Goal: Task Accomplishment & Management: Manage account settings

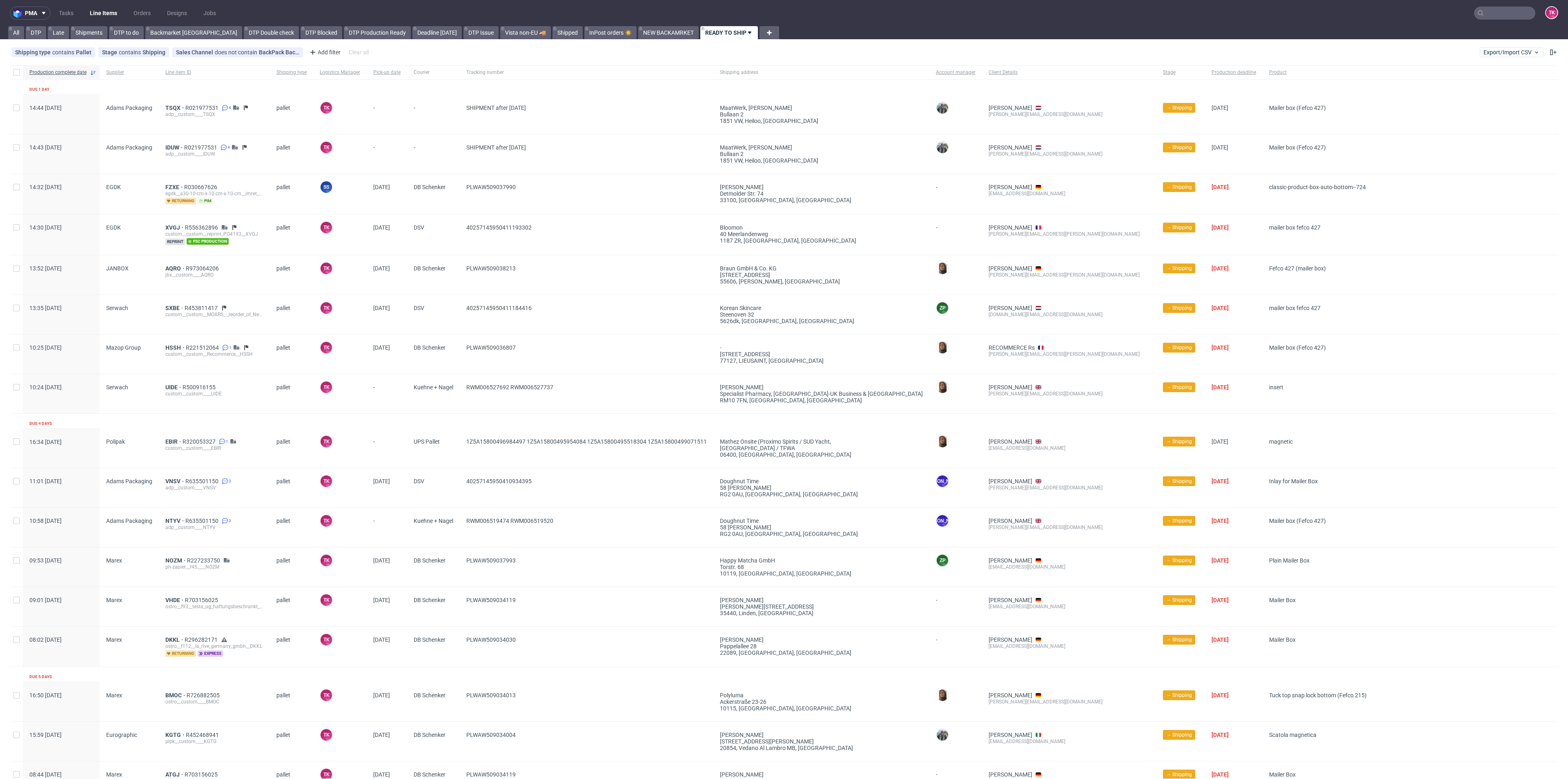
click at [96, 6] on link "Line Items" at bounding box center [103, 12] width 37 height 13
click at [105, 8] on link "Line Items" at bounding box center [103, 12] width 37 height 13
click at [101, 13] on link "Line Items" at bounding box center [103, 12] width 37 height 13
click at [98, 6] on nav "pma Tasks Line Items Orders Designs Jobs TK" at bounding box center [784, 13] width 1568 height 26
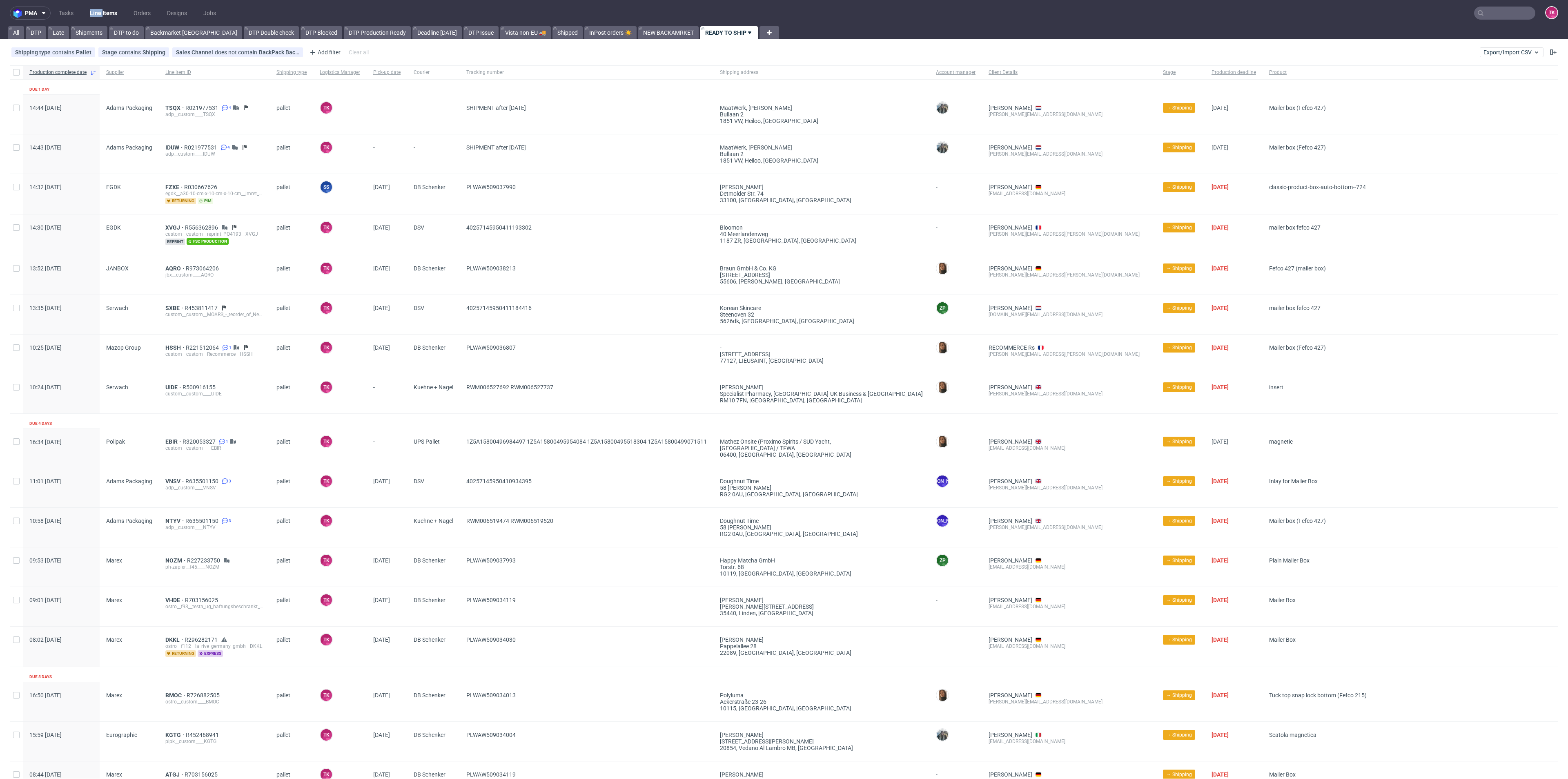
click at [101, 8] on link "Line Items" at bounding box center [103, 12] width 37 height 13
click at [108, 6] on nav "pma Tasks Line Items Orders Designs Jobs TK" at bounding box center [784, 13] width 1568 height 26
click at [108, 8] on link "Line Items" at bounding box center [103, 12] width 37 height 13
click at [110, 14] on link "Line Items" at bounding box center [103, 12] width 37 height 13
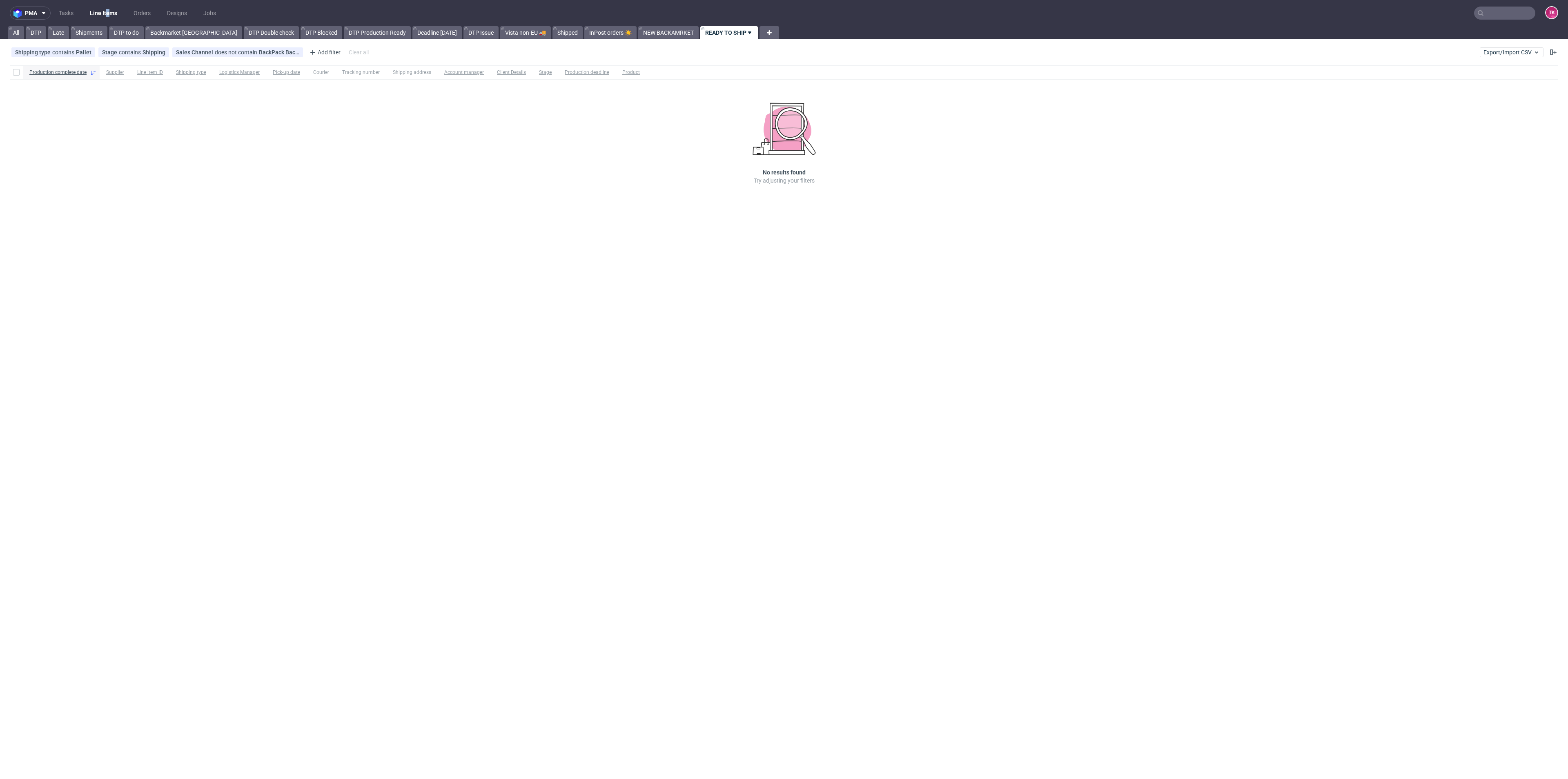
click at [99, 13] on link "Line Items" at bounding box center [103, 12] width 37 height 13
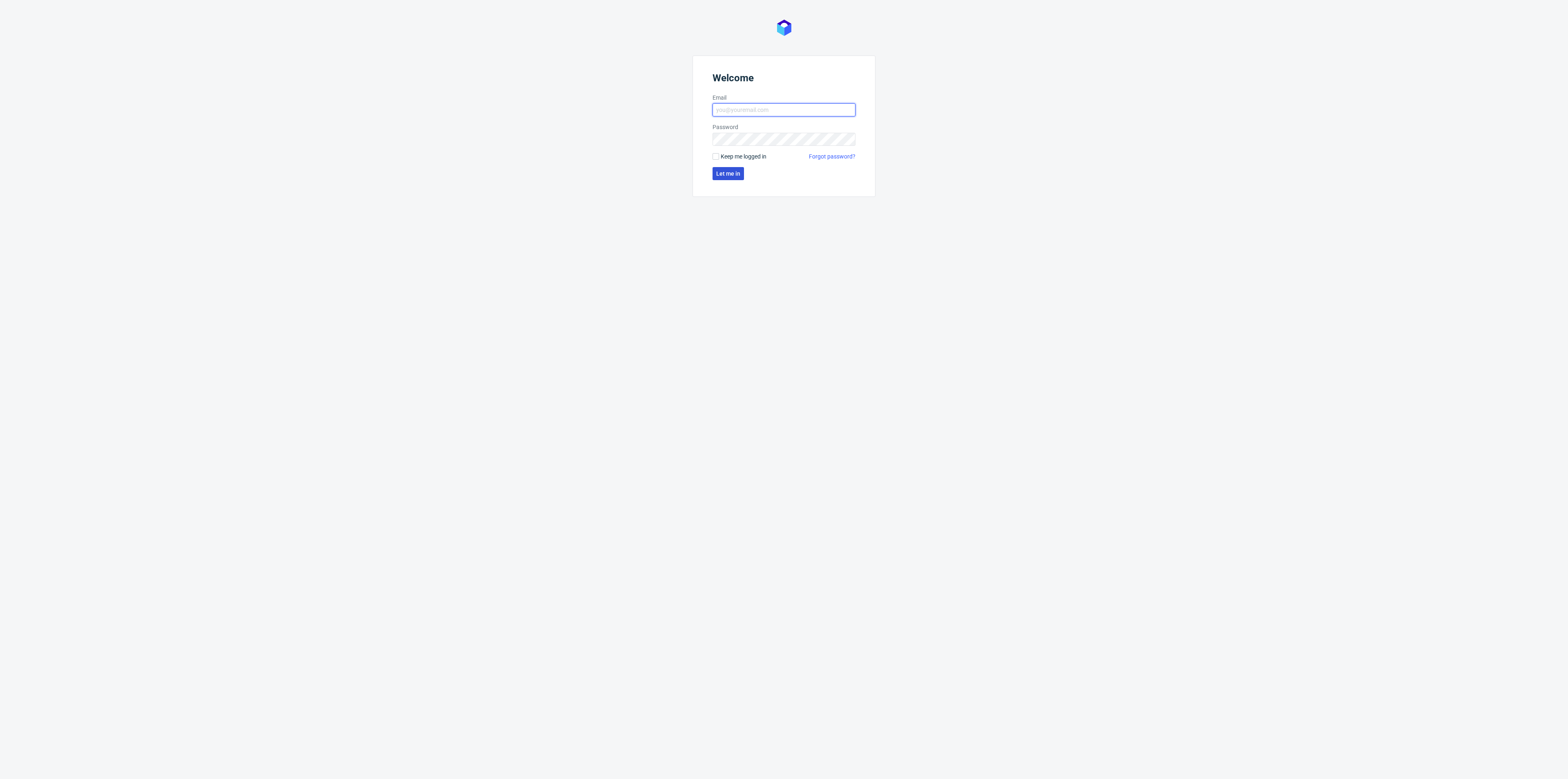
type input "[EMAIL_ADDRESS][DOMAIN_NAME]"
click at [732, 169] on button "Let me in" at bounding box center [727, 174] width 31 height 13
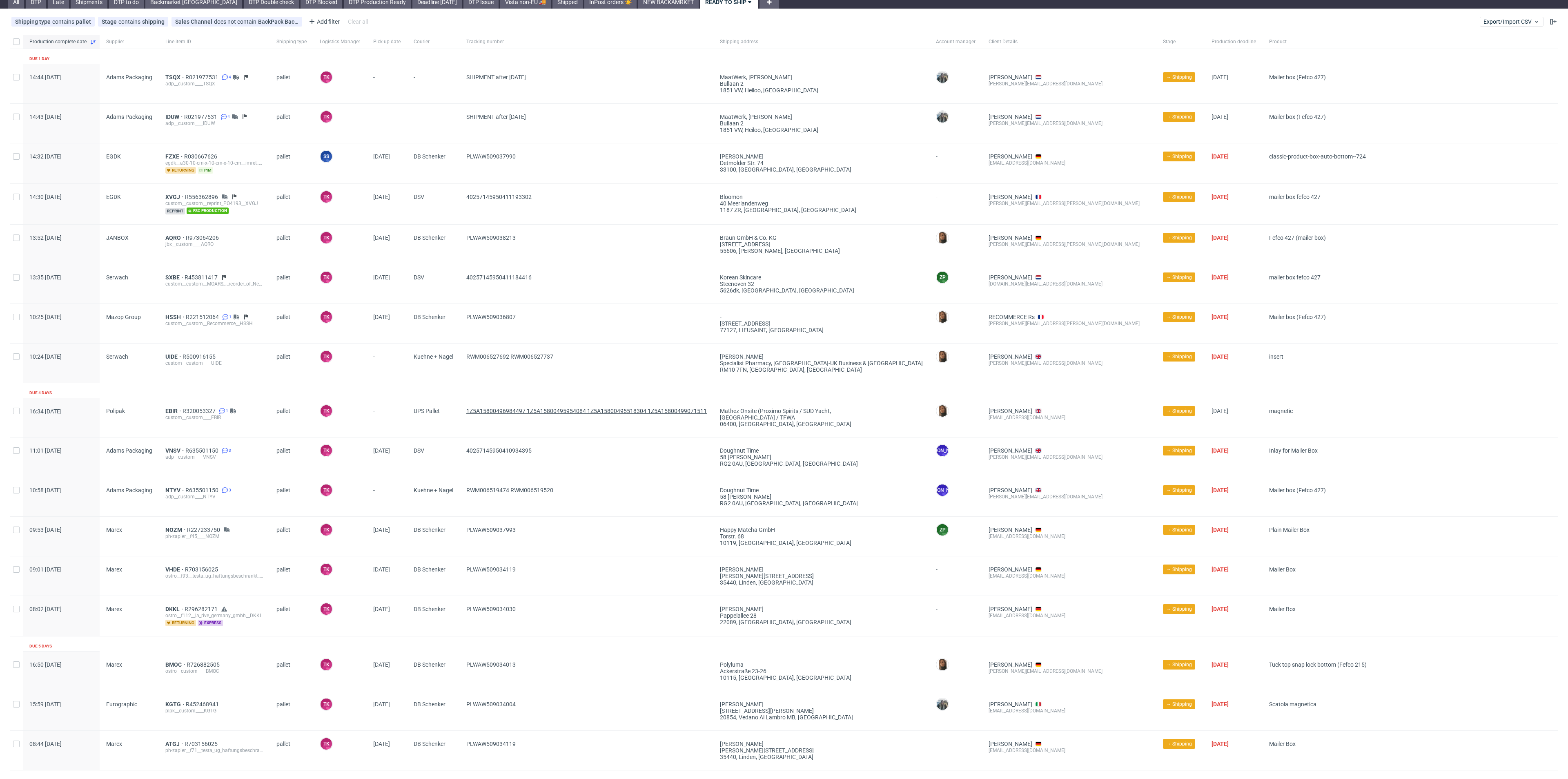
scroll to position [102, 0]
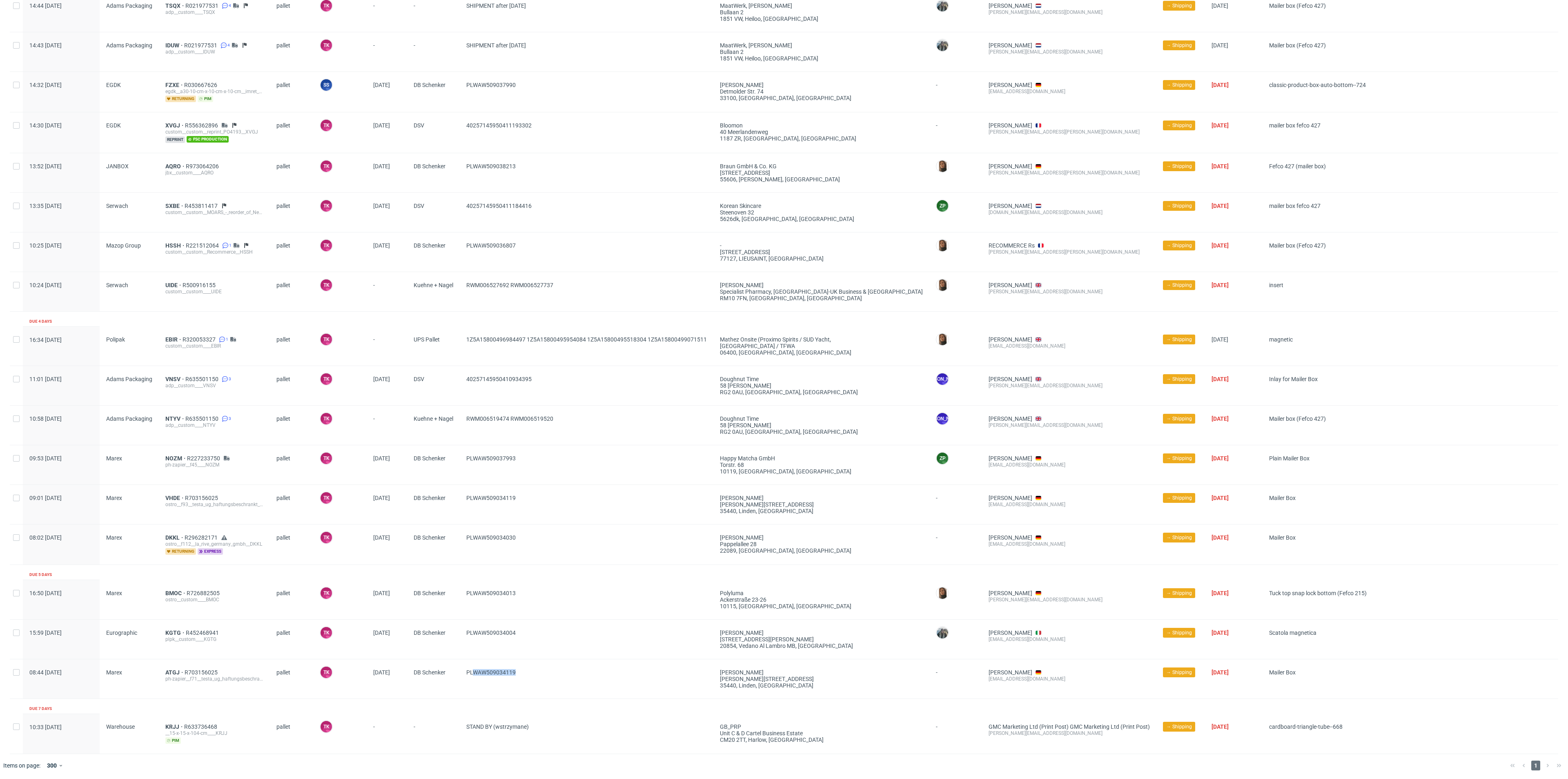
drag, startPoint x: 622, startPoint y: 682, endPoint x: 475, endPoint y: 677, distance: 147.1
click at [475, 677] on span "PLWAW509034119" at bounding box center [587, 678] width 240 height 19
copy span "WAW509034119"
drag, startPoint x: 452, startPoint y: 681, endPoint x: 536, endPoint y: 674, distance: 84.3
click at [536, 674] on div "08:44 Thu 18.09.2025 Marex ATGJ R703156025 ph-zapier__f71__testa_ug_haftungsbes…" at bounding box center [784, 678] width 1548 height 40
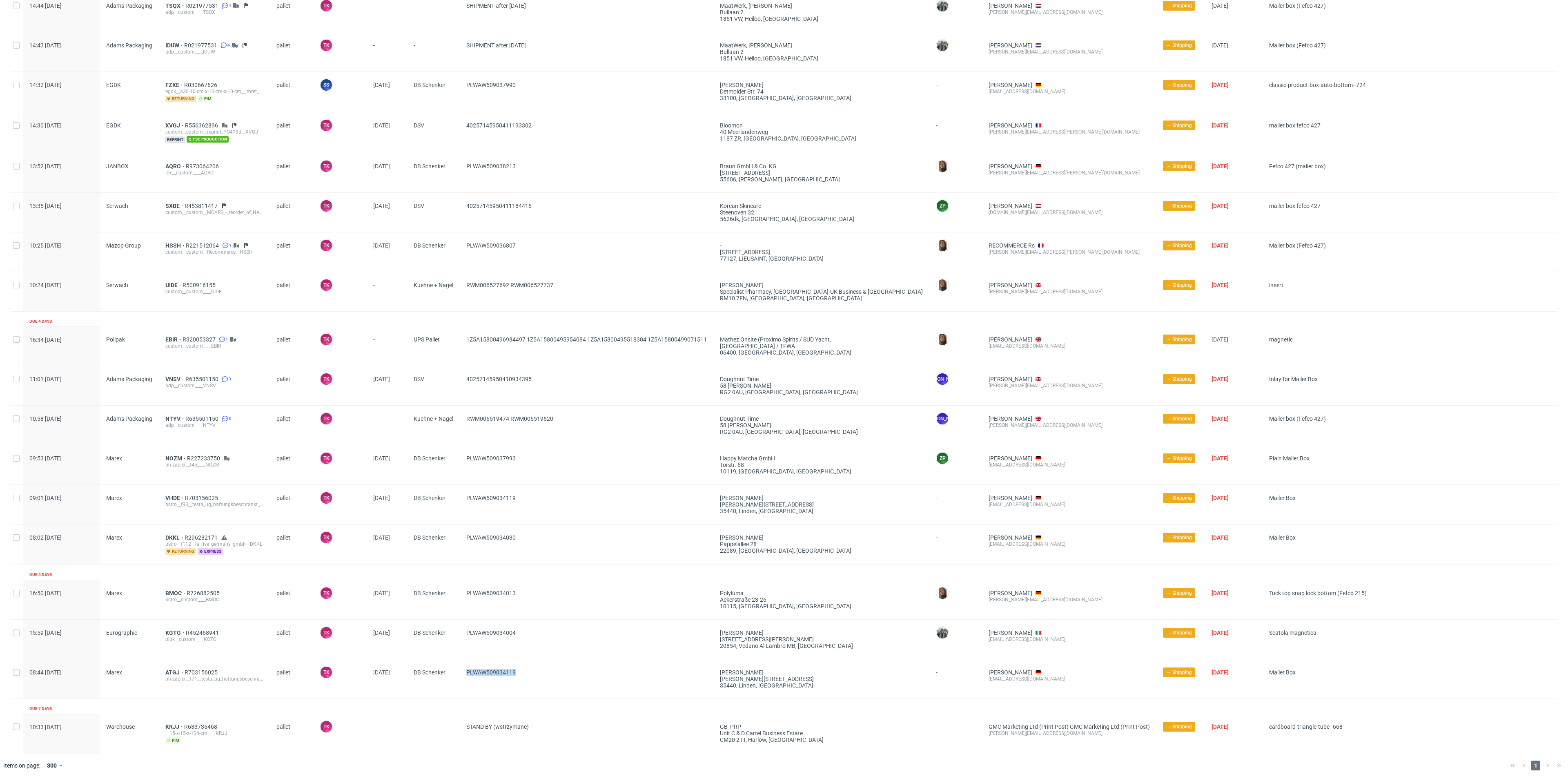
copy div "PLWAW509034119"
drag, startPoint x: 519, startPoint y: 626, endPoint x: 462, endPoint y: 641, distance: 58.9
click at [462, 641] on div "PLWAW509034004" at bounding box center [586, 639] width 253 height 39
copy span "PLWAW509034004"
drag, startPoint x: 543, startPoint y: 596, endPoint x: 458, endPoint y: 605, distance: 85.5
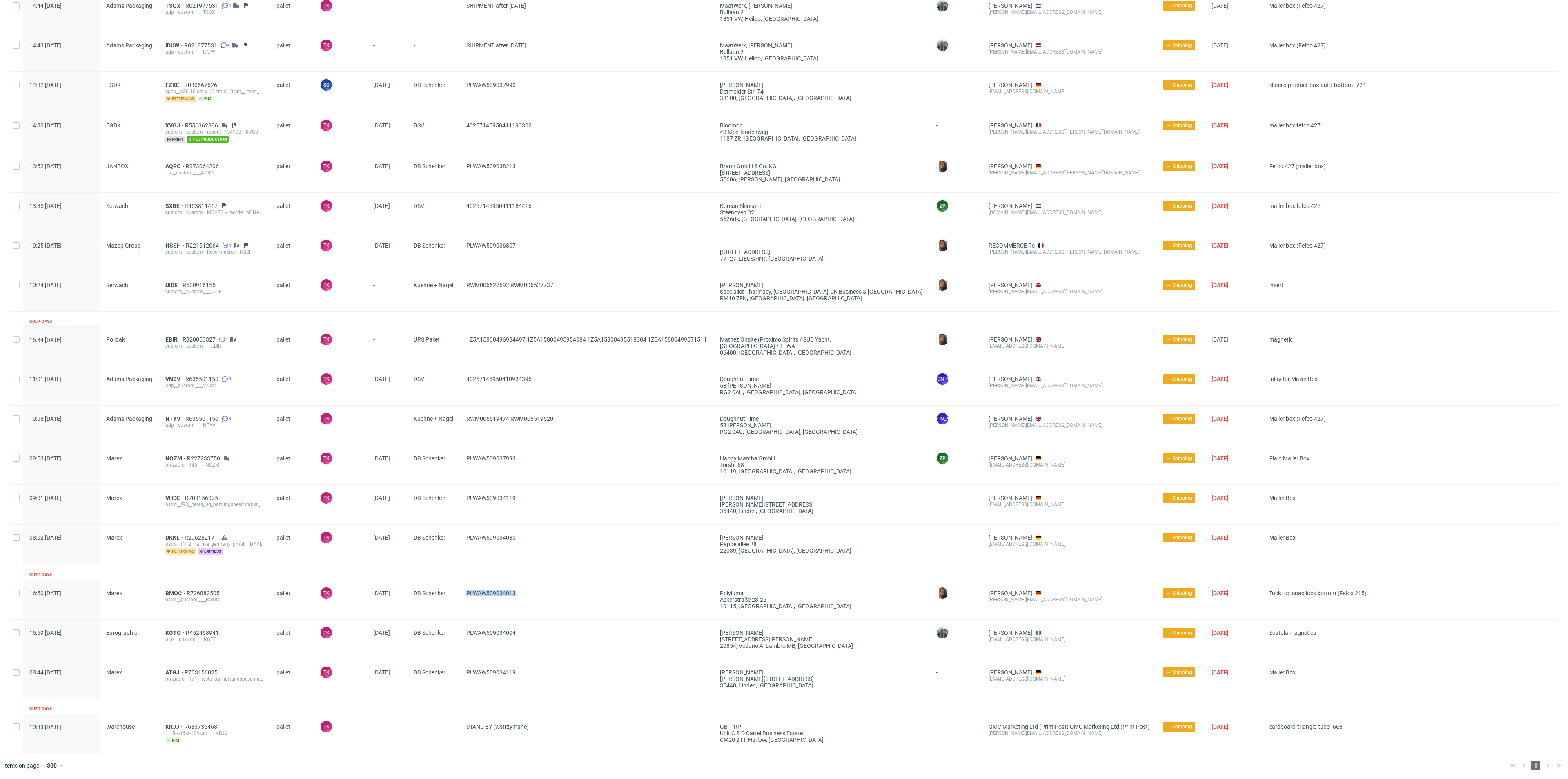
click at [458, 605] on div "16:50 Thu 18.09.2025 Marex BMOC R726882505 ostro__custom____BMOC pallet TK Tobr…" at bounding box center [784, 599] width 1548 height 40
copy div "PLWAW509034013"
drag, startPoint x: 566, startPoint y: 554, endPoint x: 459, endPoint y: 557, distance: 107.0
click at [459, 557] on div "08:02 Fri 19.09.2025 Marex DKKL R296282171 ostro__f112__la_rive_germany_gmbh__D…" at bounding box center [784, 544] width 1548 height 40
copy div "PLWAW509034030"
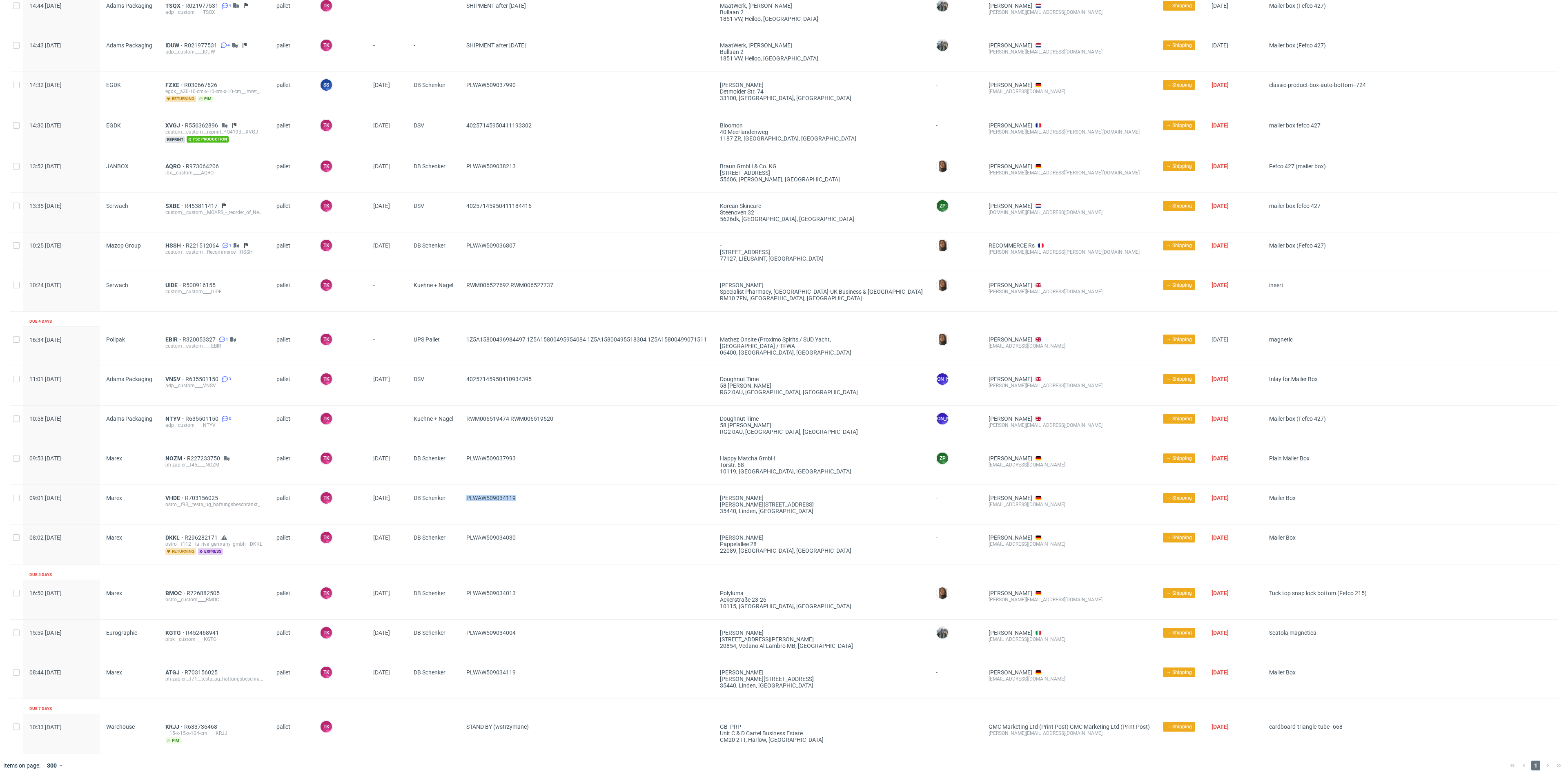
drag, startPoint x: 451, startPoint y: 511, endPoint x: 460, endPoint y: 510, distance: 9.1
click at [460, 510] on div "09:01 Fri 19.09.2025 Marex VHDE R703156025 ostro__f93__testa_ug_haftungsbeschra…" at bounding box center [784, 504] width 1548 height 40
copy div "PLWAW509034119"
drag, startPoint x: 582, startPoint y: 424, endPoint x: 512, endPoint y: 425, distance: 70.0
click at [512, 425] on span "RWM006519474 RWM006519520" at bounding box center [587, 425] width 240 height 19
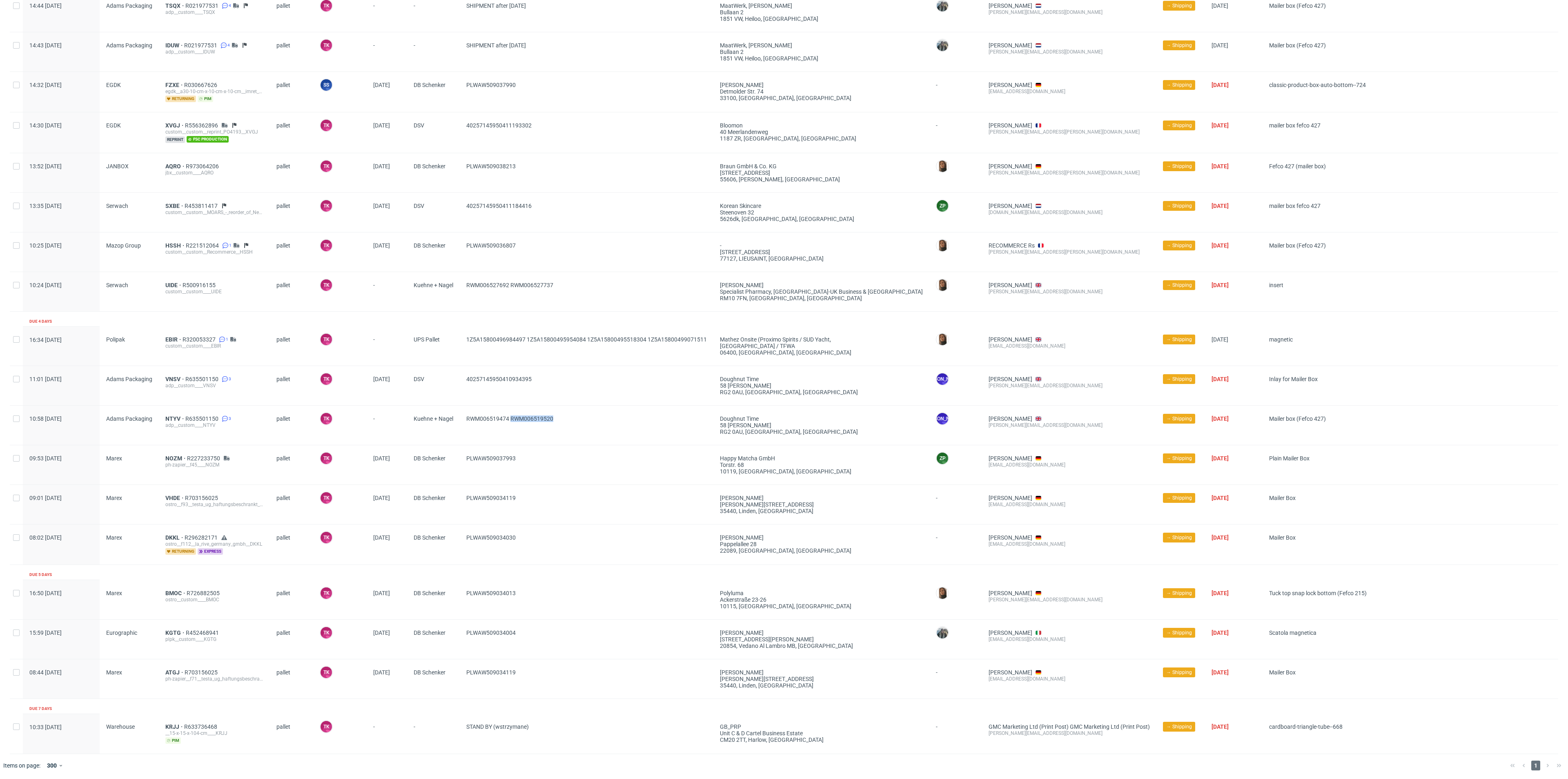
copy span "RWM006519520"
copy span "RWM006519474"
drag, startPoint x: 462, startPoint y: 427, endPoint x: 507, endPoint y: 419, distance: 45.7
click at [509, 421] on div "RWM006519474 RWM006519520" at bounding box center [586, 425] width 253 height 39
drag, startPoint x: 548, startPoint y: 371, endPoint x: 453, endPoint y: 394, distance: 97.7
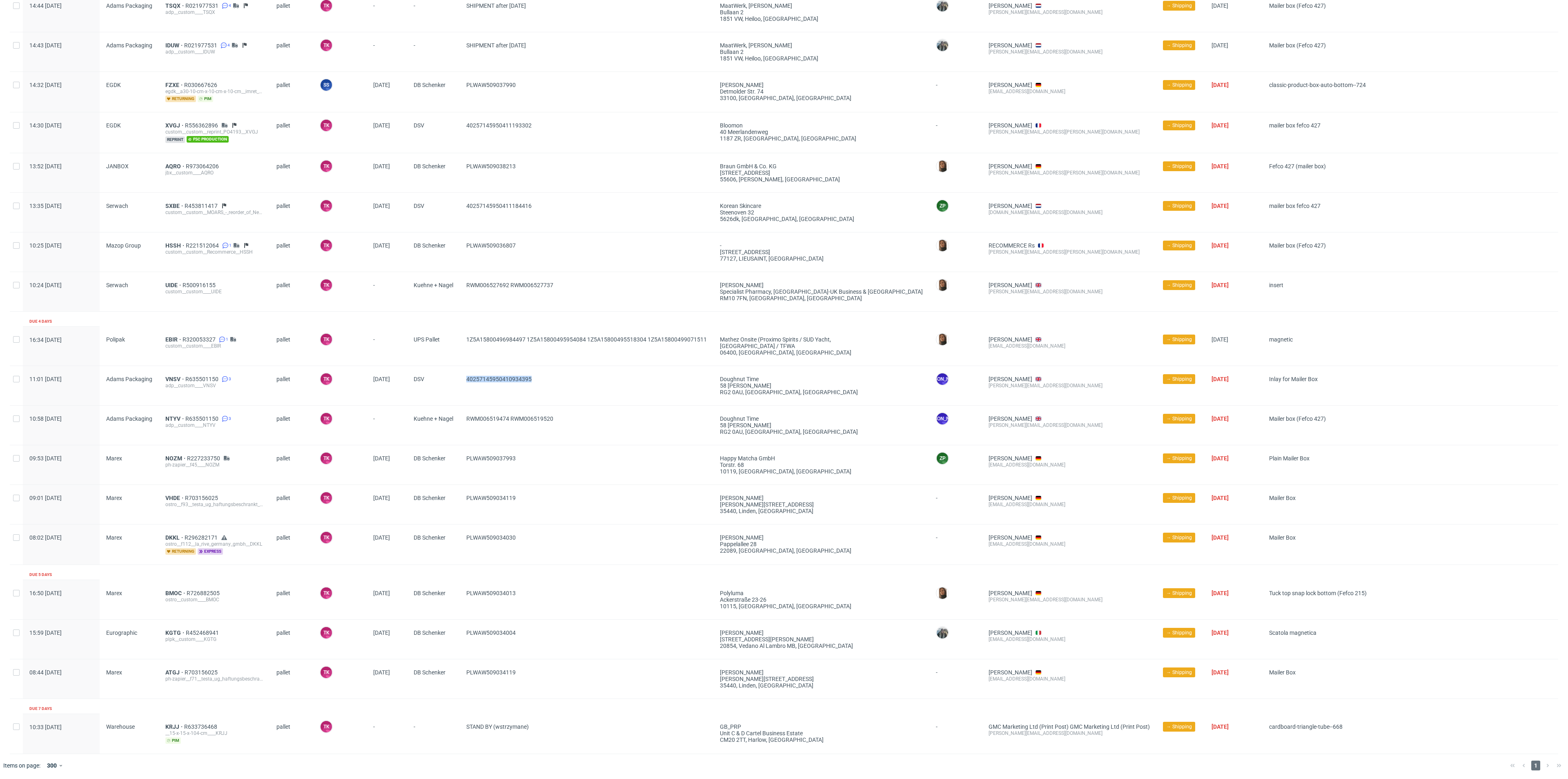
click at [453, 394] on div "11:01 Fri 19.09.2025 Adams Packaging VNSV R635501150 3 adp__custom____VNSV pall…" at bounding box center [784, 385] width 1548 height 40
copy div "40257145950410934395"
drag, startPoint x: 462, startPoint y: 343, endPoint x: 526, endPoint y: 349, distance: 64.3
click at [526, 349] on div "1Z5A15800496984497 1Z5A15800495954084 1Z5A15800495518304 1Z5A15800499071511" at bounding box center [586, 346] width 253 height 39
copy span "1Z5A15800496984497"
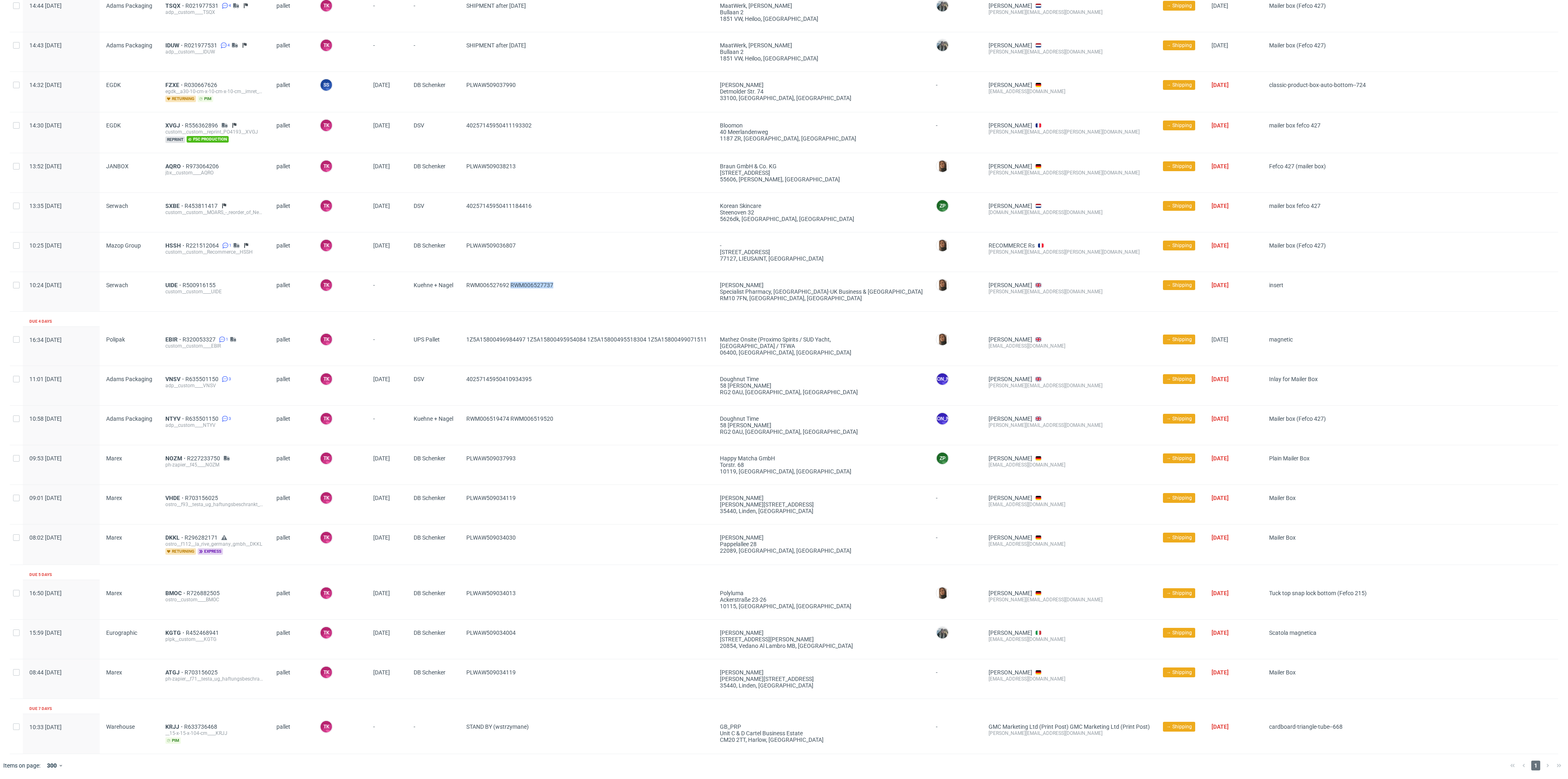
drag, startPoint x: 578, startPoint y: 297, endPoint x: 512, endPoint y: 289, distance: 66.5
click at [512, 289] on span "RWM006527692 RWM006527737" at bounding box center [587, 292] width 240 height 19
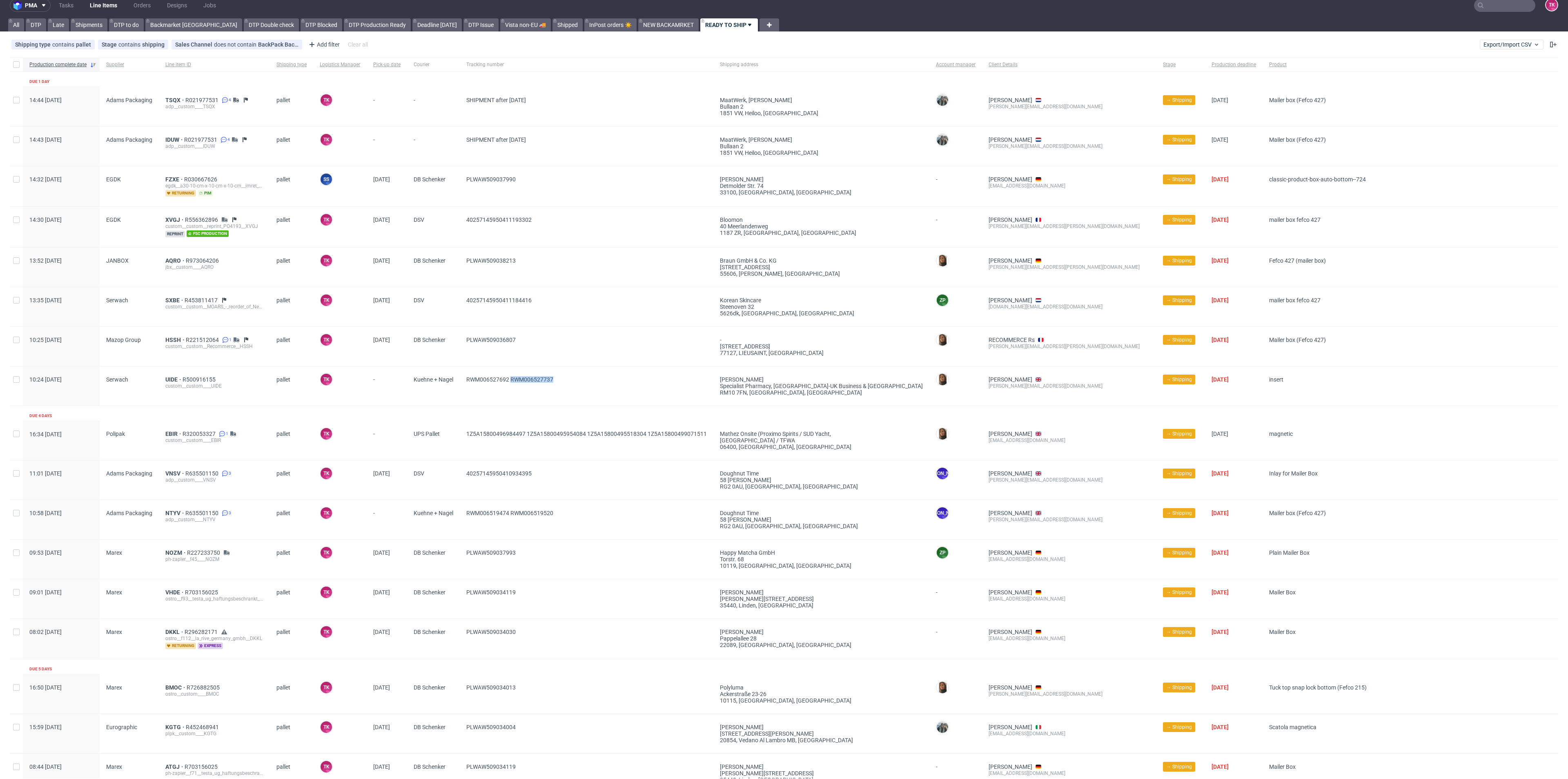
scroll to position [0, 0]
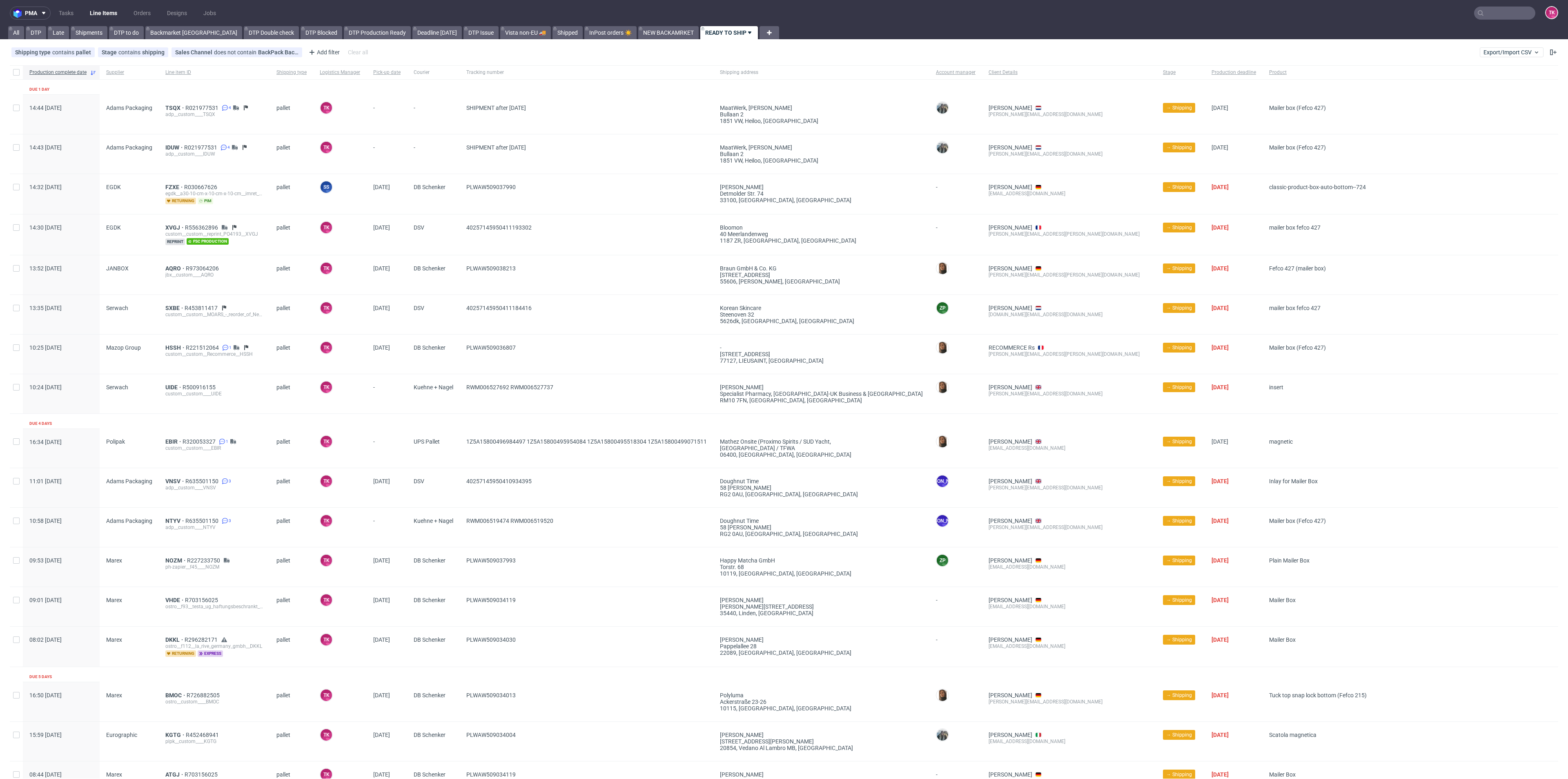
click at [101, 2] on nav "pma Tasks Line Items Orders Designs Jobs TK" at bounding box center [784, 13] width 1568 height 26
click at [103, 6] on link "Line Items" at bounding box center [103, 12] width 37 height 13
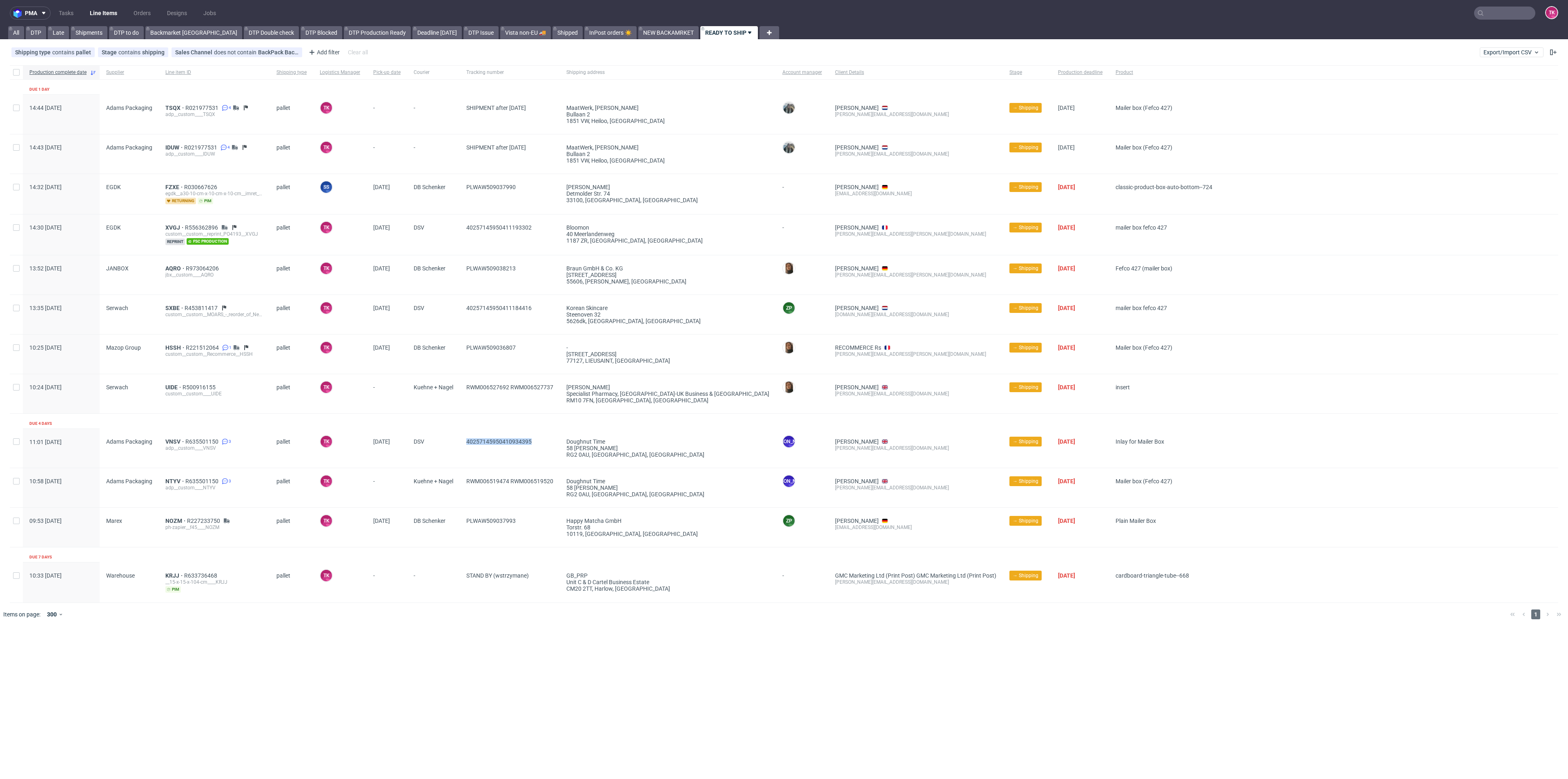
drag, startPoint x: 540, startPoint y: 435, endPoint x: 464, endPoint y: 459, distance: 79.7
click at [464, 459] on div "40257145950410934395" at bounding box center [509, 448] width 100 height 39
drag, startPoint x: 459, startPoint y: 490, endPoint x: 509, endPoint y: 487, distance: 50.1
click at [509, 487] on div "10:58 Fri 19.09.2025 Adams Packaging NTYV R635501150 3 adp__custom____NTYV pall…" at bounding box center [784, 487] width 1548 height 40
click at [514, 499] on div "RWM006519474 RWM006519520" at bounding box center [509, 487] width 100 height 39
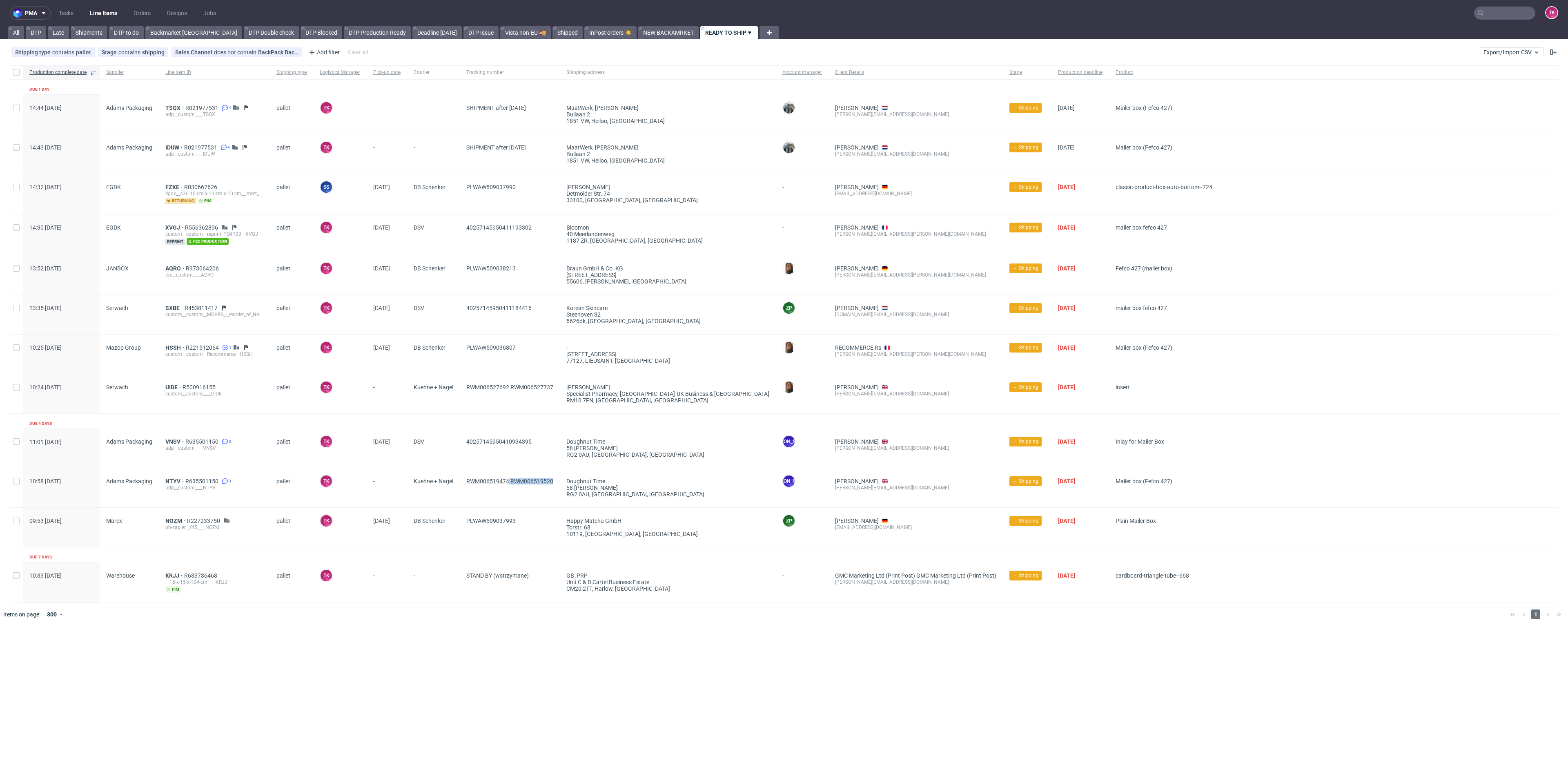
drag, startPoint x: 510, startPoint y: 485, endPoint x: 554, endPoint y: 481, distance: 44.2
click at [553, 481] on span "RWM006519474 RWM006519520" at bounding box center [509, 487] width 87 height 19
click at [103, 11] on link "Line Items" at bounding box center [103, 12] width 37 height 13
click at [102, 6] on link "Line Items" at bounding box center [103, 12] width 37 height 13
click at [108, 12] on link "Line Items" at bounding box center [103, 12] width 37 height 13
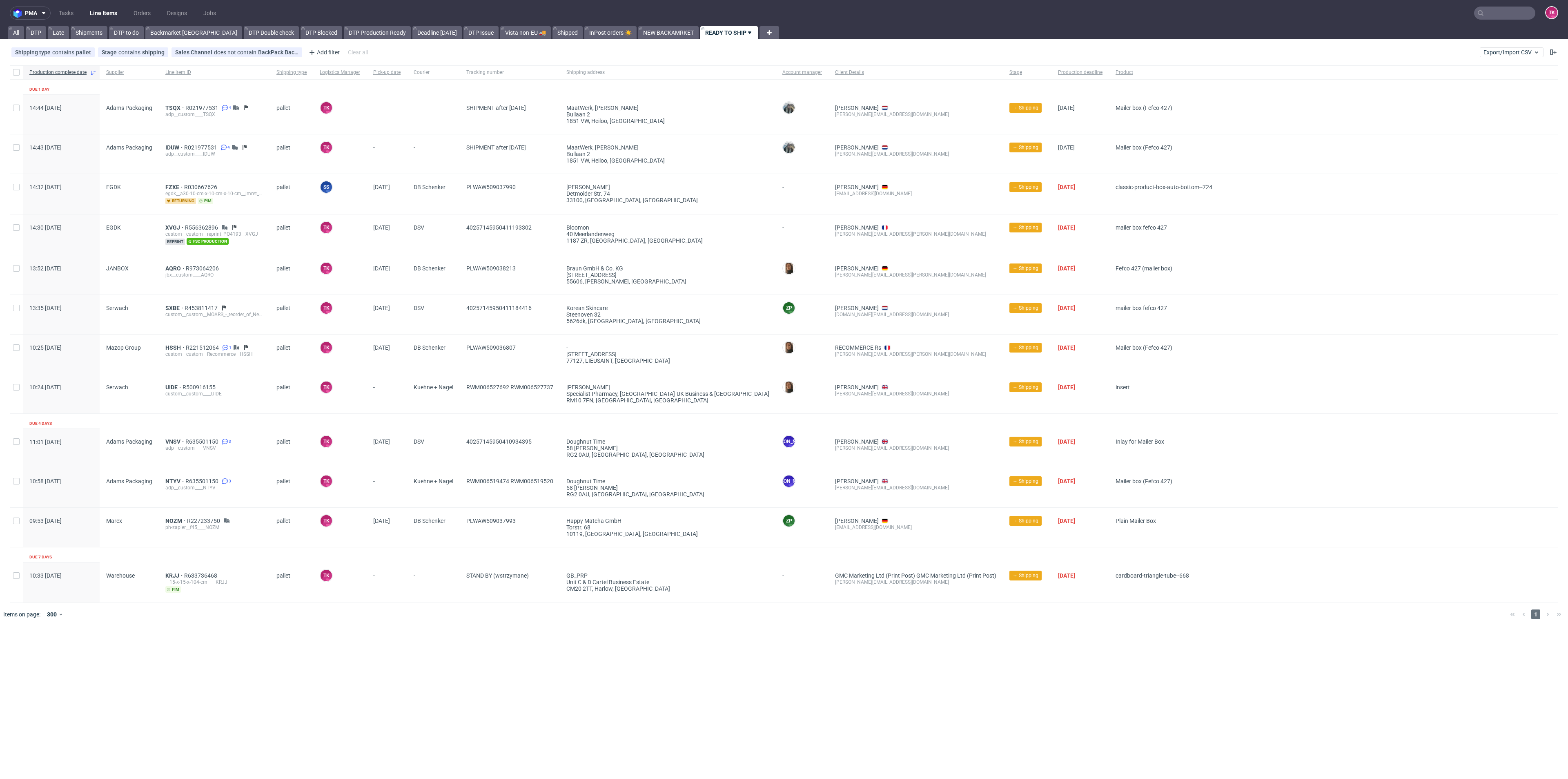
drag, startPoint x: 108, startPoint y: 12, endPoint x: 408, endPoint y: 626, distance: 683.4
click at [408, 626] on div "Production complete date Supplier Line item ID Shipping type Logistics Manager …" at bounding box center [784, 345] width 1568 height 567
click at [1494, 4] on nav "pma Tasks Line Items Orders Designs Jobs TK" at bounding box center [784, 13] width 1568 height 26
drag, startPoint x: 1498, startPoint y: 11, endPoint x: 1478, endPoint y: 26, distance: 25.0
click at [1497, 11] on input "text" at bounding box center [1455, 12] width 160 height 13
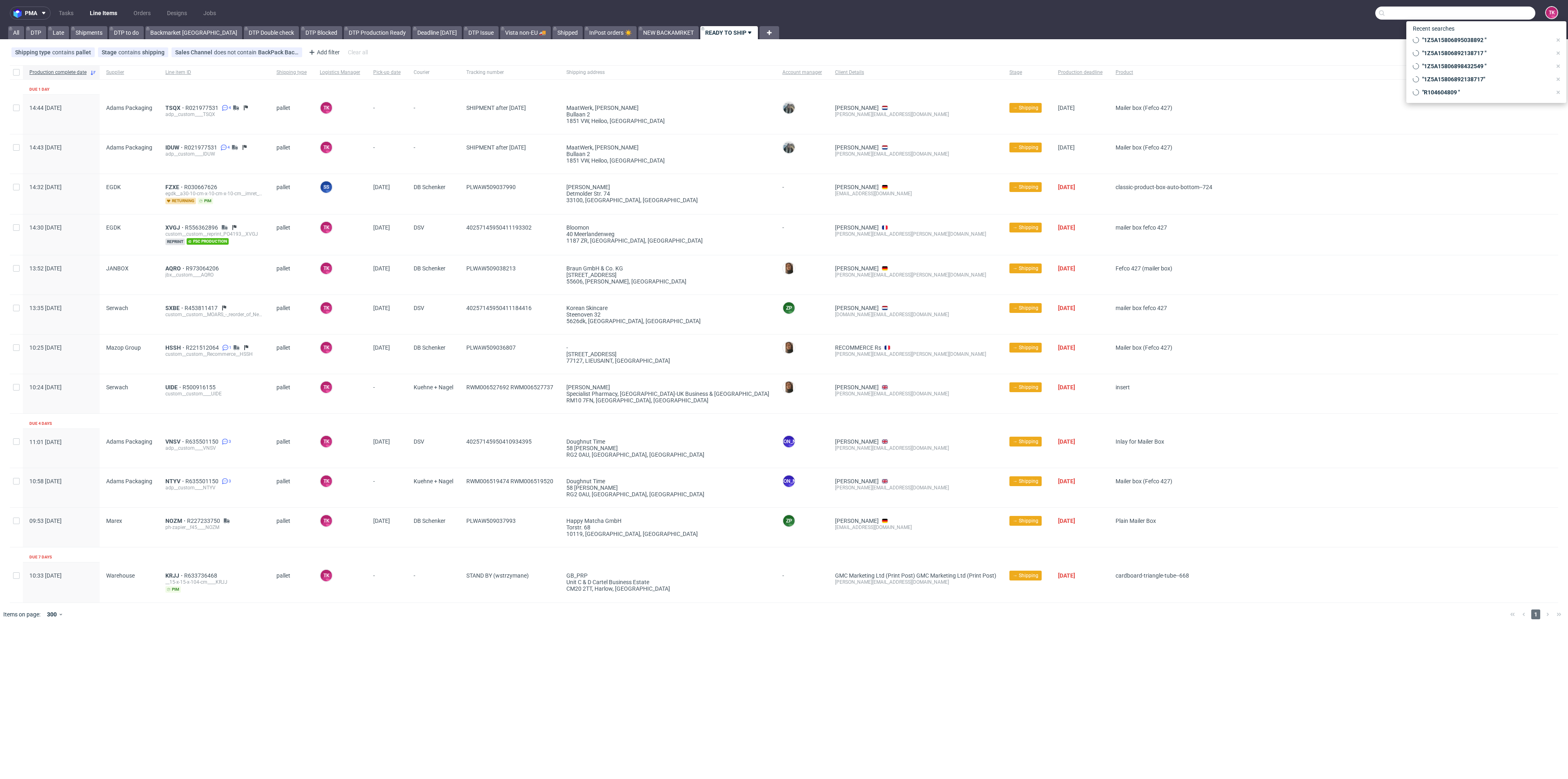
paste input "R104604809"
type input "R104604809"
click at [1439, 45] on div "ZPOT" at bounding box center [1433, 43] width 15 height 8
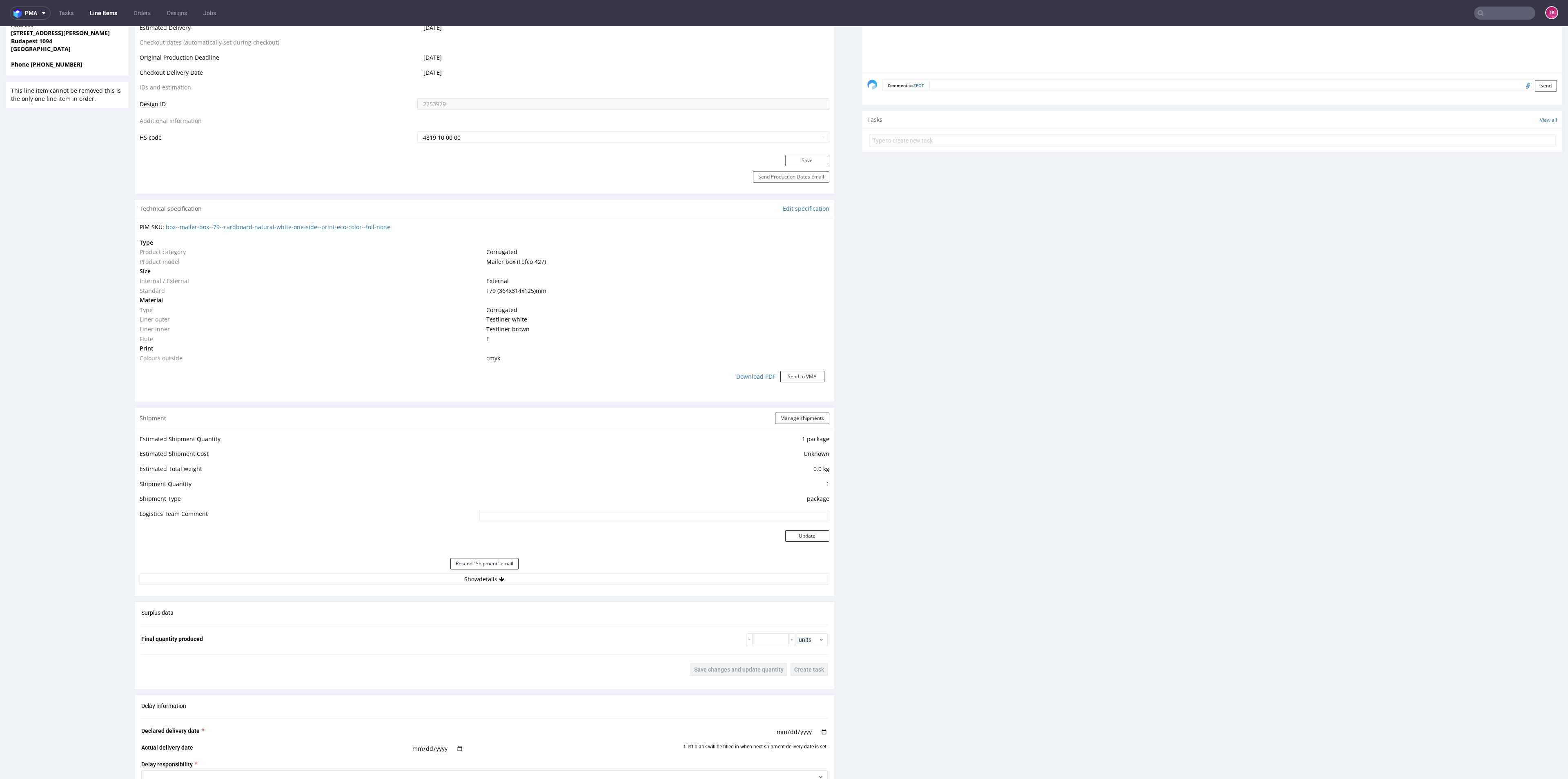
scroll to position [551, 0]
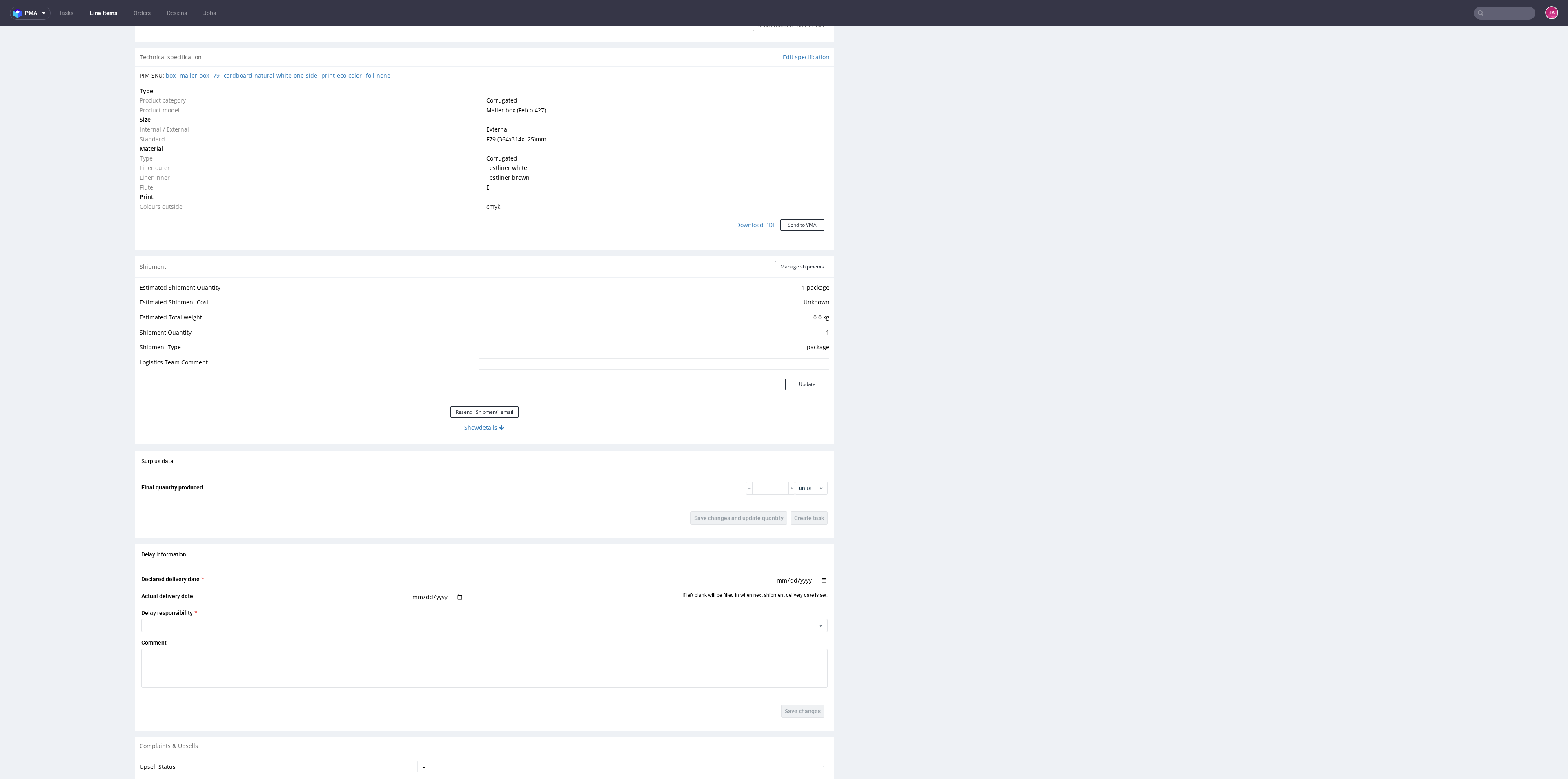
click at [583, 426] on button "Show details" at bounding box center [484, 428] width 689 height 11
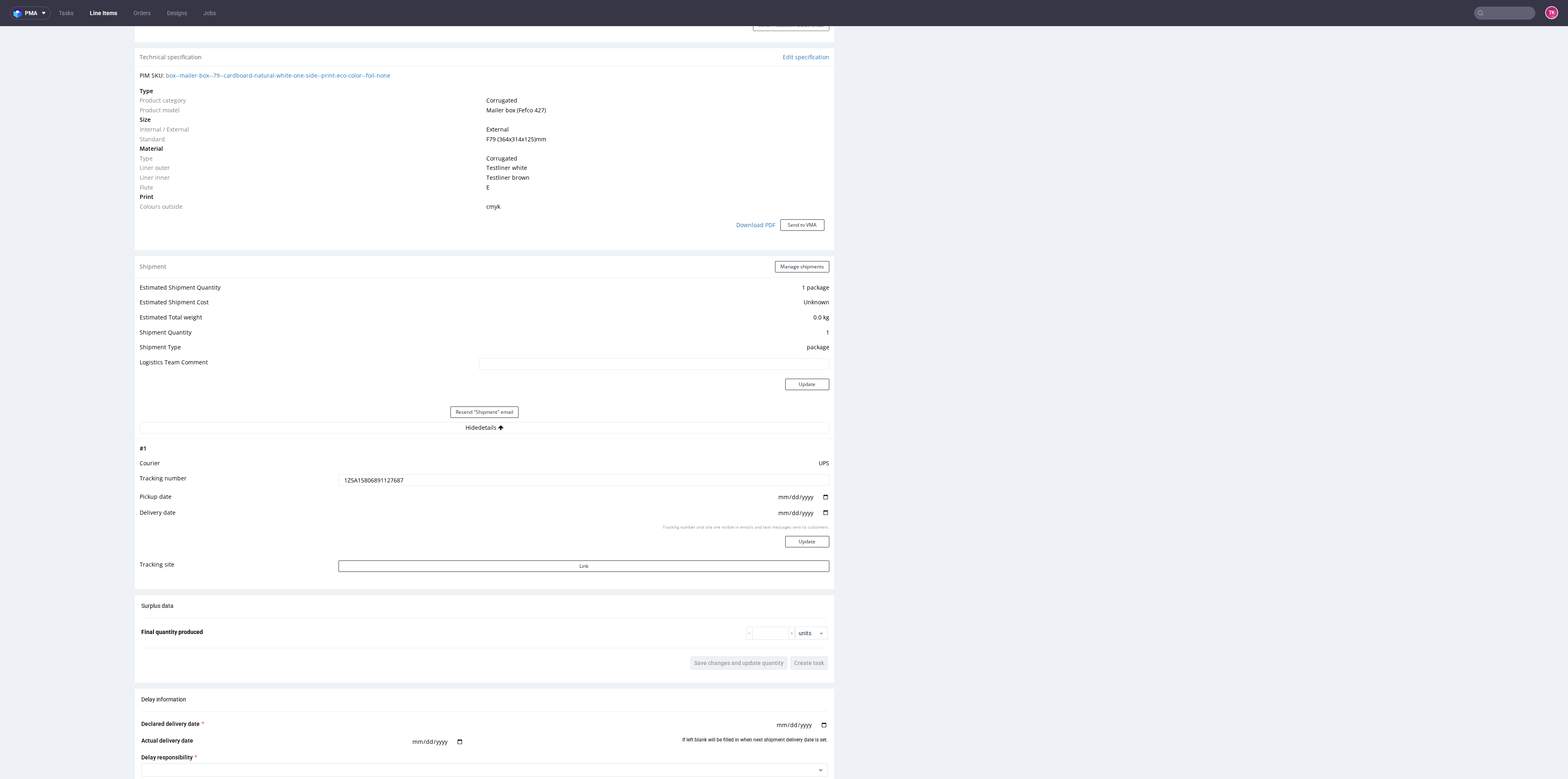
click at [378, 478] on input "1Z5A15806891127687" at bounding box center [584, 480] width 490 height 11
click at [120, 8] on link "Line Items" at bounding box center [103, 12] width 37 height 13
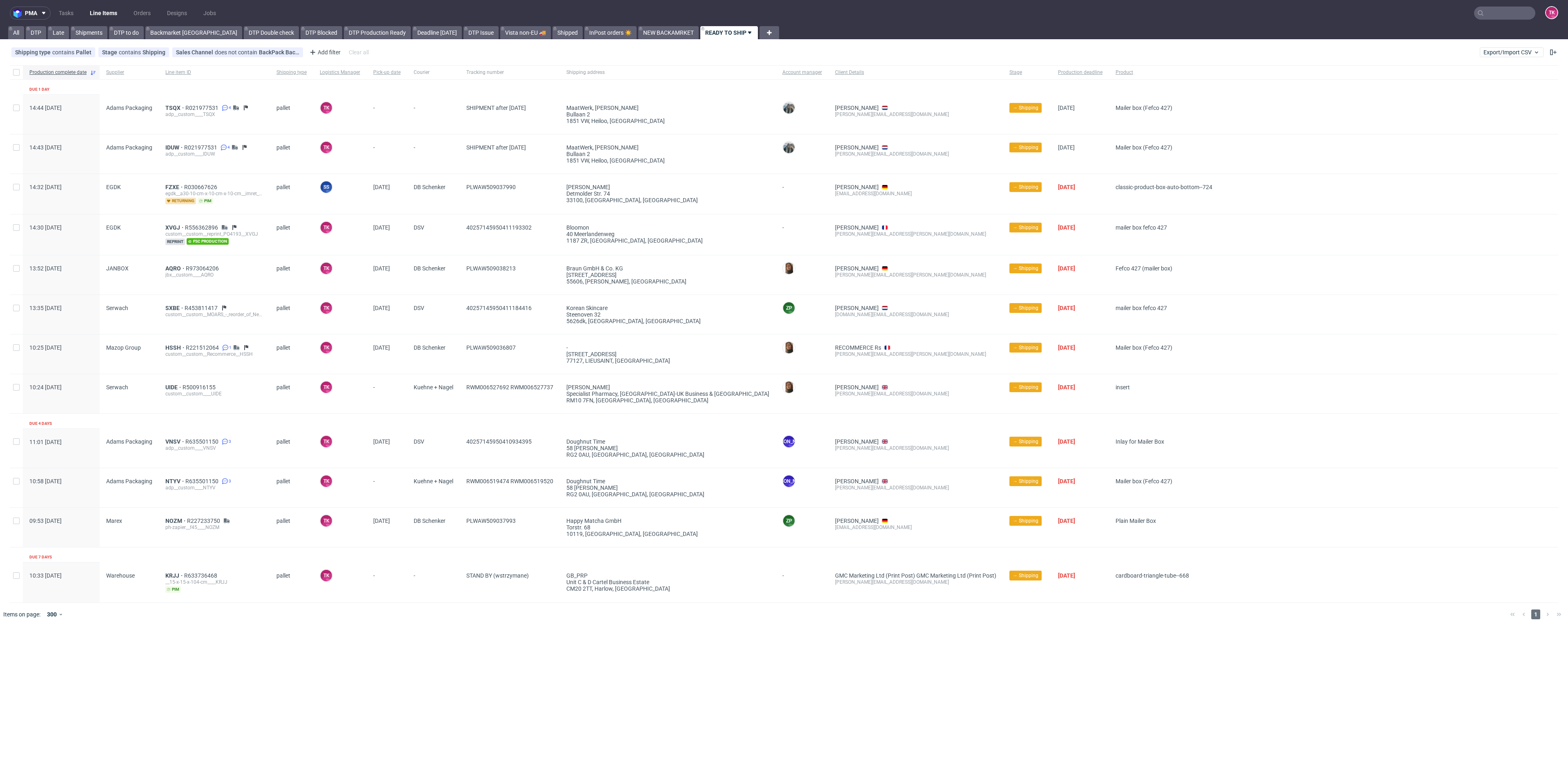
click at [98, 20] on nav "pma Tasks Line Items Orders Designs Jobs TK" at bounding box center [784, 13] width 1568 height 26
click at [96, 19] on link "Line Items" at bounding box center [103, 12] width 37 height 13
drag, startPoint x: 84, startPoint y: 13, endPoint x: 88, endPoint y: 13, distance: 4.0
click at [87, 13] on ul "Tasks Line Items Orders Designs Jobs" at bounding box center [137, 12] width 174 height 13
click at [89, 13] on link "Line Items" at bounding box center [103, 12] width 37 height 13
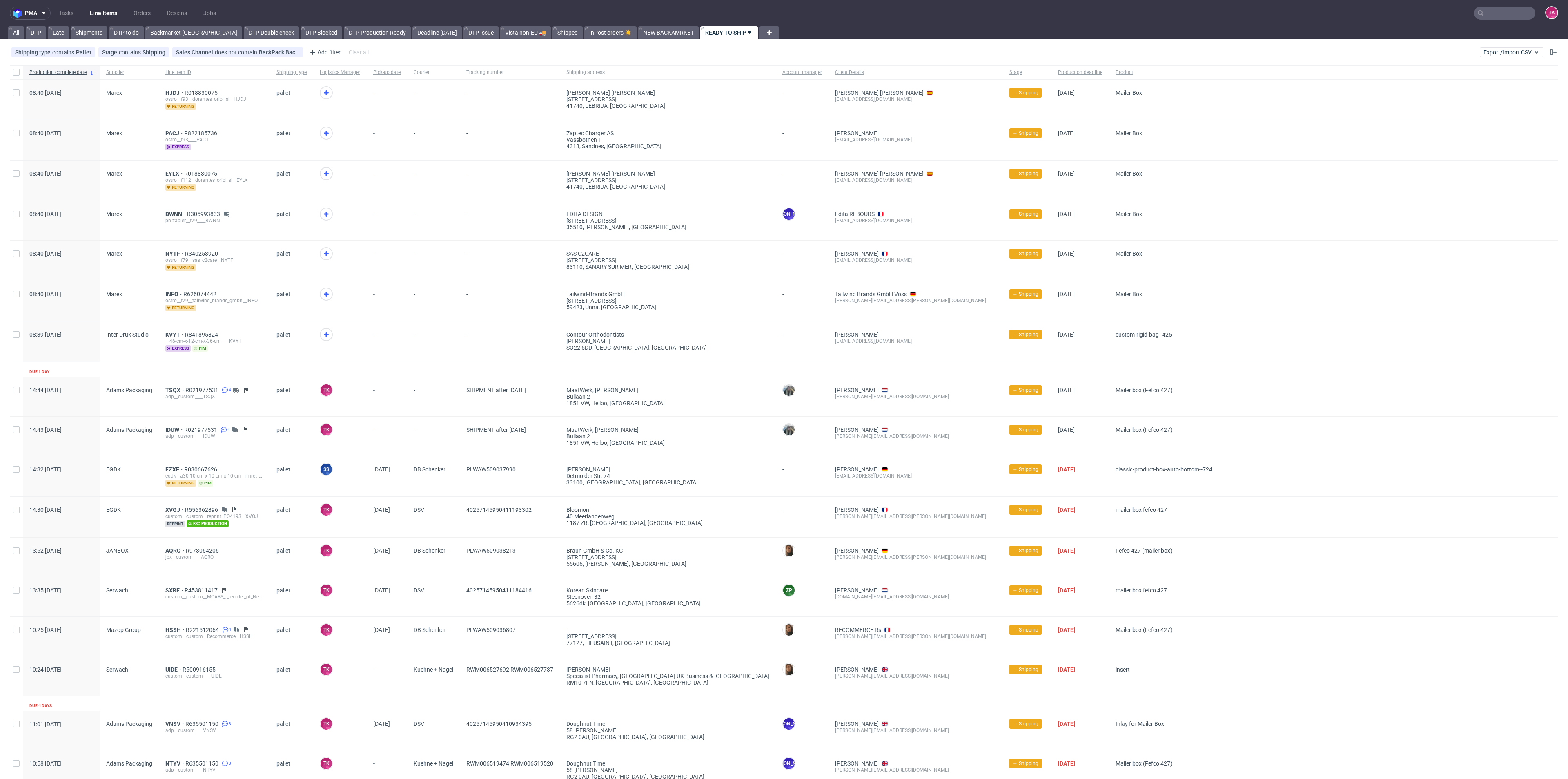
click at [98, 22] on nav "pma Tasks Line Items Orders Designs Jobs TK" at bounding box center [784, 13] width 1568 height 26
click at [101, 14] on link "Line Items" at bounding box center [103, 12] width 37 height 13
click at [101, 10] on link "Line Items" at bounding box center [103, 12] width 37 height 13
click at [103, 12] on link "Line Items" at bounding box center [103, 12] width 37 height 13
click at [102, 6] on nav "pma Tasks Line Items Orders Designs Jobs TK" at bounding box center [784, 13] width 1568 height 26
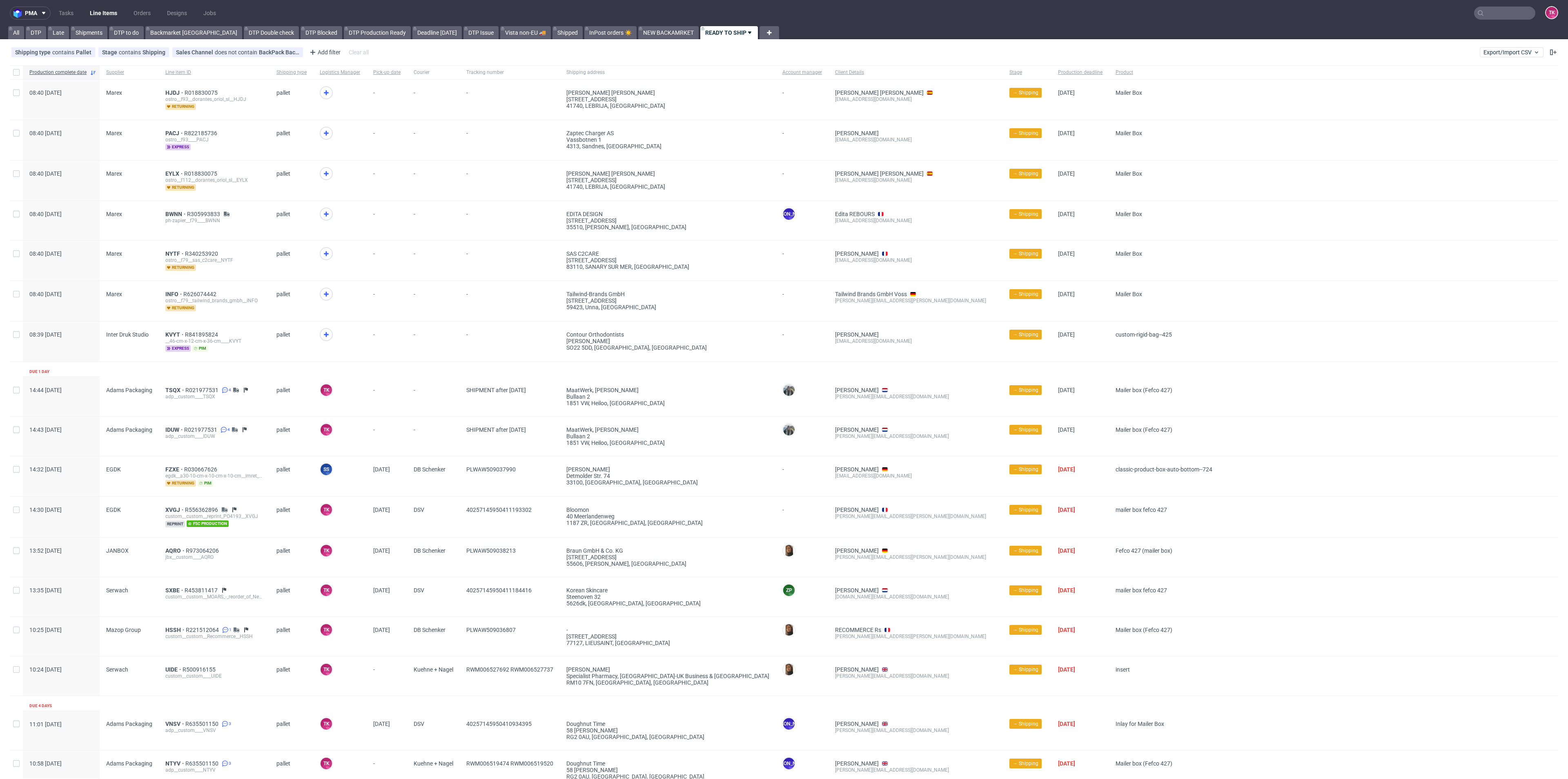
click at [102, 8] on link "Line Items" at bounding box center [103, 12] width 37 height 13
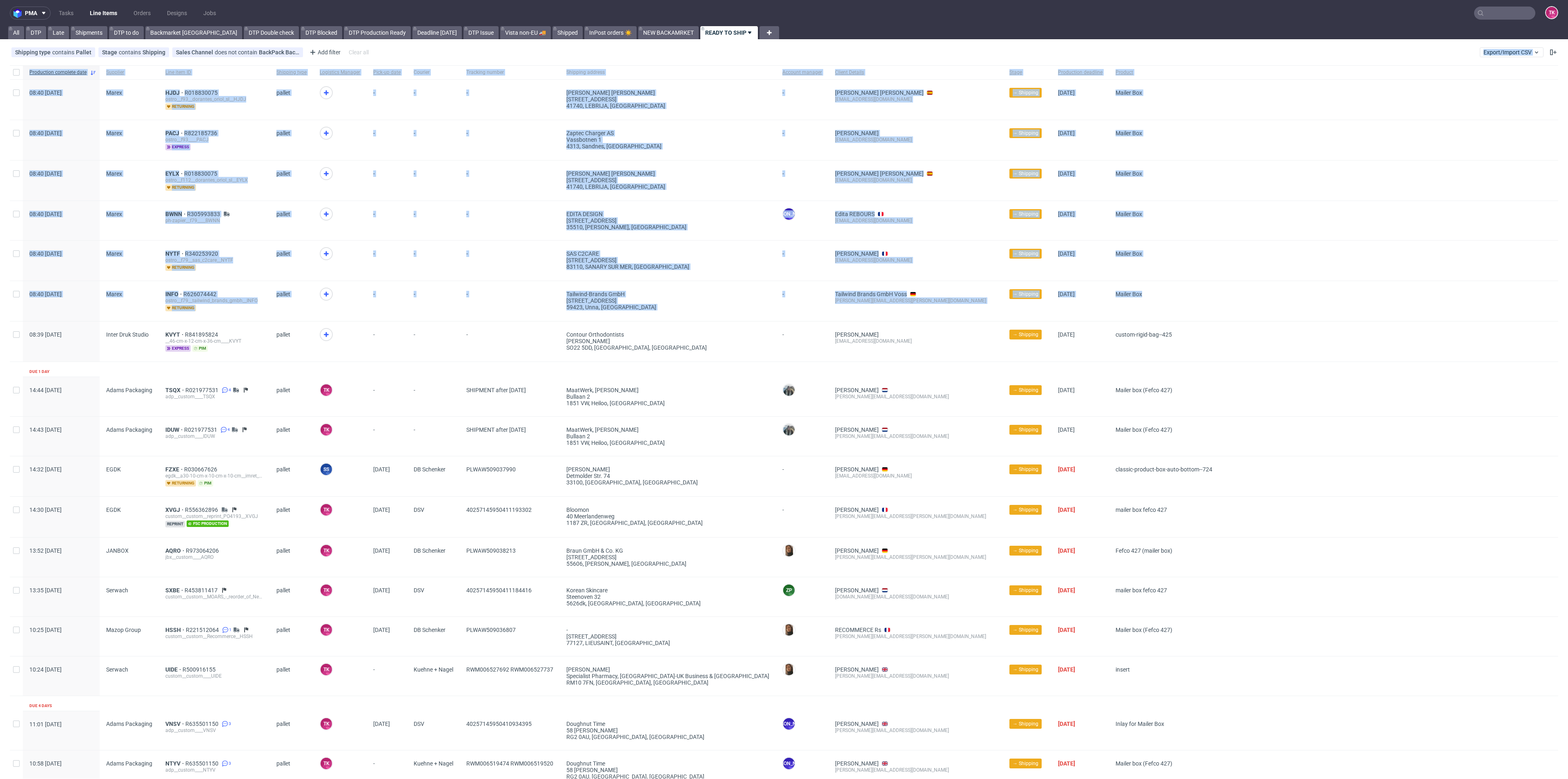
drag, startPoint x: 24, startPoint y: 342, endPoint x: 755, endPoint y: 56, distance: 785.0
click at [755, 56] on div "pma Tasks Line Items Orders Designs Jobs TK All DTP Late Shipments DTP to do Ba…" at bounding box center [784, 390] width 1568 height 779
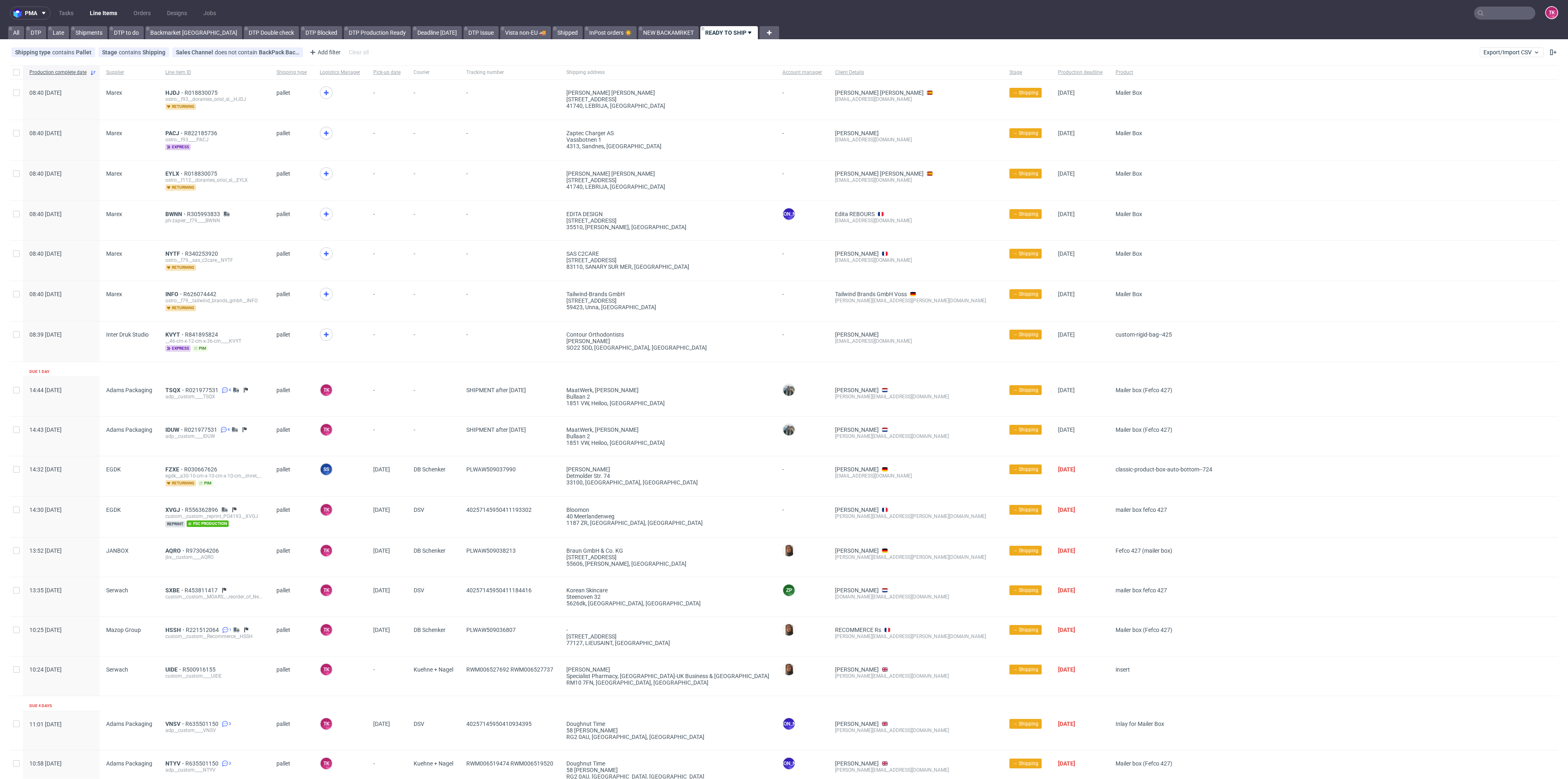
click at [213, 357] on div "KVYT R841895824 __46-cm-x-12-cm-x-36-cm____KVYT express pim" at bounding box center [214, 342] width 111 height 40
click at [328, 335] on icon at bounding box center [326, 335] width 10 height 10
click at [174, 333] on span "KVYT" at bounding box center [175, 334] width 19 height 6
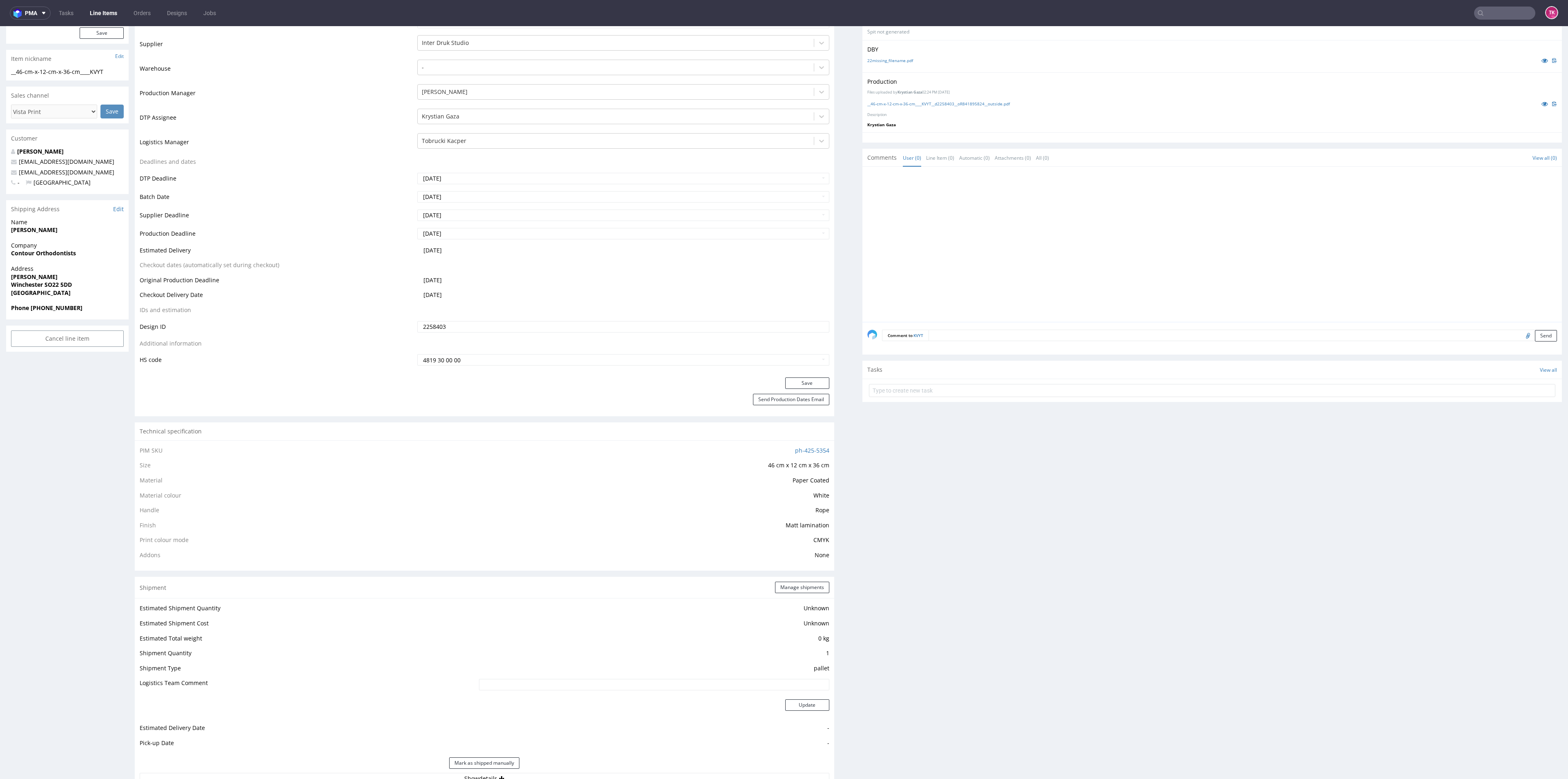
scroll to position [306, 0]
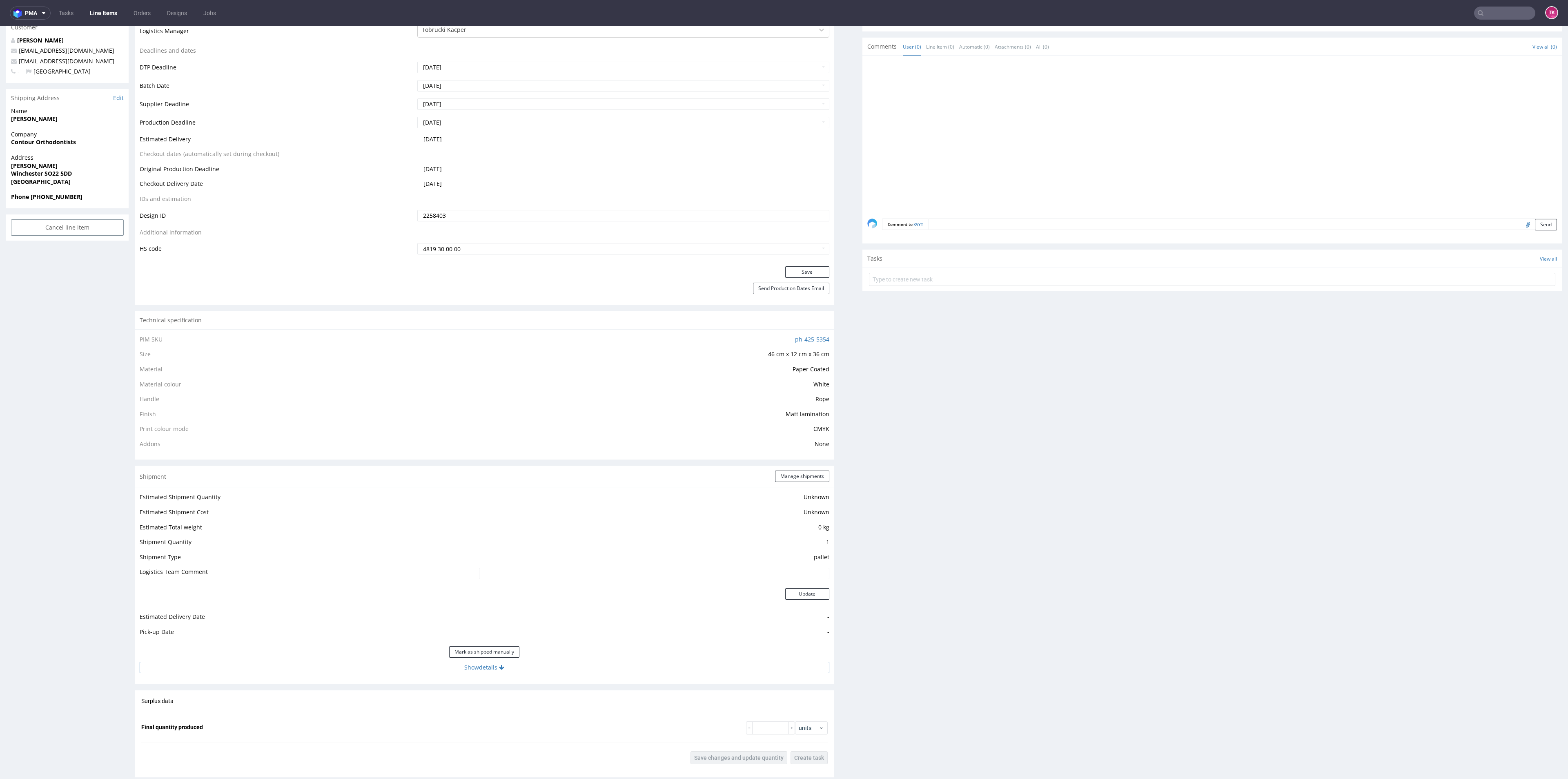
click at [593, 668] on button "Show details" at bounding box center [484, 667] width 689 height 11
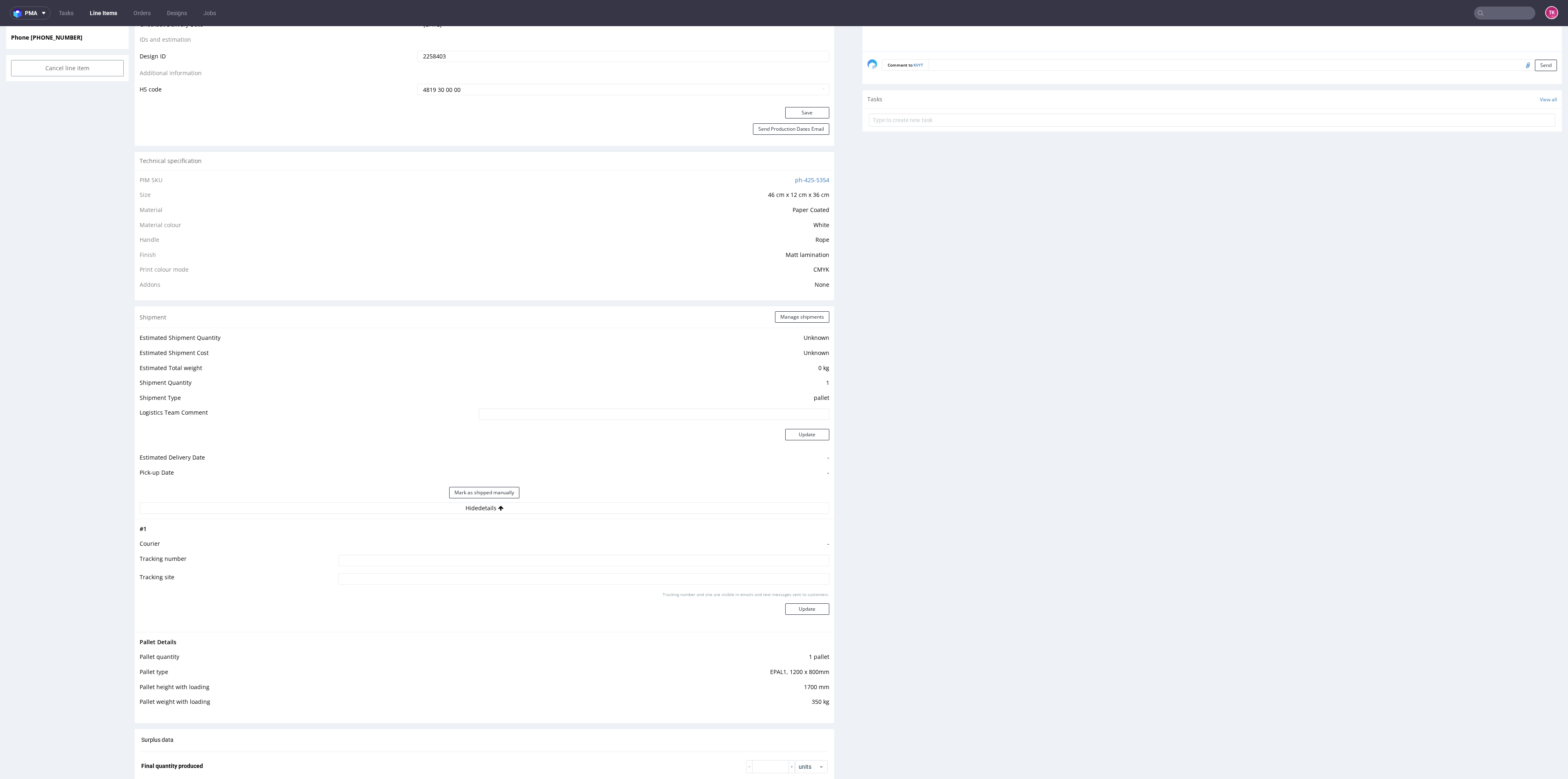
scroll to position [551, 0]
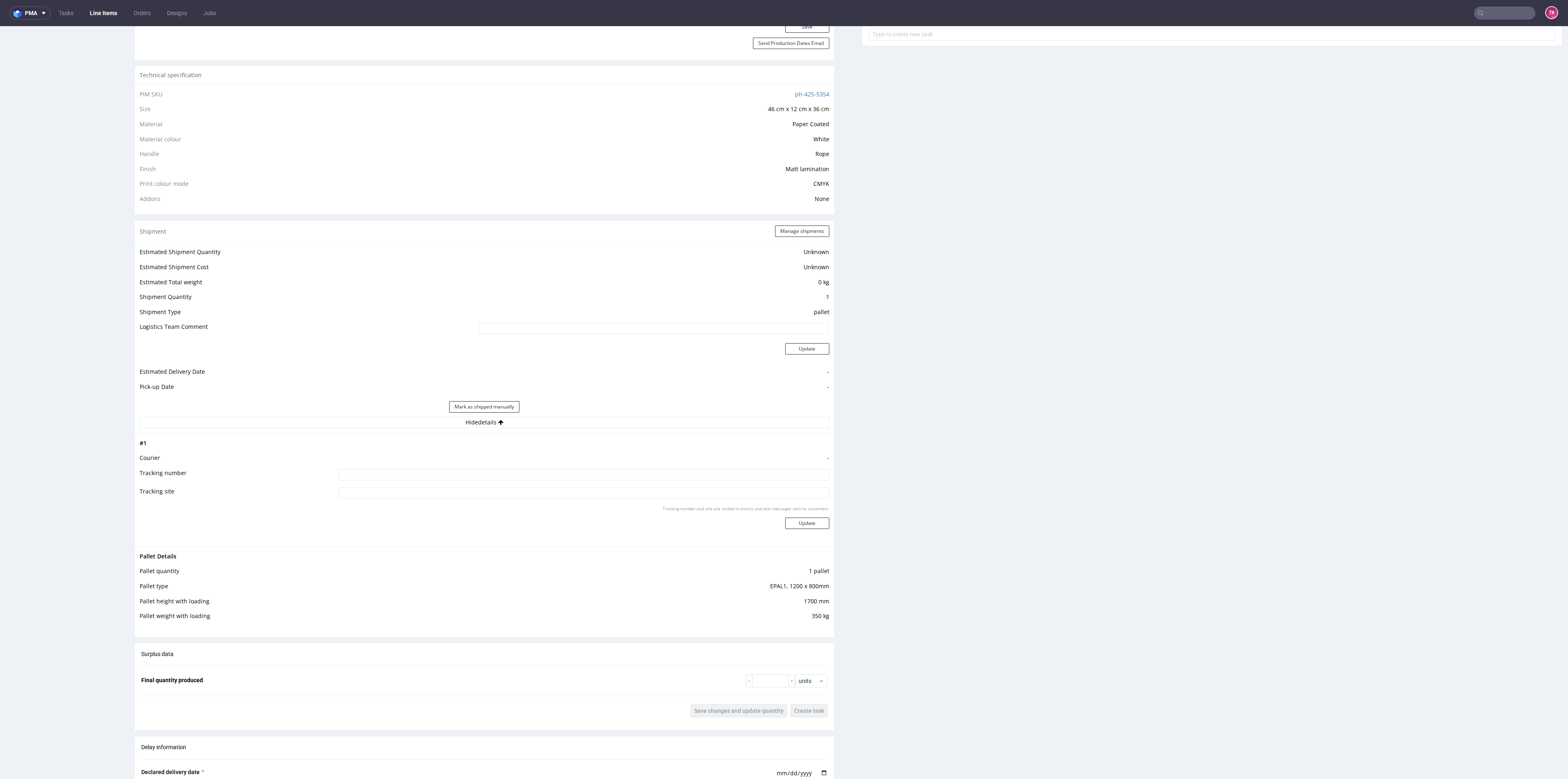
click at [499, 471] on input at bounding box center [584, 474] width 490 height 11
type input "czekamy na fv"
click at [811, 521] on button "Update" at bounding box center [807, 523] width 44 height 11
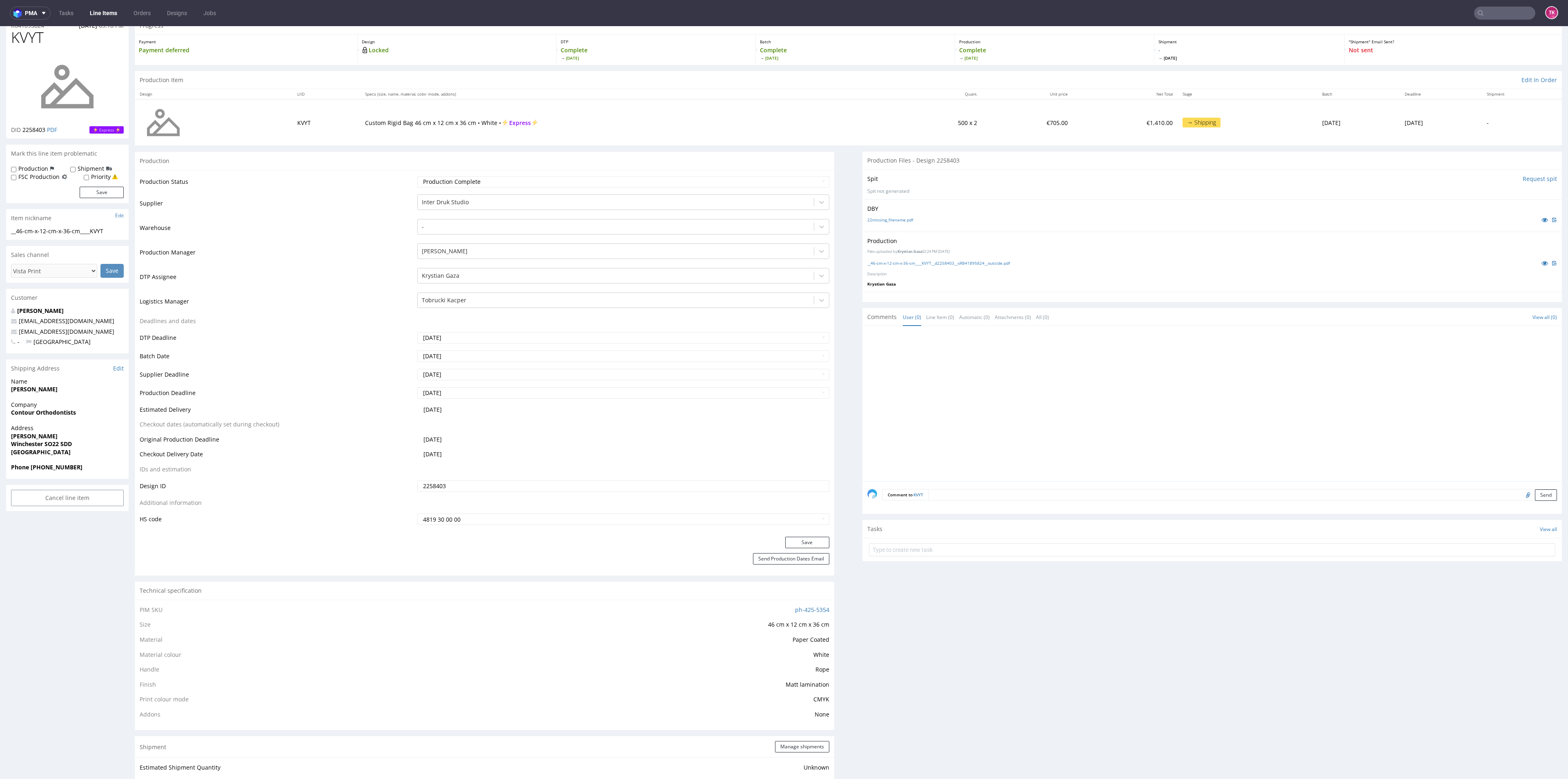
scroll to position [0, 0]
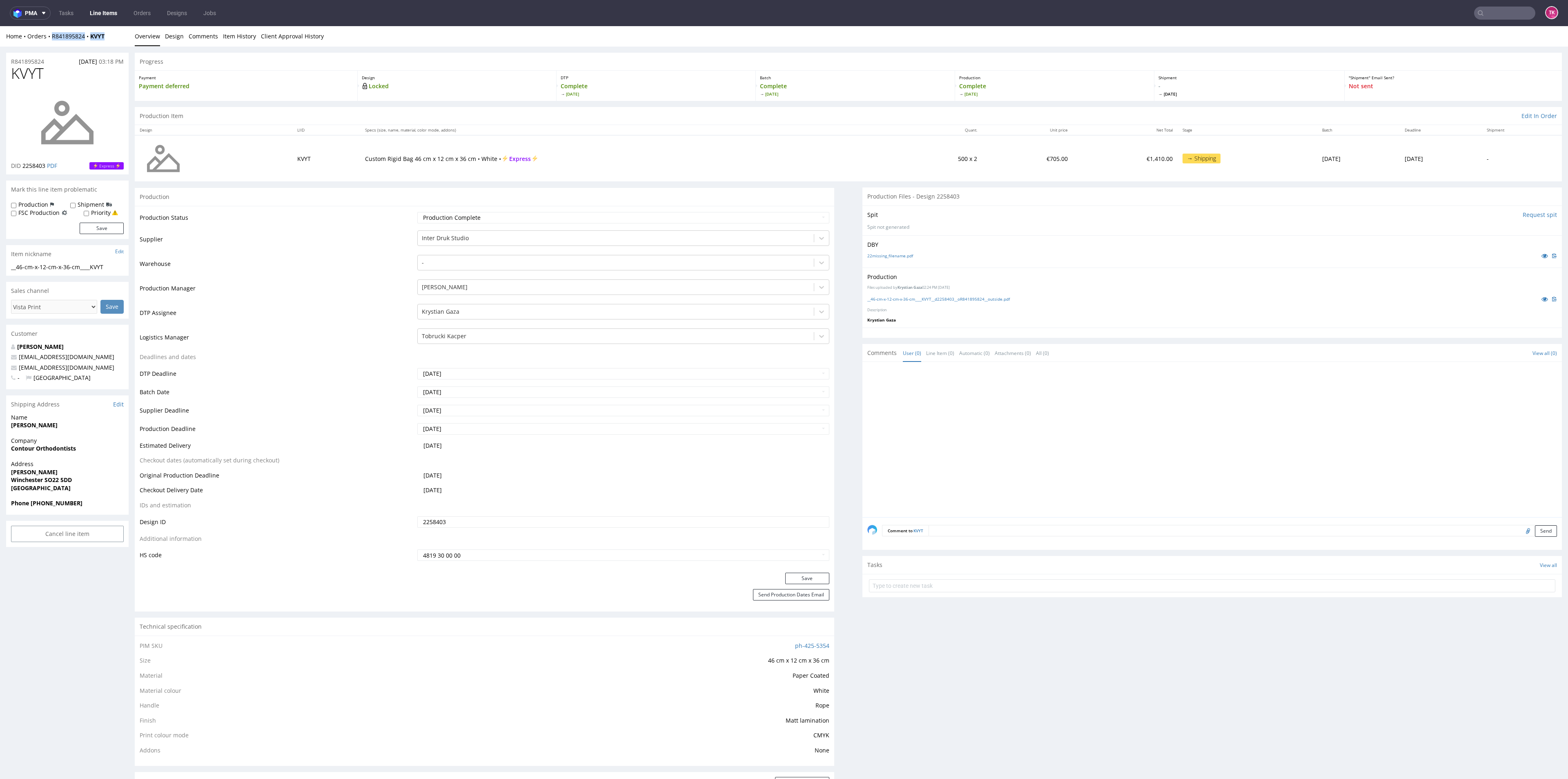
drag, startPoint x: 115, startPoint y: 39, endPoint x: 51, endPoint y: 46, distance: 64.4
click at [51, 46] on div "Home Orders R841895824 KVYT Overview Design Comments Item History Client Approv…" at bounding box center [784, 36] width 1568 height 20
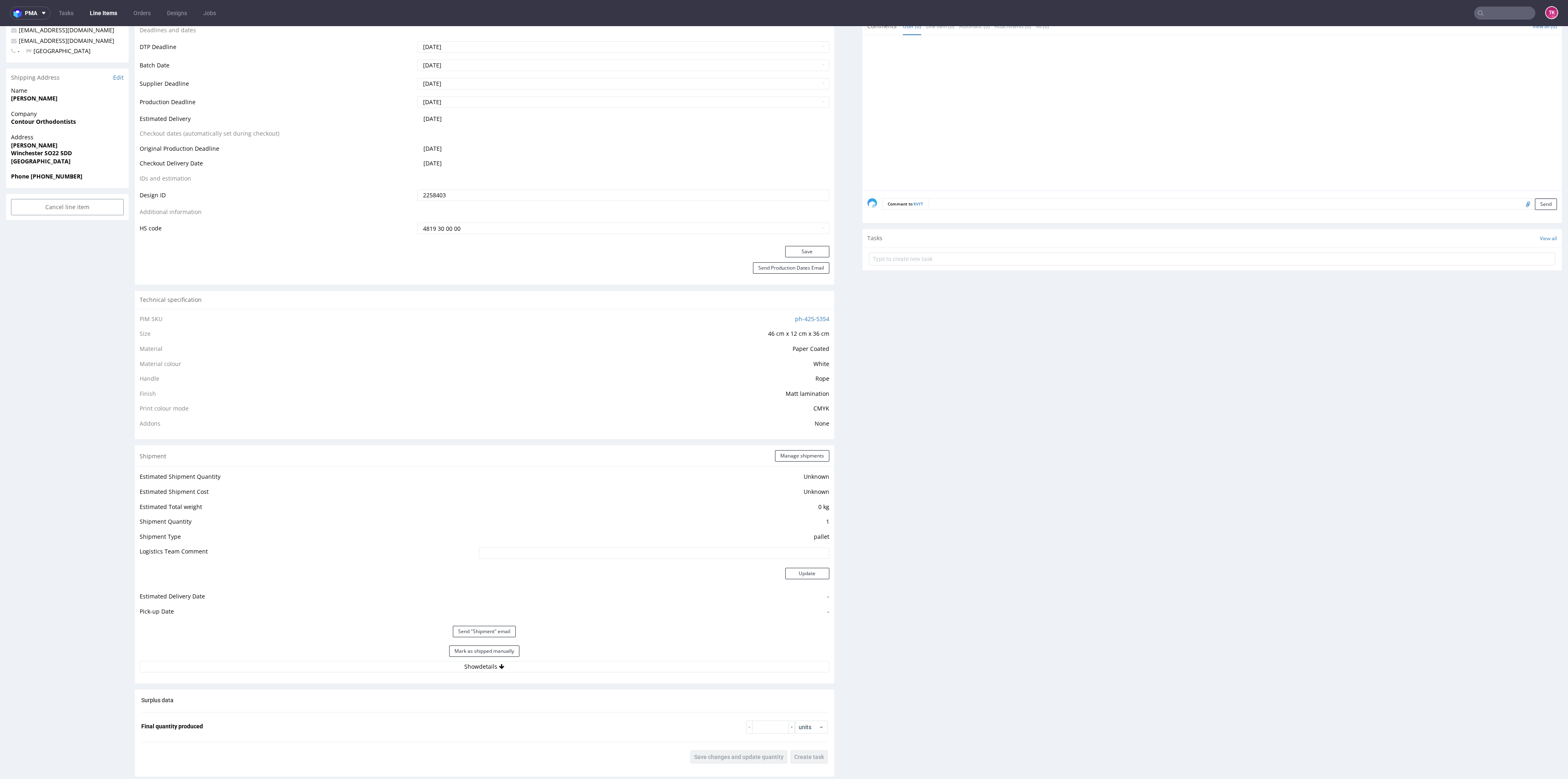
scroll to position [367, 0]
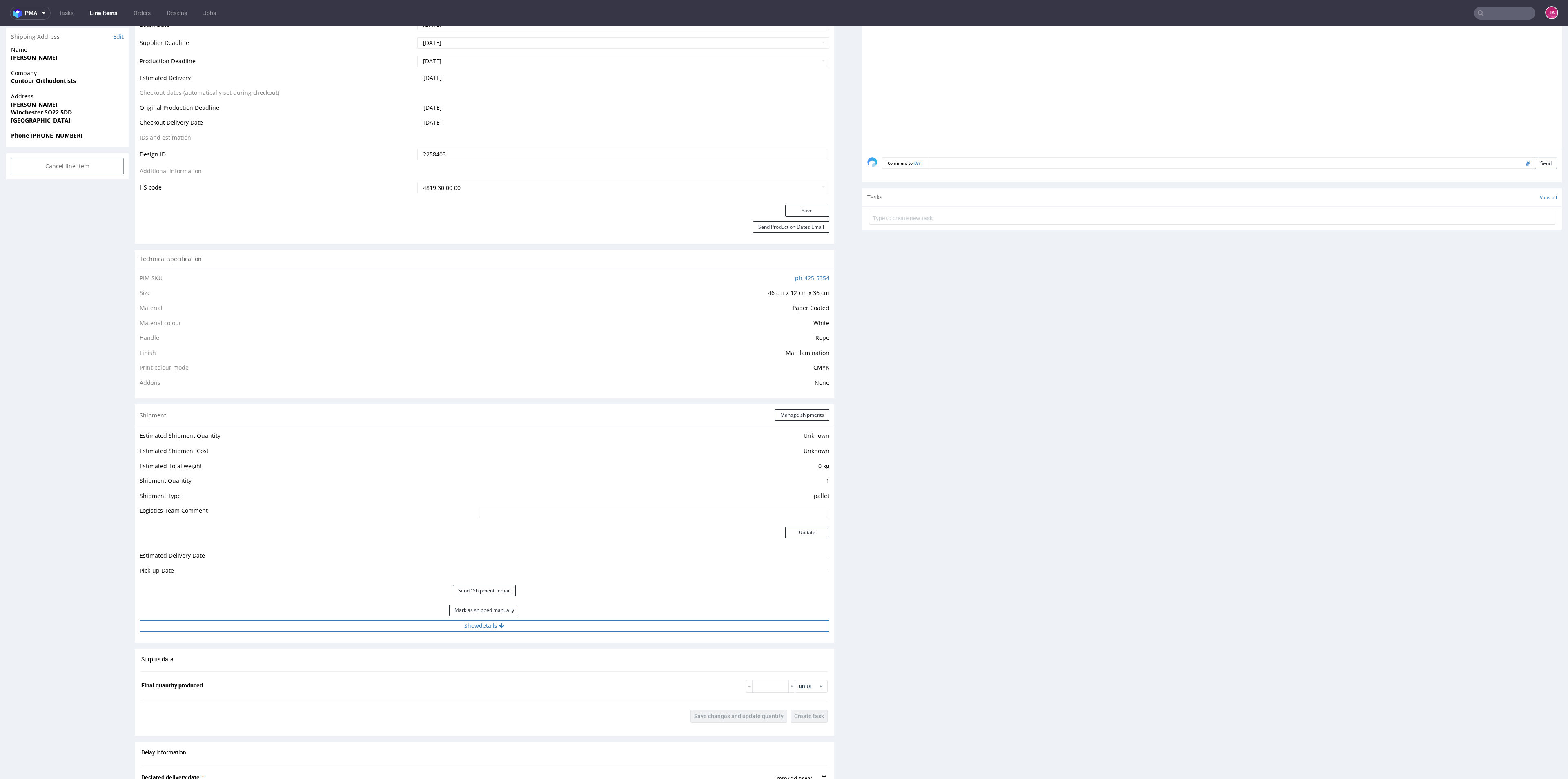
click at [555, 621] on button "Show details" at bounding box center [484, 626] width 689 height 11
click at [555, 621] on button "Hide details" at bounding box center [484, 626] width 689 height 11
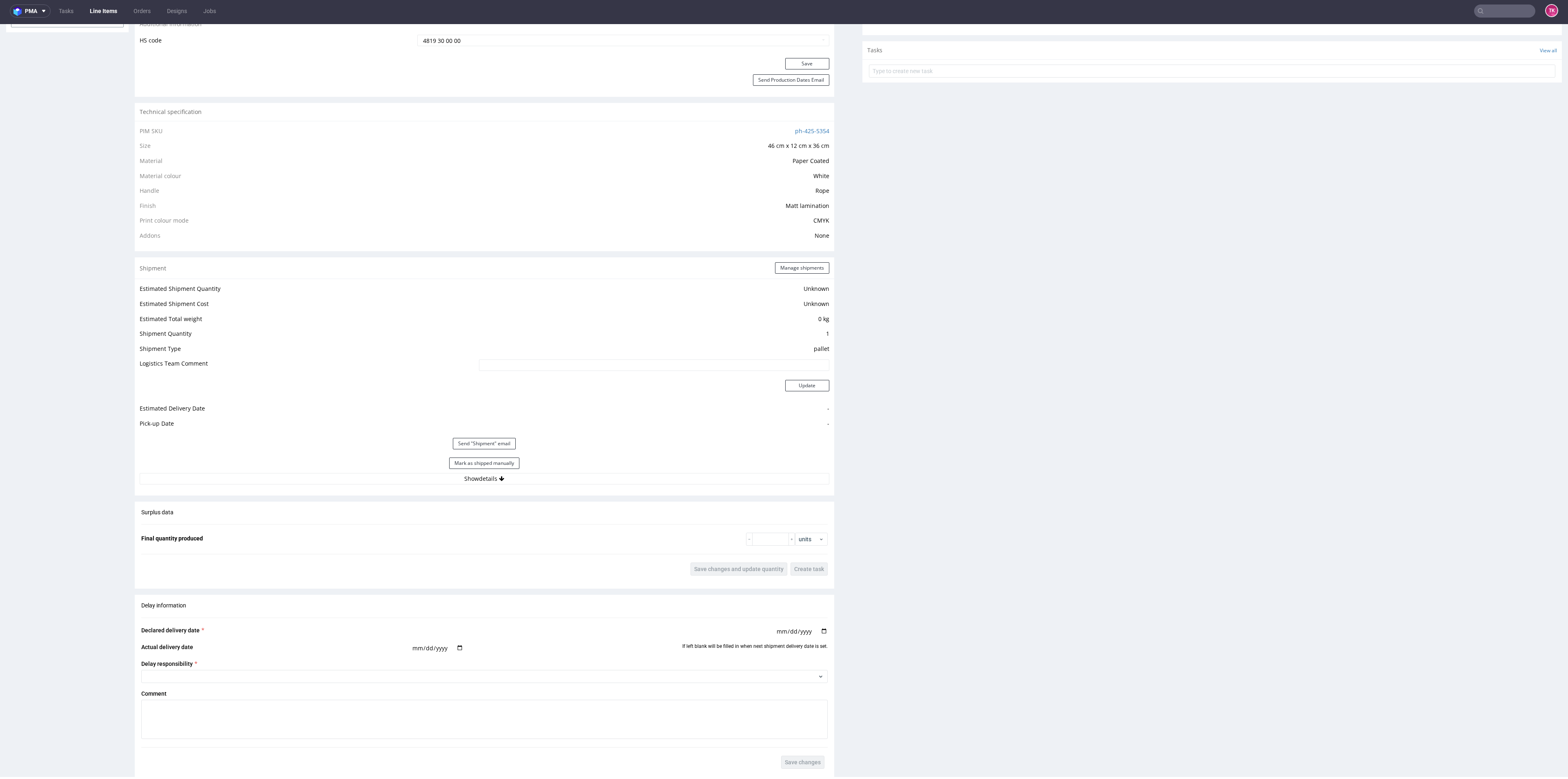
scroll to position [551, 0]
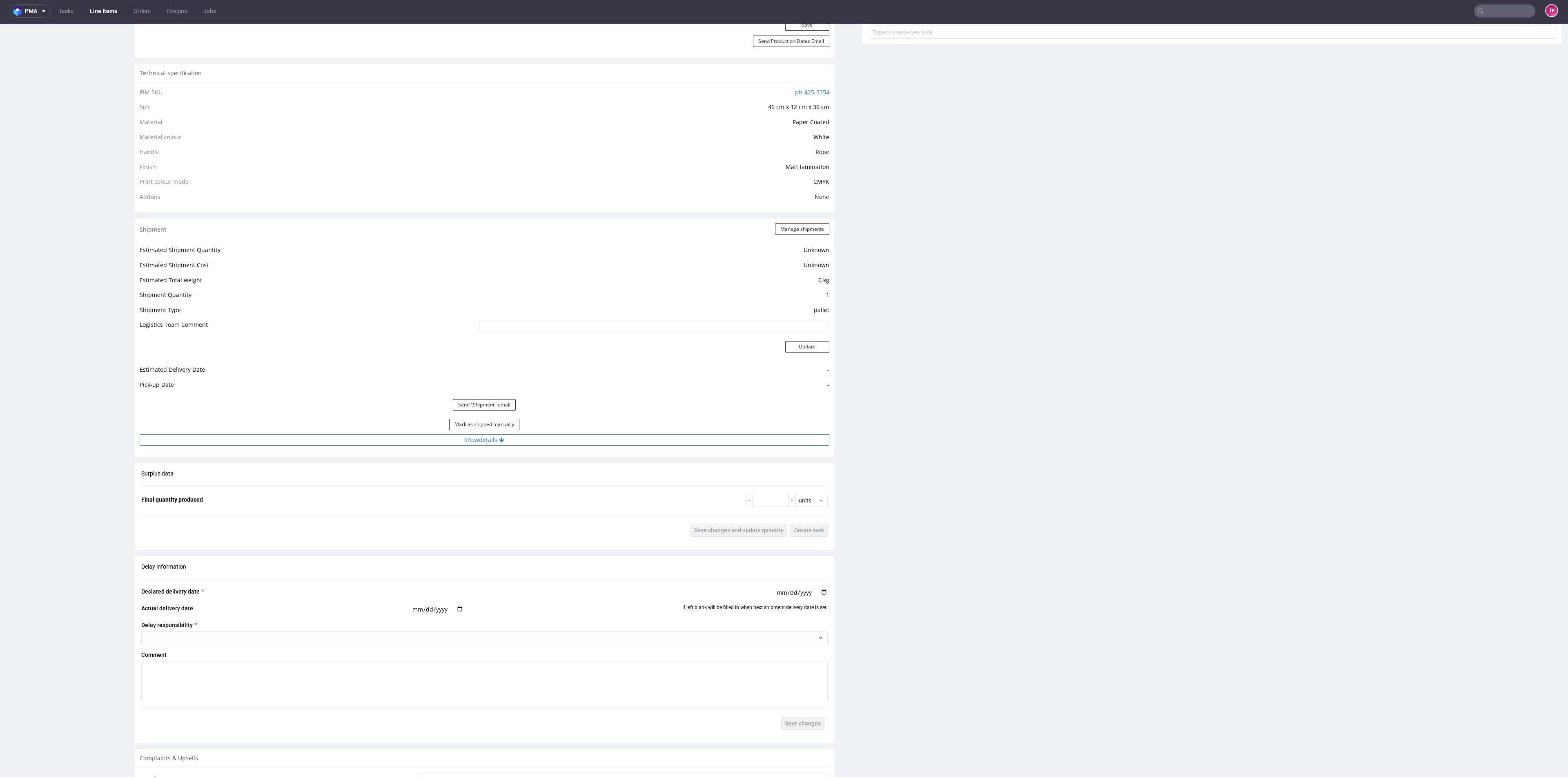
click at [605, 445] on button "Show details" at bounding box center [484, 439] width 689 height 11
click at [110, 8] on link "Line Items" at bounding box center [103, 10] width 37 height 13
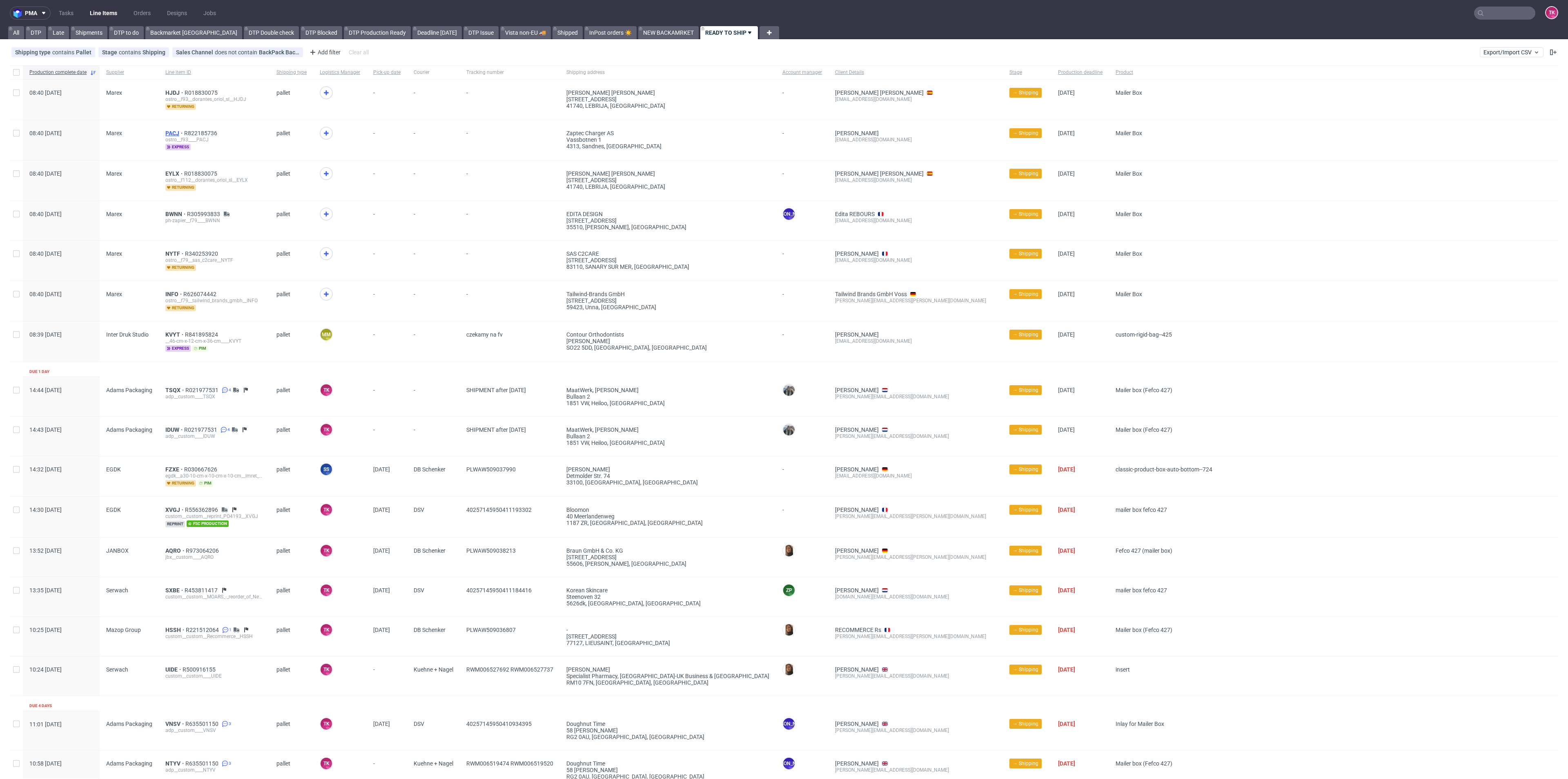
click at [171, 135] on span "PACJ" at bounding box center [174, 133] width 19 height 6
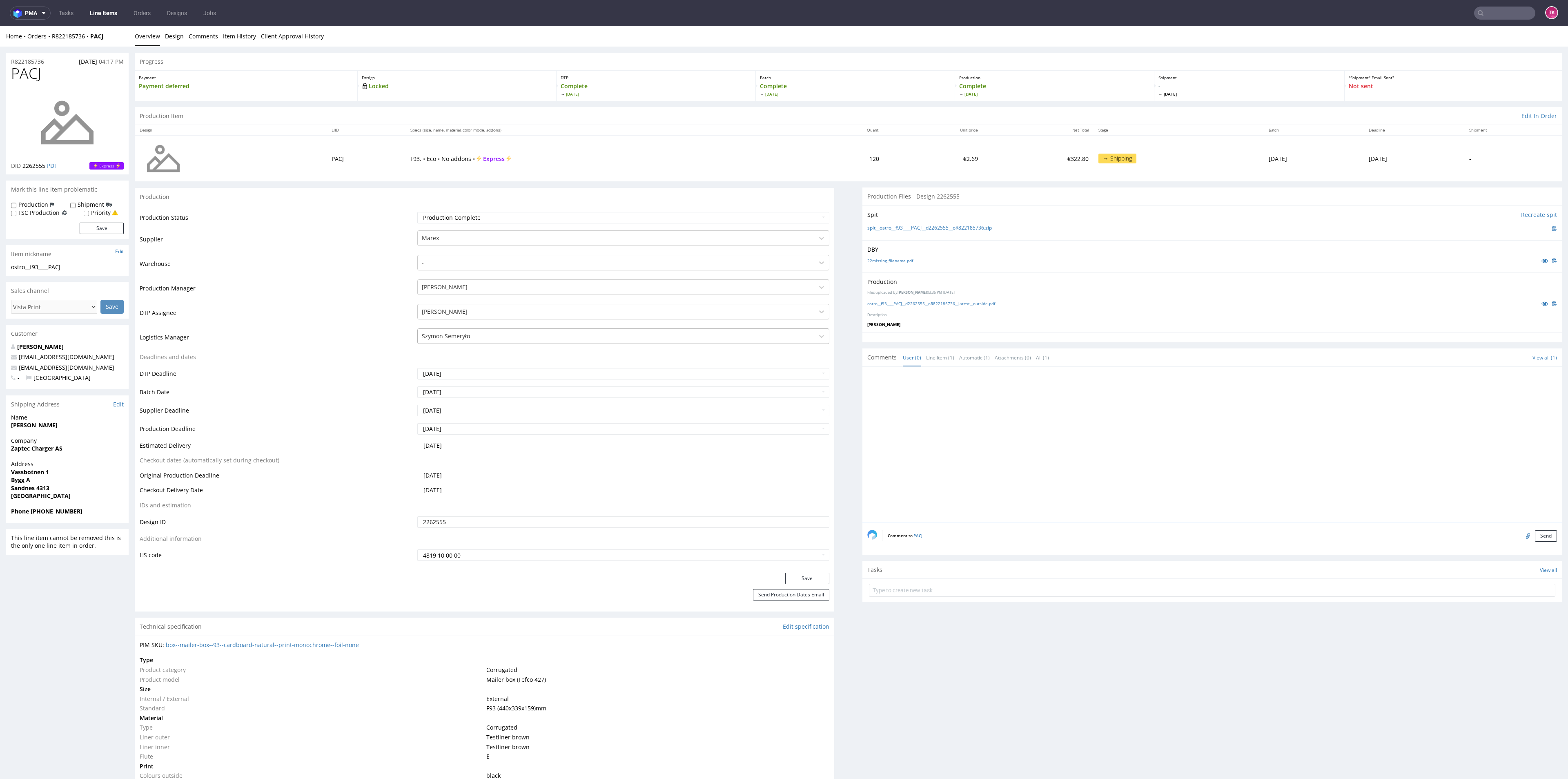
click at [481, 334] on div at bounding box center [616, 336] width 387 height 10
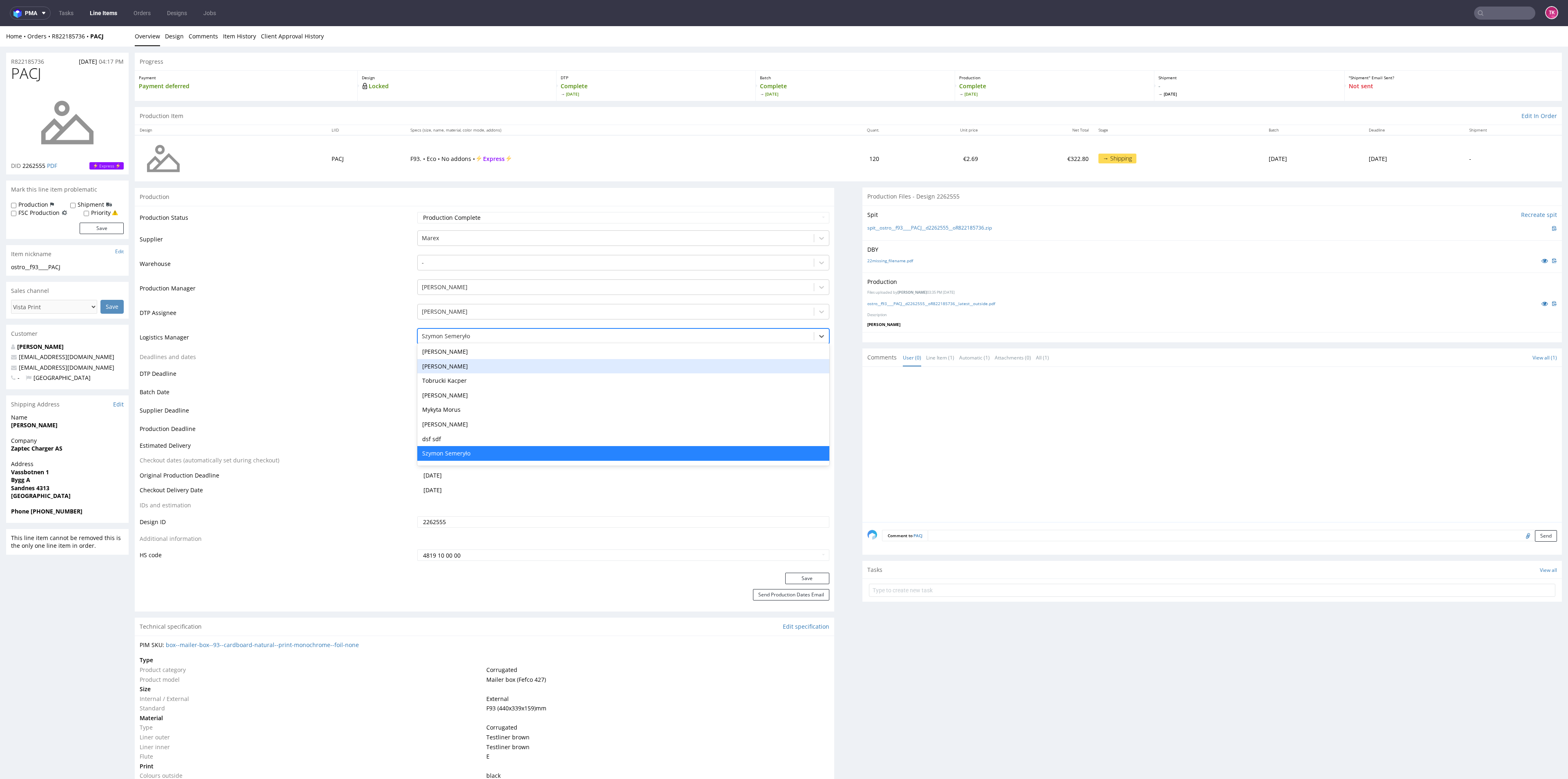
click at [457, 373] on div "- Malika Alimova Jessica Desforges Michał Fedorowicz Gajda Filip Tymon Gajda Zu…" at bounding box center [623, 404] width 412 height 122
drag, startPoint x: 457, startPoint y: 377, endPoint x: 460, endPoint y: 381, distance: 5.0
click at [457, 378] on div "Tobrucki Kacper" at bounding box center [623, 380] width 412 height 15
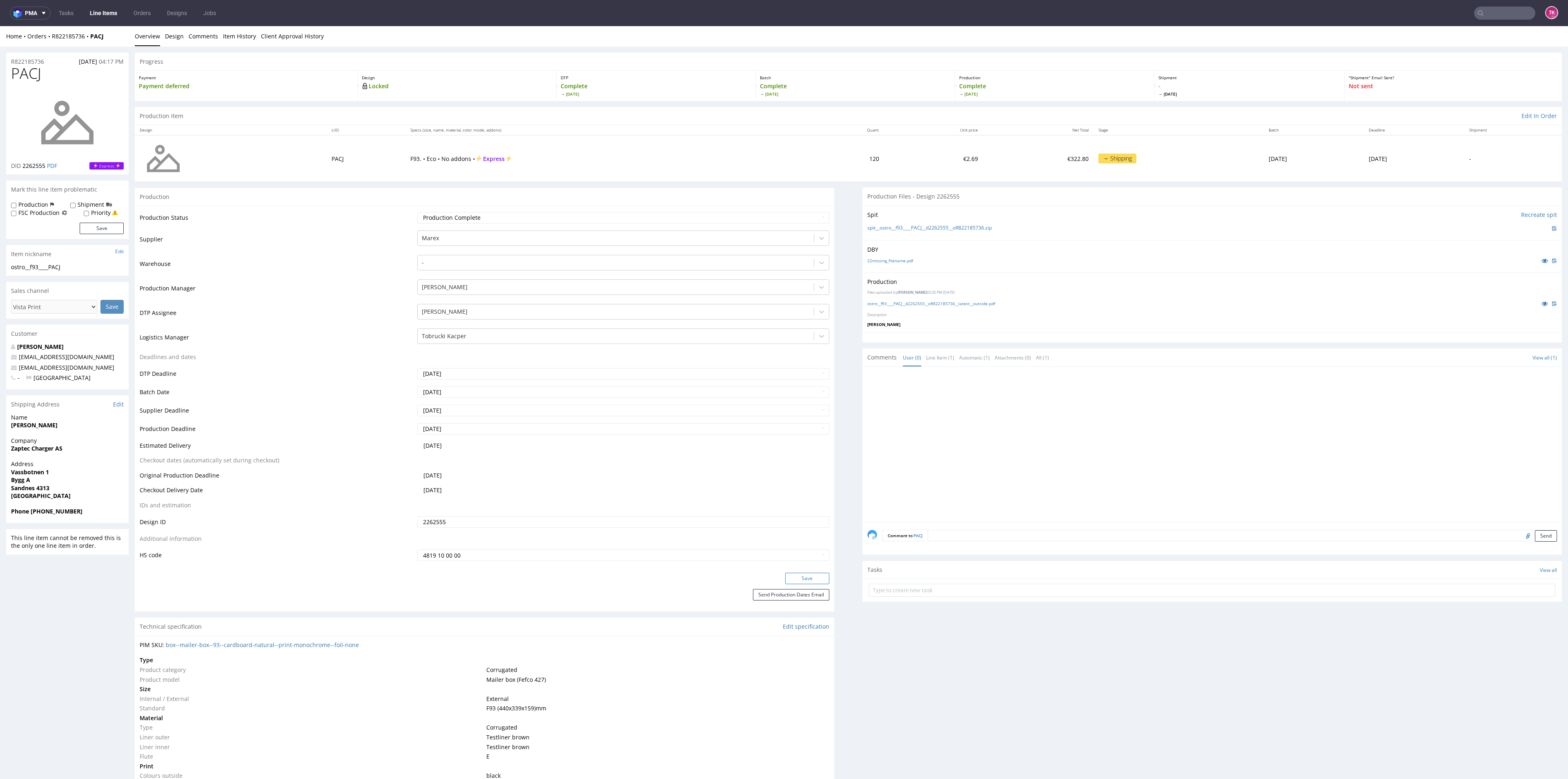
click at [789, 576] on button "Save" at bounding box center [807, 578] width 44 height 11
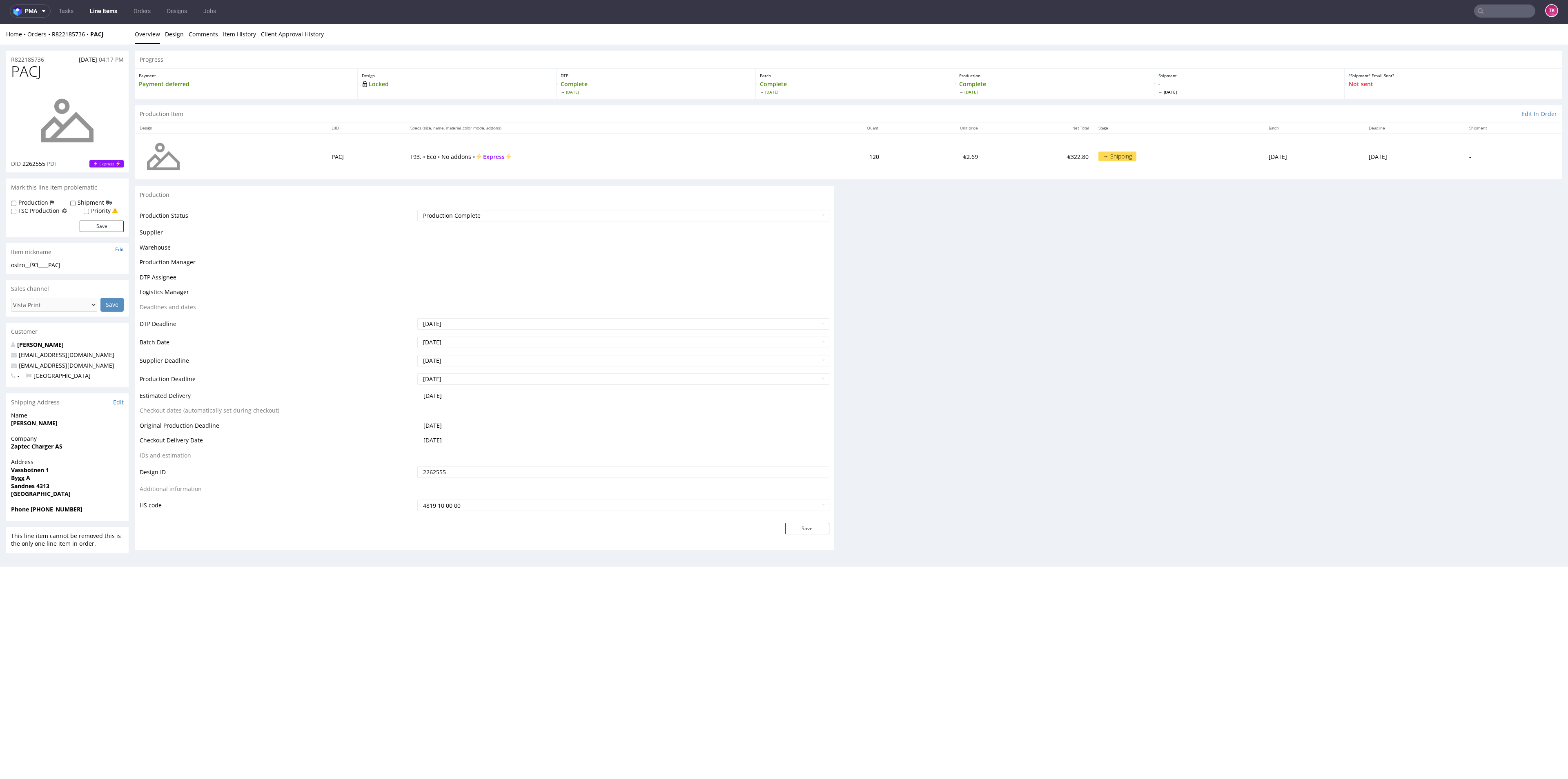
scroll to position [3, 0]
click at [116, 24] on div "Home Orders R822185736 PACJ Overview Design Comments Item History Client Approv…" at bounding box center [784, 34] width 1568 height 20
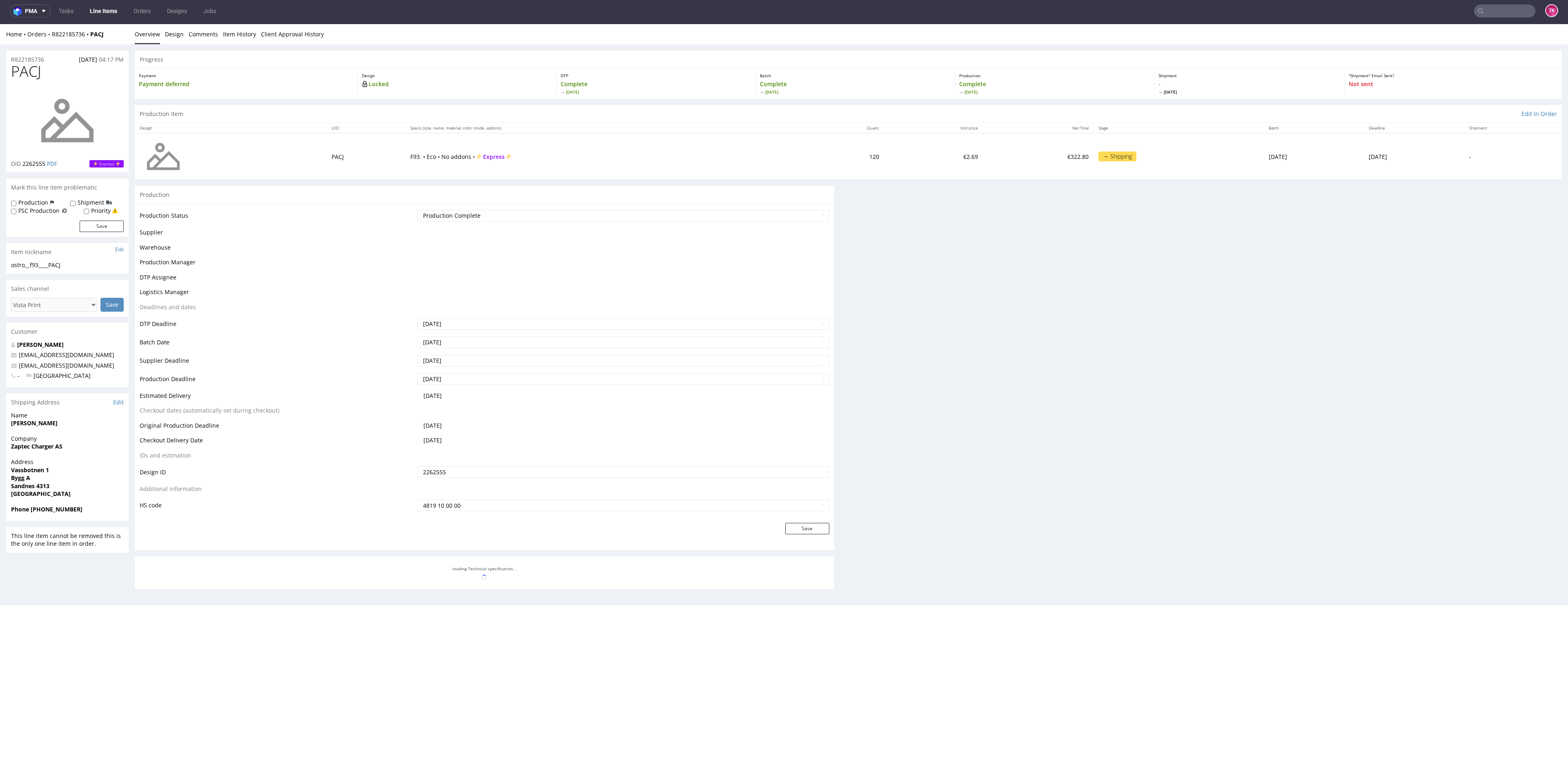
click at [115, 13] on link "Line Items" at bounding box center [103, 10] width 37 height 13
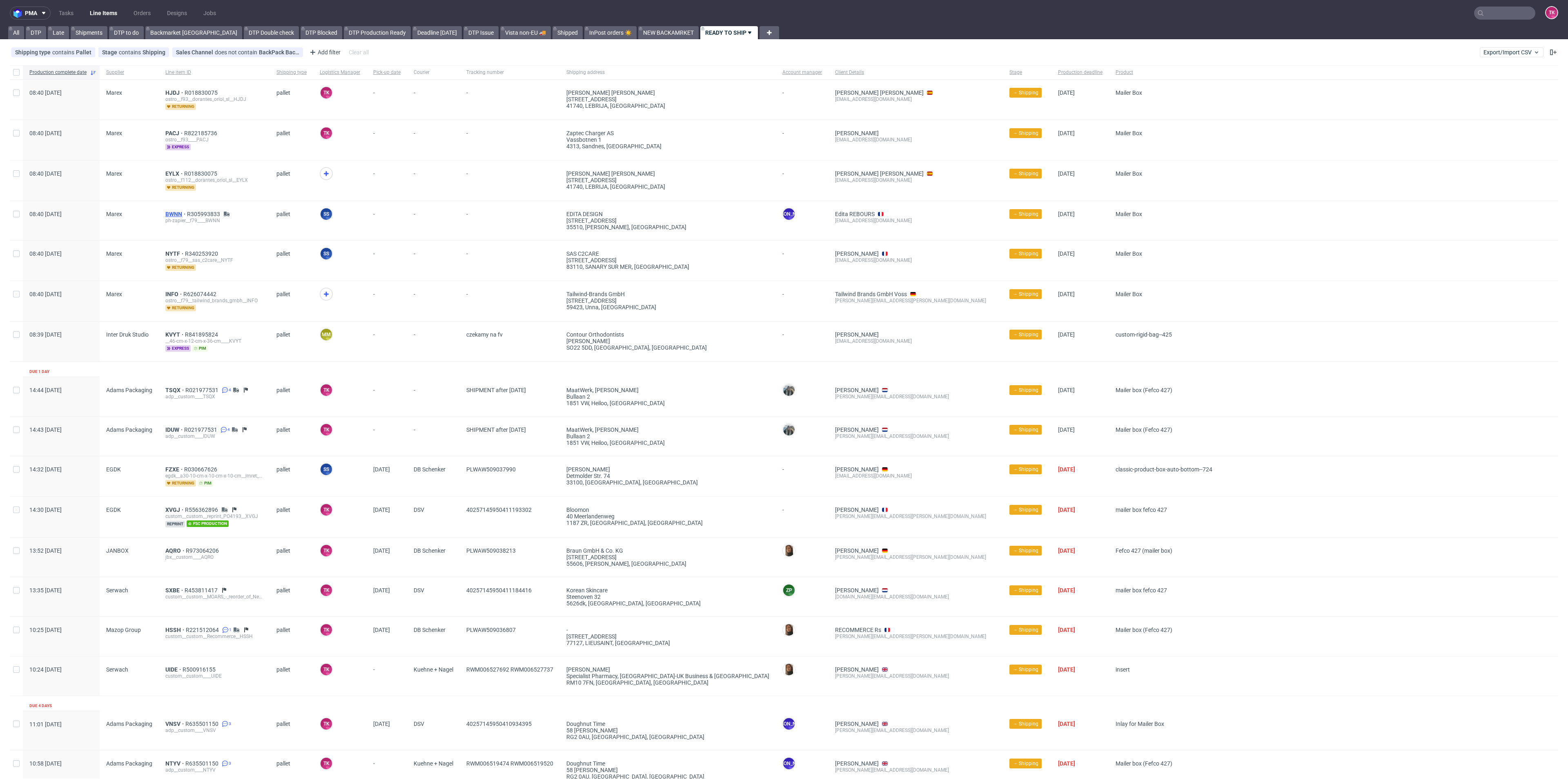
click at [172, 215] on span "BWNN" at bounding box center [176, 214] width 22 height 6
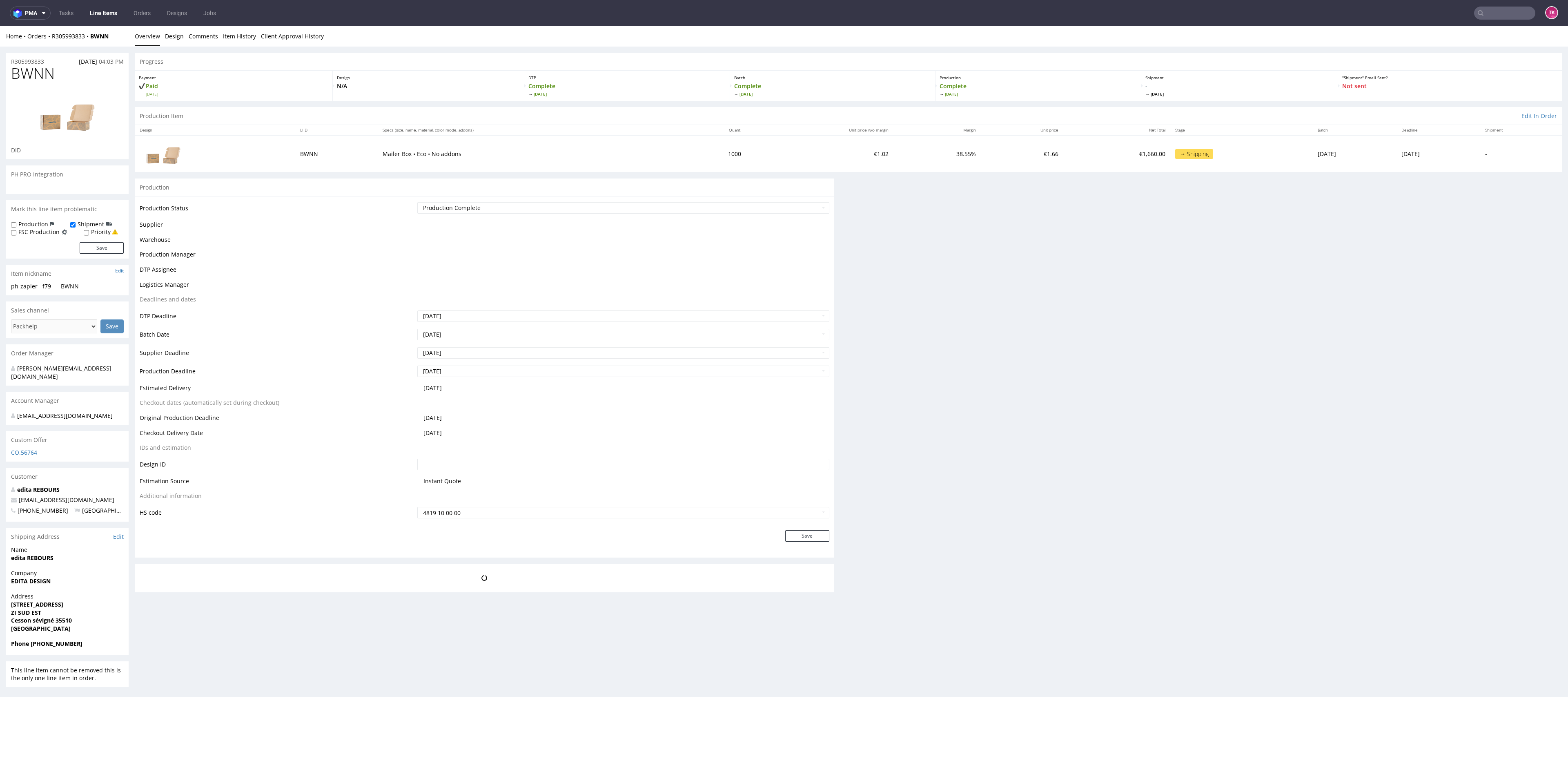
click at [101, 13] on link "Line Items" at bounding box center [103, 12] width 37 height 13
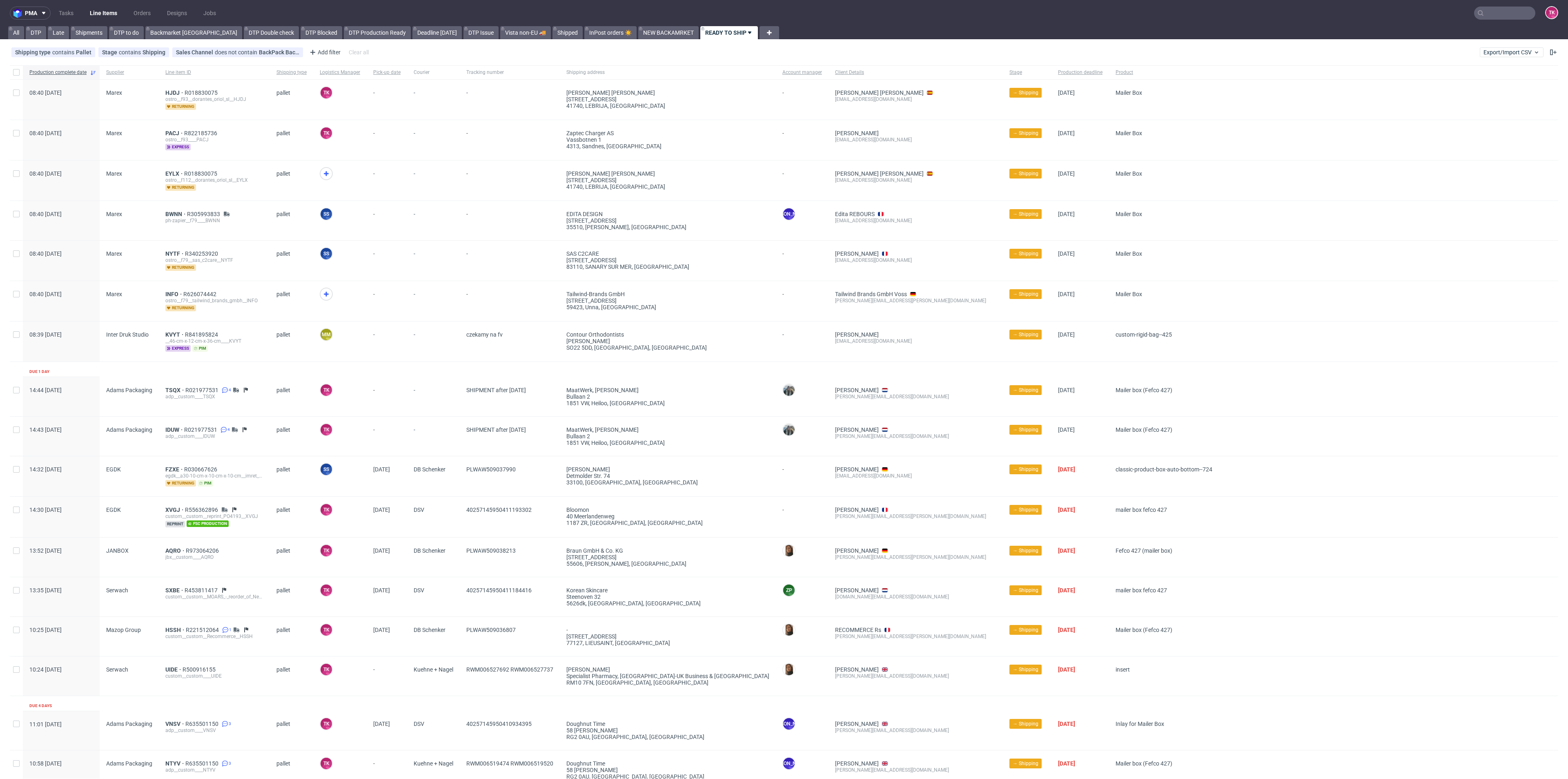
click at [175, 128] on div "PACJ R822185736 ostro__f93____PACJ express" at bounding box center [214, 140] width 111 height 40
click at [169, 131] on span "PACJ" at bounding box center [174, 133] width 19 height 6
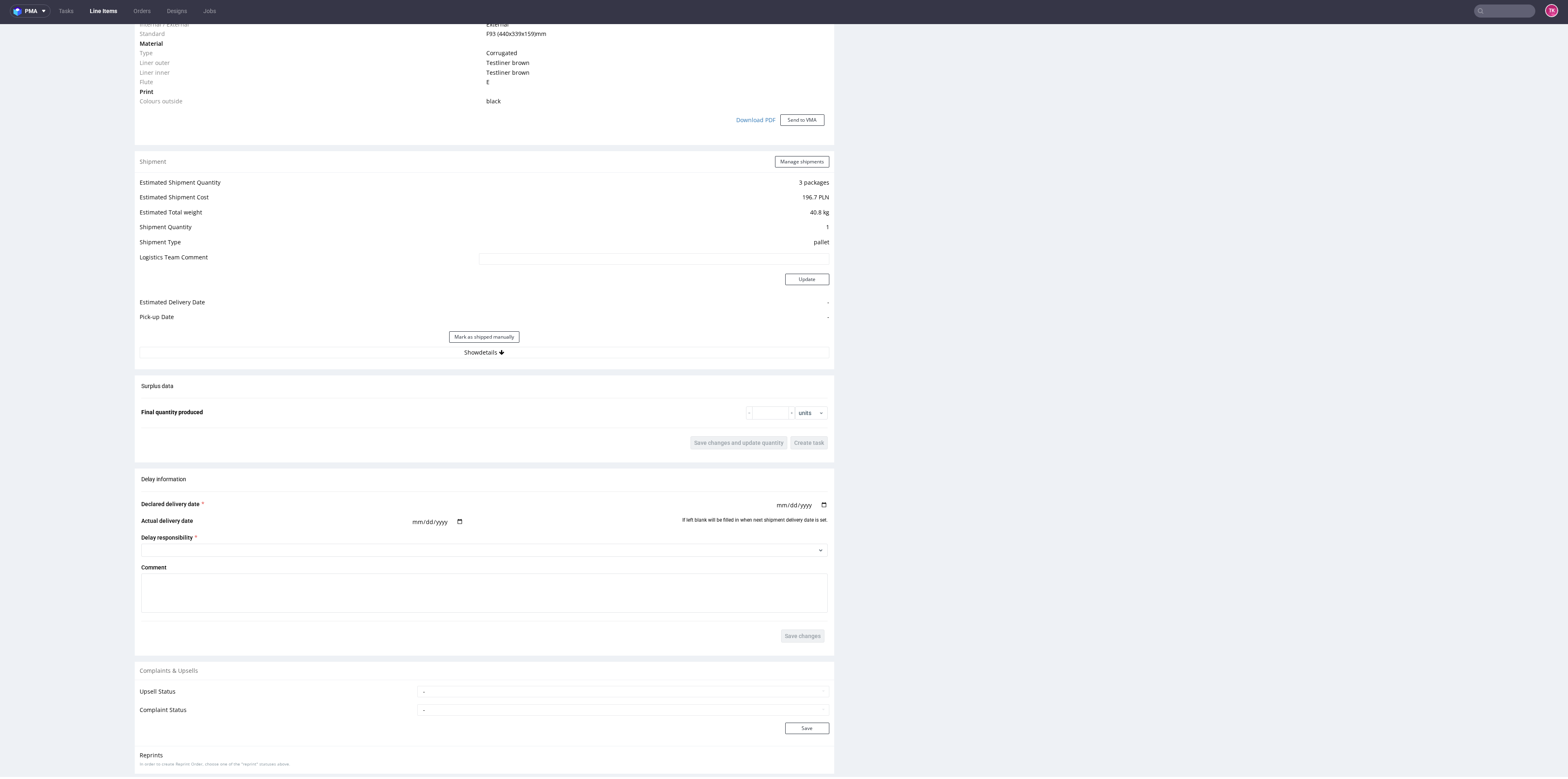
scroll to position [754, 0]
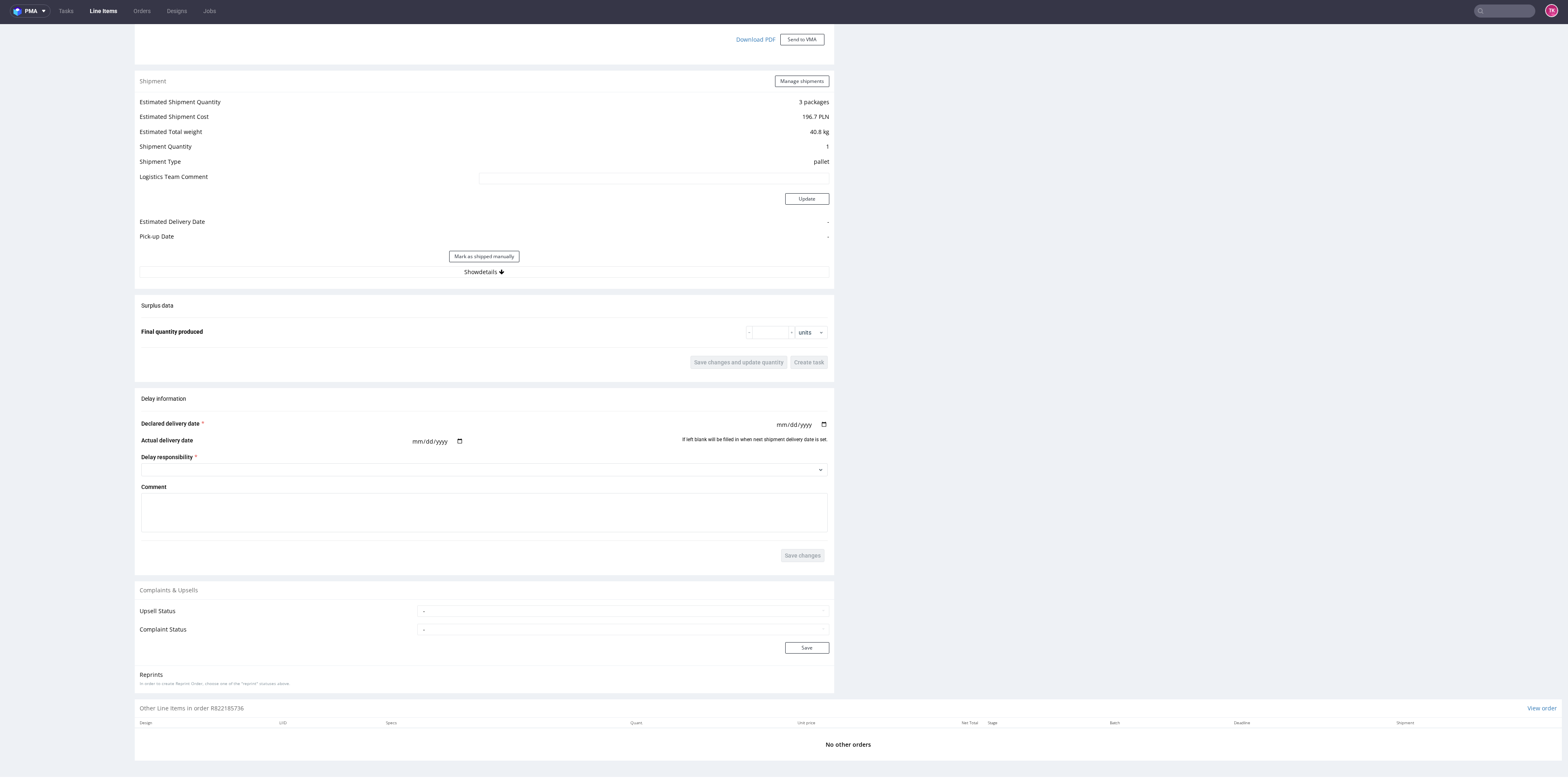
click at [355, 258] on div "Mark as shipped manually" at bounding box center [484, 256] width 689 height 19
click at [357, 263] on div "Mark as shipped manually" at bounding box center [484, 256] width 689 height 19
click at [358, 273] on button "Show details" at bounding box center [484, 272] width 689 height 11
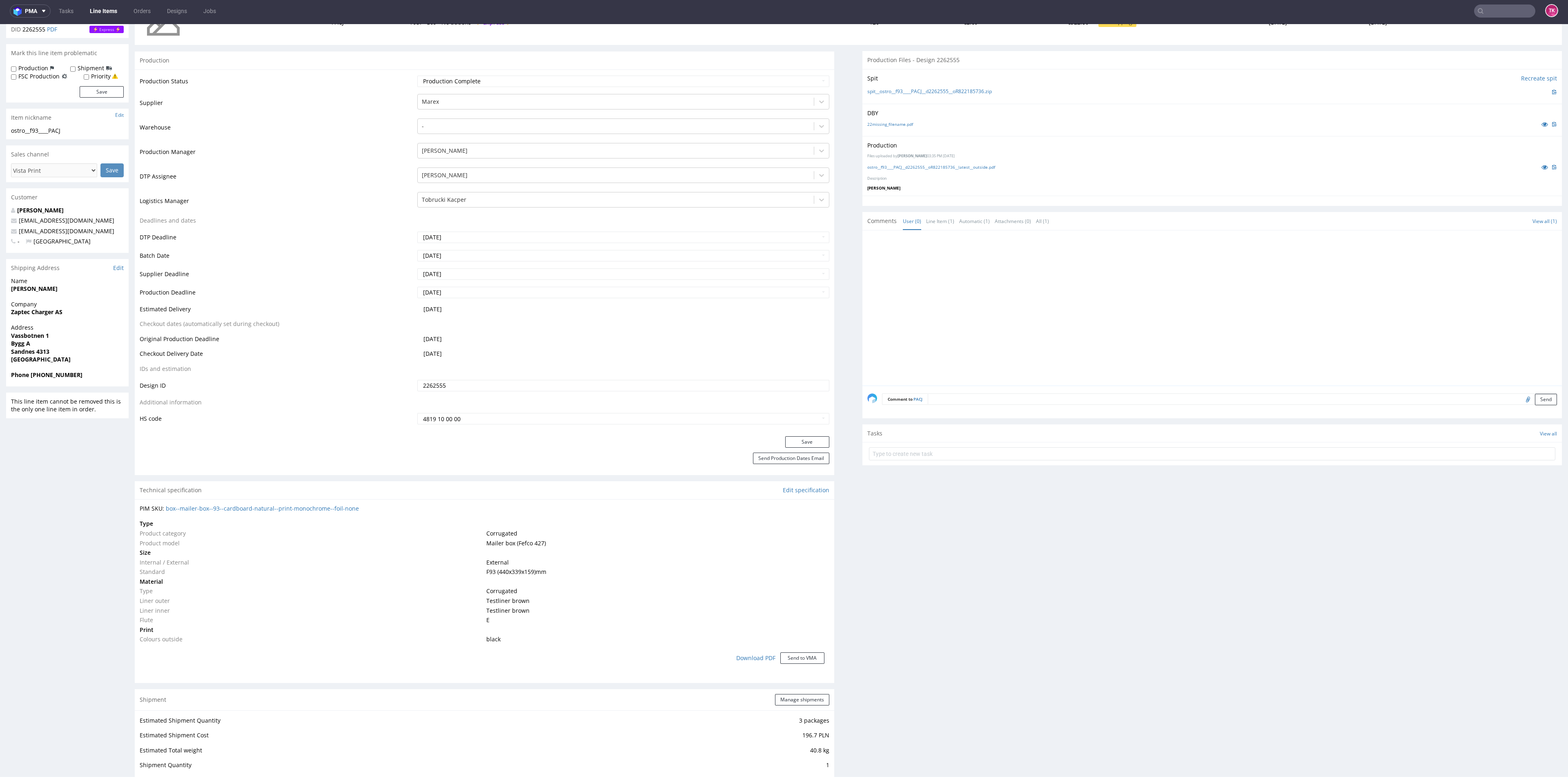
scroll to position [81, 0]
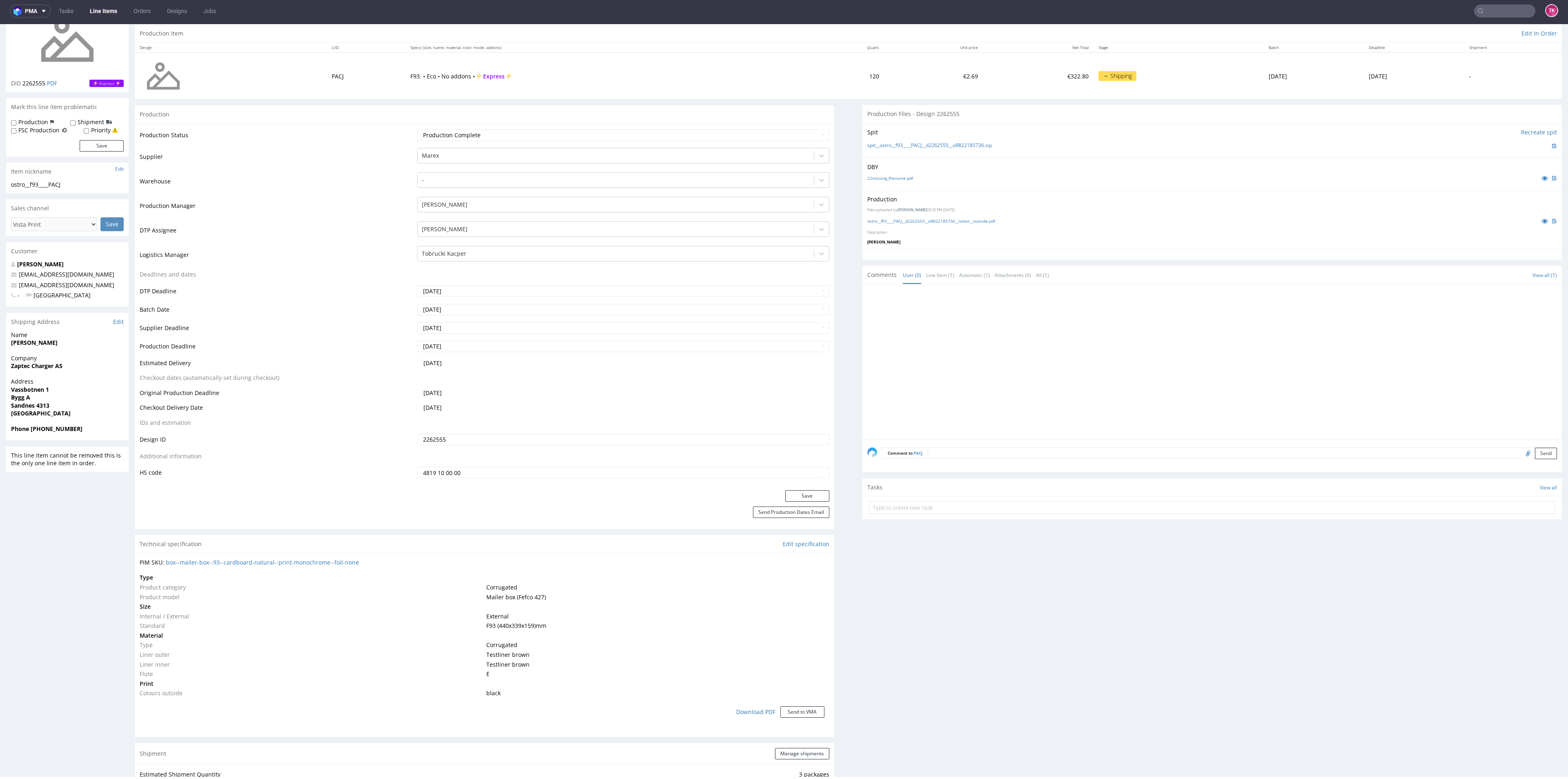
click at [108, 16] on link "Line Items" at bounding box center [103, 10] width 37 height 13
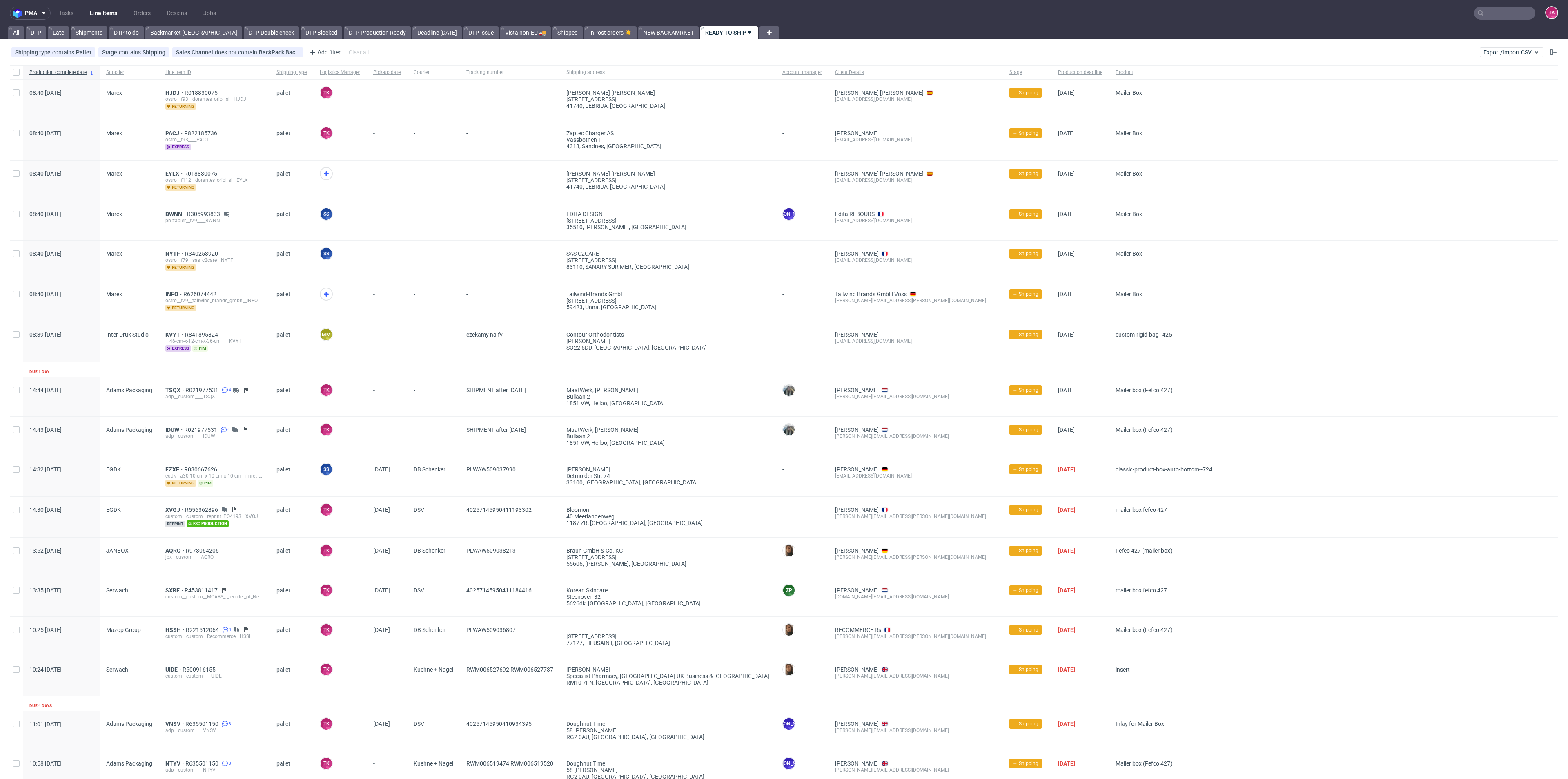
click at [98, 8] on link "Line Items" at bounding box center [103, 12] width 37 height 13
click at [328, 287] on div at bounding box center [326, 294] width 13 height 13
click at [321, 172] on icon at bounding box center [326, 174] width 10 height 10
click at [174, 331] on span "KVYT" at bounding box center [175, 334] width 19 height 6
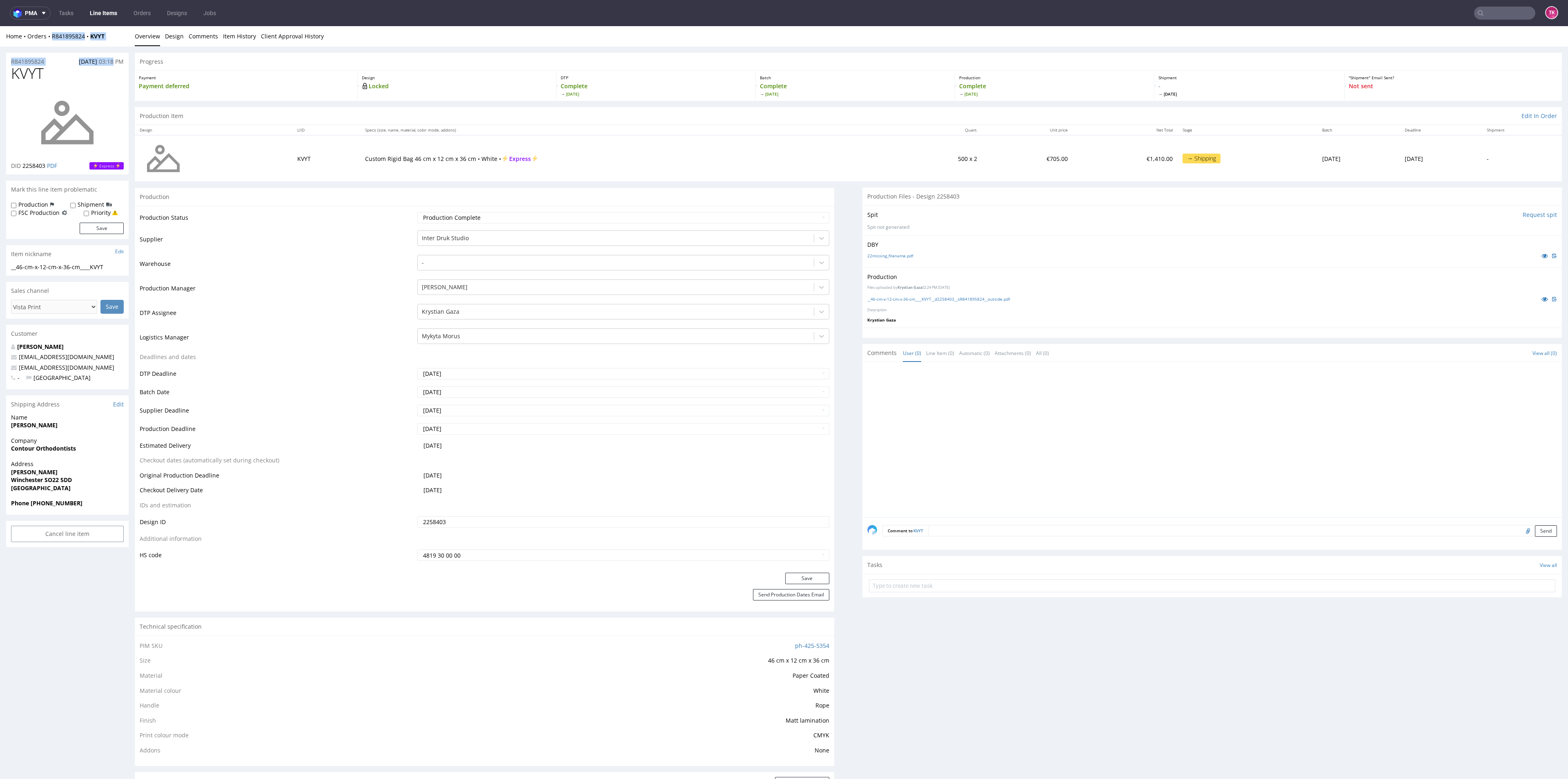
drag, startPoint x: 112, startPoint y: 49, endPoint x: 53, endPoint y: 52, distance: 59.1
click at [50, 45] on div "Home Orders R841895824 KVYT Overview Design Comments Item History Client Approv…" at bounding box center [784, 767] width 1568 height 1481
click at [53, 53] on div "R841895824 08.09.2025 03:18 PM" at bounding box center [67, 59] width 122 height 13
drag, startPoint x: 49, startPoint y: 42, endPoint x: 132, endPoint y: 37, distance: 83.2
click at [132, 37] on div "Home Orders R841895824 KVYT Overview Design Comments Item History Client Approv…" at bounding box center [784, 36] width 1568 height 20
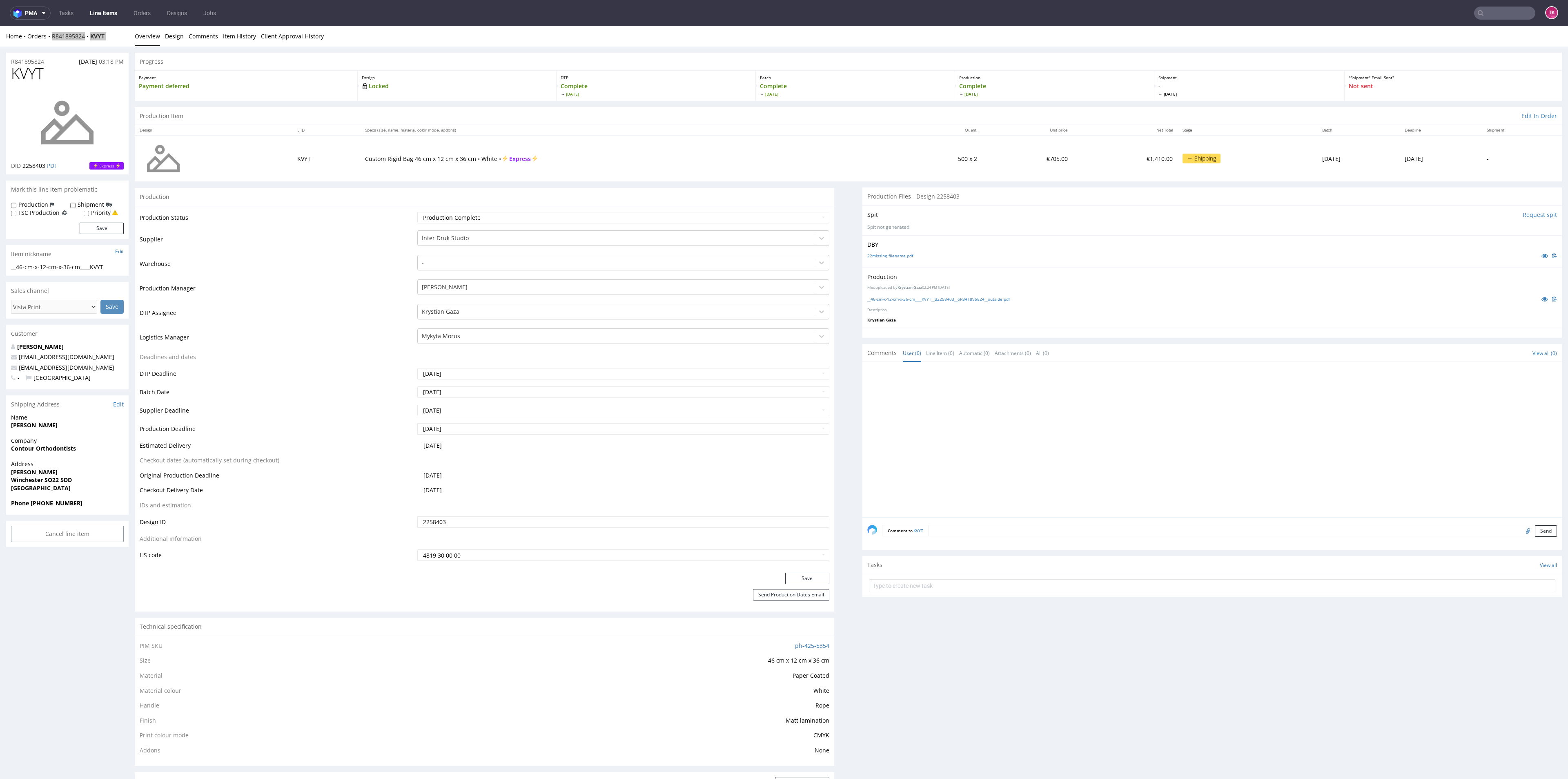
click at [107, 15] on link "Line Items" at bounding box center [103, 12] width 37 height 13
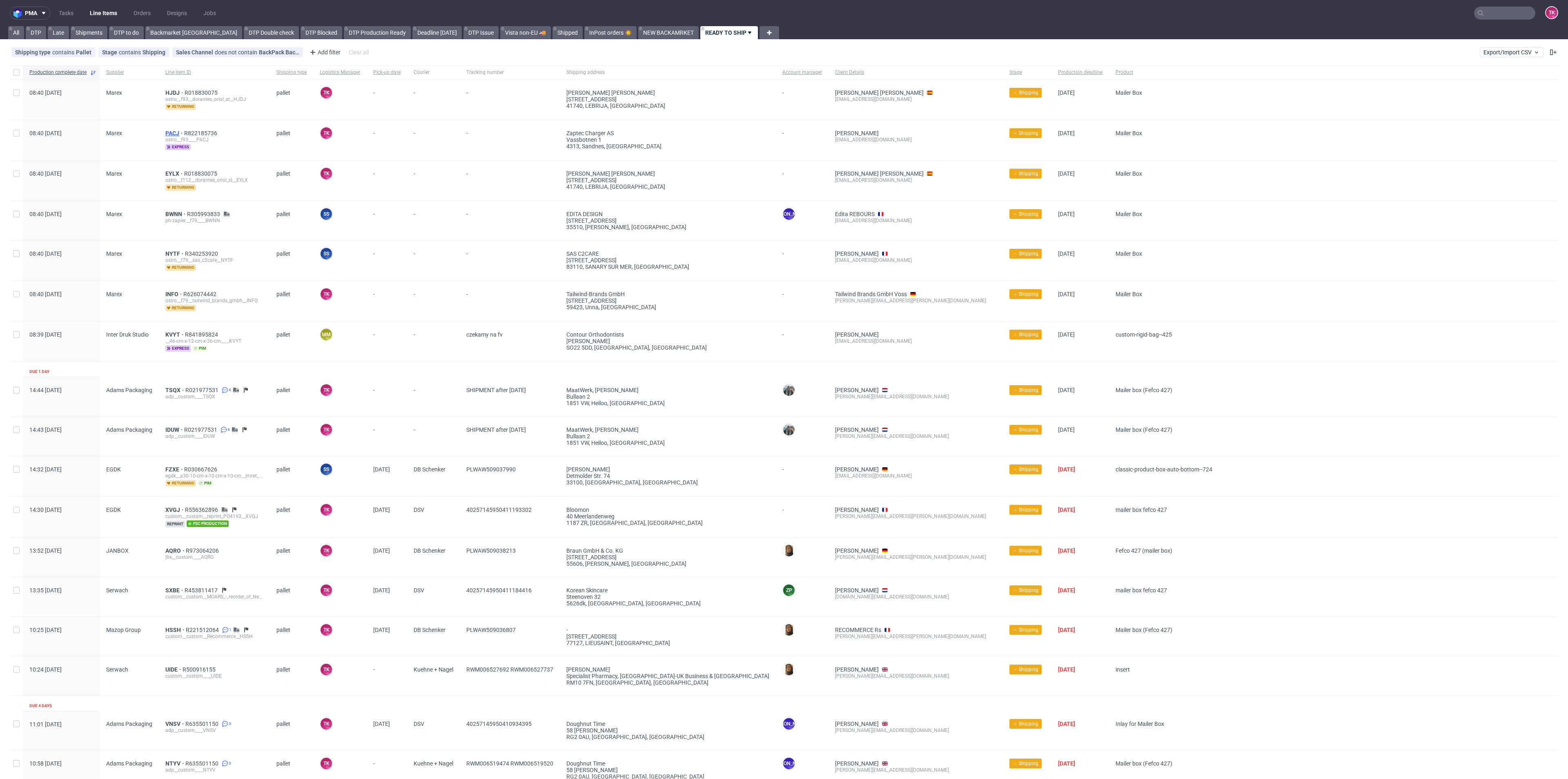
drag, startPoint x: 171, startPoint y: 137, endPoint x: 169, endPoint y: 133, distance: 4.5
click at [94, 12] on link "Line Items" at bounding box center [103, 12] width 37 height 13
click at [99, 6] on nav "pma Tasks Line Items Orders Designs Jobs TK" at bounding box center [784, 13] width 1568 height 26
click at [104, 11] on link "Line Items" at bounding box center [103, 12] width 37 height 13
click at [176, 211] on span "BWNN" at bounding box center [176, 214] width 22 height 6
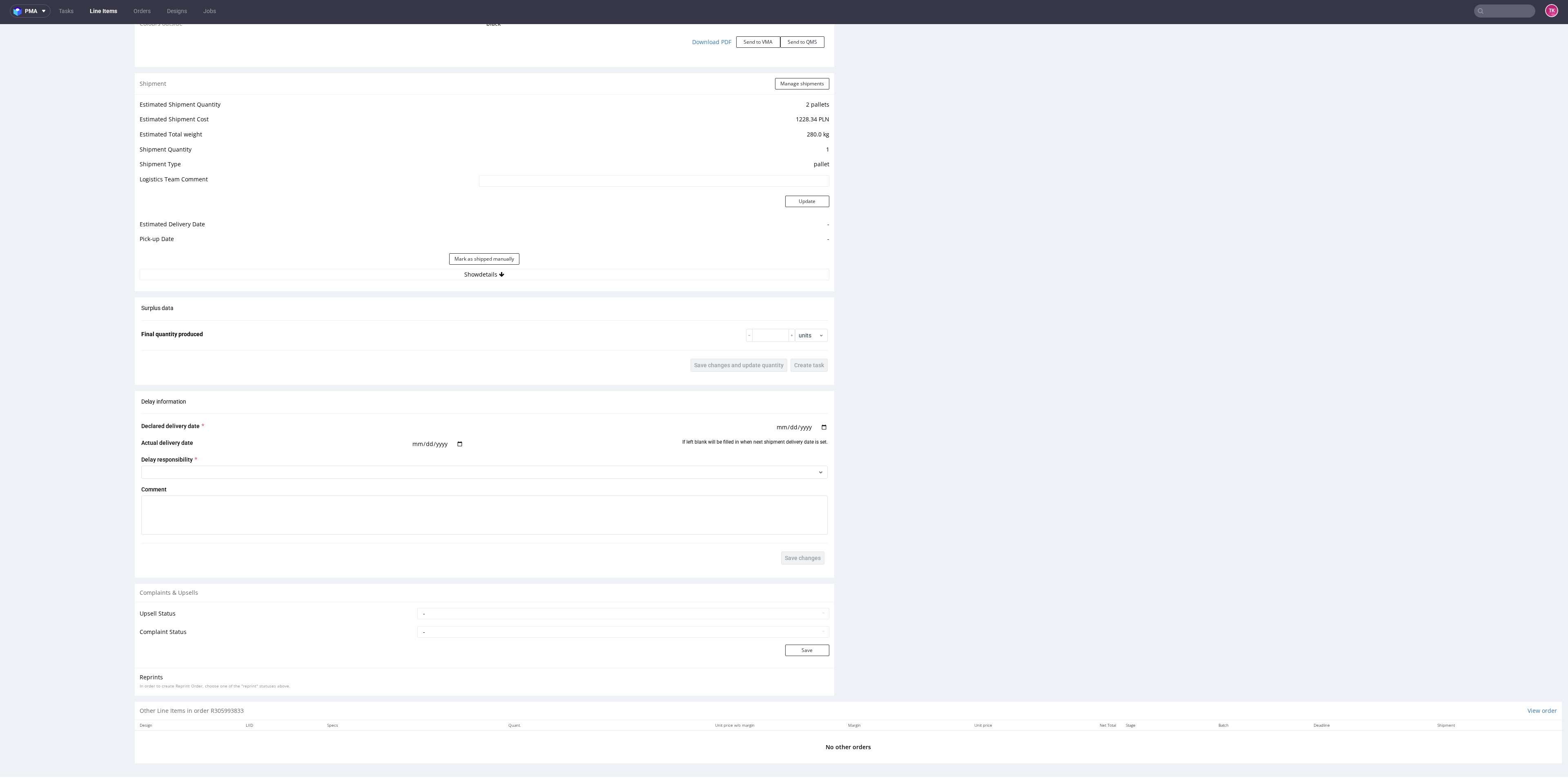
scroll to position [943, 0]
click at [612, 268] on button "Show details" at bounding box center [484, 271] width 689 height 11
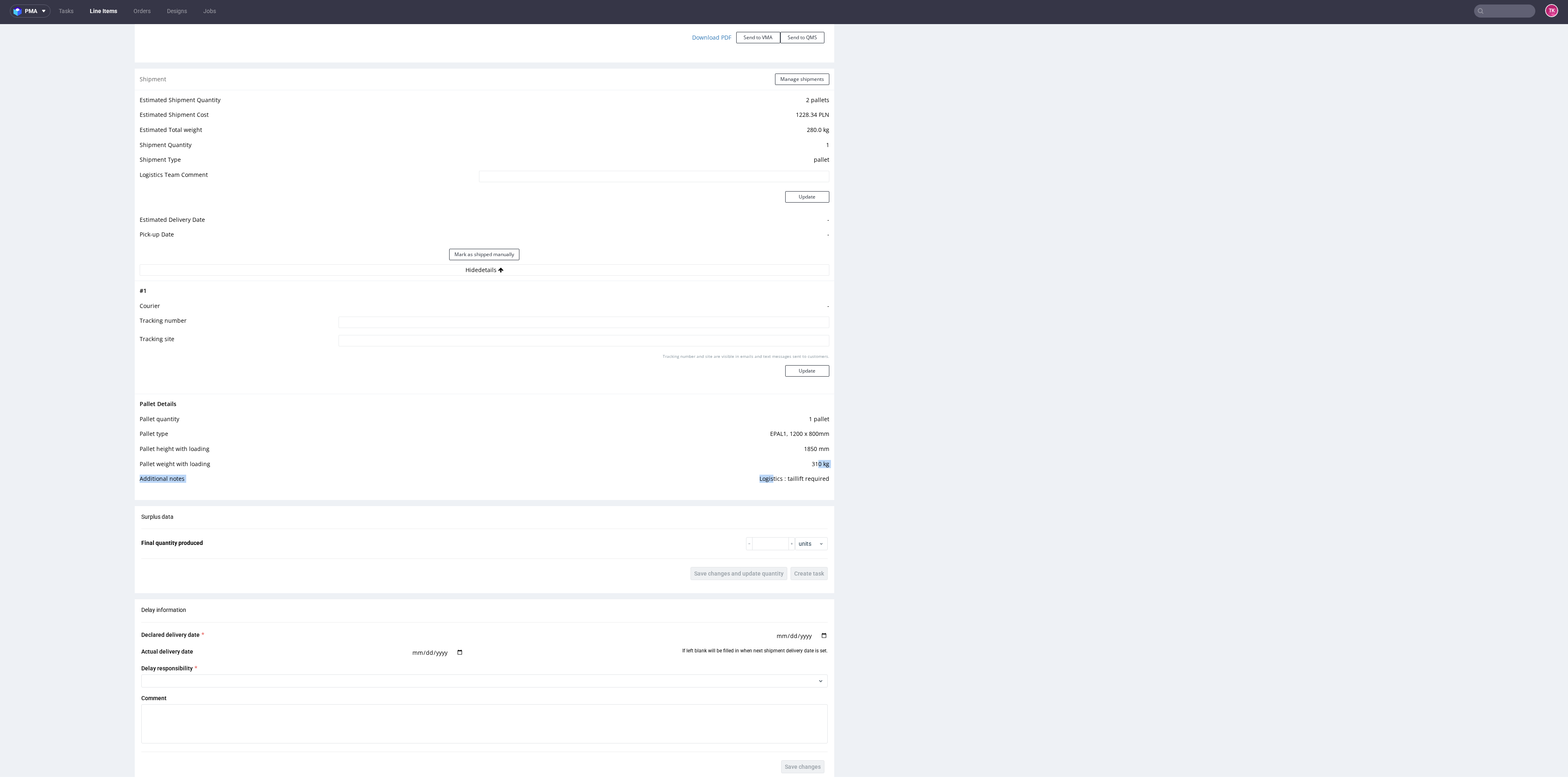
drag, startPoint x: 766, startPoint y: 481, endPoint x: 887, endPoint y: 458, distance: 123.2
click at [870, 453] on div "Progress Payment Paid Wed 10 Sep Design N/A DTP Complete Thu 11 Sep Batch Compl…" at bounding box center [848, 42] width 1427 height 1870
click at [1079, 504] on div "Production Files - Design Spit Spit request impossible Box design not found, un…" at bounding box center [1212, 72] width 700 height 1677
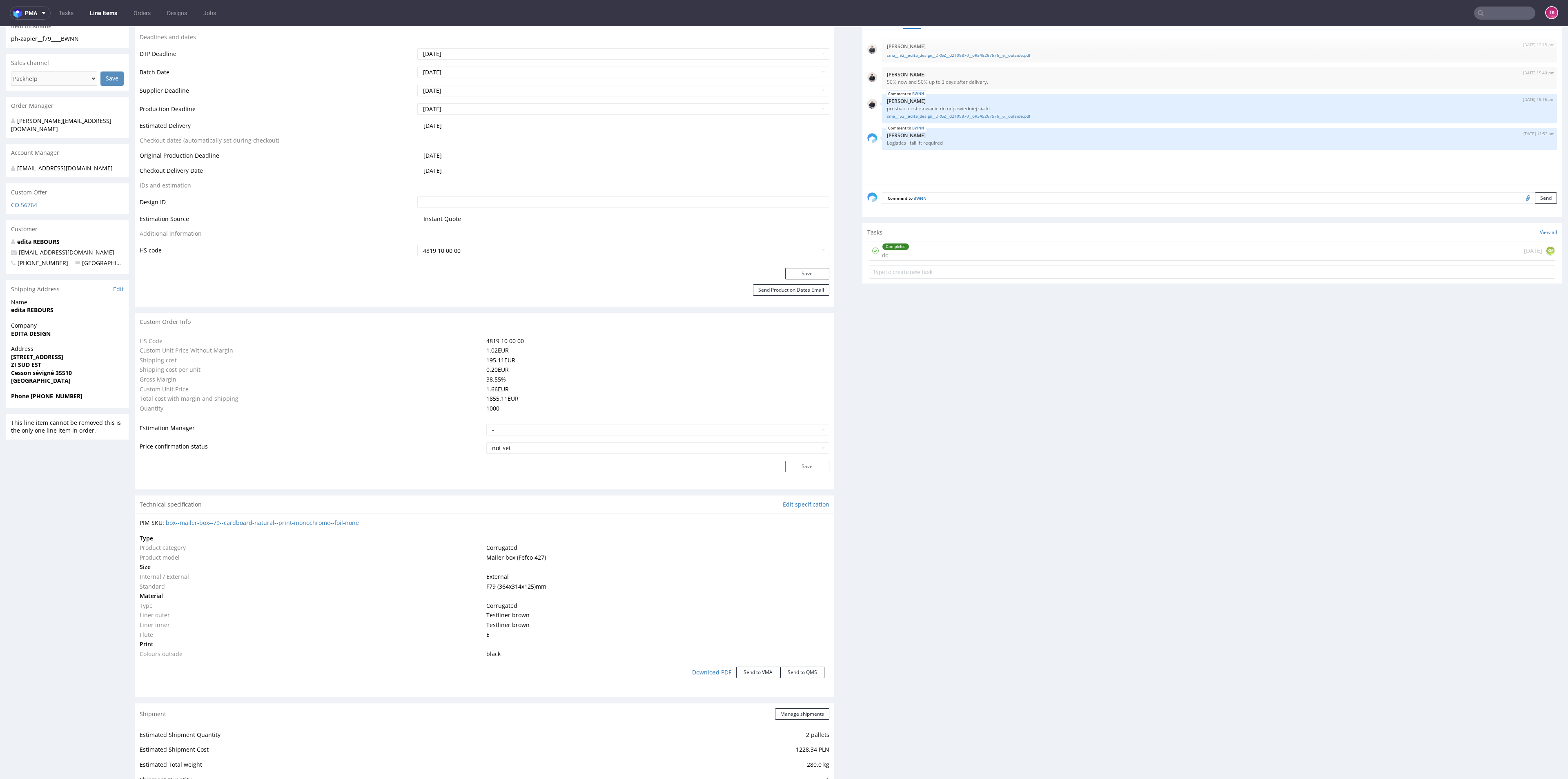
scroll to position [490, 0]
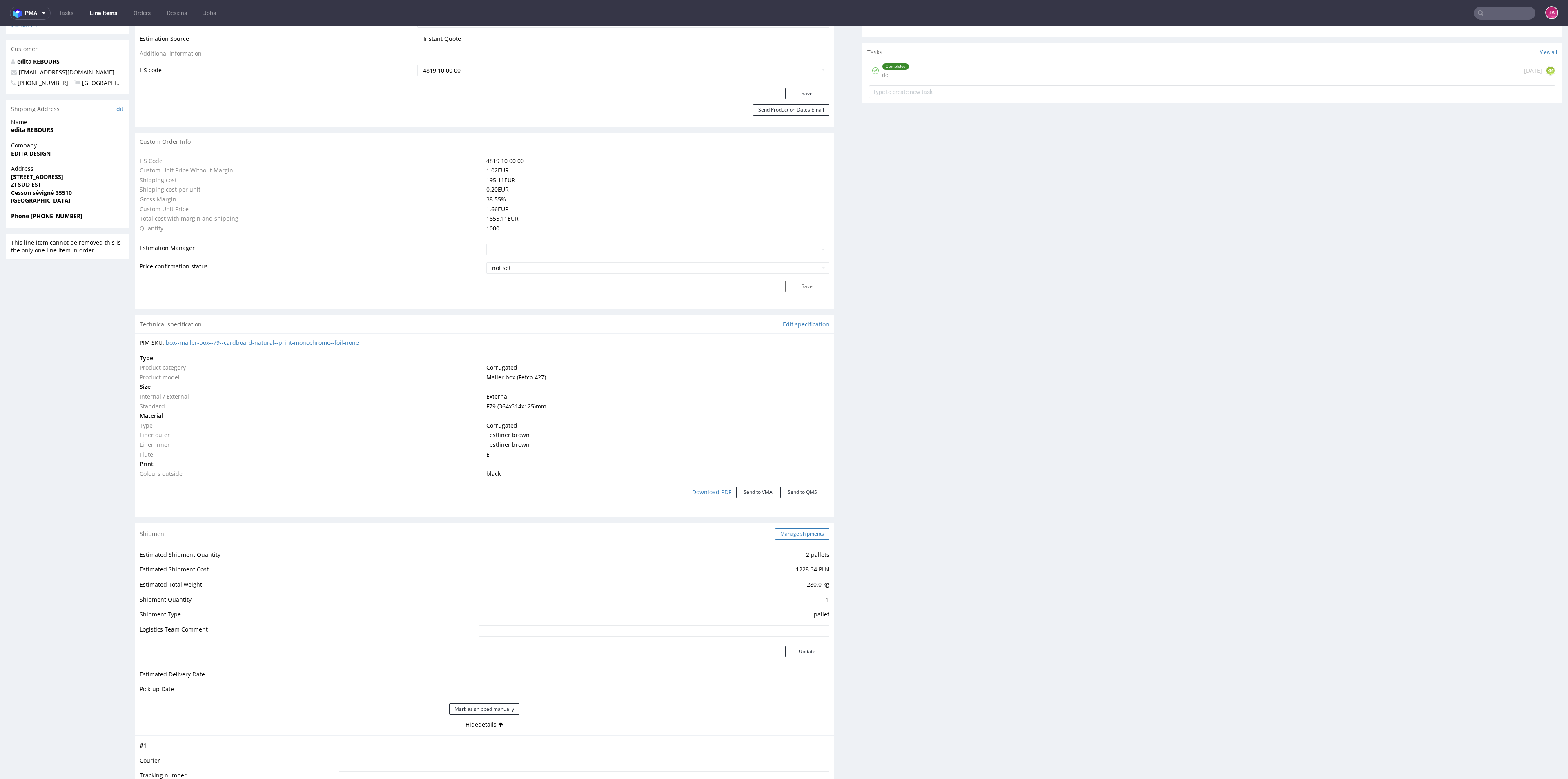
click at [798, 540] on div "Shipment Manage shipments" at bounding box center [484, 533] width 700 height 22
click at [797, 537] on button "Manage shipments" at bounding box center [802, 534] width 54 height 11
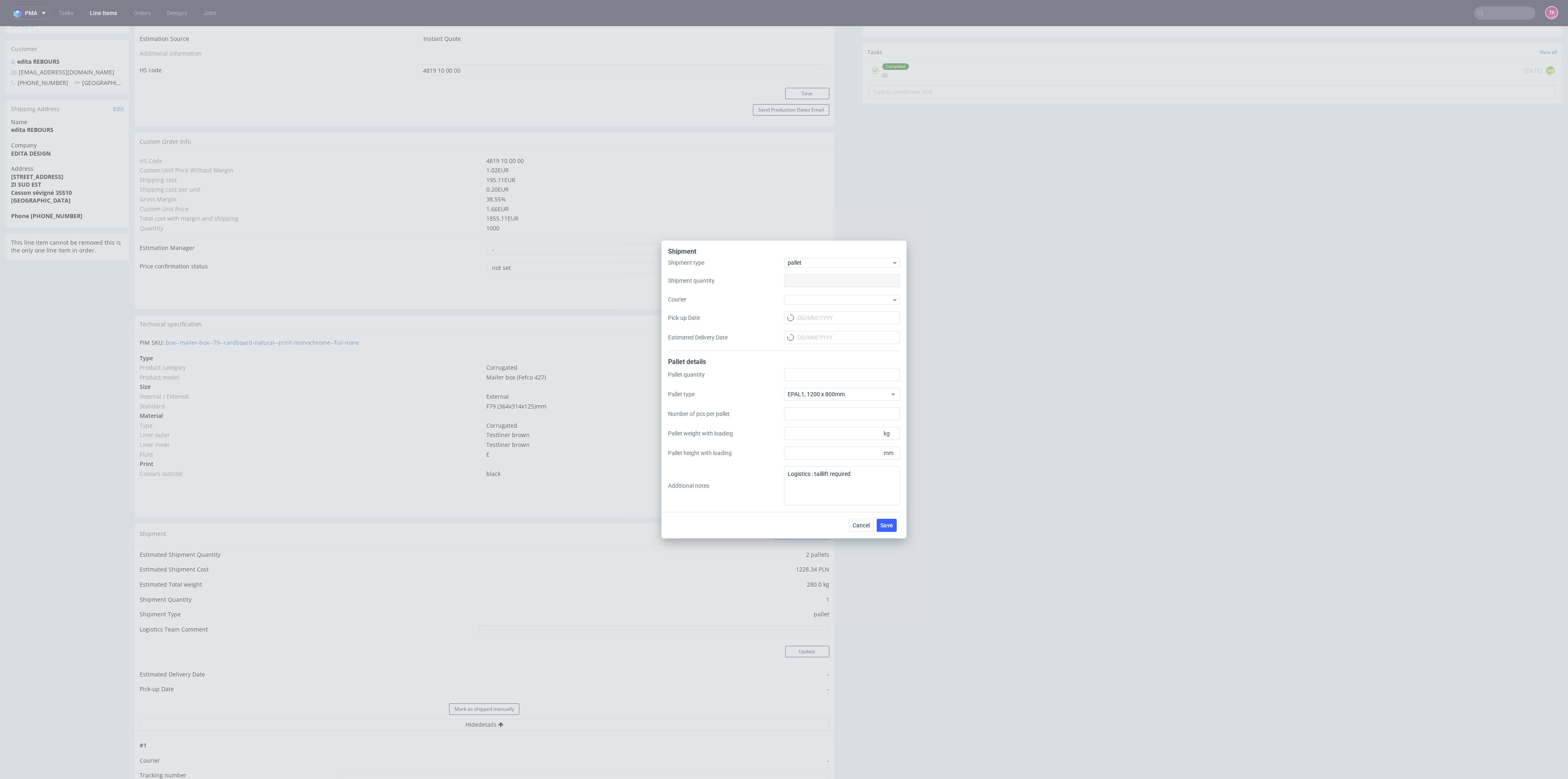
type input "1"
type input "310"
type input "1850"
click at [813, 299] on div at bounding box center [841, 300] width 116 height 10
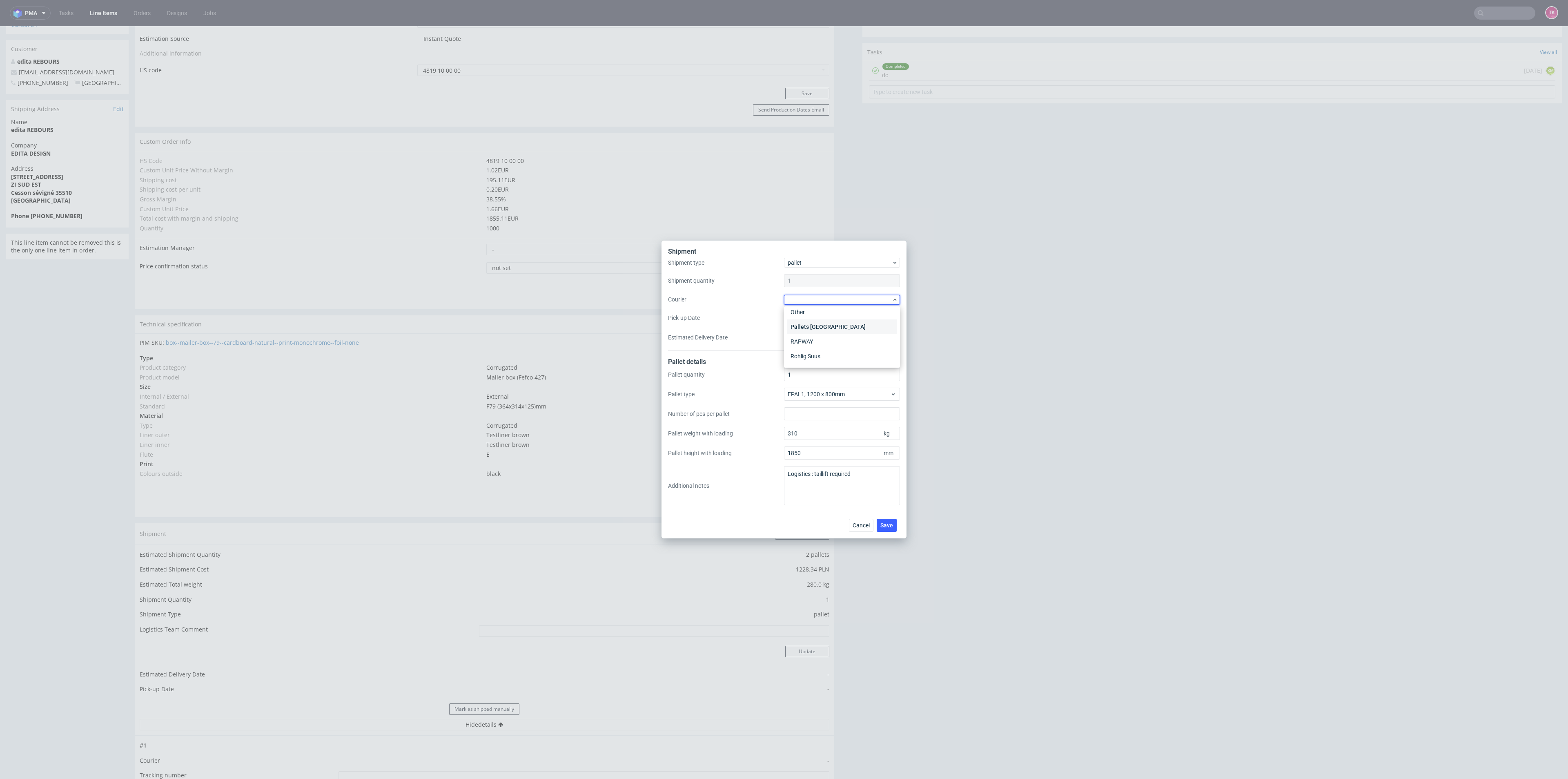
scroll to position [61, 0]
click at [811, 310] on div "DSV" at bounding box center [842, 314] width 110 height 15
click at [813, 324] on div "Shipment type pallet Shipment quantity 1 Courier DSV Pick-up Date Estimated Del…" at bounding box center [784, 304] width 232 height 92
click at [813, 317] on input "Pick-up Date" at bounding box center [841, 317] width 116 height 13
click at [844, 412] on span "24" at bounding box center [841, 414] width 6 height 8
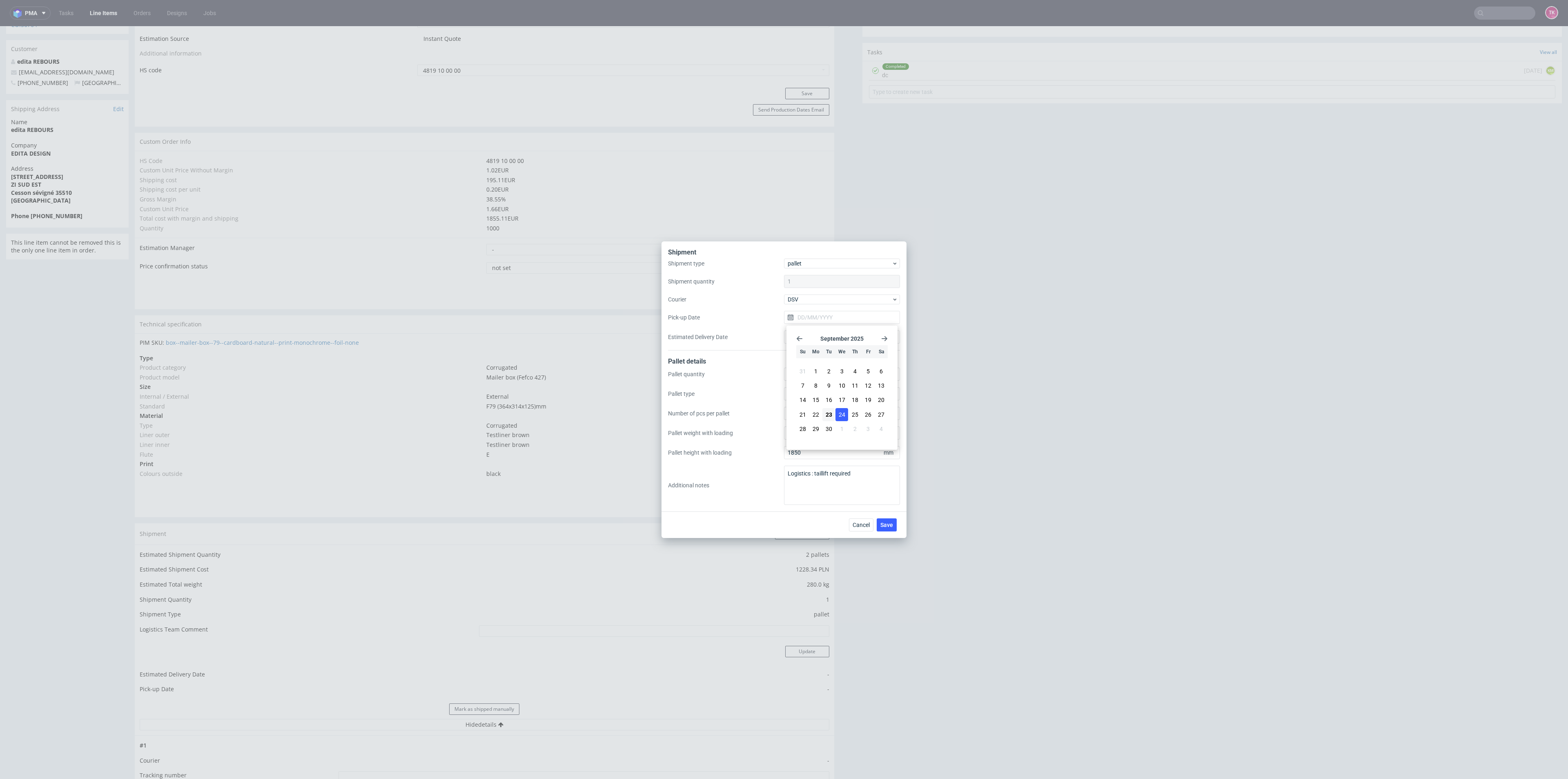
type input "[DATE]"
click at [879, 520] on button "Save" at bounding box center [886, 524] width 20 height 13
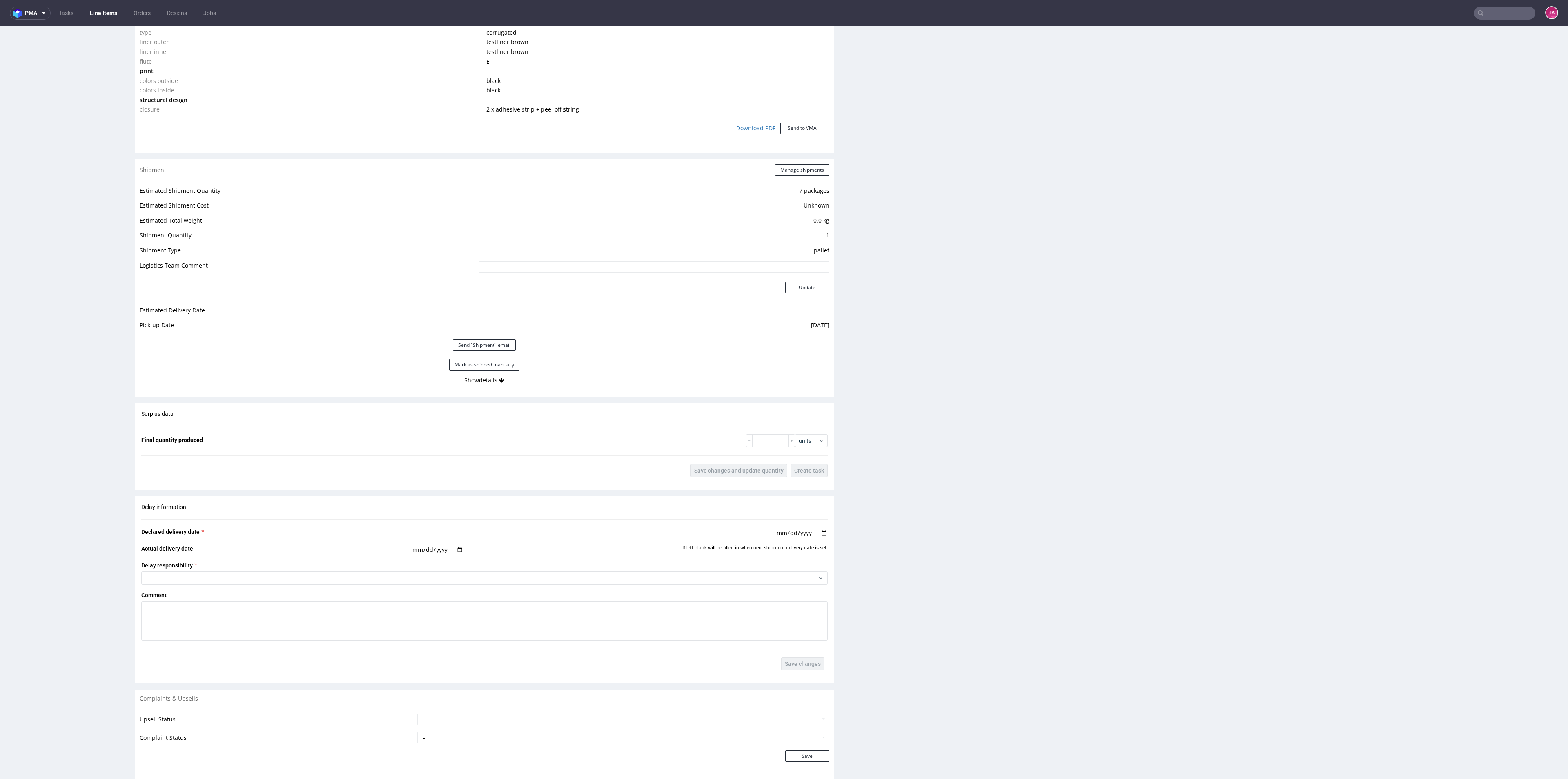
scroll to position [796, 0]
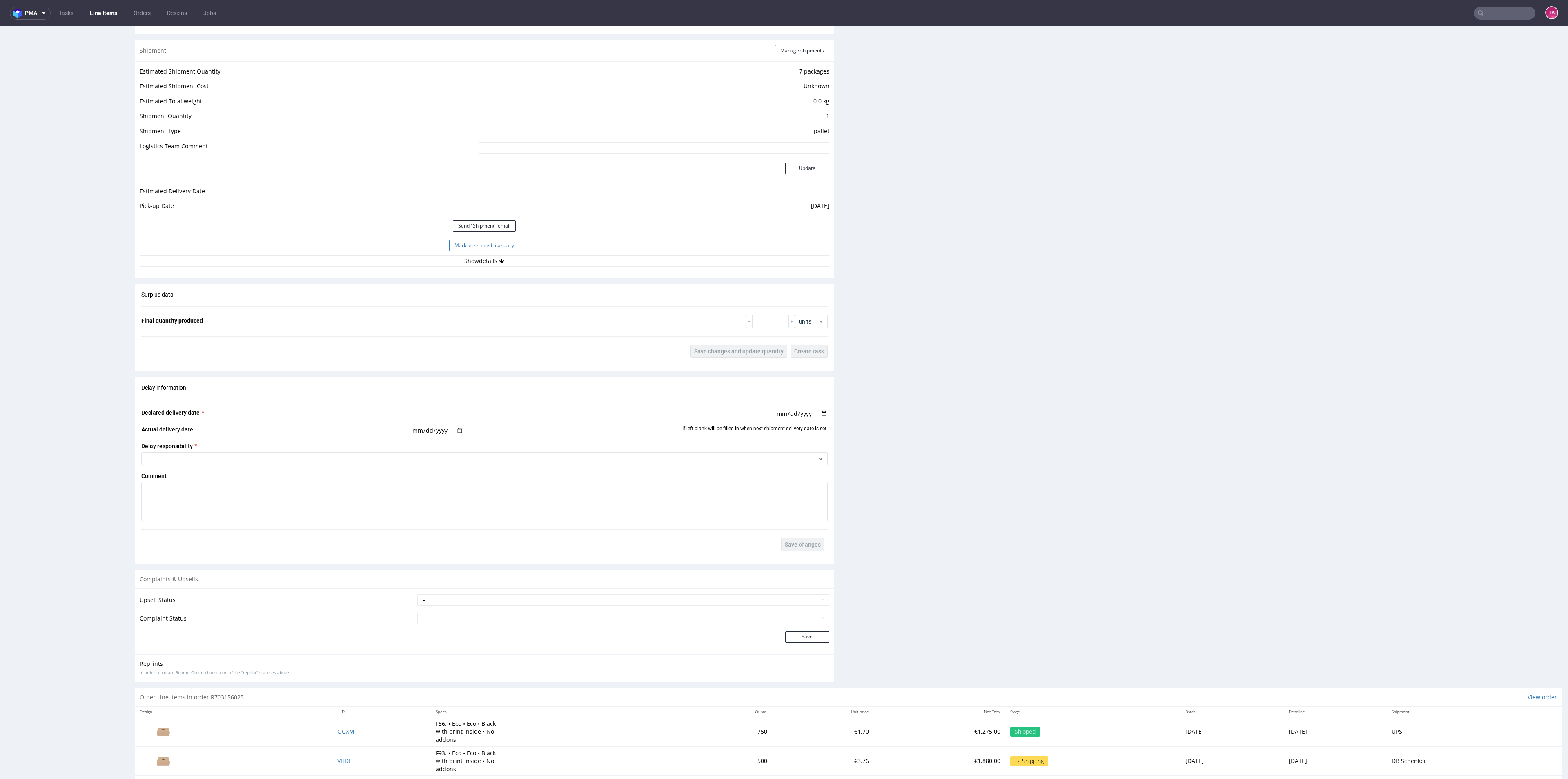
click at [481, 249] on button "Mark as shipped manually" at bounding box center [484, 245] width 70 height 11
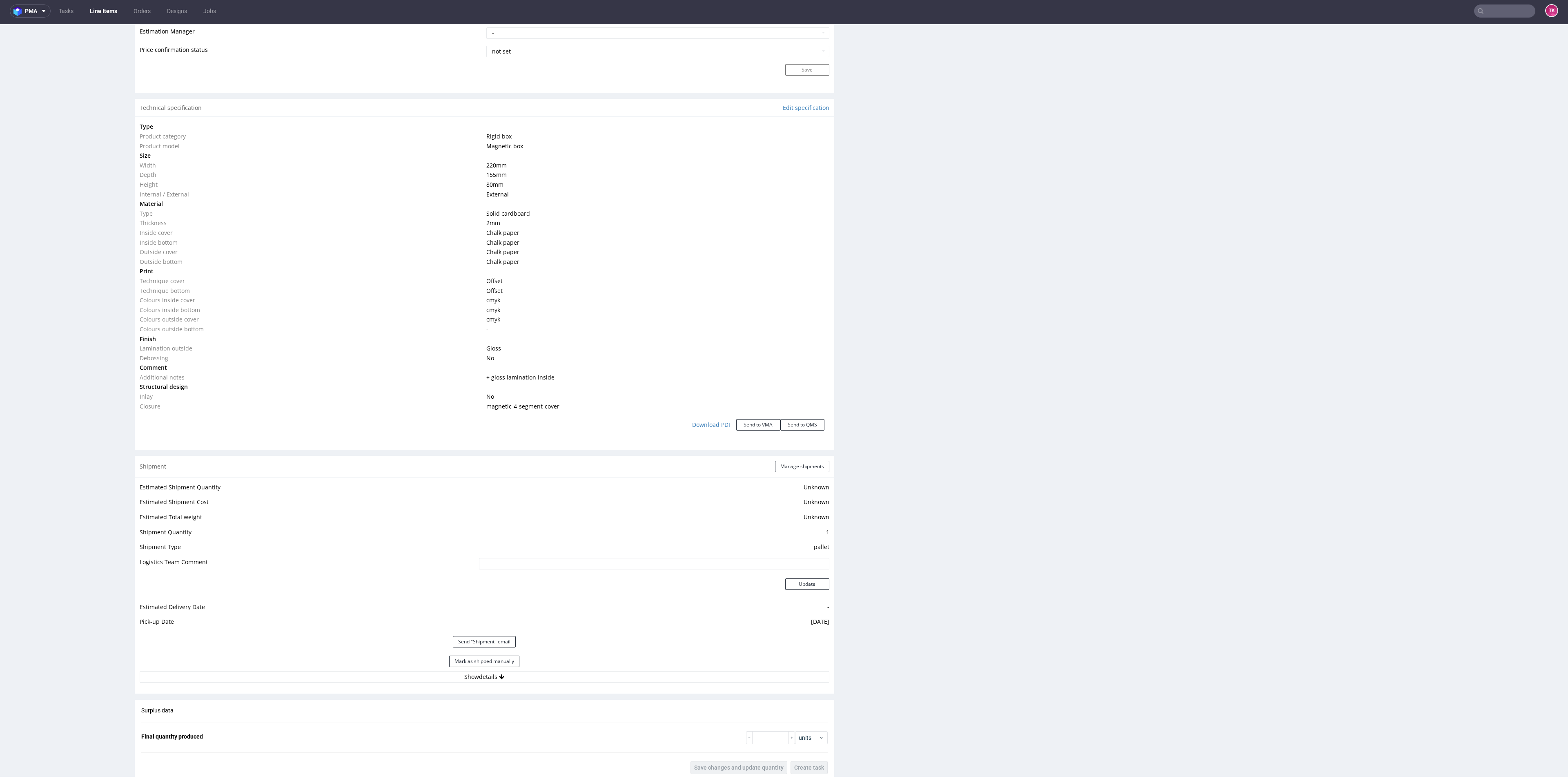
scroll to position [796, 0]
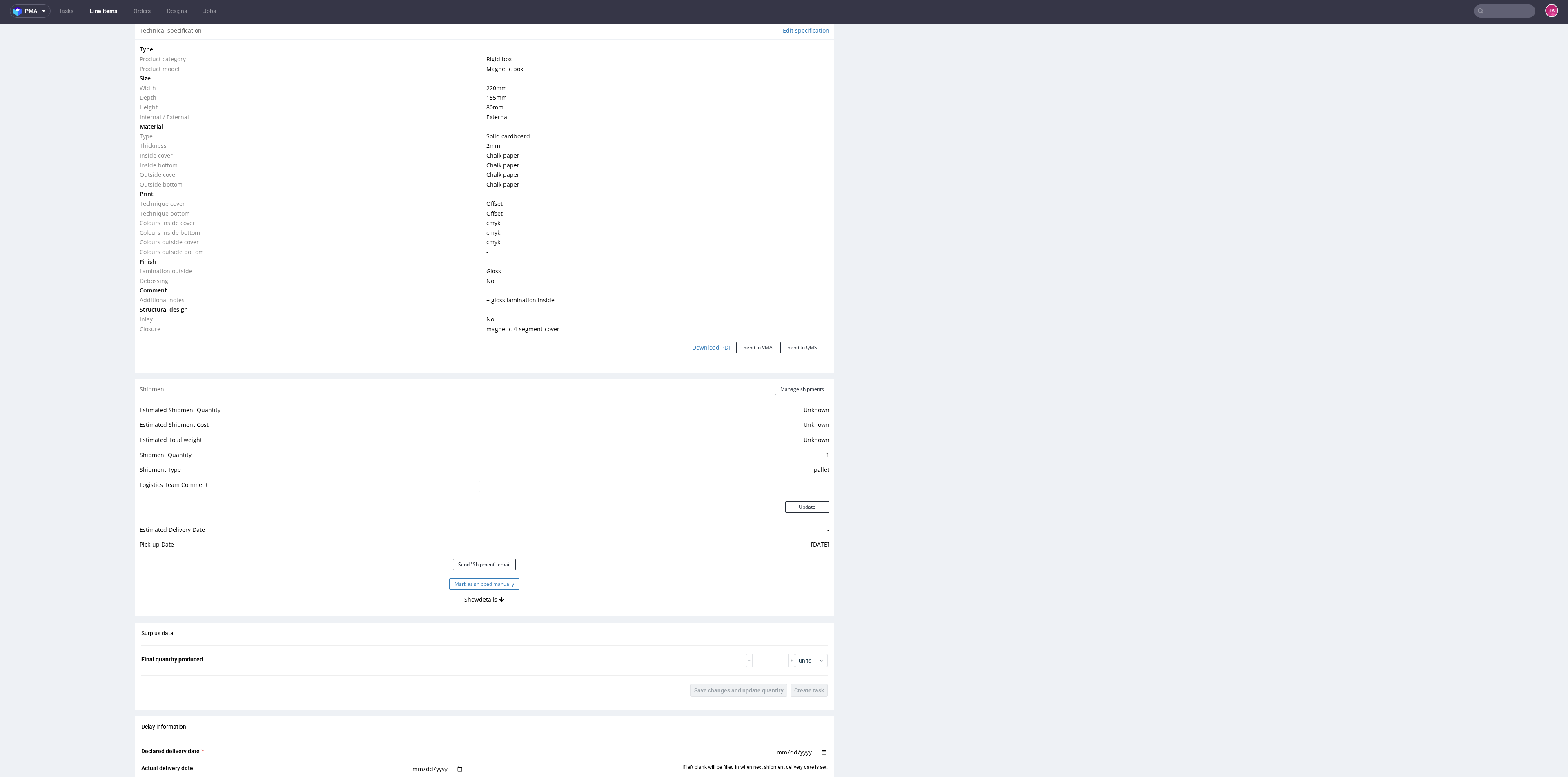
click at [505, 587] on button "Mark as shipped manually" at bounding box center [484, 584] width 70 height 11
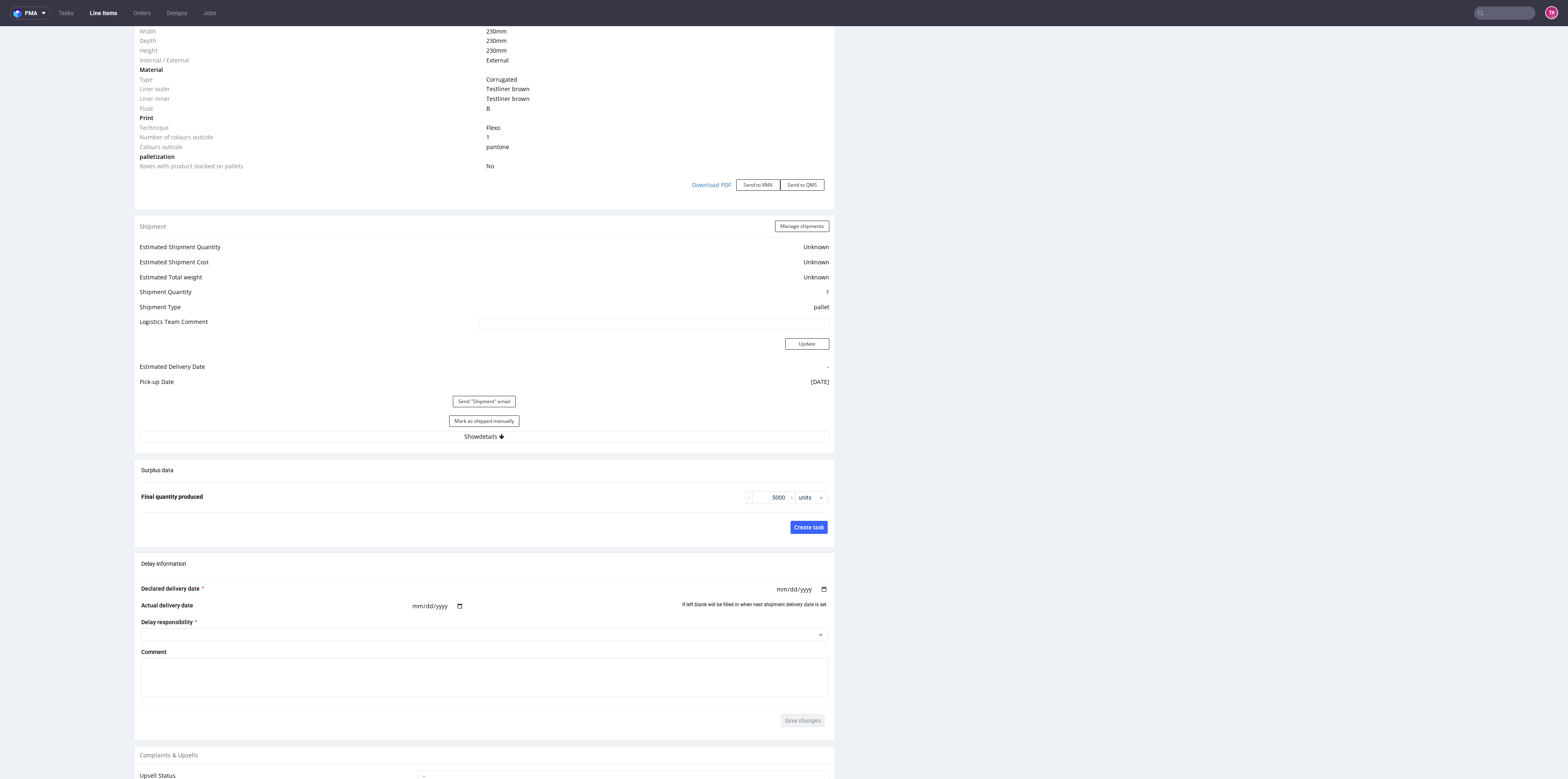
scroll to position [919, 0]
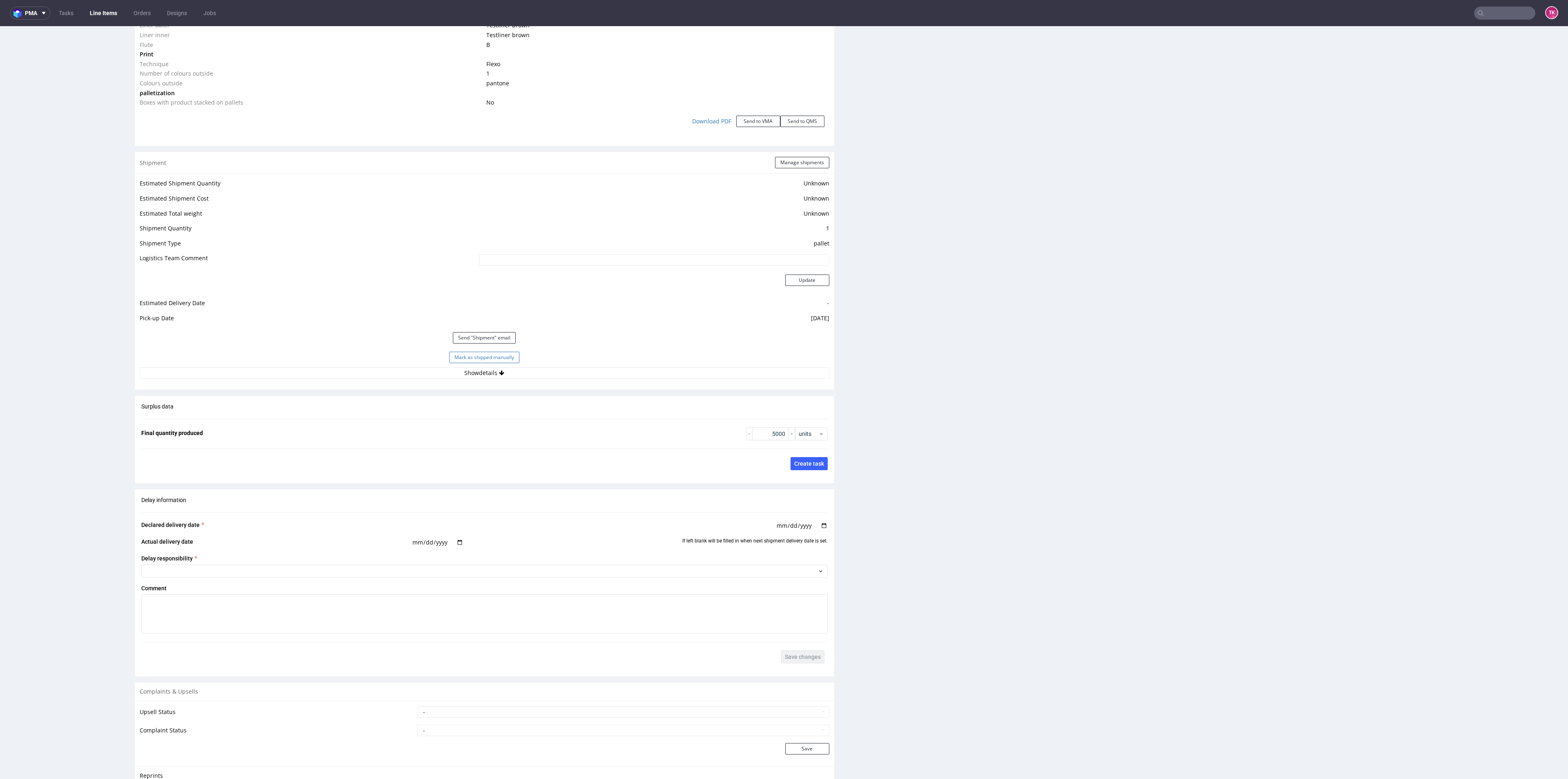
click at [457, 357] on button "Mark as shipped manually" at bounding box center [484, 357] width 70 height 11
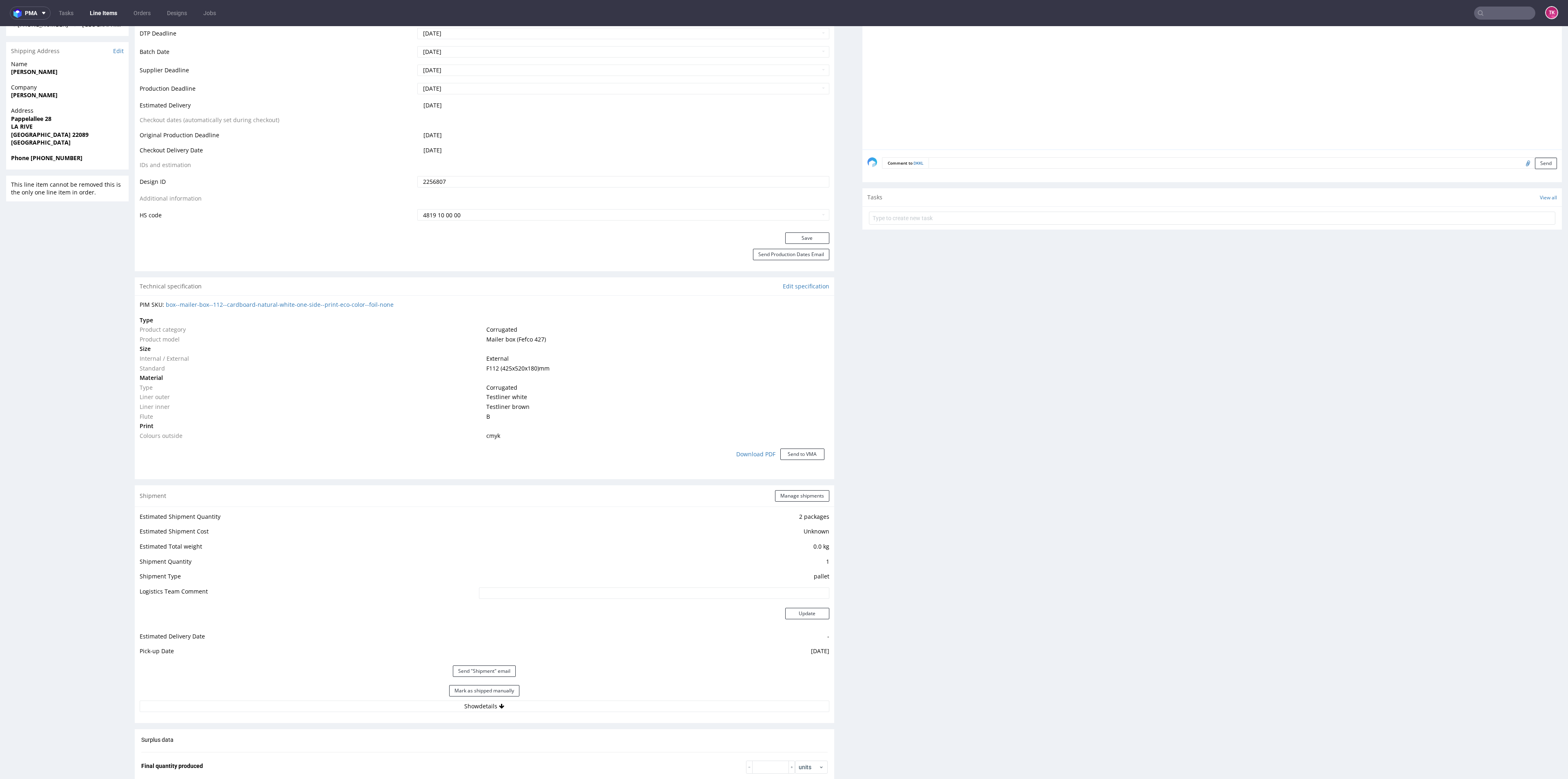
scroll to position [429, 0]
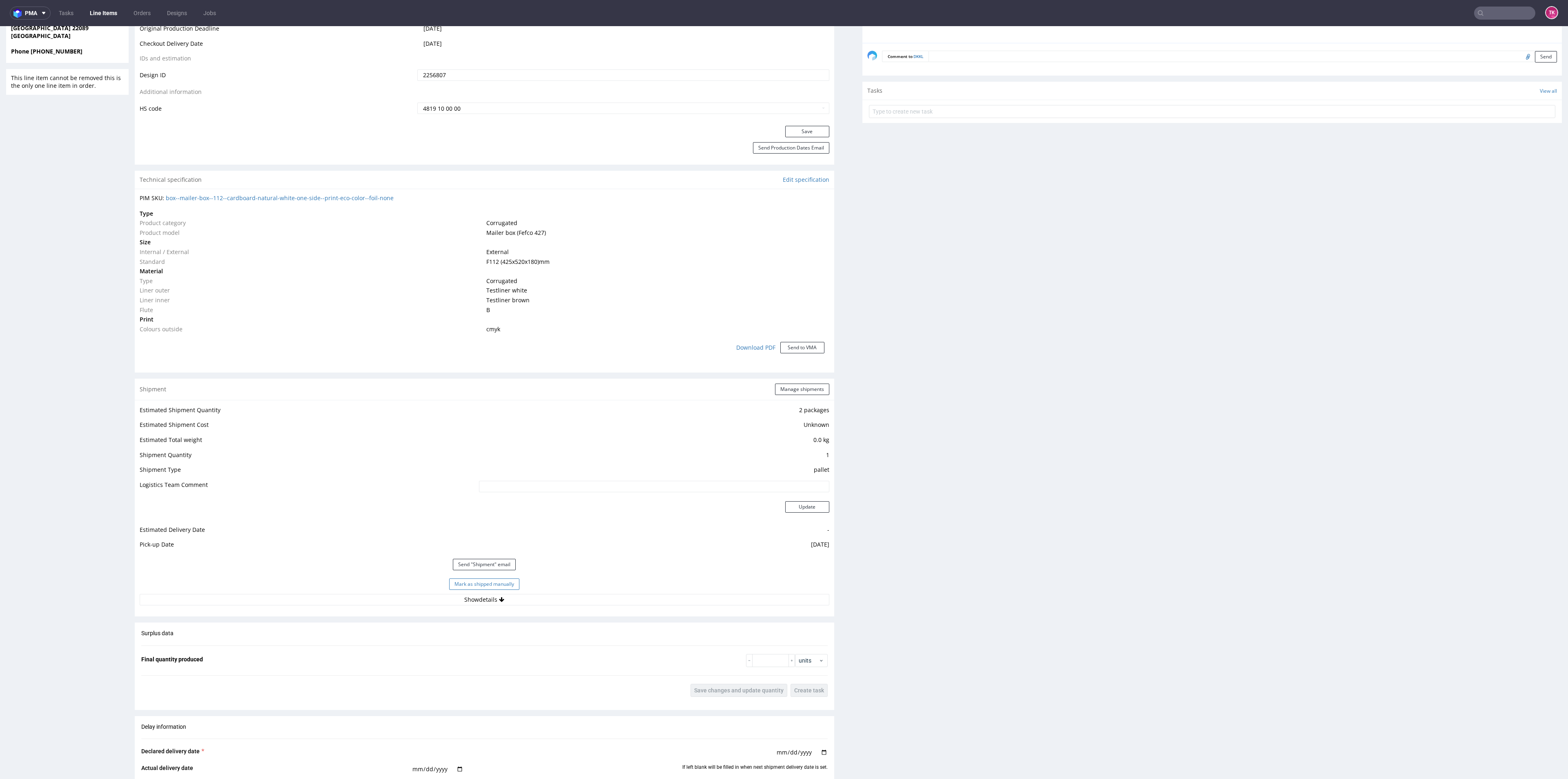
click at [487, 580] on button "Mark as shipped manually" at bounding box center [484, 584] width 70 height 11
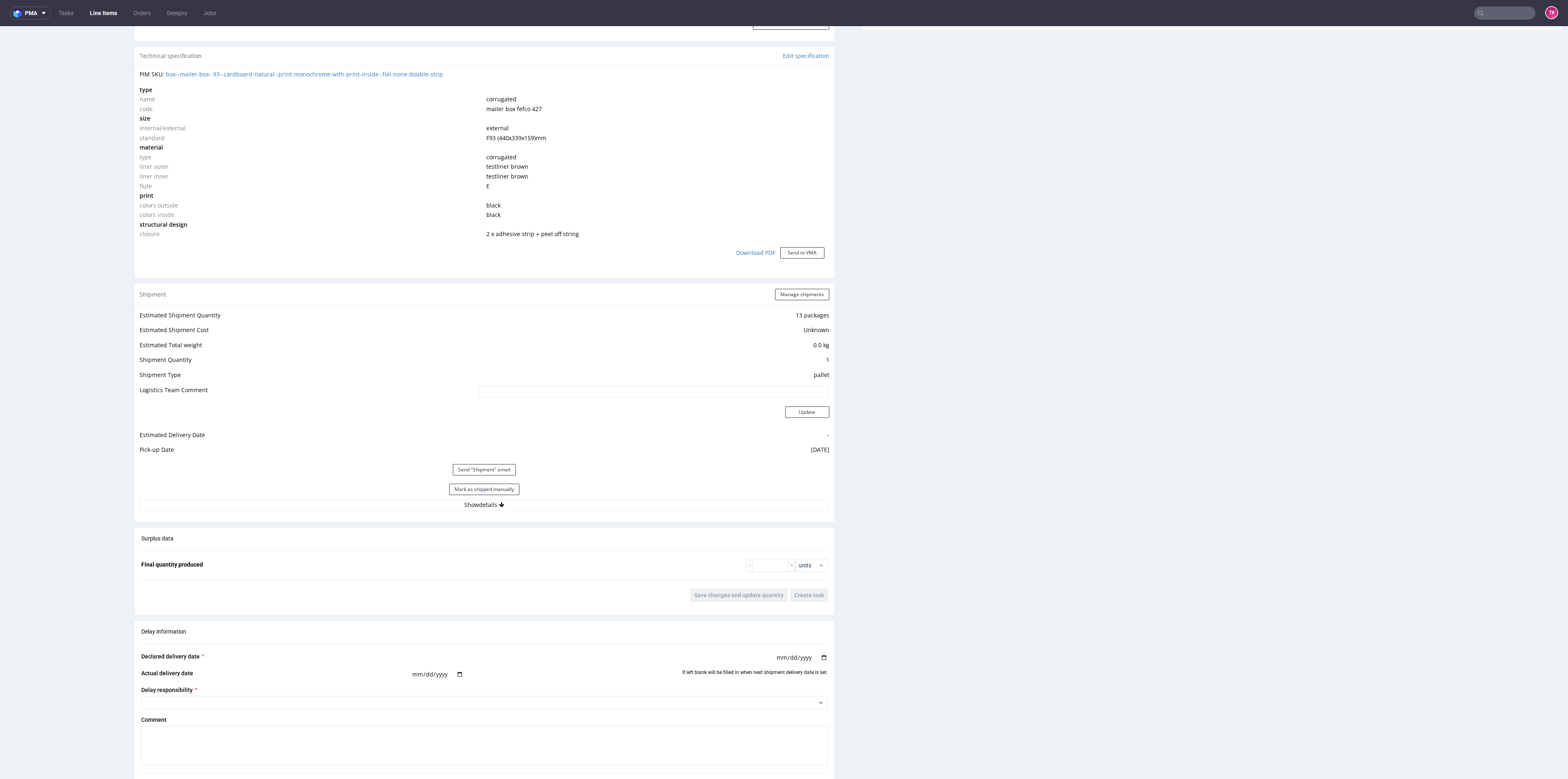
scroll to position [612, 0]
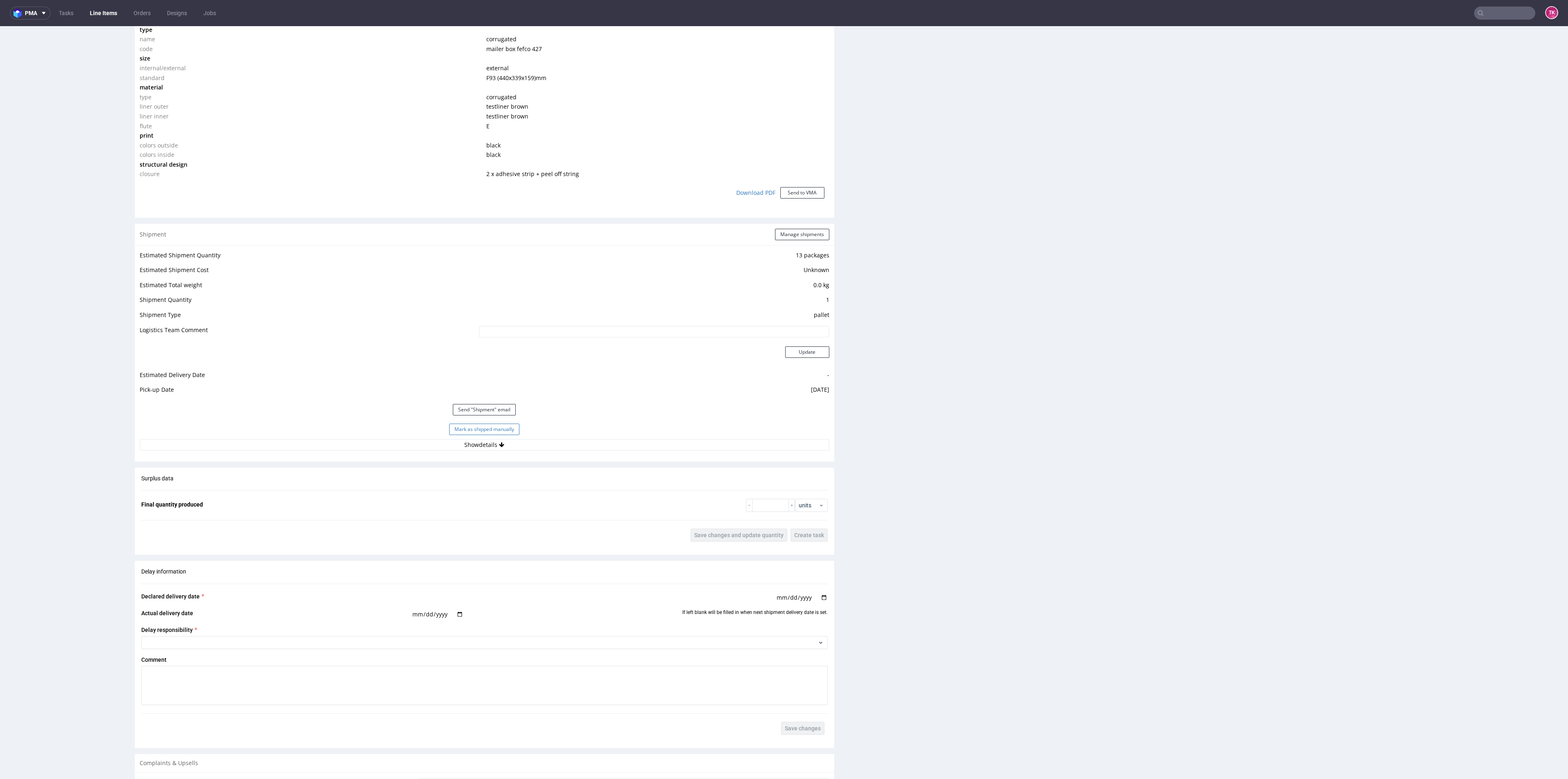
click at [459, 428] on button "Mark as shipped manually" at bounding box center [484, 429] width 70 height 11
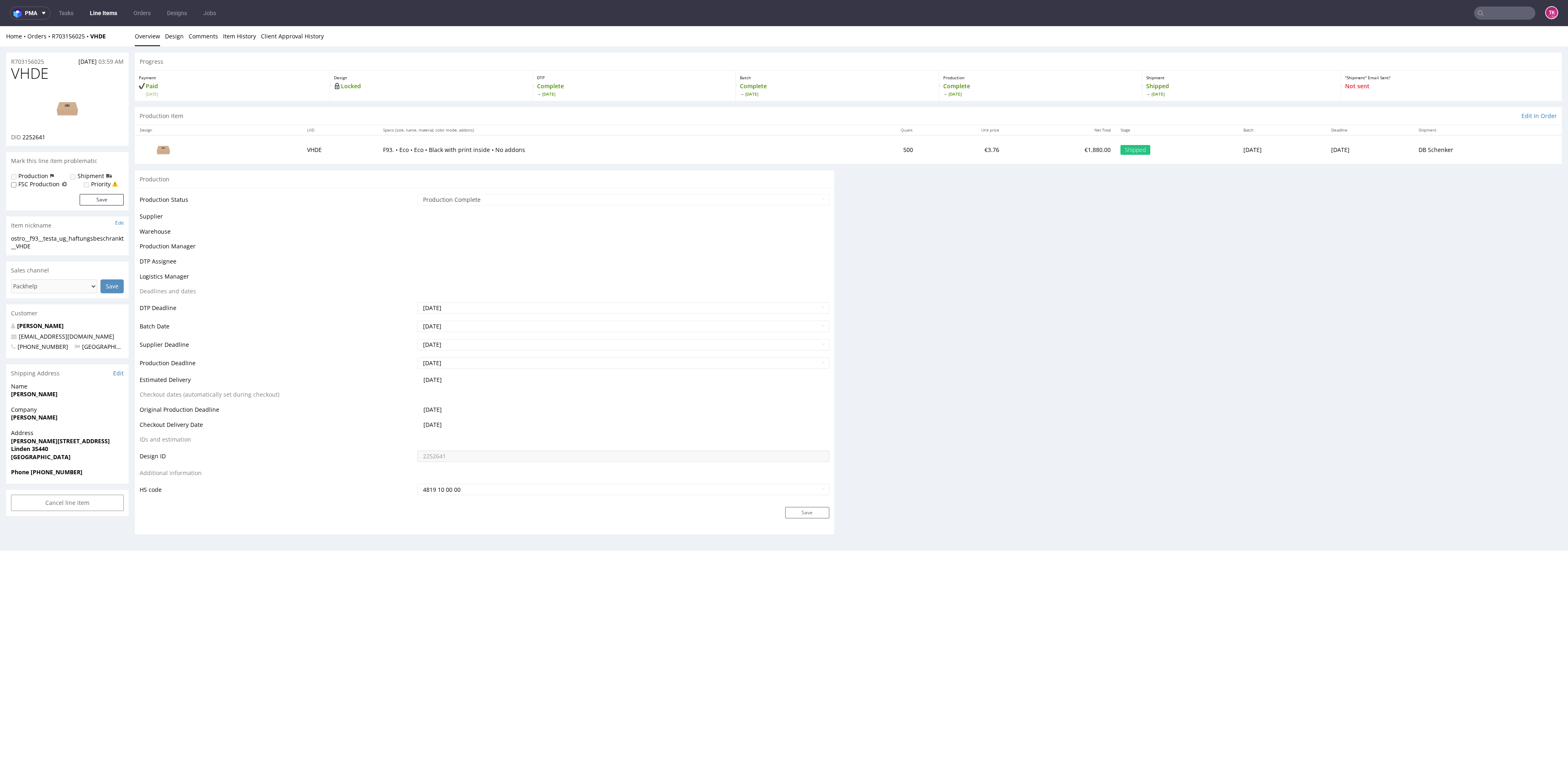
scroll to position [0, 0]
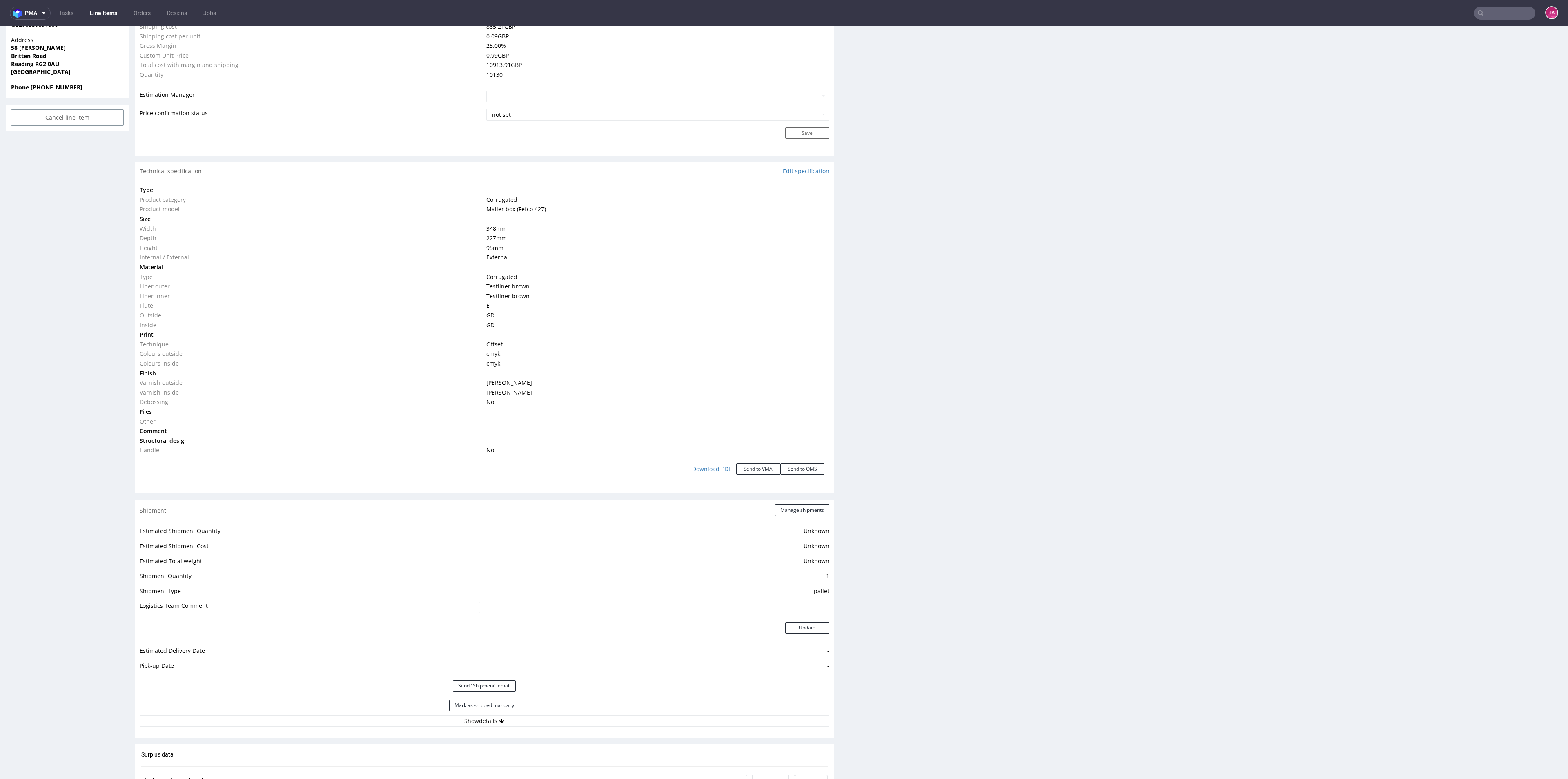
scroll to position [697, 0]
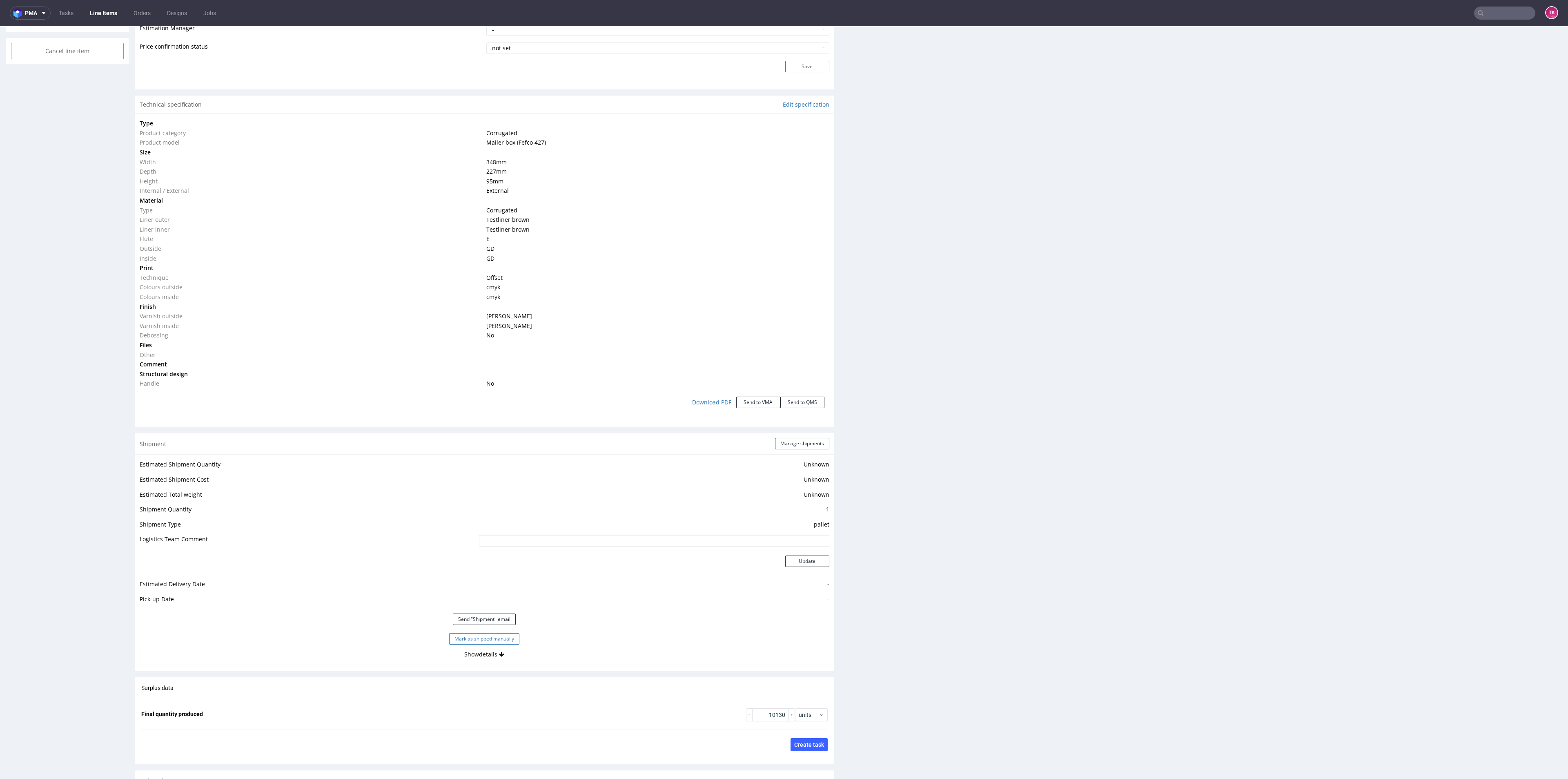
click at [494, 639] on button "Mark as shipped manually" at bounding box center [484, 639] width 70 height 11
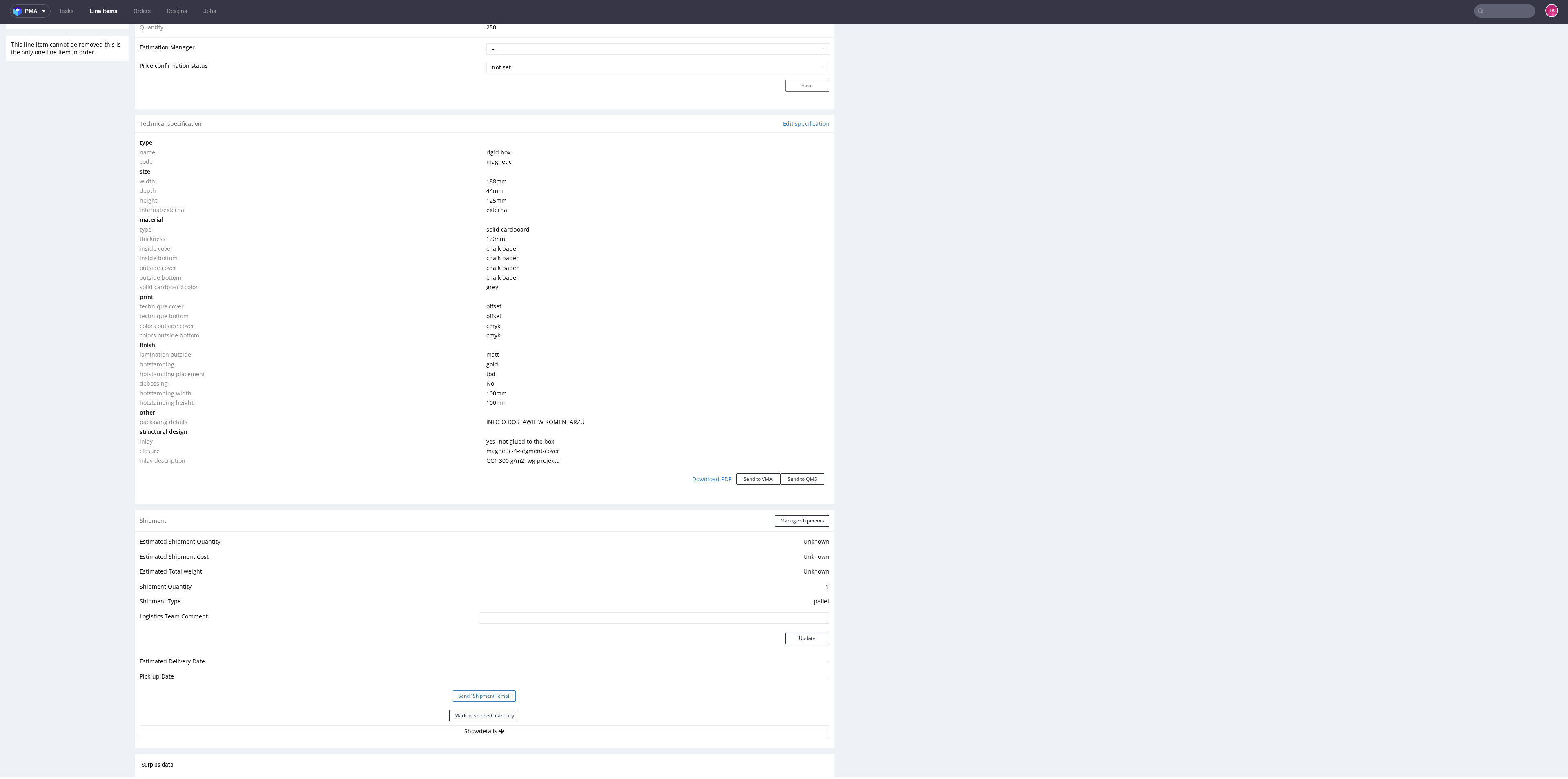
scroll to position [744, 0]
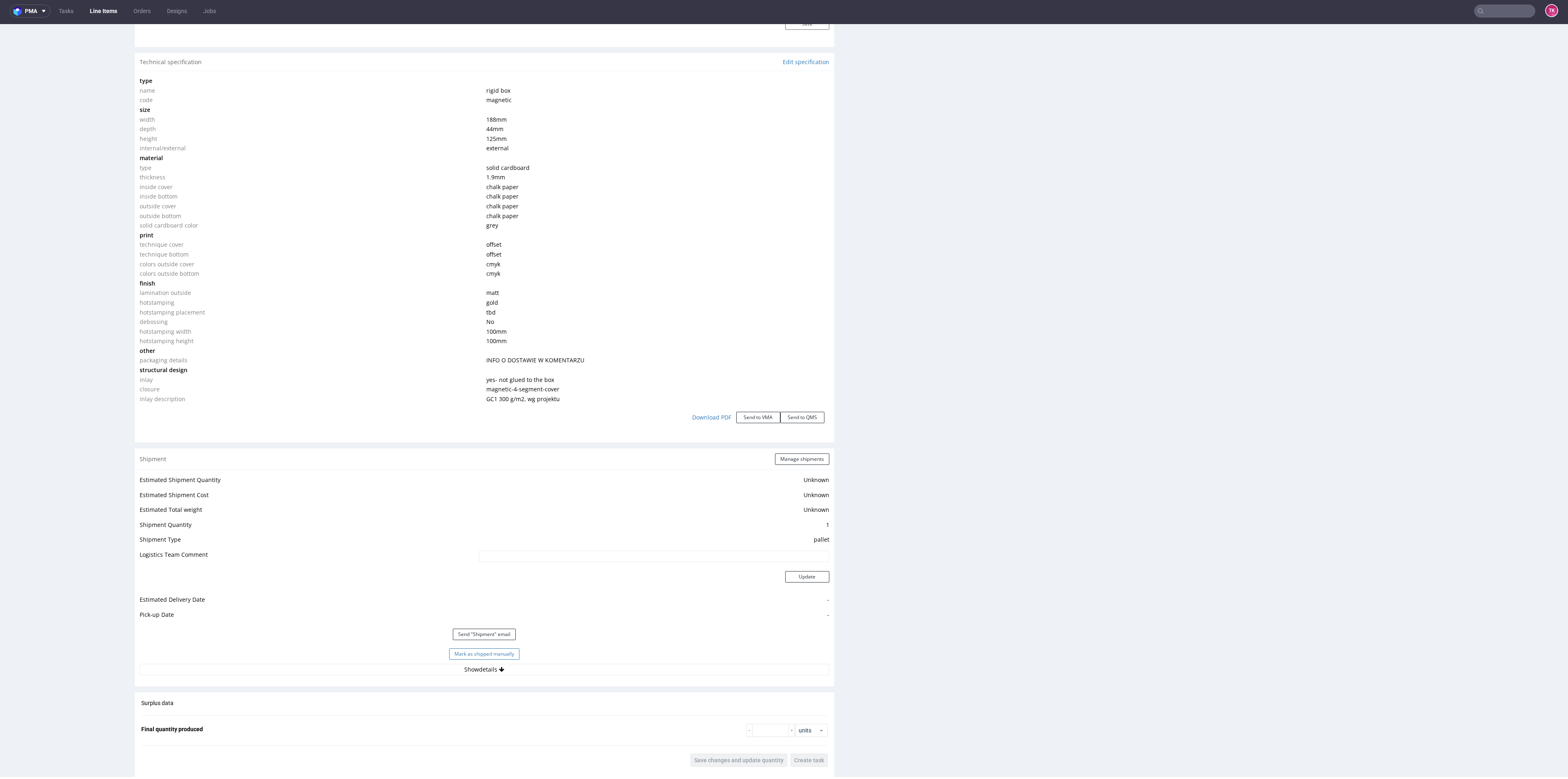
click at [489, 654] on button "Mark as shipped manually" at bounding box center [484, 653] width 70 height 11
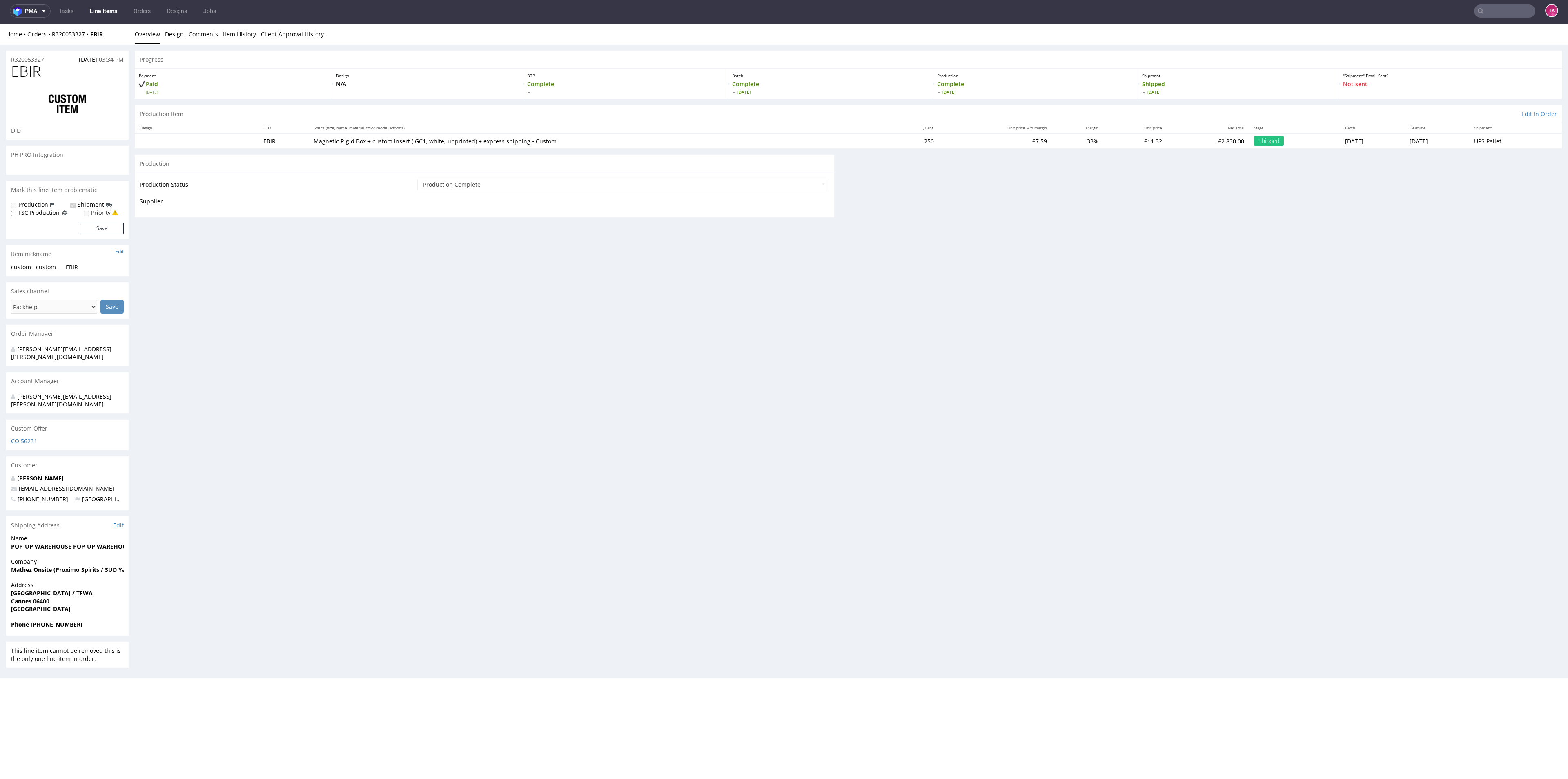
scroll to position [0, 0]
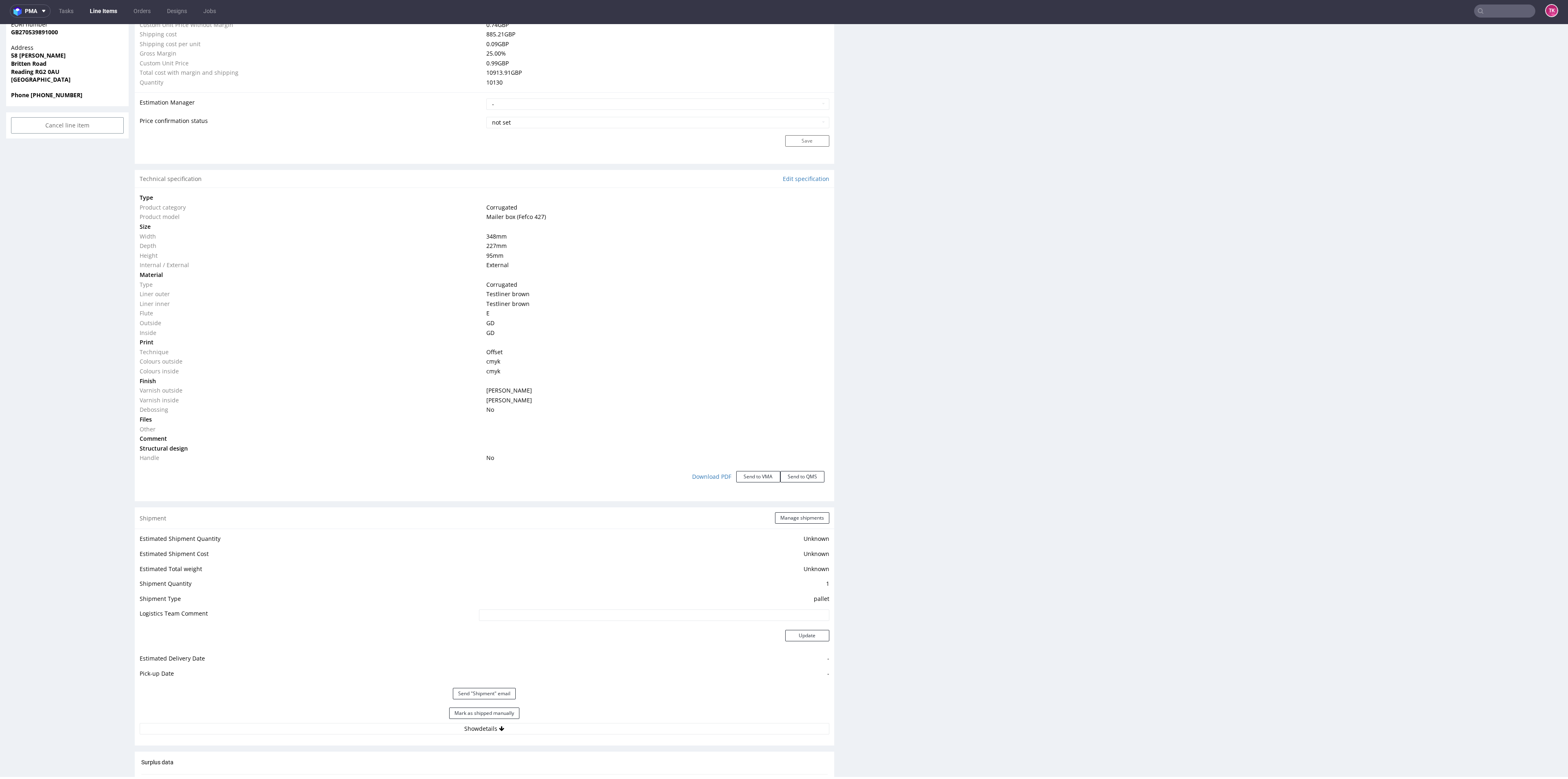
scroll to position [664, 0]
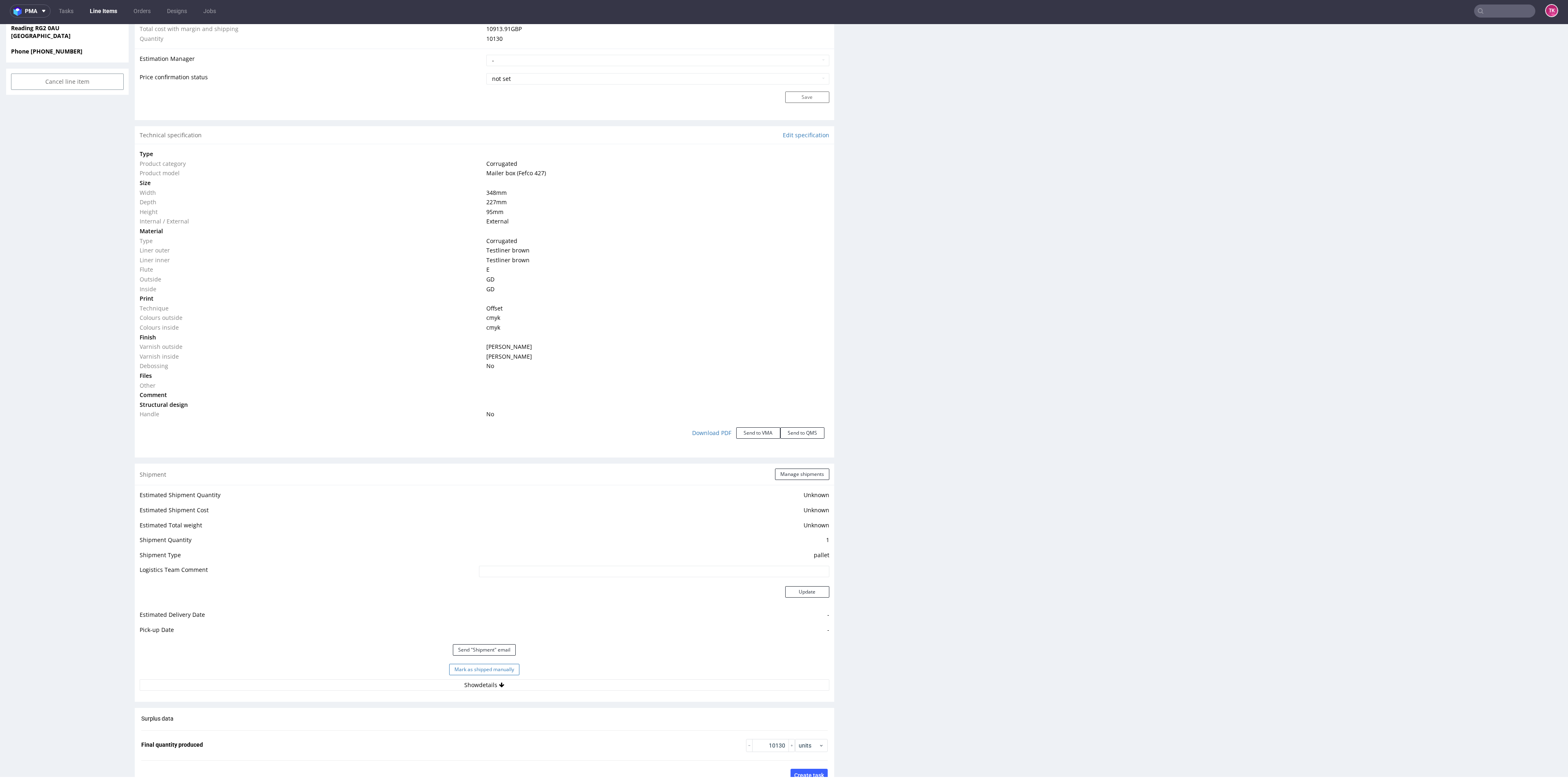
click at [507, 669] on button "Mark as shipped manually" at bounding box center [484, 669] width 70 height 11
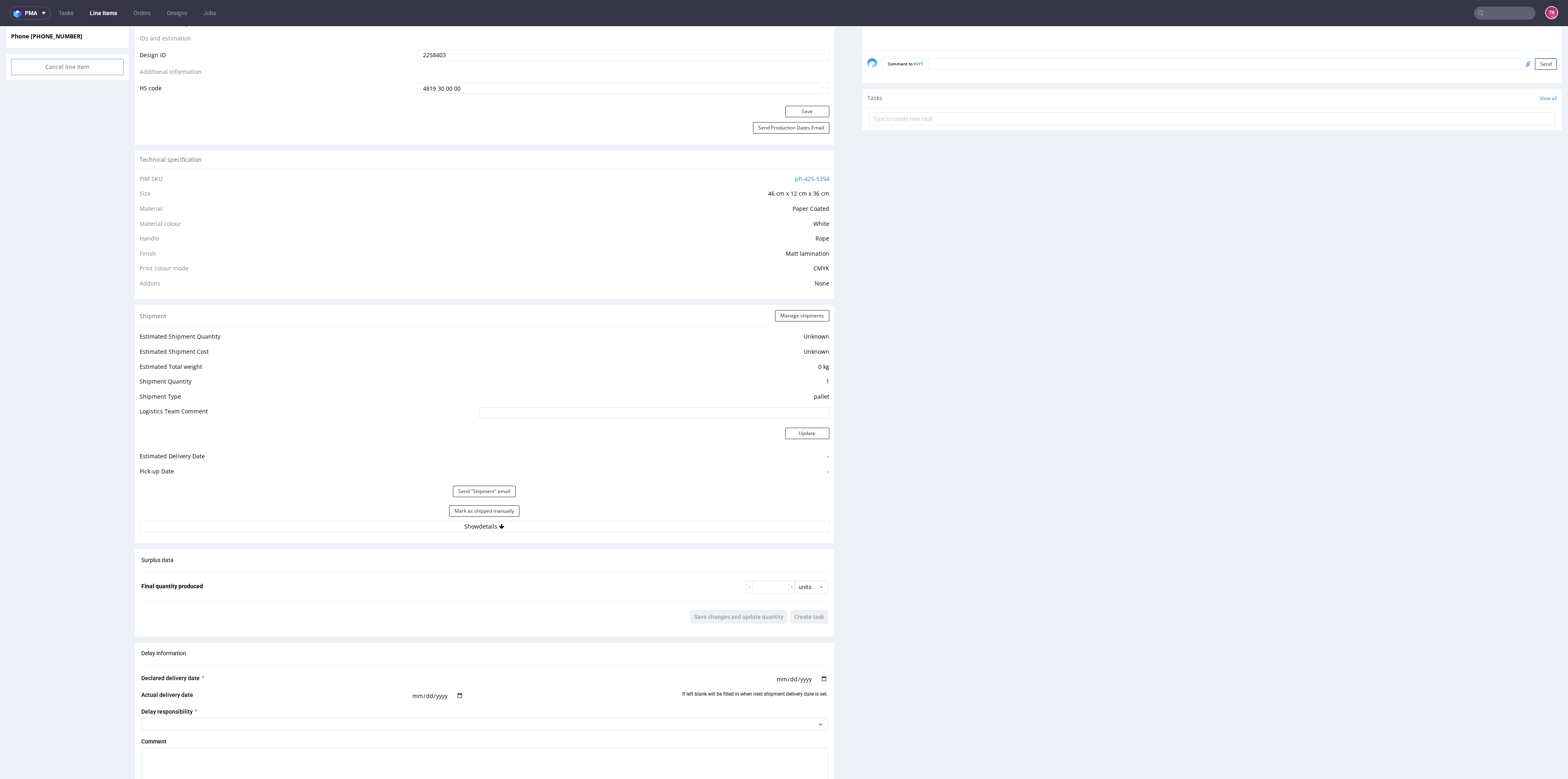
scroll to position [551, 0]
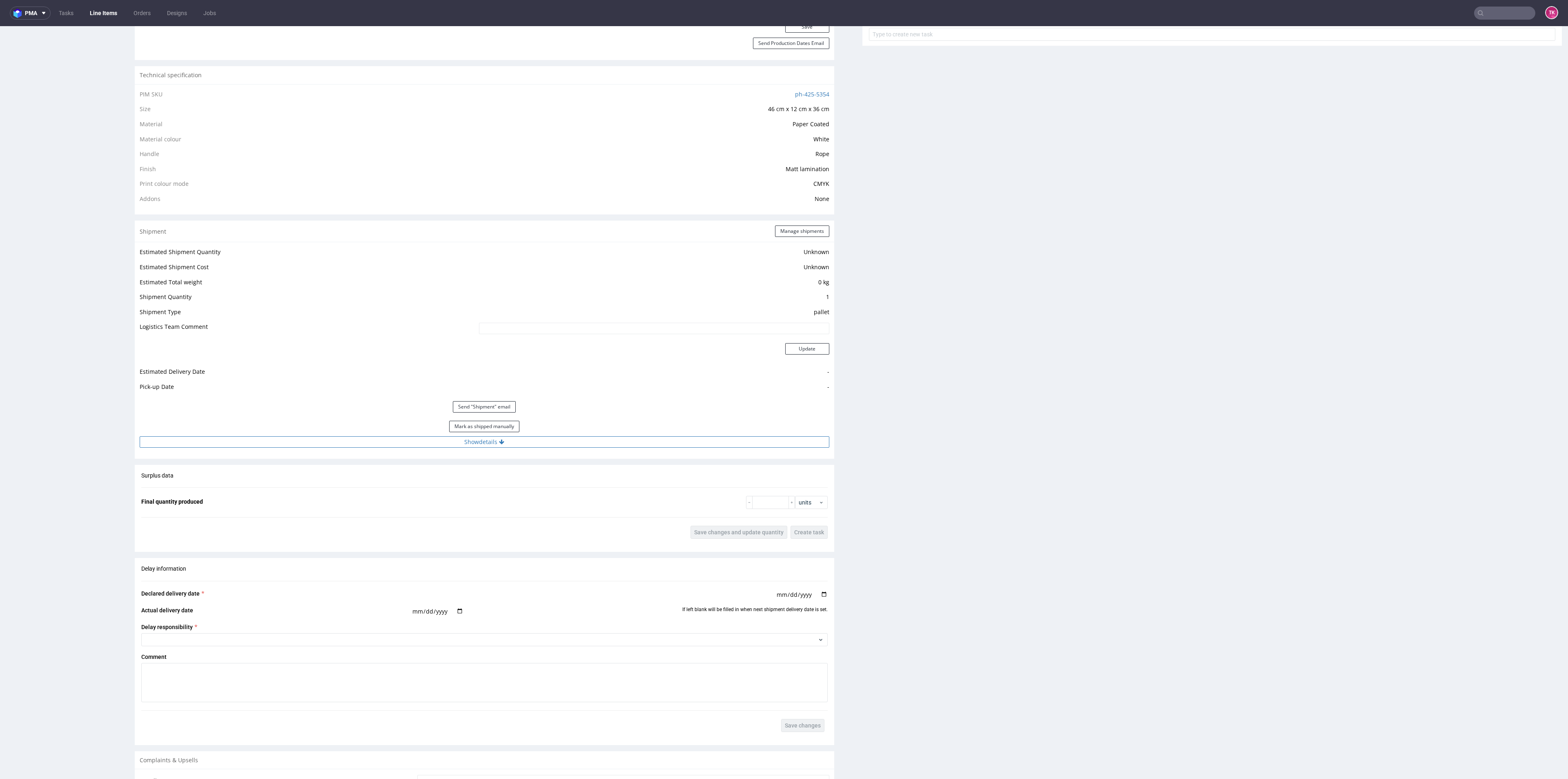
click at [414, 442] on button "Show details" at bounding box center [484, 442] width 689 height 11
drag, startPoint x: 416, startPoint y: 494, endPoint x: 199, endPoint y: 482, distance: 217.3
click at [208, 482] on tbody "# 1 Courier - Tracking number czekamy na fv Tracking site Tracking number and s…" at bounding box center [484, 509] width 689 height 103
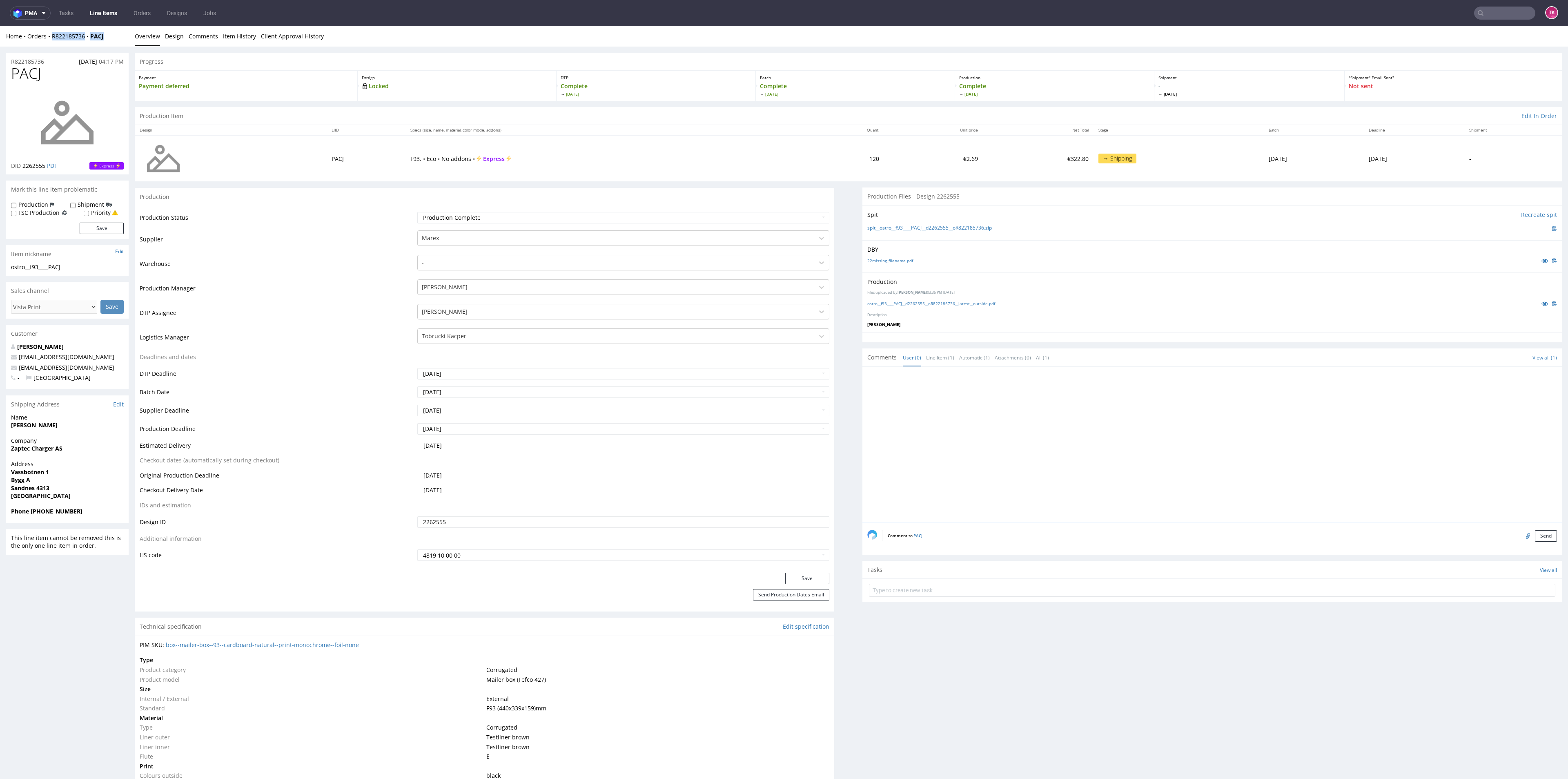
drag, startPoint x: 117, startPoint y: 40, endPoint x: 51, endPoint y: 42, distance: 66.0
click at [51, 42] on div "Home Orders R822185736 PACJ Overview Design Comments Item History Client Approv…" at bounding box center [784, 36] width 1568 height 20
copy div "R822185736 PACJ"
click at [110, 12] on link "Line Items" at bounding box center [103, 12] width 37 height 13
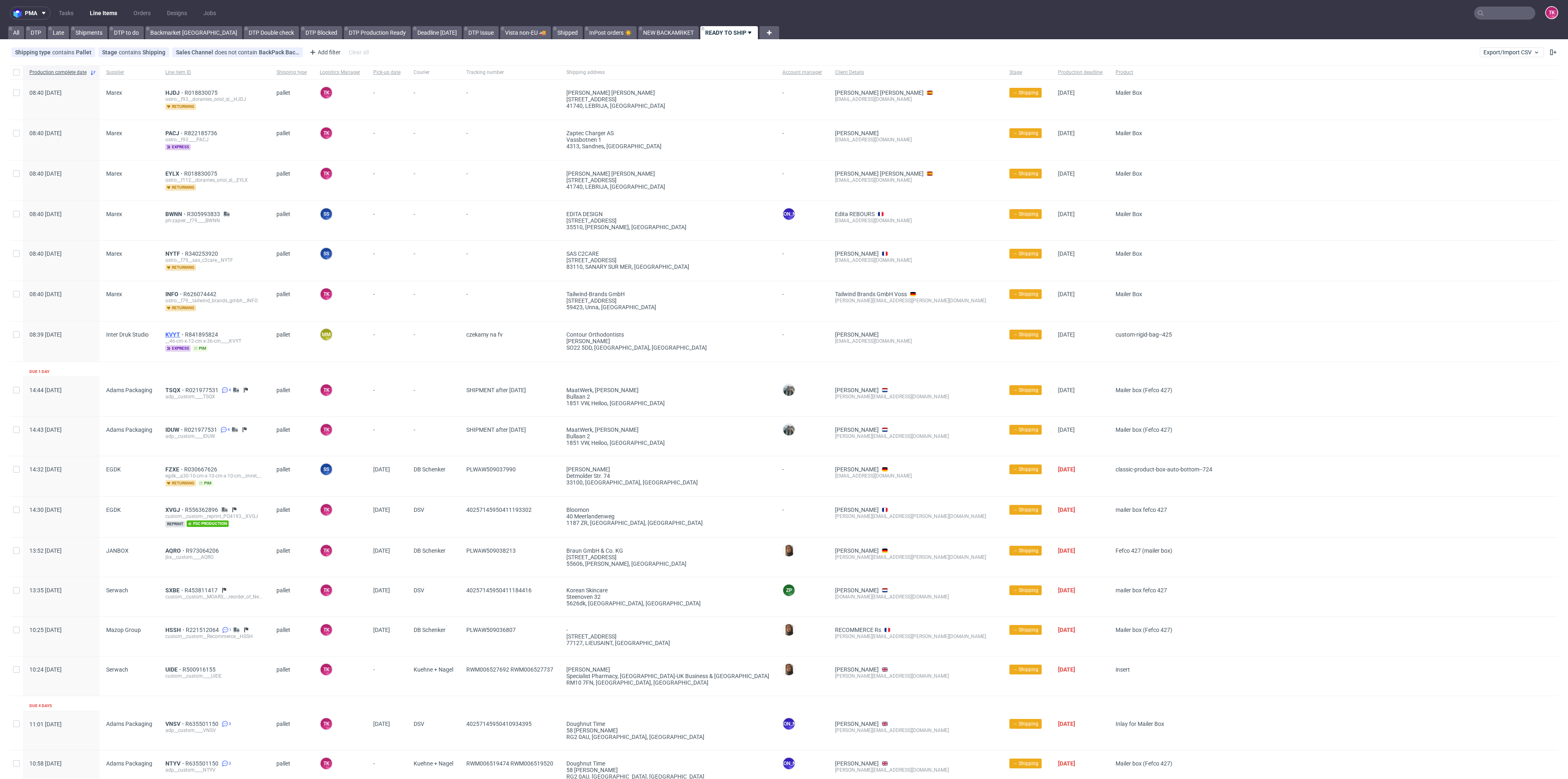
click at [167, 331] on span "KVYT" at bounding box center [175, 334] width 19 height 6
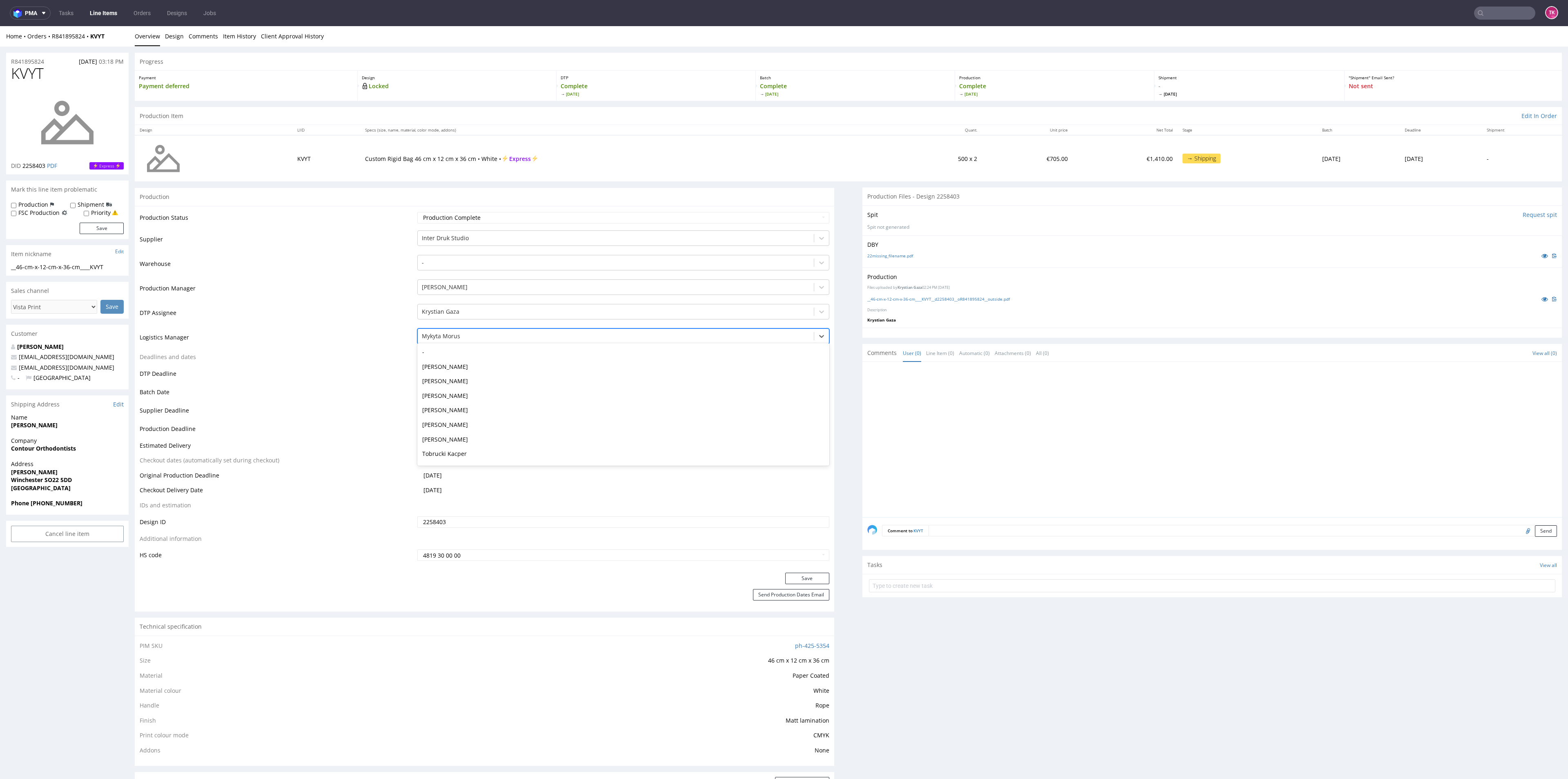
click at [487, 342] on div "Mykyta Morus" at bounding box center [616, 336] width 396 height 13
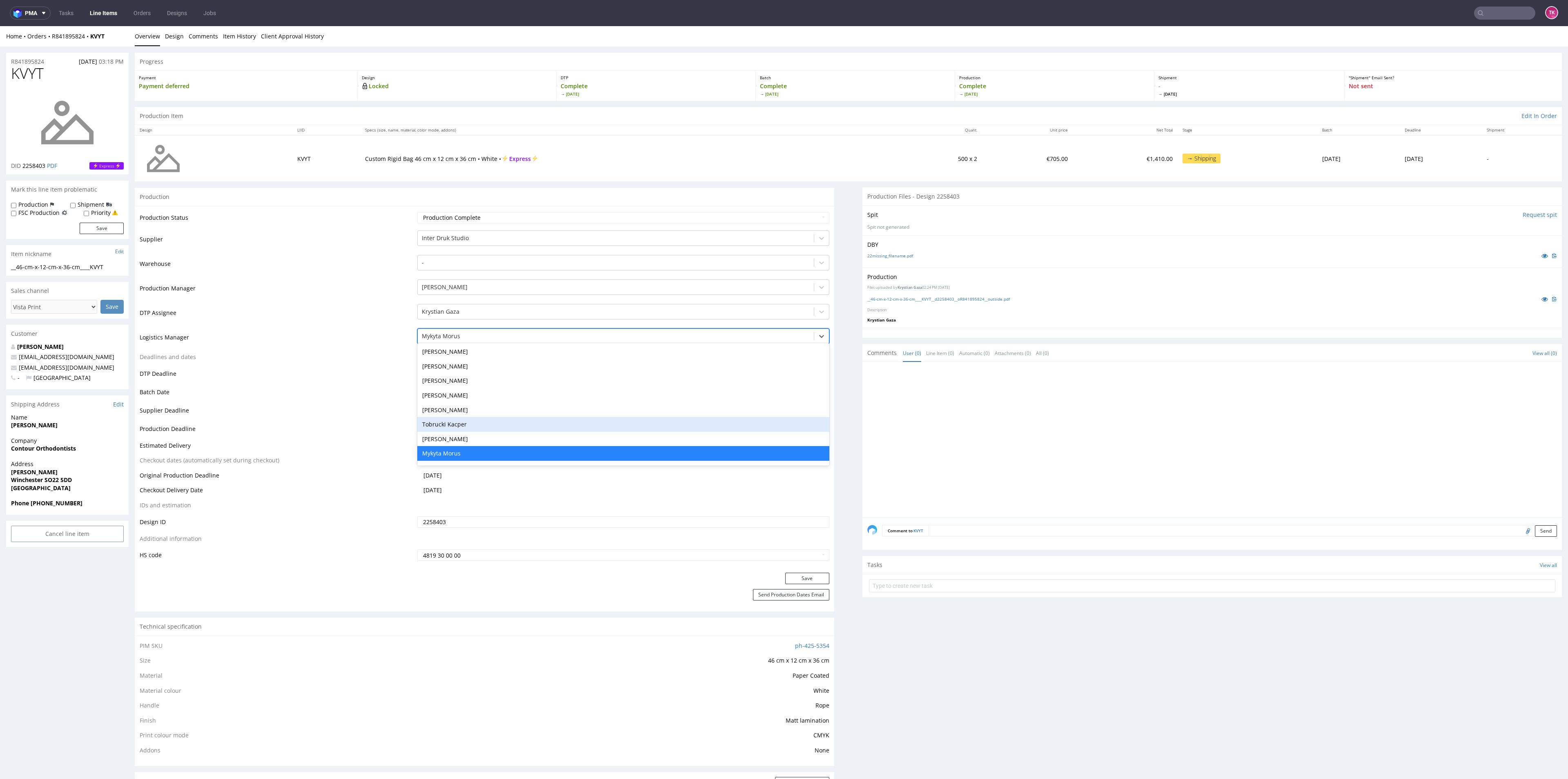
click at [487, 425] on div "Tobrucki Kacper" at bounding box center [623, 424] width 412 height 15
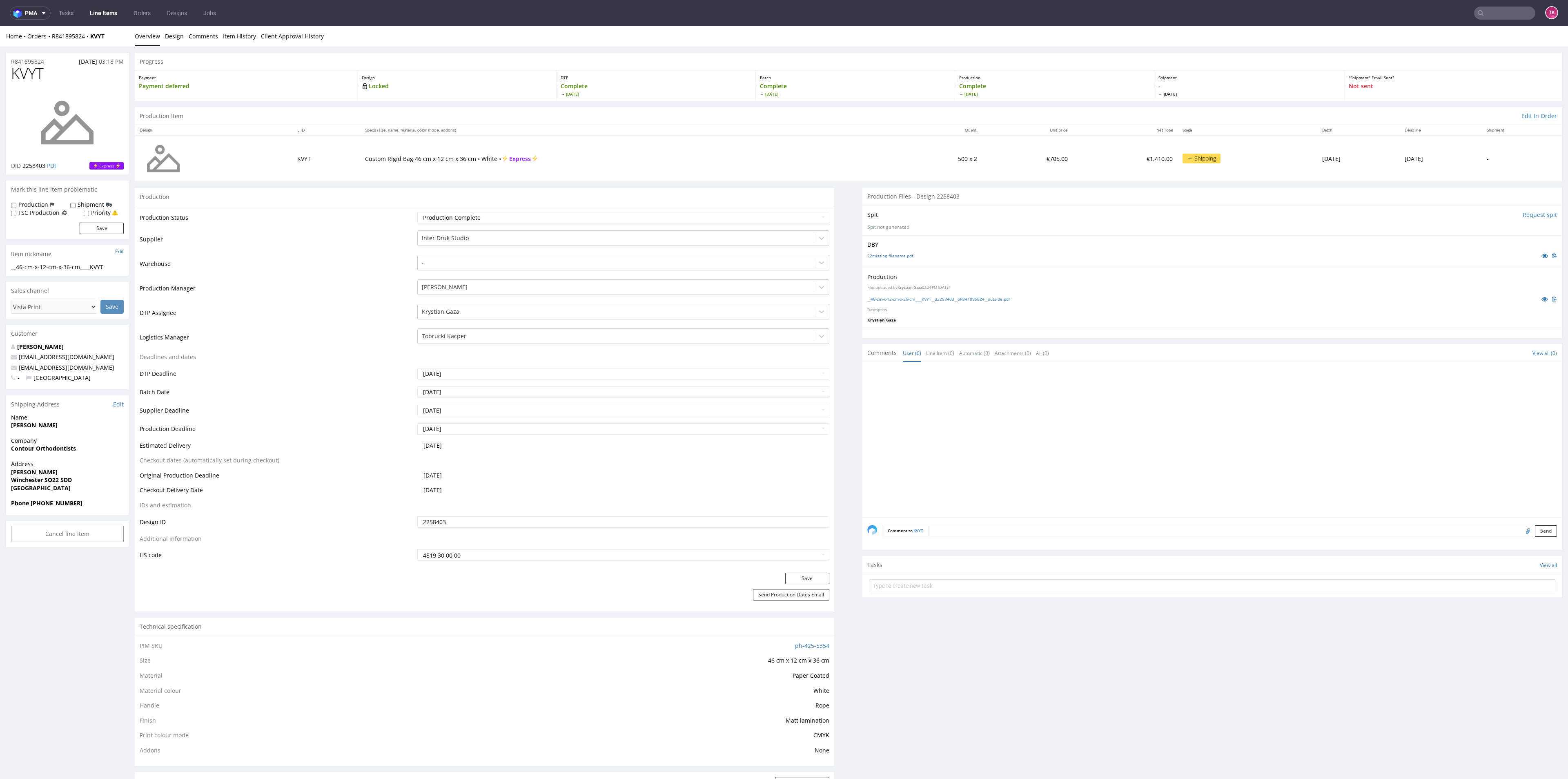
click at [802, 584] on div "Save" at bounding box center [484, 581] width 700 height 17
click at [99, 19] on link "Line Items" at bounding box center [103, 12] width 37 height 13
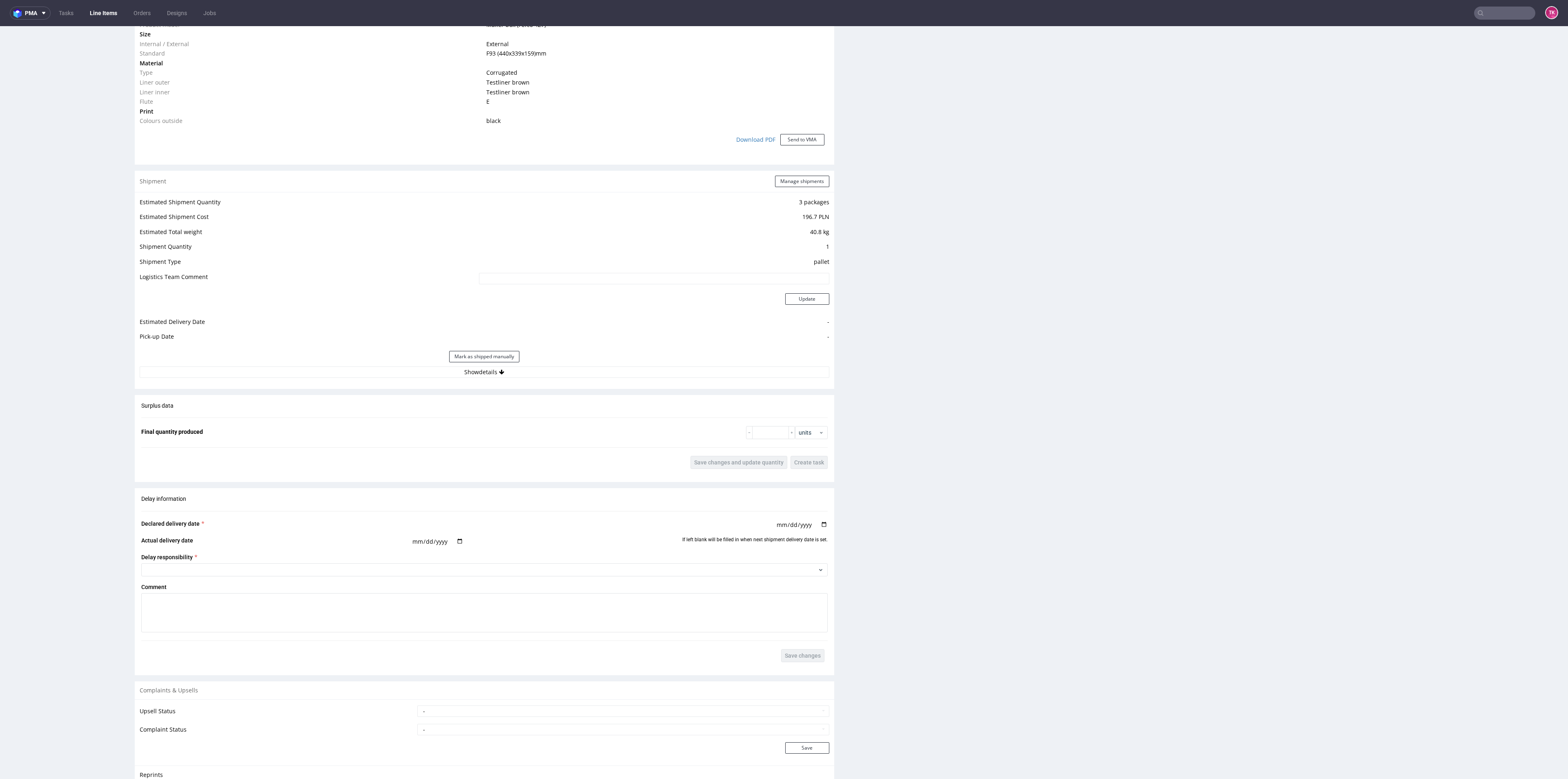
scroll to position [674, 0]
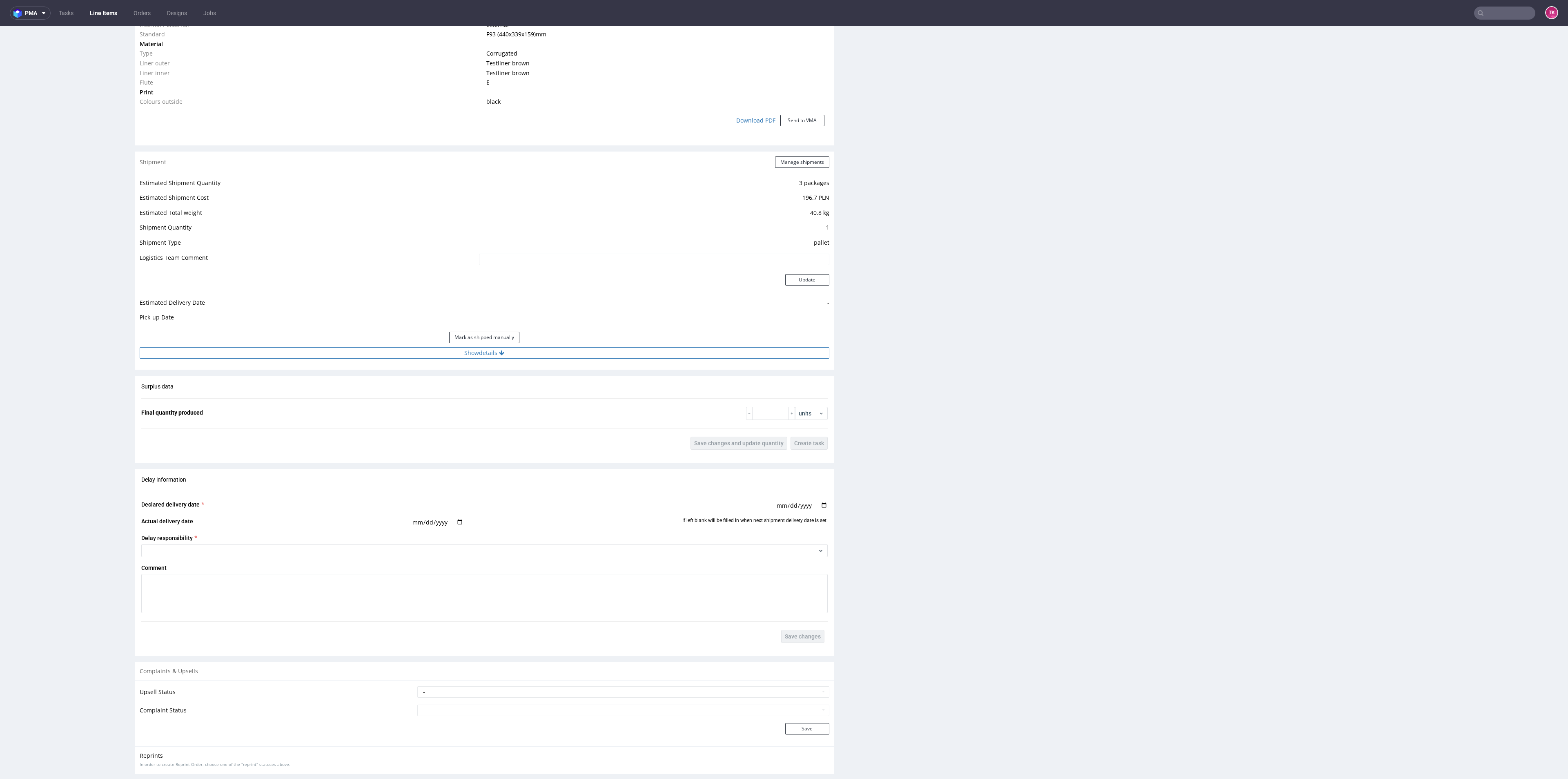
click at [573, 357] on button "Show details" at bounding box center [484, 353] width 689 height 11
click at [449, 405] on input at bounding box center [584, 405] width 490 height 11
type input "Czekamy na wyjaśnienie i fv"
click at [813, 453] on button "Update" at bounding box center [807, 453] width 44 height 11
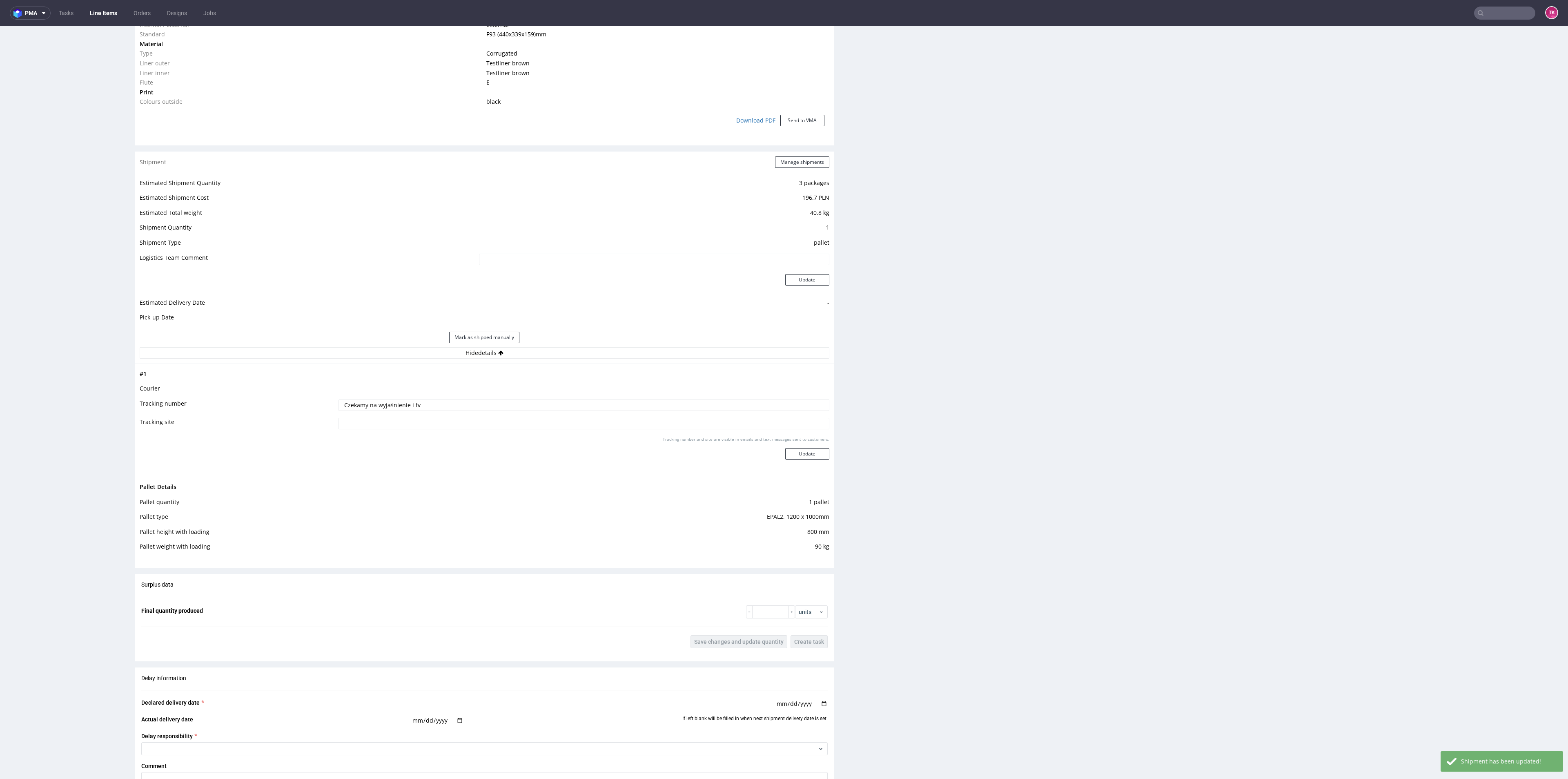
click at [117, 10] on link "Line Items" at bounding box center [103, 12] width 37 height 13
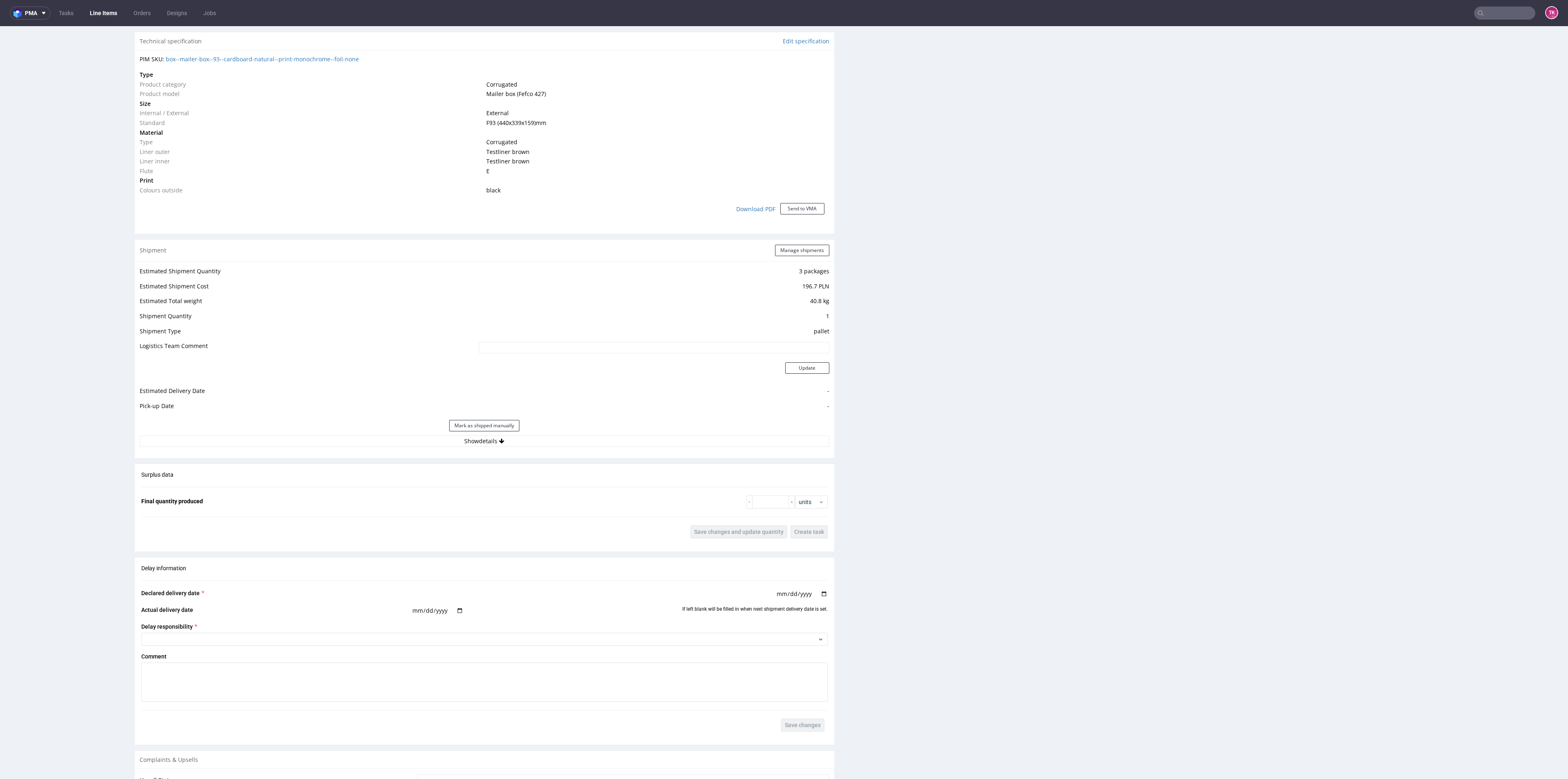
scroll to position [663, 0]
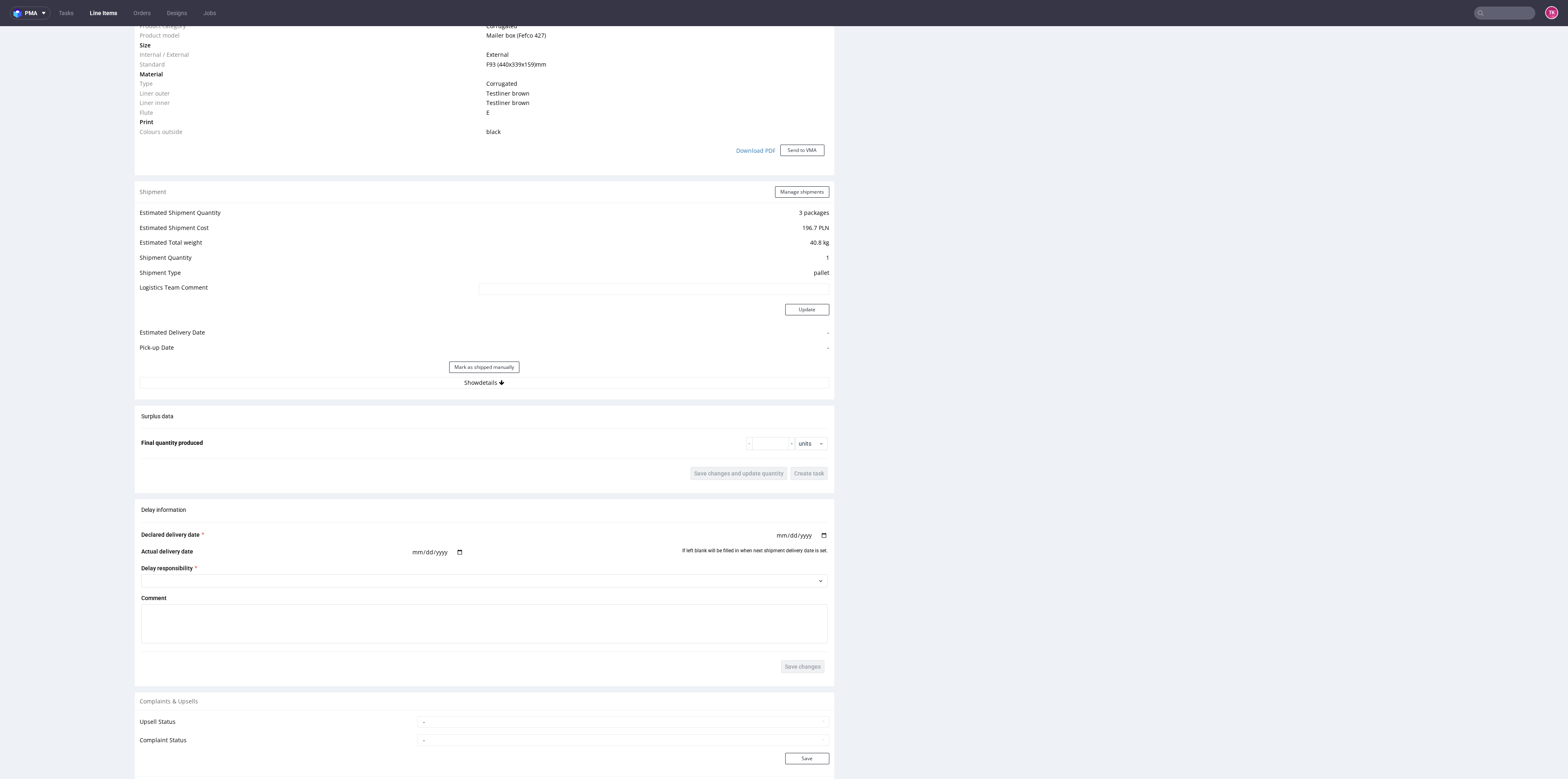
drag, startPoint x: 1551, startPoint y: 162, endPoint x: 1567, endPoint y: 794, distance: 632.2
click at [533, 390] on div "Estimated Shipment Quantity 3 packages Estimated Shipment Cost 196.7 PLN Estima…" at bounding box center [484, 298] width 700 height 191
click at [535, 385] on button "Show details" at bounding box center [484, 383] width 689 height 11
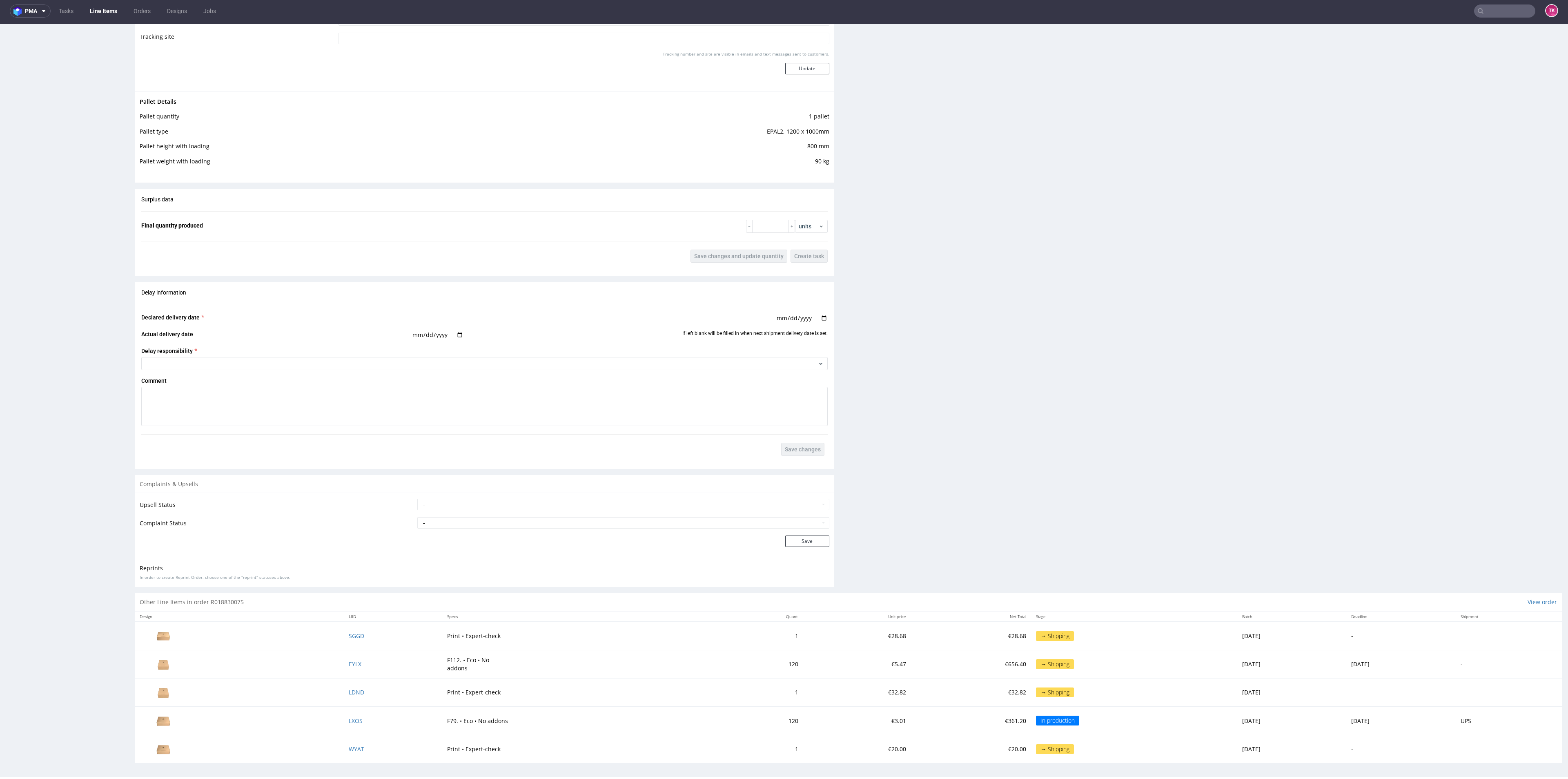
scroll to position [1019, 0]
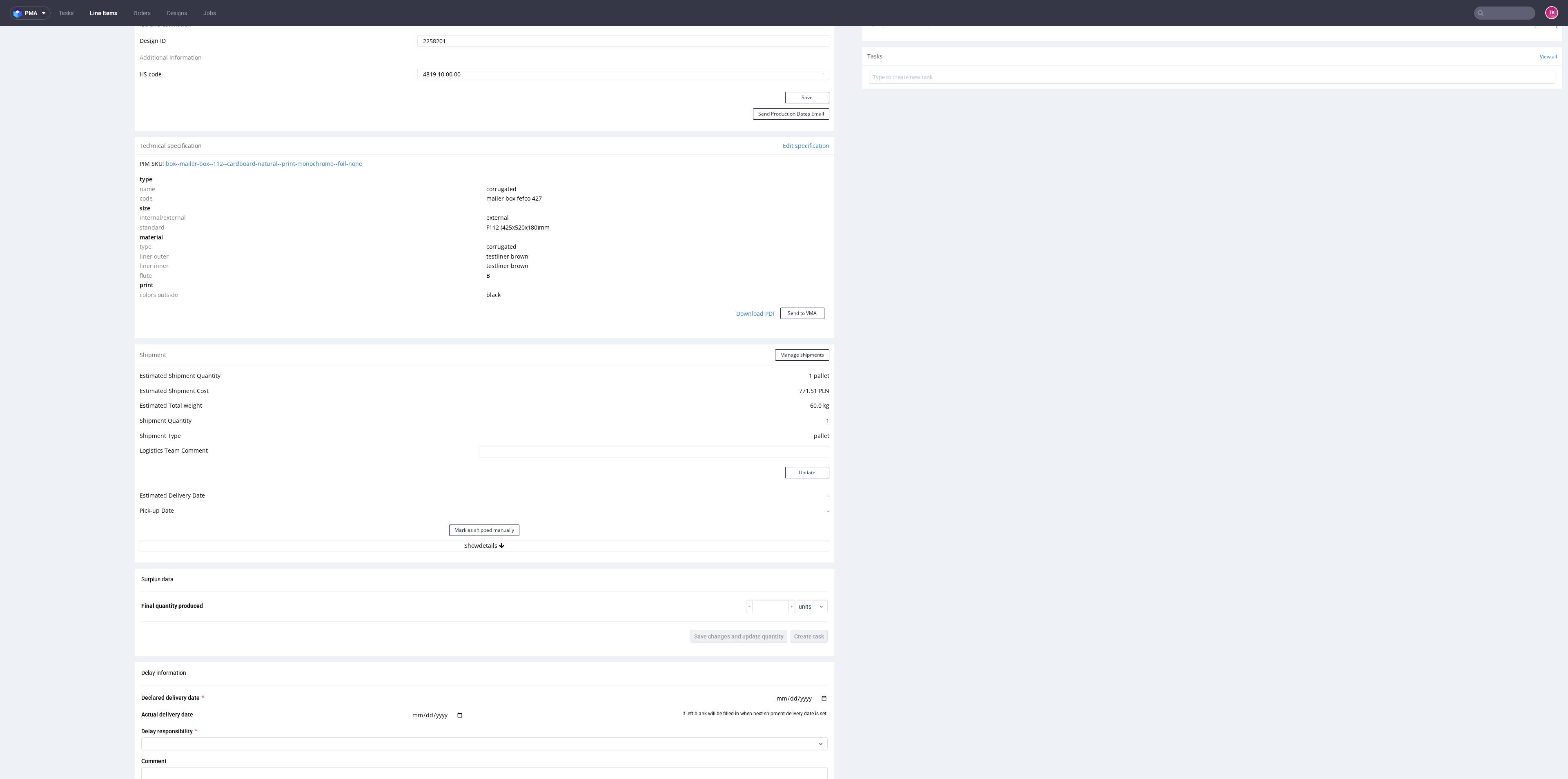
scroll to position [612, 0]
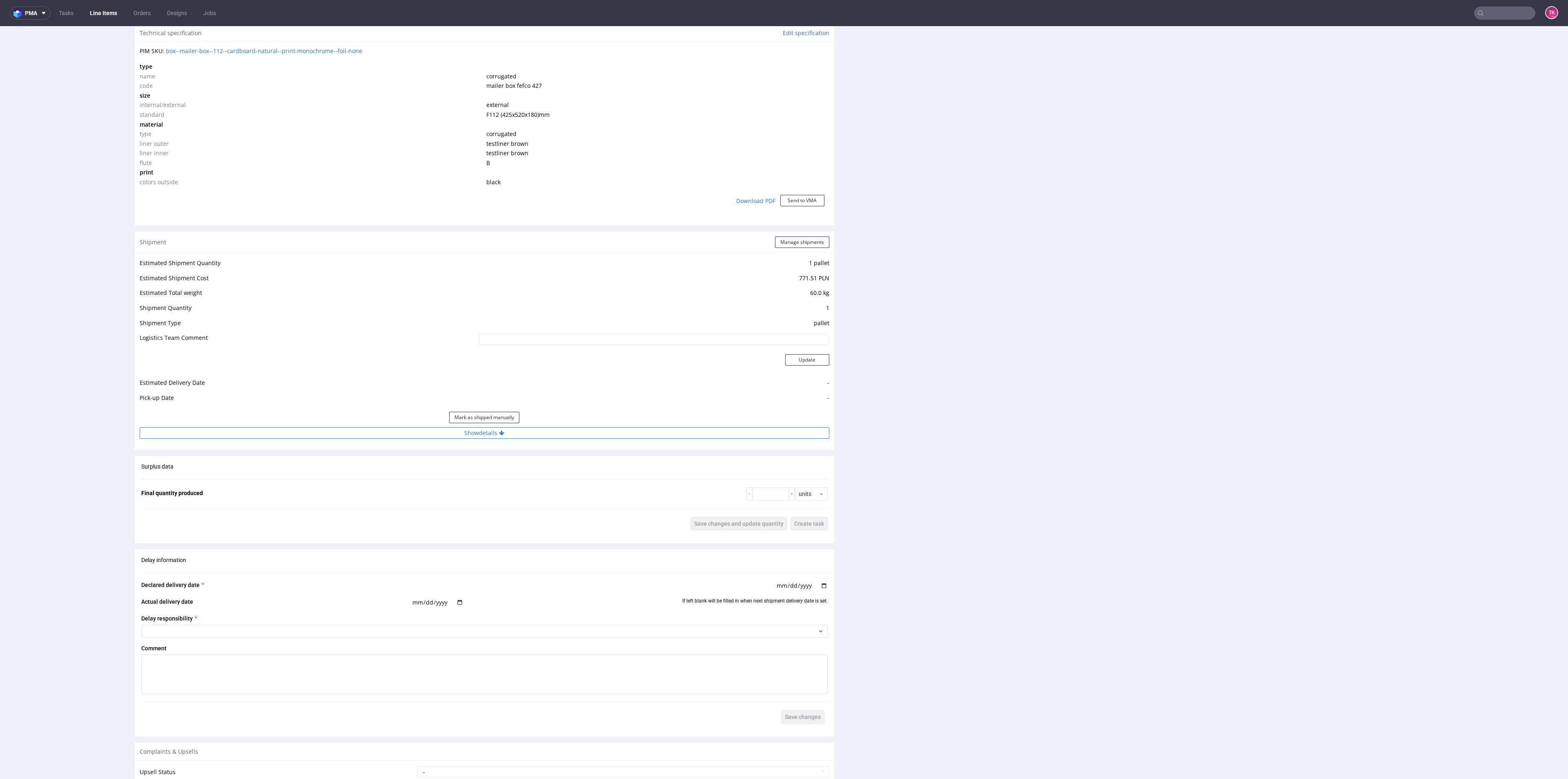
click at [543, 431] on button "Show details" at bounding box center [484, 433] width 689 height 11
click at [479, 487] on input at bounding box center [584, 485] width 490 height 11
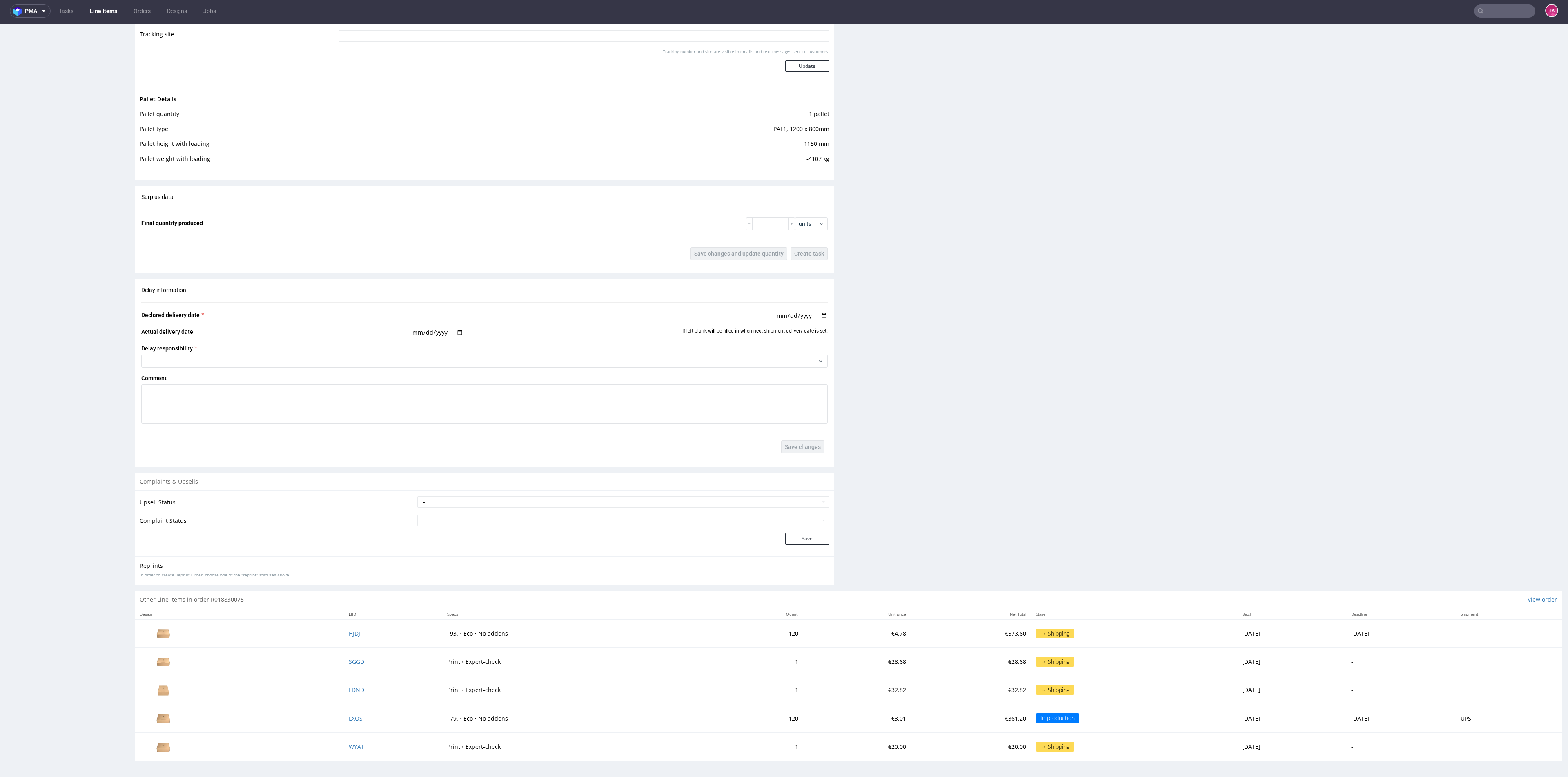
scroll to position [1068, 0]
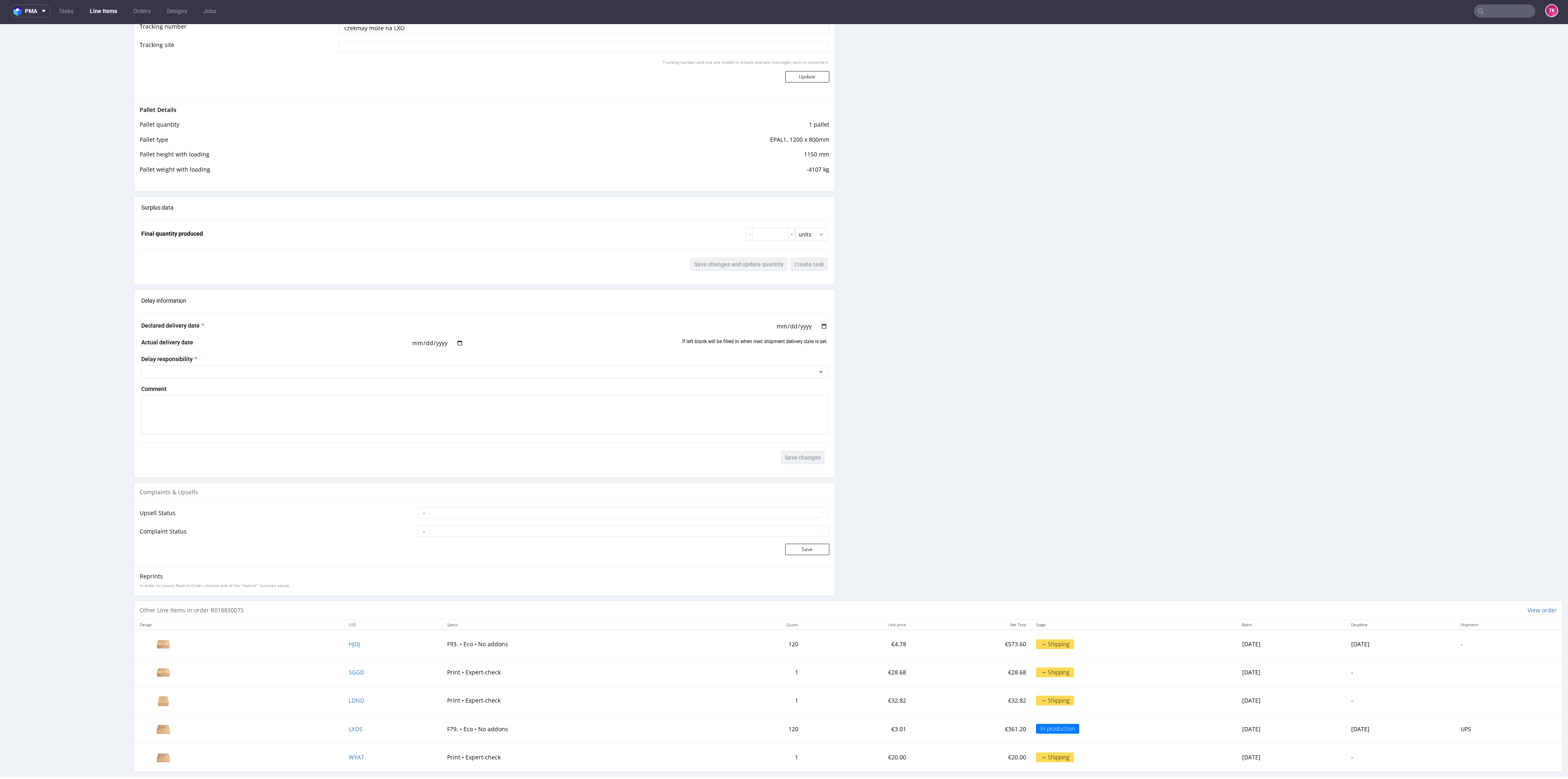
type input "czekmay może na LXOS"
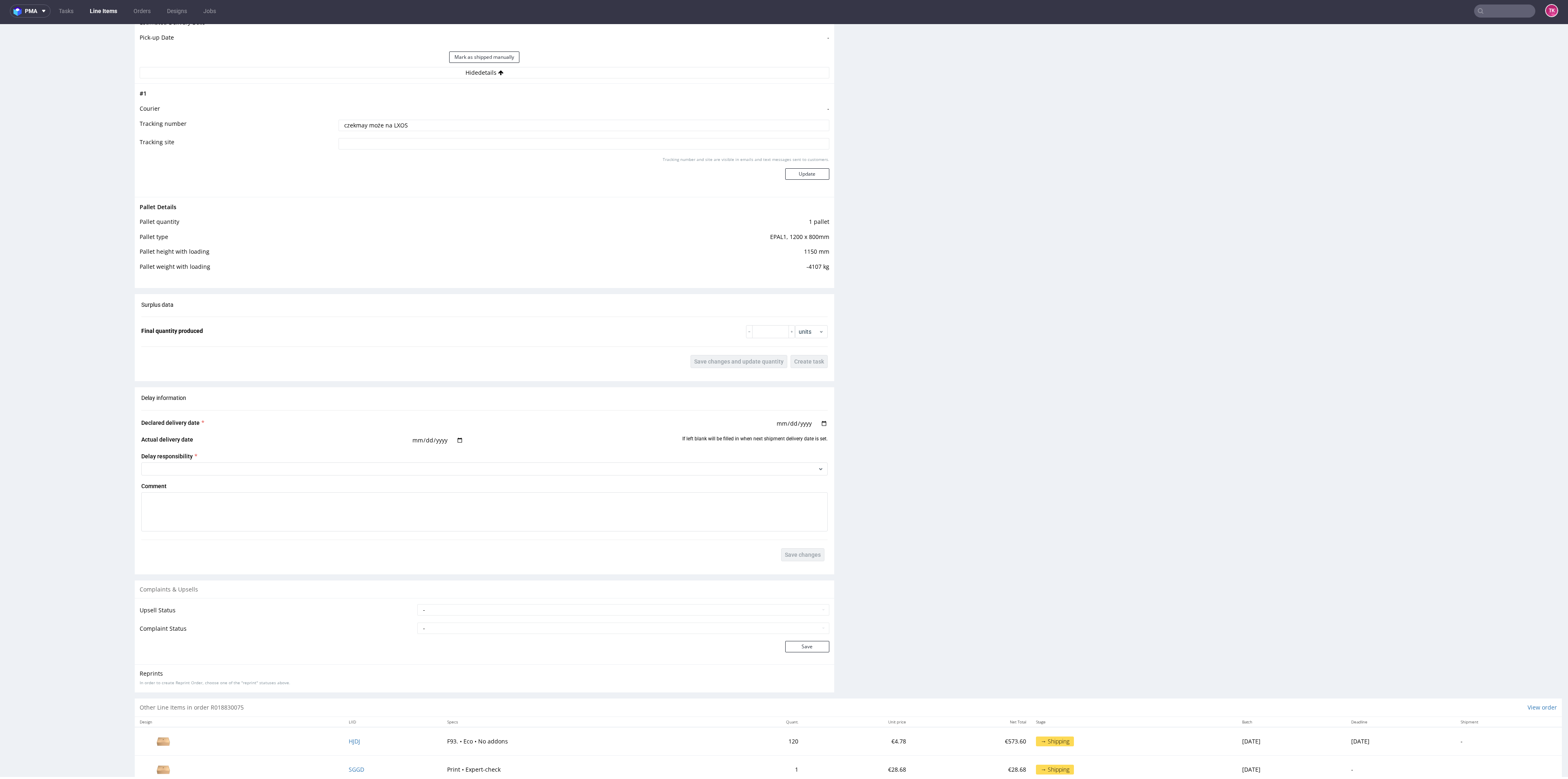
scroll to position [946, 0]
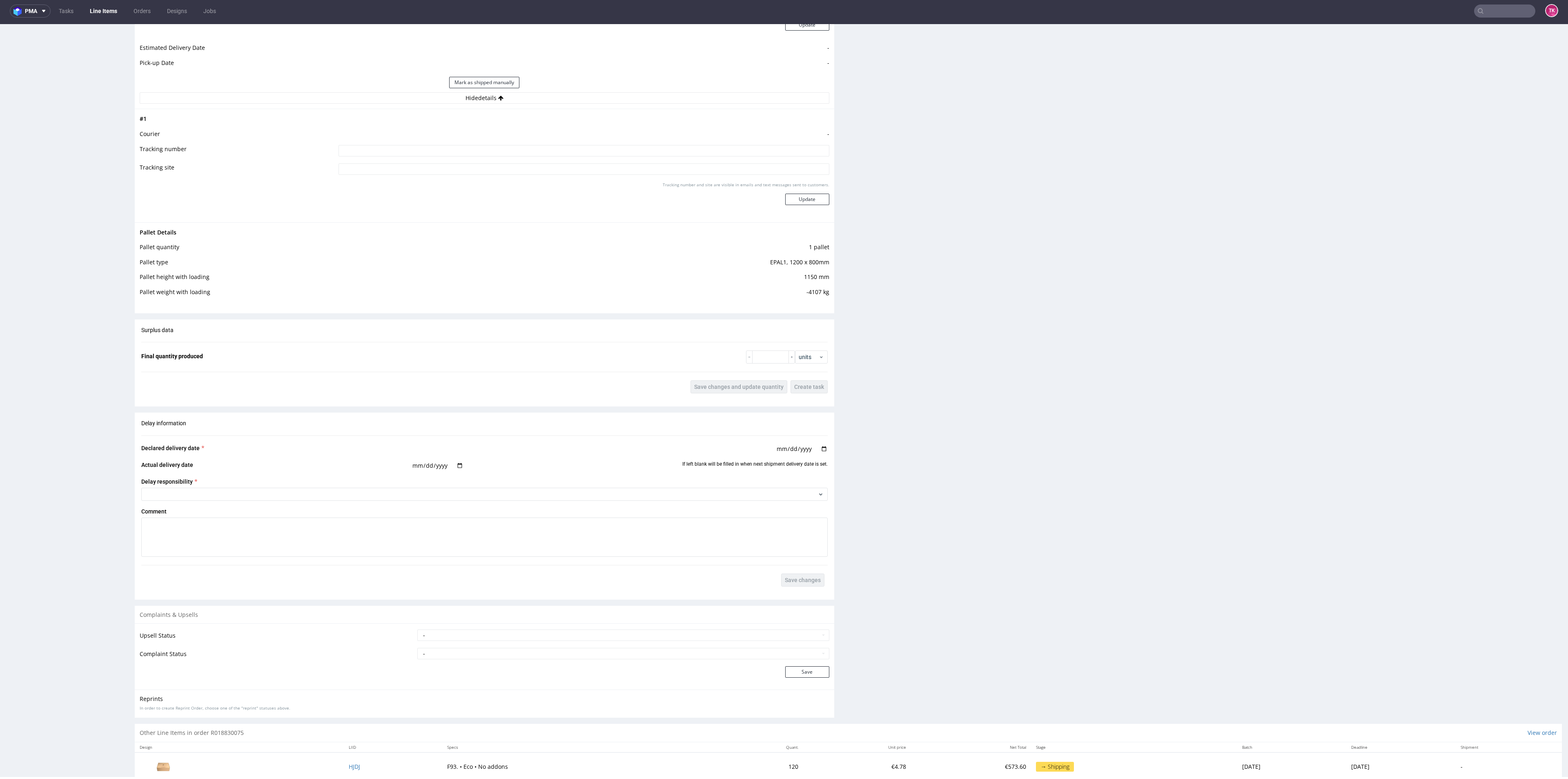
paste input "czekmay może na LXOS"
type input "czekmay może na LXOS"
click at [806, 204] on button "Update" at bounding box center [807, 199] width 44 height 11
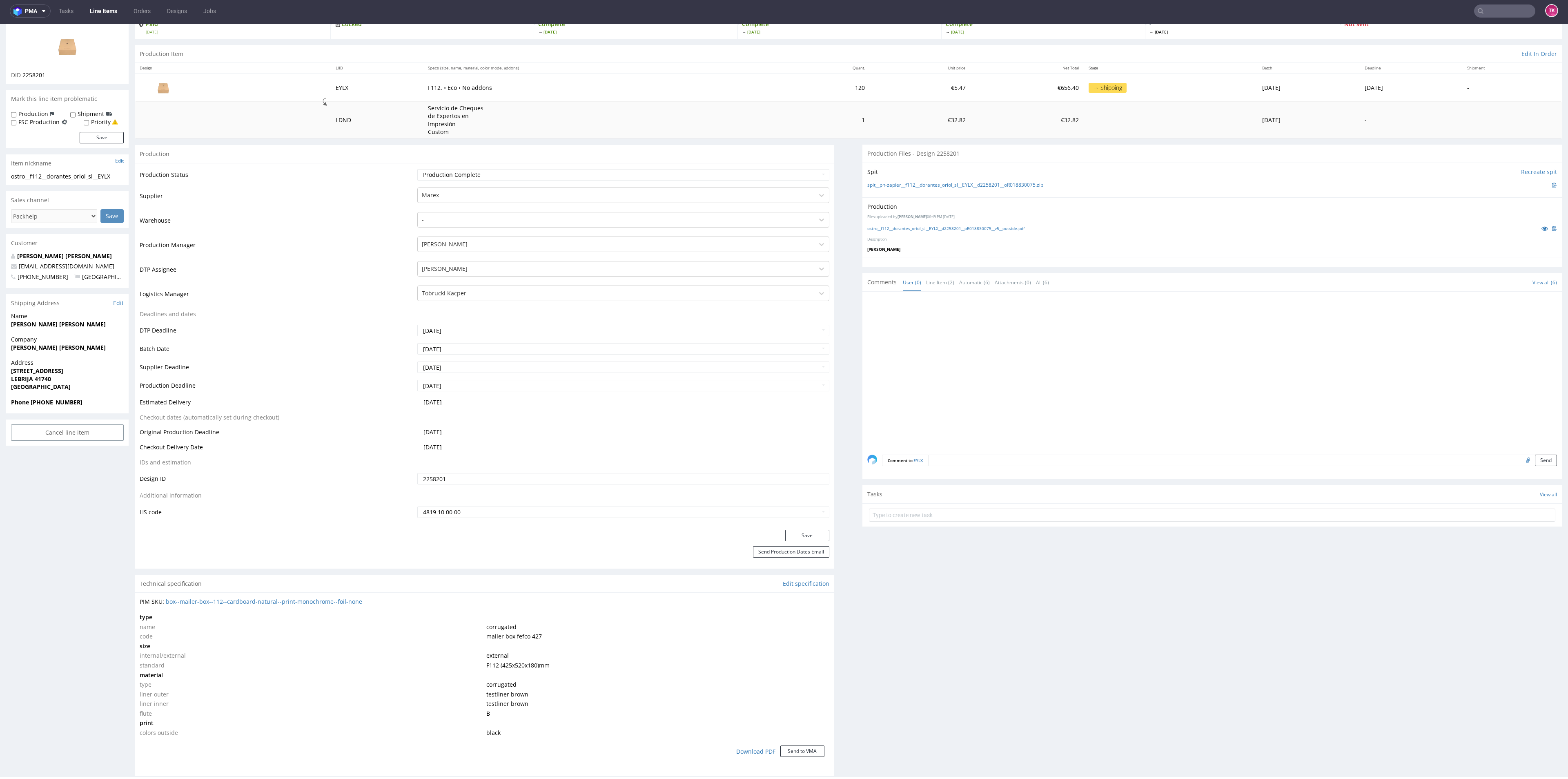
scroll to position [0, 0]
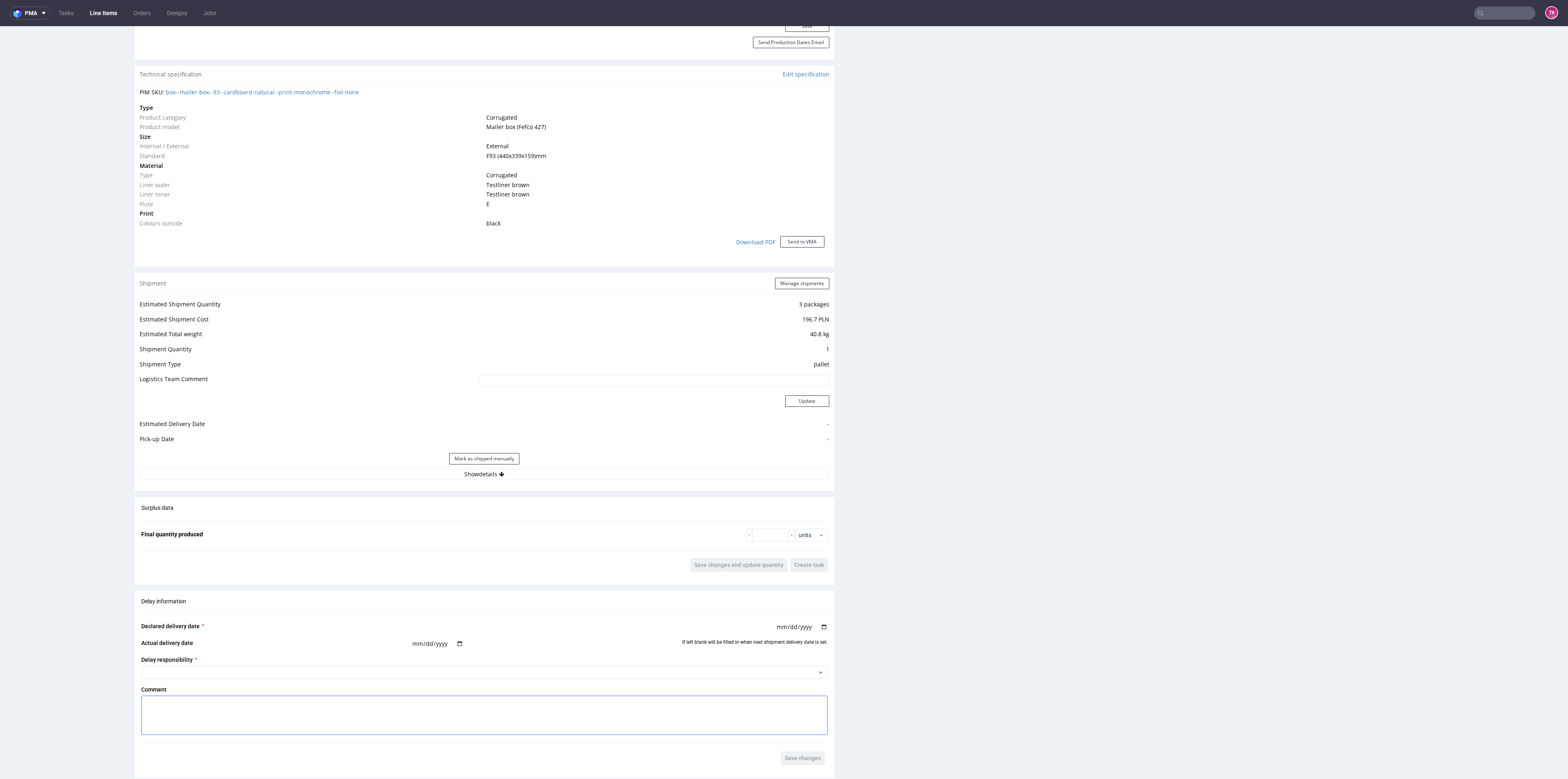
scroll to position [674, 0]
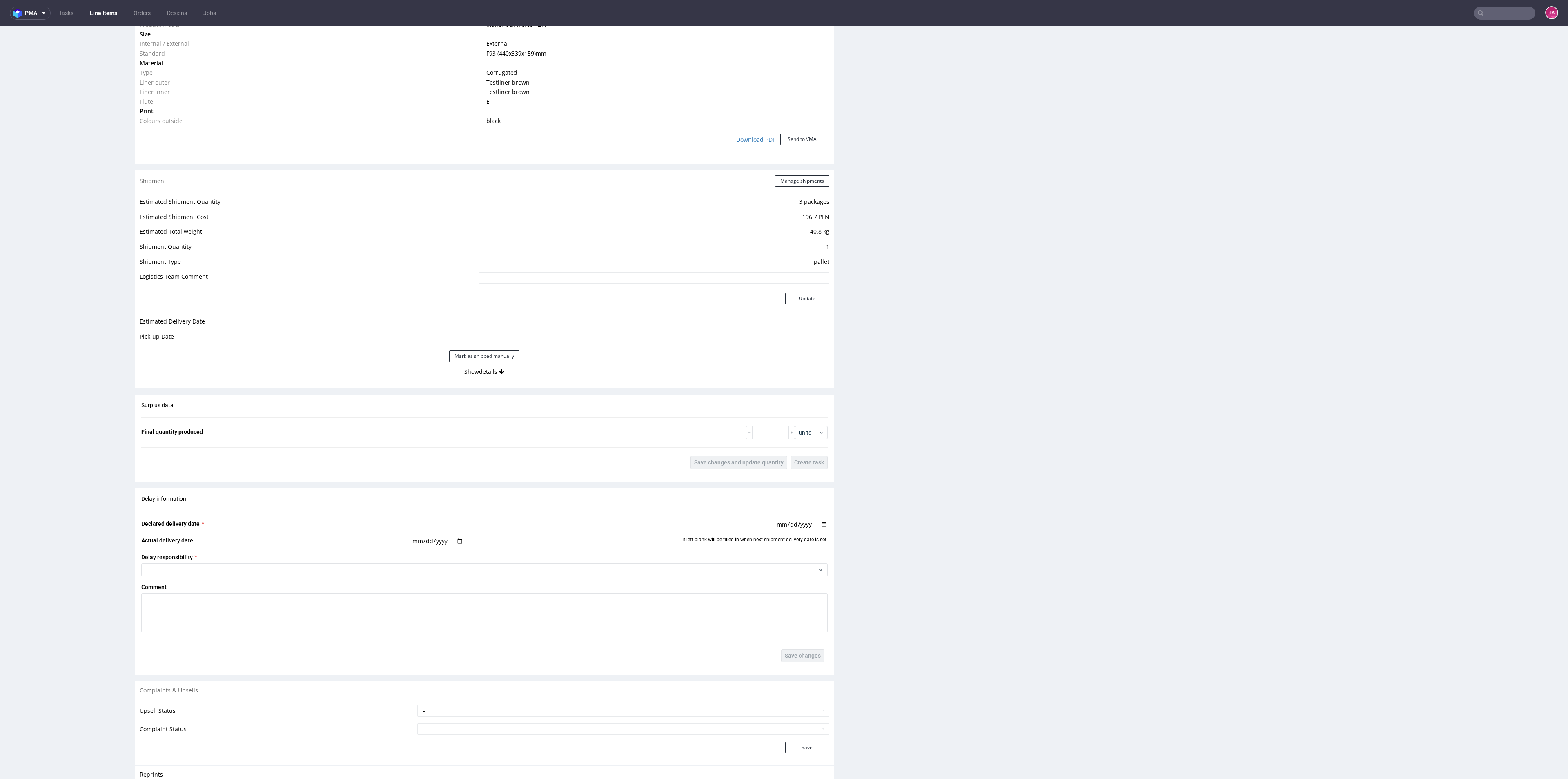
drag, startPoint x: 571, startPoint y: 374, endPoint x: 564, endPoint y: 380, distance: 9.2
click at [571, 374] on button "Show details" at bounding box center [484, 371] width 689 height 11
click at [442, 424] on input at bounding box center [584, 424] width 490 height 11
paste input "czekmay może na LXOS"
type input "czekmay może na LXOS"
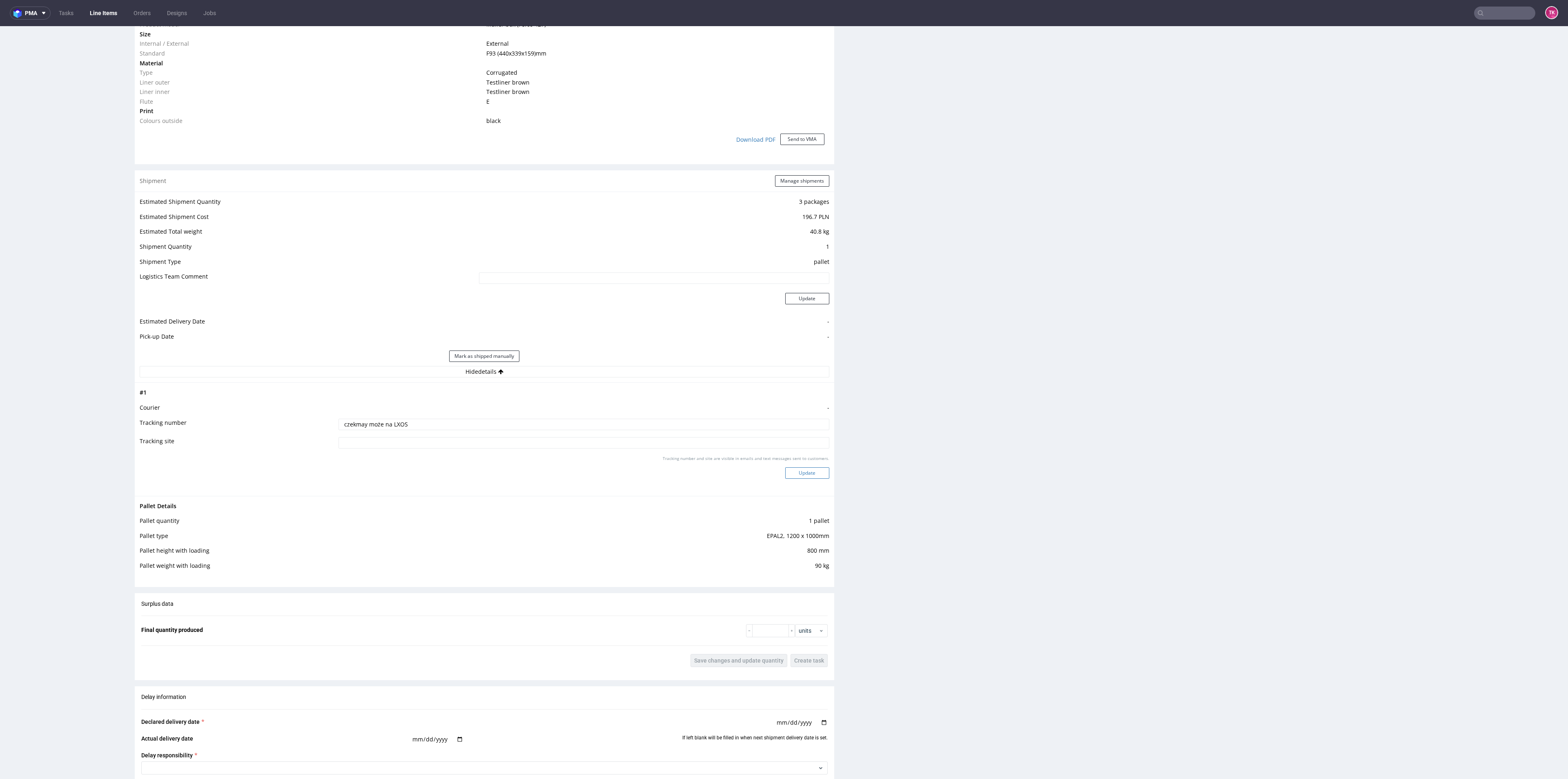
click at [790, 471] on button "Update" at bounding box center [807, 473] width 44 height 11
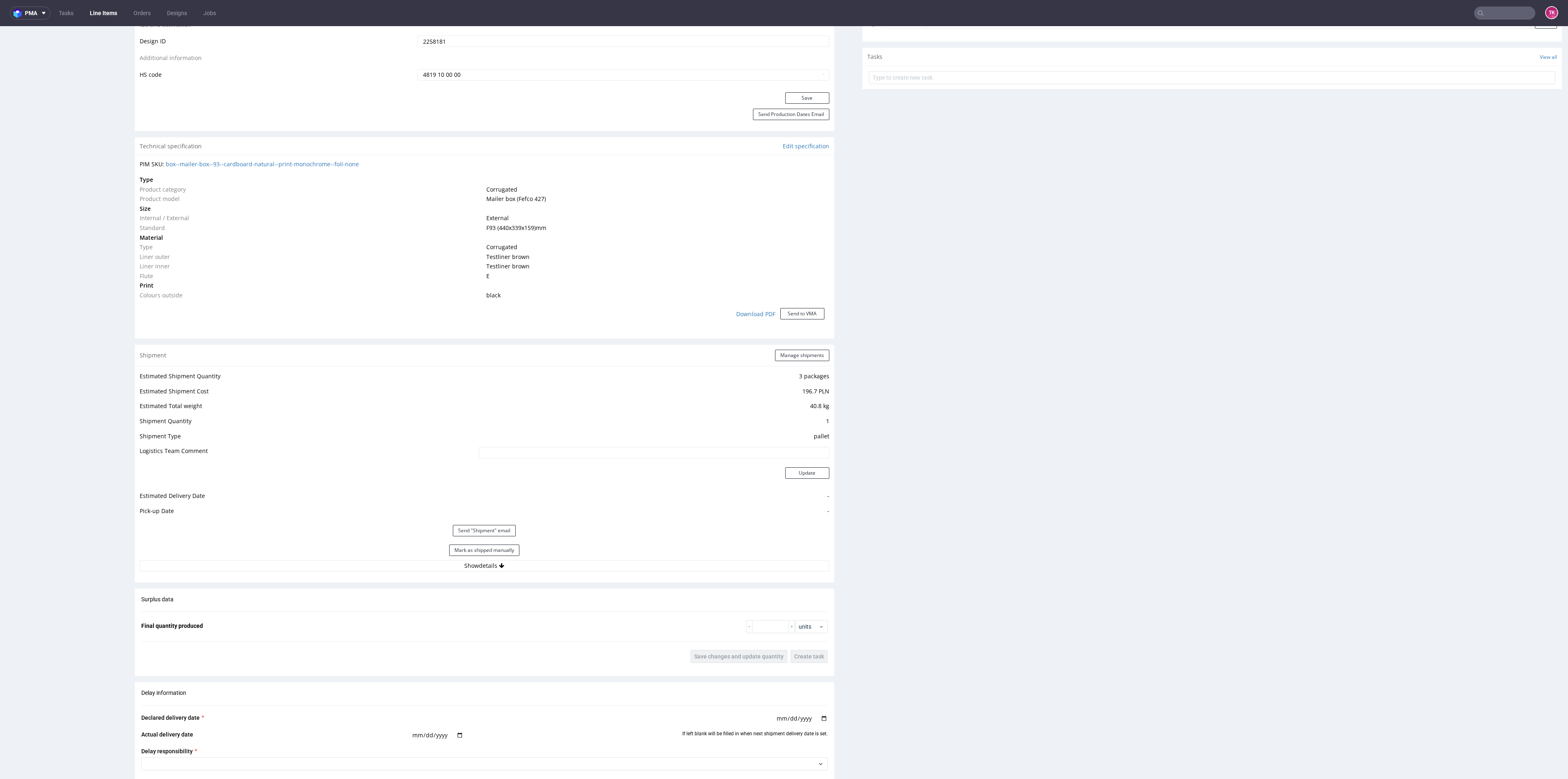
scroll to position [654, 0]
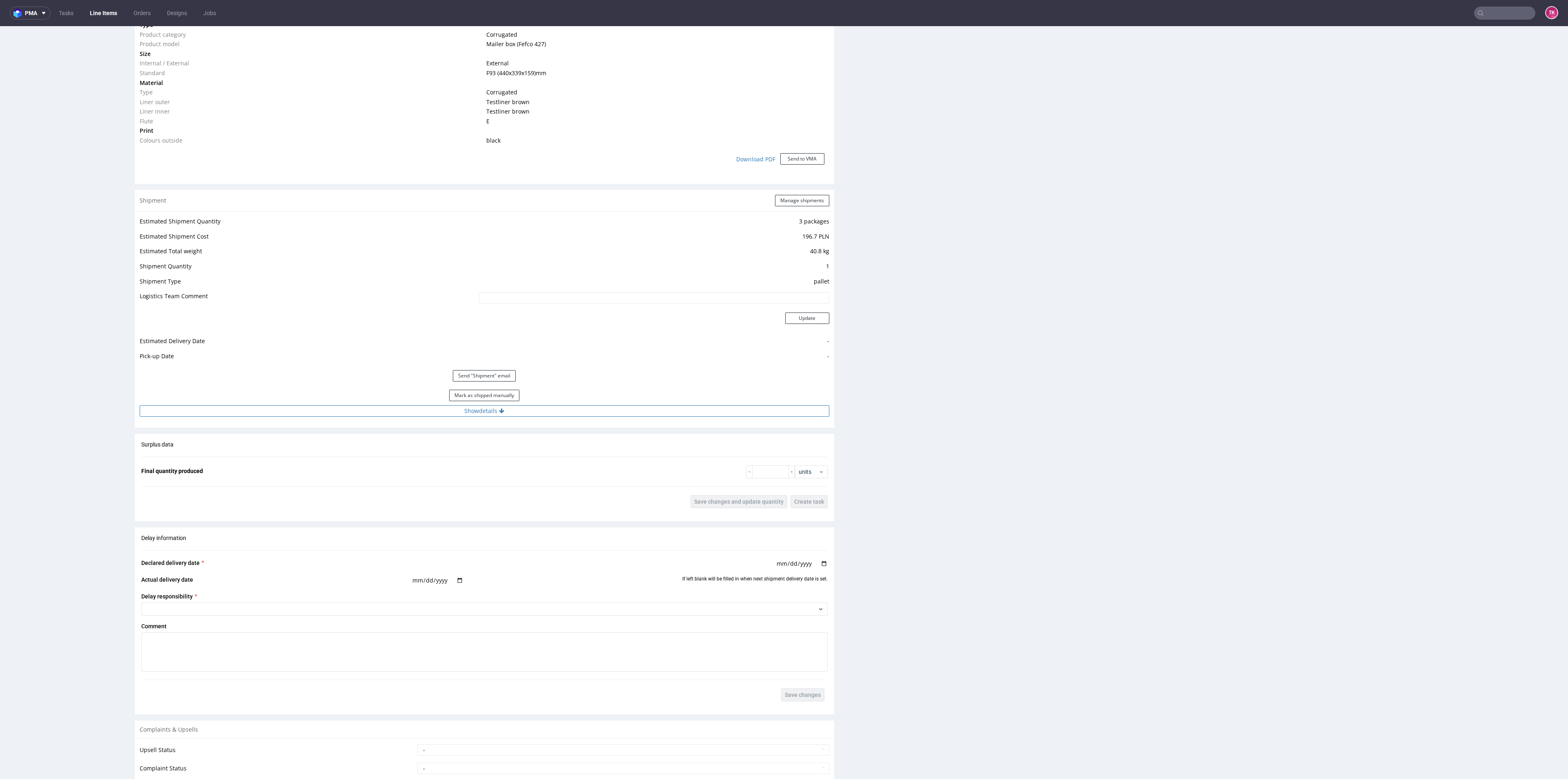
click at [562, 413] on button "Show details" at bounding box center [484, 411] width 689 height 11
click at [93, 11] on link "Line Items" at bounding box center [103, 12] width 37 height 13
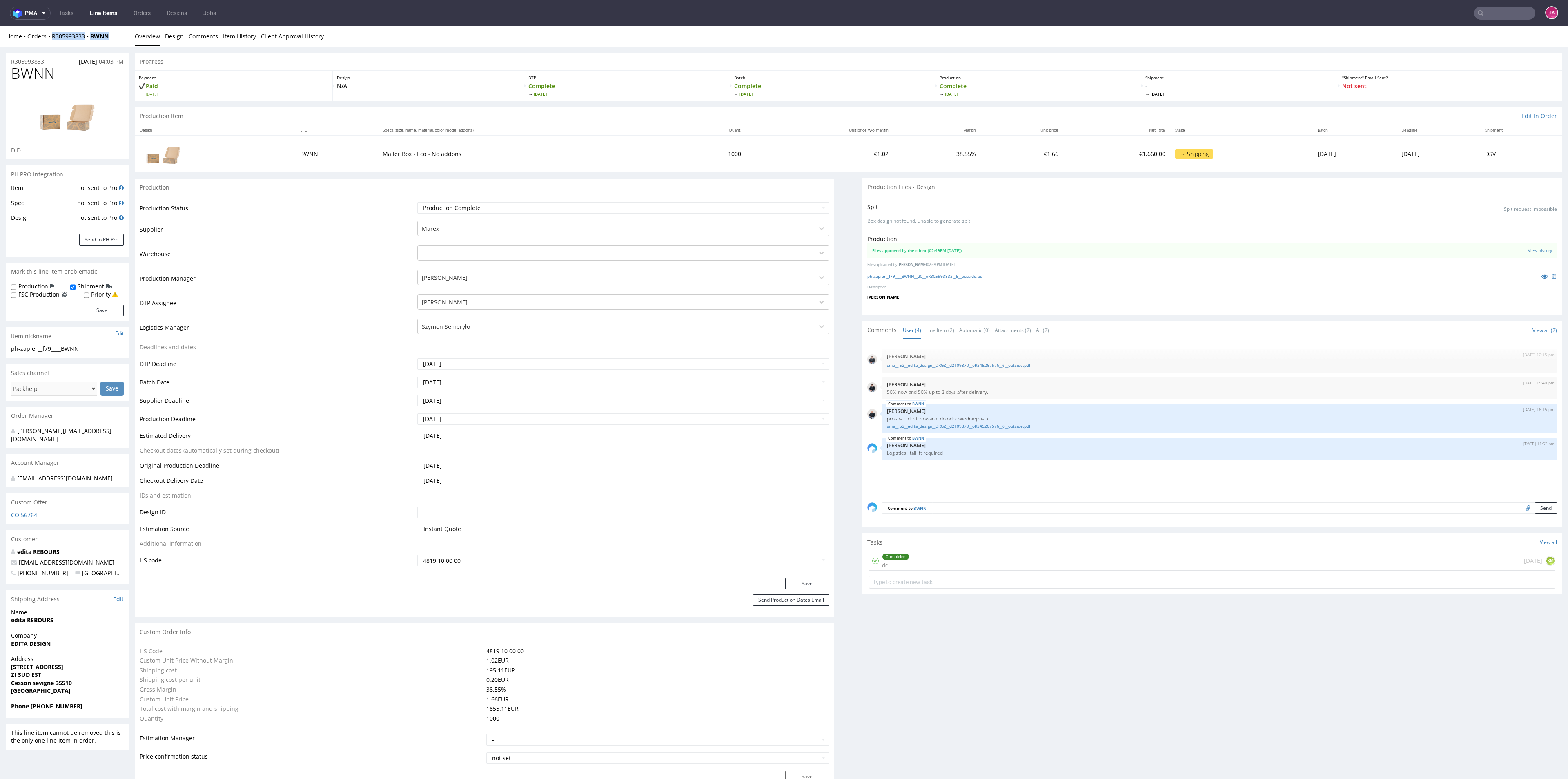
drag, startPoint x: 64, startPoint y: 40, endPoint x: 67, endPoint y: 223, distance: 183.0
click at [52, 42] on div "Home Orders R305993833 BWNN Overview Design Comments Item History Client Approv…" at bounding box center [784, 36] width 1568 height 20
drag, startPoint x: 12, startPoint y: 642, endPoint x: 60, endPoint y: 632, distance: 49.0
click at [60, 632] on div "Company EDITA DESIGN" at bounding box center [67, 643] width 122 height 24
copy strong "EDITA DESIGN"
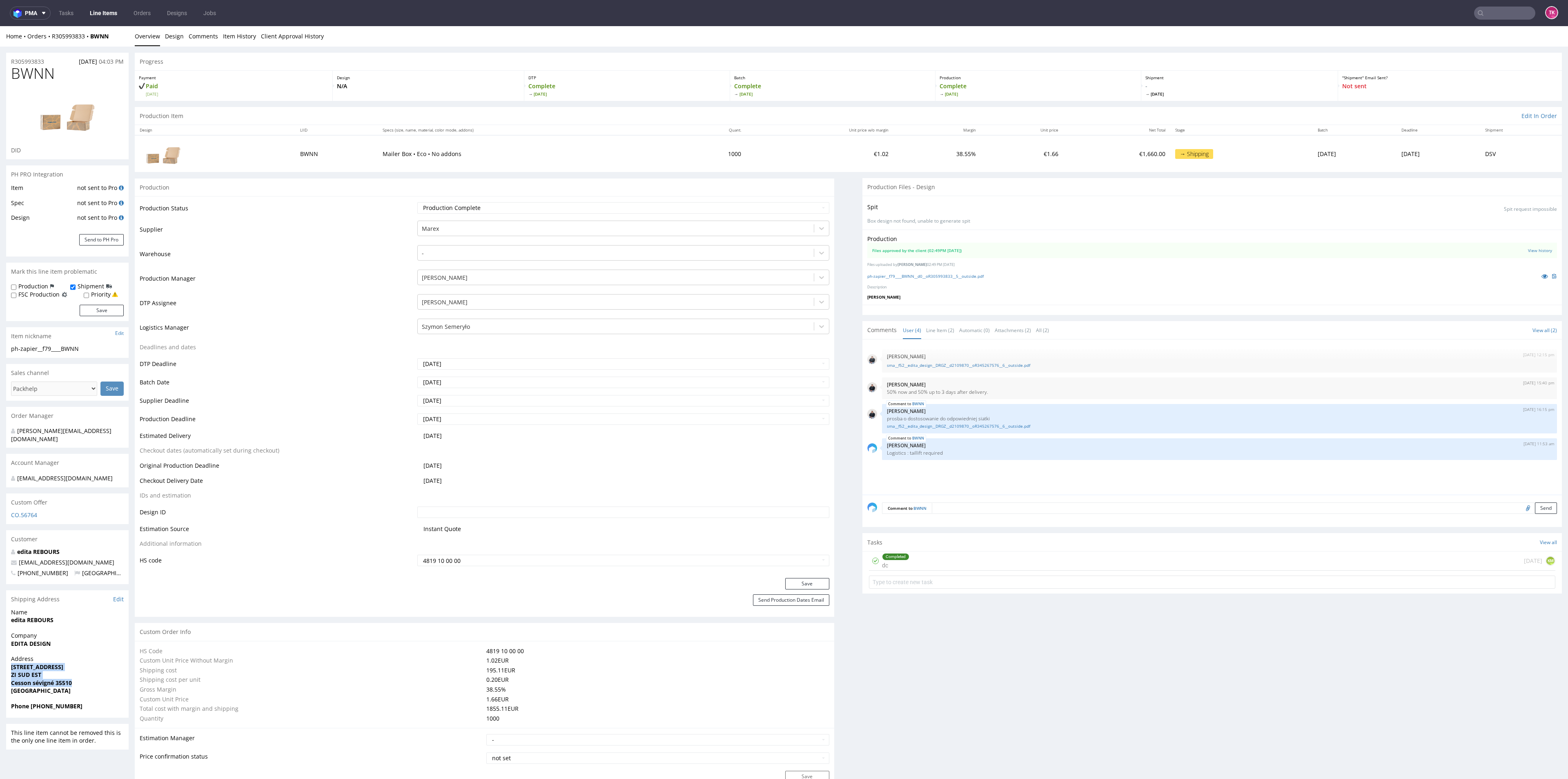
drag, startPoint x: 0, startPoint y: 655, endPoint x: 131, endPoint y: 659, distance: 131.1
copy p "7 rue del'oseraie ZI SUD EST Cesson sévigné 35510"
drag, startPoint x: 60, startPoint y: 614, endPoint x: 0, endPoint y: 618, distance: 60.1
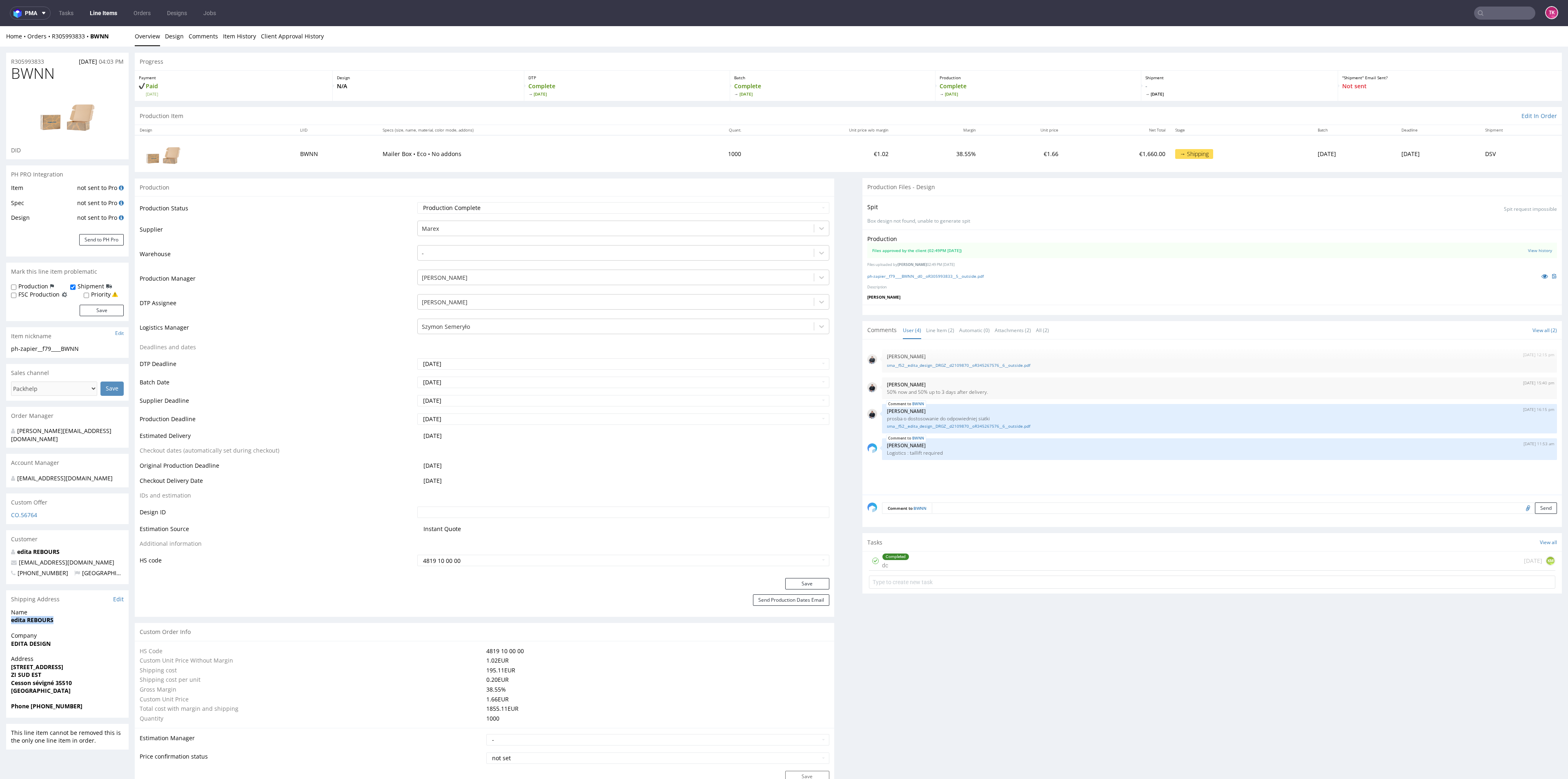
copy strong "edita REBOURS"
drag, startPoint x: 91, startPoint y: 557, endPoint x: 0, endPoint y: 552, distance: 91.1
copy span "[EMAIL_ADDRESS][DOMAIN_NAME]"
drag, startPoint x: 40, startPoint y: 696, endPoint x: 85, endPoint y: 696, distance: 45.0
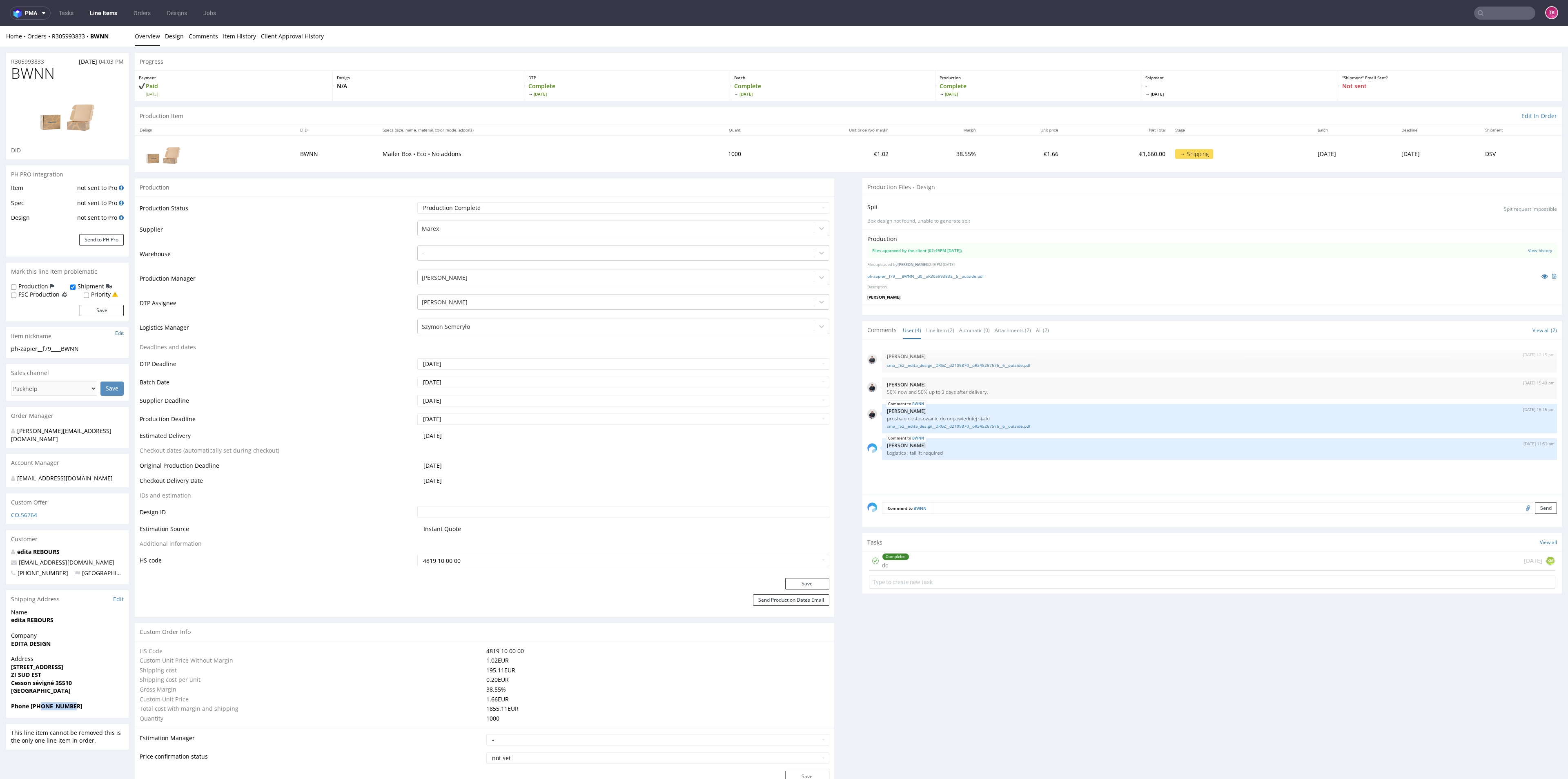
click at [85, 702] on span "Phone +33662795959" at bounding box center [67, 706] width 112 height 8
copy strong "662795959"
drag, startPoint x: 119, startPoint y: 30, endPoint x: 55, endPoint y: 56, distance: 69.1
click at [49, 41] on div "Home Orders R305993833 BWNN Overview Design Comments Item History Client Approv…" at bounding box center [784, 36] width 1568 height 20
copy div "R305993833 BWNN"
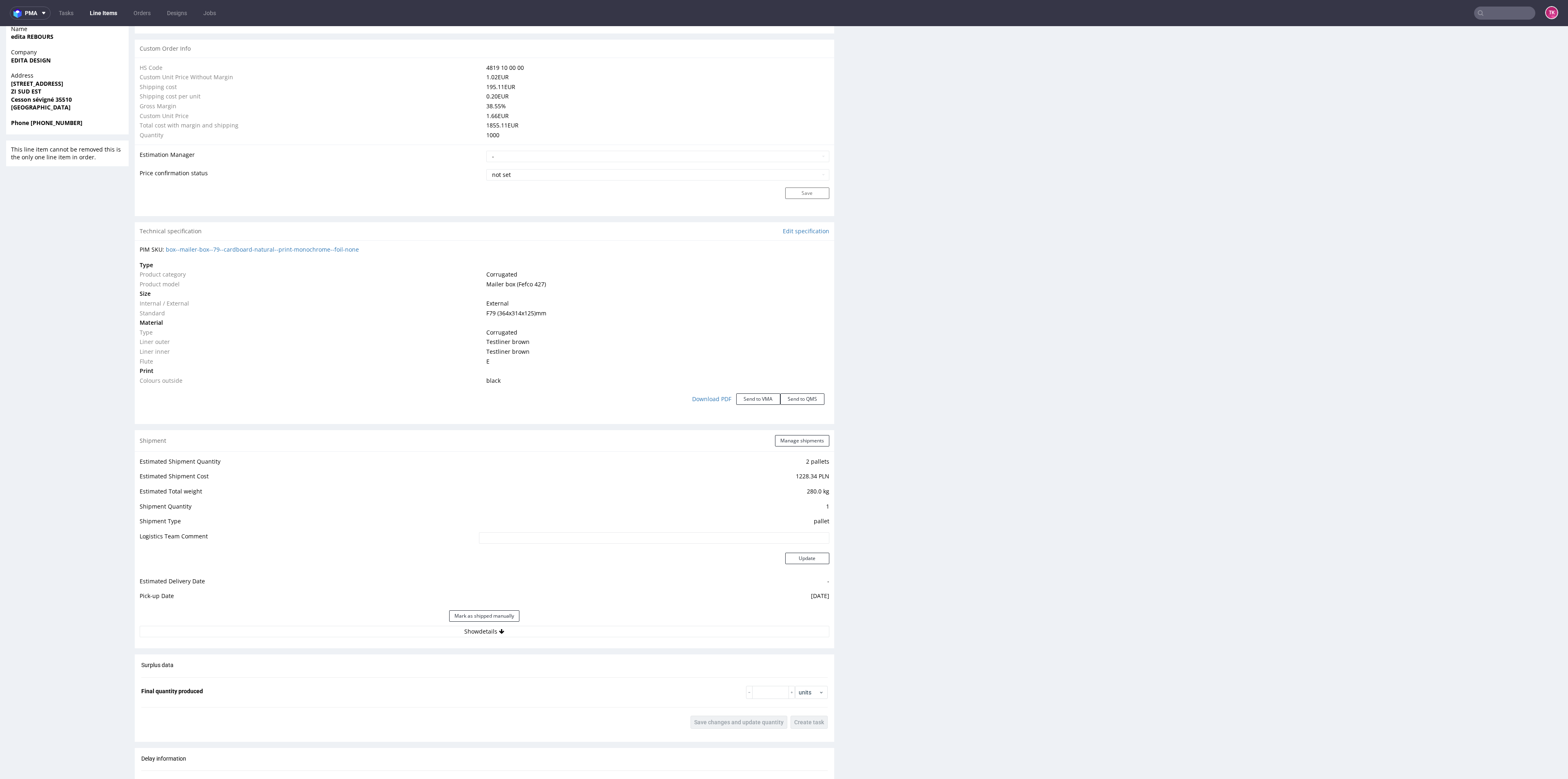
scroll to position [674, 0]
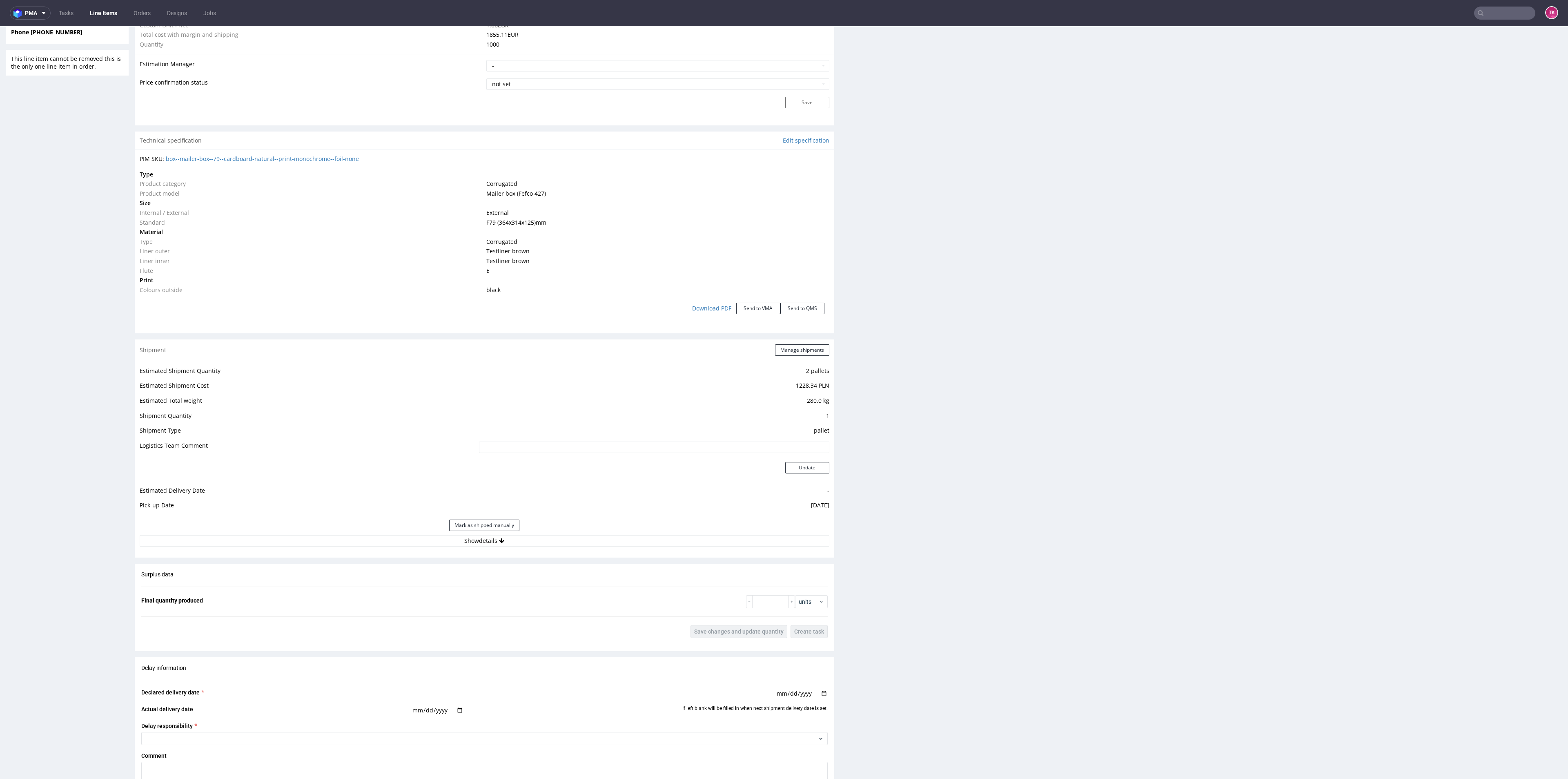
click at [405, 534] on div "Mark as shipped manually" at bounding box center [484, 525] width 689 height 19
click at [400, 548] on div "Estimated Shipment Quantity 2 pallets Estimated Shipment Cost 1228.34 PLN Estim…" at bounding box center [484, 455] width 700 height 191
click at [284, 522] on div "Mark as shipped manually" at bounding box center [484, 525] width 689 height 19
click at [285, 533] on div "Mark as shipped manually" at bounding box center [484, 525] width 689 height 19
click at [287, 535] on button "Show details" at bounding box center [484, 541] width 689 height 11
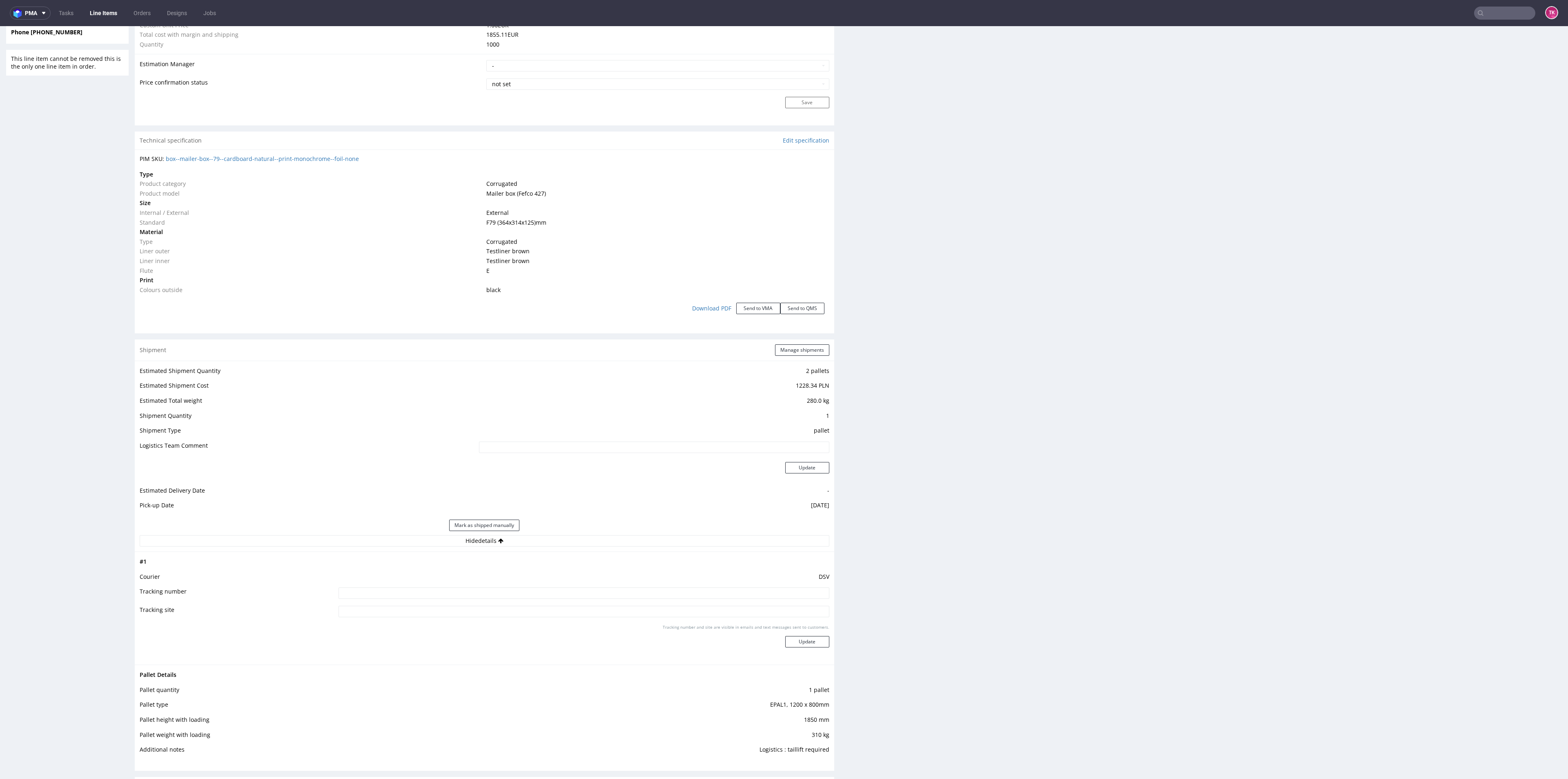
click at [609, 598] on input at bounding box center [584, 593] width 490 height 11
paste input "40257145950411285656"
type input "40257145950411285656"
click at [785, 636] on button "Update" at bounding box center [807, 642] width 44 height 11
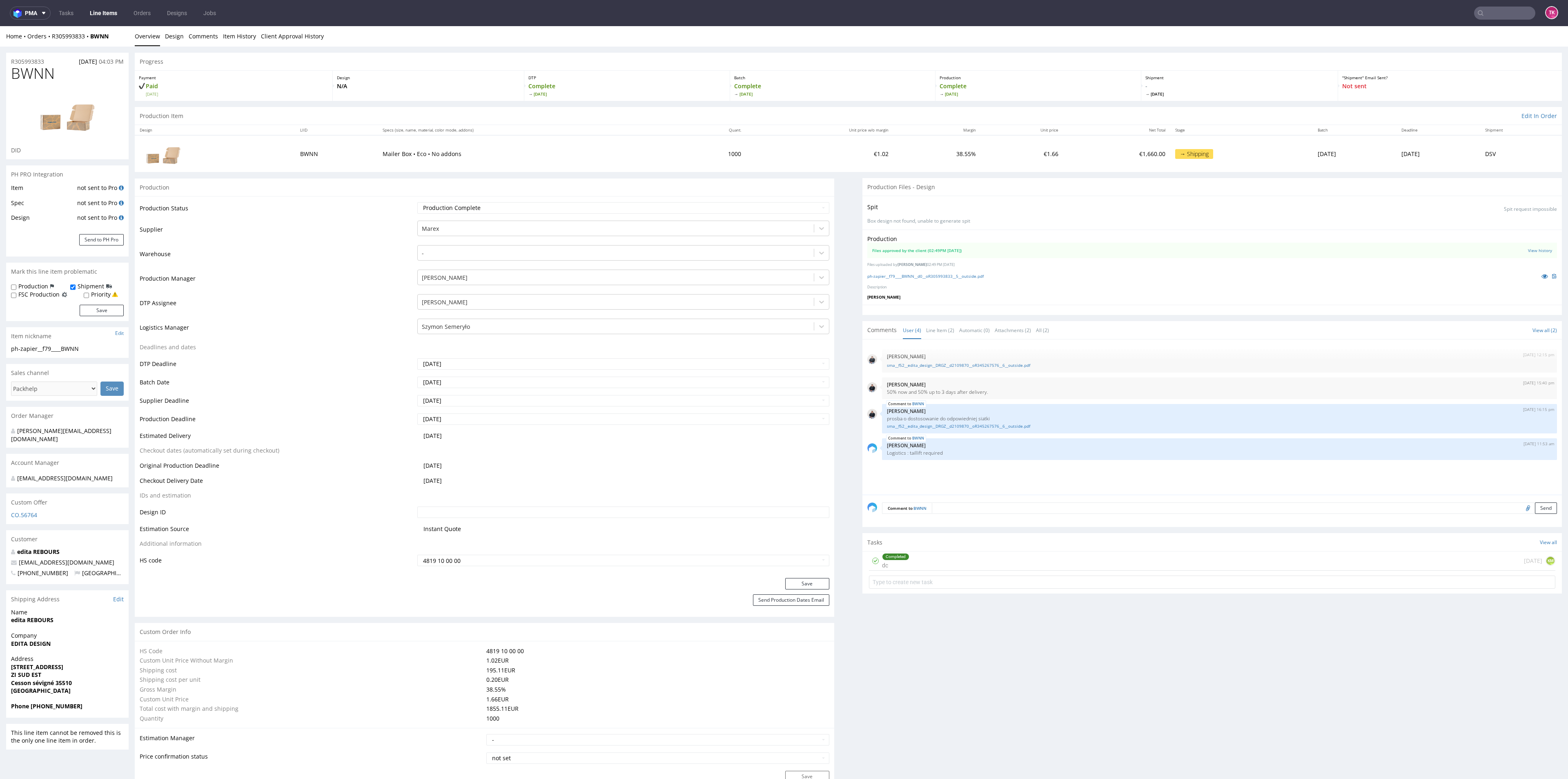
scroll to position [490, 0]
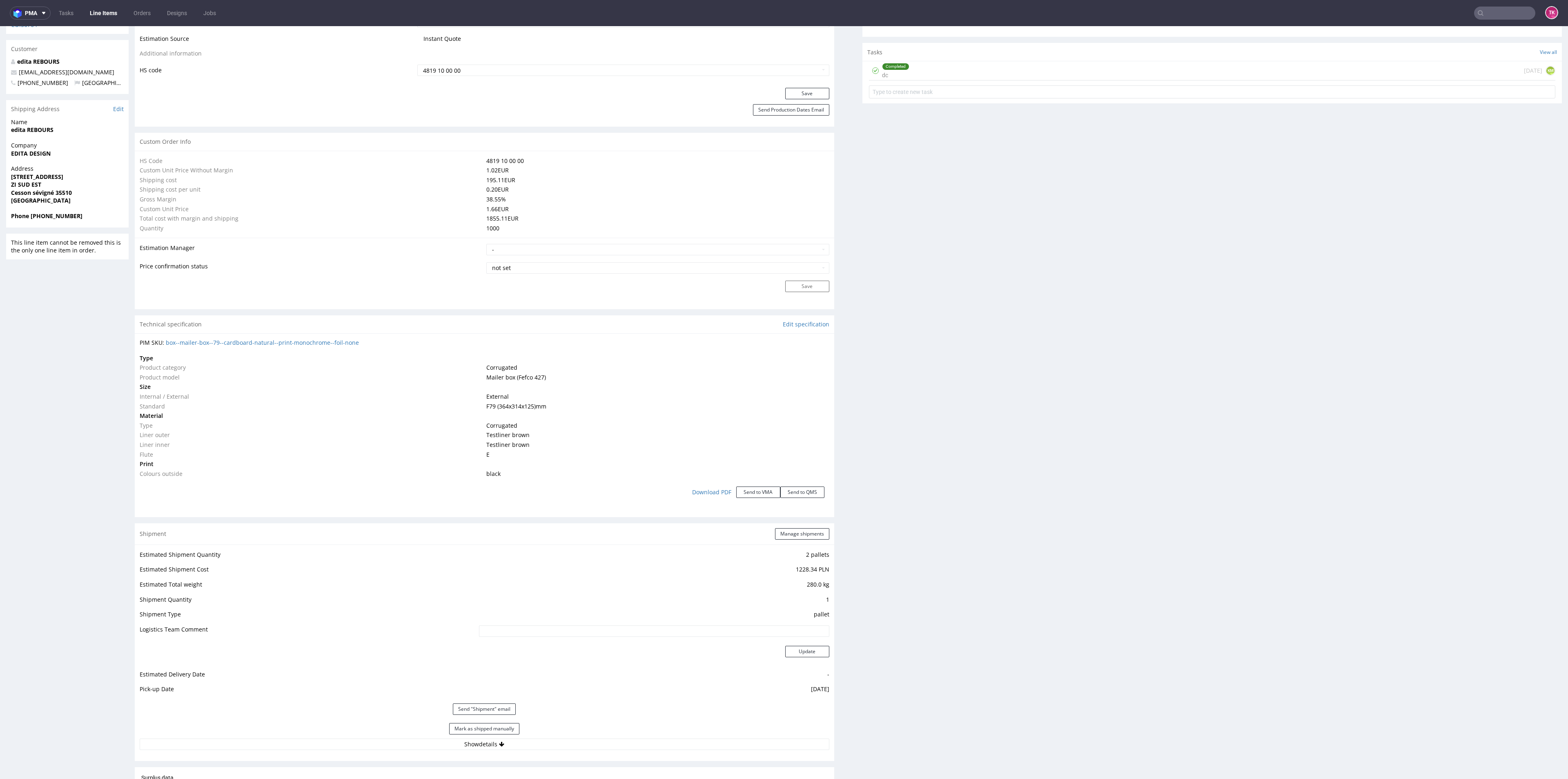
click at [114, 15] on link "Line Items" at bounding box center [103, 12] width 37 height 13
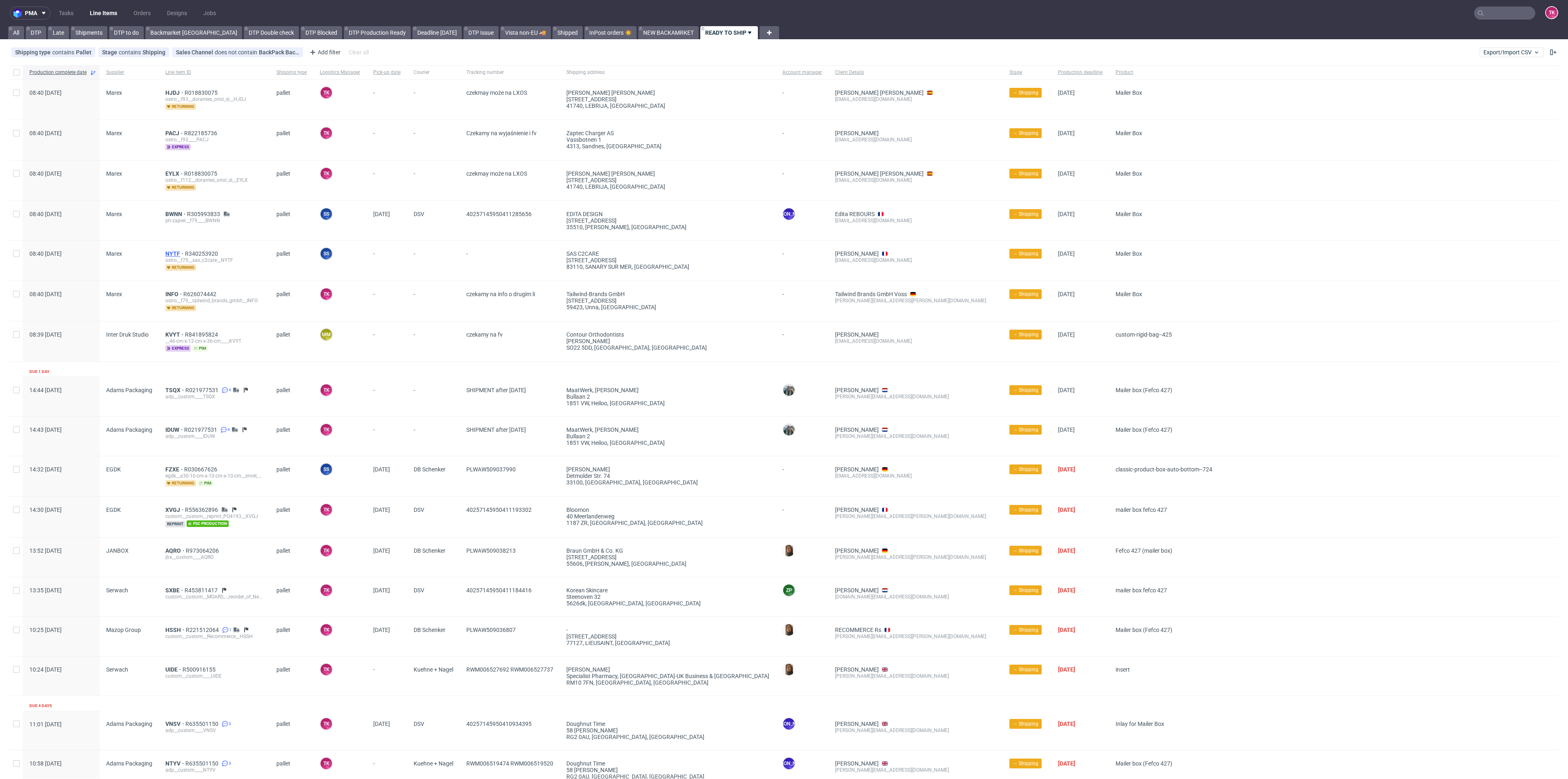
click at [174, 253] on span "NYTF" at bounding box center [175, 253] width 19 height 6
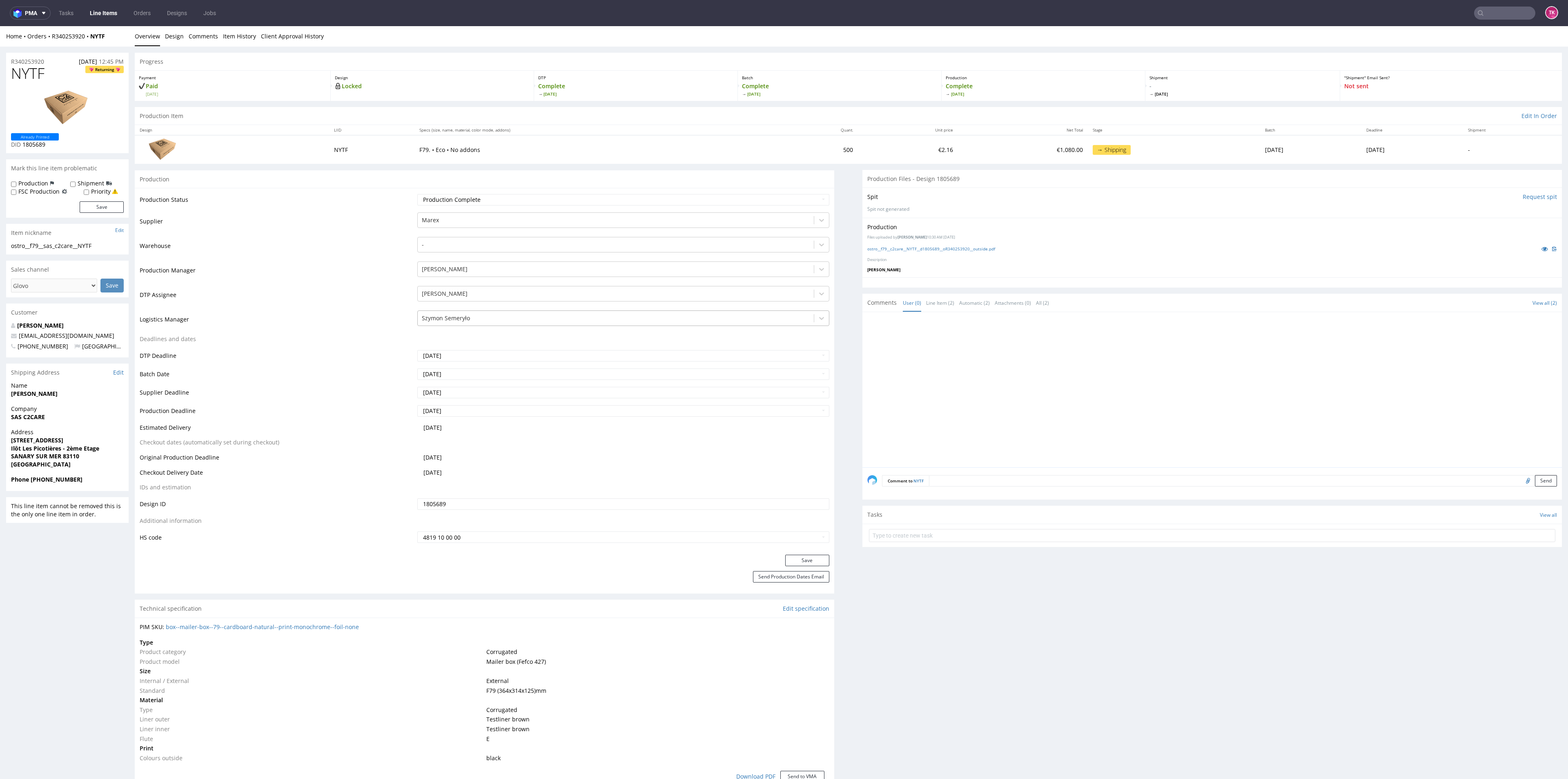
click at [513, 317] on div at bounding box center [616, 318] width 387 height 10
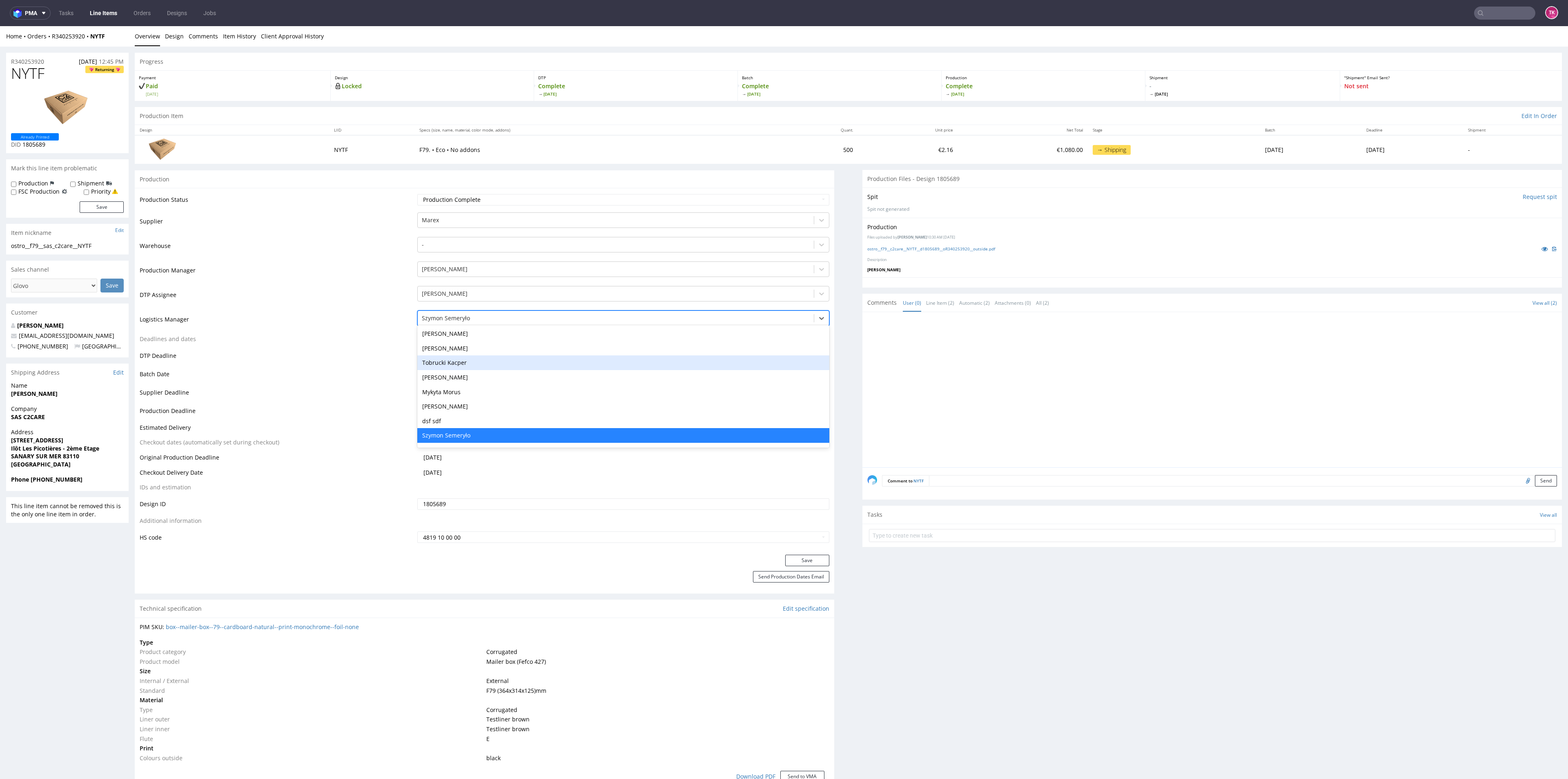
click at [478, 358] on div "Tobrucki Kacper" at bounding box center [623, 362] width 412 height 15
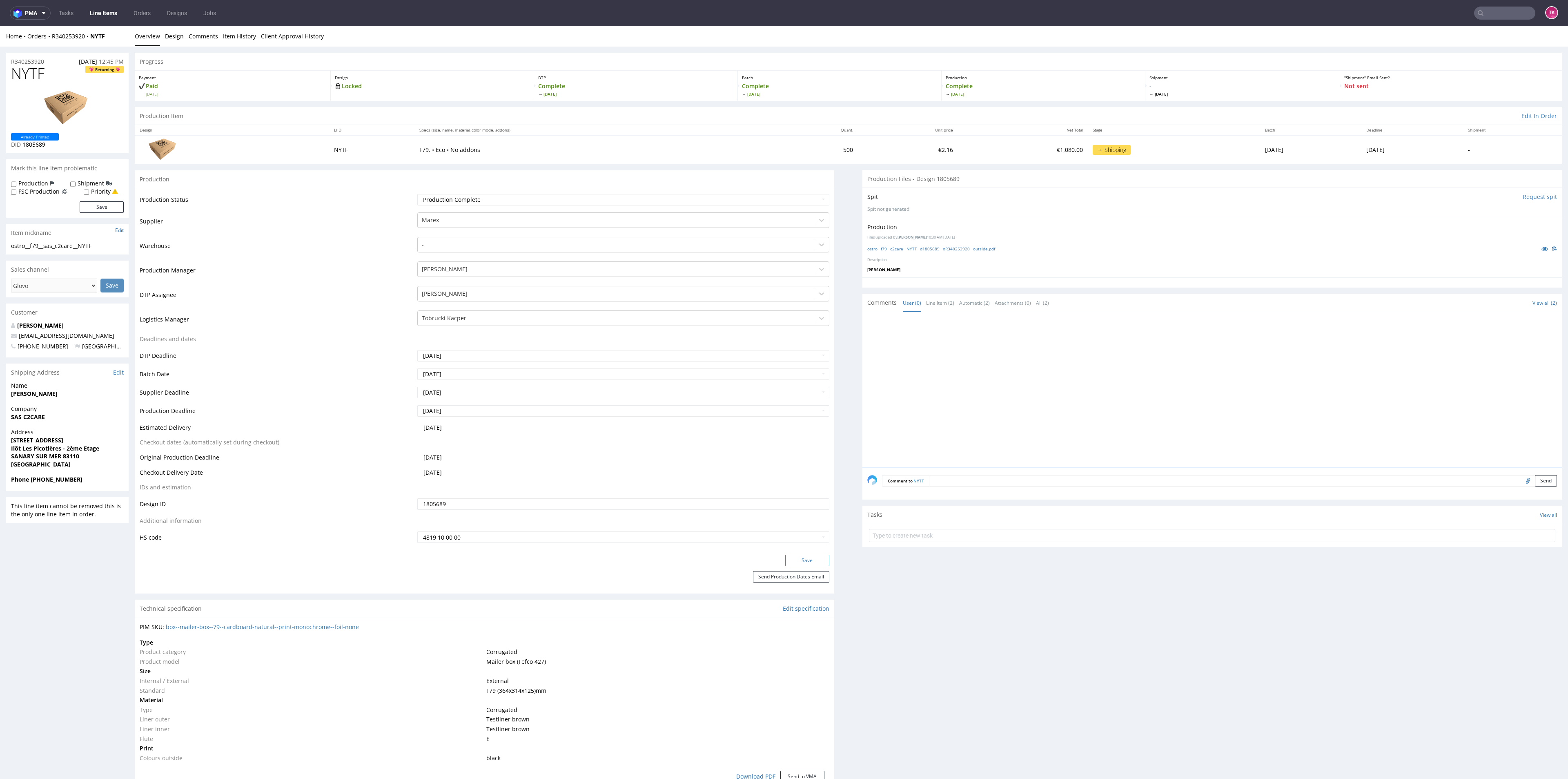
click at [816, 558] on button "Save" at bounding box center [807, 560] width 44 height 11
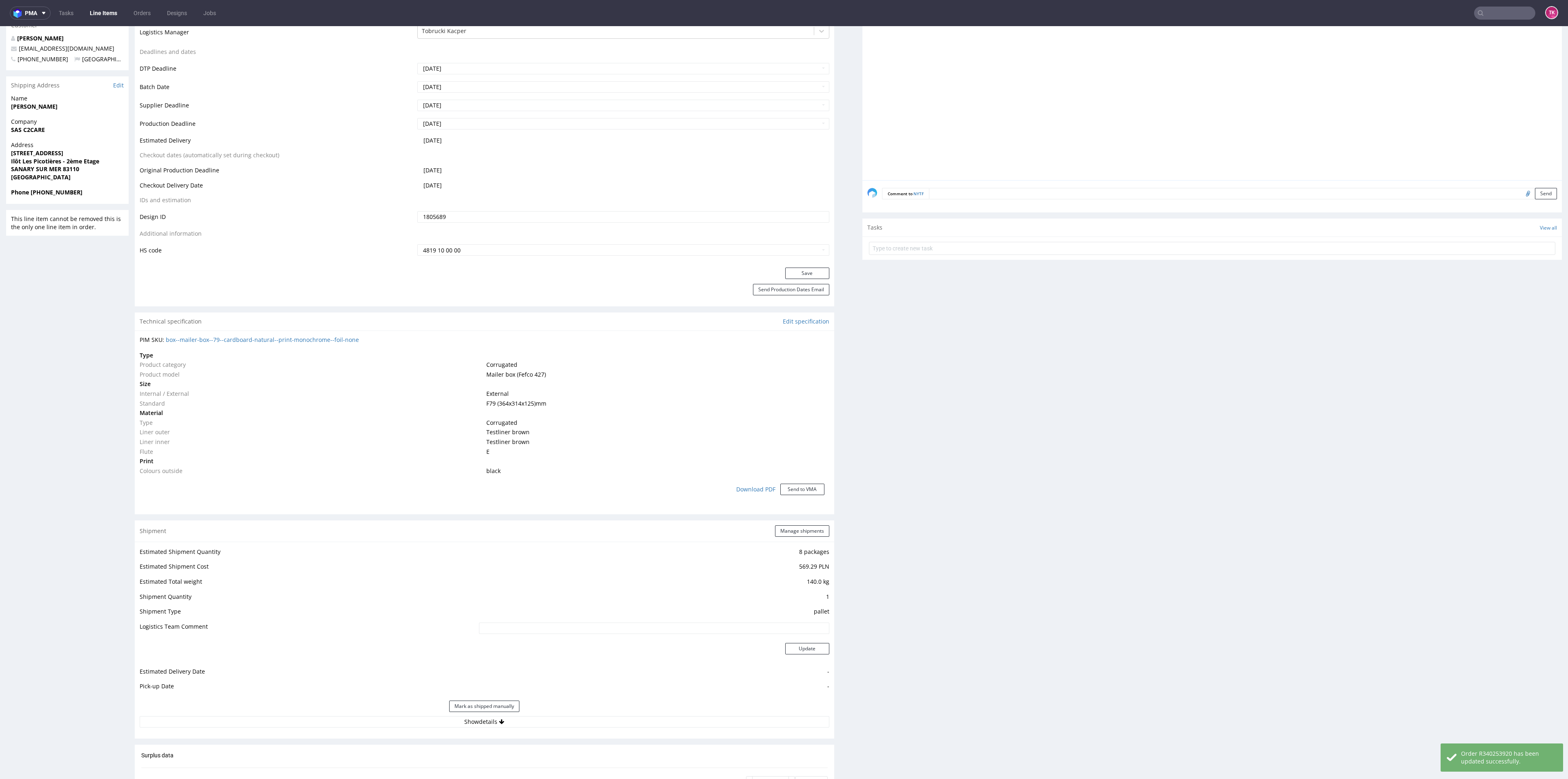
scroll to position [306, 0]
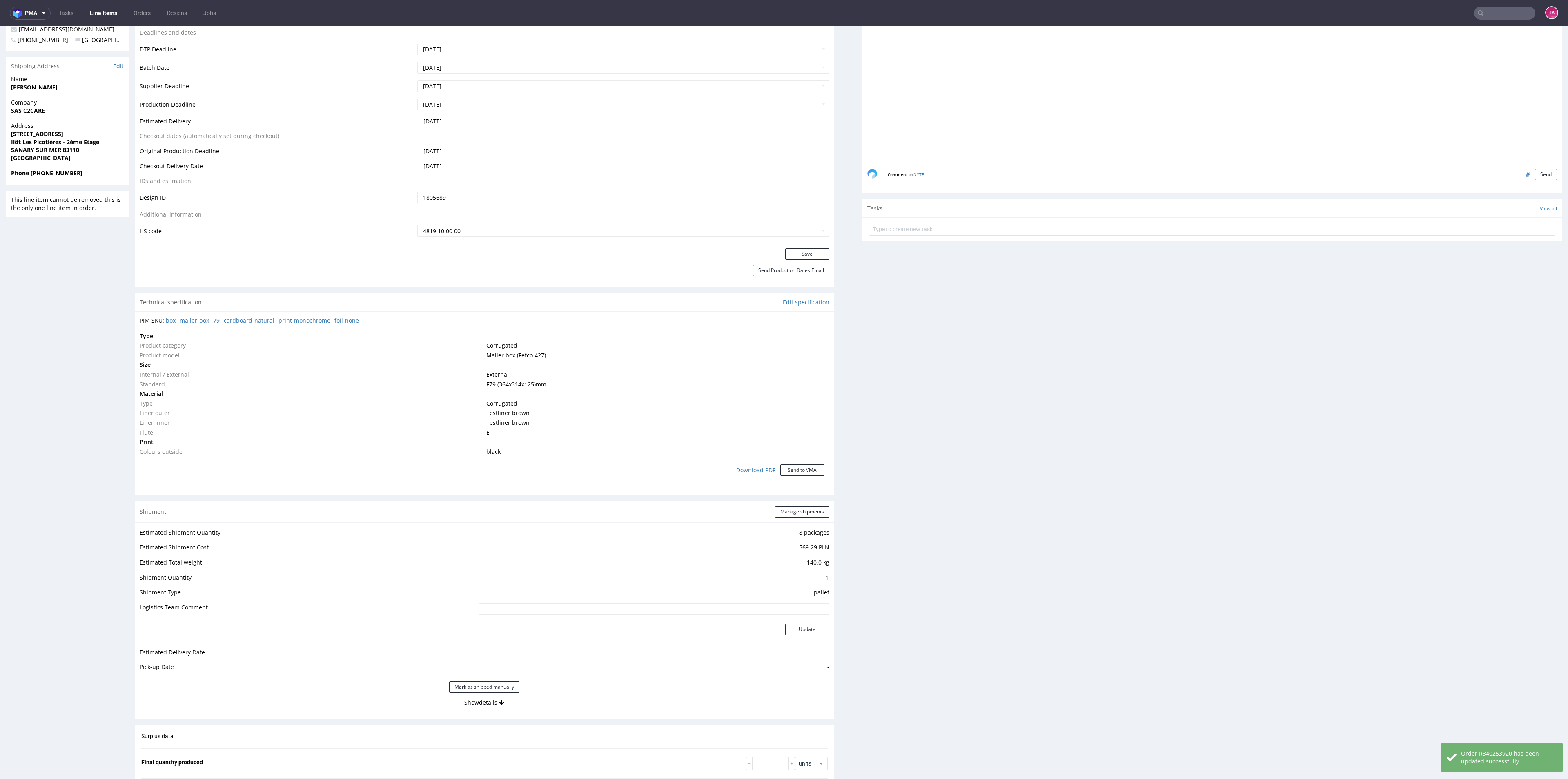
click at [625, 693] on div "Mark as shipped manually" at bounding box center [484, 687] width 689 height 19
click at [625, 697] on button "Show details" at bounding box center [484, 702] width 689 height 11
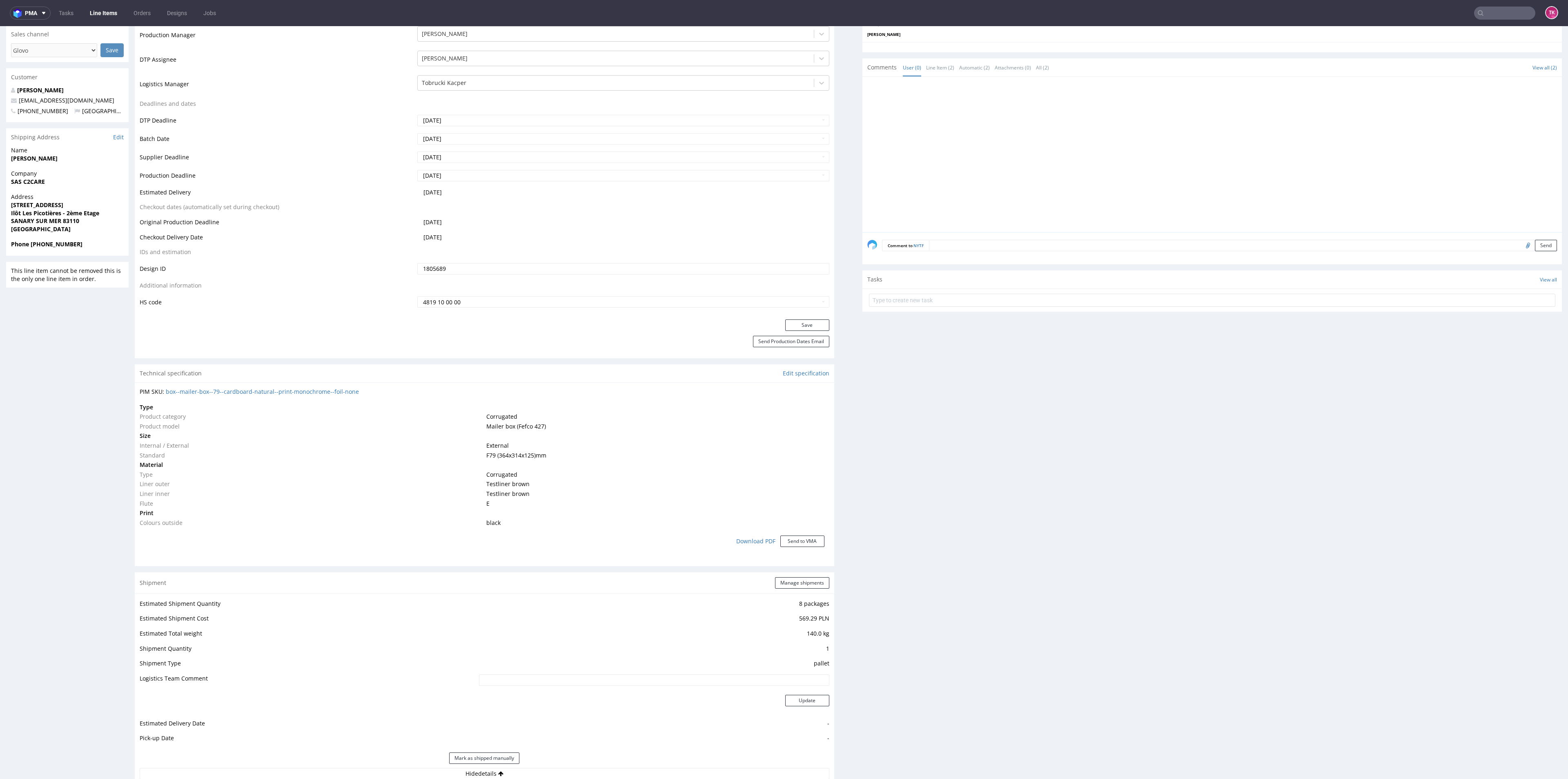
scroll to position [184, 0]
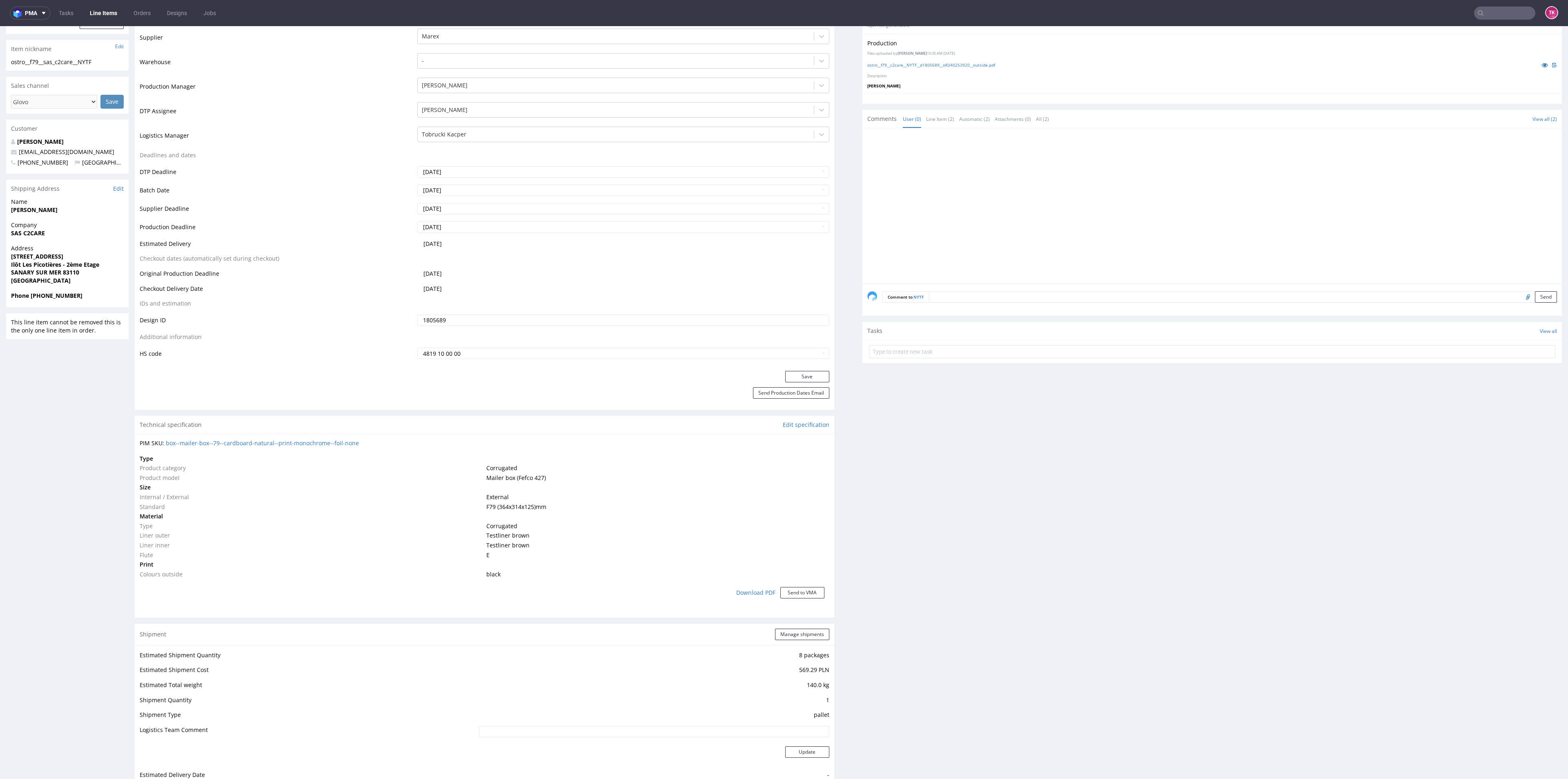
click at [92, 8] on link "Line Items" at bounding box center [103, 12] width 37 height 13
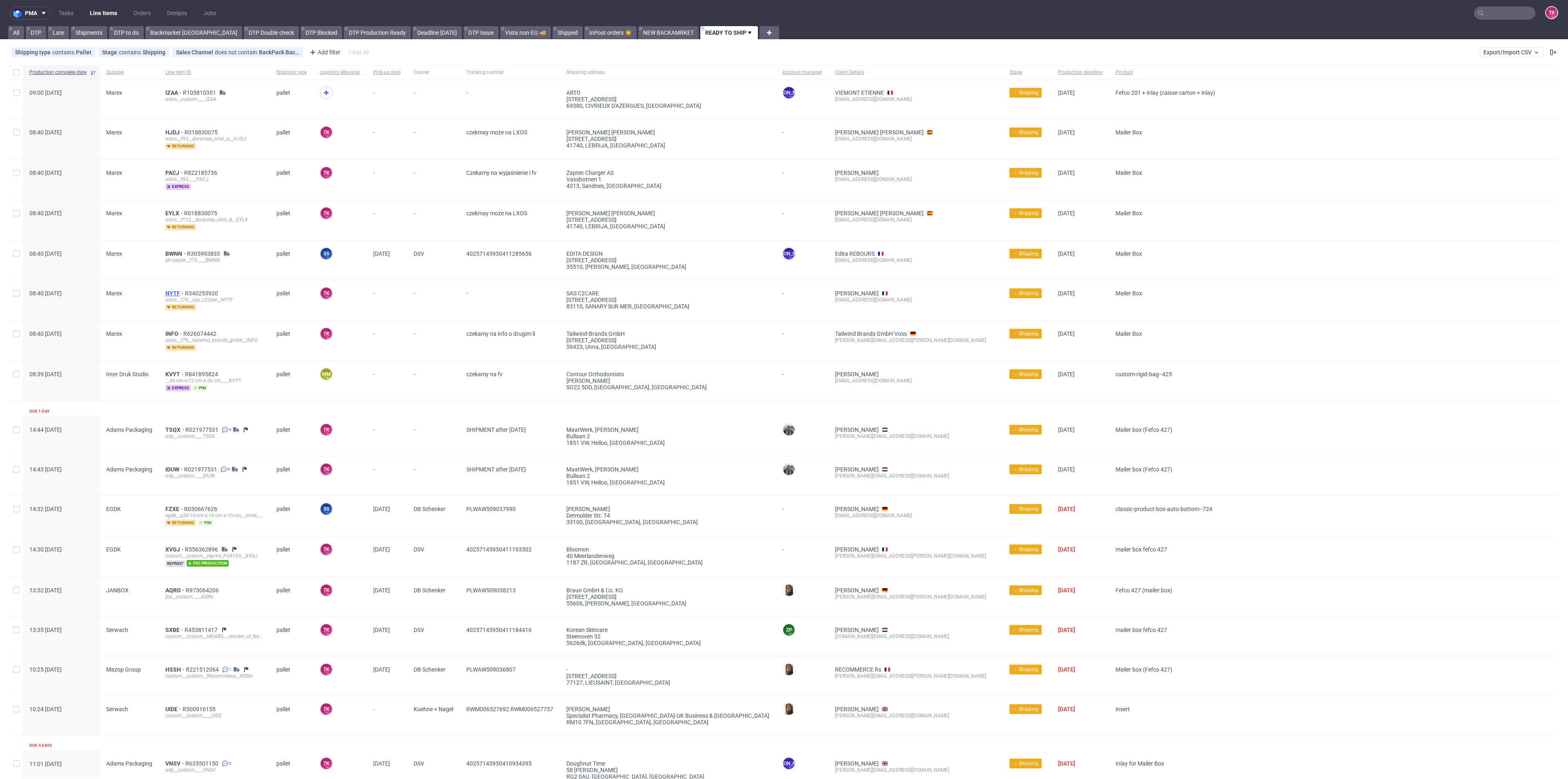
click at [172, 290] on span "NYTF" at bounding box center [175, 293] width 19 height 6
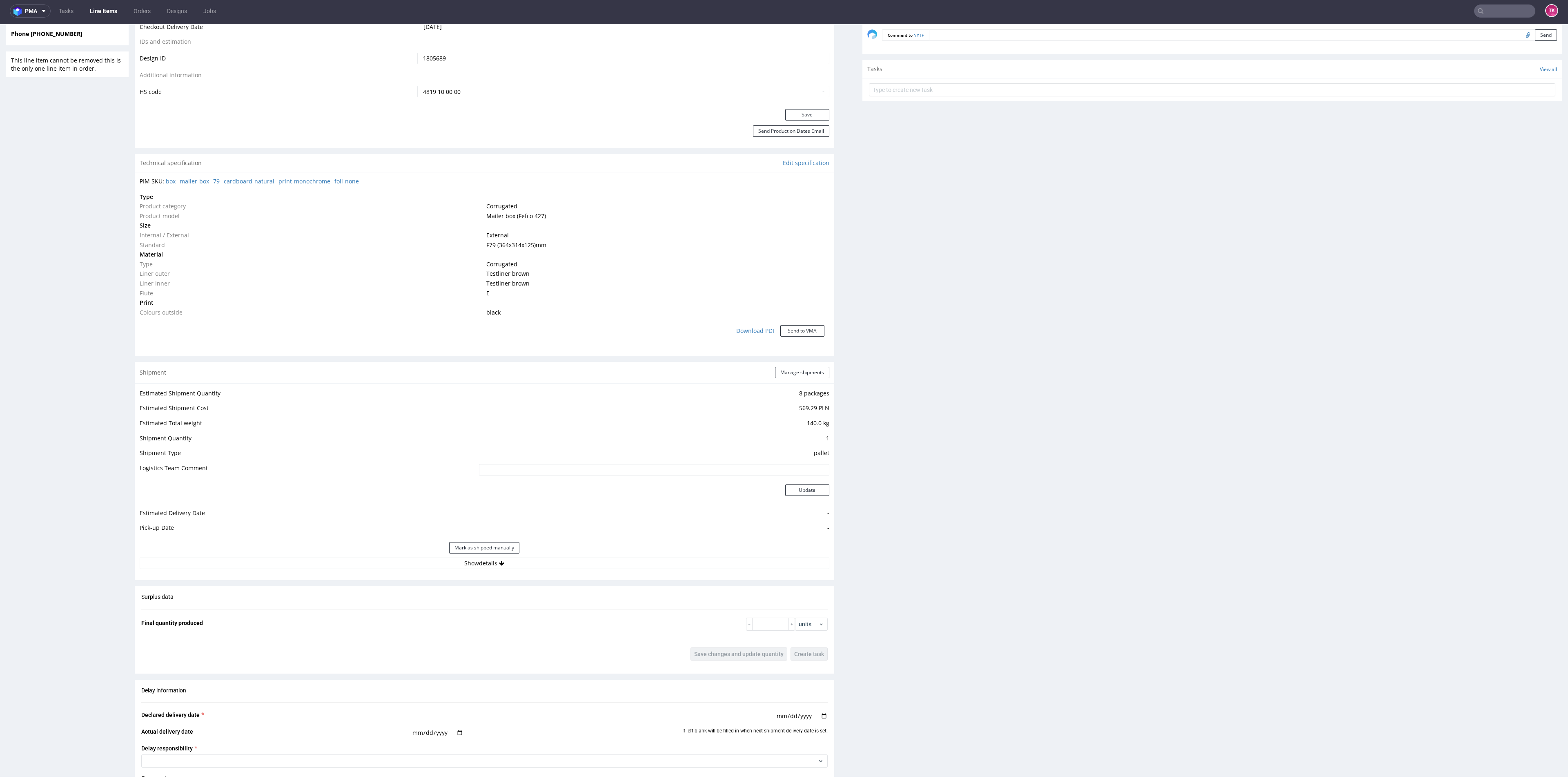
scroll to position [612, 0]
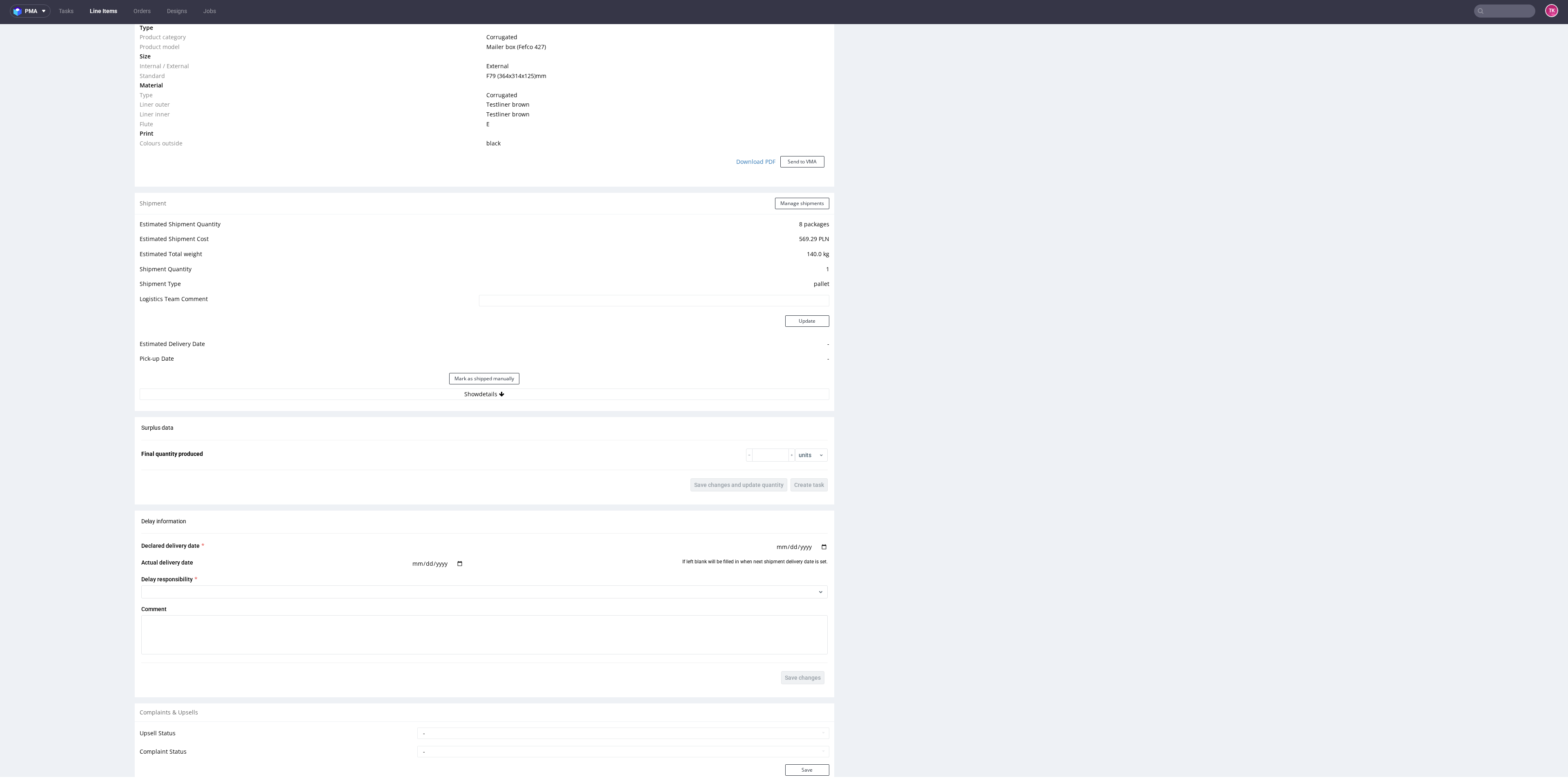
click at [787, 197] on div "Shipment Manage shipments" at bounding box center [484, 203] width 700 height 22
click at [790, 202] on button "Manage shipments" at bounding box center [802, 203] width 54 height 11
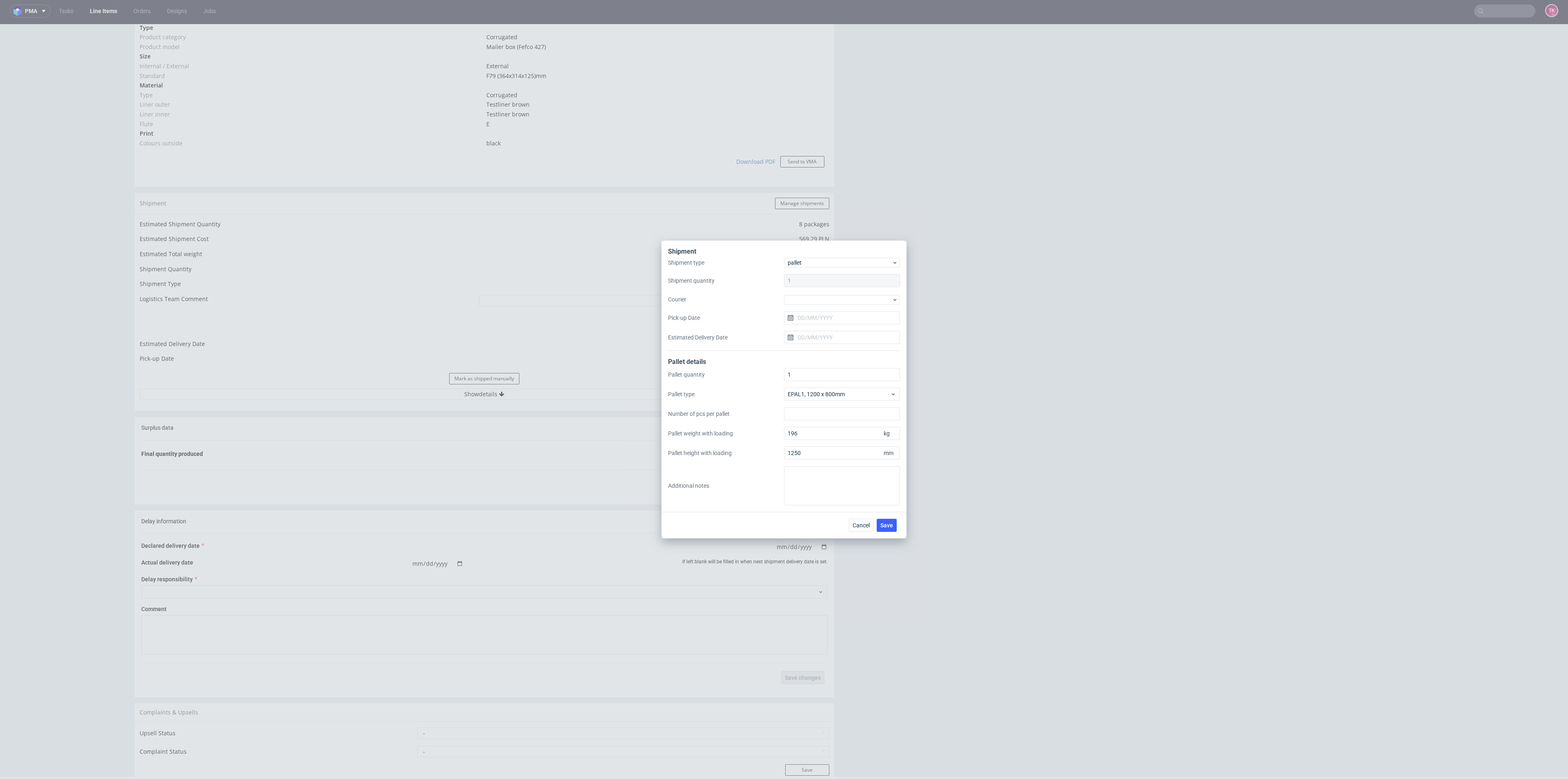
click at [795, 304] on div "Shipment type pallet Shipment quantity 1 Courier Pick-up Date Estimated Deliver…" at bounding box center [784, 304] width 232 height 93
click at [799, 301] on div at bounding box center [841, 300] width 116 height 10
click at [827, 348] on div "DB Schenker" at bounding box center [842, 346] width 110 height 15
click at [830, 320] on input "Pick-up Date" at bounding box center [841, 317] width 116 height 13
click at [843, 417] on span "24" at bounding box center [841, 414] width 6 height 8
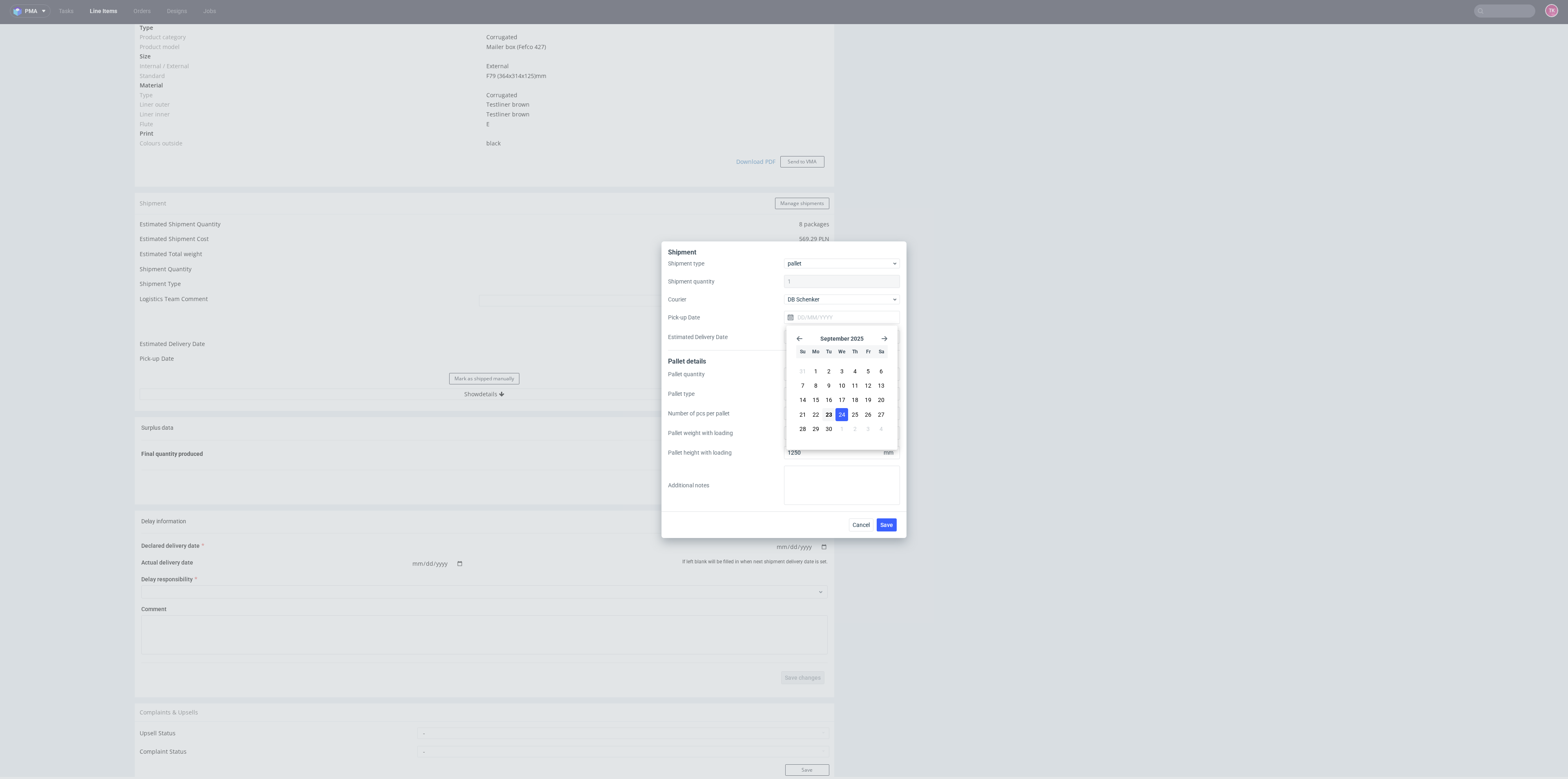
type input "[DATE]"
click at [827, 332] on input "Estimated Delivery Date" at bounding box center [841, 337] width 116 height 13
click at [892, 521] on button "Save" at bounding box center [886, 524] width 20 height 13
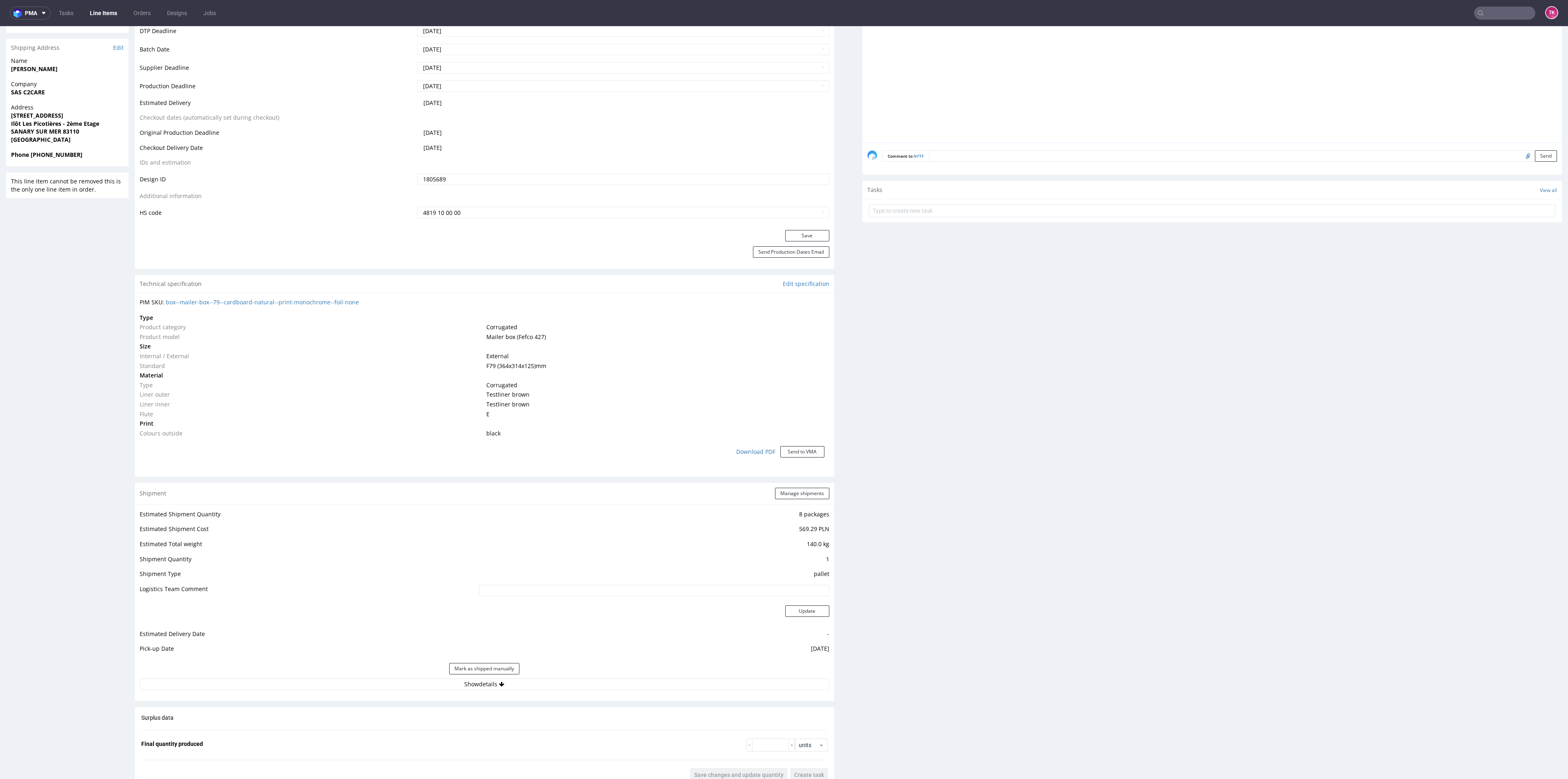
scroll to position [612, 0]
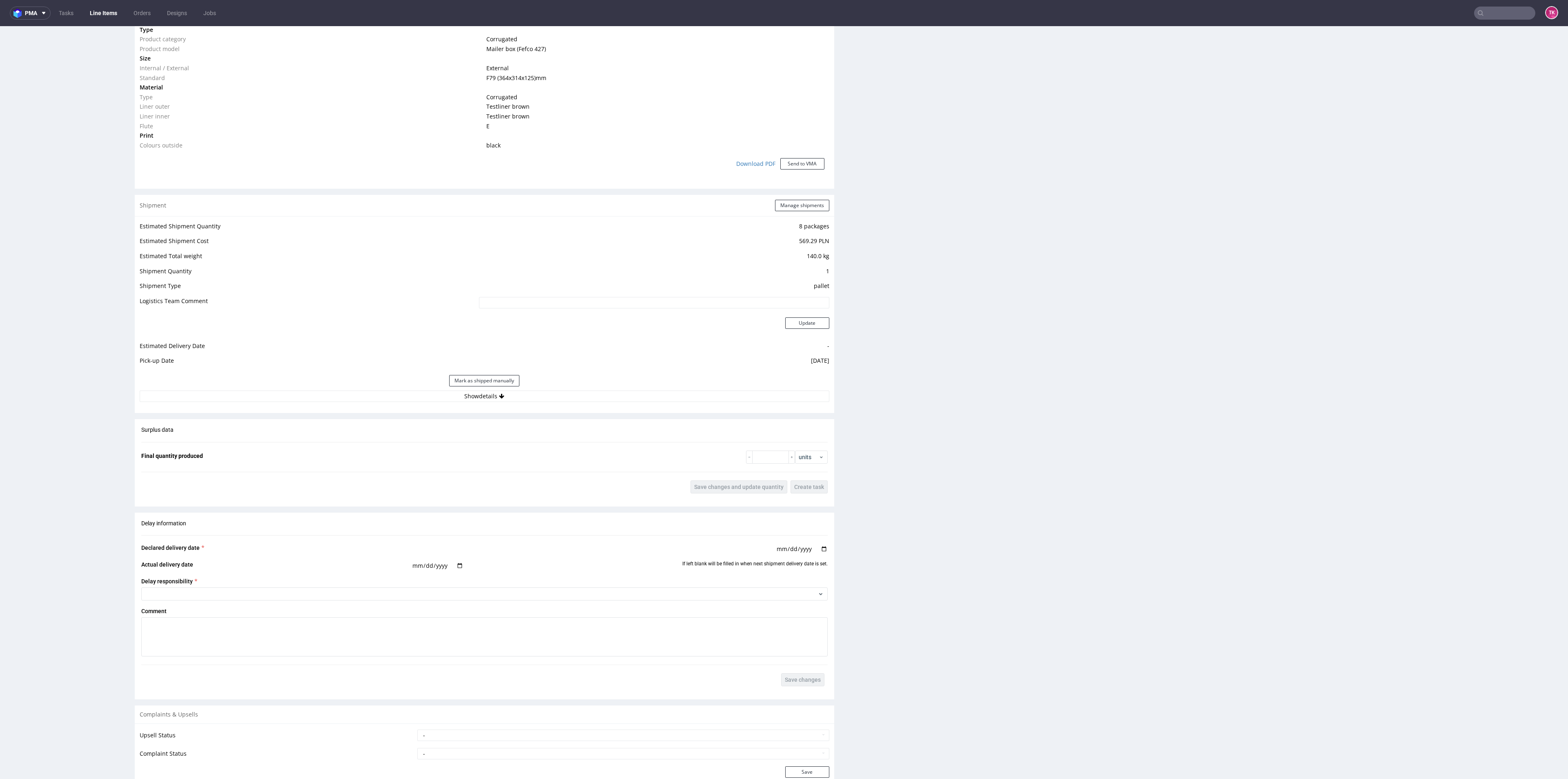
click at [608, 388] on div "Mark as shipped manually" at bounding box center [484, 380] width 689 height 19
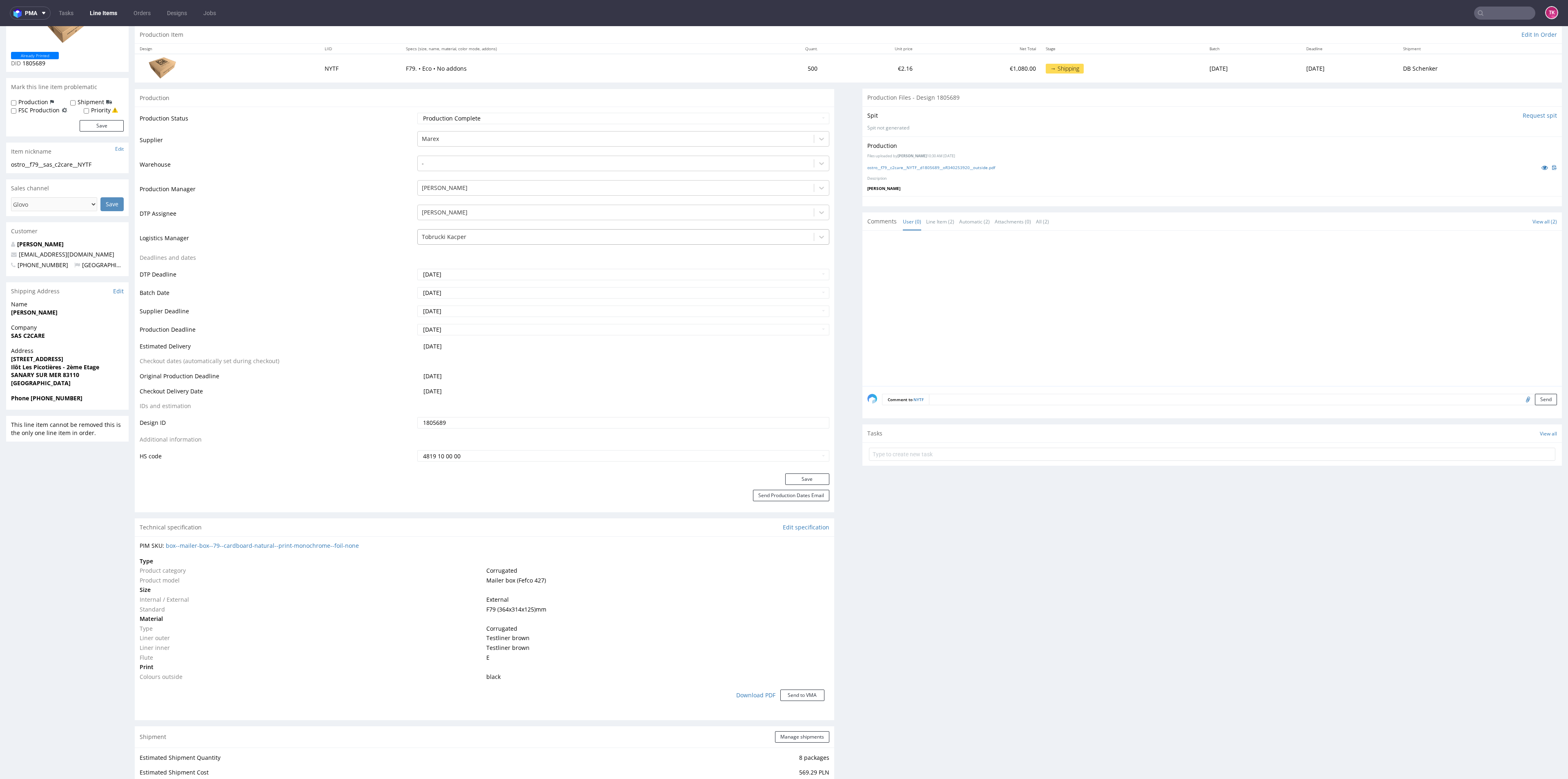
scroll to position [0, 0]
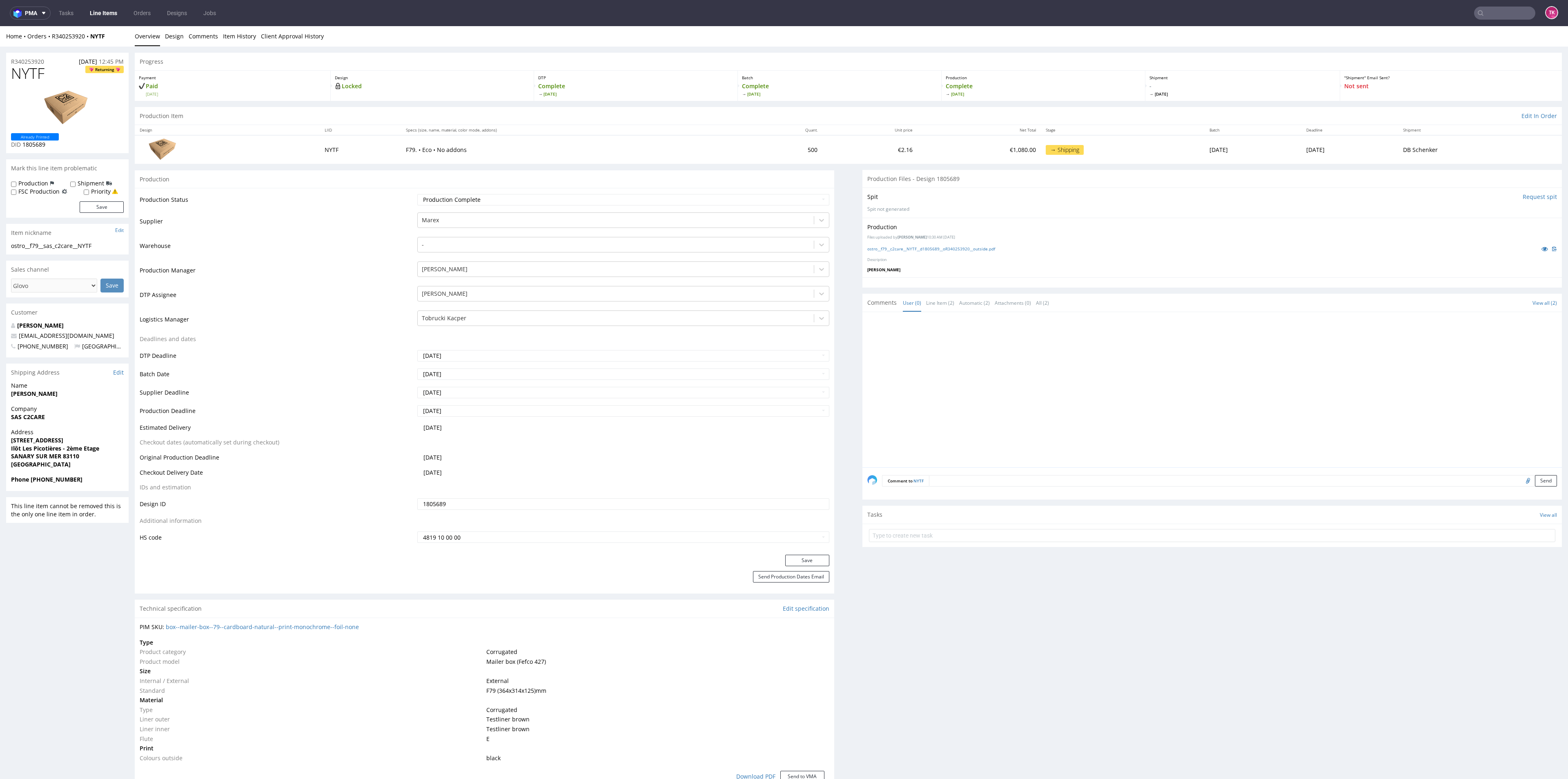
click at [105, 13] on link "Line Items" at bounding box center [103, 12] width 37 height 13
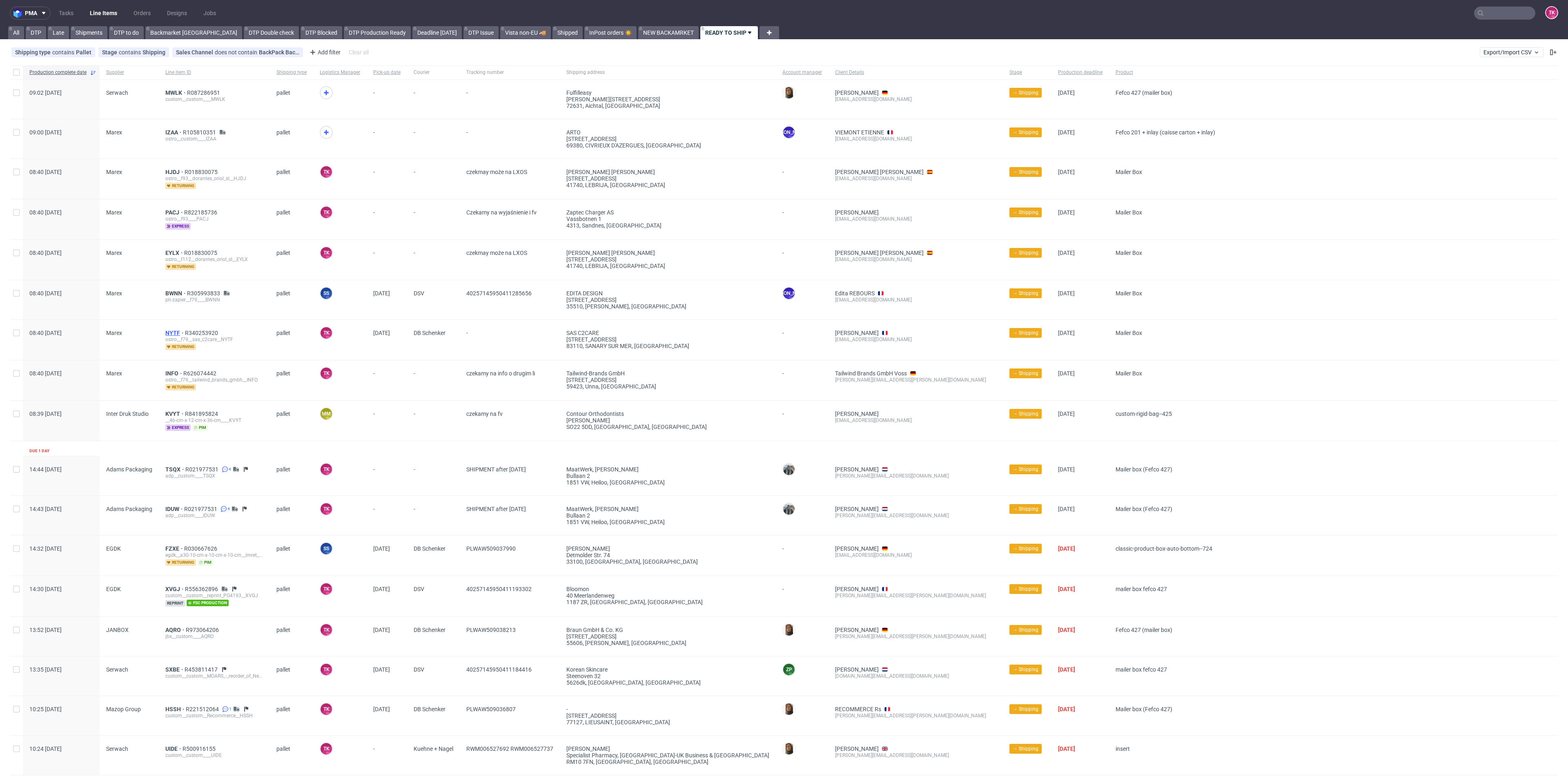
click at [174, 330] on span "NYTF" at bounding box center [175, 333] width 19 height 6
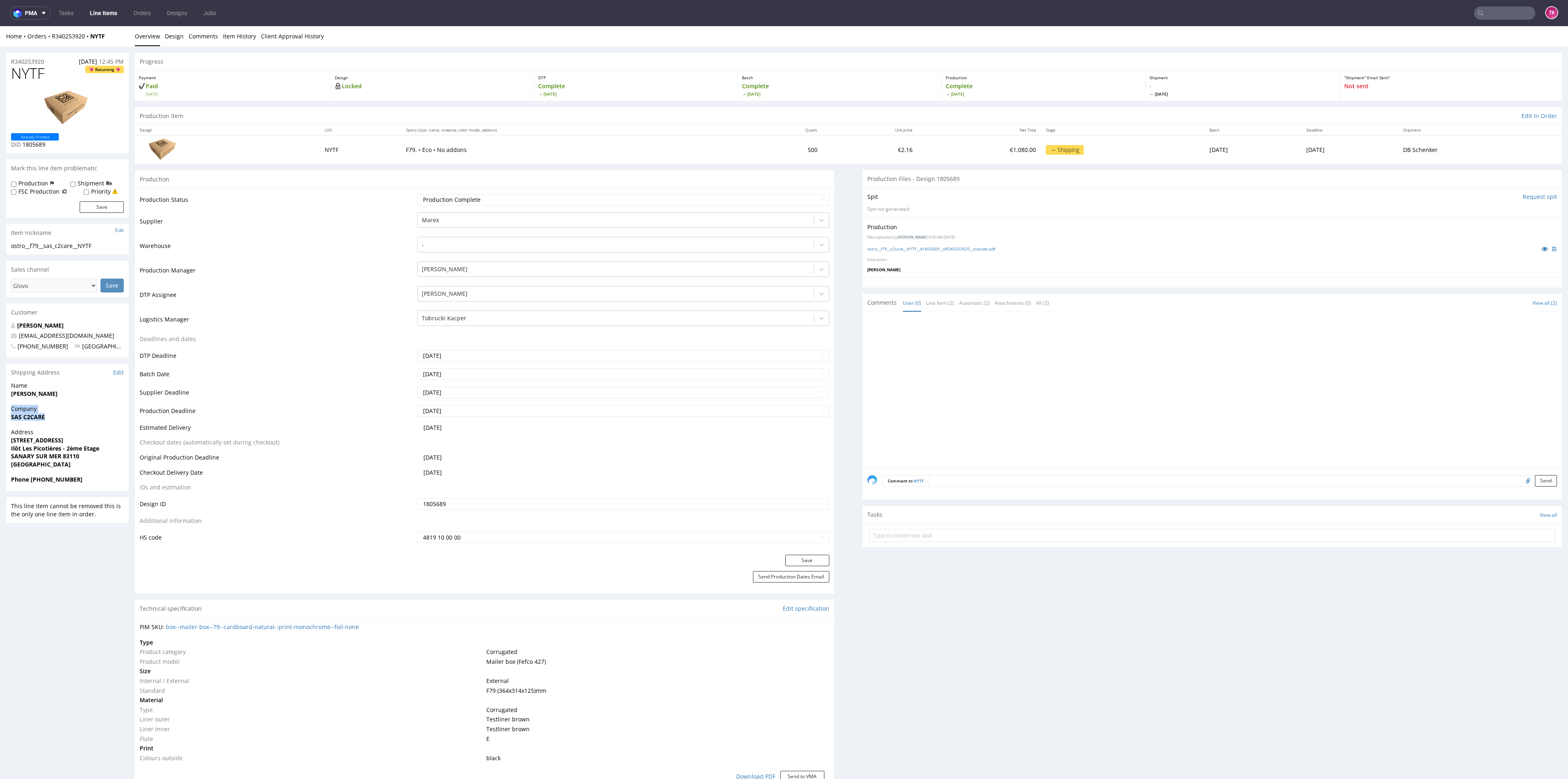
drag, startPoint x: 17, startPoint y: 409, endPoint x: 45, endPoint y: 417, distance: 29.1
click at [45, 417] on p "Company SAS C2CARE" at bounding box center [67, 412] width 112 height 16
click at [39, 422] on div "Company SAS C2CARE" at bounding box center [67, 417] width 122 height 24
drag, startPoint x: 1, startPoint y: 424, endPoint x: 53, endPoint y: 422, distance: 52.0
click at [53, 422] on div "R340253920 [DATE] 12:45 PM NYTF Returning Already Printed DID 1805689 Mark this…" at bounding box center [784, 778] width 1568 height 1464
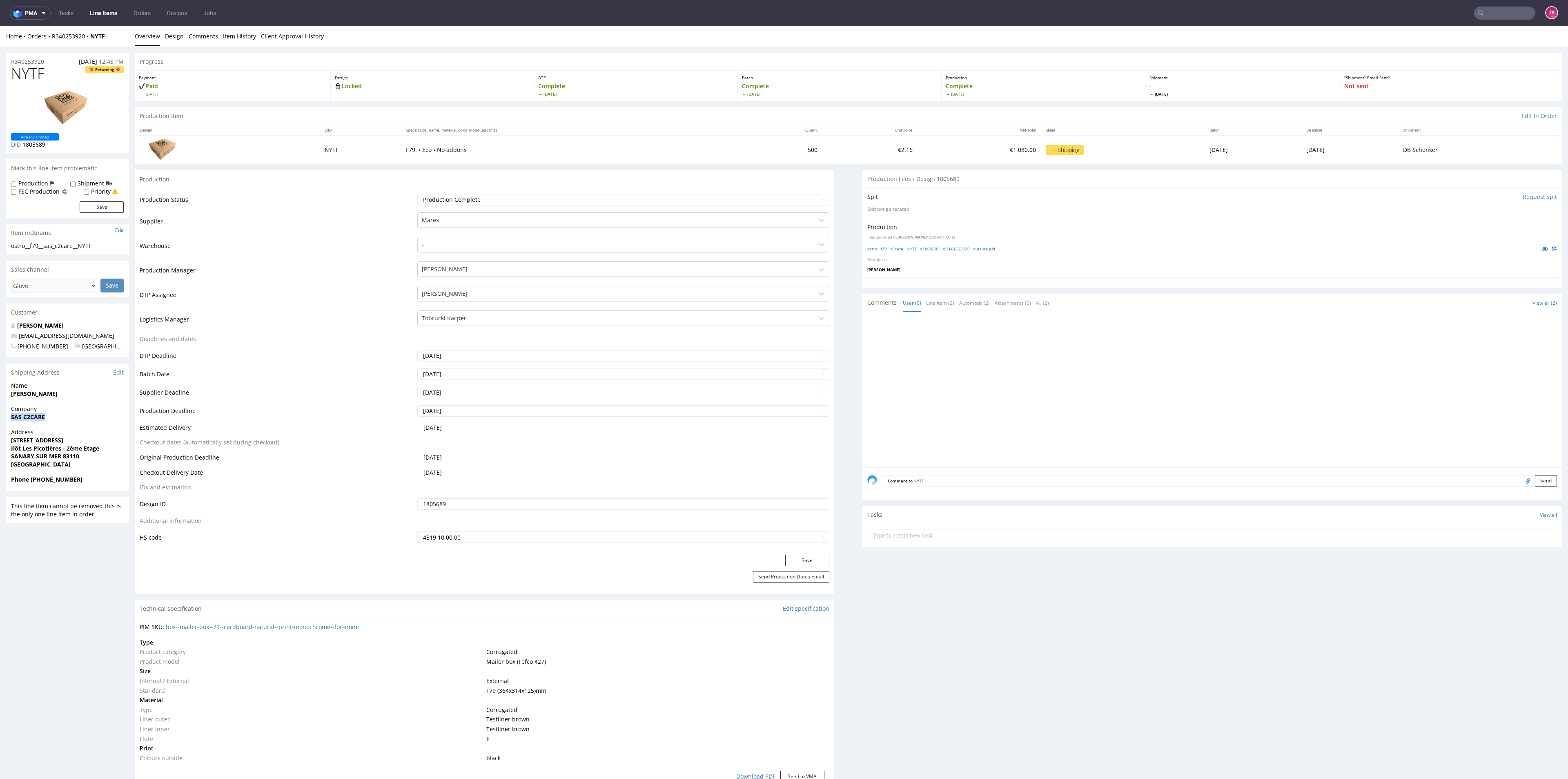
copy strong "SAS C2CARE"
drag, startPoint x: 5, startPoint y: 396, endPoint x: 115, endPoint y: 395, distance: 110.0
click at [115, 395] on div "R340253920 [DATE] 12:45 PM NYTF Returning Already Printed DID 1805689 Mark this…" at bounding box center [784, 778] width 1568 height 1464
copy strong "[PERSON_NAME]"
click at [64, 454] on strong "SANARY SUR MER 83110" at bounding box center [45, 455] width 68 height 8
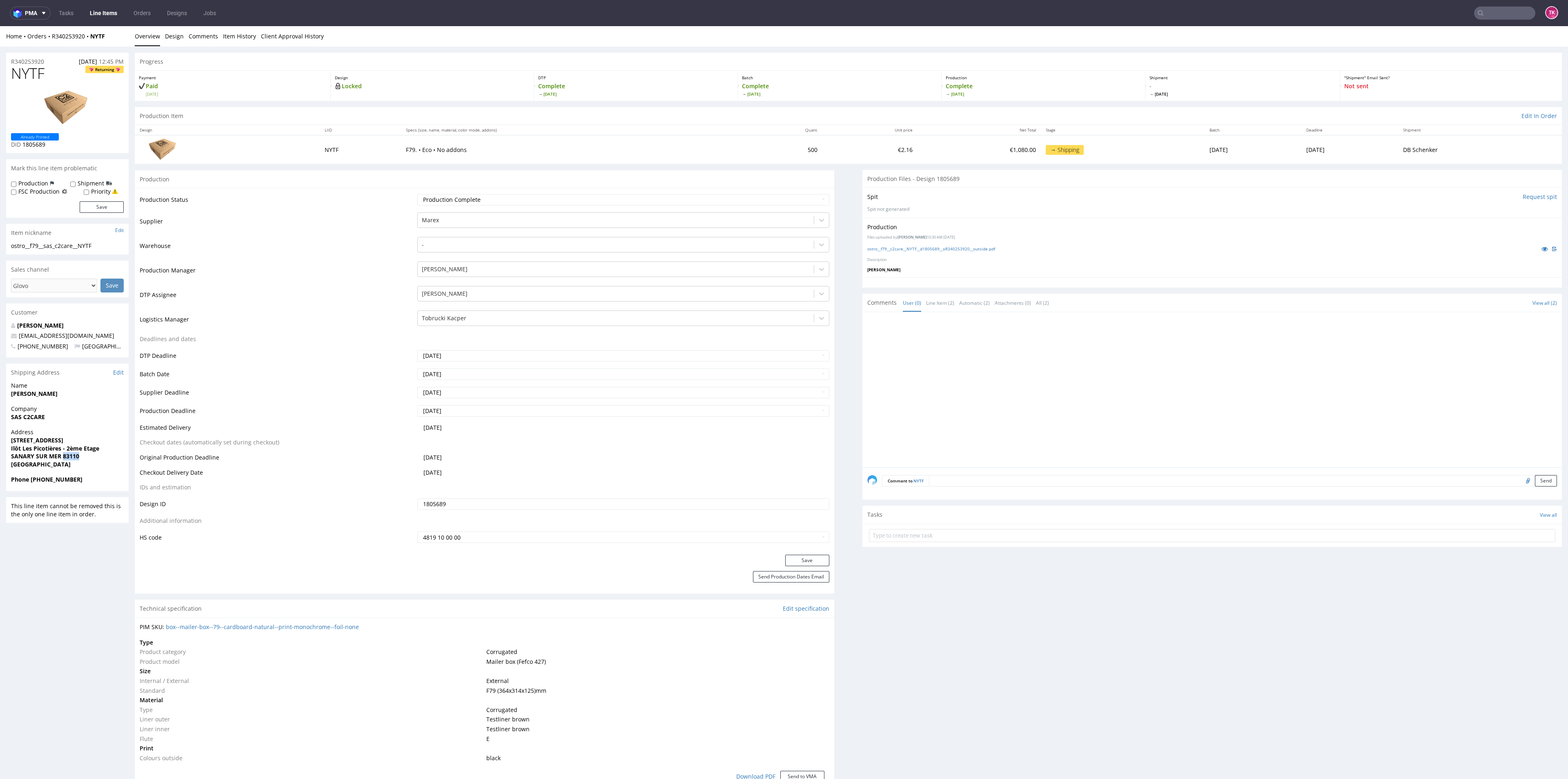
click at [64, 454] on strong "SANARY SUR MER 83110" at bounding box center [45, 455] width 68 height 8
copy strong "83110"
drag, startPoint x: 0, startPoint y: 442, endPoint x: 121, endPoint y: 448, distance: 121.1
click at [121, 448] on div "R340253920 [DATE] 12:45 PM NYTF Returning Already Printed DID 1805689 Mark this…" at bounding box center [784, 778] width 1568 height 1464
copy p "[STREET_ADDRESS] Ilôt Les Picotières - 2ème Etage"
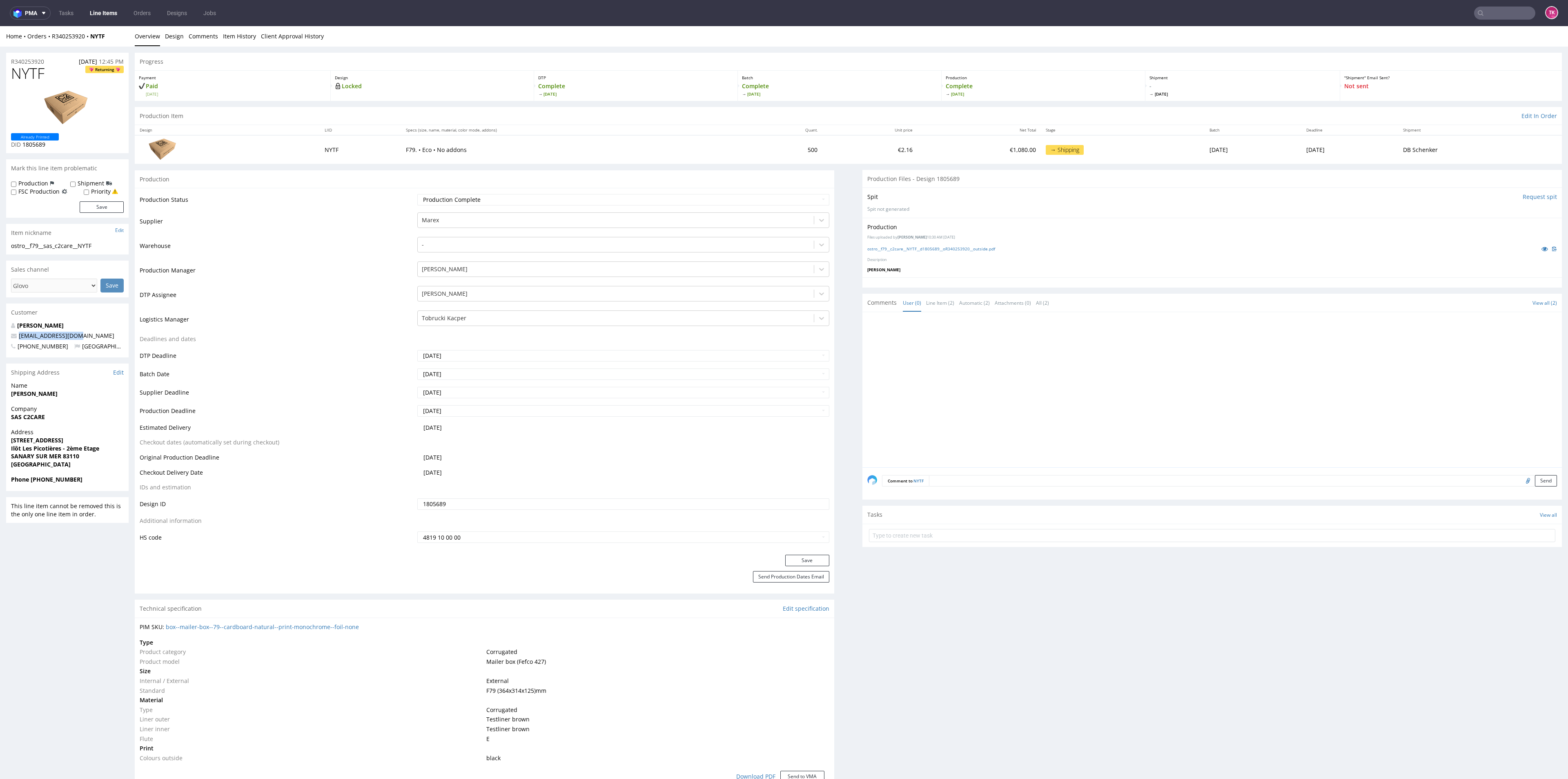
drag, startPoint x: 84, startPoint y: 332, endPoint x: 0, endPoint y: 333, distance: 84.0
click at [0, 333] on div "R340253920 [DATE] 12:45 PM NYTF Returning Already Printed DID 1805689 Mark this…" at bounding box center [784, 778] width 1568 height 1464
copy span "[EMAIL_ADDRESS][DOMAIN_NAME]"
drag, startPoint x: 31, startPoint y: 476, endPoint x: 99, endPoint y: 485, distance: 68.6
click at [99, 485] on div "Phone [PHONE_NUMBER]" at bounding box center [67, 483] width 122 height 15
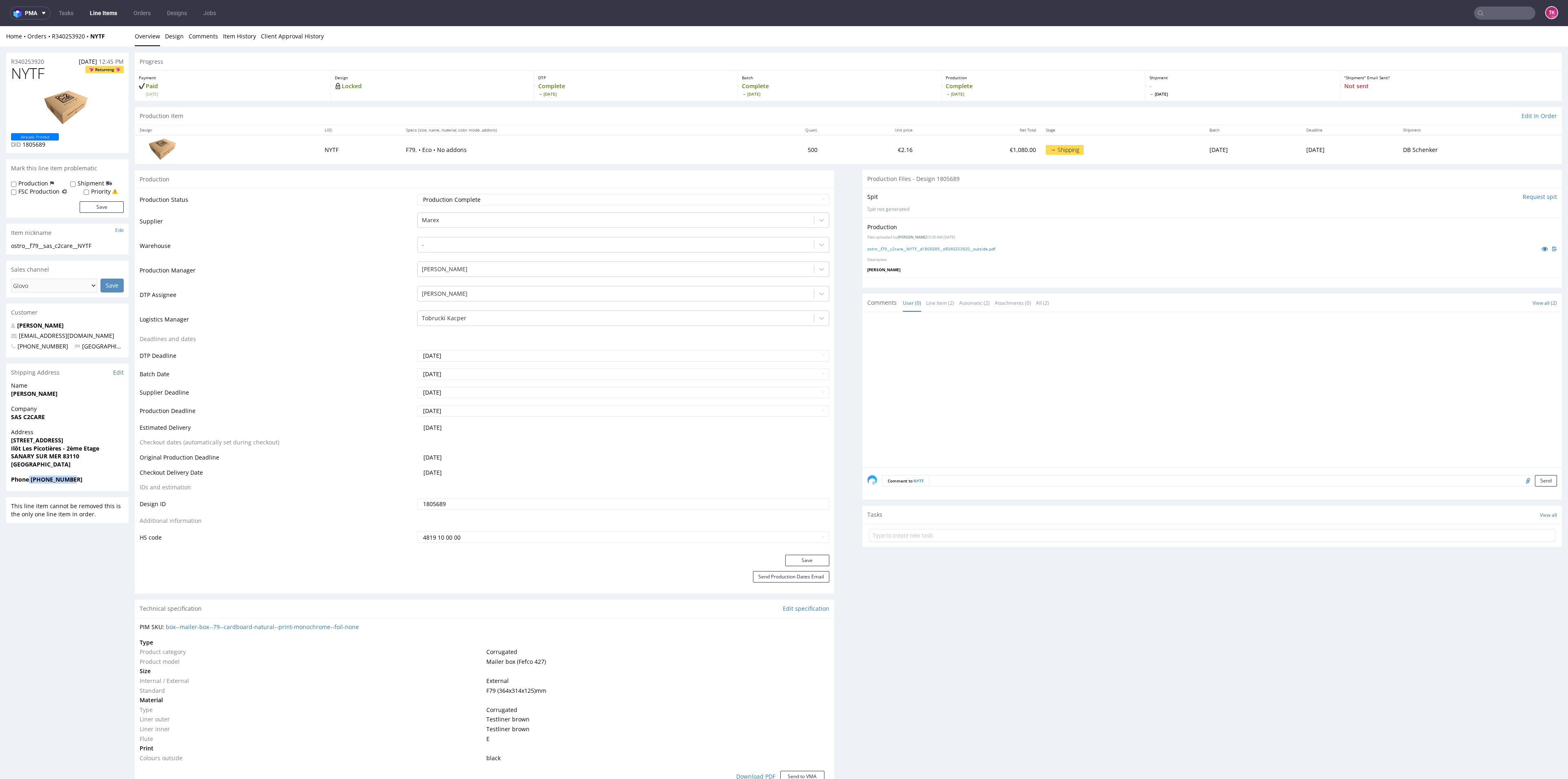
copy strong "[PHONE_NUMBER]"
drag, startPoint x: 93, startPoint y: 40, endPoint x: 47, endPoint y: 46, distance: 46.4
click at [47, 46] on div "Home Orders R340253920 NYTF Overview Design Comments Item History Client Approv…" at bounding box center [784, 768] width 1568 height 1484
copy div "Overview Design Comments Item History Client Approval History R340253920"
drag, startPoint x: 65, startPoint y: 44, endPoint x: 52, endPoint y: 45, distance: 13.0
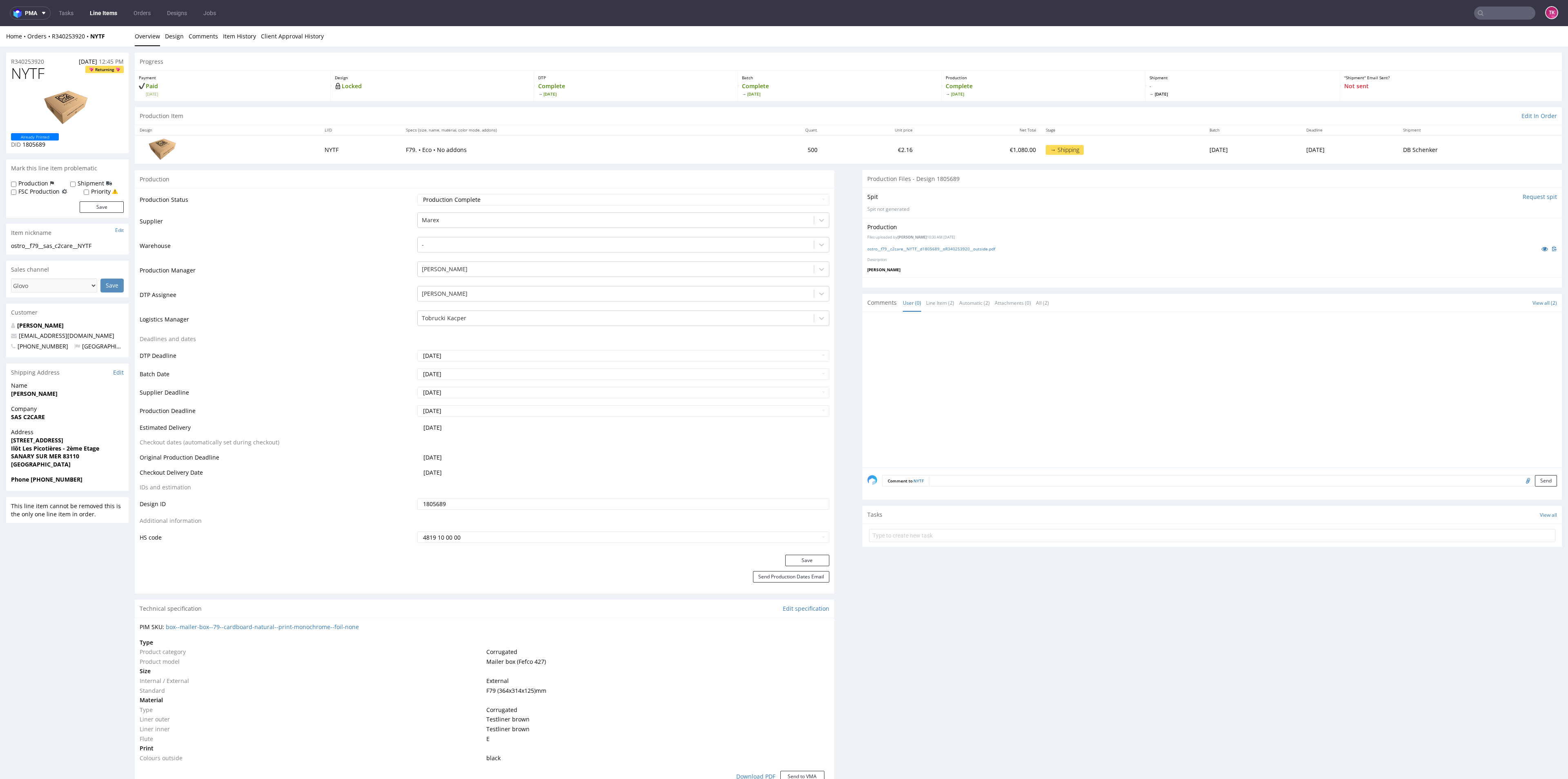
click at [62, 45] on div "Home Orders R340253920 NYTF Overview Design Comments Item History Client Approv…" at bounding box center [784, 36] width 1568 height 20
drag, startPoint x: 47, startPoint y: 42, endPoint x: 124, endPoint y: 41, distance: 77.0
click at [124, 41] on div "Home Orders R340253920 NYTF Overview Design Comments Item History Client Approv…" at bounding box center [784, 36] width 1568 height 20
copy div "R340253920 NYTF"
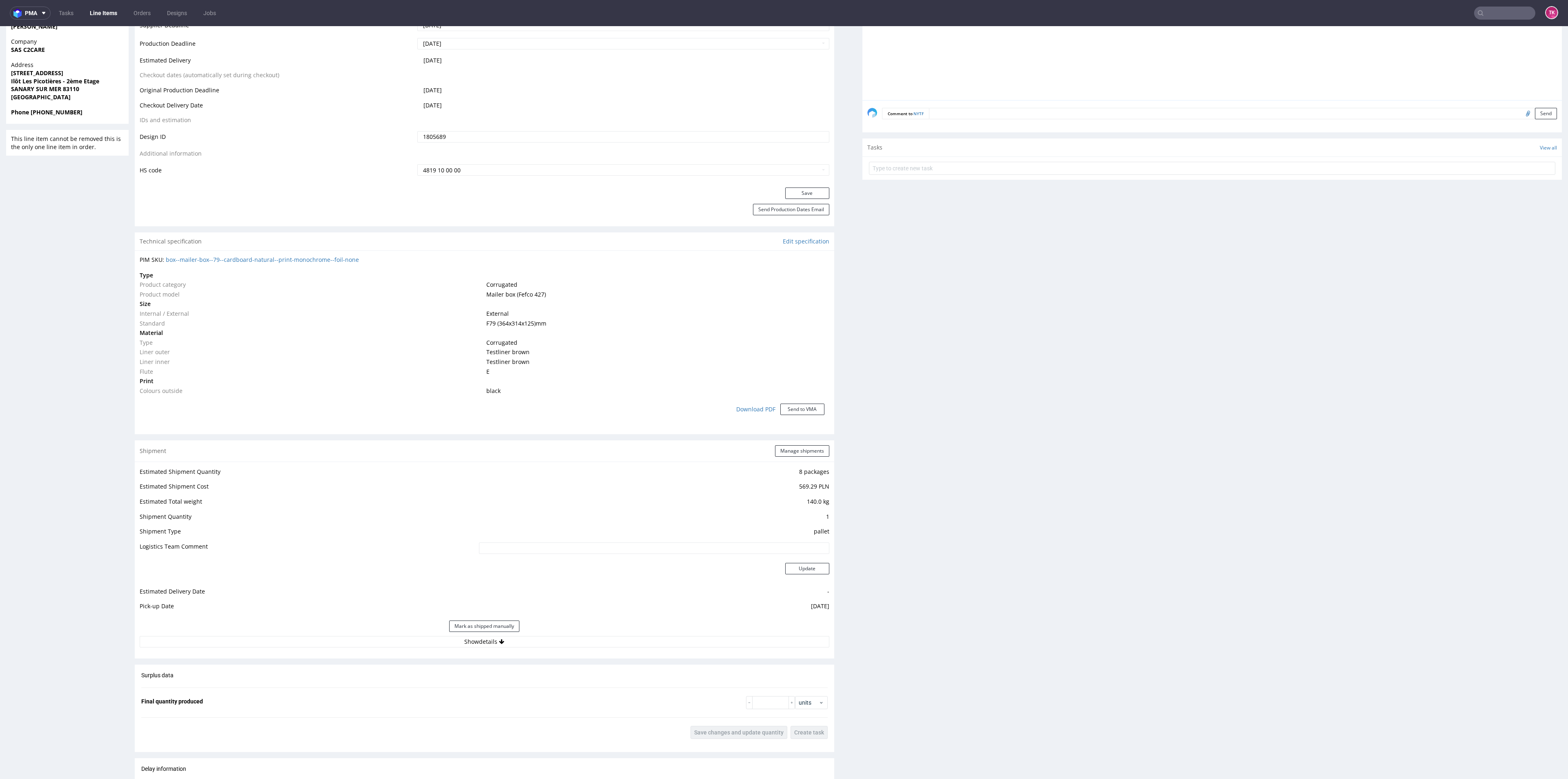
scroll to position [612, 0]
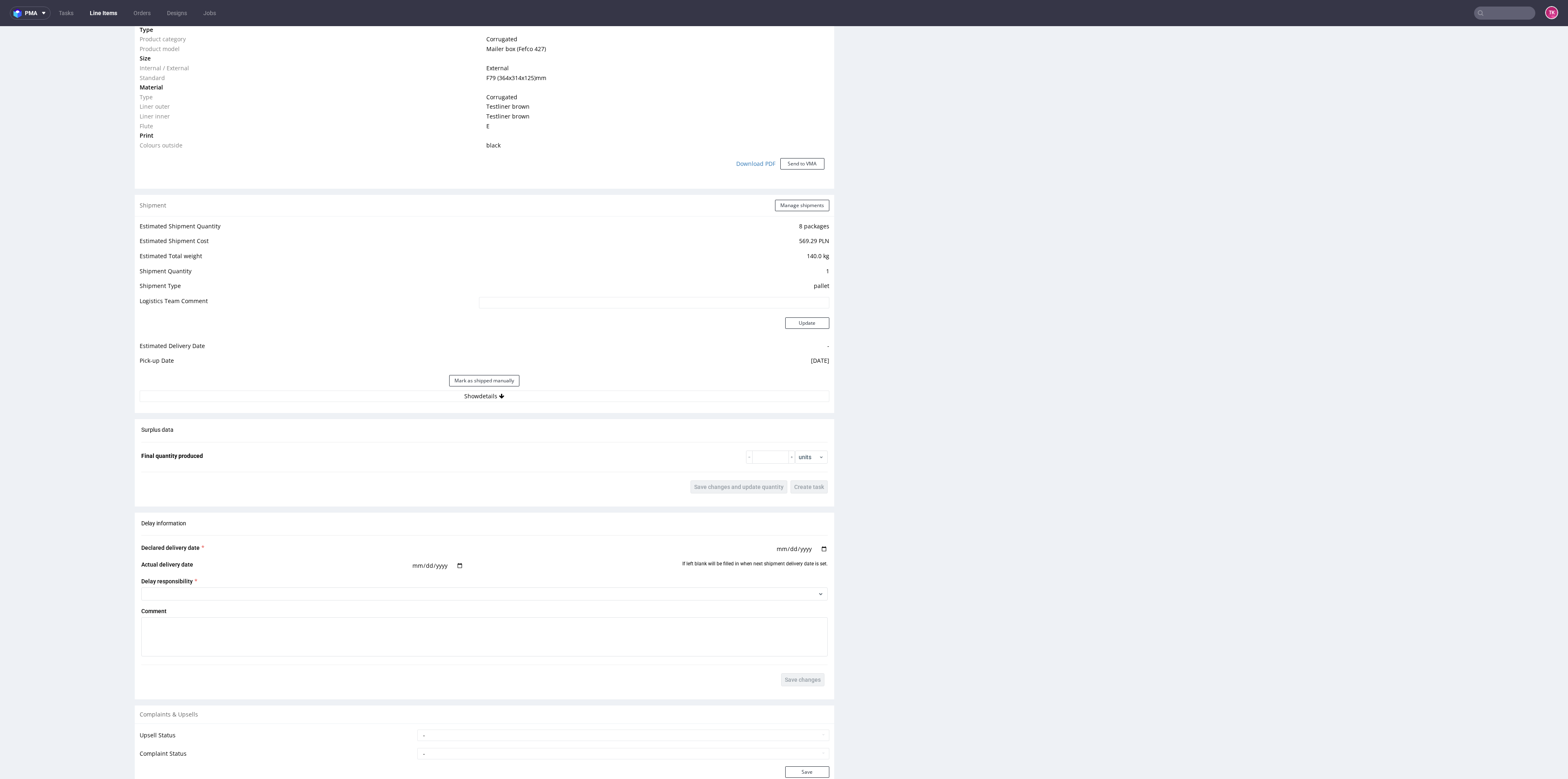
click at [563, 389] on div "Mark as shipped manually" at bounding box center [484, 380] width 689 height 19
click at [553, 399] on button "Show details" at bounding box center [484, 396] width 689 height 11
click at [466, 451] on input at bounding box center [584, 449] width 490 height 11
paste input "PLWAW509039016"
type input "PLWAW509039016"
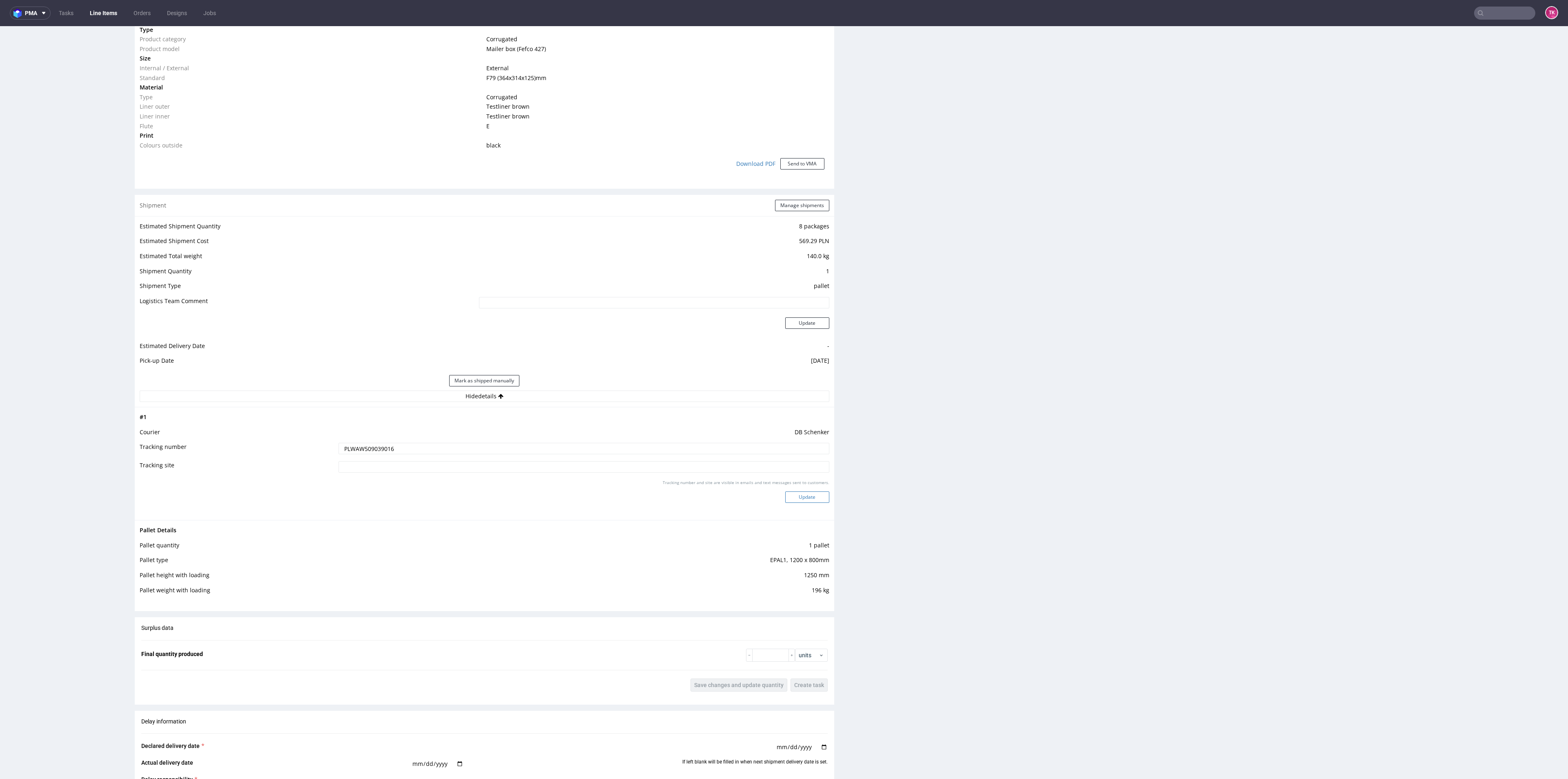
click at [786, 492] on button "Update" at bounding box center [807, 497] width 44 height 11
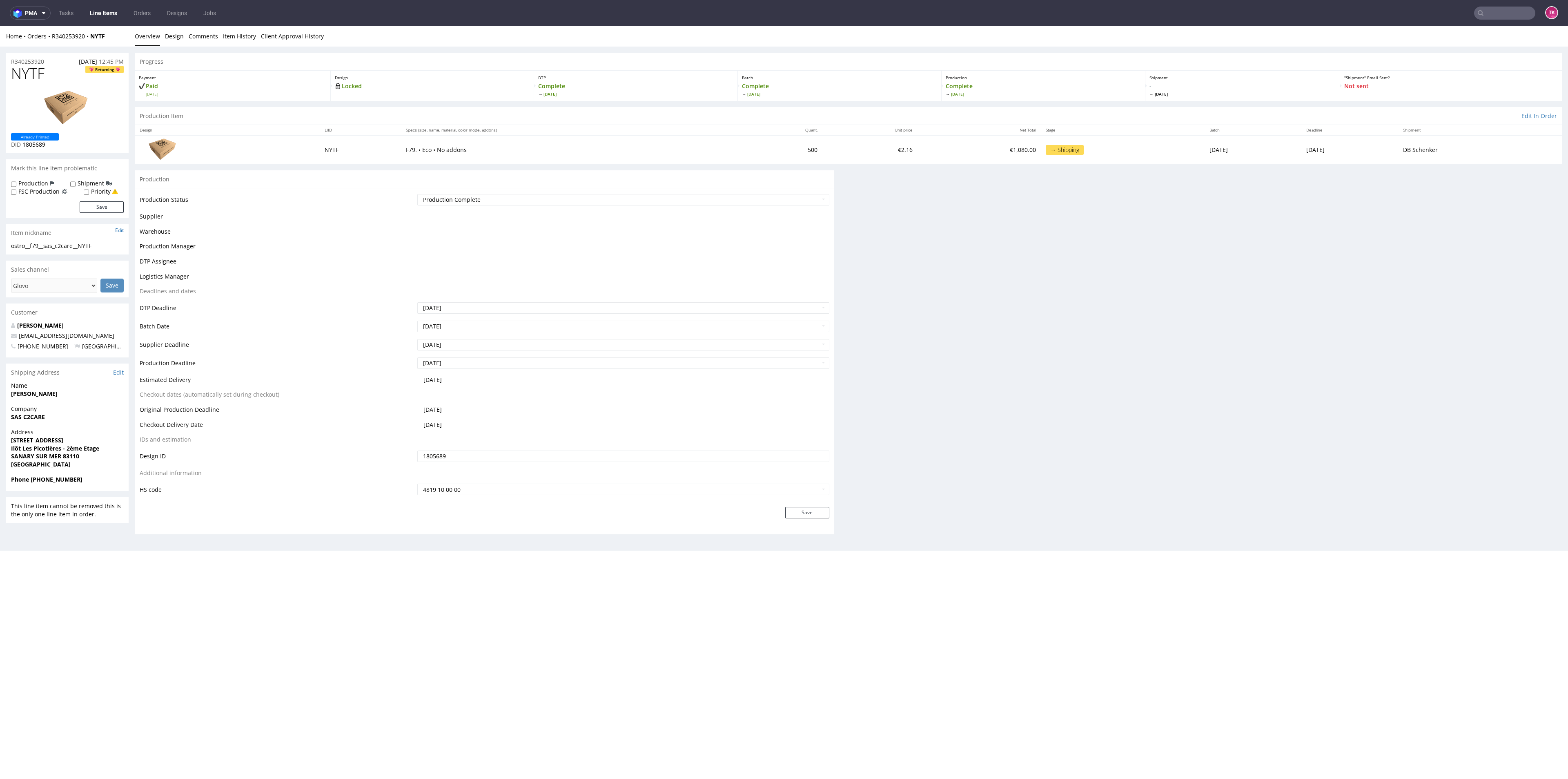
scroll to position [0, 0]
click at [109, 6] on nav "pma Tasks Line Items Orders Designs Jobs TK" at bounding box center [784, 13] width 1568 height 26
click at [106, 11] on link "Line Items" at bounding box center [103, 12] width 37 height 13
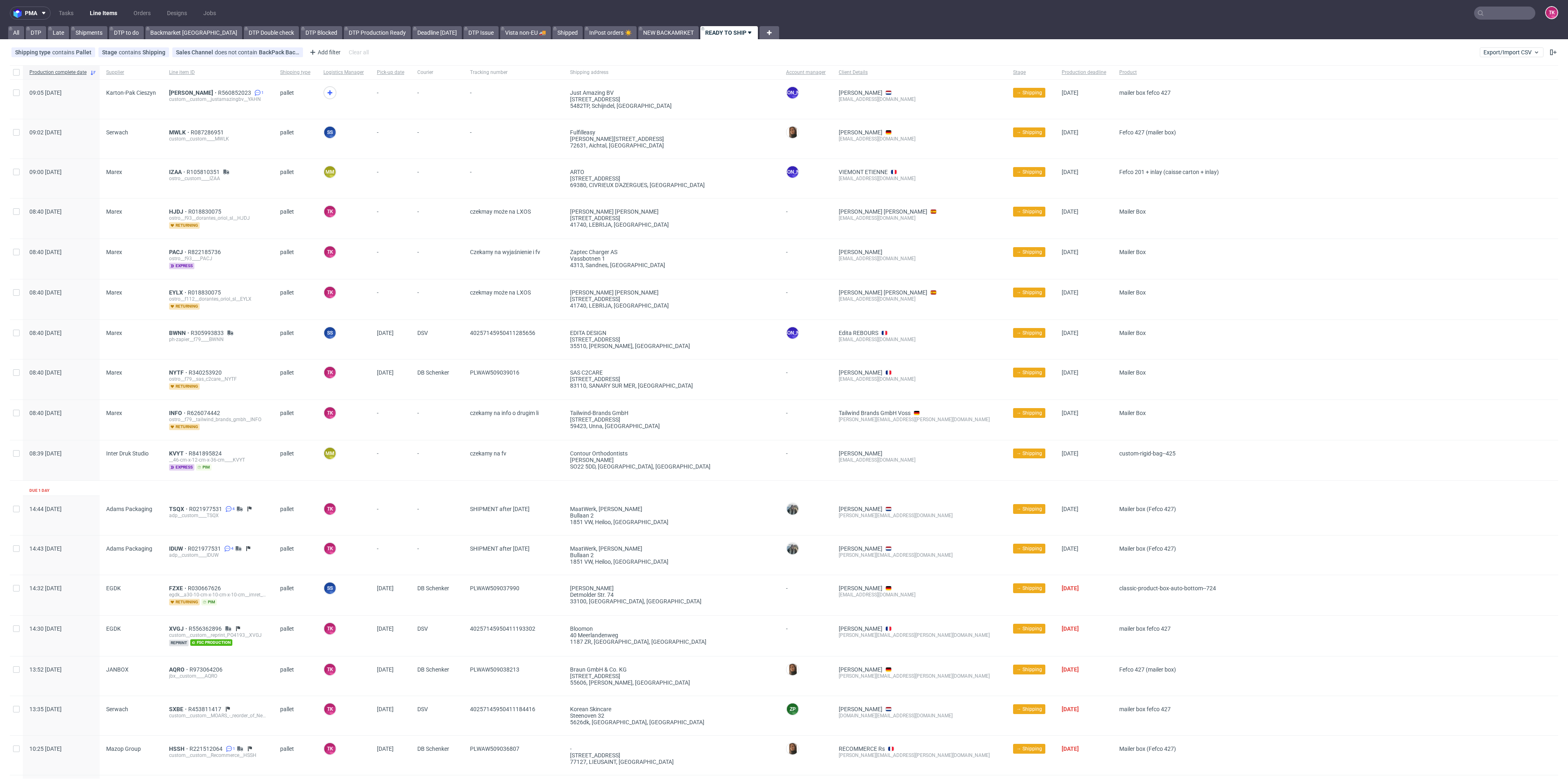
click at [96, 17] on link "Line Items" at bounding box center [103, 12] width 37 height 13
click at [99, 12] on link "Line Items" at bounding box center [103, 12] width 37 height 13
click at [179, 171] on span "IZAA" at bounding box center [178, 171] width 17 height 6
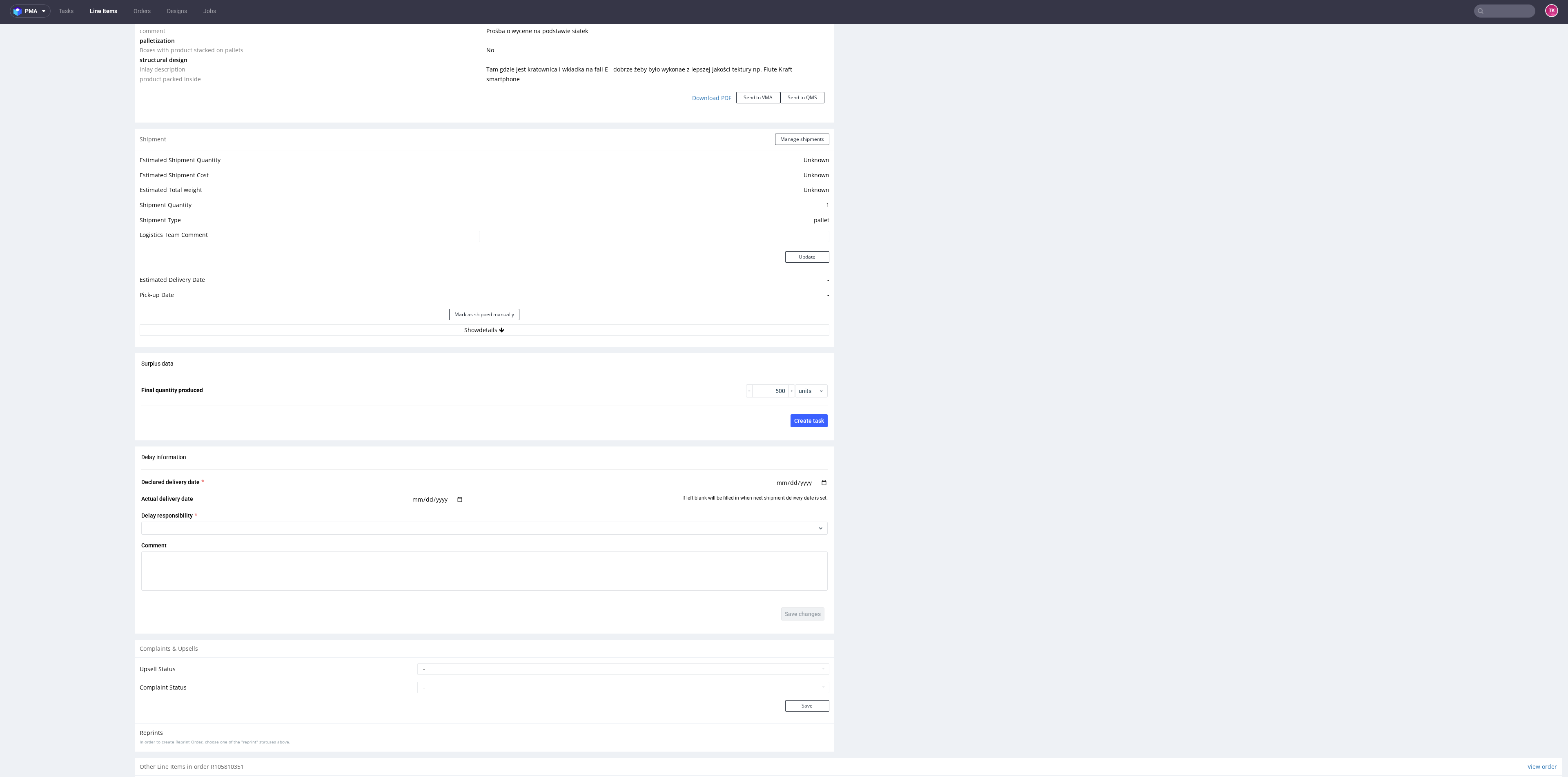
scroll to position [1014, 0]
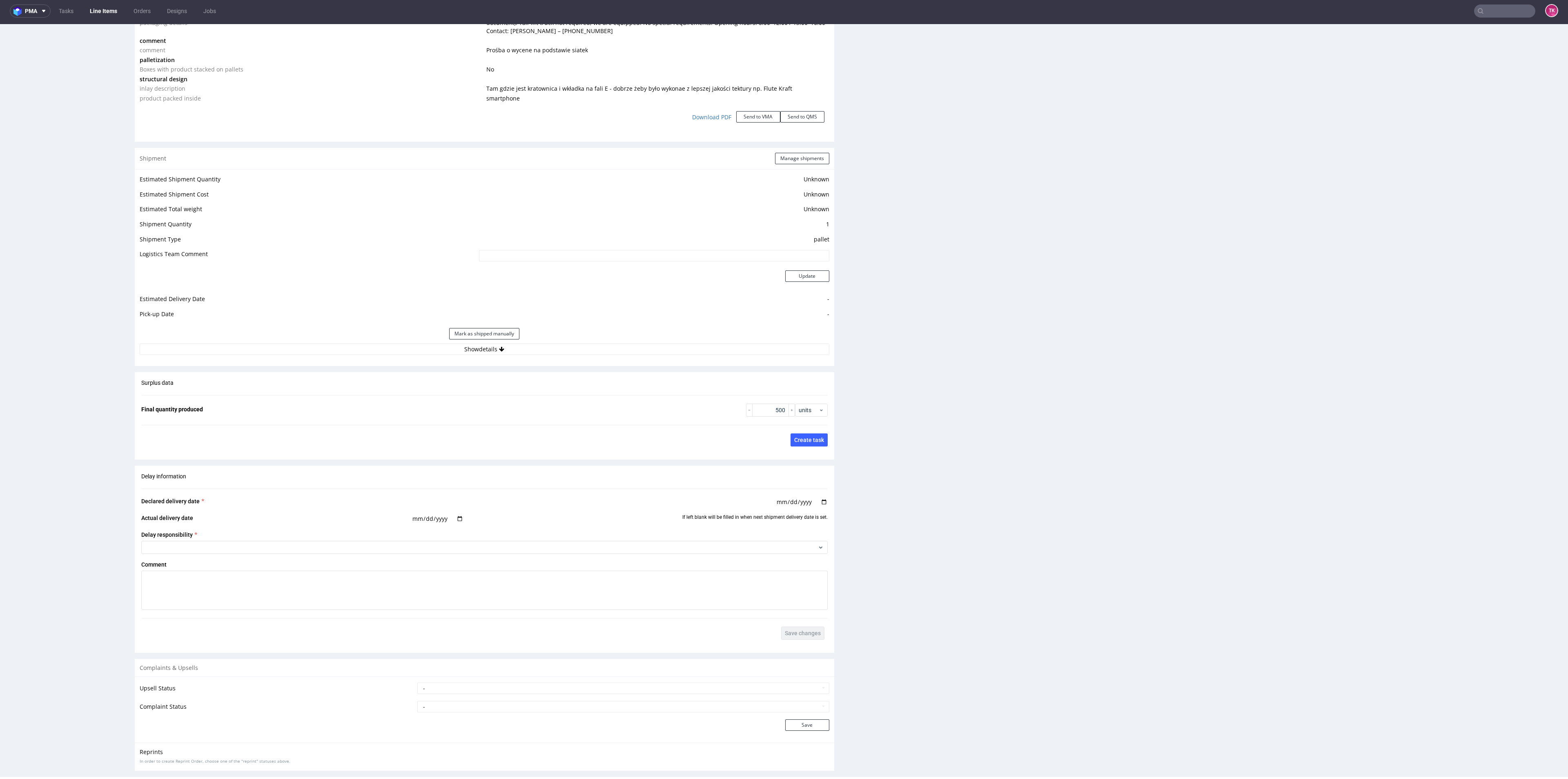
click at [736, 343] on div "Estimated Shipment Quantity Unknown Estimated Shipment Cost Unknown Estimated T…" at bounding box center [484, 265] width 700 height 191
click at [745, 358] on div "Estimated Shipment Quantity Unknown Estimated Shipment Cost Unknown Estimated T…" at bounding box center [484, 265] width 700 height 191
click at [742, 351] on button "Show details" at bounding box center [484, 349] width 689 height 11
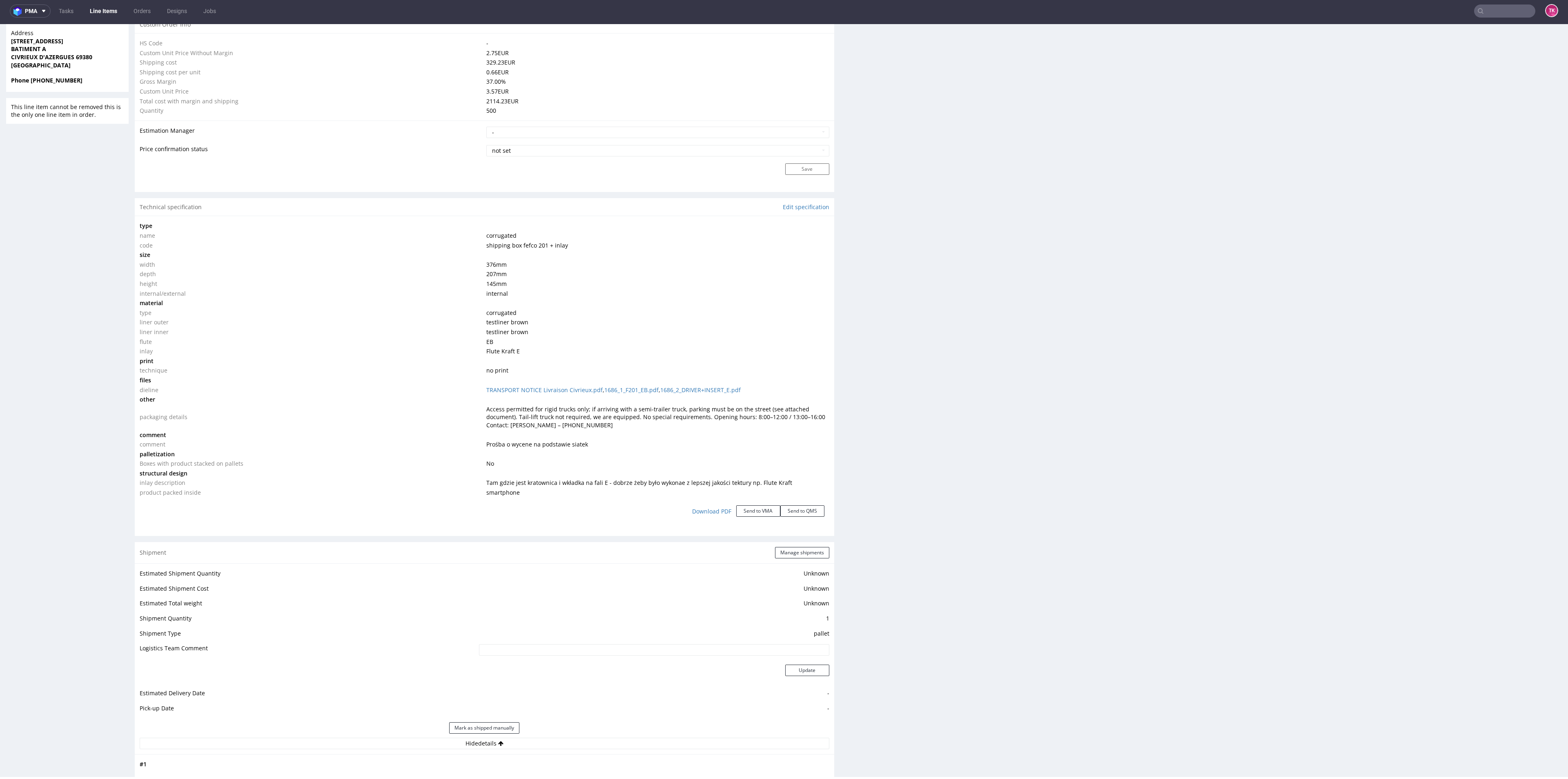
scroll to position [707, 0]
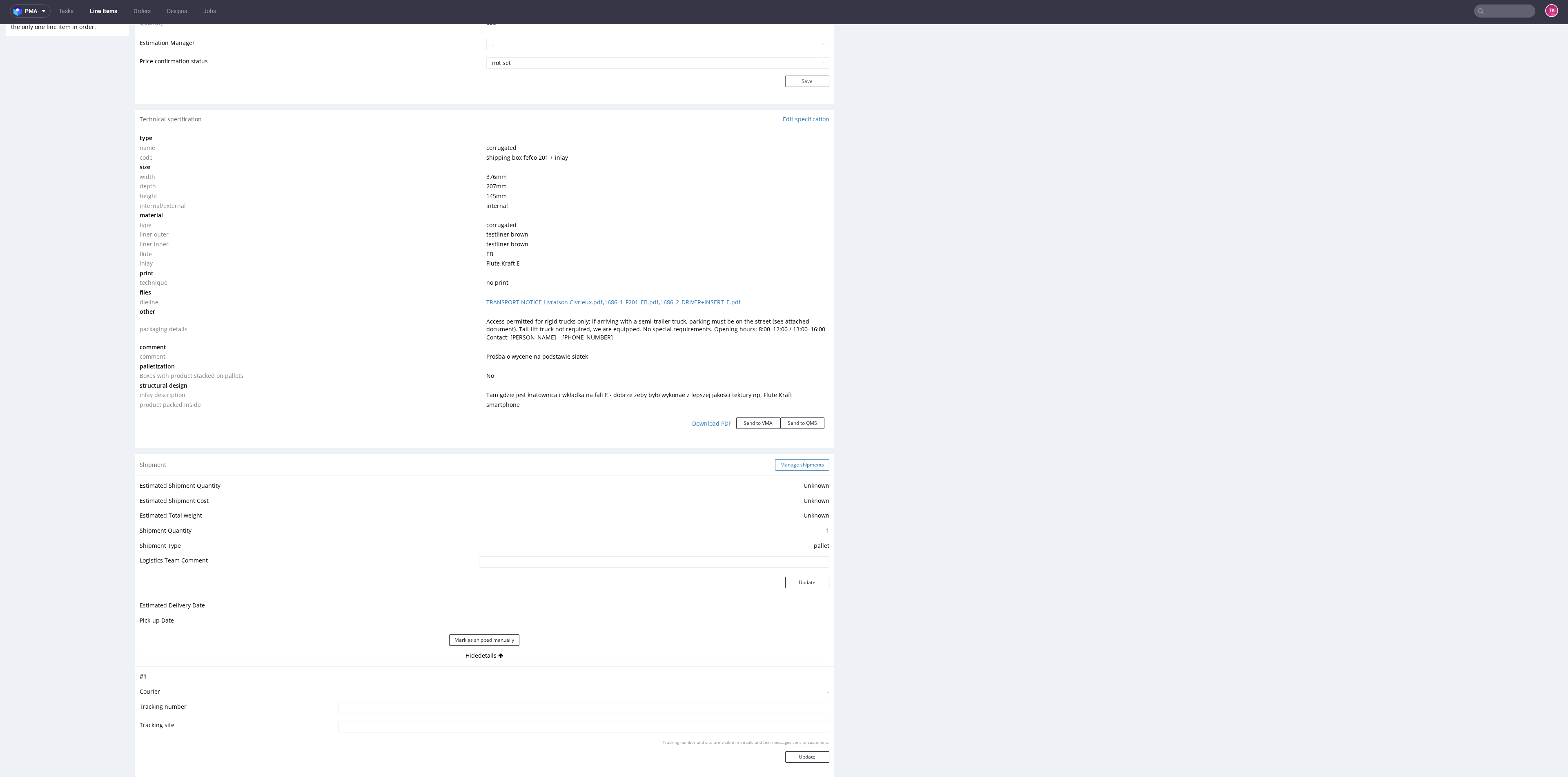
click at [809, 470] on button "Manage shipments" at bounding box center [802, 464] width 54 height 11
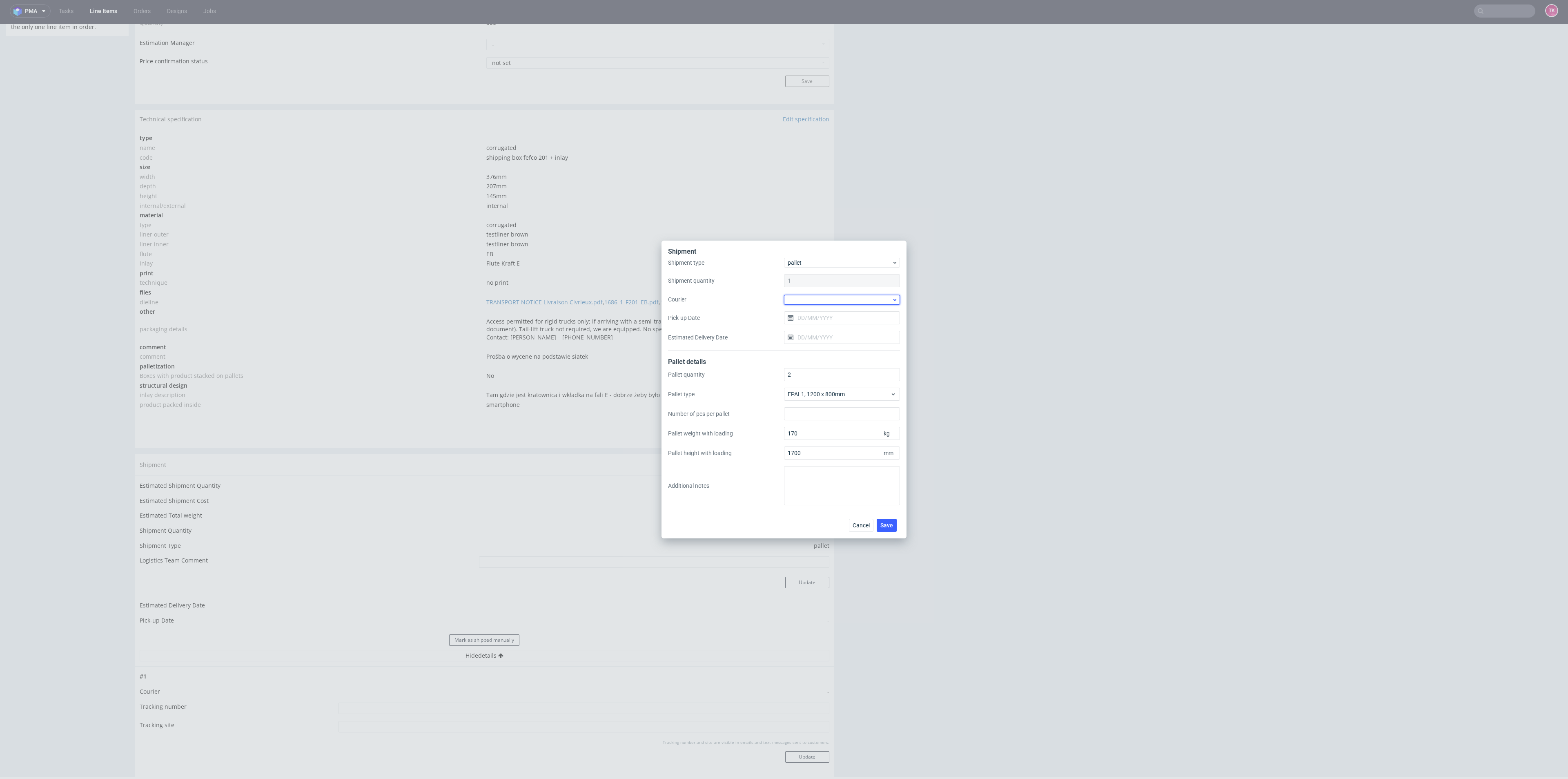
click at [828, 295] on div at bounding box center [841, 300] width 116 height 10
click at [827, 342] on div "DB Schenker" at bounding box center [842, 346] width 110 height 15
click at [826, 321] on input "Pick-up Date" at bounding box center [841, 317] width 116 height 13
click at [839, 418] on span "24" at bounding box center [841, 414] width 6 height 8
type input "[DATE]"
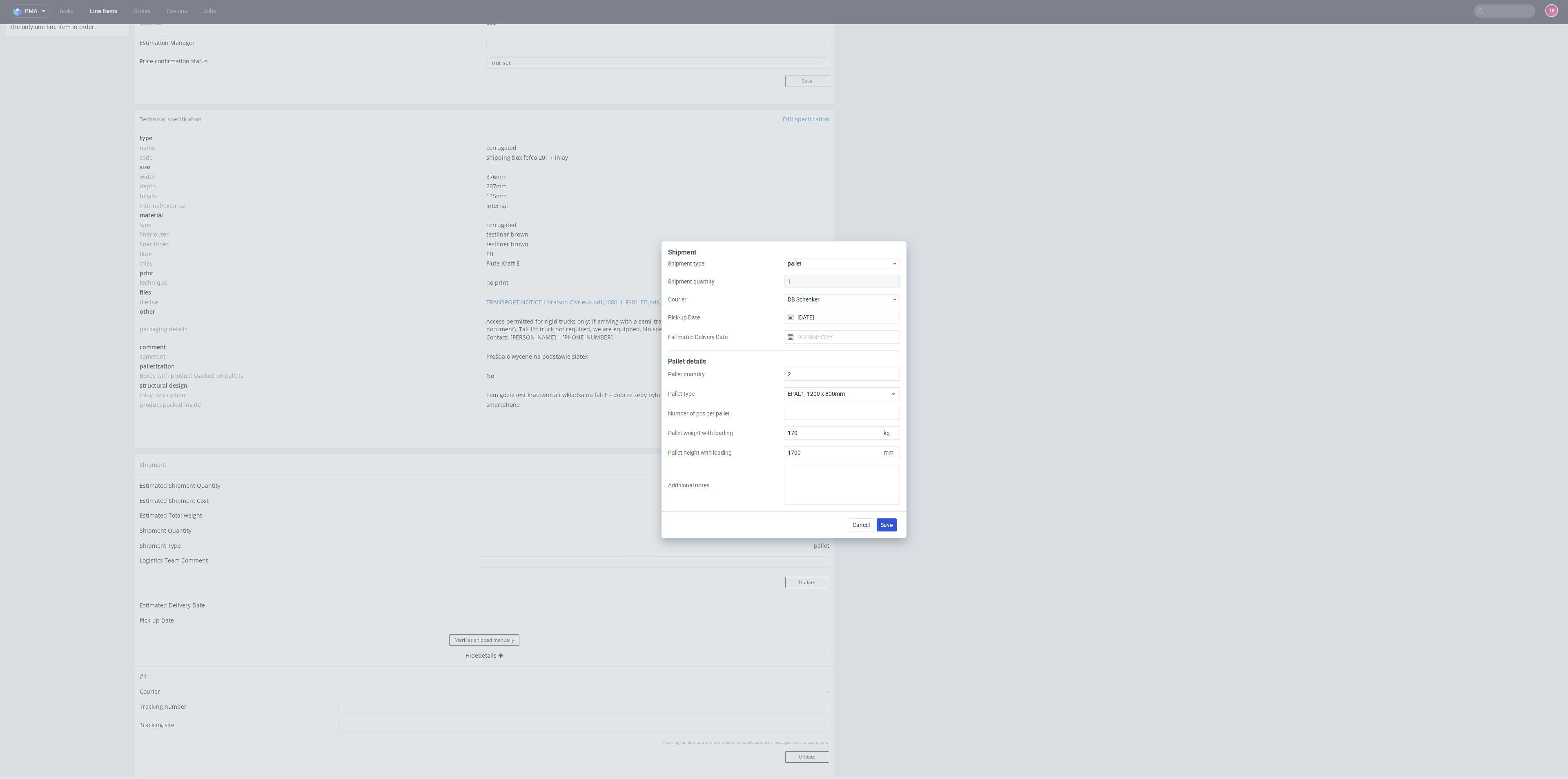
click at [885, 526] on span "Save" at bounding box center [886, 525] width 12 height 6
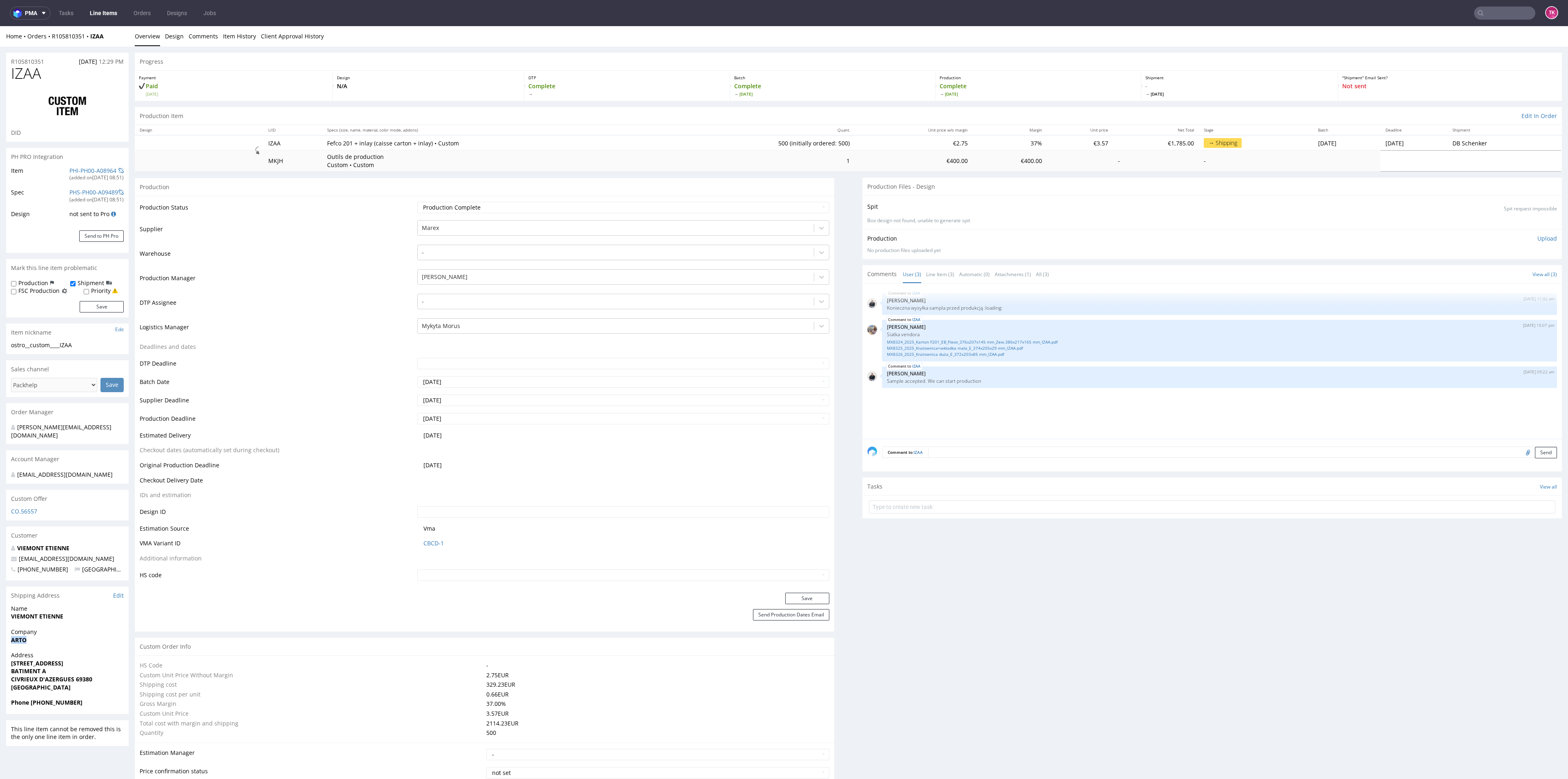
drag, startPoint x: 3, startPoint y: 638, endPoint x: 58, endPoint y: 636, distance: 55.0
copy strong "ARTO"
copy p "22 CHEMIN DU PONTET BATIMENT A"
drag, startPoint x: 6, startPoint y: 657, endPoint x: 119, endPoint y: 660, distance: 113.0
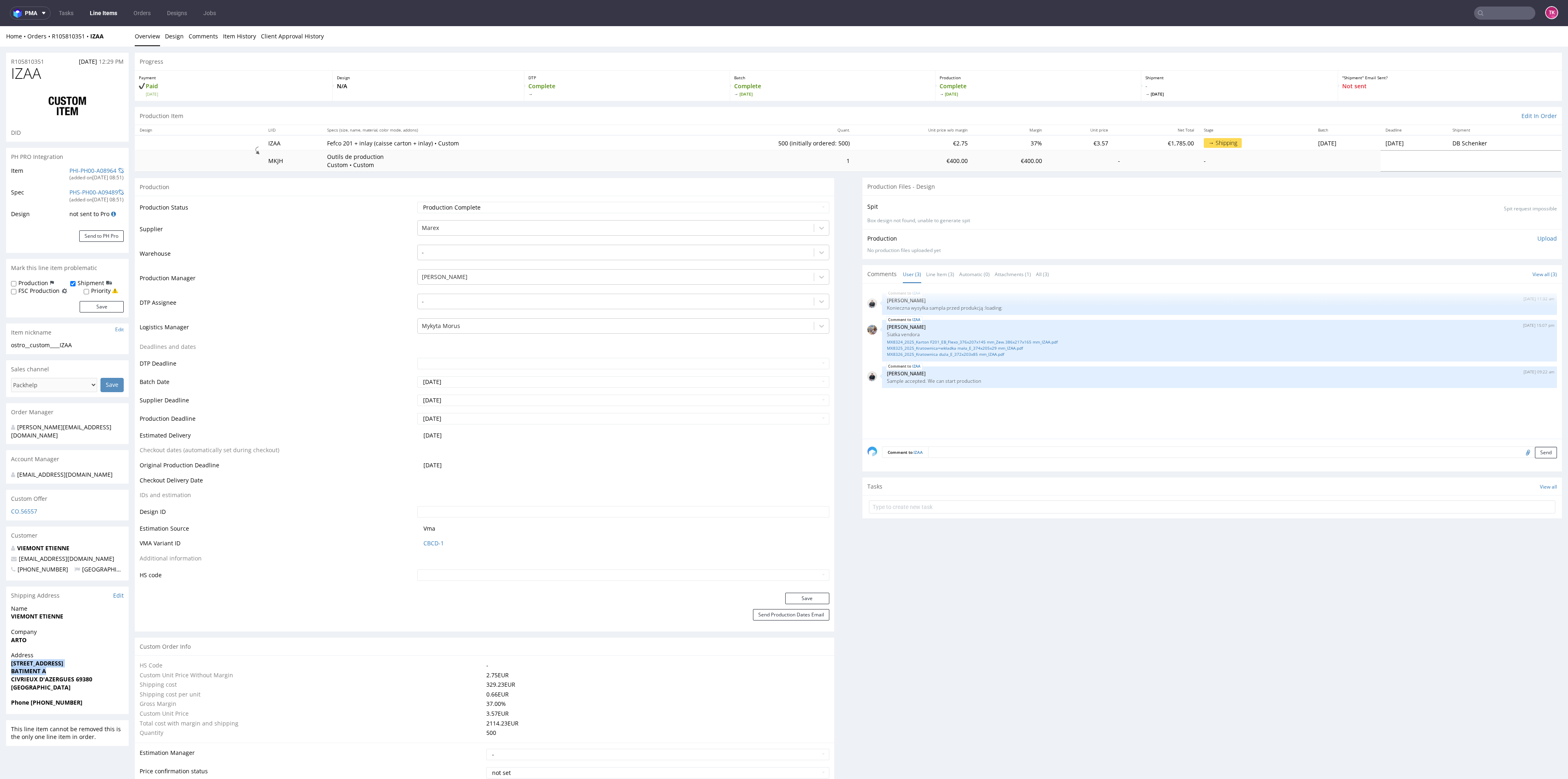
copy strong "CIVRIEUX D'AZERGUES 69380"
drag, startPoint x: 96, startPoint y: 668, endPoint x: 1, endPoint y: 671, distance: 95.0
drag, startPoint x: 19, startPoint y: 654, endPoint x: 94, endPoint y: 661, distance: 75.3
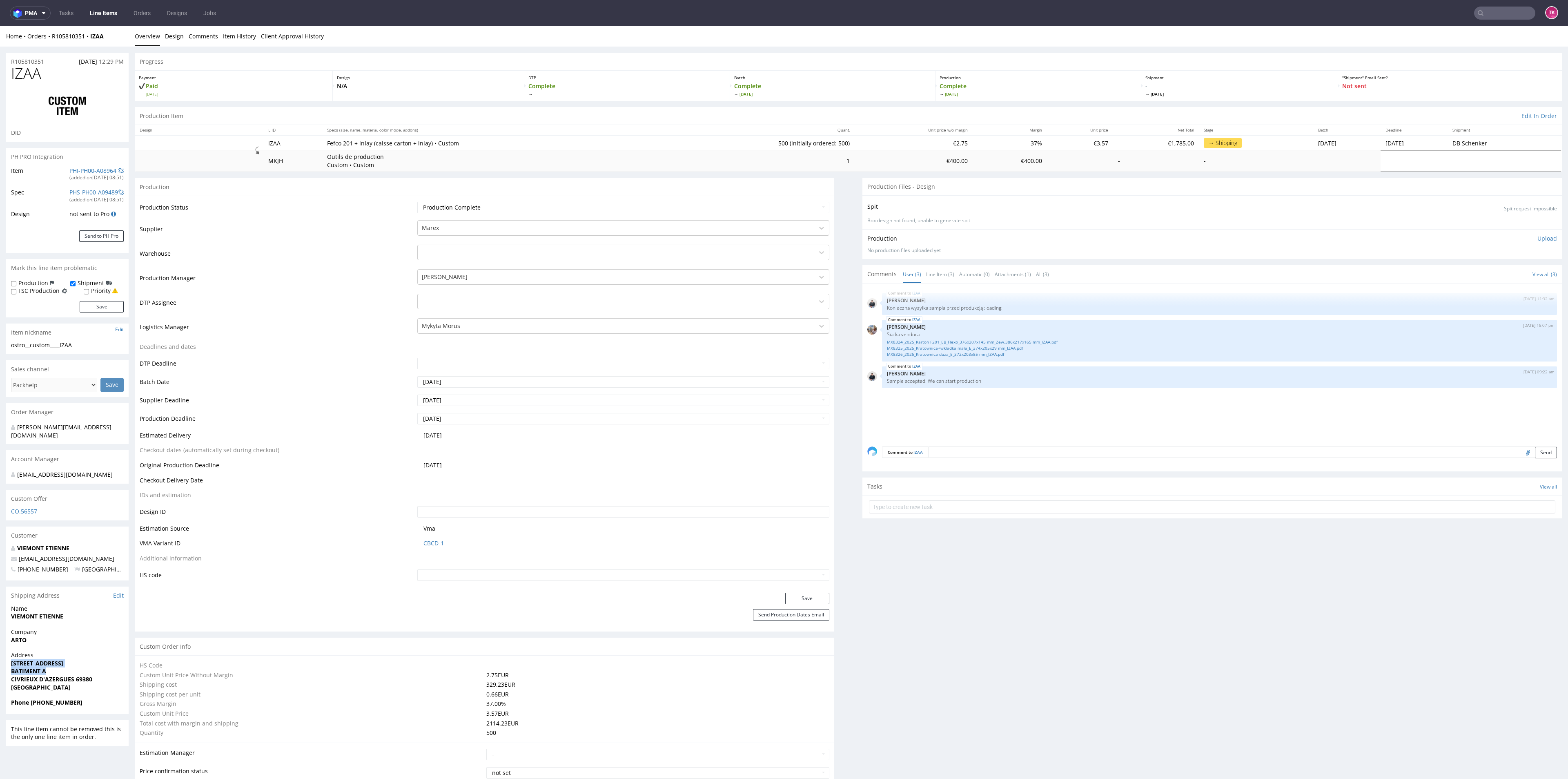
click at [89, 662] on div "Address 22 CHEMIN DU PONTET BATIMENT A CIVRIEUX D'AZERGUES 69380 France" at bounding box center [67, 675] width 122 height 47
copy p "22 CHEMIN DU PONTET BATIMENT A"
click at [40, 698] on strong "Phone +33667392290" at bounding box center [47, 702] width 71 height 8
click at [44, 689] on section "Shipping Address Edit Name VIEMONT ETIENNE Company ARTO Address 22 CHEMIN DU PO…" at bounding box center [67, 651] width 122 height 128
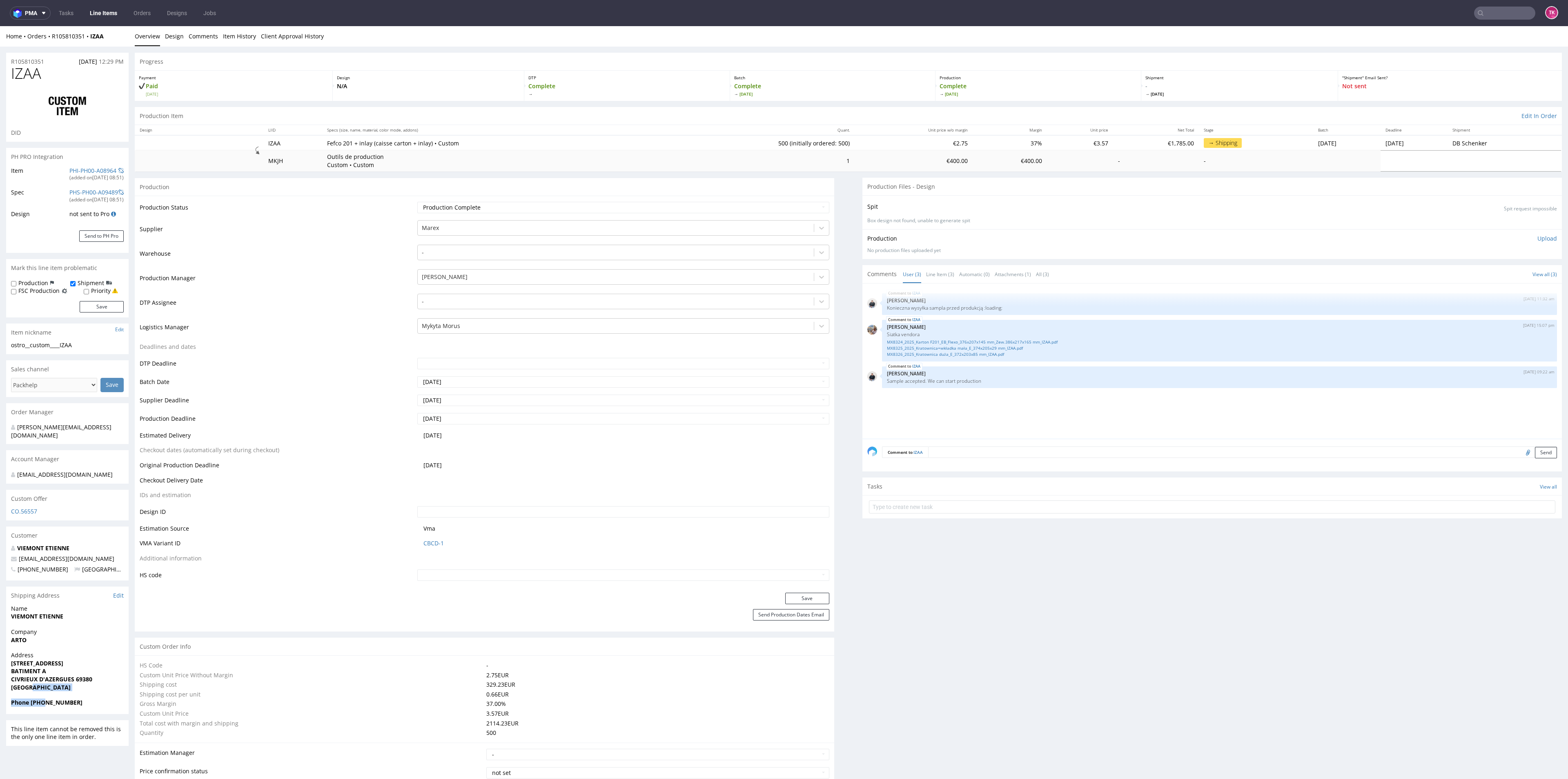
click at [44, 689] on div "Address 22 CHEMIN DU PONTET BATIMENT A CIVRIEUX D'AZERGUES 69380 France" at bounding box center [67, 675] width 122 height 47
click at [53, 698] on strong "Phone +33667392290" at bounding box center [47, 702] width 71 height 8
click at [52, 698] on strong "Phone +33667392290" at bounding box center [47, 702] width 71 height 8
copy strong "33667392290"
drag, startPoint x: 108, startPoint y: 39, endPoint x: 48, endPoint y: 40, distance: 60.0
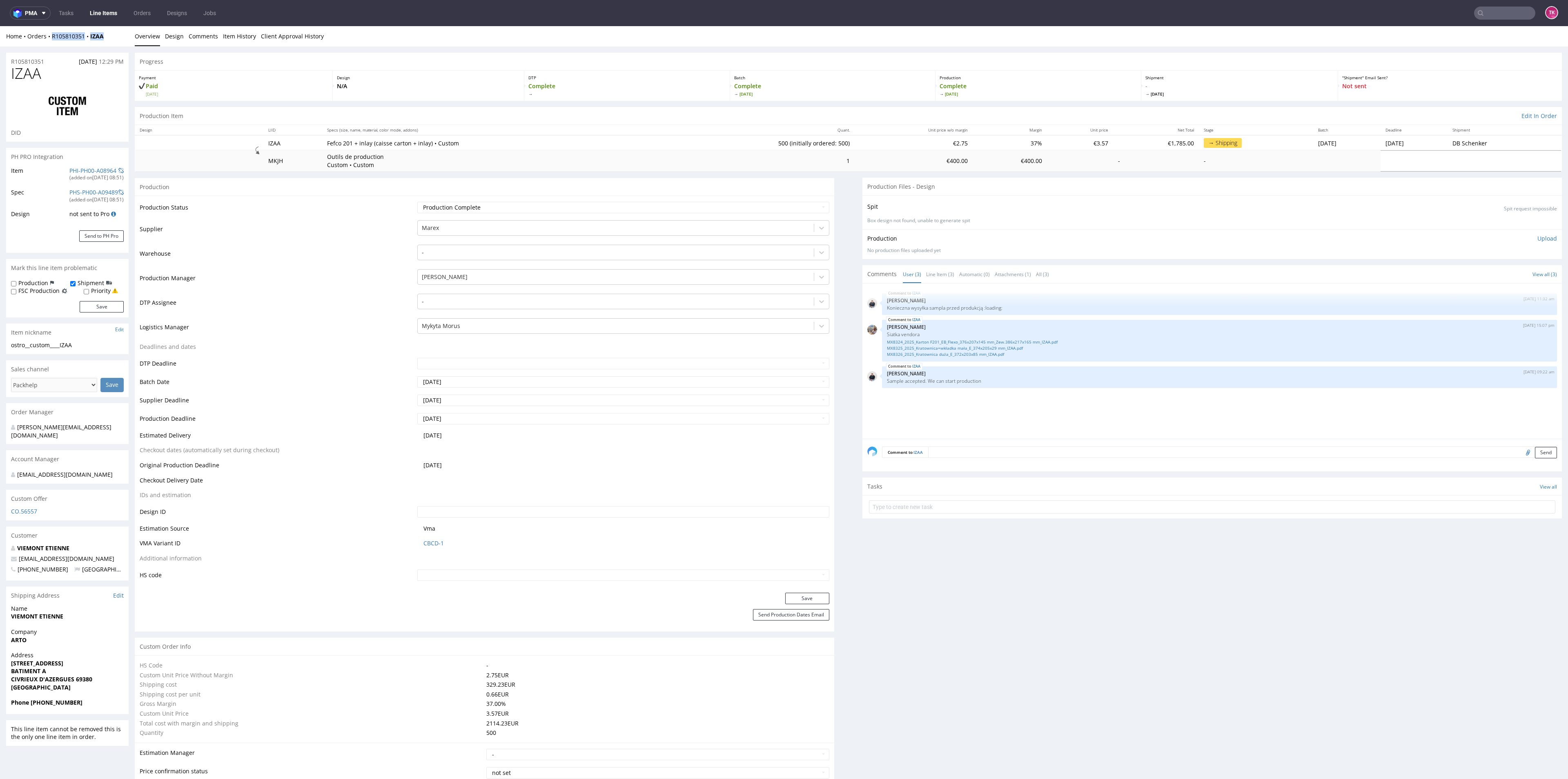
click at [48, 40] on div "Home Orders R105810351 IZAA Overview Design Comments Item History Client Approv…" at bounding box center [784, 36] width 1568 height 20
copy div "R105810351 IZAA"
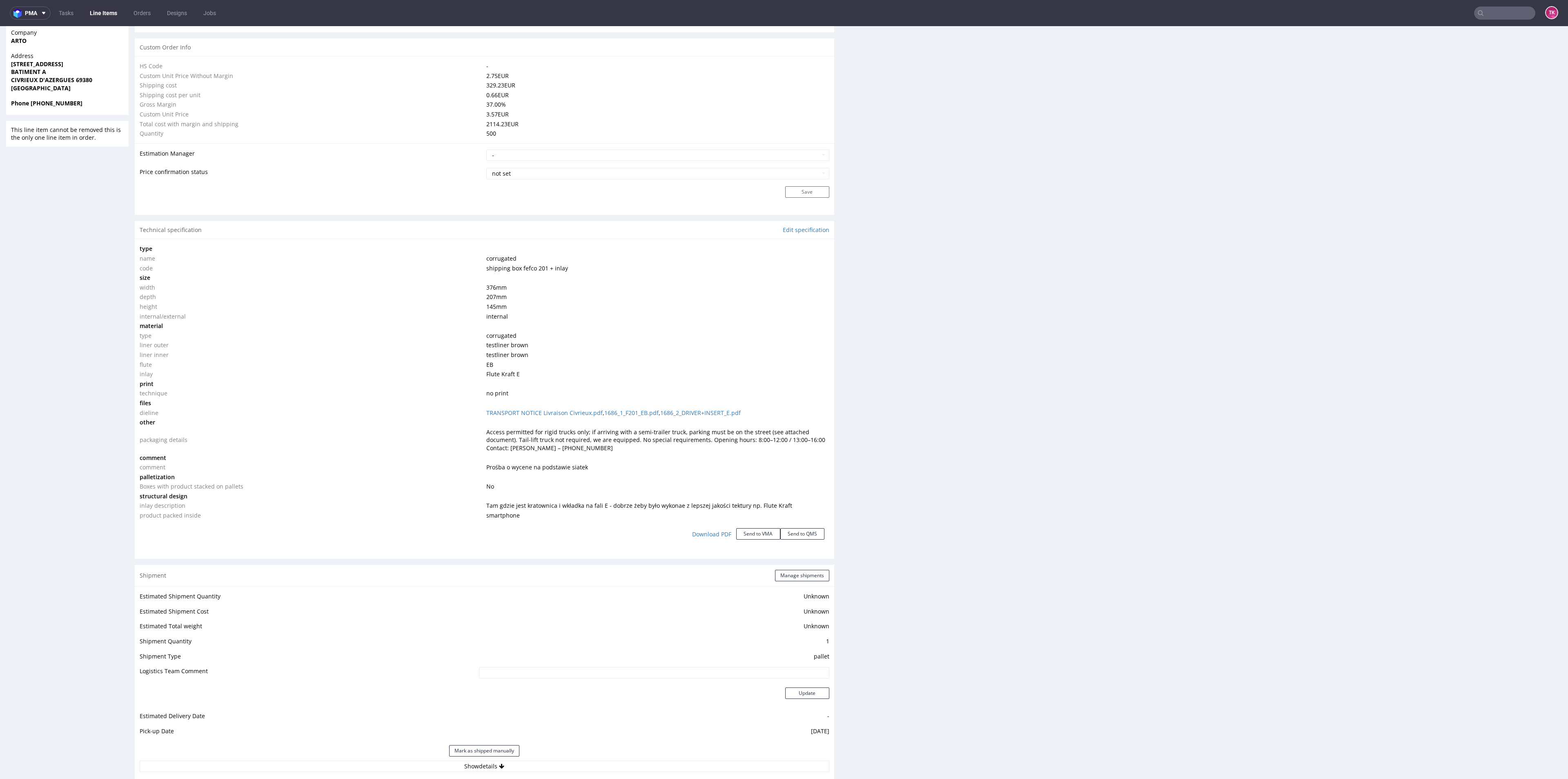
scroll to position [674, 0]
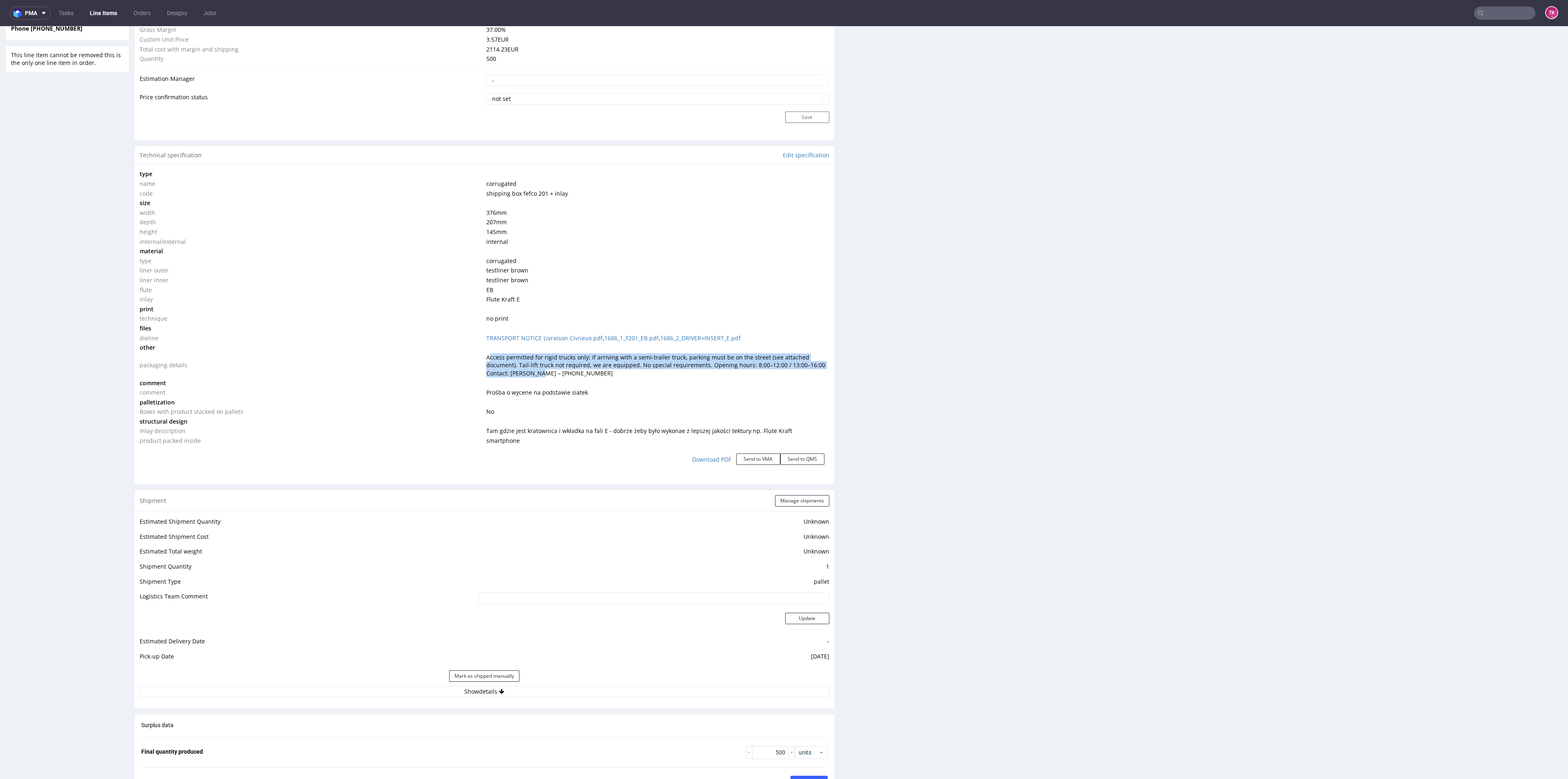
drag, startPoint x: 485, startPoint y: 360, endPoint x: 512, endPoint y: 380, distance: 33.6
click at [535, 369] on span "Access permitted for rigid trucks only; if arriving with a semi-trailer truck, …" at bounding box center [656, 365] width 339 height 24
click at [506, 381] on td at bounding box center [657, 383] width 344 height 10
drag, startPoint x: 478, startPoint y: 358, endPoint x: 605, endPoint y: 364, distance: 127.1
click at [605, 364] on tr "packaging details Access permitted for rigid trucks only; if arriving with a se…" at bounding box center [484, 365] width 689 height 26
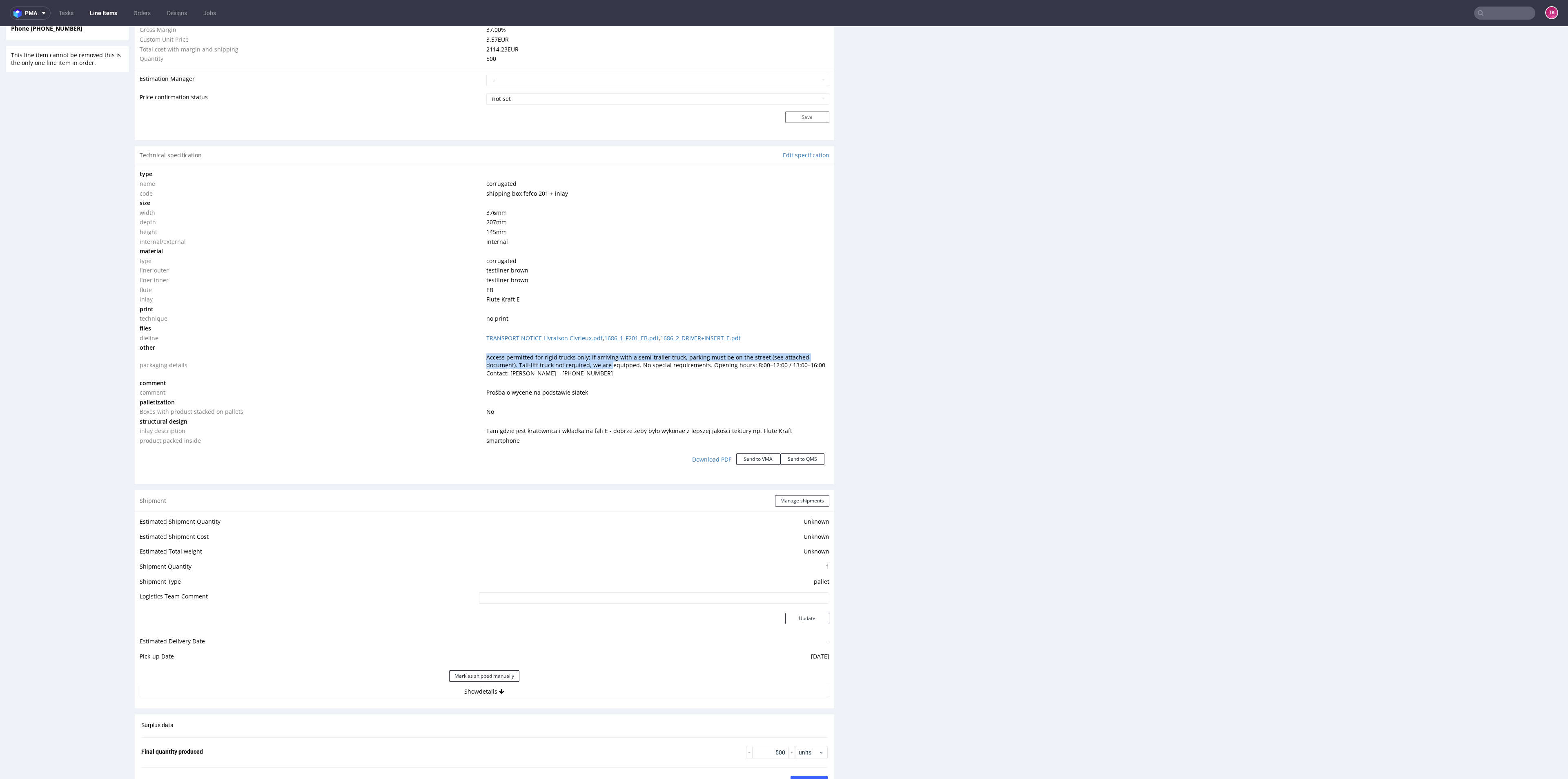
drag, startPoint x: 602, startPoint y: 367, endPoint x: 587, endPoint y: 361, distance: 16.2
click at [602, 367] on span "Access permitted for rigid trucks only; if arriving with a semi-trailer truck, …" at bounding box center [656, 365] width 339 height 24
click at [585, 358] on span "Access permitted for rigid trucks only; if arriving with a semi-trailer truck, …" at bounding box center [656, 365] width 339 height 24
drag, startPoint x: 584, startPoint y: 357, endPoint x: 604, endPoint y: 372, distance: 25.0
click at [604, 372] on td "Access permitted for rigid trucks only; if arriving with a semi-trailer truck, …" at bounding box center [657, 365] width 344 height 26
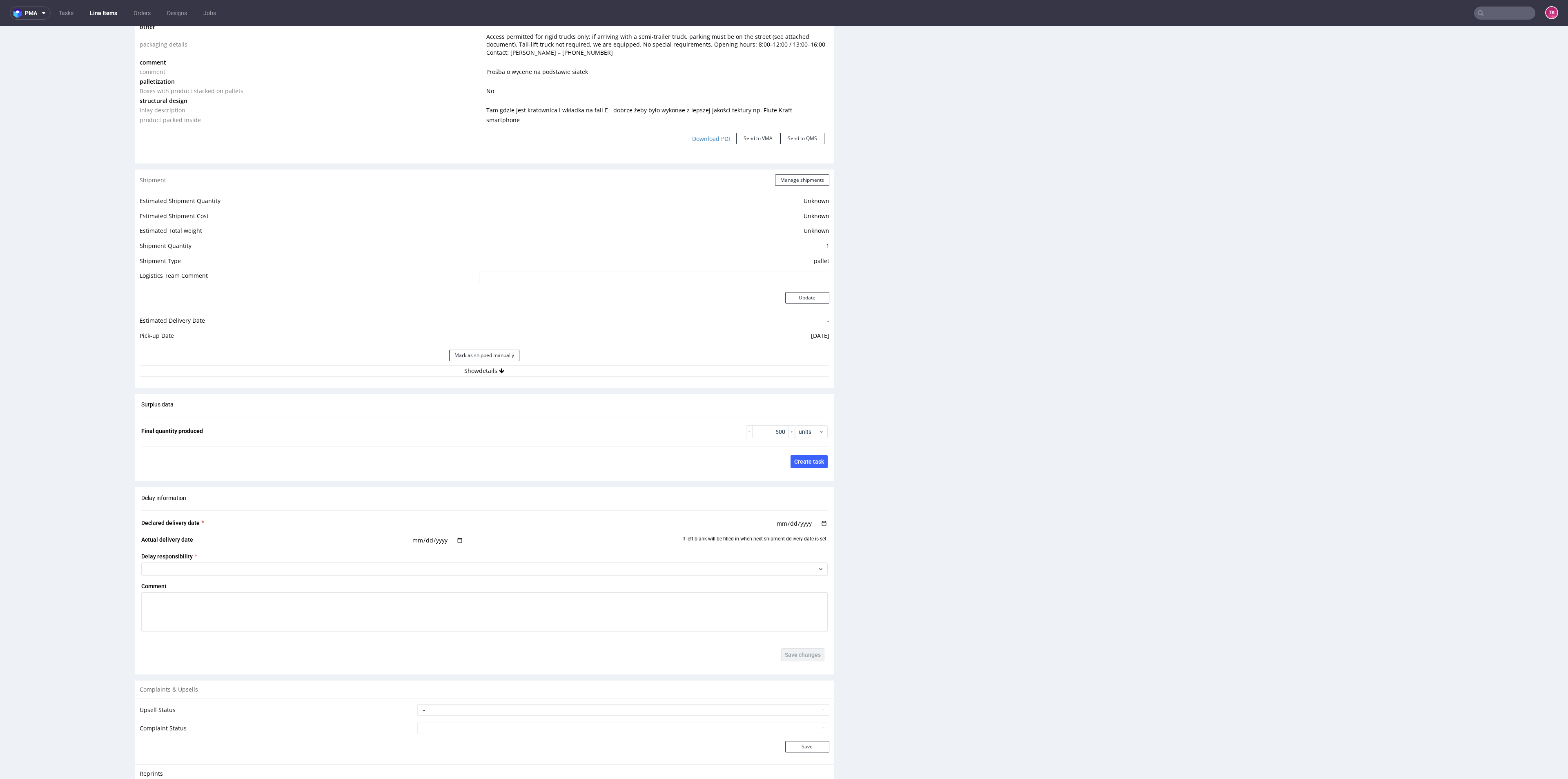
scroll to position [1041, 0]
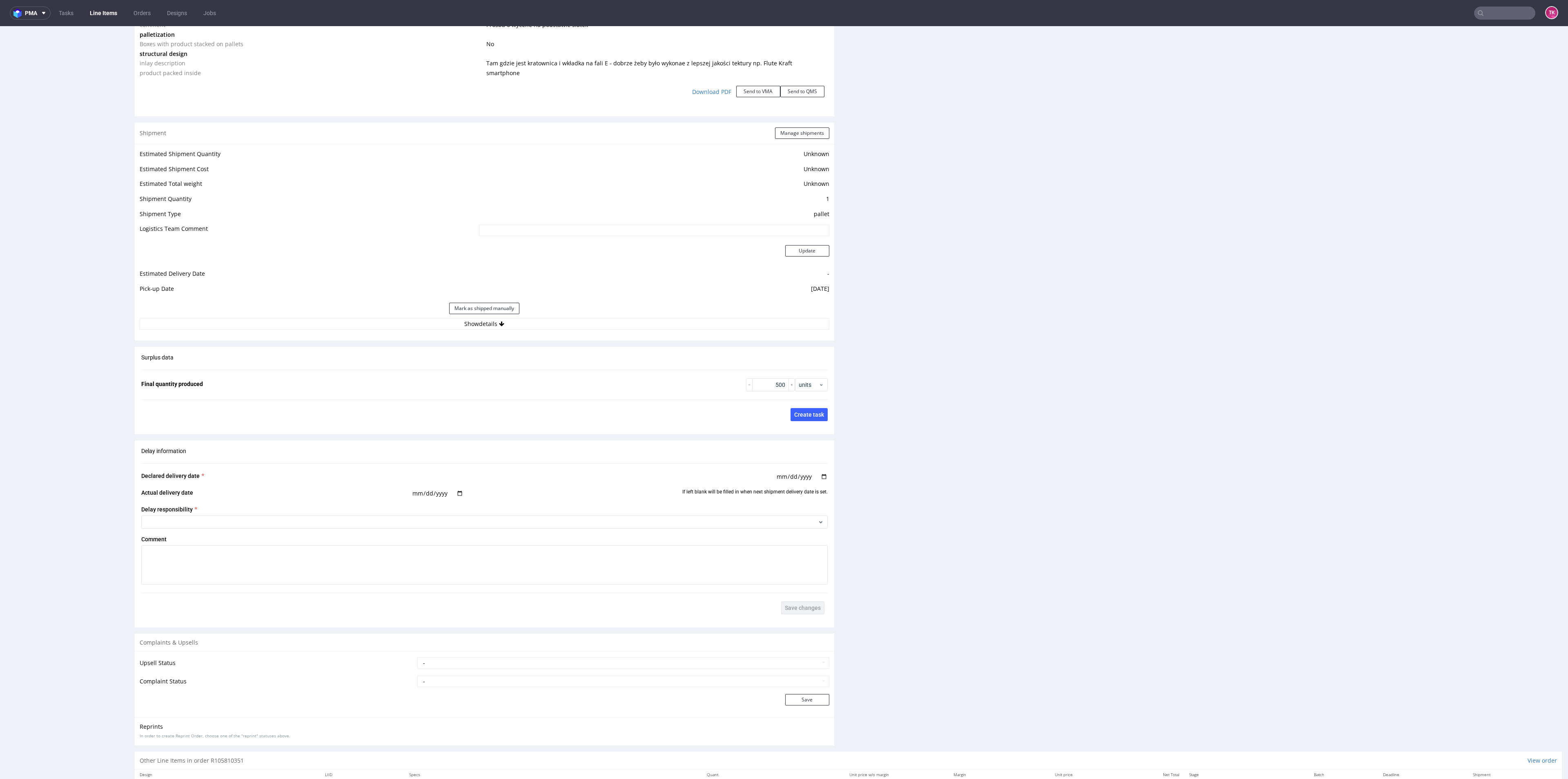
click at [652, 312] on div "Mark as shipped manually" at bounding box center [484, 308] width 689 height 19
click at [650, 319] on button "Show details" at bounding box center [484, 324] width 689 height 11
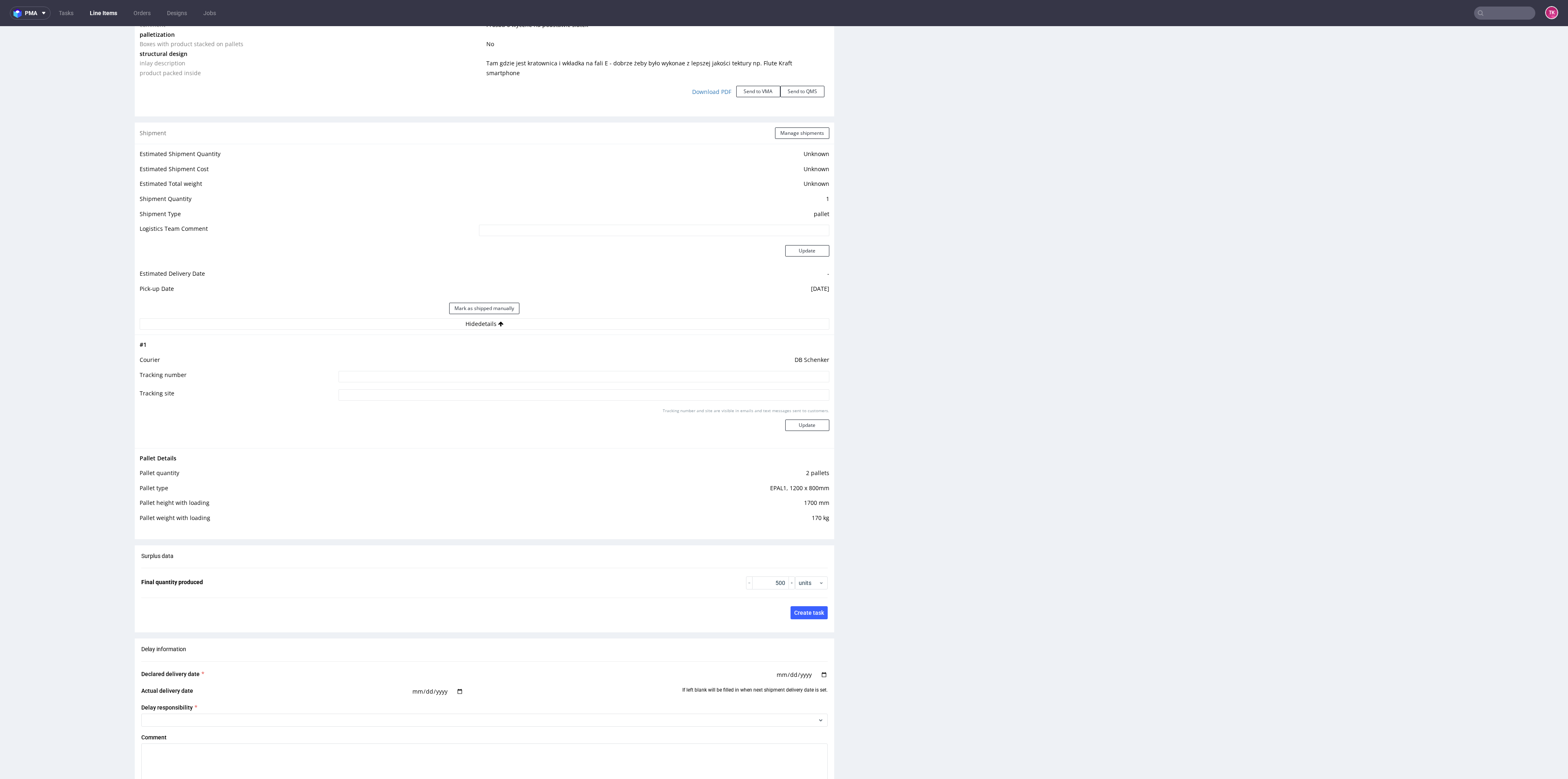
click at [382, 374] on input at bounding box center [584, 376] width 490 height 11
paste input "PLWAW509039038"
type input "PLWAW509039038"
click at [805, 422] on button "Update" at bounding box center [807, 425] width 44 height 11
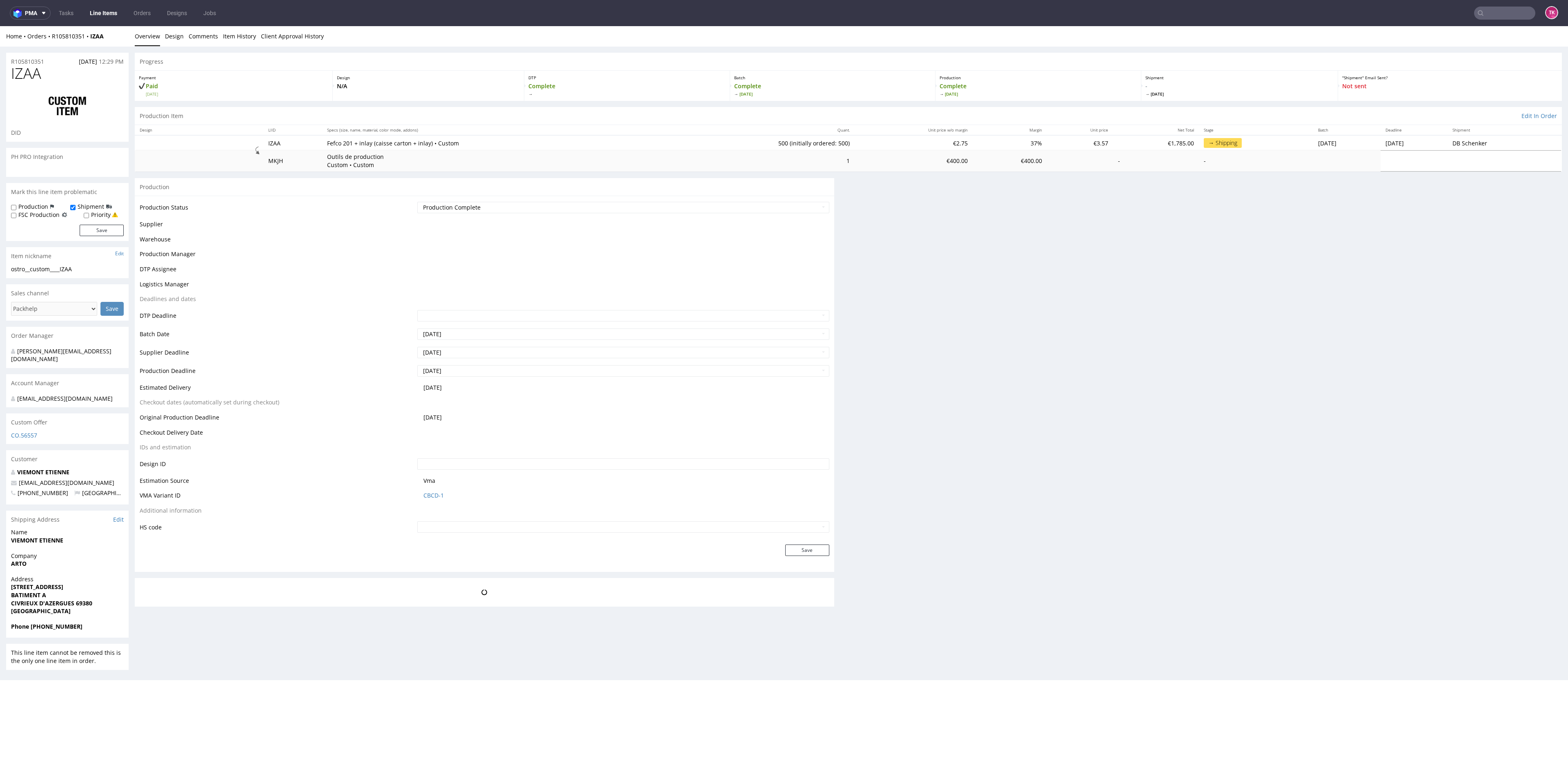
scroll to position [0, 0]
click at [106, 12] on link "Line Items" at bounding box center [103, 12] width 37 height 13
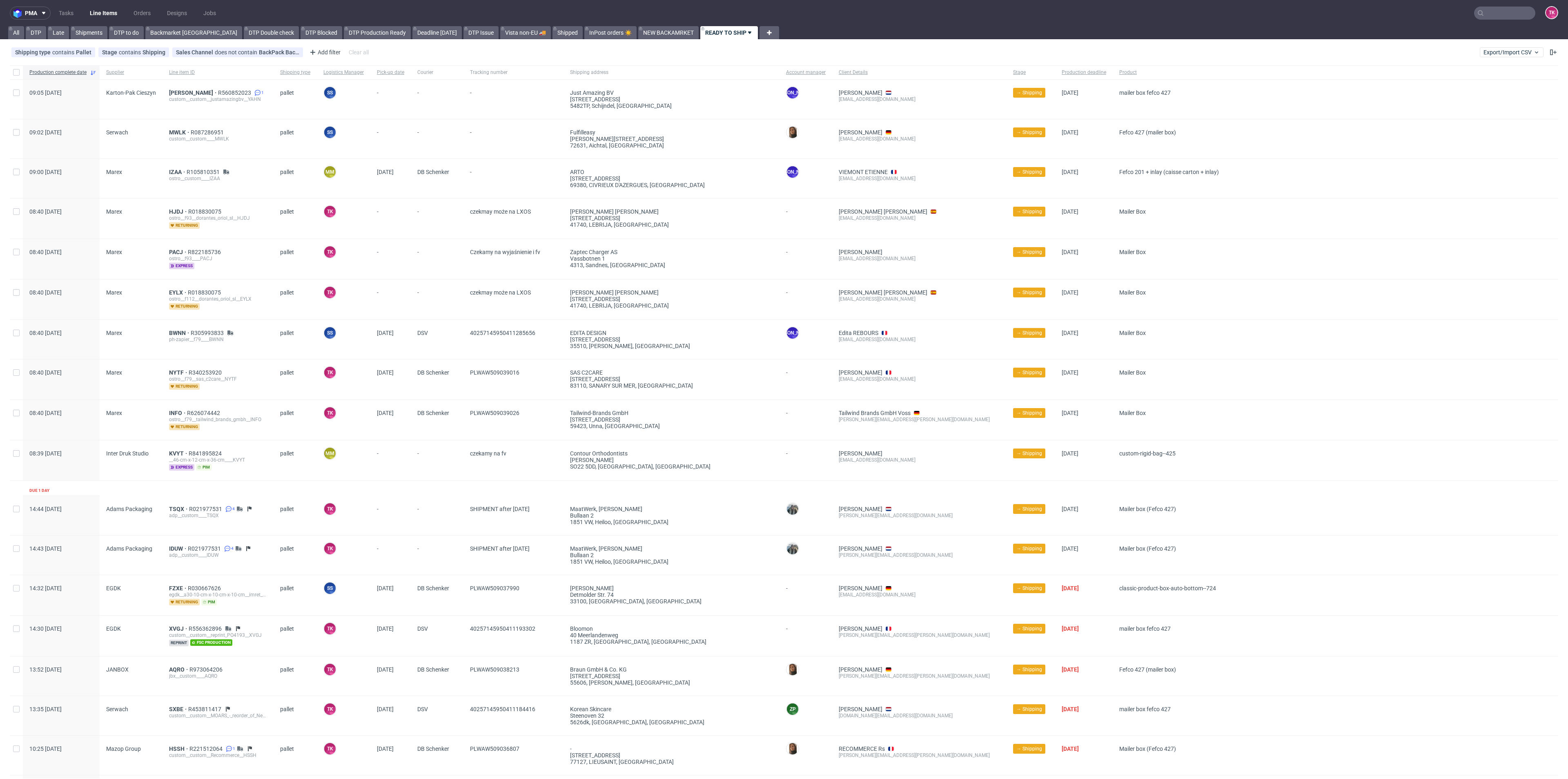
click at [99, 12] on link "Line Items" at bounding box center [103, 12] width 37 height 13
click at [176, 93] on span "[PERSON_NAME]" at bounding box center [194, 92] width 49 height 6
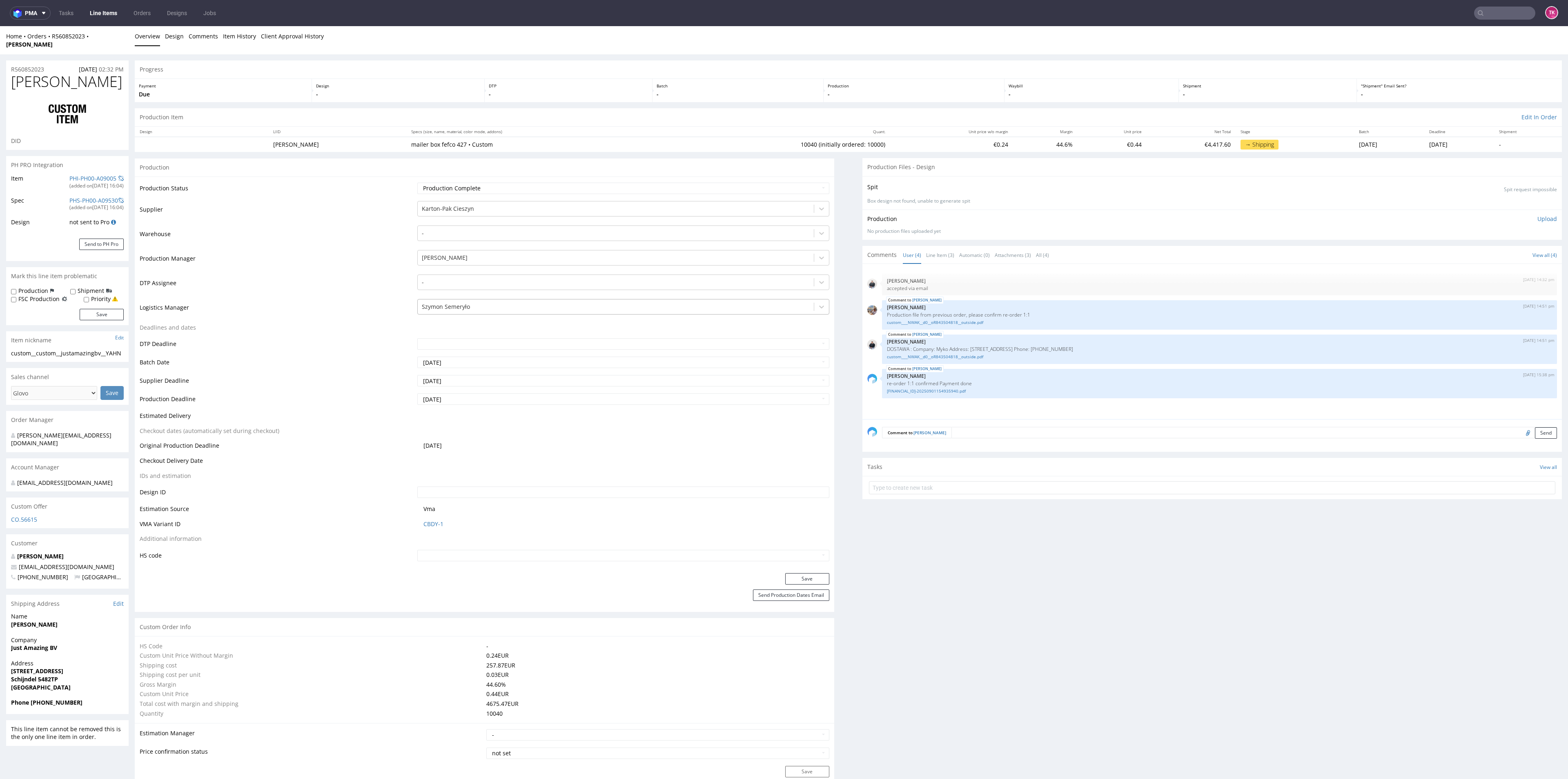
click at [466, 302] on div at bounding box center [616, 307] width 387 height 10
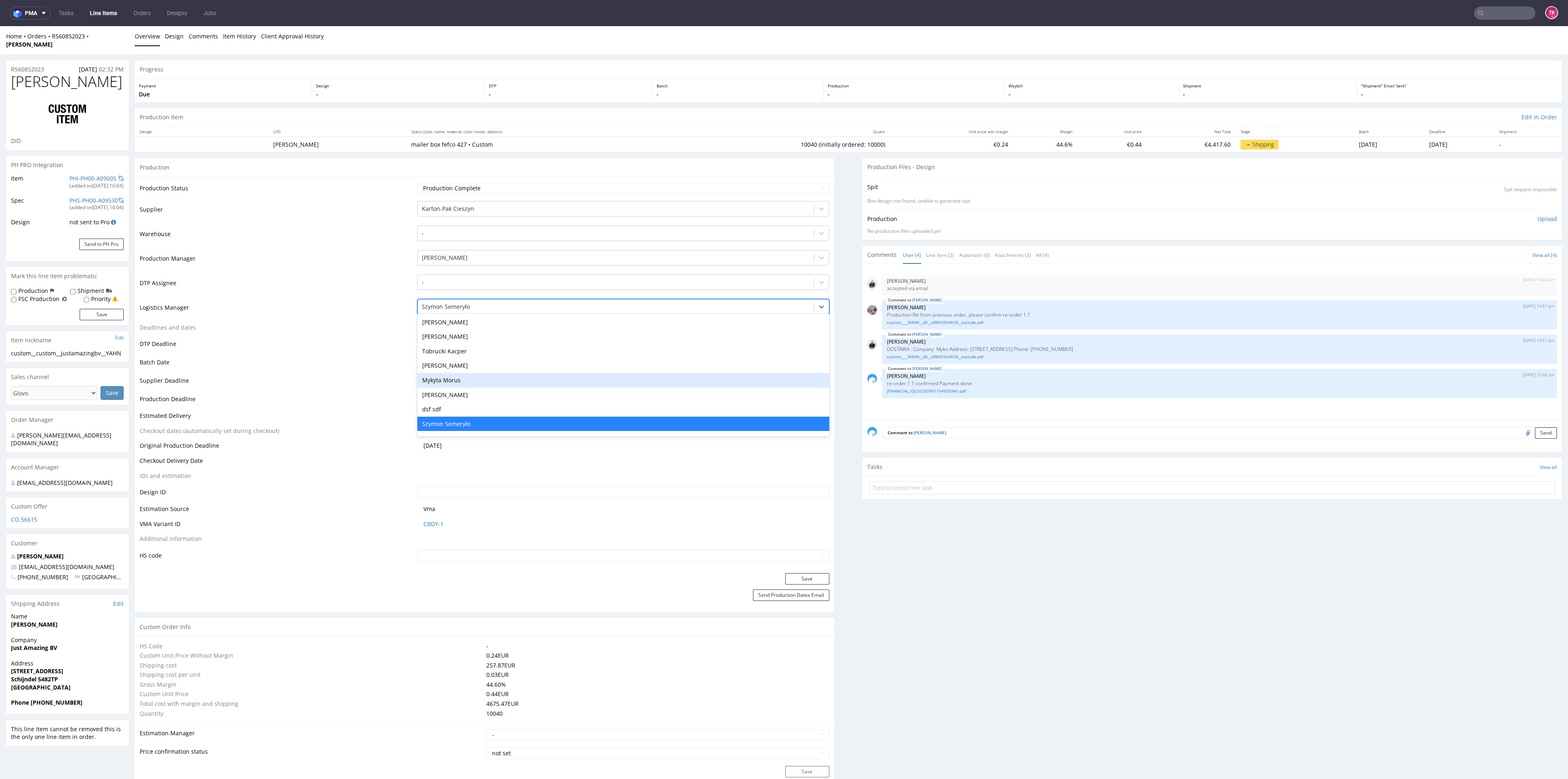
type input "t"
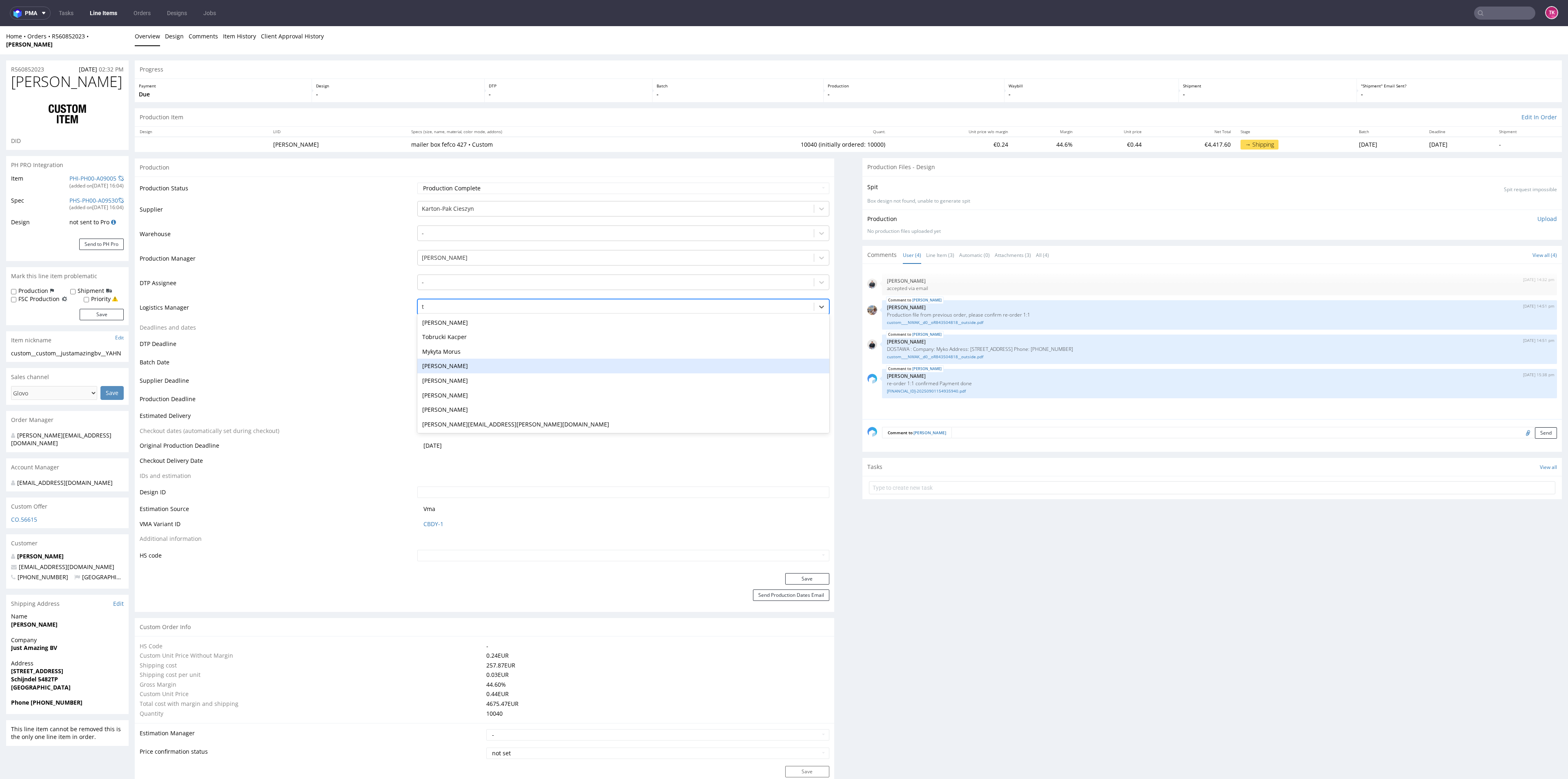
scroll to position [0, 0]
click at [463, 330] on div "Tobrucki Kacper" at bounding box center [623, 337] width 412 height 15
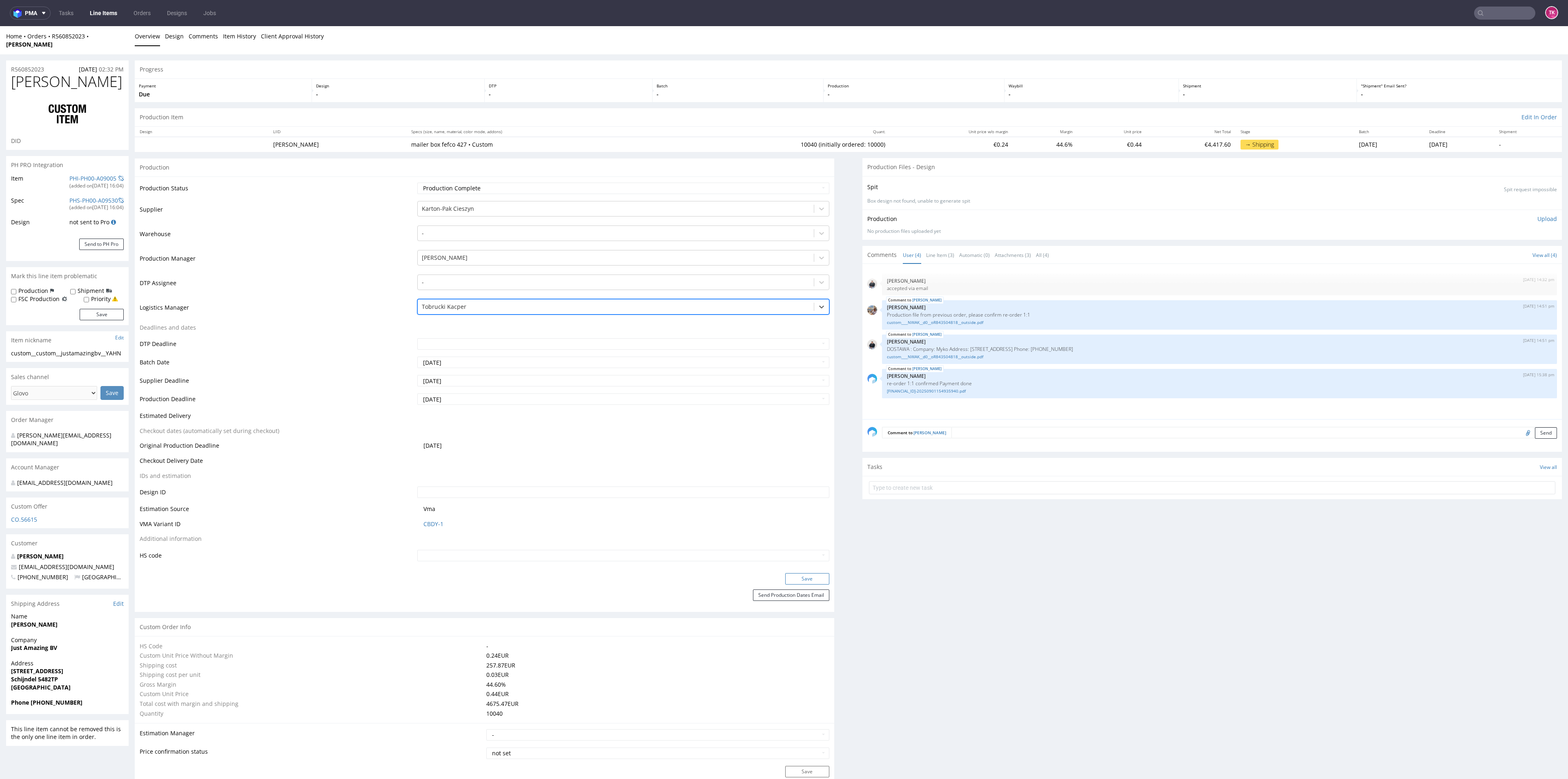
click at [813, 573] on button "Save" at bounding box center [807, 578] width 44 height 11
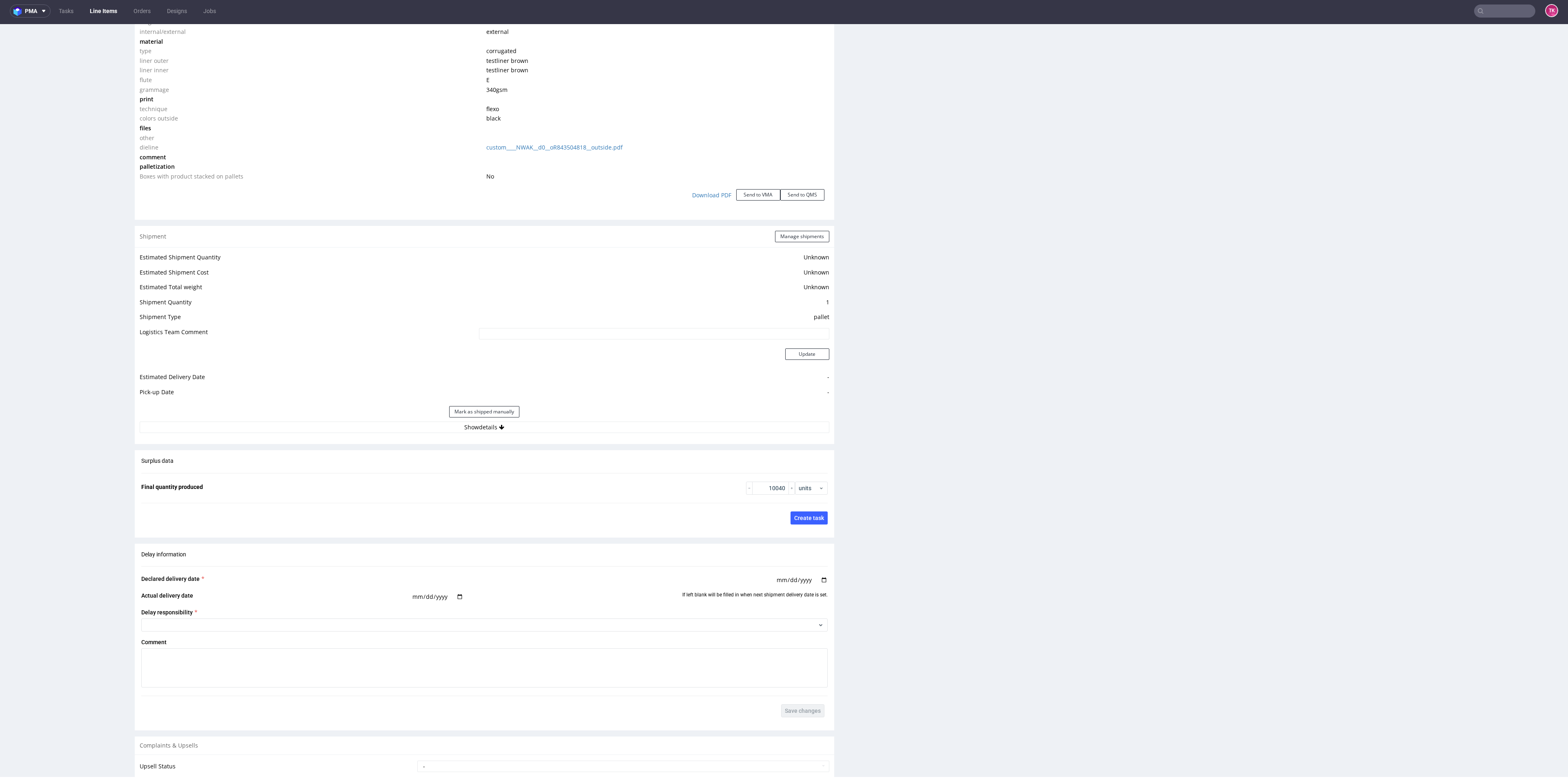
scroll to position [919, 0]
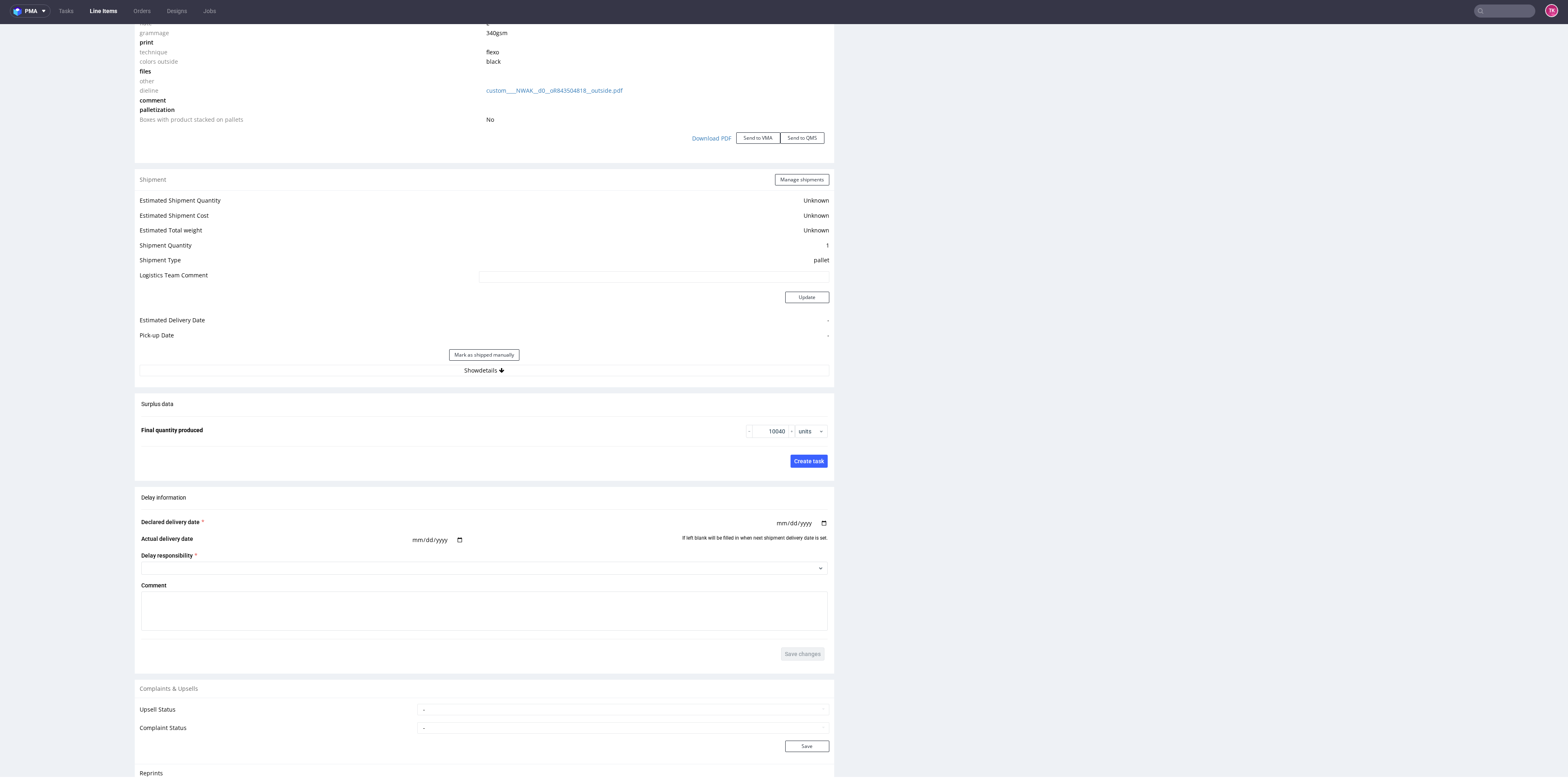
drag, startPoint x: 584, startPoint y: 376, endPoint x: 583, endPoint y: 371, distance: 5.1
click at [584, 376] on div "Shipment Manage shipments Estimated Shipment Quantity Unknown Estimated Shipmen…" at bounding box center [484, 278] width 700 height 218
click at [582, 369] on div "Estimated Shipment Quantity Unknown Estimated Shipment Cost Unknown Estimated T…" at bounding box center [484, 285] width 700 height 191
click at [580, 365] on button "Show details" at bounding box center [484, 370] width 689 height 11
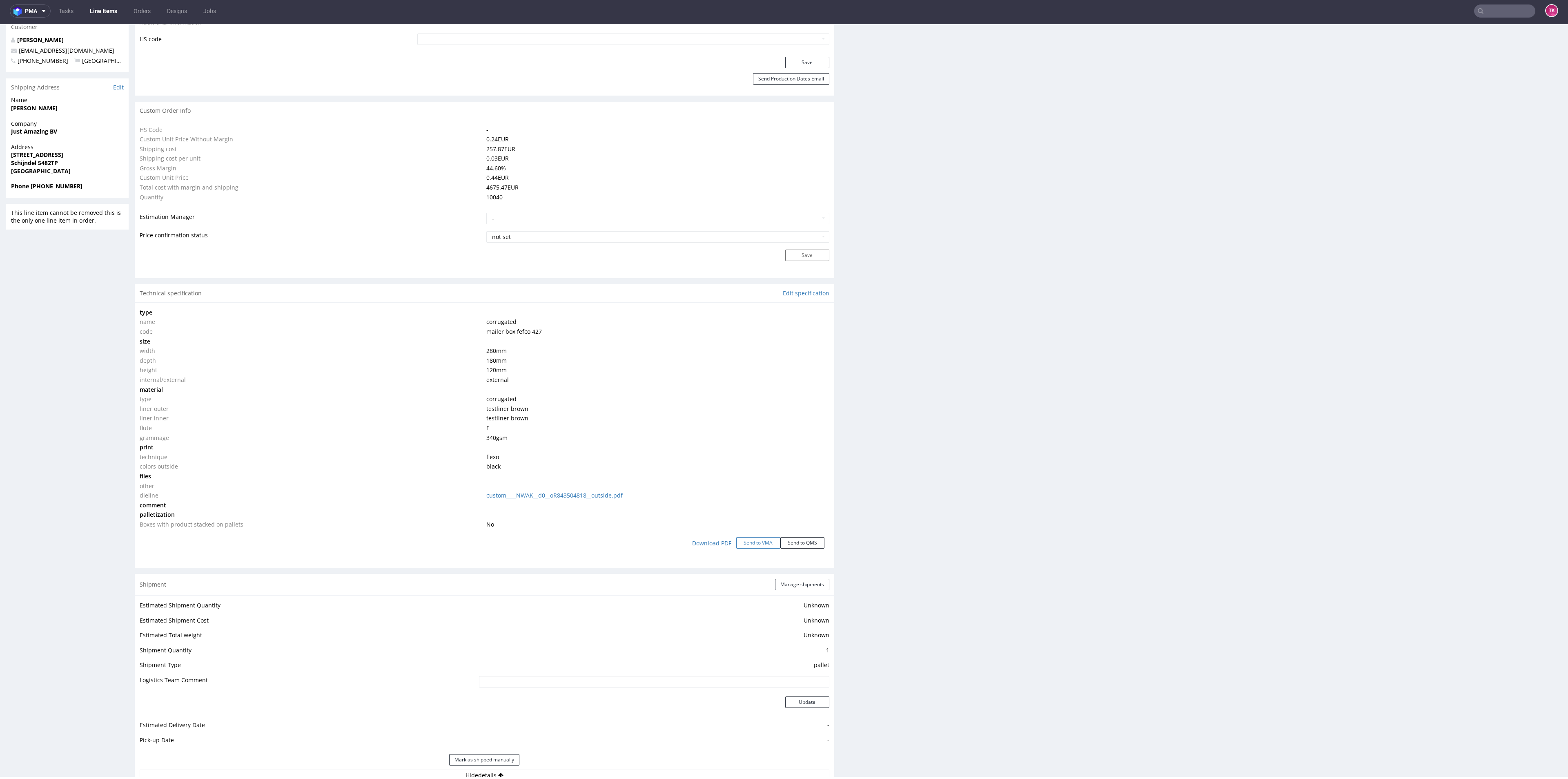
scroll to position [612, 0]
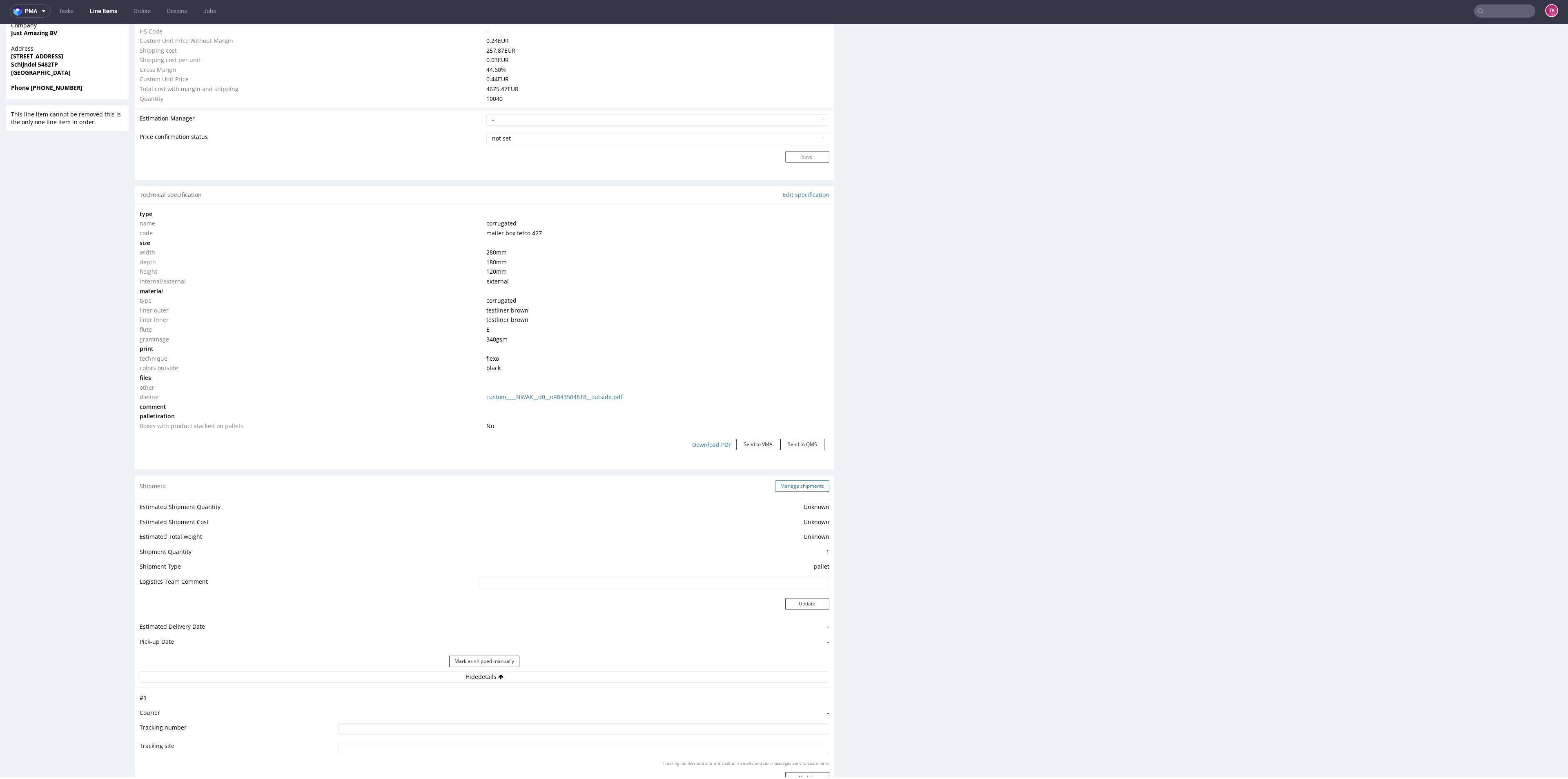
click at [797, 480] on button "Manage shipments" at bounding box center [802, 486] width 54 height 11
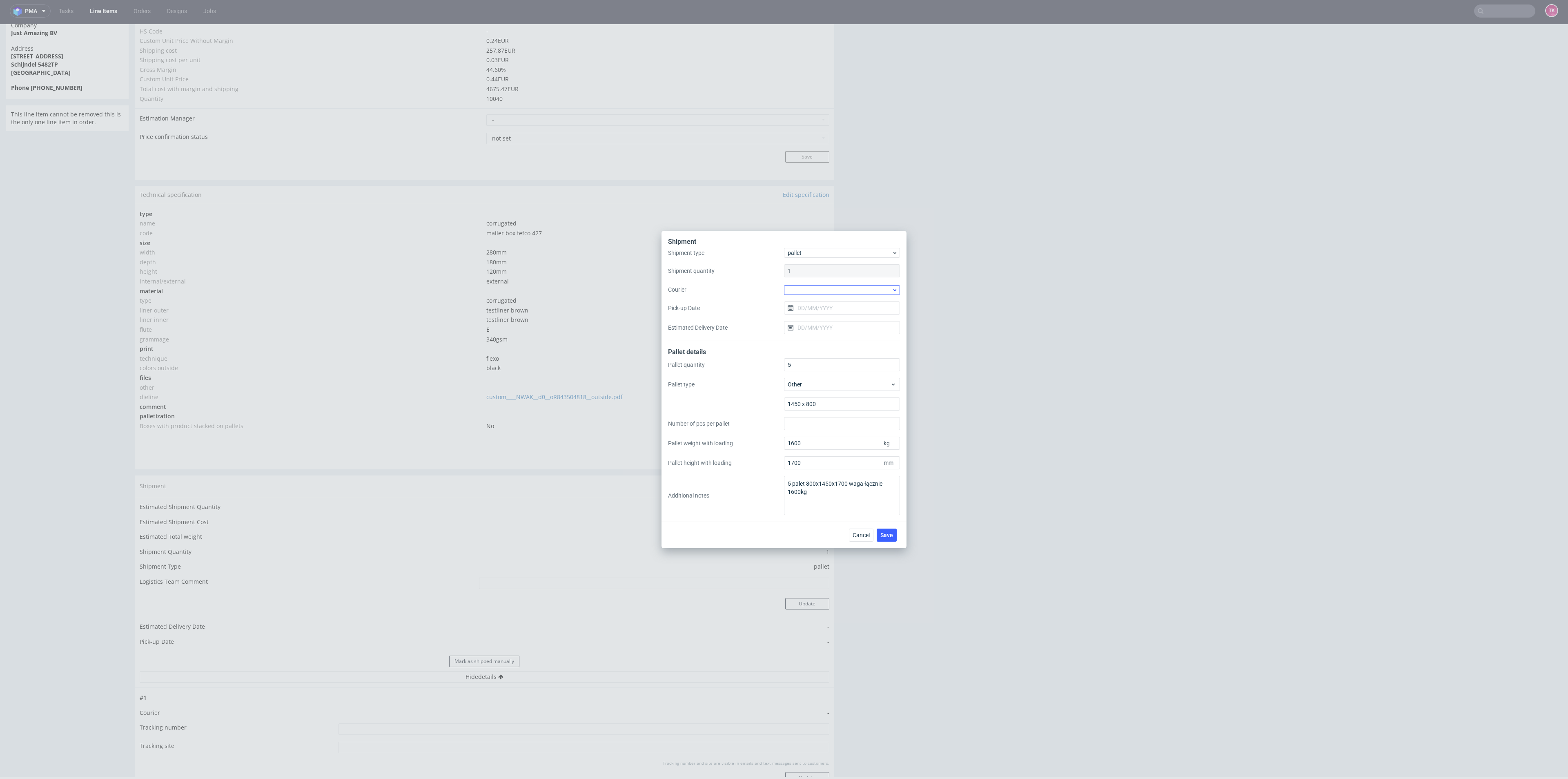
click at [827, 294] on div "Shipment type pallet Shipment quantity 1 Courier Pick-up Date Estimated Deliver…" at bounding box center [784, 294] width 232 height 93
click at [823, 298] on div "Shipment type pallet Shipment quantity 1 Courier Pick-up Date Estimated Deliver…" at bounding box center [784, 294] width 232 height 93
click at [821, 294] on div at bounding box center [841, 290] width 116 height 10
click at [838, 351] on div "Kuehne + Nagel" at bounding box center [842, 349] width 110 height 15
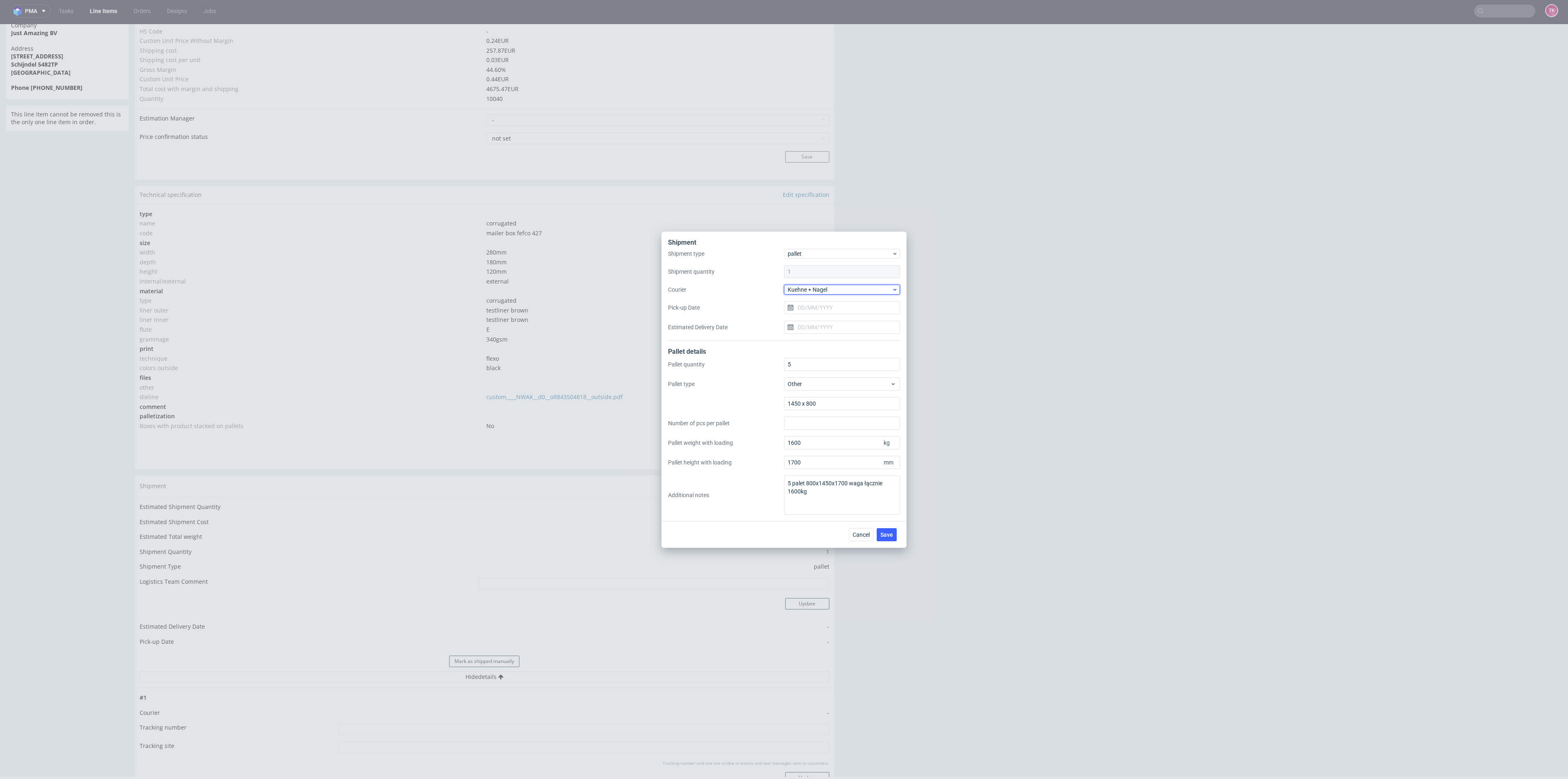
click at [823, 286] on span "Kuehne + Nagel" at bounding box center [840, 290] width 104 height 8
click at [821, 321] on div "DB Schenker" at bounding box center [842, 322] width 110 height 15
click at [817, 304] on input "Pick-up Date" at bounding box center [841, 308] width 116 height 13
click at [843, 403] on span "24" at bounding box center [841, 405] width 6 height 8
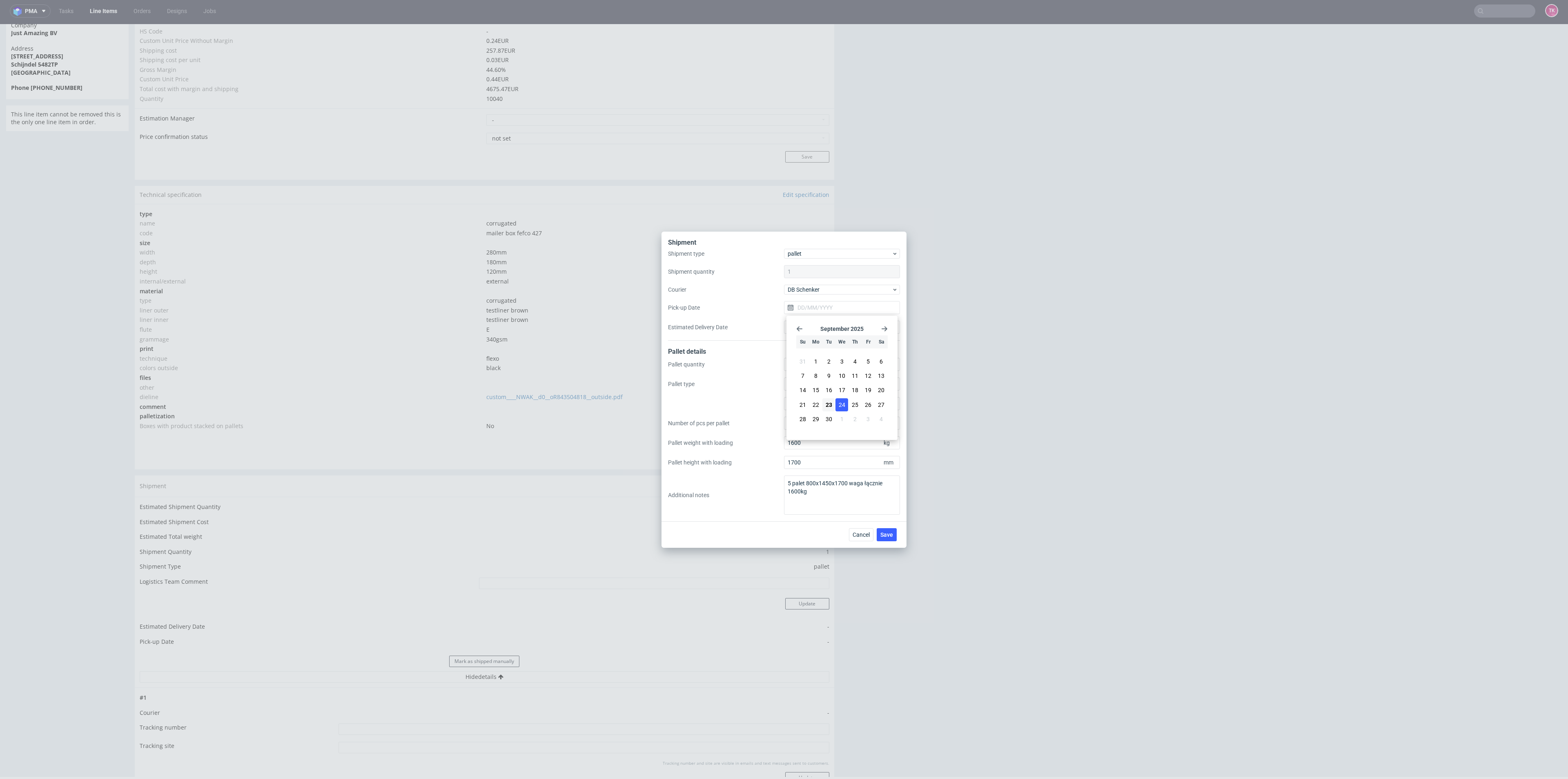
type input "[DATE]"
click at [885, 537] on span "Save" at bounding box center [886, 535] width 12 height 6
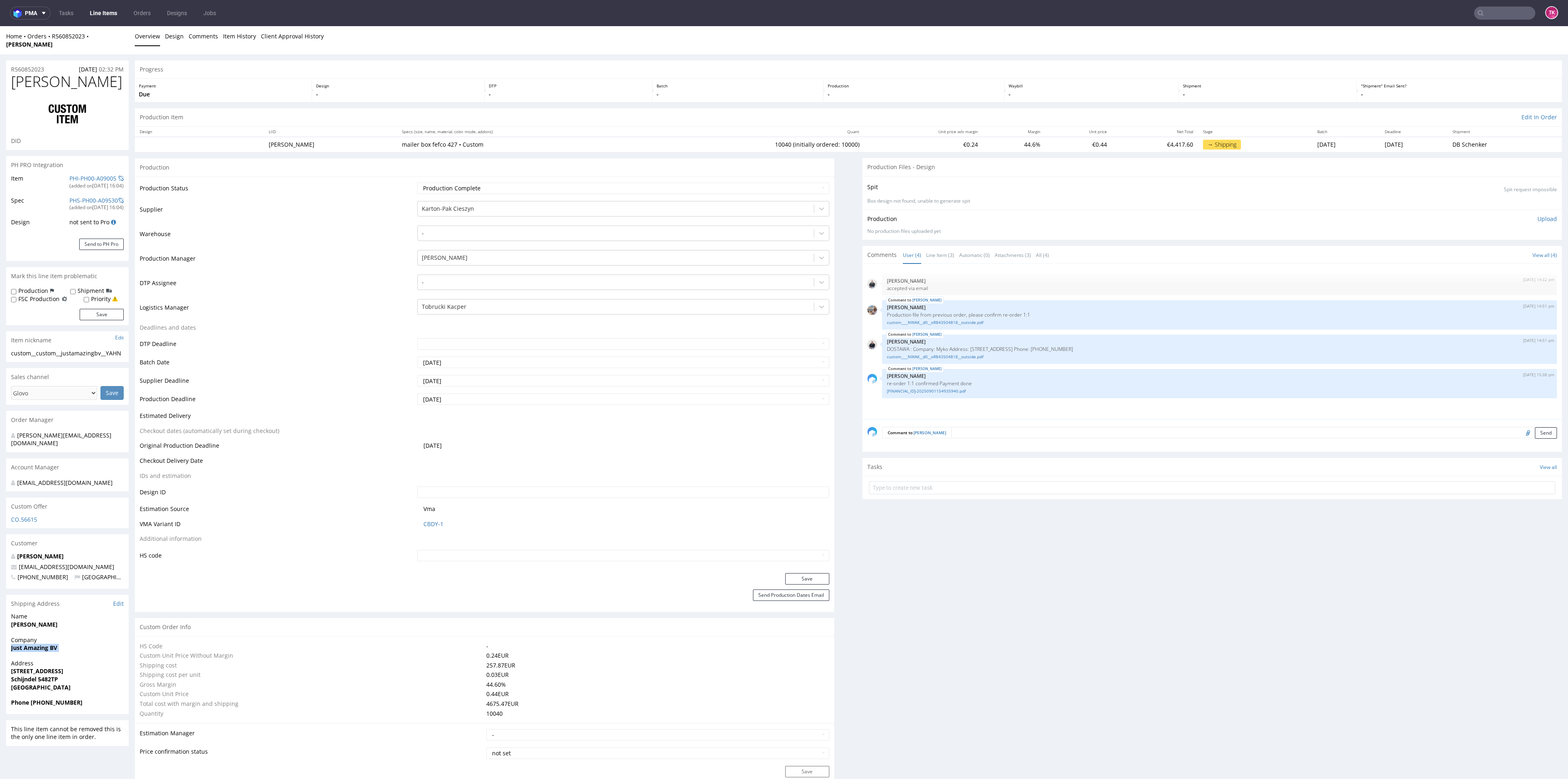
drag, startPoint x: 8, startPoint y: 643, endPoint x: 0, endPoint y: 630, distance: 15.3
copy strong "Just Amazing BV"
drag, startPoint x: 1093, startPoint y: 339, endPoint x: 871, endPoint y: 341, distance: 222.0
click at [871, 341] on div "[PERSON_NAME] [DATE] 14:51 pm [PERSON_NAME] DOSTAWA : Company: Myko Address: [S…" at bounding box center [1211, 349] width 689 height 29
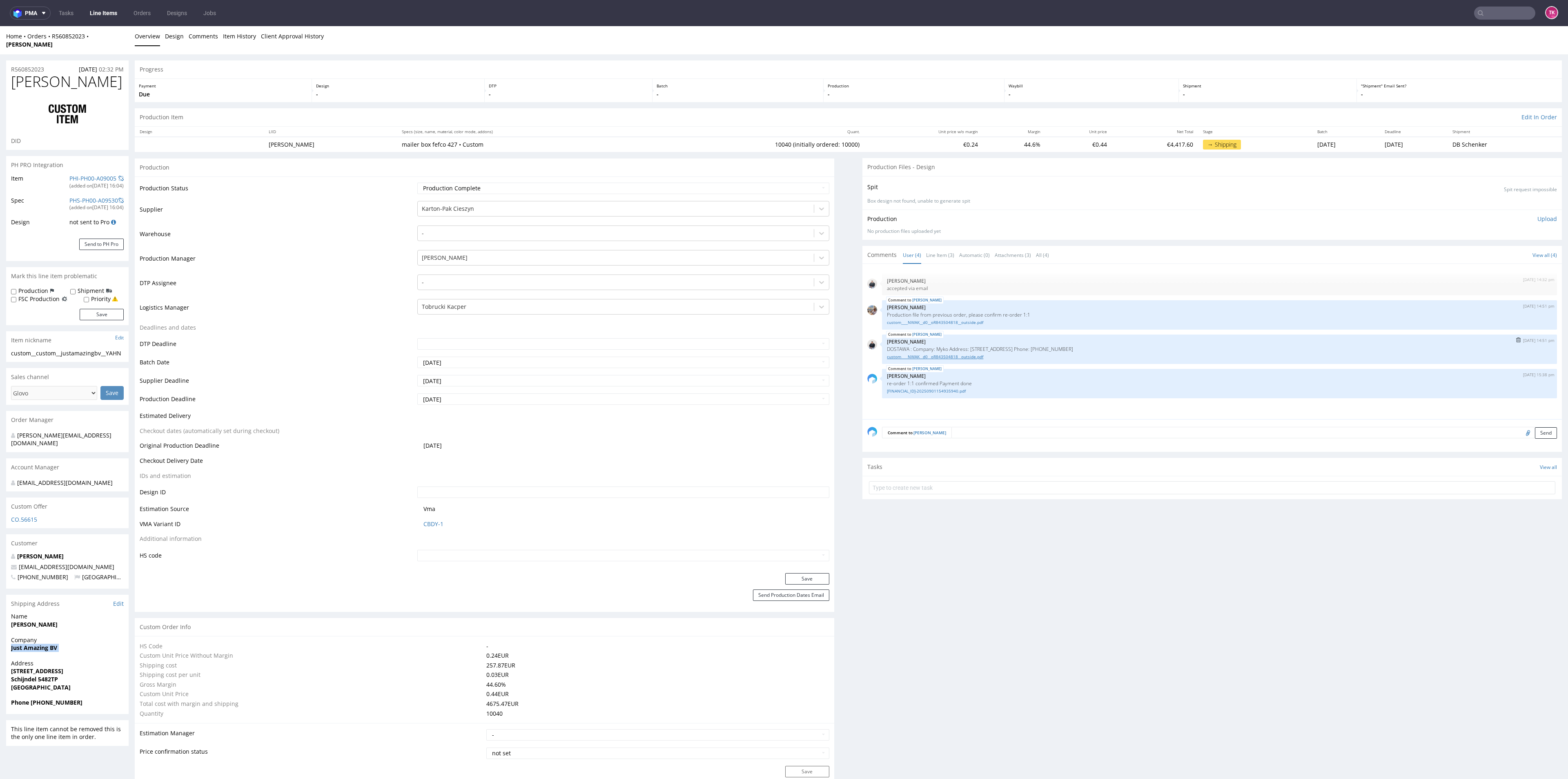
click at [921, 353] on link "custom____NWAK__d0__oR843504818__outside.pdf" at bounding box center [1220, 356] width 665 height 6
click at [893, 304] on p "[PERSON_NAME]" at bounding box center [1220, 307] width 665 height 6
drag, startPoint x: 121, startPoint y: 34, endPoint x: 49, endPoint y: 40, distance: 72.2
click at [49, 40] on div "Home Orders R560852023 [PERSON_NAME]" at bounding box center [67, 40] width 122 height 16
copy div "R560852023 [PERSON_NAME]"
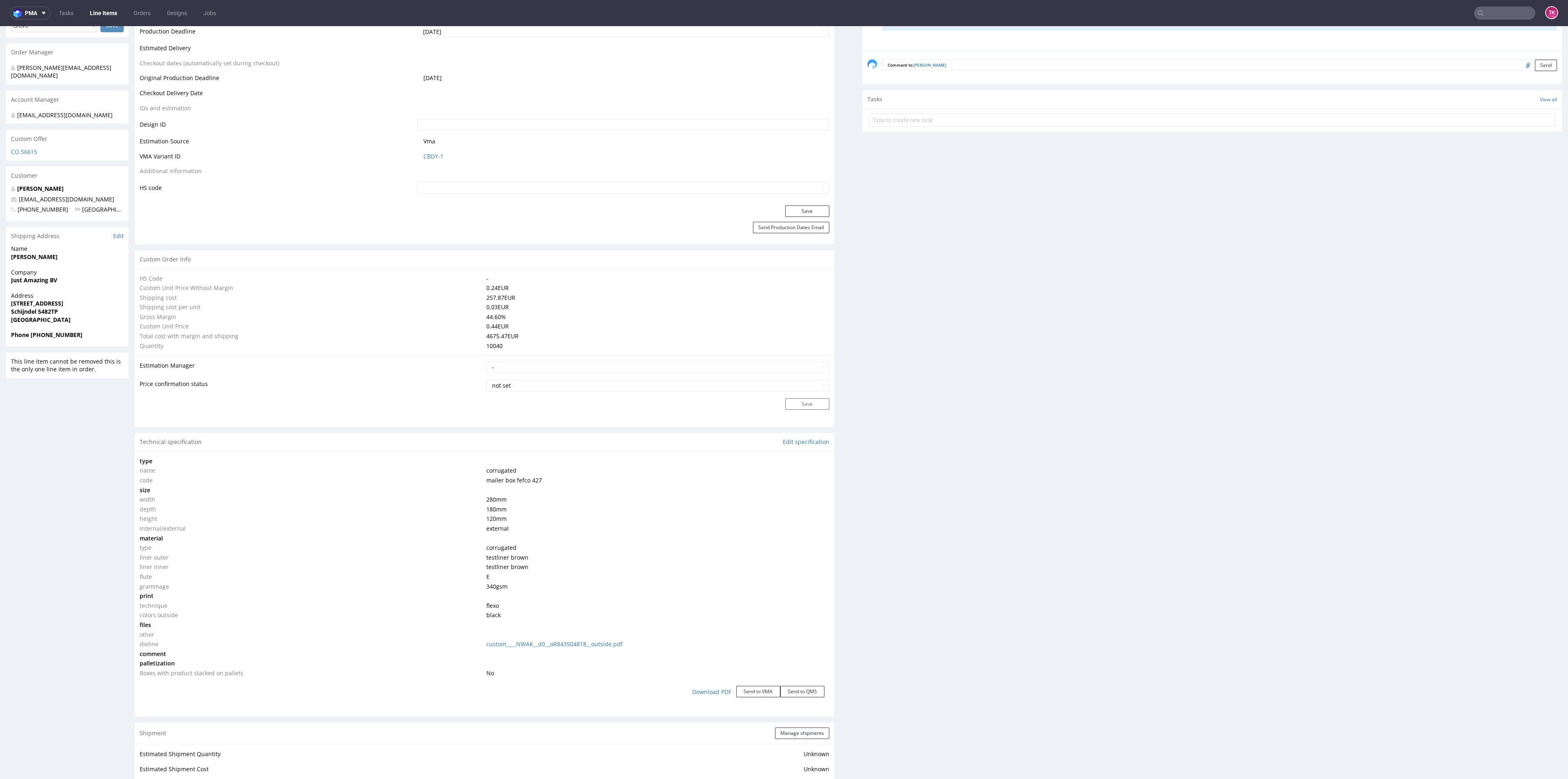
scroll to position [612, 0]
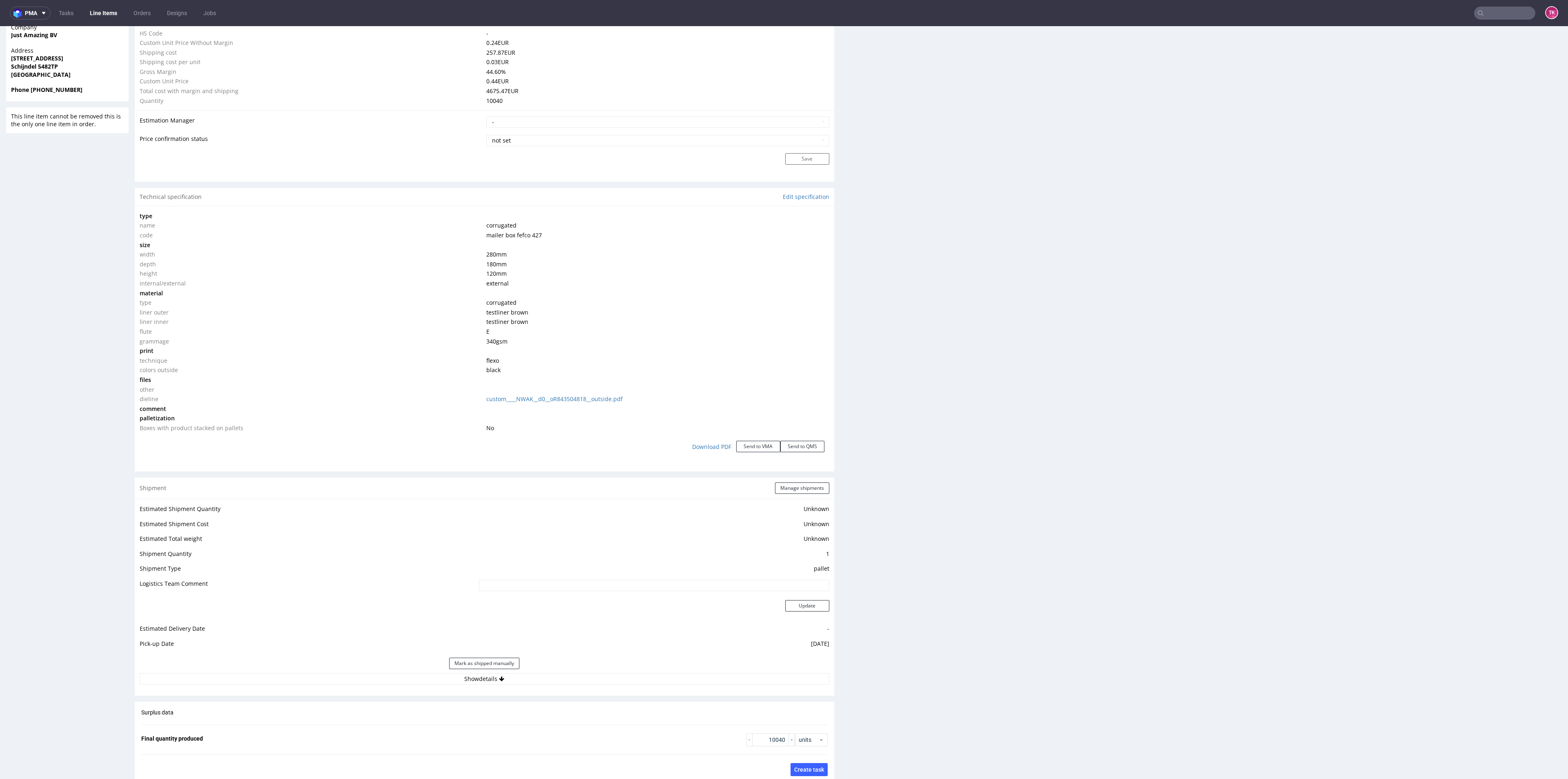
click at [432, 677] on div "Estimated Shipment Quantity Unknown Estimated Shipment Cost Unknown Estimated T…" at bounding box center [484, 594] width 700 height 191
click at [430, 675] on button "Show details" at bounding box center [484, 678] width 689 height 11
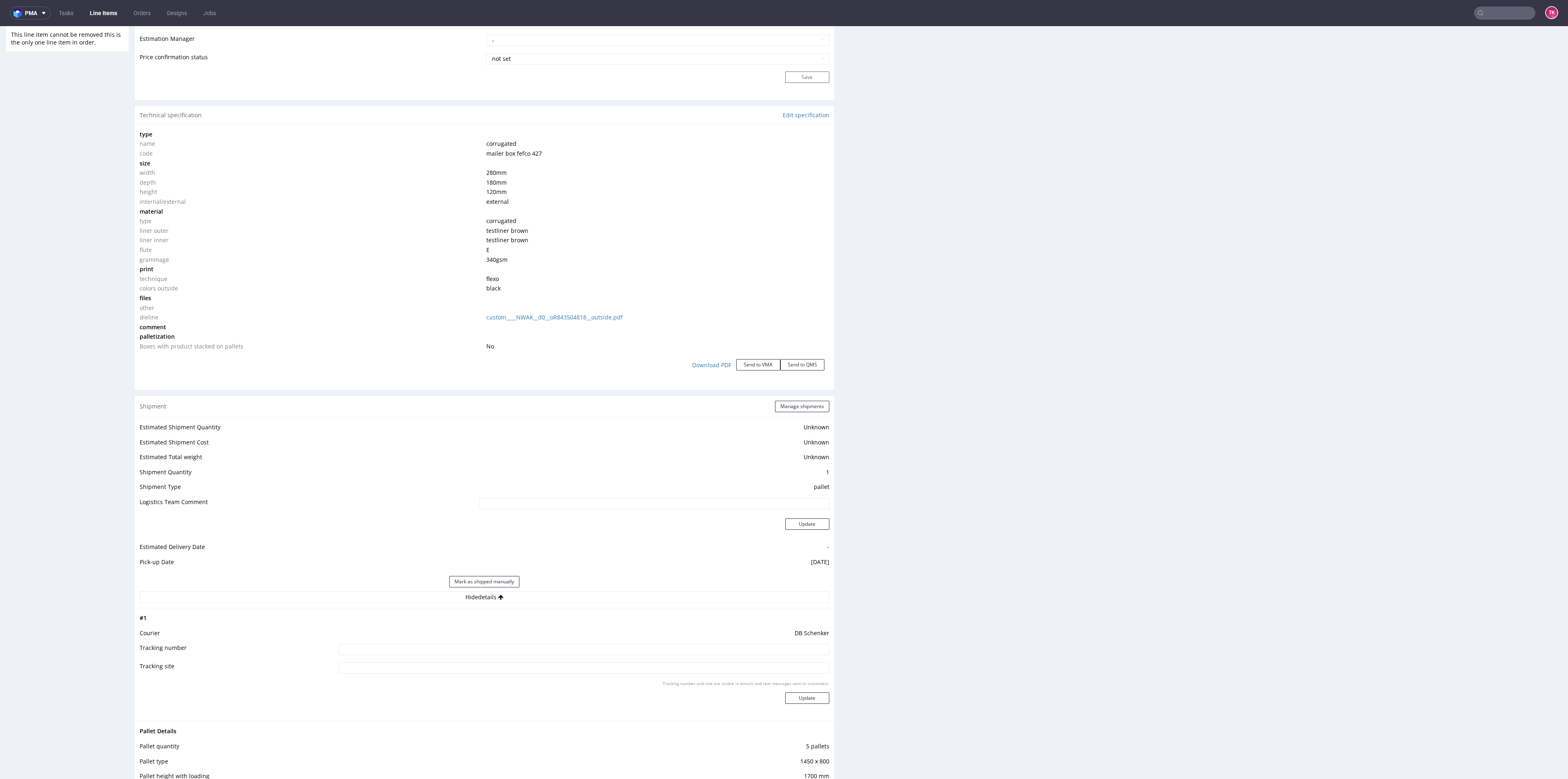
scroll to position [735, 0]
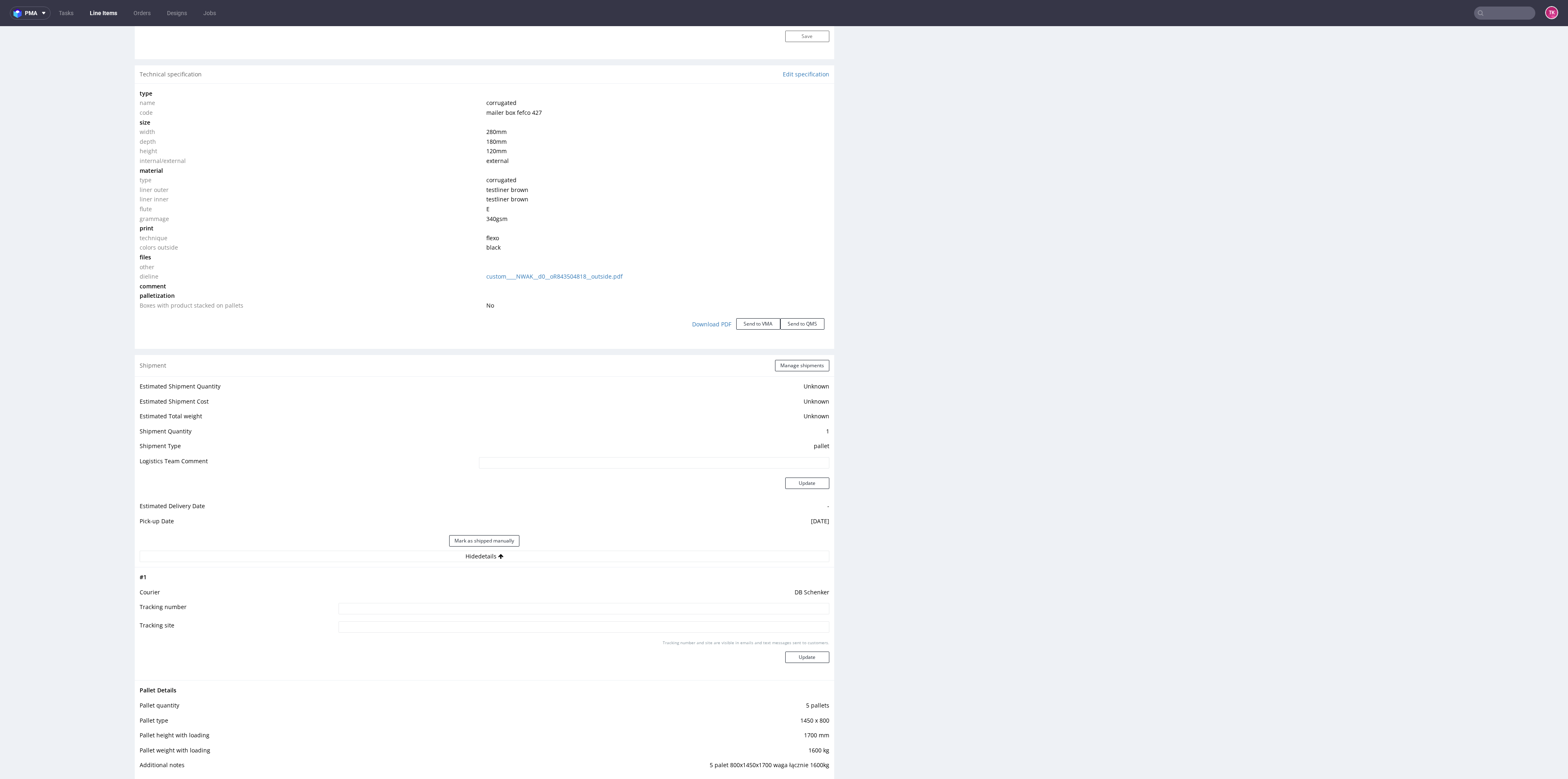
click at [431, 603] on input at bounding box center [584, 608] width 490 height 11
type input "Czekamy na info gdzie to leci"
click at [785, 651] on button "Update" at bounding box center [807, 657] width 44 height 11
click at [105, 7] on link "Line Items" at bounding box center [103, 12] width 37 height 13
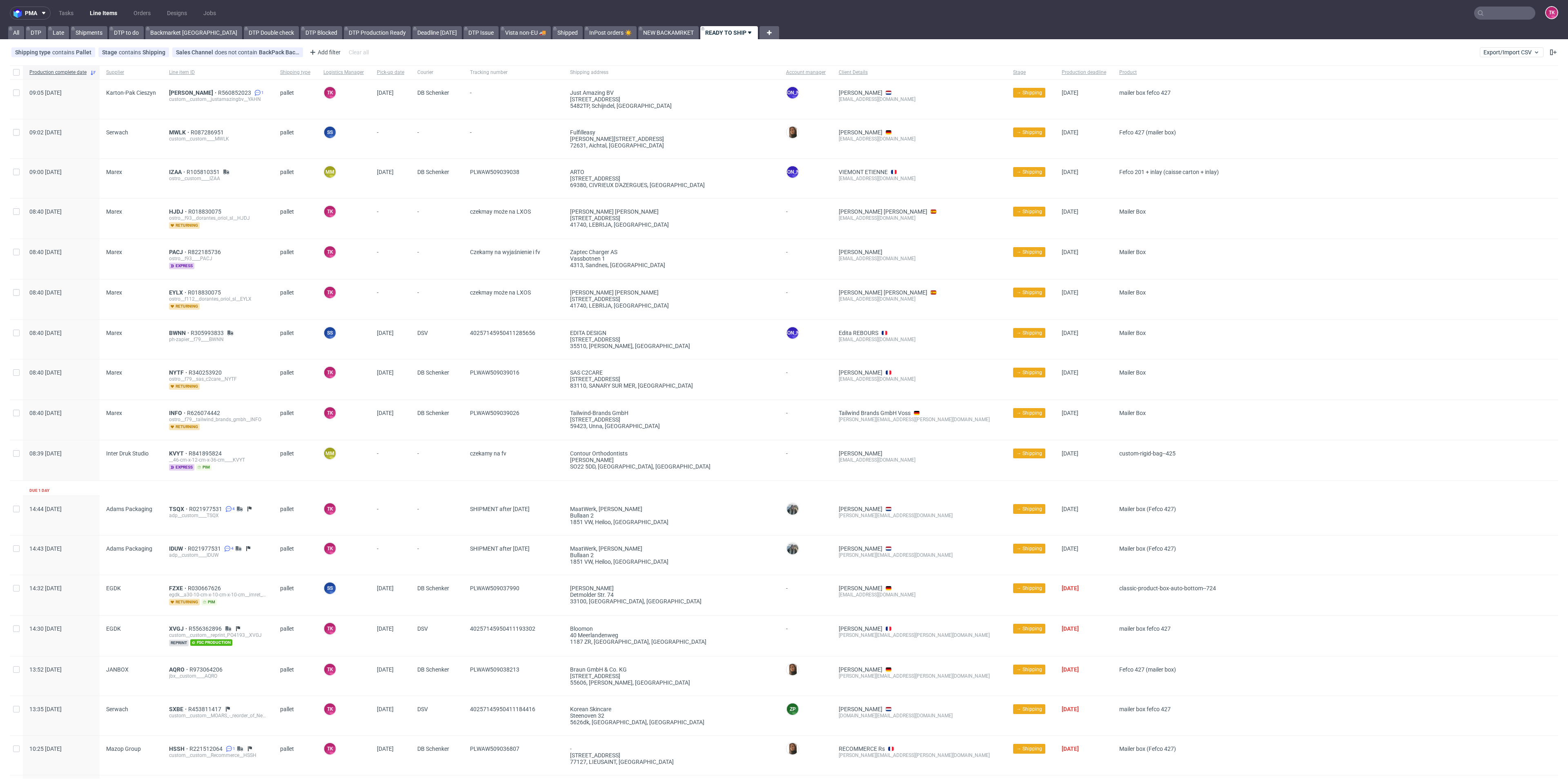
click at [100, 13] on link "Line Items" at bounding box center [103, 12] width 37 height 13
click at [94, 22] on nav "pma Tasks Line Items Orders Designs Jobs TK" at bounding box center [784, 13] width 1568 height 26
click at [98, 17] on link "Line Items" at bounding box center [103, 12] width 37 height 13
click at [117, 3] on nav "pma Tasks Line Items Orders Designs Jobs TK" at bounding box center [784, 13] width 1568 height 26
click at [107, 8] on link "Line Items" at bounding box center [103, 12] width 37 height 13
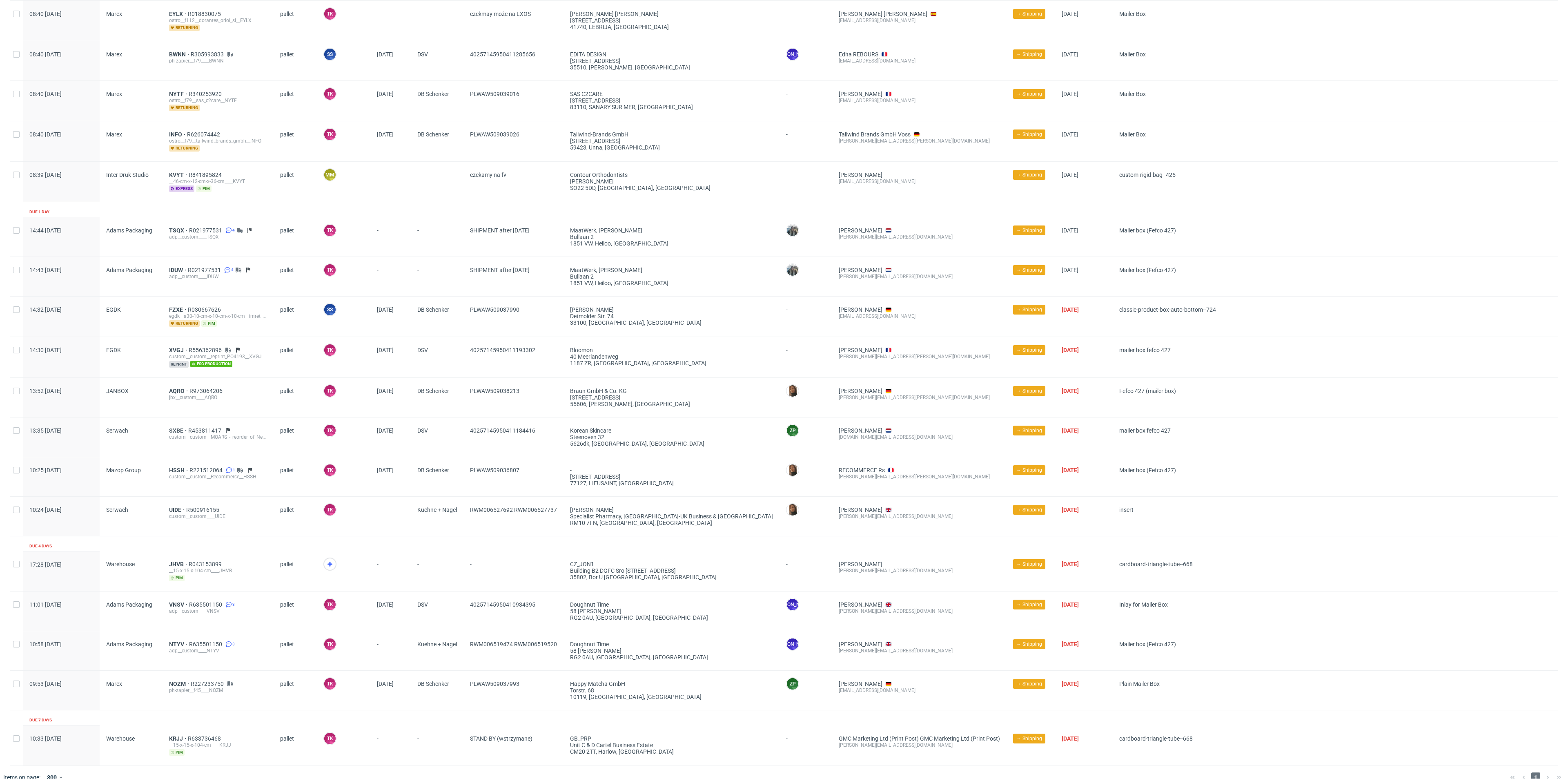
scroll to position [288, 0]
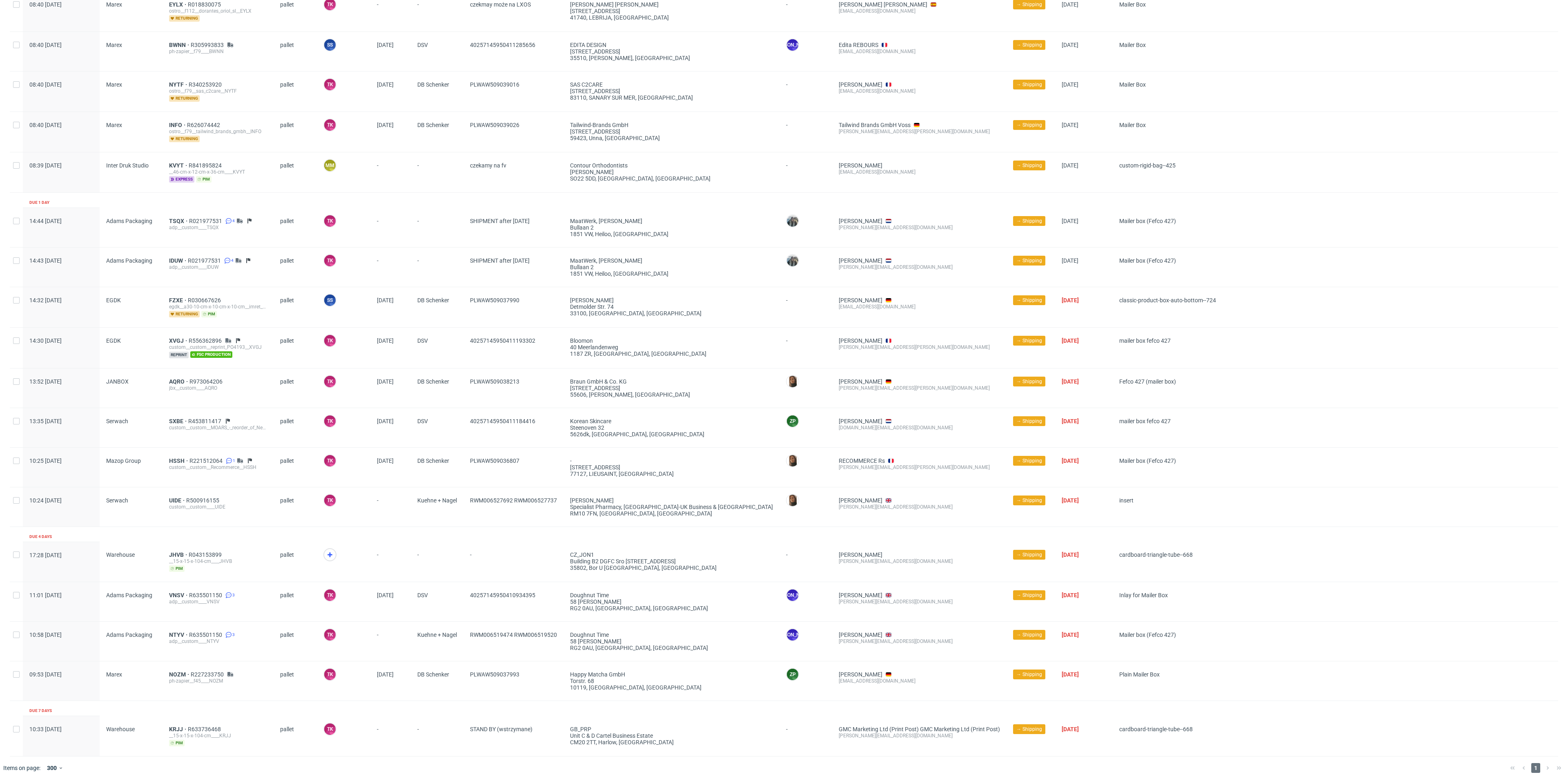
drag, startPoint x: 330, startPoint y: 548, endPoint x: 317, endPoint y: 560, distance: 17.7
click at [328, 550] on icon at bounding box center [330, 555] width 10 height 10
click at [182, 558] on div "__15-x-15-x-104-cm____JHVB" at bounding box center [218, 560] width 98 height 6
click at [179, 553] on span "JHVB" at bounding box center [179, 554] width 19 height 6
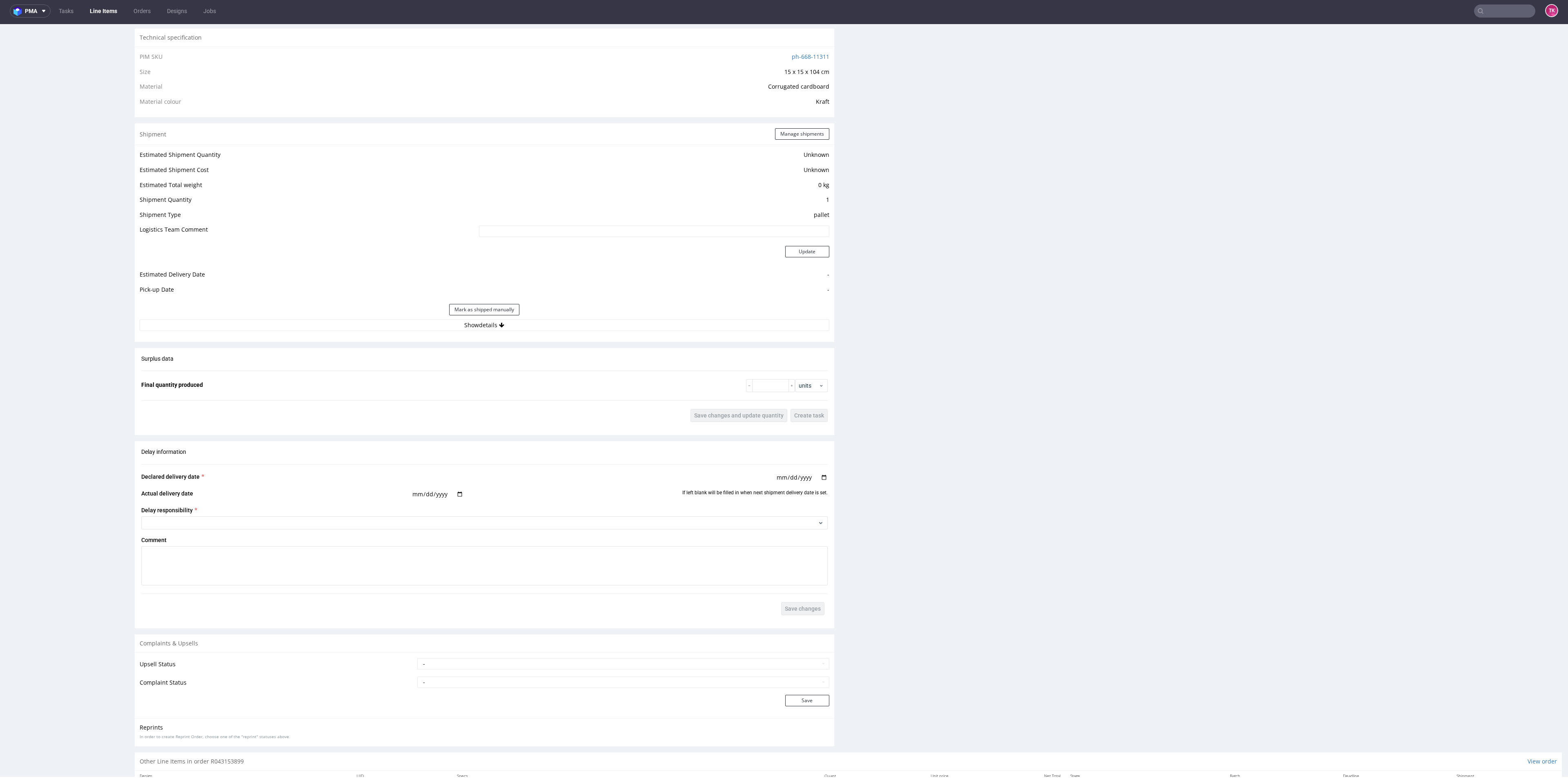
scroll to position [641, 0]
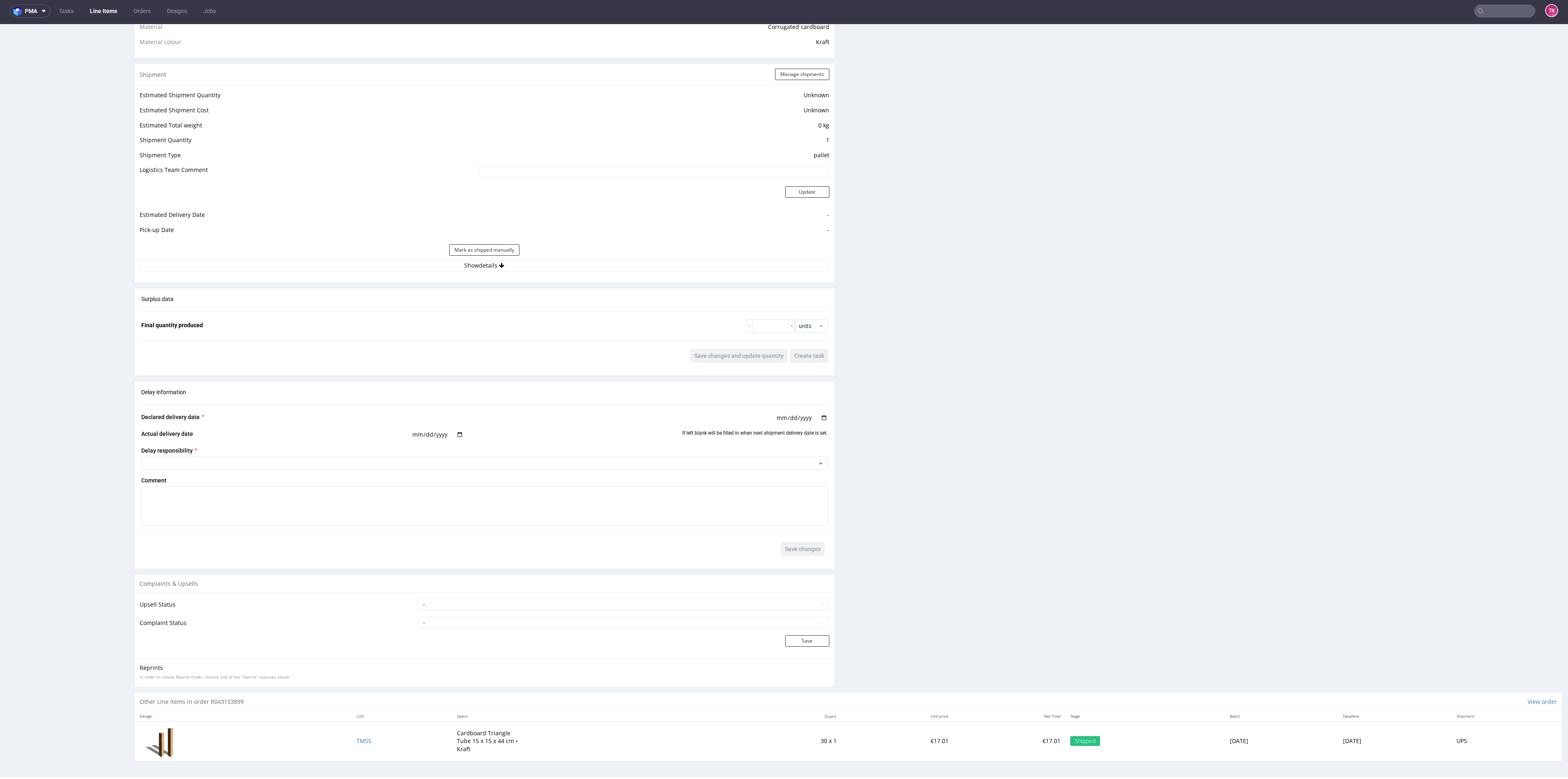
click at [497, 272] on div "Estimated Shipment Quantity Unknown Estimated Shipment Cost Unknown Estimated T…" at bounding box center [484, 180] width 700 height 191
click at [497, 270] on div "Estimated Shipment Quantity Unknown Estimated Shipment Cost Unknown Estimated T…" at bounding box center [484, 180] width 700 height 191
click at [497, 269] on div "Estimated Shipment Quantity Unknown Estimated Shipment Cost Unknown Estimated T…" at bounding box center [484, 180] width 700 height 191
click at [499, 267] on icon at bounding box center [502, 265] width 6 height 6
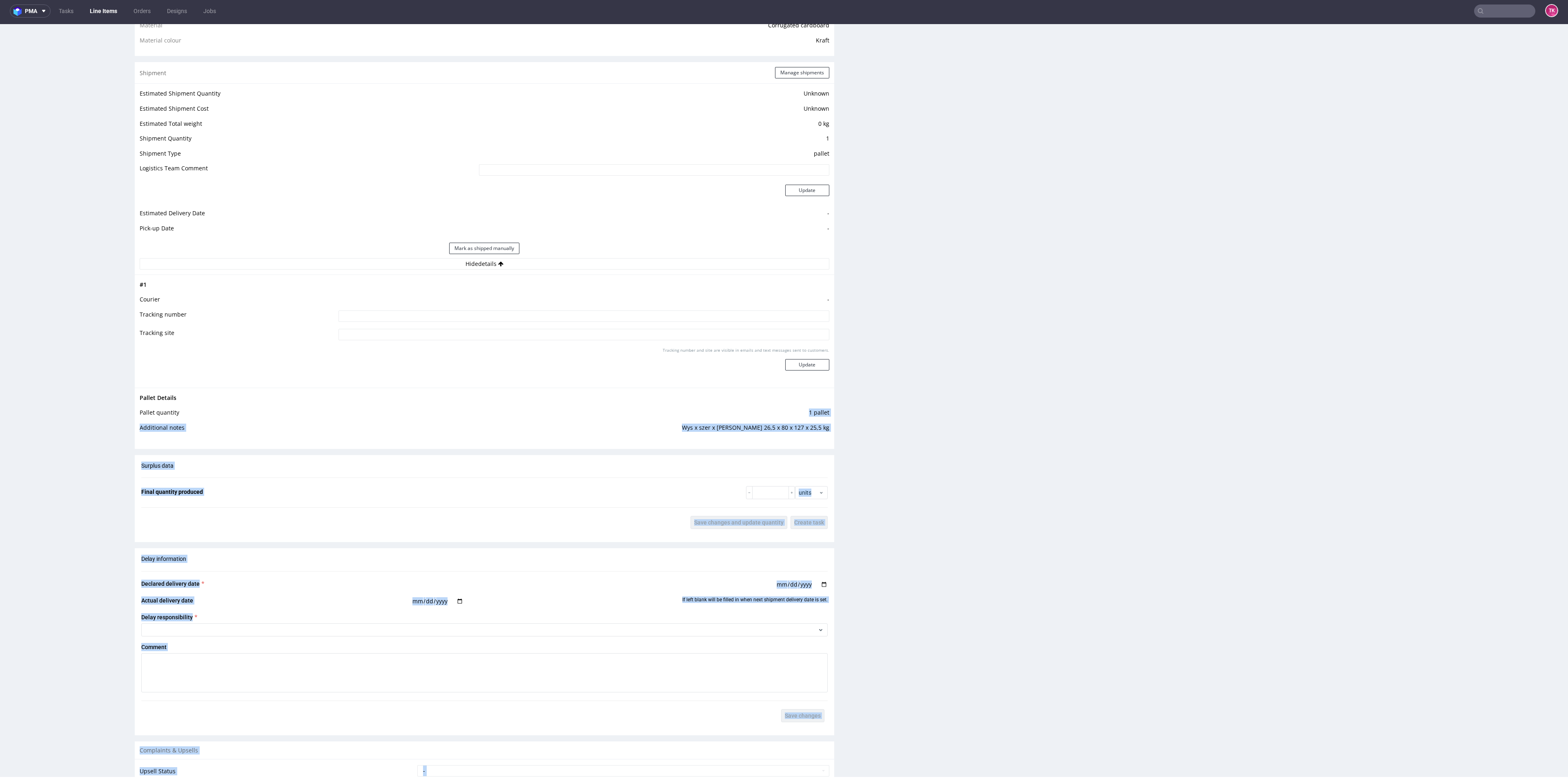
drag, startPoint x: 741, startPoint y: 420, endPoint x: 880, endPoint y: 424, distance: 139.1
click at [866, 422] on div "Progress Payment Payment deferred Design N/A DTP Complete Batch Complete Tue 23…" at bounding box center [848, 171] width 1427 height 1524
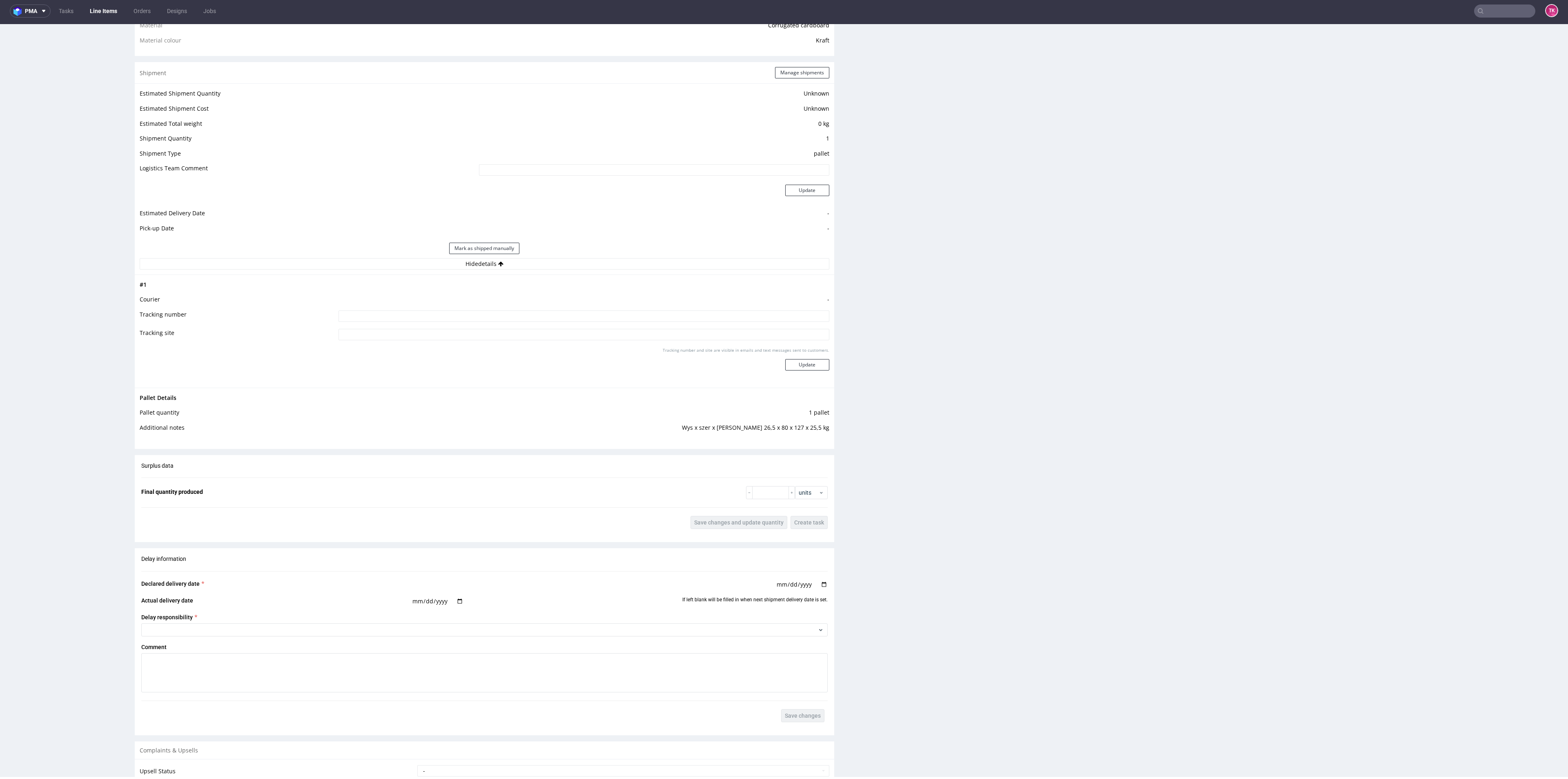
click at [880, 424] on div "Production Files - Design Spit Spit request impossible Box design not found, un…" at bounding box center [1212, 198] width 700 height 1321
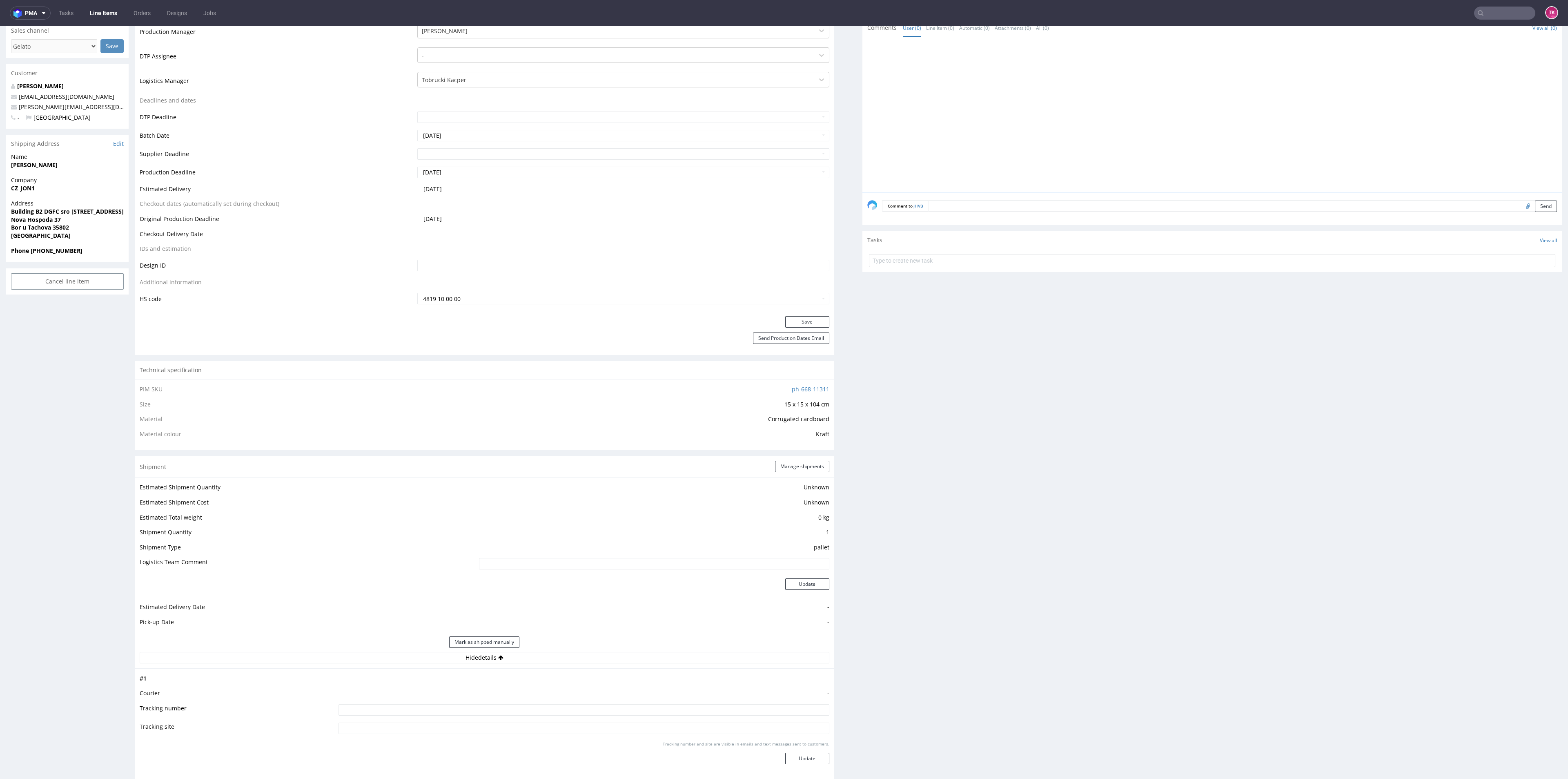
scroll to position [0, 0]
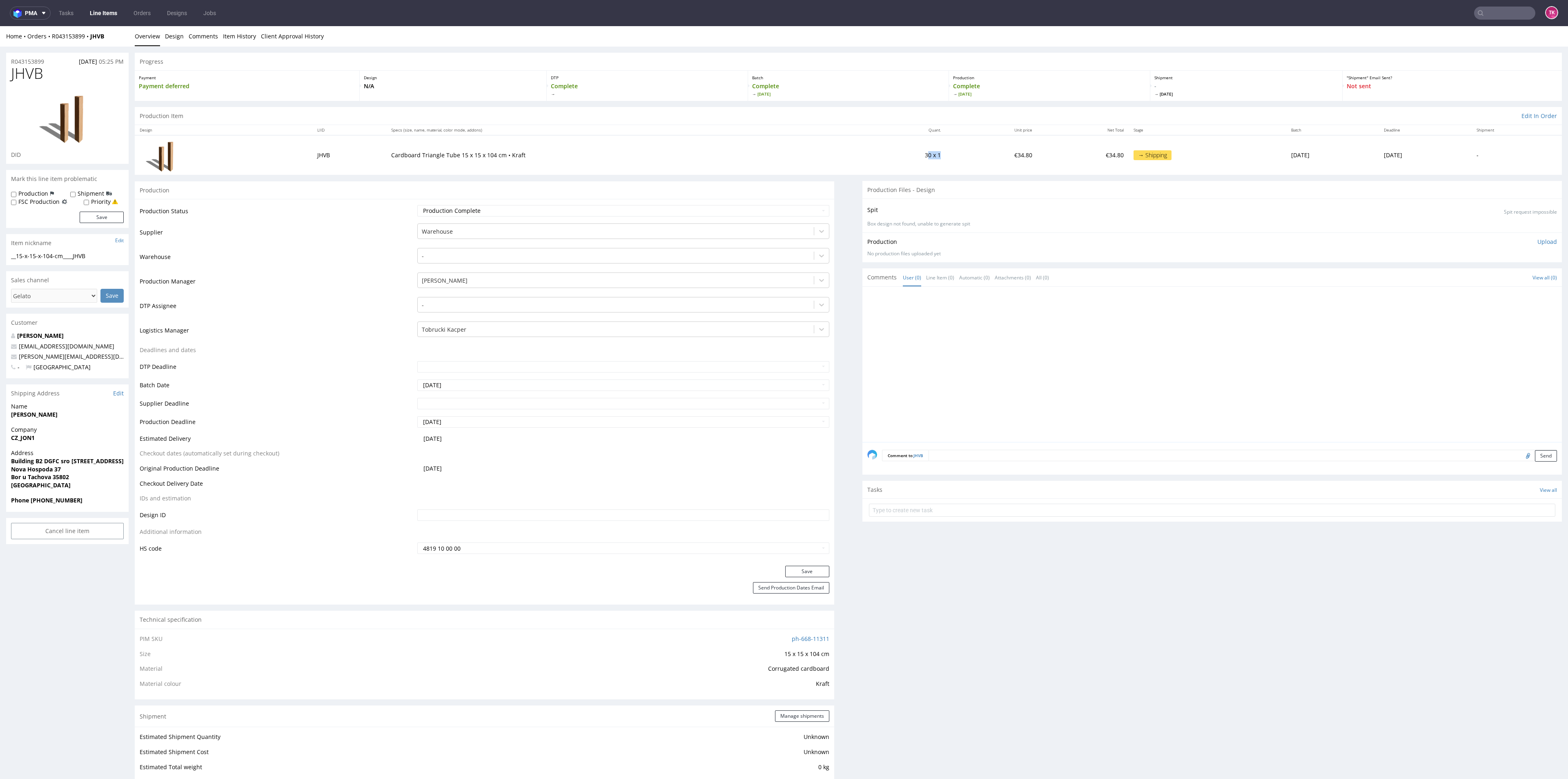
drag, startPoint x: 875, startPoint y: 168, endPoint x: 877, endPoint y: 253, distance: 85.0
click at [893, 162] on tr "JHVB Cardboard Triangle Tube 15 x 15 x 104 cm • Kraft 30 x 1 €34.80 €34.80 → Sh…" at bounding box center [848, 155] width 1427 height 39
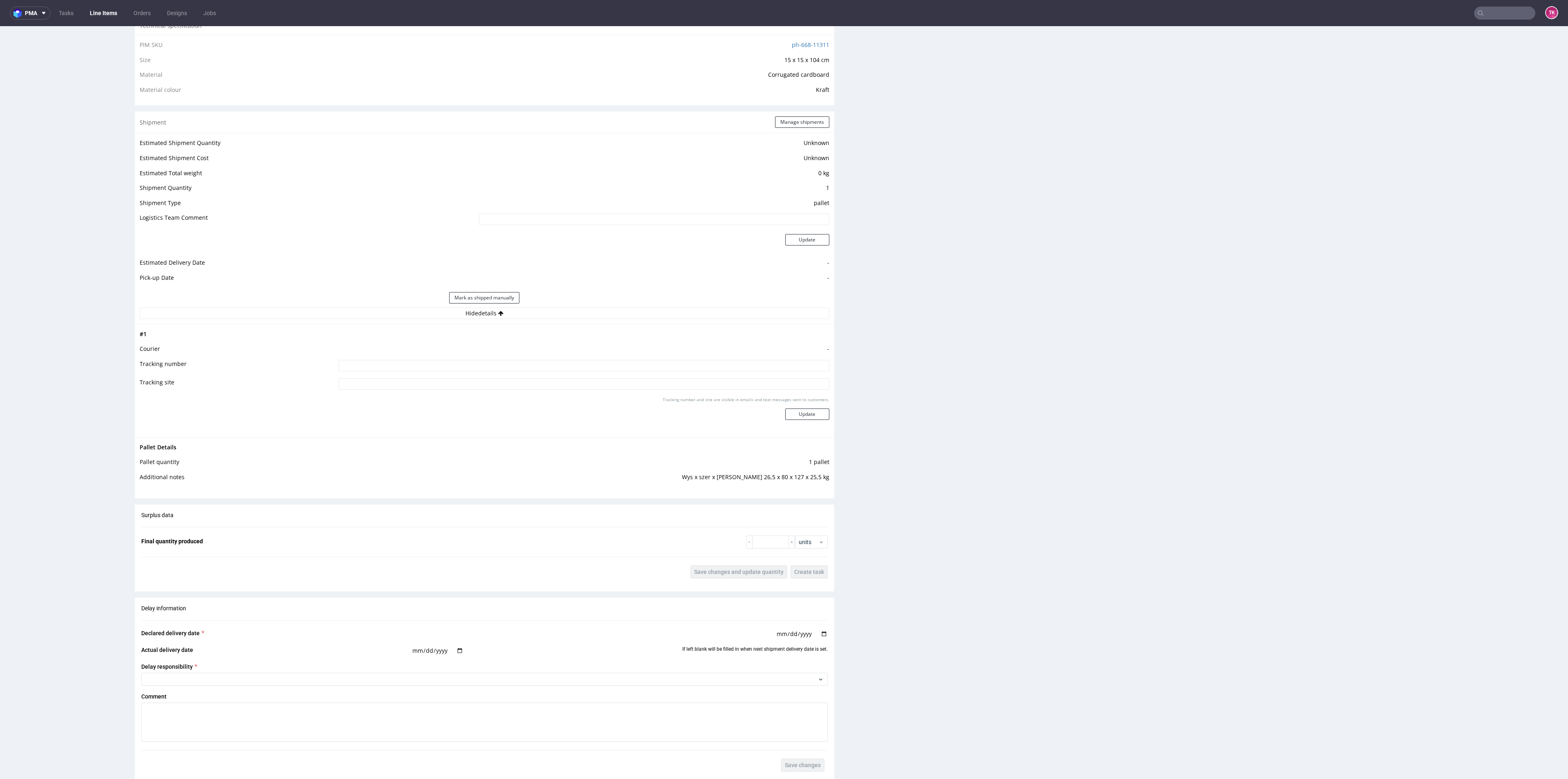
scroll to position [612, 0]
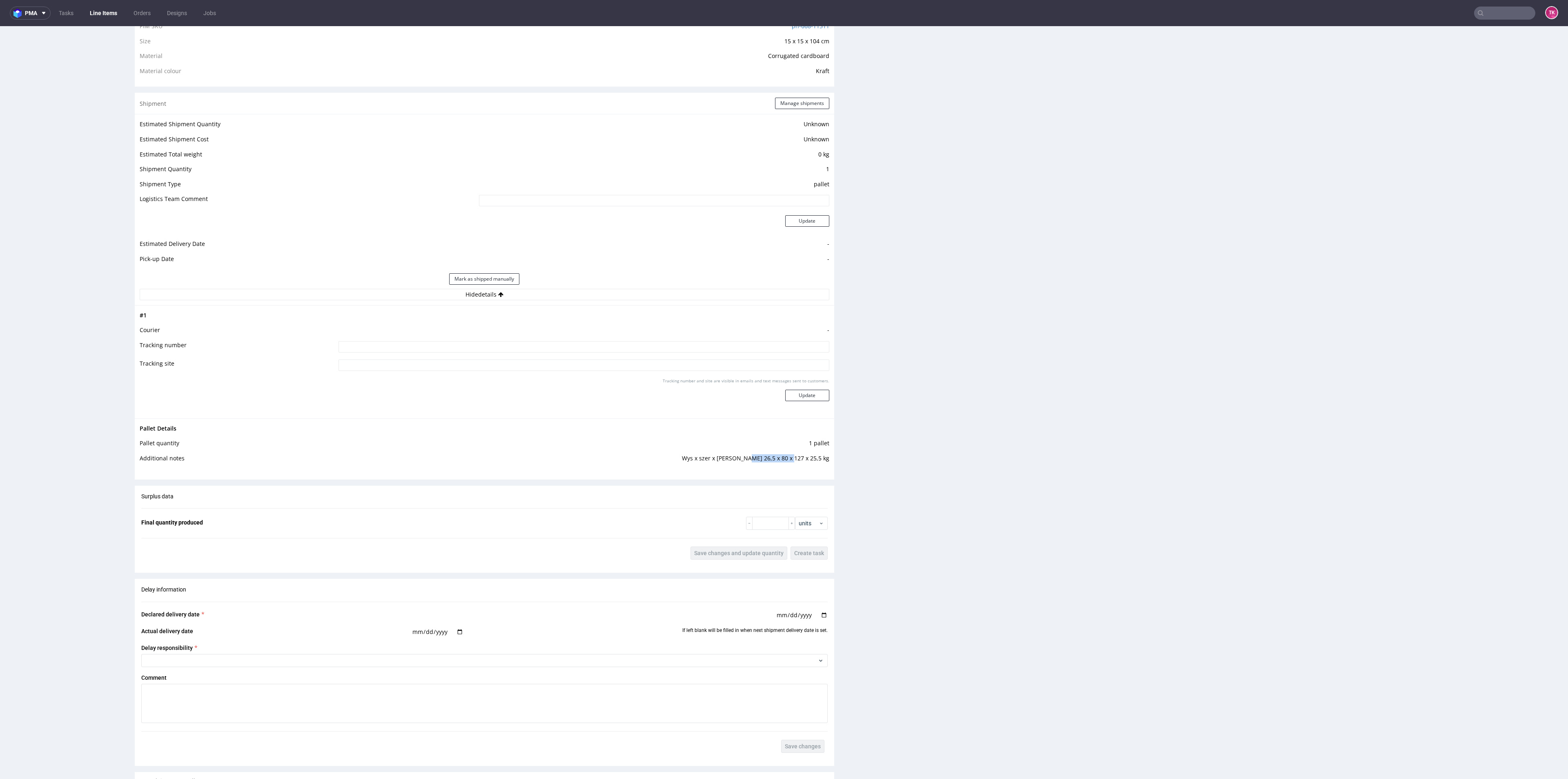
drag, startPoint x: 757, startPoint y: 462, endPoint x: 798, endPoint y: 467, distance: 41.3
click at [796, 464] on td "Wys x szer x [PERSON_NAME] 26,5 x 80 x 127 x 25,5 kg" at bounding box center [580, 461] width 498 height 15
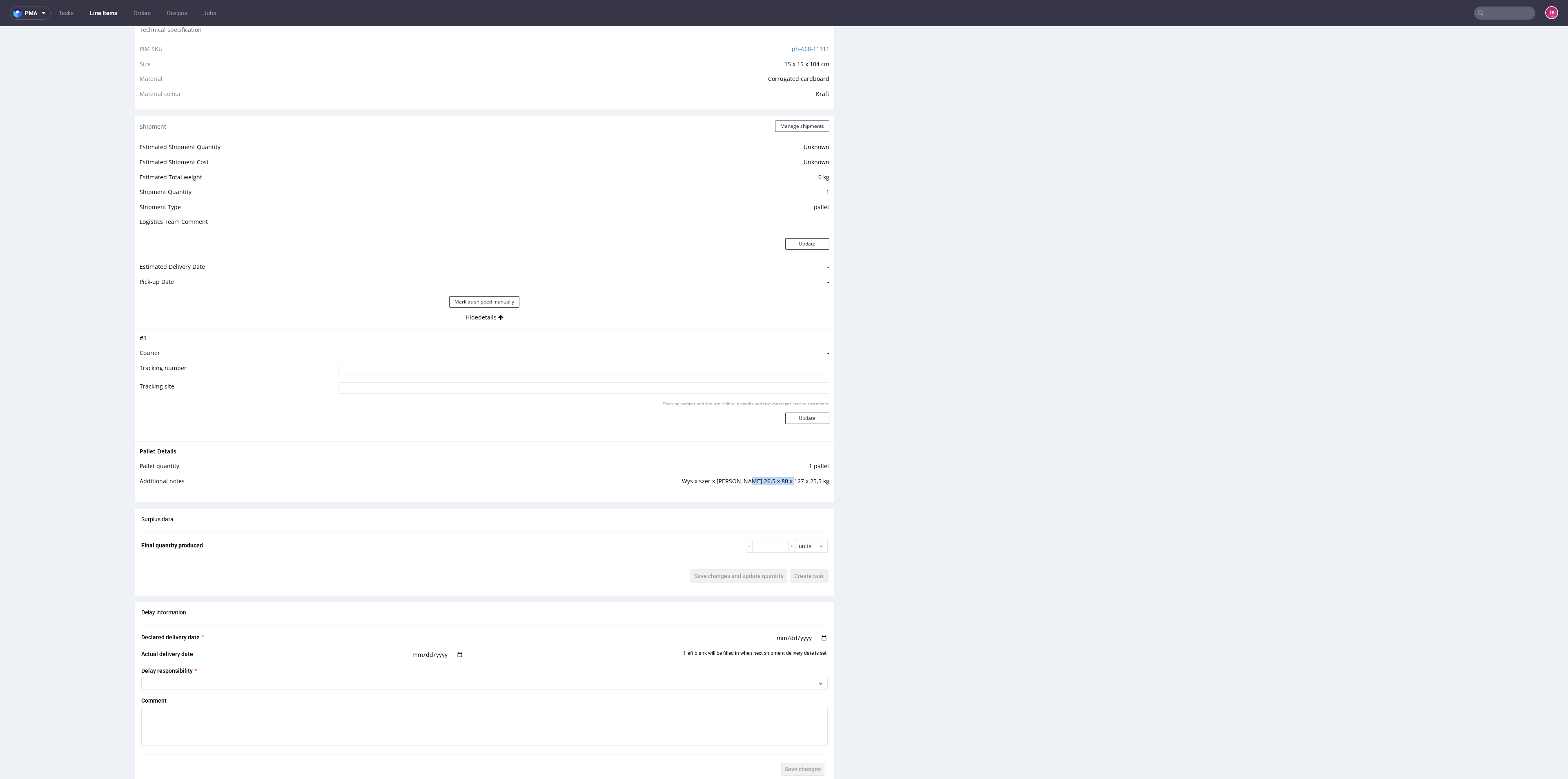
scroll to position [429, 0]
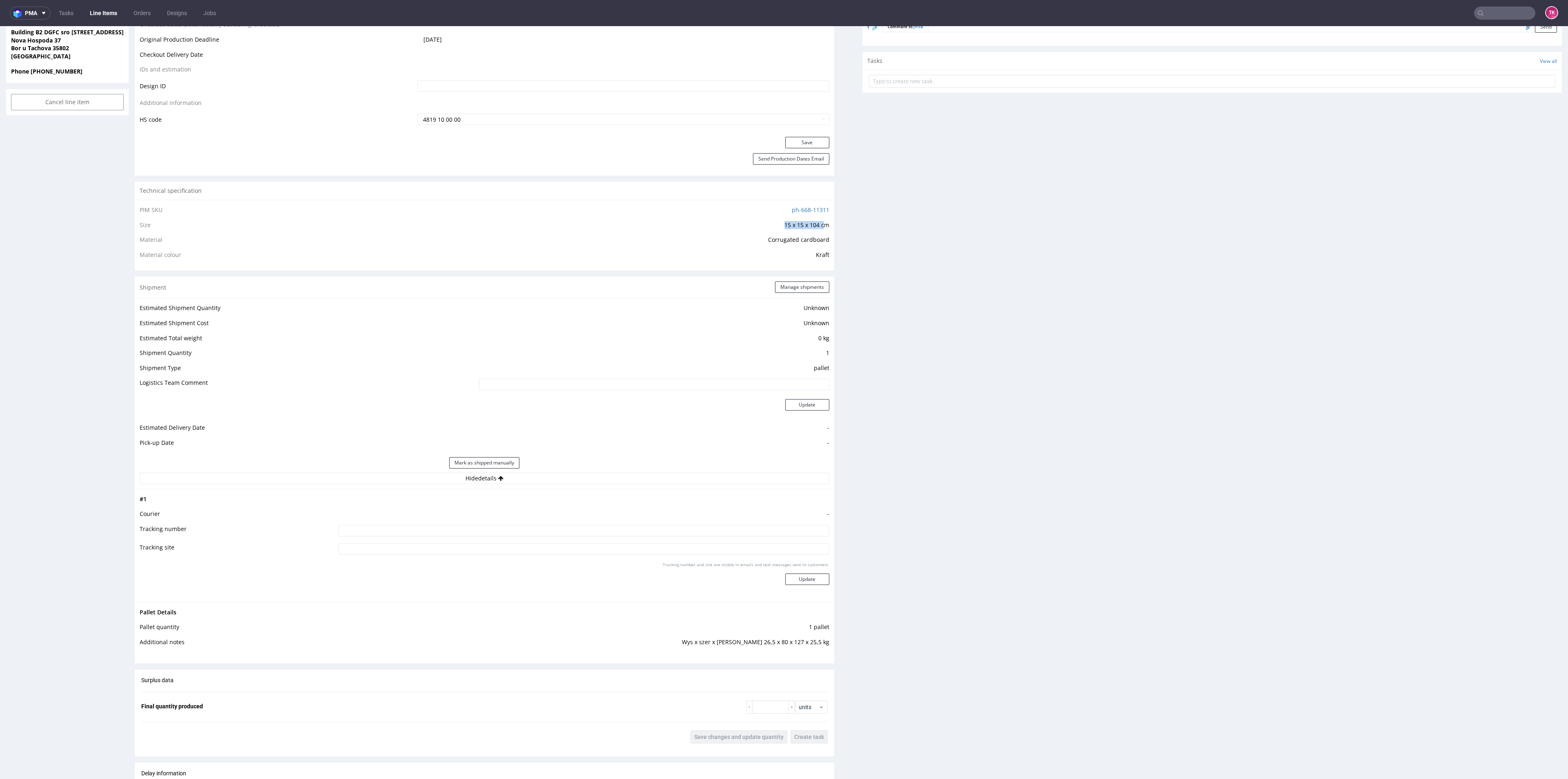
drag, startPoint x: 764, startPoint y: 224, endPoint x: 819, endPoint y: 225, distance: 55.0
click at [816, 222] on td "15 x 15 x 104 cm" at bounding box center [622, 228] width 414 height 15
drag, startPoint x: 838, startPoint y: 224, endPoint x: 834, endPoint y: 224, distance: 4.0
click at [838, 224] on div "Progress Payment Payment deferred Design N/A DTP Complete Batch Complete Tue 23…" at bounding box center [848, 385] width 1427 height 1524
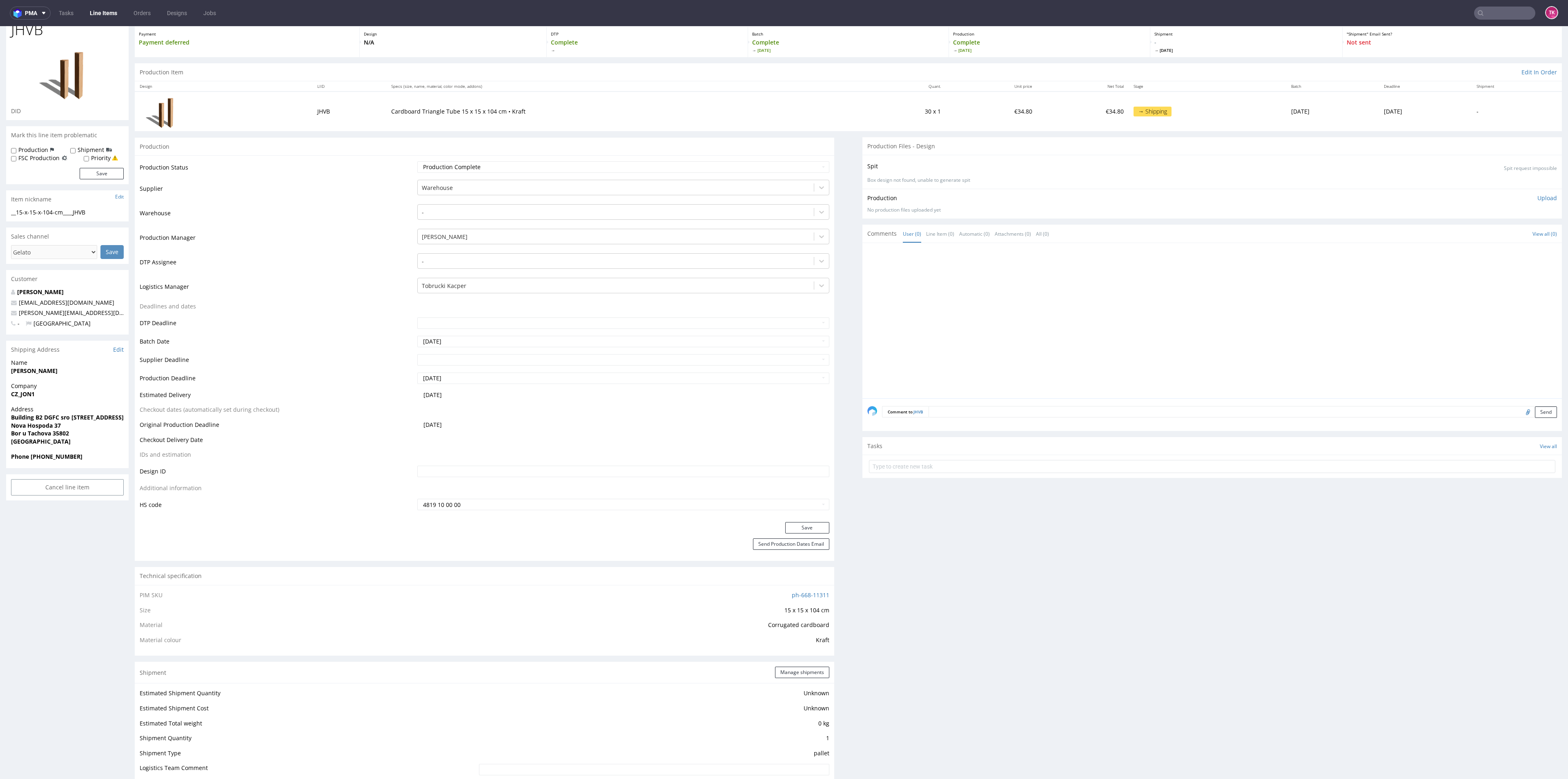
scroll to position [0, 0]
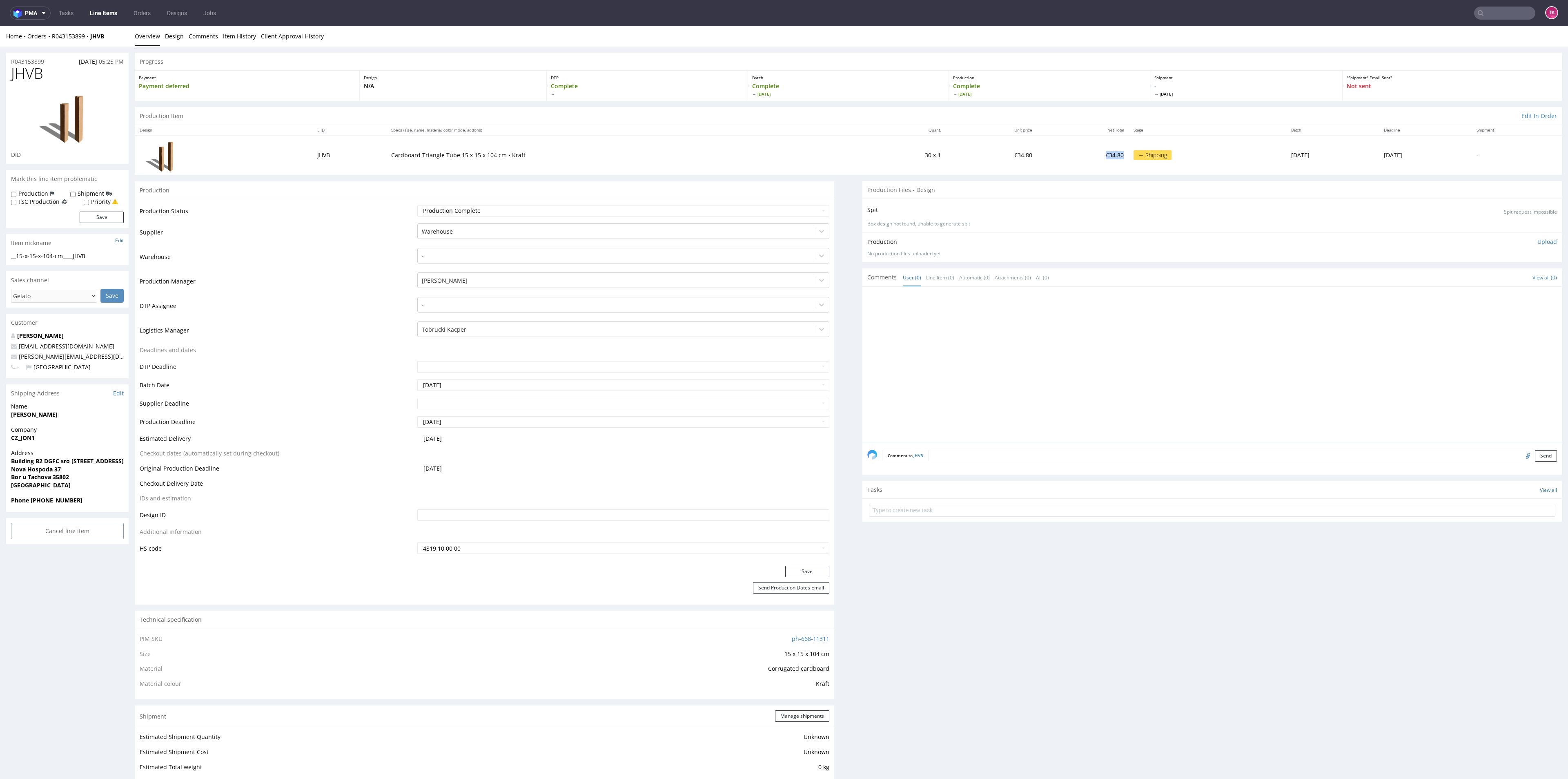
drag, startPoint x: 1034, startPoint y: 156, endPoint x: 1061, endPoint y: 161, distance: 27.5
click at [1061, 161] on td "€34.80" at bounding box center [1083, 155] width 92 height 39
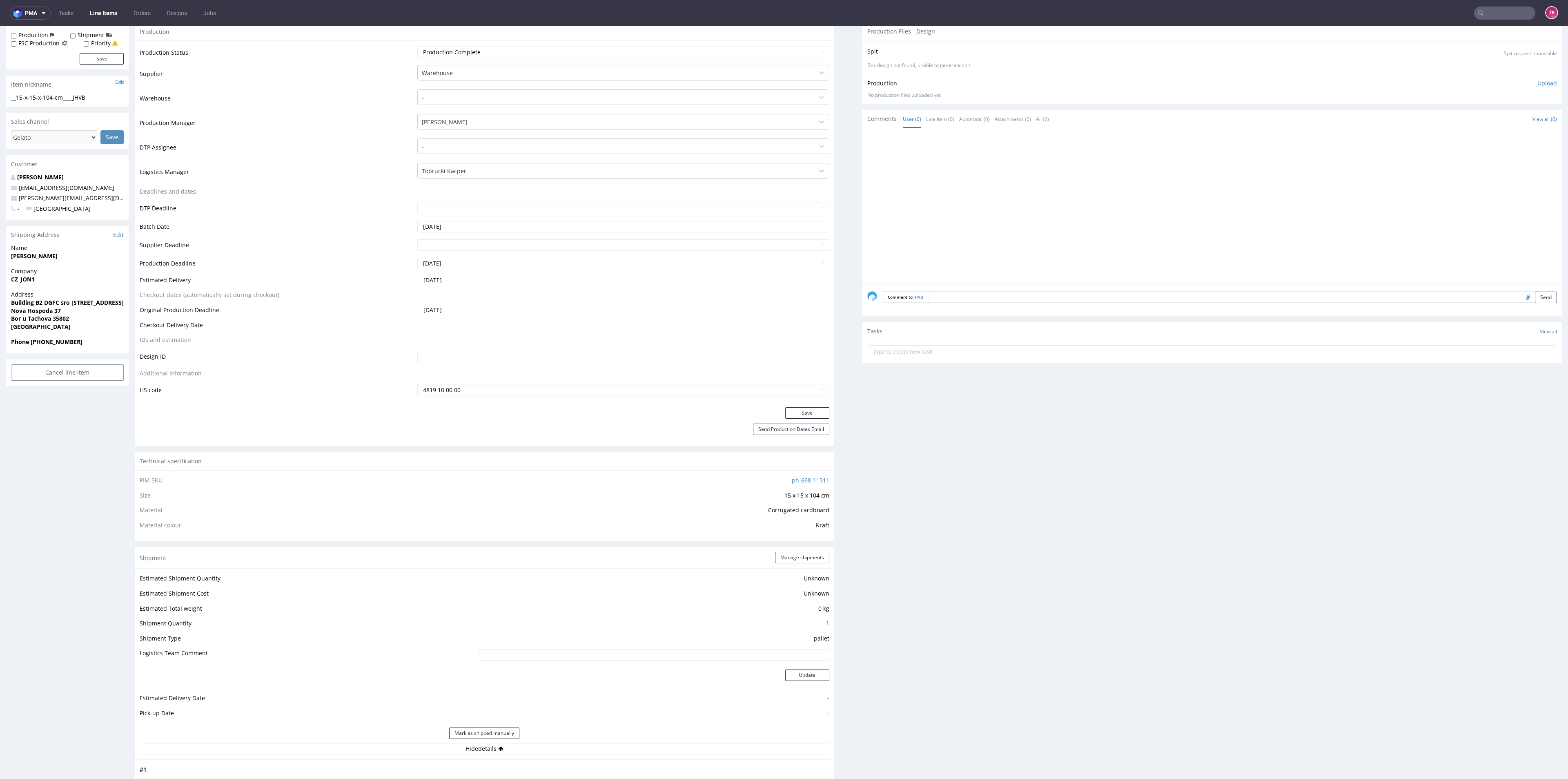
scroll to position [61, 0]
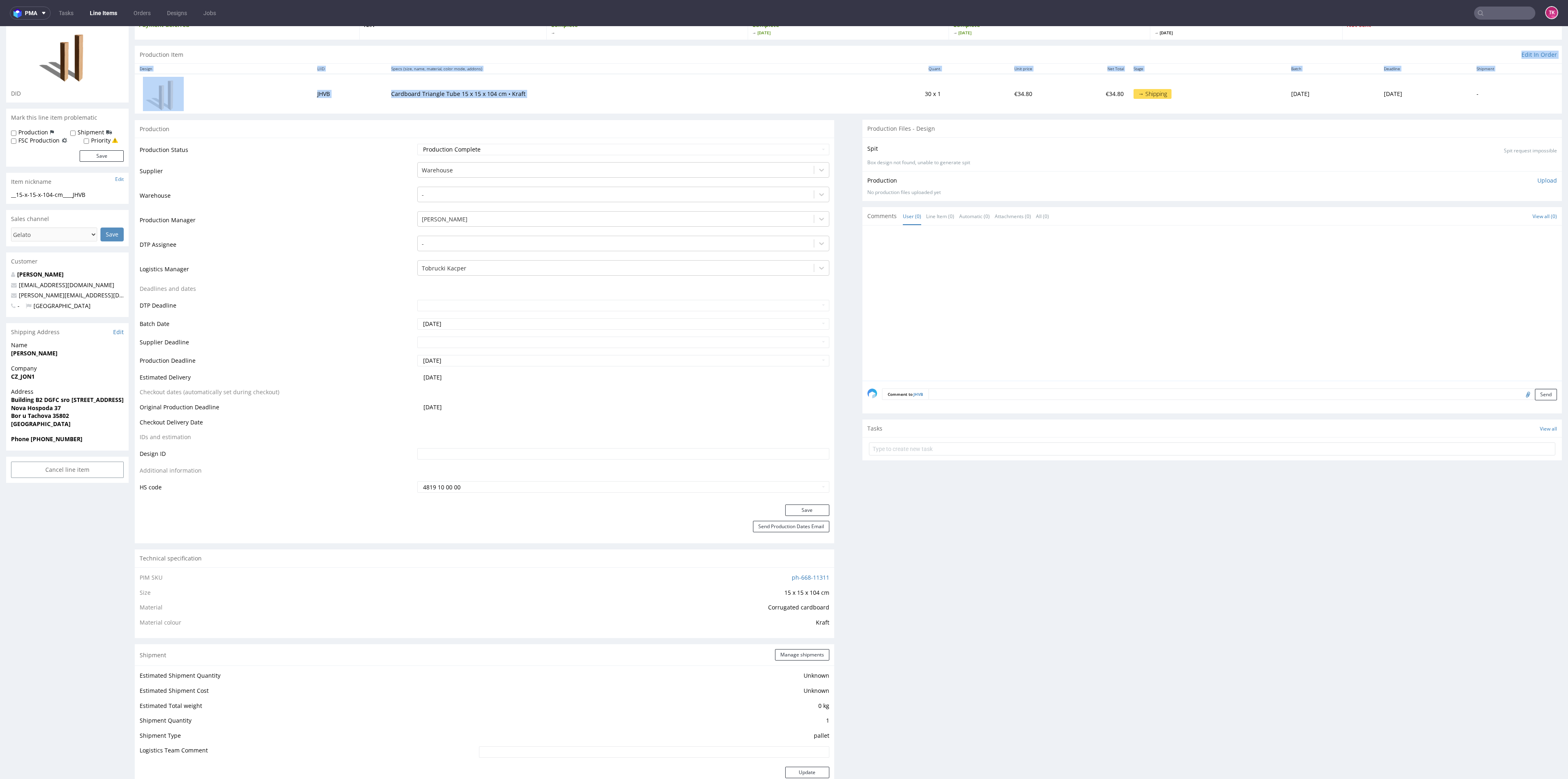
drag, startPoint x: 848, startPoint y: 87, endPoint x: 992, endPoint y: 61, distance: 146.3
click at [993, 61] on section "Production Item Edit In Order Design LIID Specs (size, name, material, color mo…" at bounding box center [848, 80] width 1427 height 68
click at [945, 91] on td "€34.80" at bounding box center [991, 93] width 92 height 39
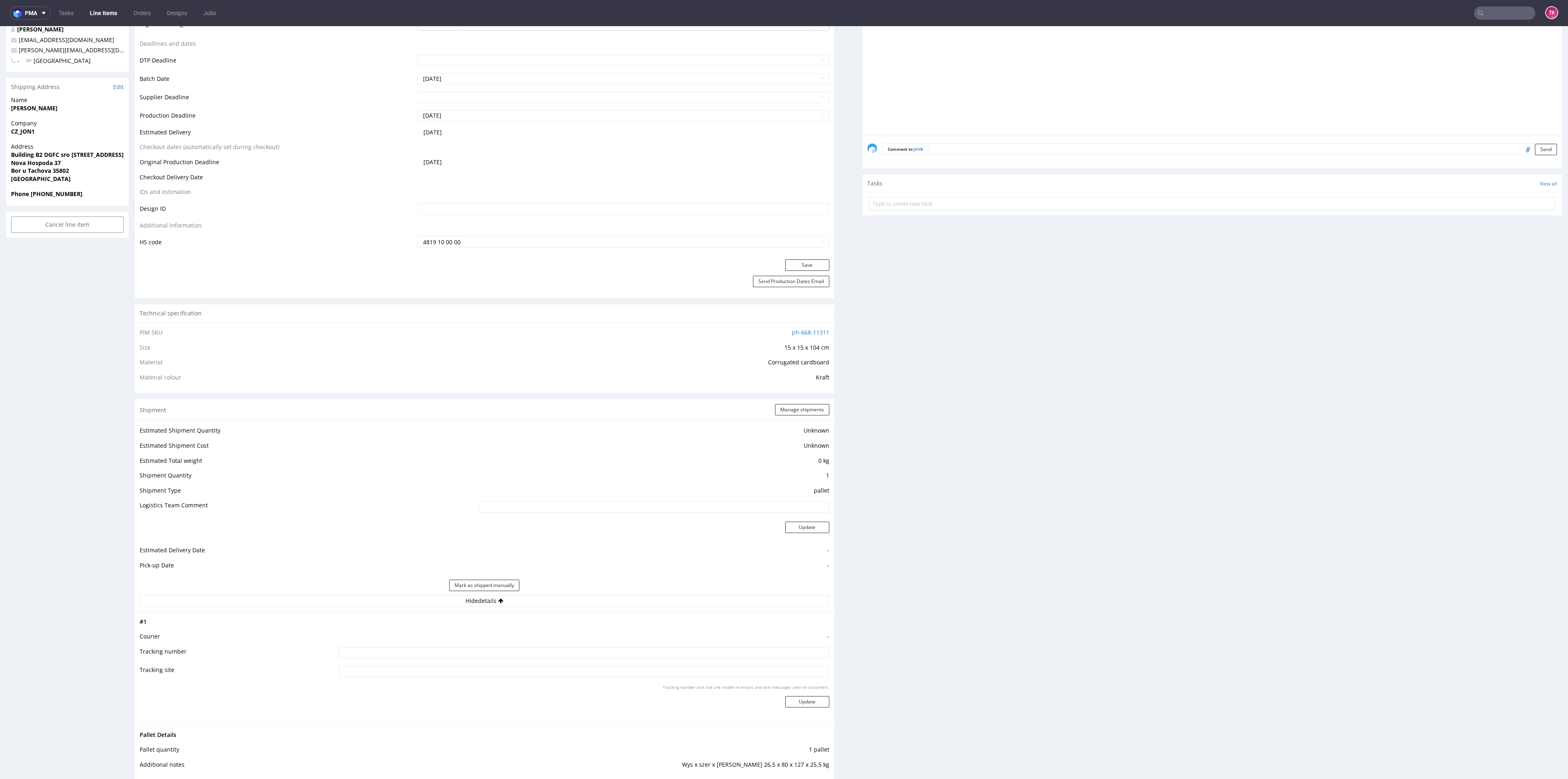
scroll to position [367, 0]
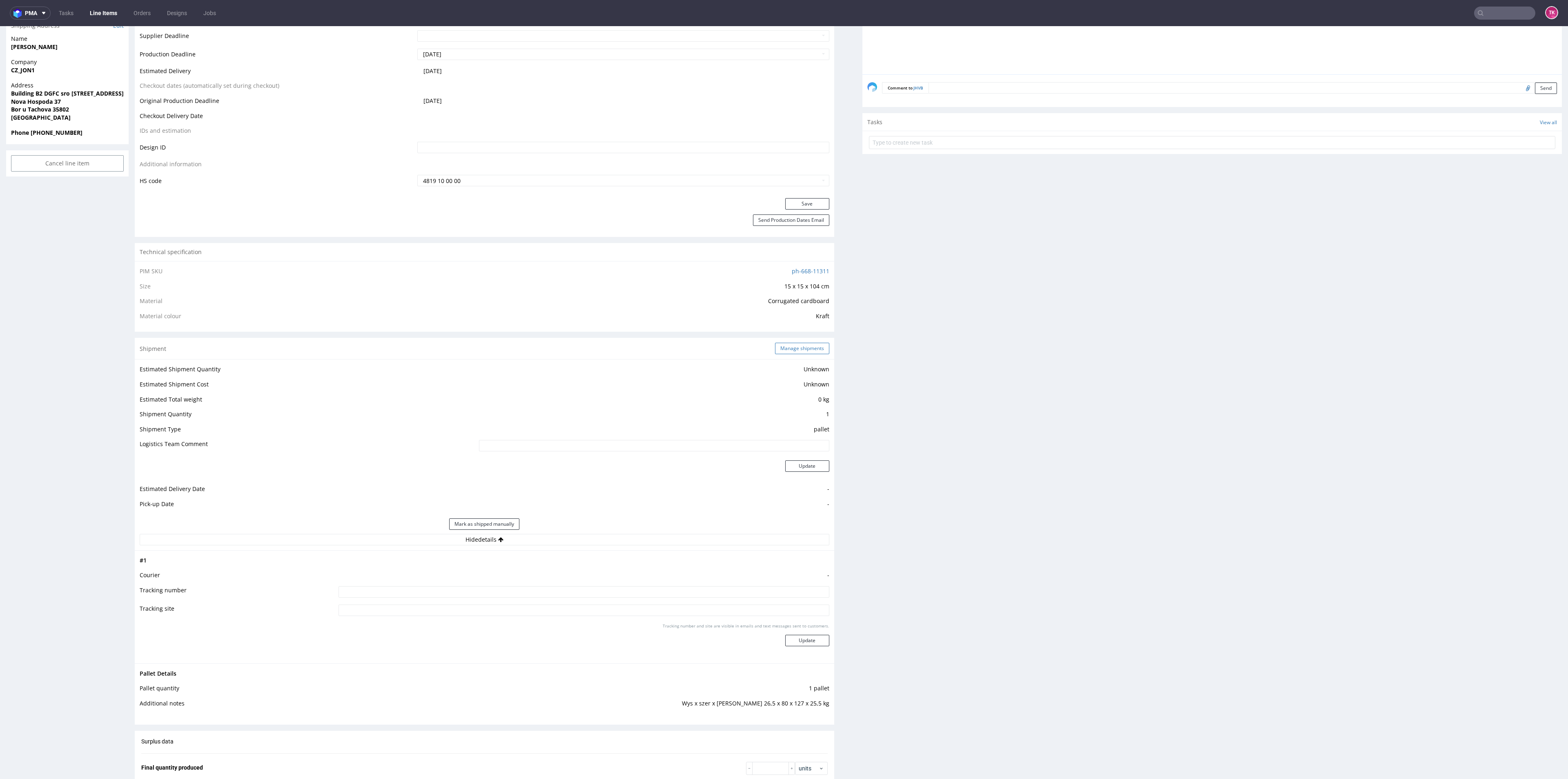
click at [802, 353] on button "Manage shipments" at bounding box center [802, 349] width 54 height 11
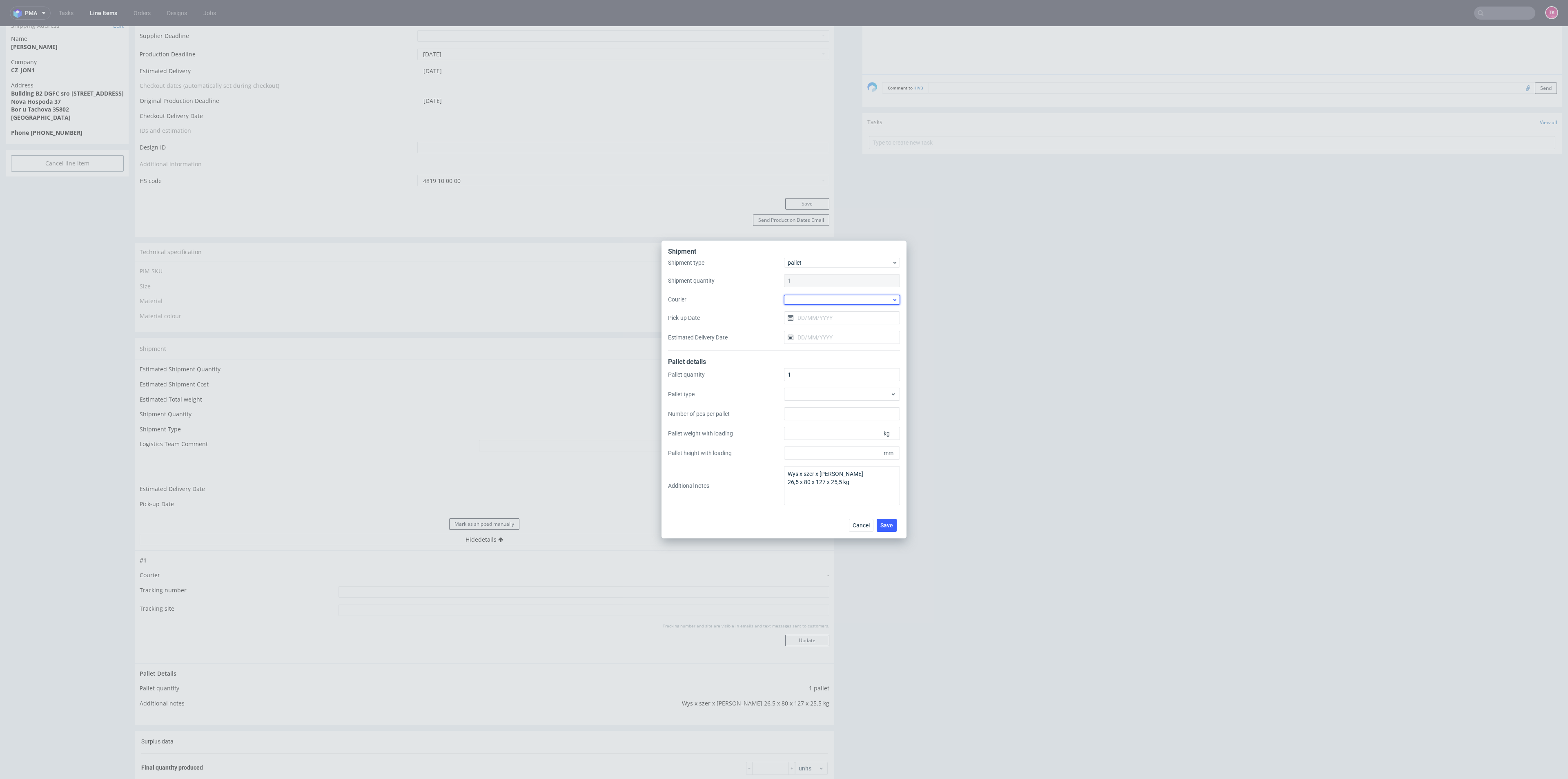
click at [802, 296] on div at bounding box center [841, 300] width 116 height 10
click at [829, 342] on div "Kuehne + Nagel" at bounding box center [842, 344] width 110 height 15
click at [821, 323] on input "Pick-up Date" at bounding box center [841, 317] width 116 height 13
drag, startPoint x: 841, startPoint y: 411, endPoint x: 872, endPoint y: 499, distance: 93.3
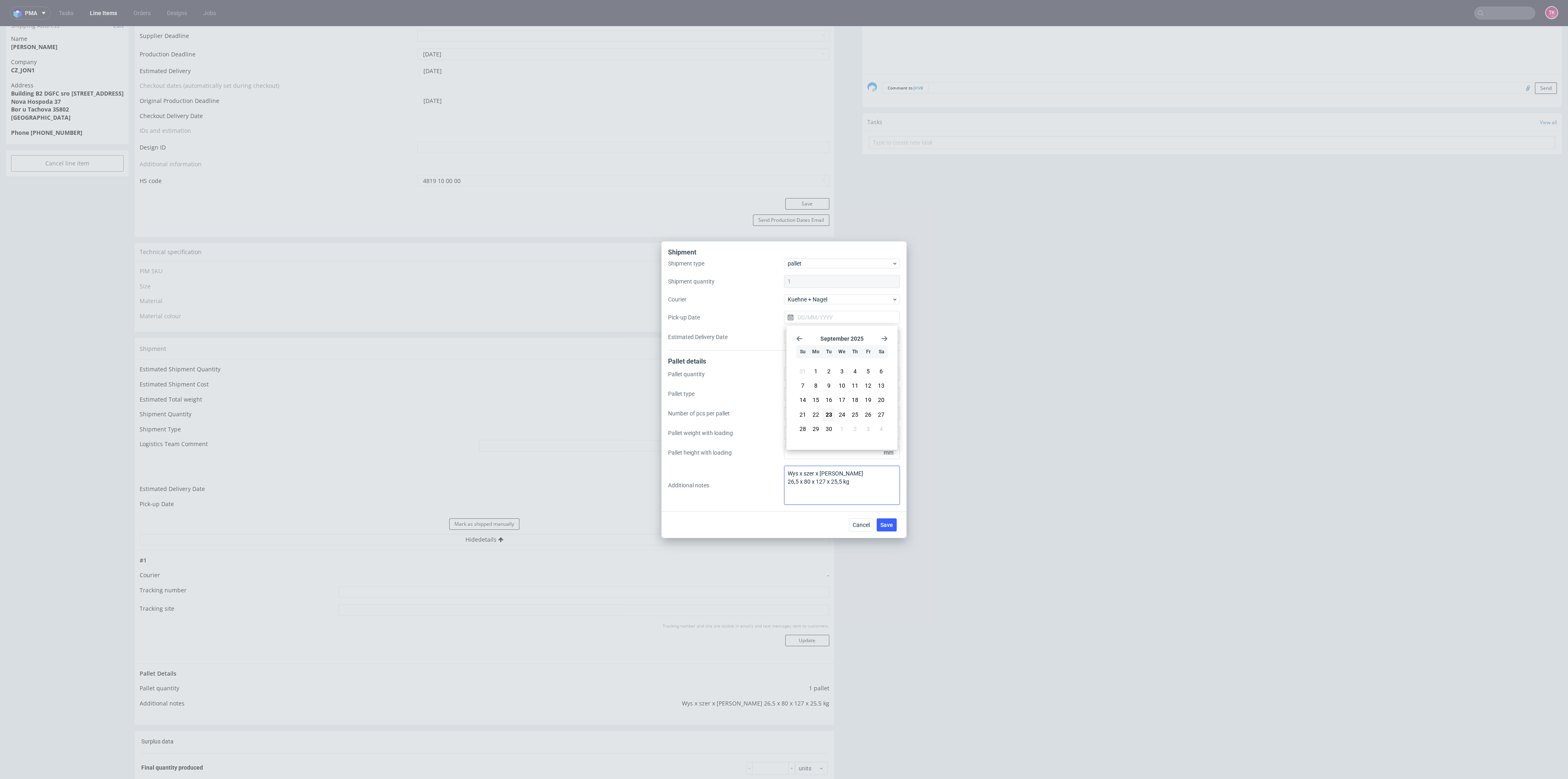
click at [839, 411] on span "24" at bounding box center [841, 414] width 6 height 8
type input "[DATE]"
click at [863, 522] on span "Cancel" at bounding box center [861, 525] width 17 height 6
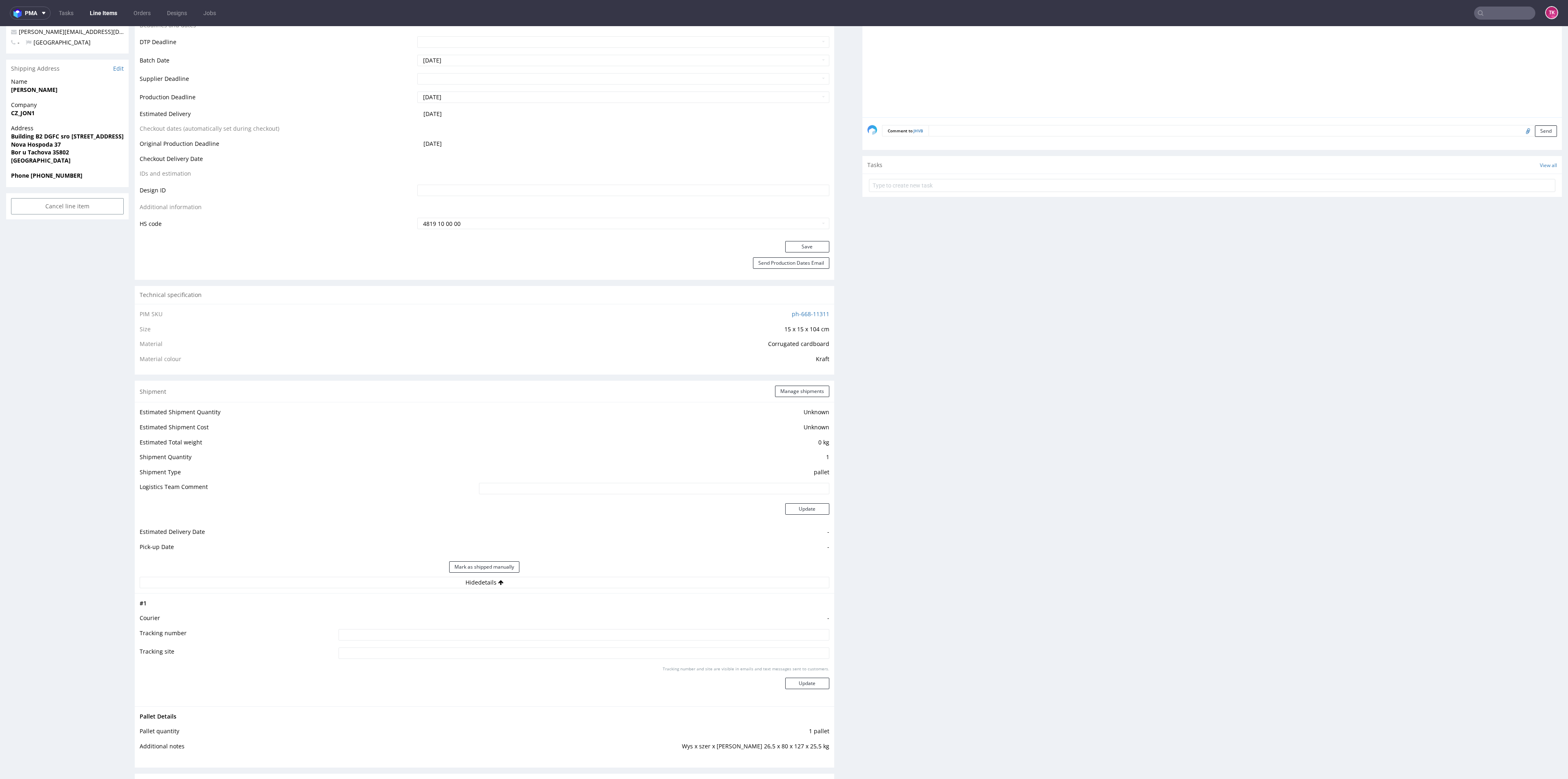
scroll to position [306, 0]
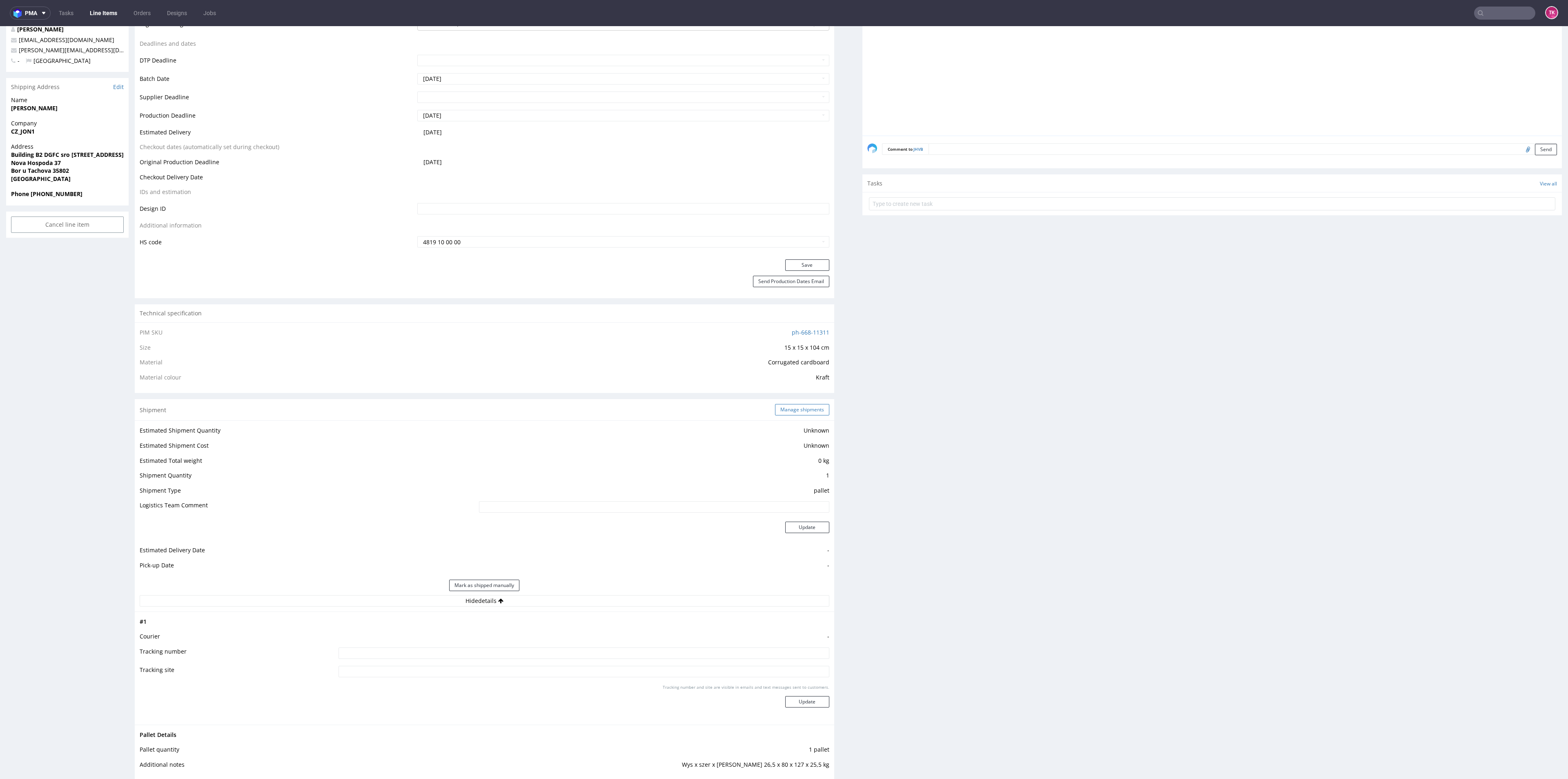
click at [799, 411] on button "Manage shipments" at bounding box center [802, 410] width 54 height 11
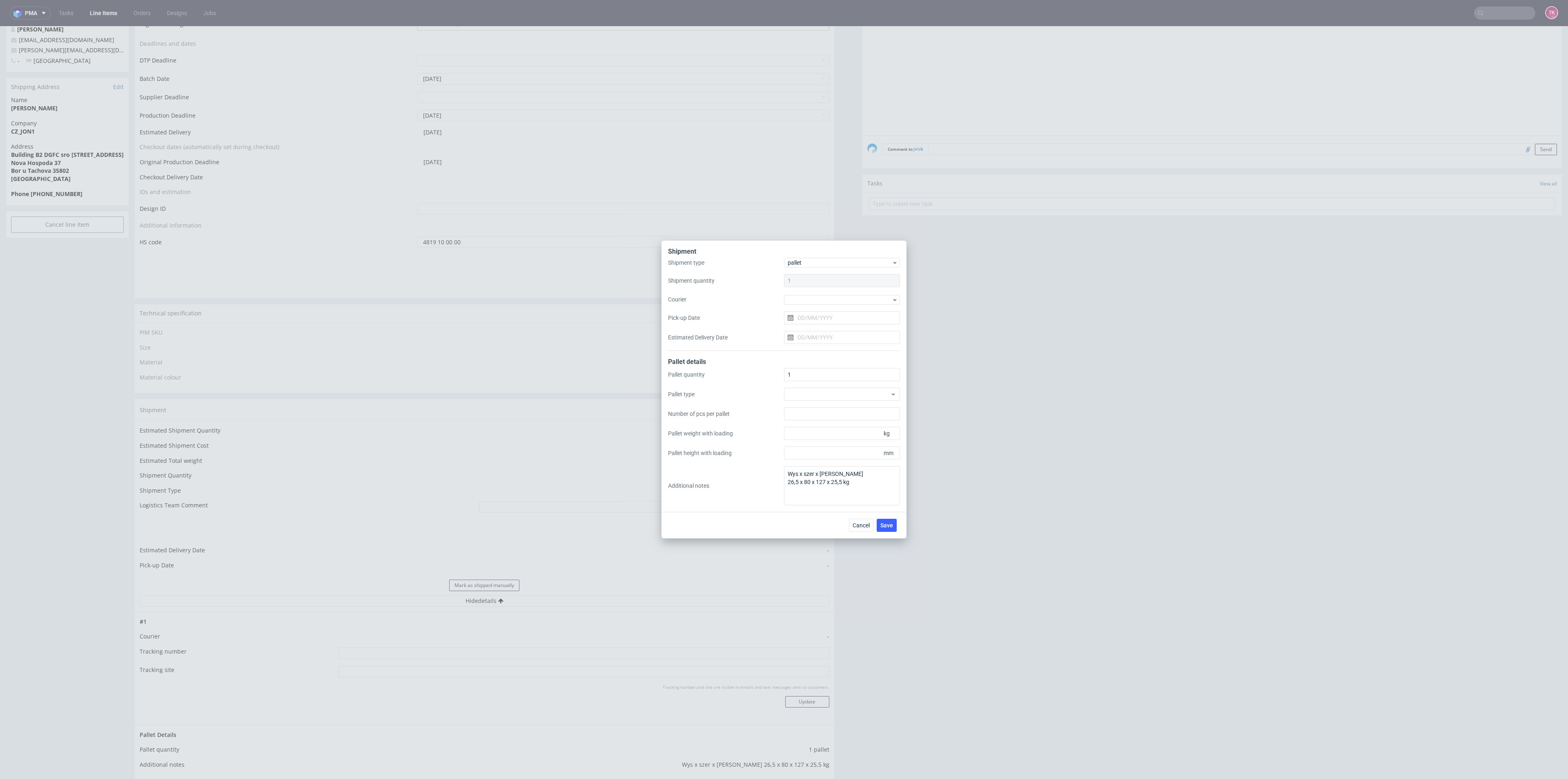
click at [825, 305] on div "Shipment type pallet Shipment quantity 1 Courier Pick-up Date Estimated Deliver…" at bounding box center [784, 304] width 232 height 93
click at [828, 298] on div at bounding box center [841, 300] width 116 height 10
drag, startPoint x: 834, startPoint y: 360, endPoint x: 845, endPoint y: 390, distance: 32.0
click at [834, 360] on div "Kuehne + Nagel" at bounding box center [842, 358] width 110 height 15
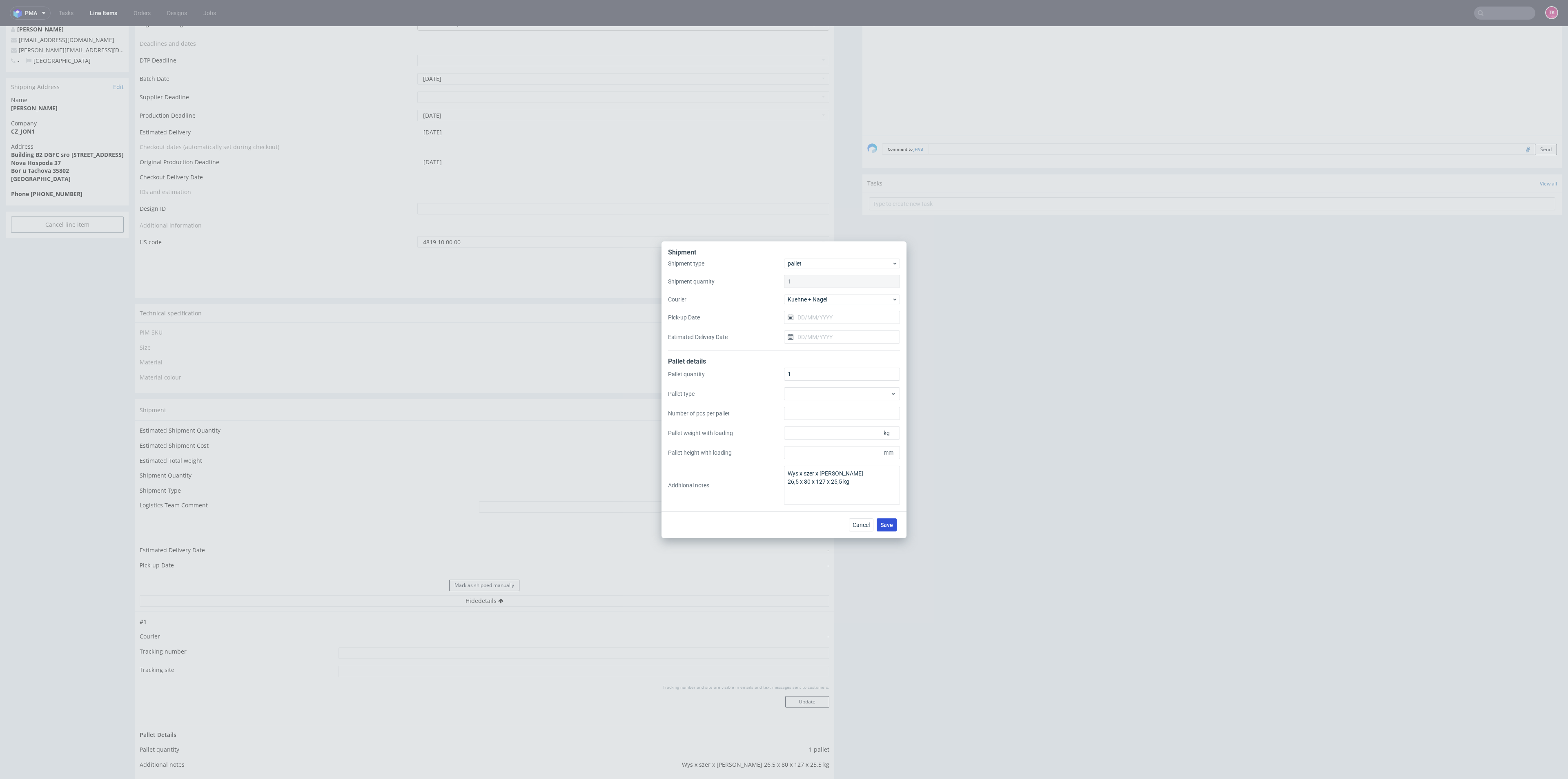
click at [889, 526] on span "Save" at bounding box center [886, 525] width 12 height 6
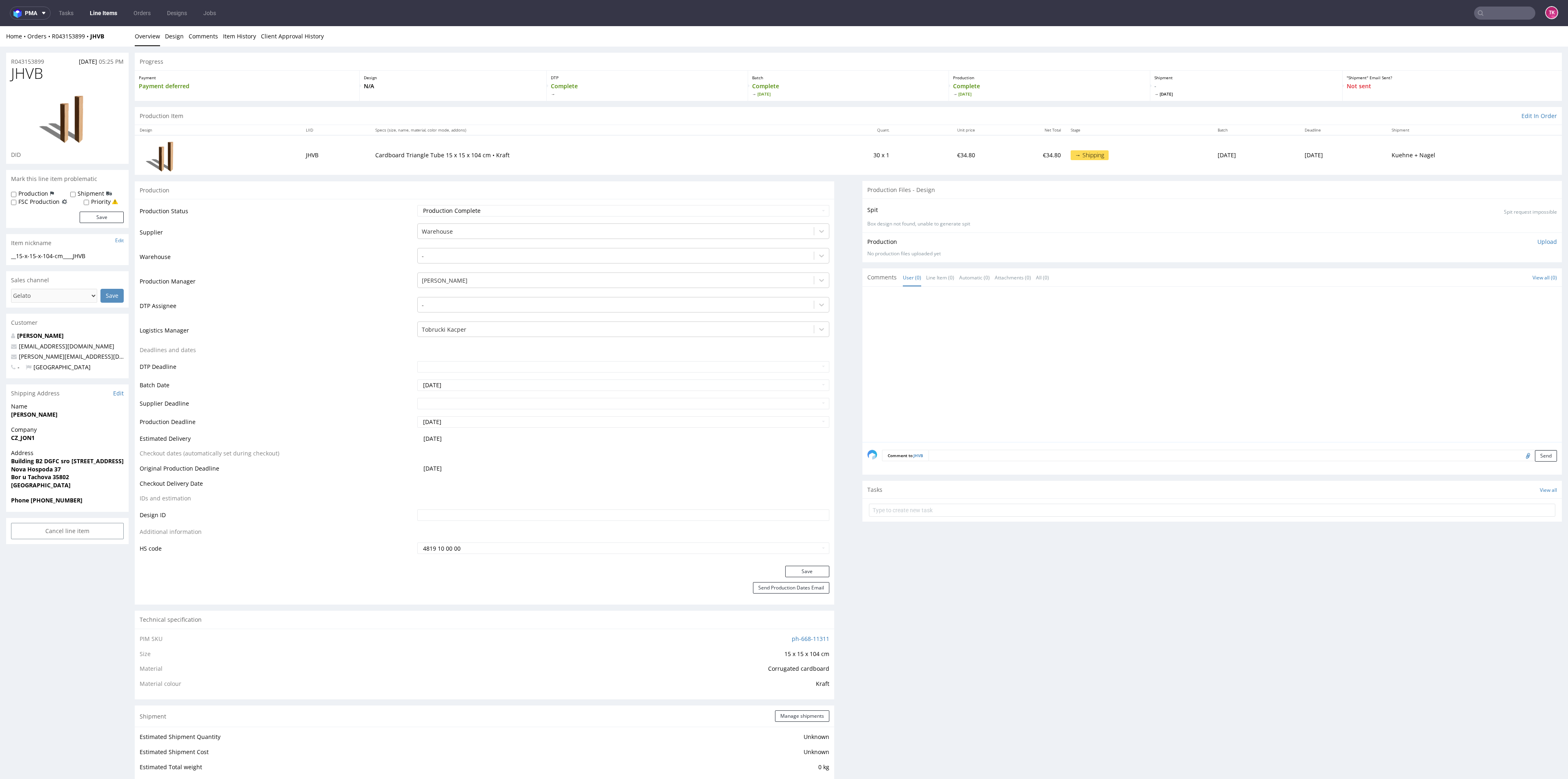
click at [1508, 6] on nav "pma Tasks Line Items Orders Designs Jobs TK" at bounding box center [784, 13] width 1568 height 26
drag, startPoint x: 1506, startPoint y: 11, endPoint x: 1503, endPoint y: 15, distance: 5.0
click at [1506, 12] on input "text" at bounding box center [1504, 12] width 61 height 13
click at [1379, 13] on input "text" at bounding box center [1455, 12] width 160 height 13
type input "Sxbe"
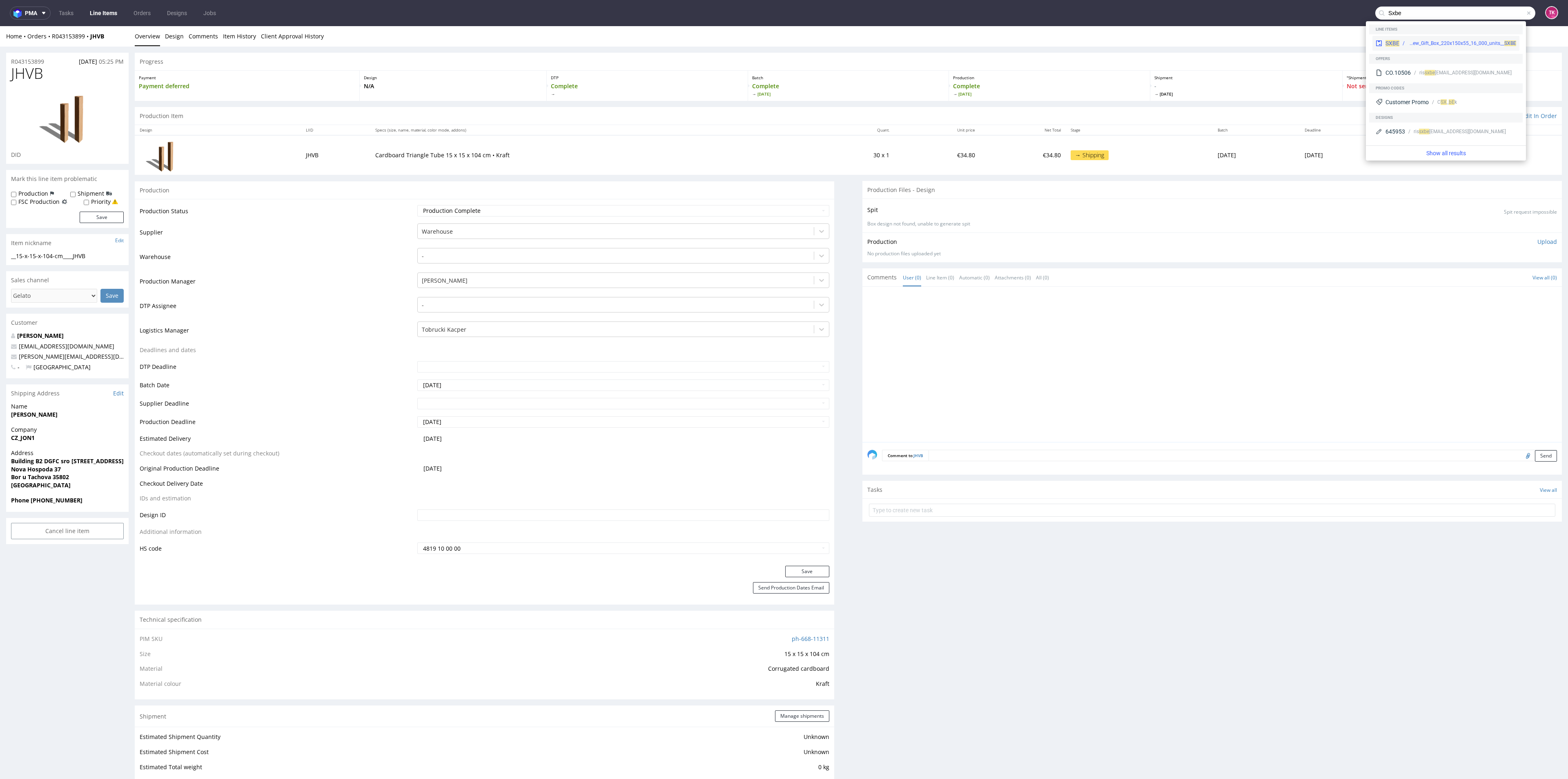
click at [1398, 42] on span "SXBE" at bounding box center [1392, 43] width 14 height 6
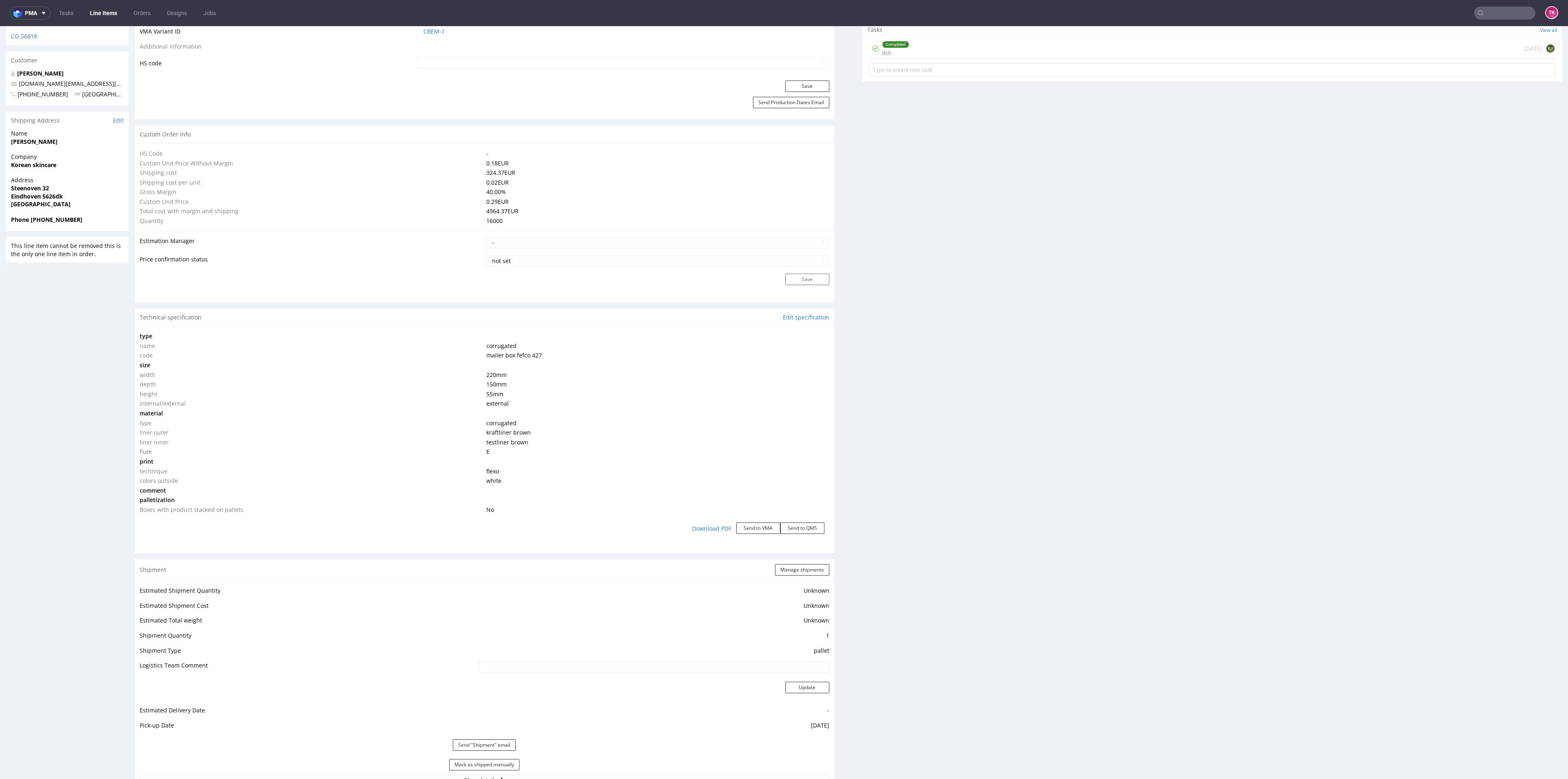
scroll to position [654, 0]
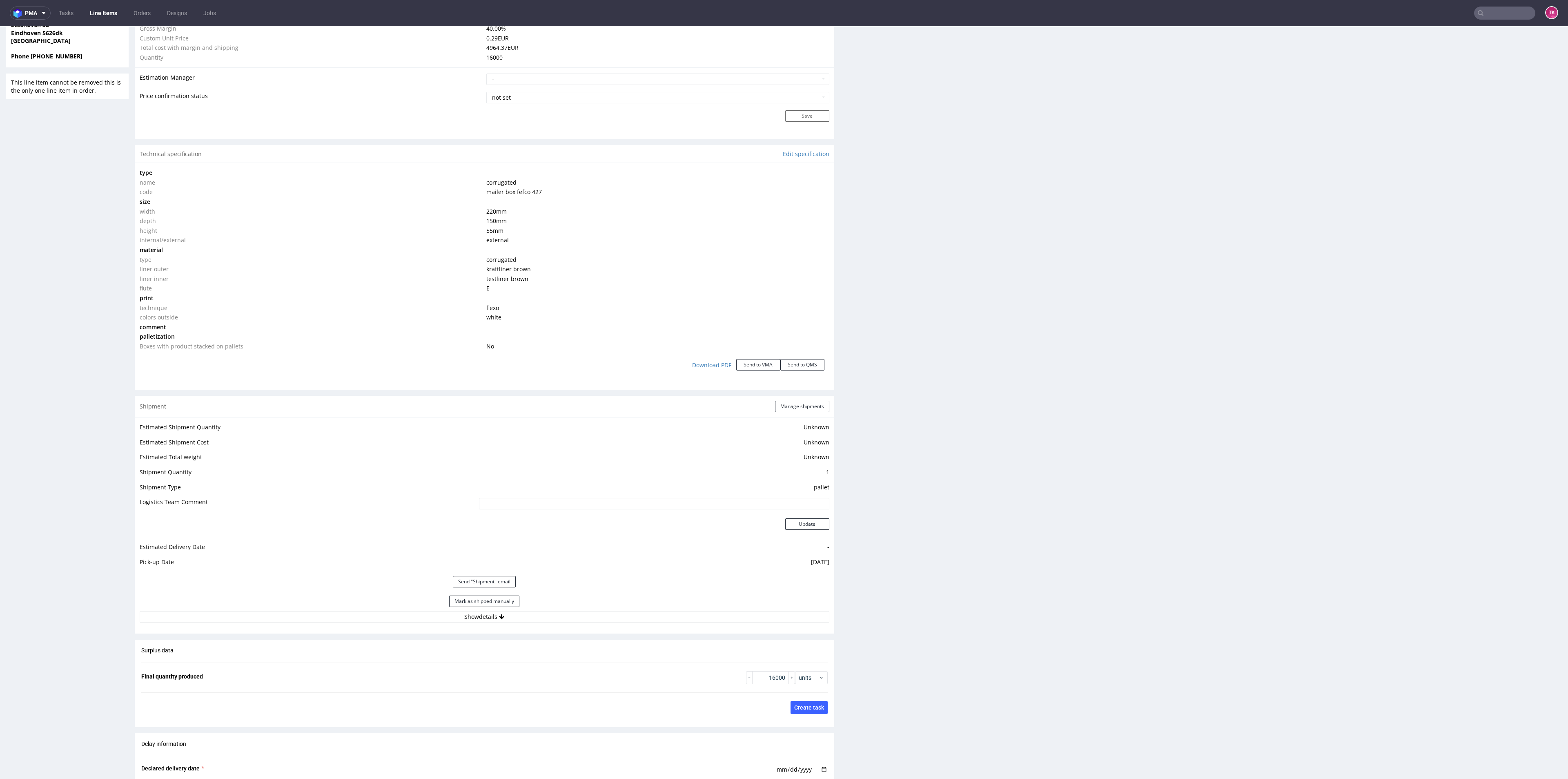
click at [93, 11] on link "Line Items" at bounding box center [103, 12] width 37 height 13
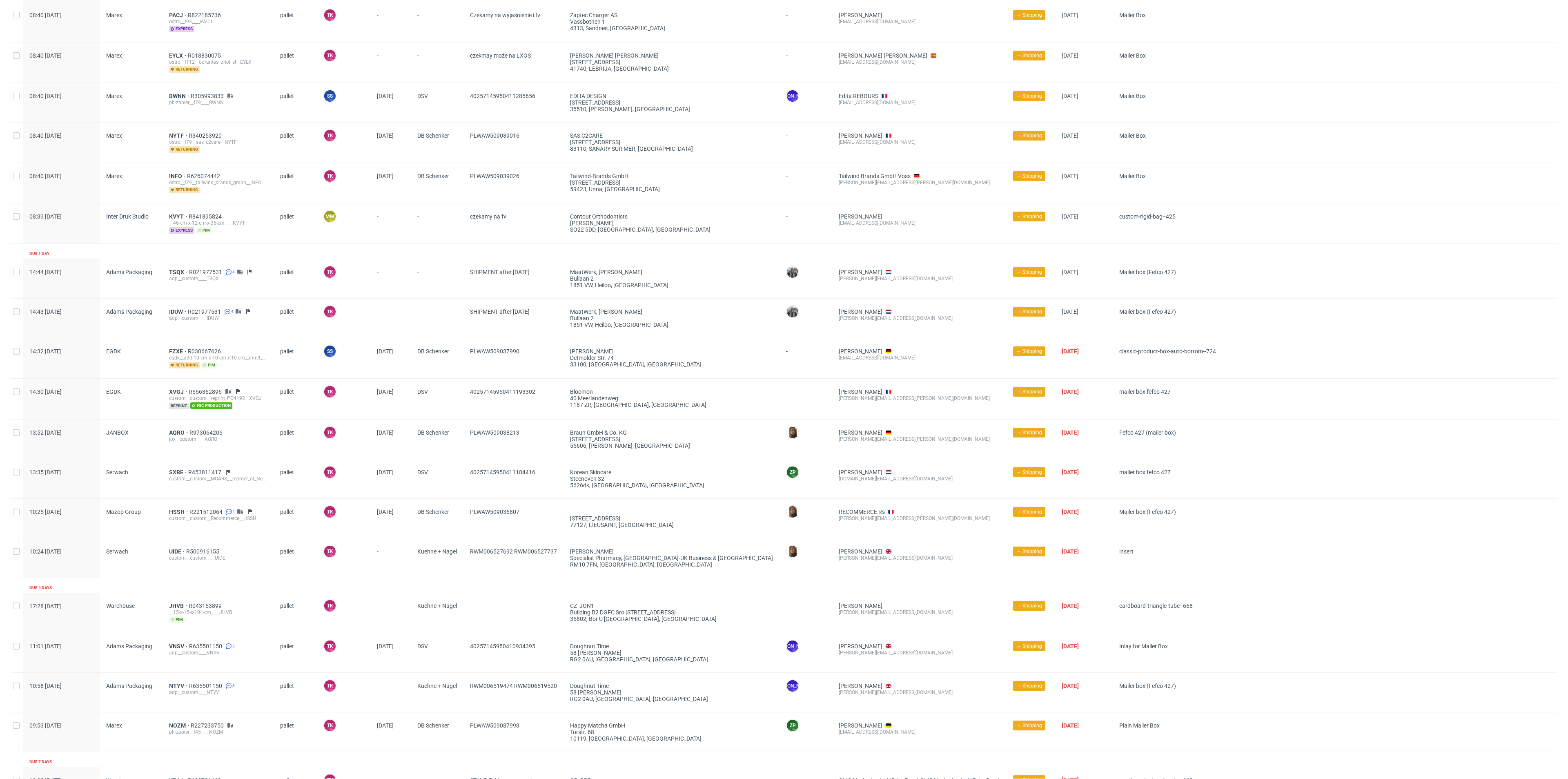
scroll to position [288, 0]
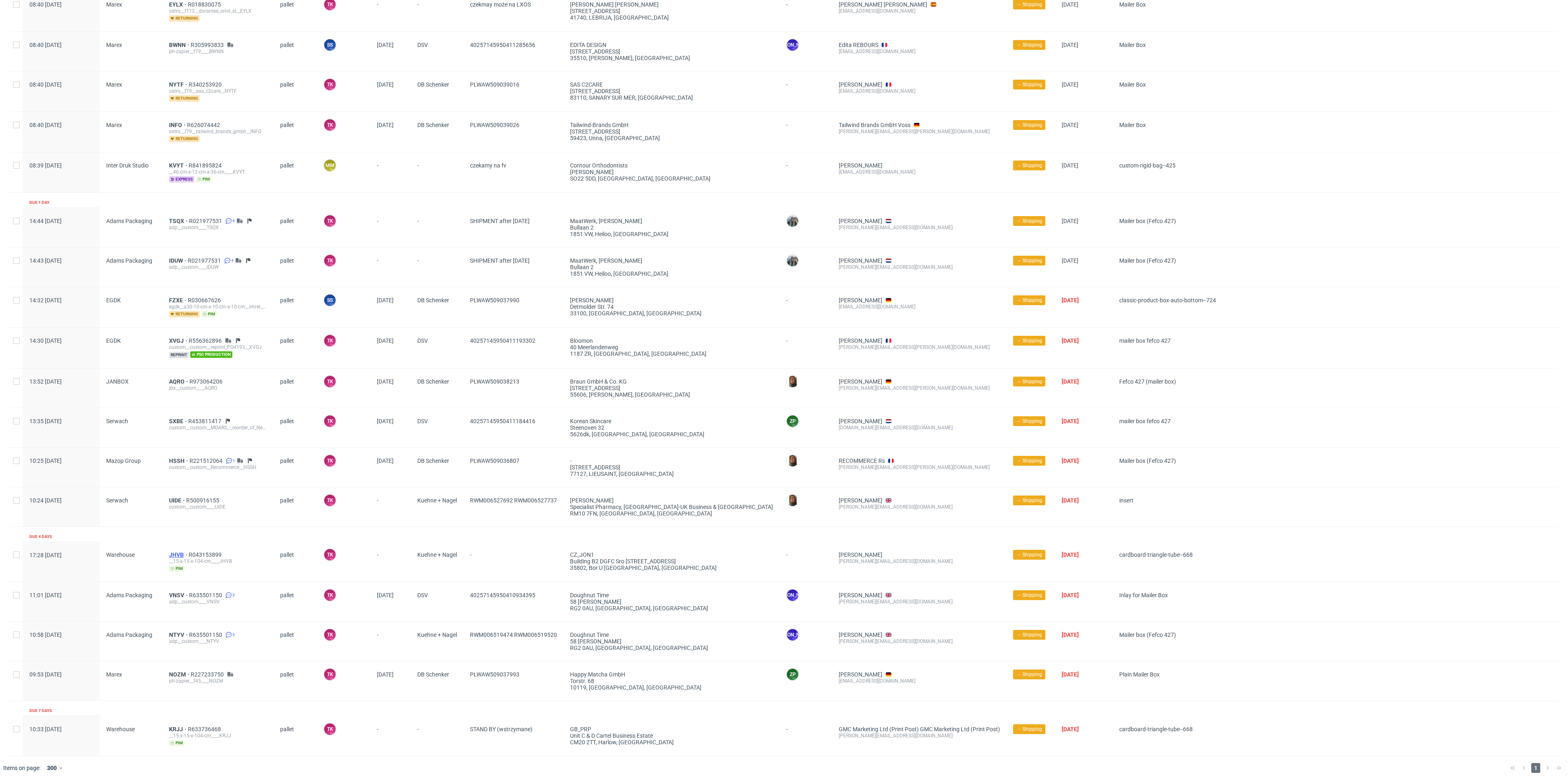
click at [174, 551] on span "JHVB" at bounding box center [179, 554] width 19 height 6
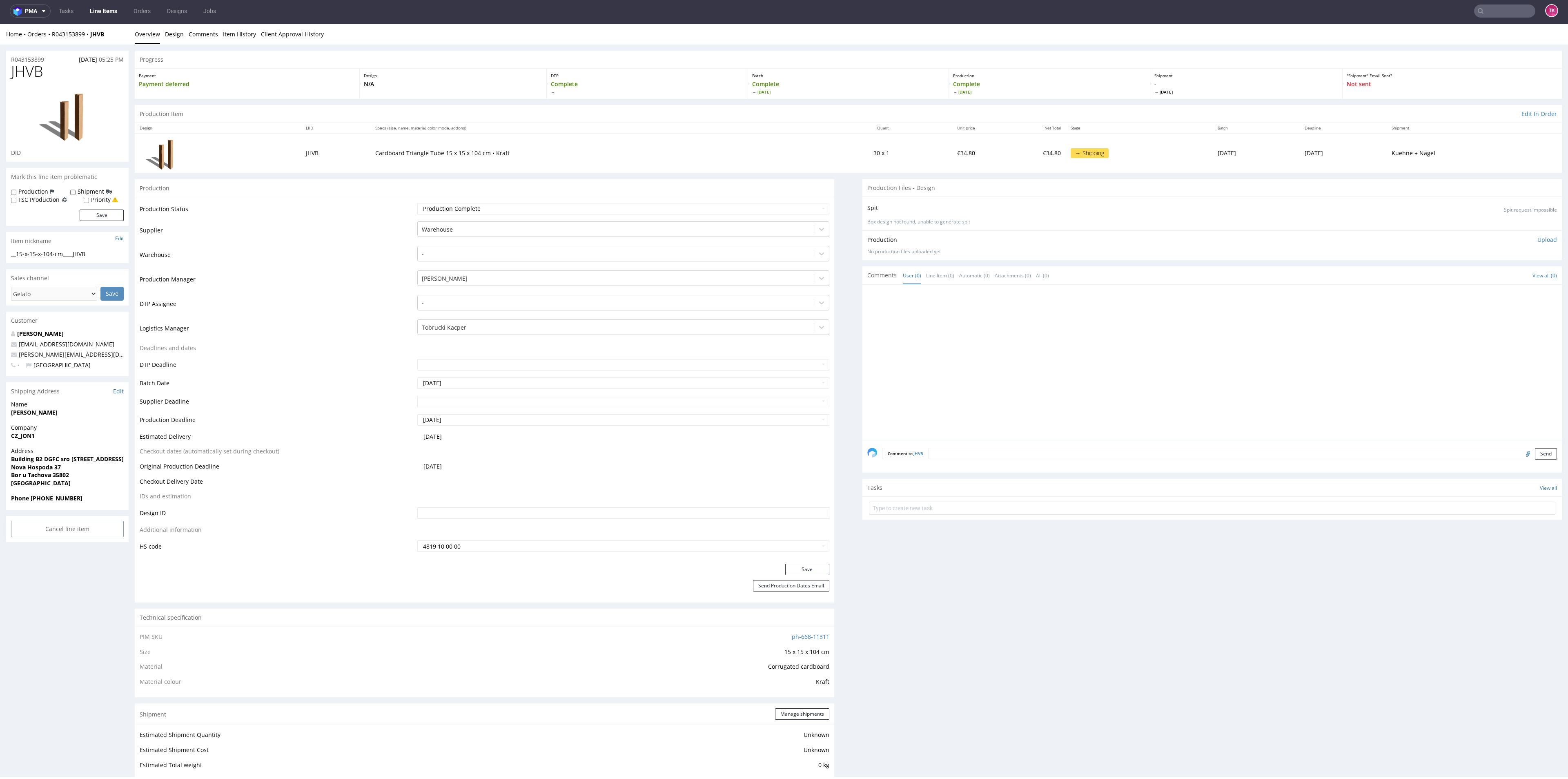
drag, startPoint x: 3, startPoint y: 414, endPoint x: 93, endPoint y: 414, distance: 90.0
click at [93, 414] on div "R043153899 [DATE] 05:25 PM JHVB DID Mark this line item problematic Production …" at bounding box center [784, 728] width 1568 height 1368
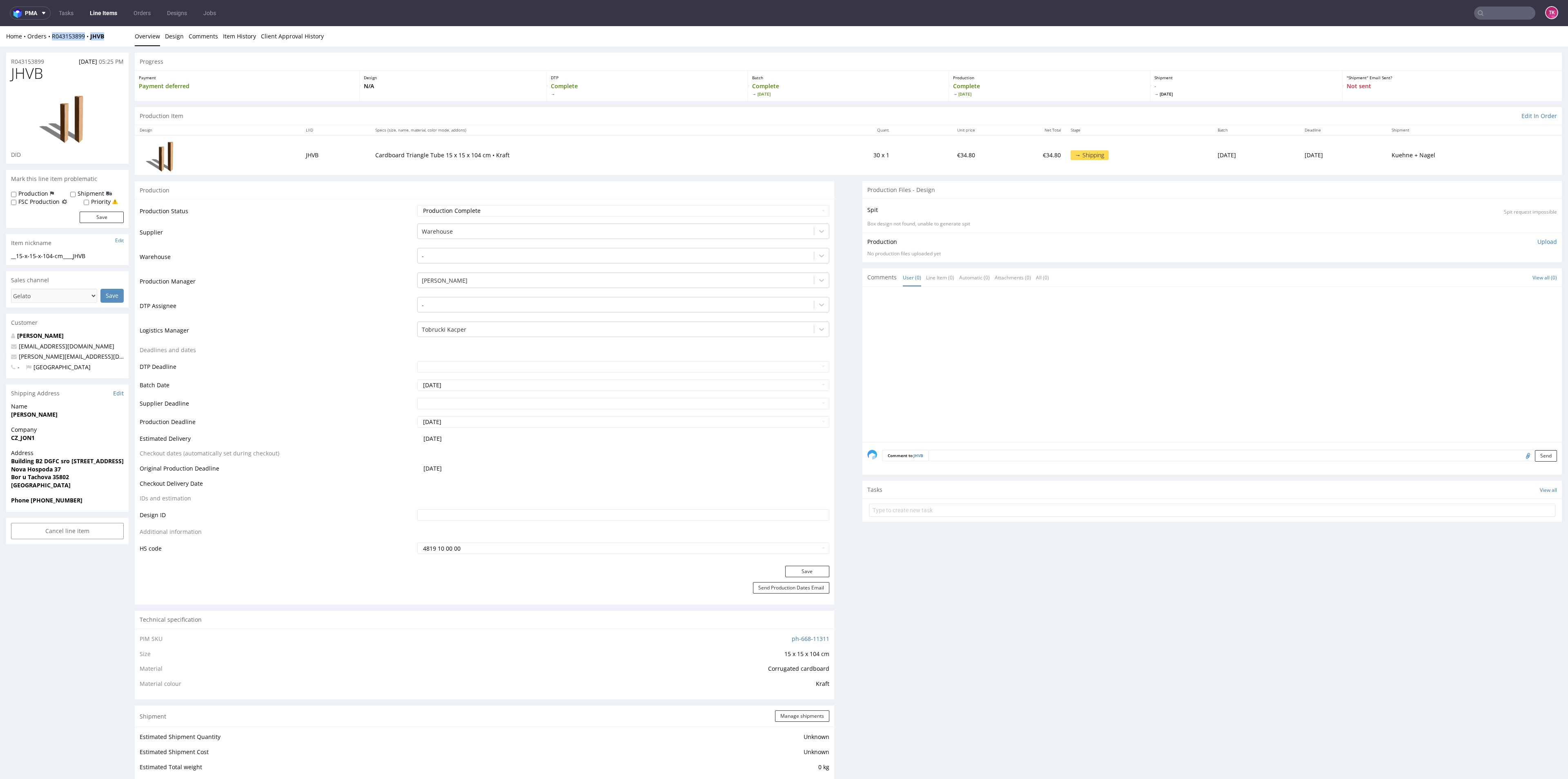
drag, startPoint x: 108, startPoint y: 38, endPoint x: 52, endPoint y: 44, distance: 56.3
click at [53, 44] on div "Home Orders R043153899 JHVB Overview Design Comments Item History Client Approv…" at bounding box center [784, 36] width 1568 height 20
copy div "R043153899 JHVB"
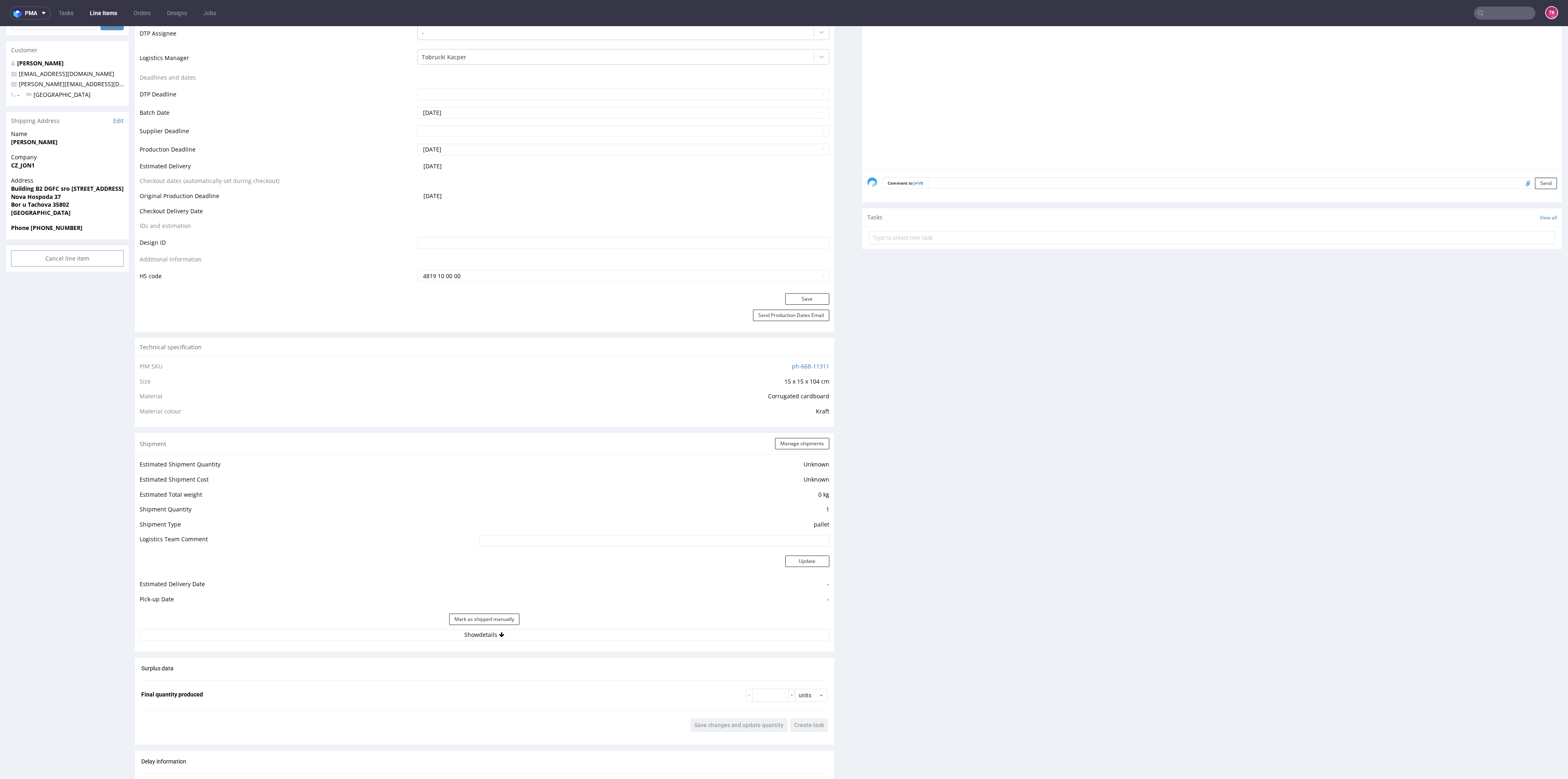
scroll to position [367, 0]
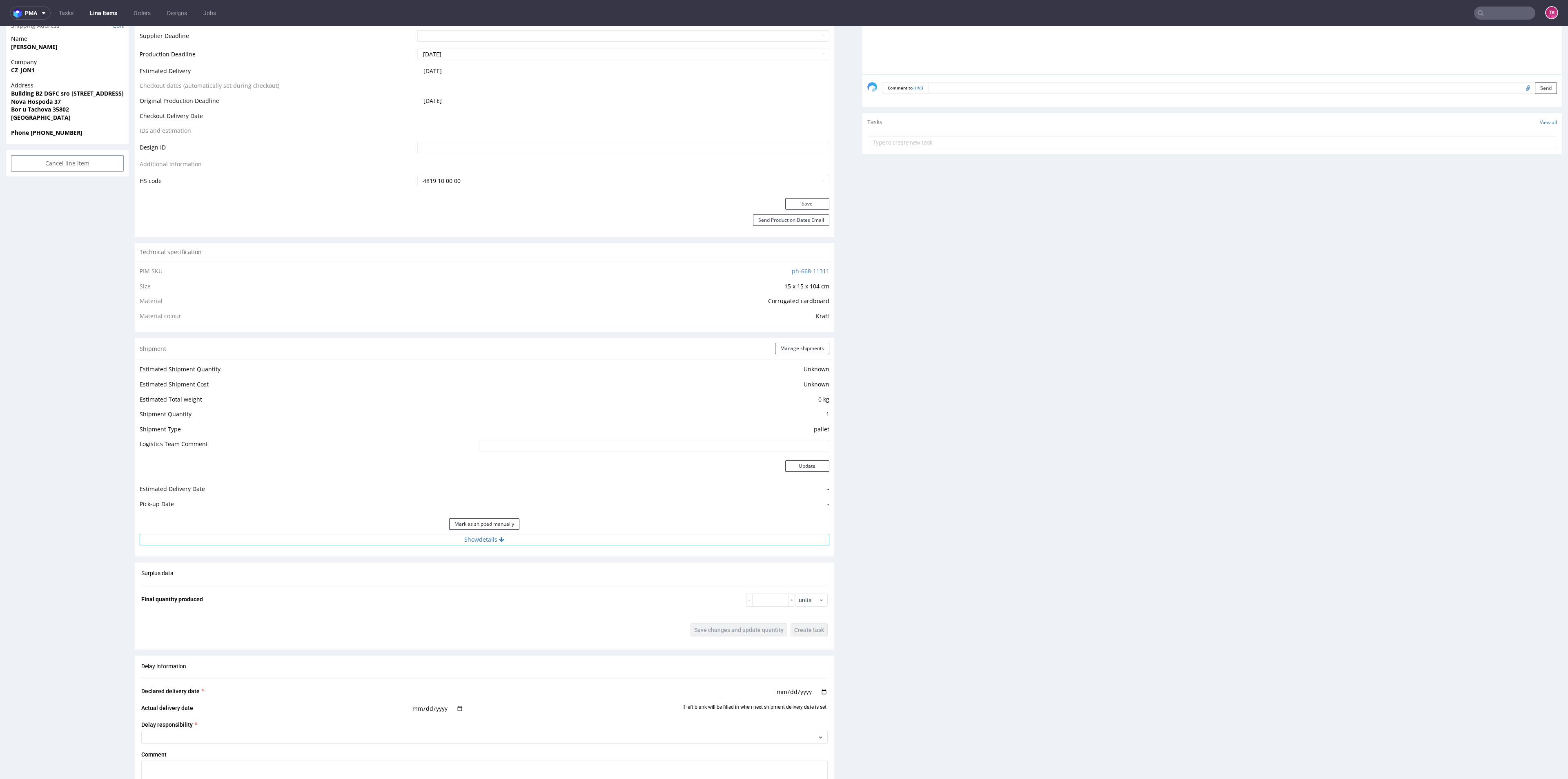
click at [543, 541] on button "Show details" at bounding box center [484, 539] width 689 height 11
drag, startPoint x: 640, startPoint y: 602, endPoint x: 634, endPoint y: 592, distance: 11.7
click at [637, 597] on td at bounding box center [582, 594] width 492 height 18
click at [634, 592] on input at bounding box center [584, 592] width 490 height 11
paste input "R043153899_JHVB"
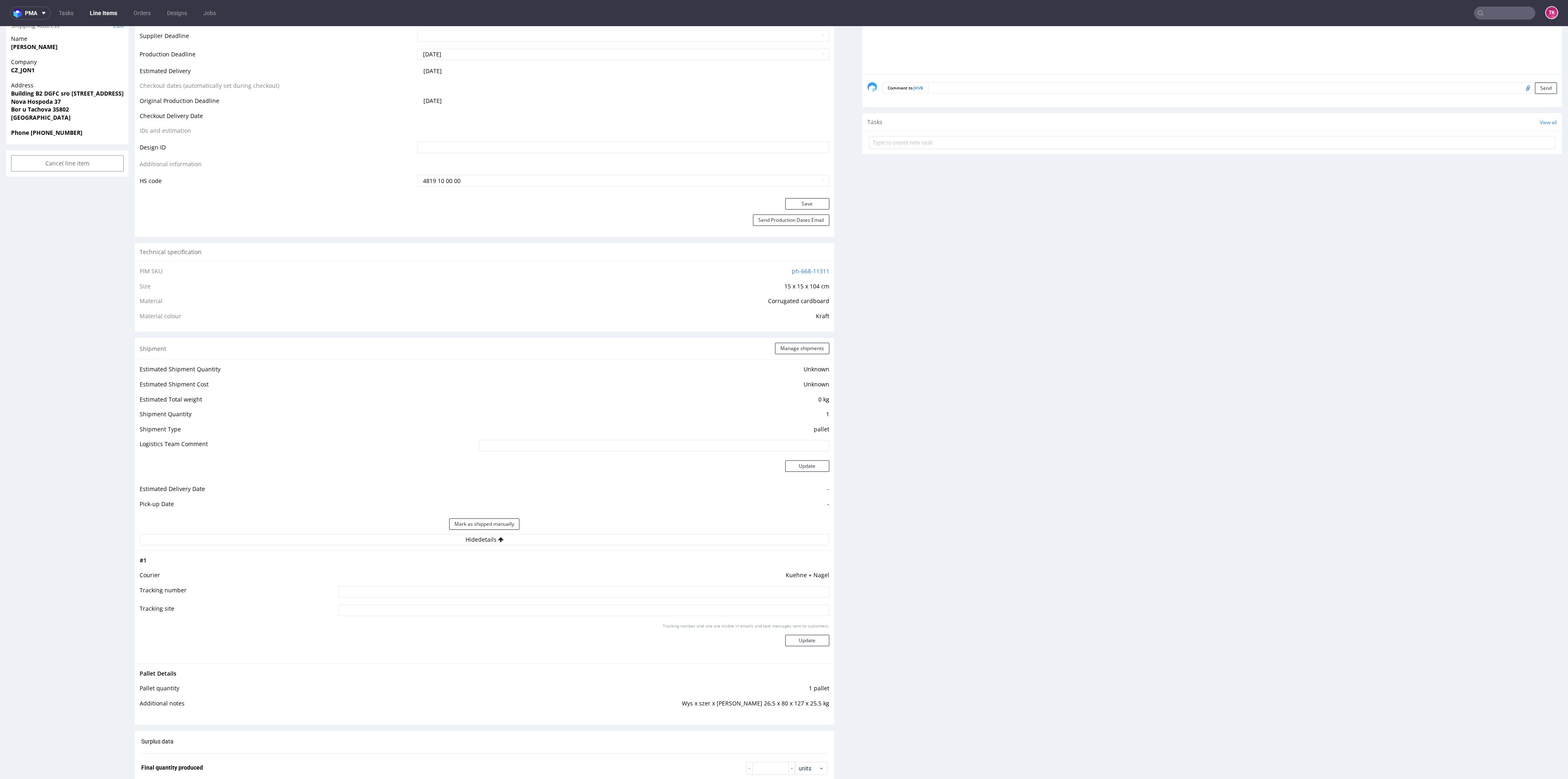
type input "R043153899_JHVB"
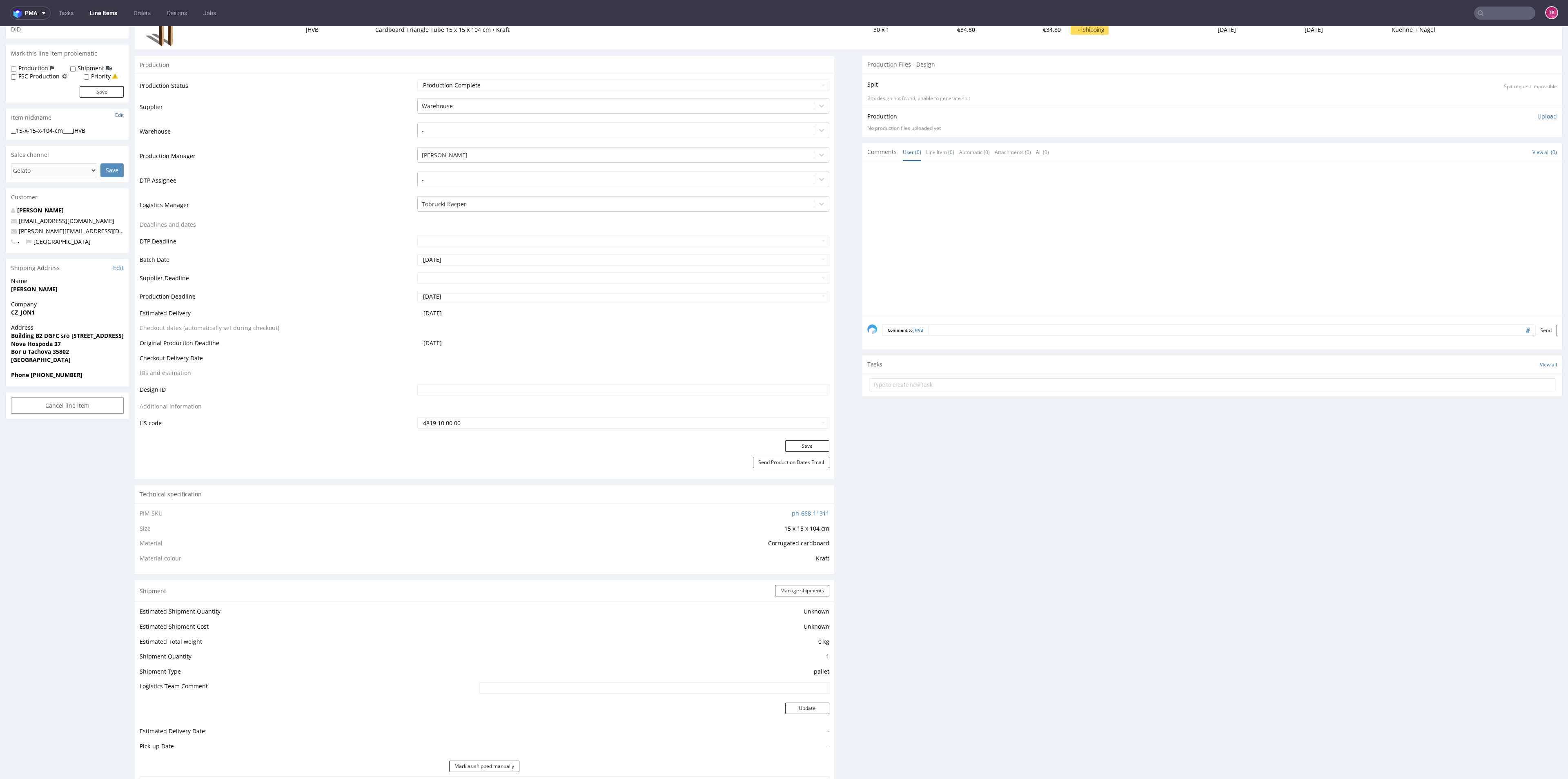
scroll to position [61, 0]
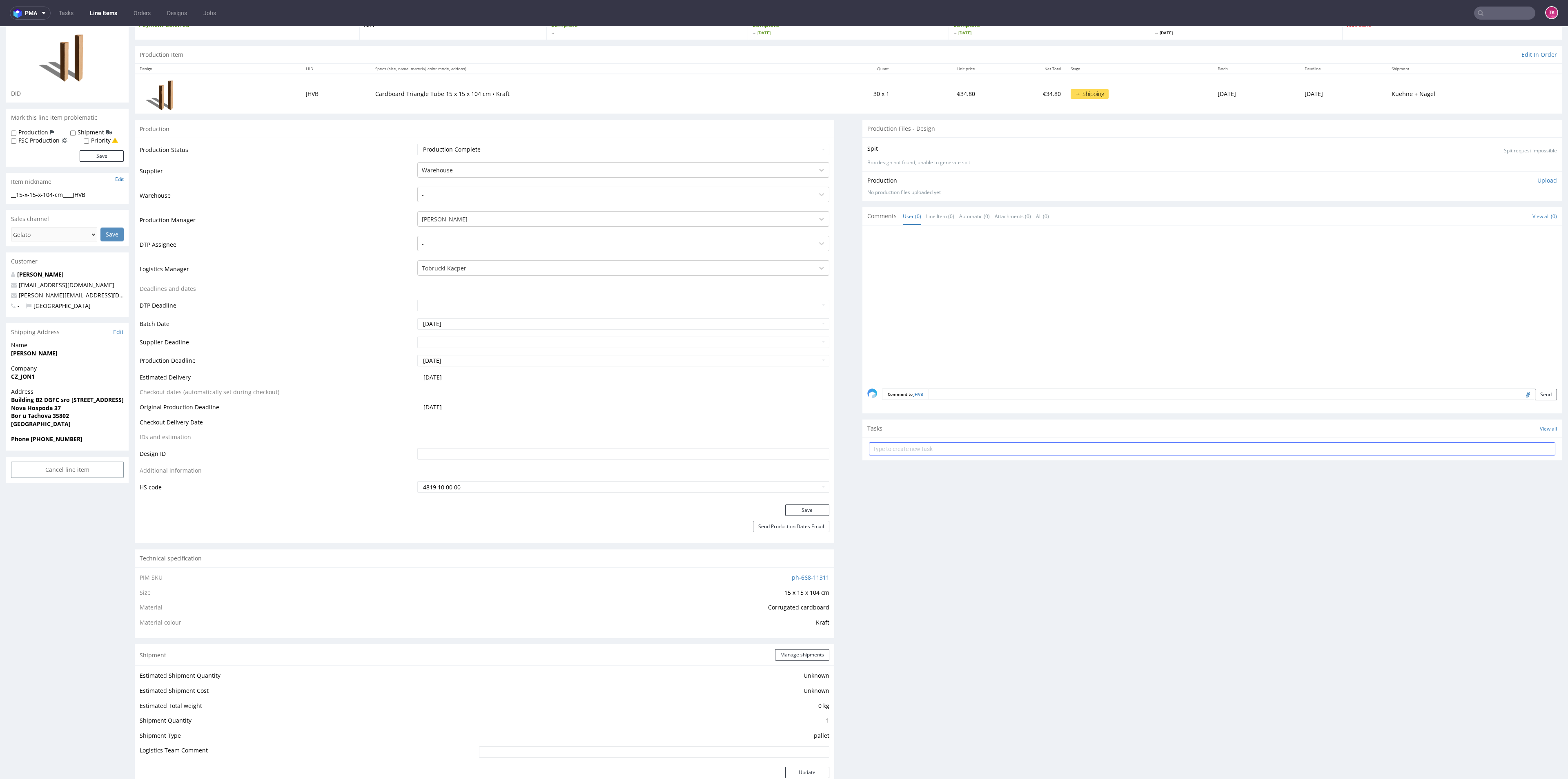
drag, startPoint x: 932, startPoint y: 435, endPoint x: 931, endPoint y: 444, distance: 9.1
click at [933, 435] on div "Tasks View all" at bounding box center [1212, 428] width 700 height 18
drag, startPoint x: 931, startPoint y: 444, endPoint x: 929, endPoint y: 448, distance: 4.5
click at [929, 447] on input "text" at bounding box center [1212, 449] width 686 height 13
type input "etykiety"
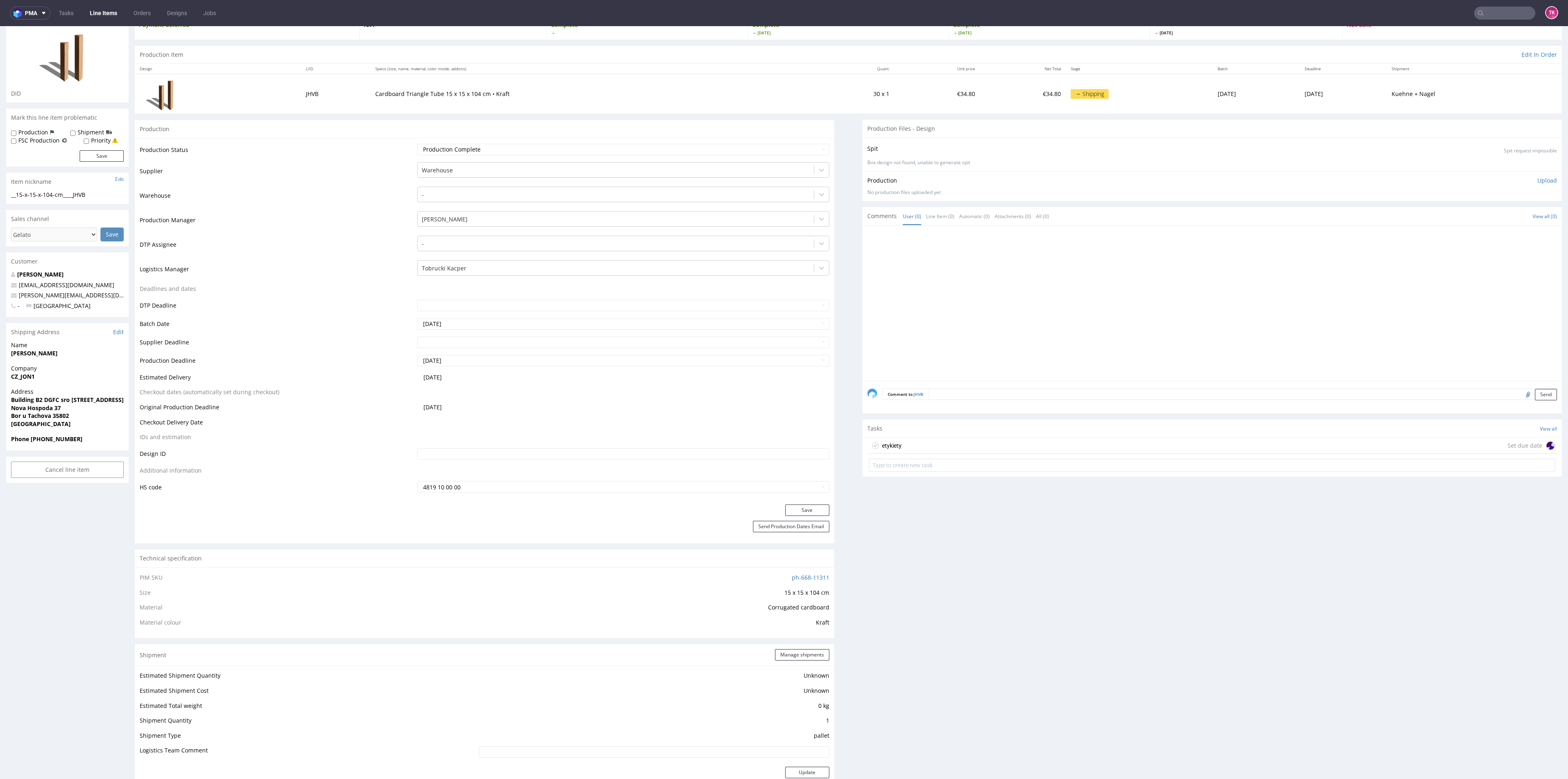
click at [925, 444] on div "etykiety Set due date" at bounding box center [1212, 446] width 686 height 17
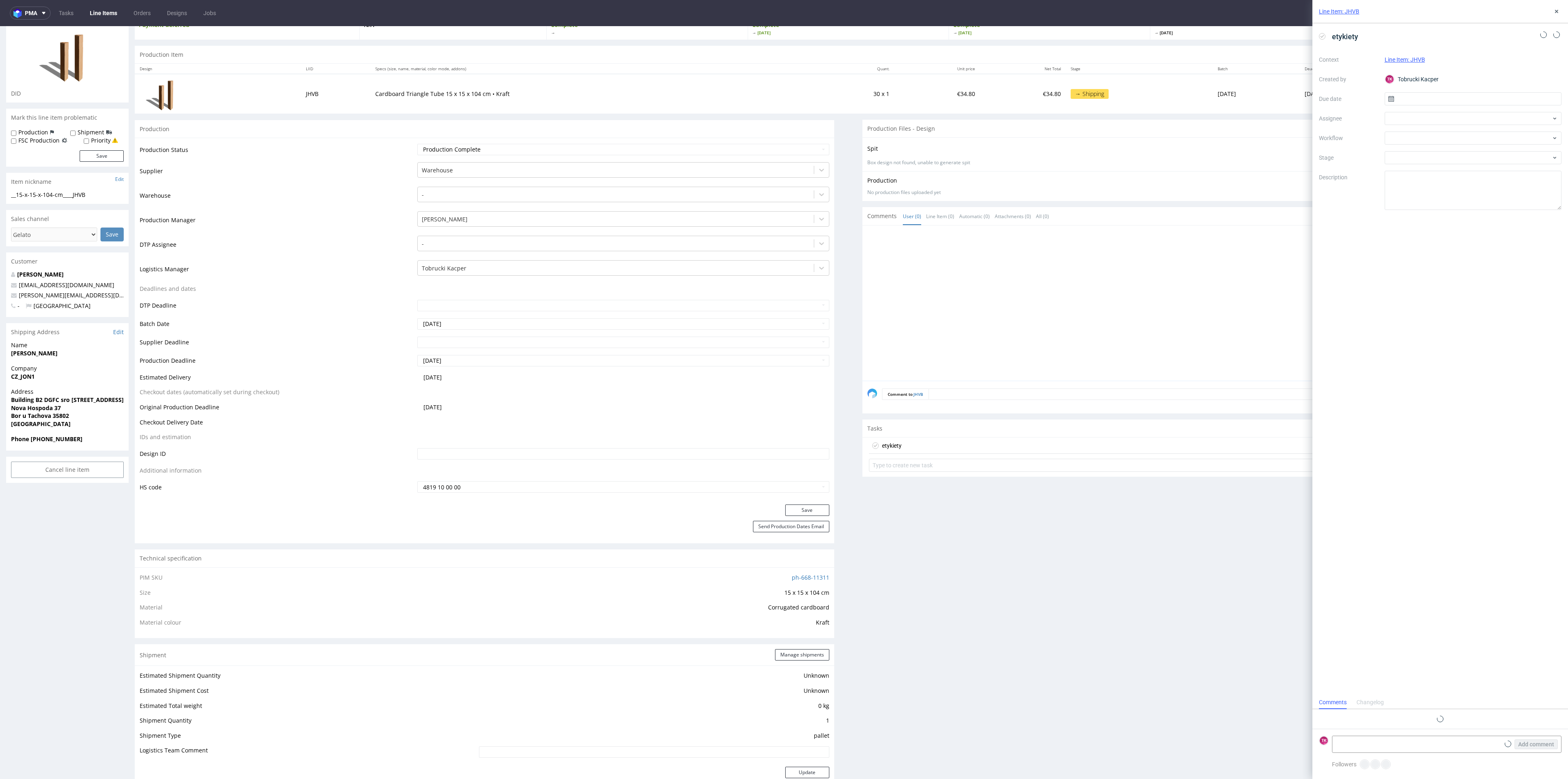
scroll to position [6, 0]
drag, startPoint x: 1499, startPoint y: 740, endPoint x: 1503, endPoint y: 743, distance: 5.0
click at [1500, 741] on div "Add comment" at bounding box center [1530, 744] width 61 height 17
click at [1424, 121] on div at bounding box center [1473, 118] width 177 height 13
type input "fe"
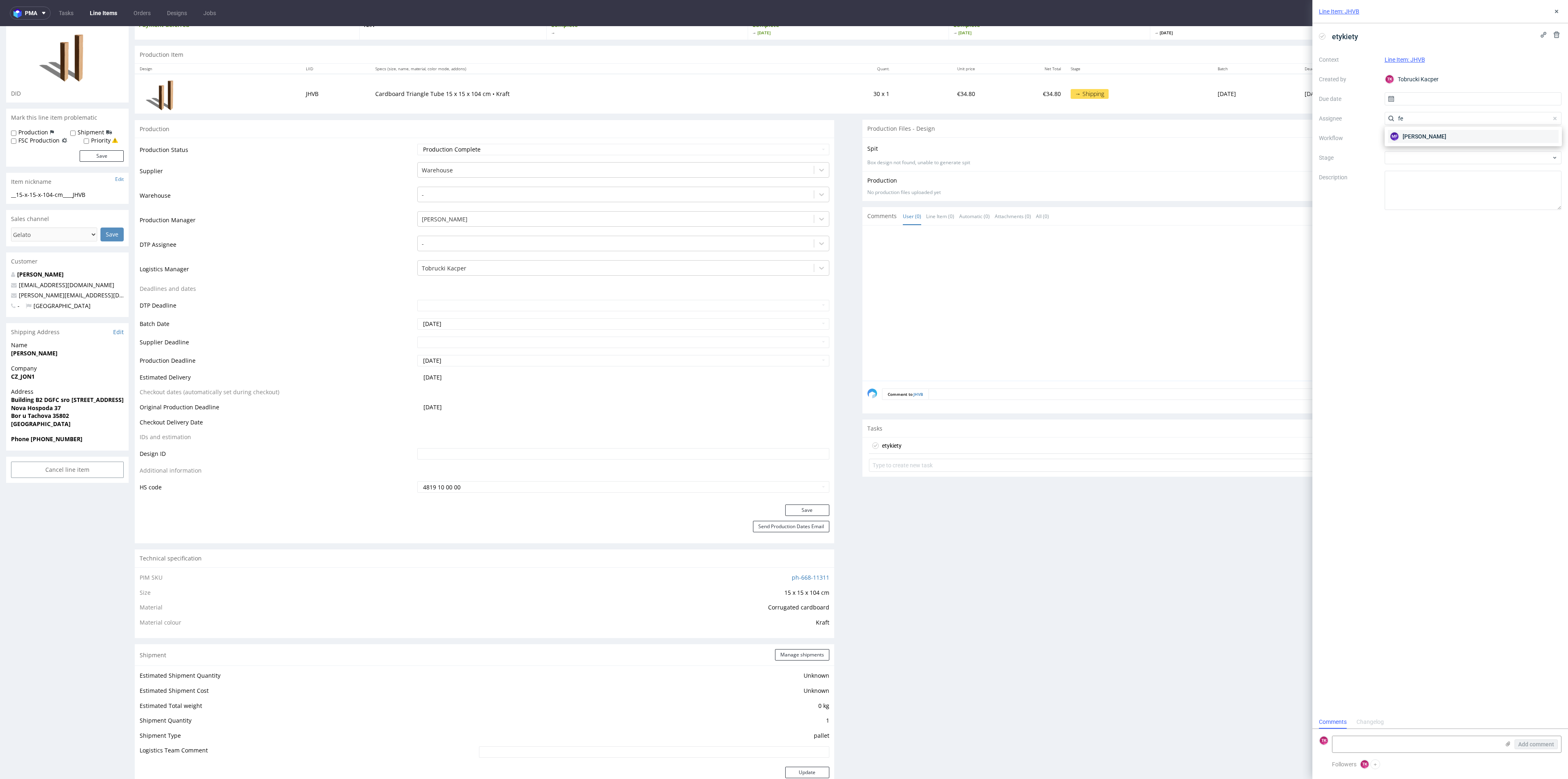
click at [1419, 135] on span "[PERSON_NAME]" at bounding box center [1424, 137] width 44 height 8
click at [1390, 101] on icon at bounding box center [1390, 99] width 6 height 6
click at [1397, 102] on input "text" at bounding box center [1473, 99] width 177 height 13
click at [1471, 199] on span "24" at bounding box center [1472, 196] width 6 height 8
type input "[DATE]"
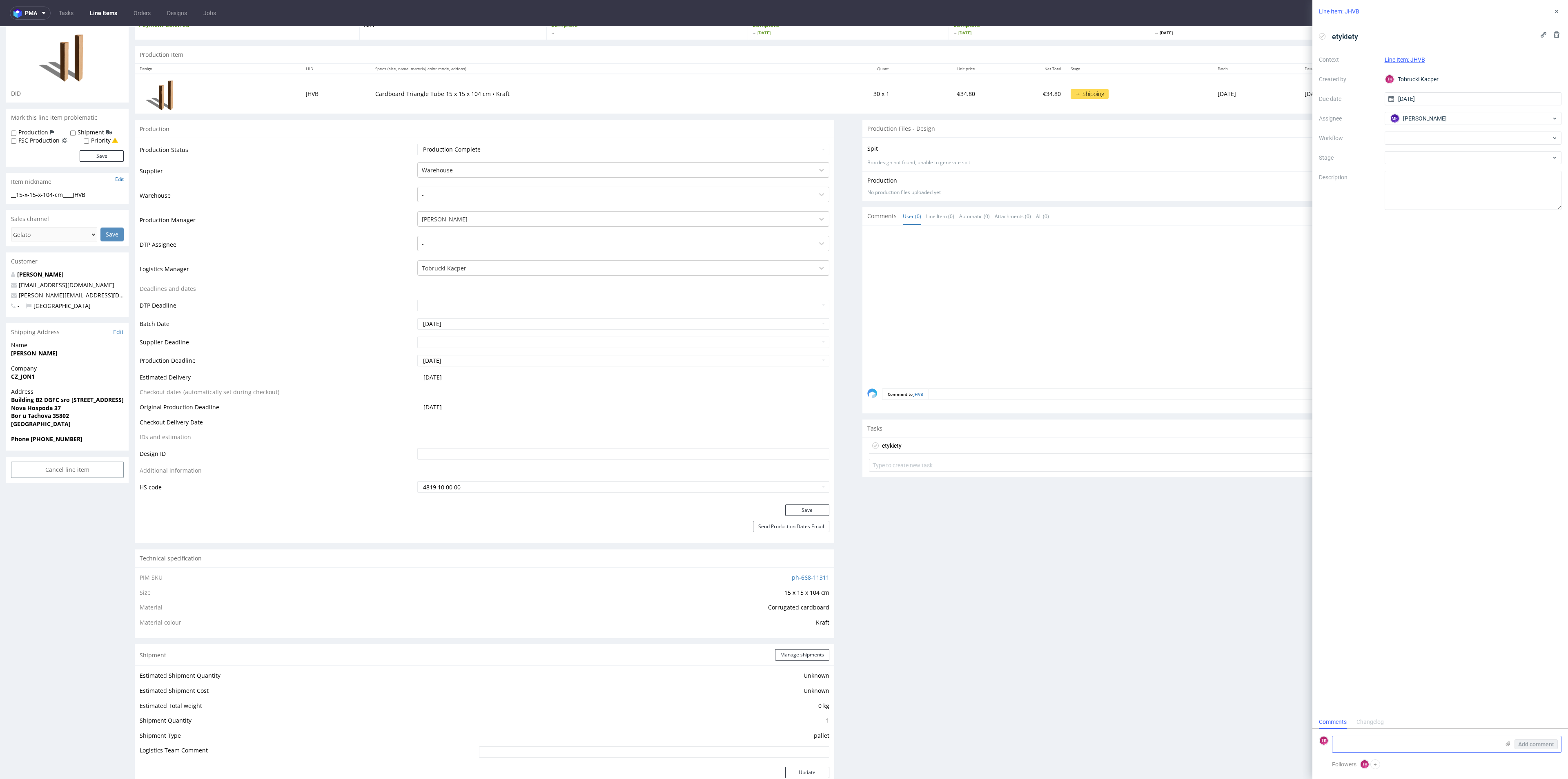
click at [1506, 742] on icon at bounding box center [1508, 743] width 6 height 6
click at [0, 0] on input "file" at bounding box center [0, 0] width 0 height 0
click at [1395, 689] on form "TK Add comment Labels - 2025-09-23T093342.495.pdf" at bounding box center [1440, 722] width 255 height 73
click at [1388, 710] on div "Labels - 2025-09-23T093342.495.pdf" at bounding box center [1415, 730] width 167 height 42
click at [1385, 705] on textarea at bounding box center [1415, 702] width 167 height 17
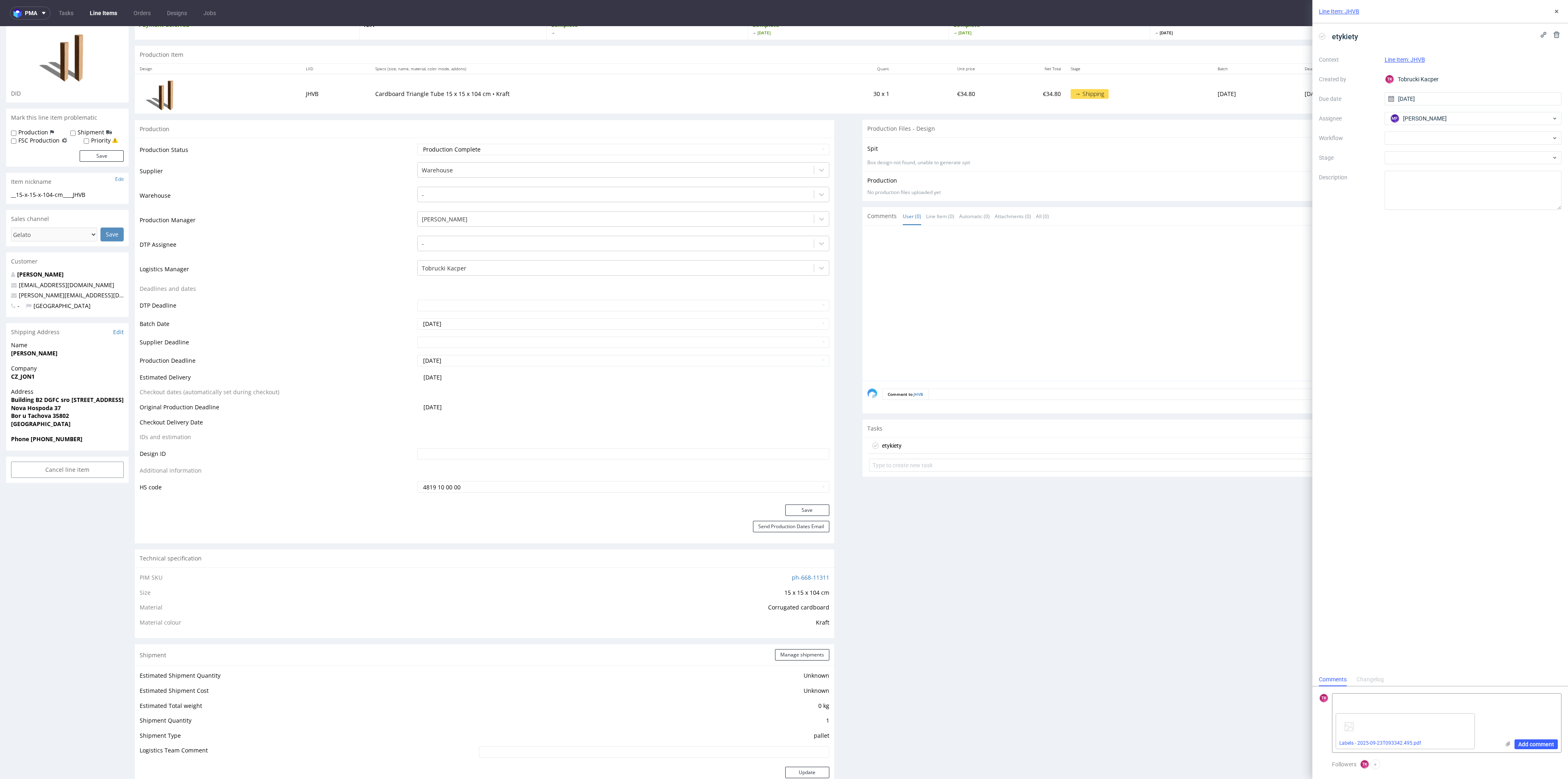
paste textarea "RWM006532749"
type textarea "RWM006532749 -odbiór 24.09"
click at [1526, 744] on span "Add comment" at bounding box center [1536, 744] width 36 height 6
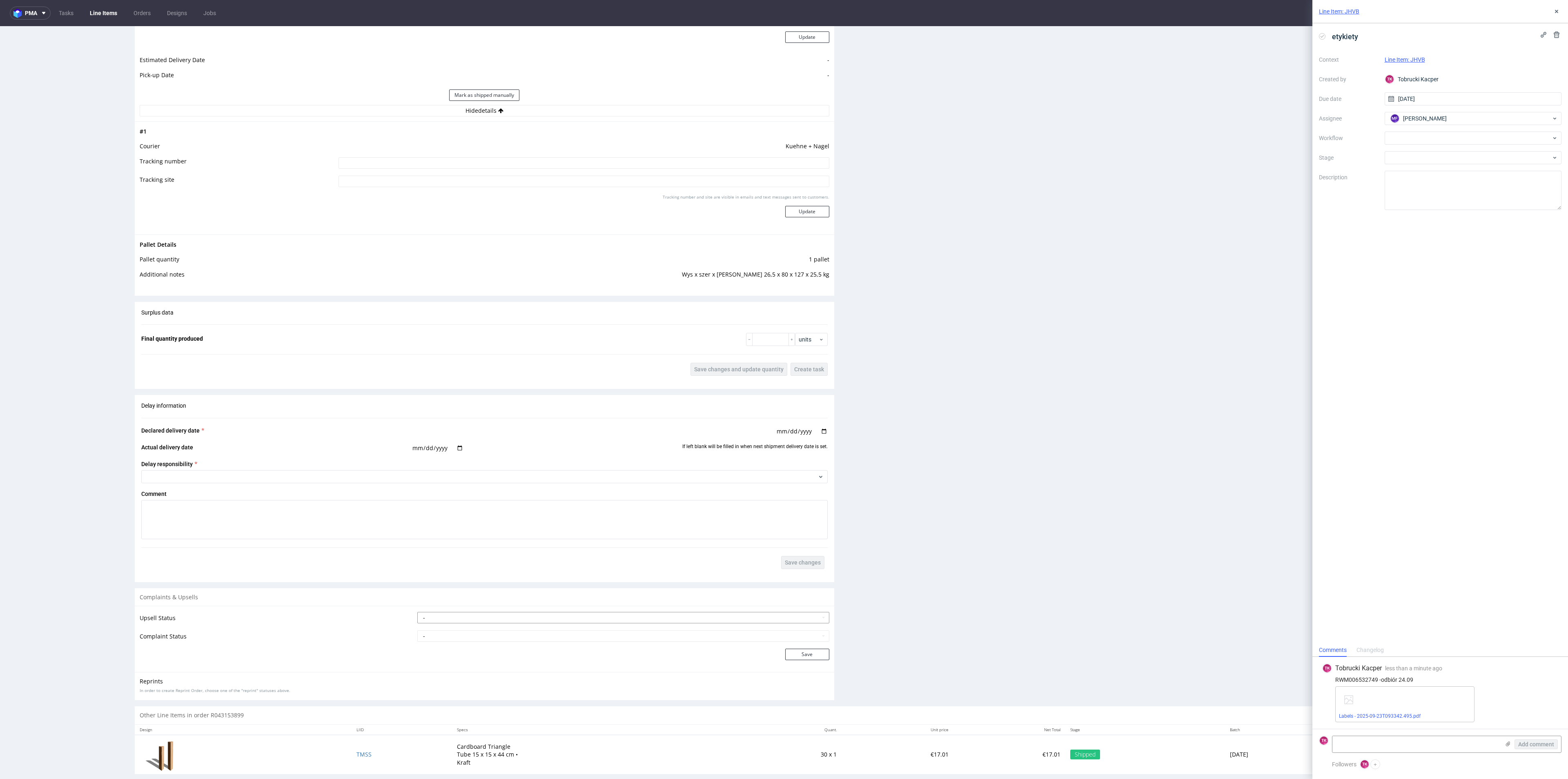
scroll to position [810, 0]
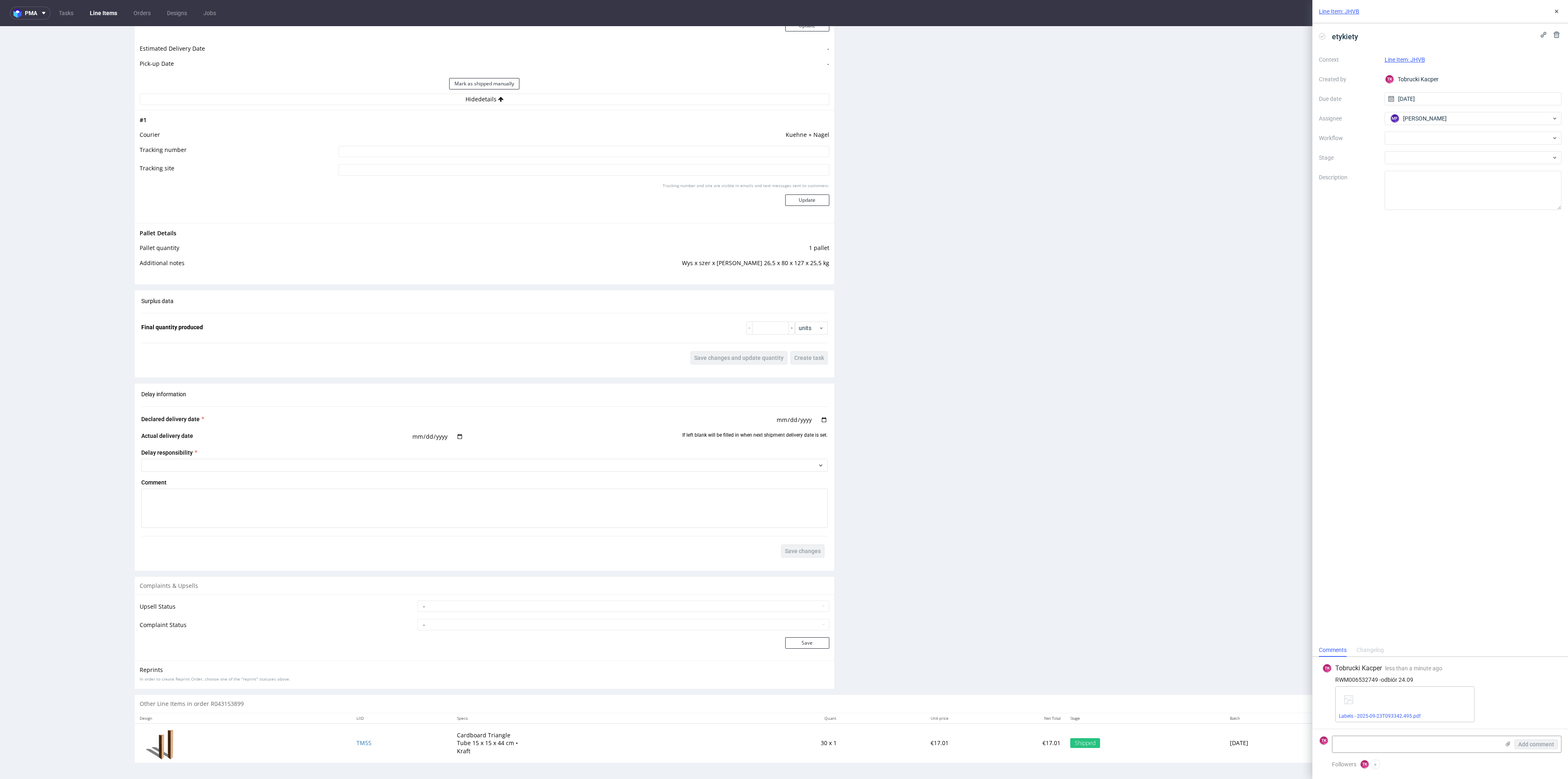
drag, startPoint x: 575, startPoint y: 162, endPoint x: 580, endPoint y: 164, distance: 5.4
click at [577, 164] on input at bounding box center [584, 169] width 490 height 11
click at [578, 158] on td at bounding box center [582, 154] width 492 height 18
click at [615, 154] on input at bounding box center [584, 151] width 490 height 11
paste input "RWM006532749"
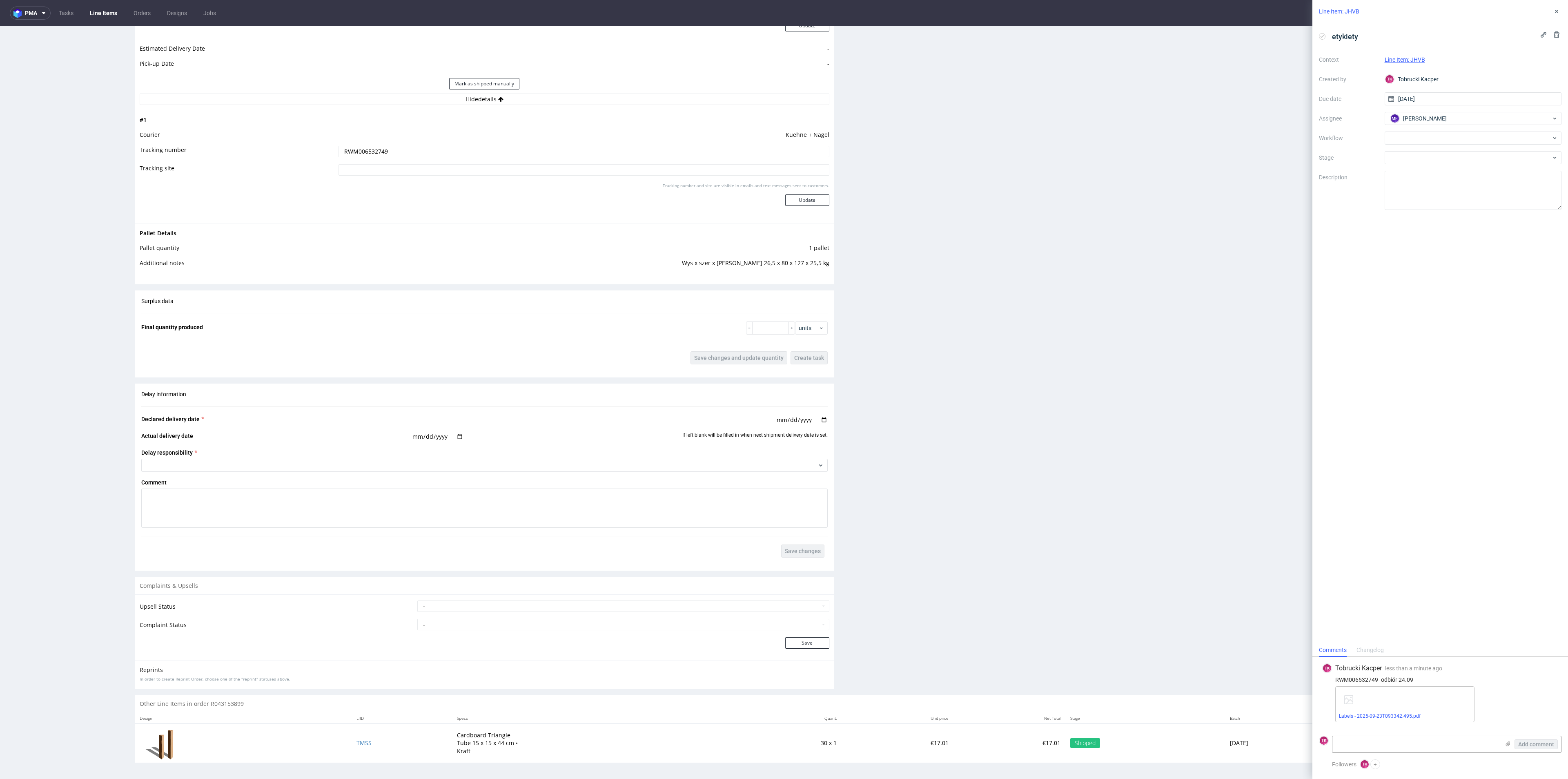
type input "RWM006532749"
click at [825, 201] on div "Progress Payment Payment deferred Design N/A DTP Complete Batch Complete [DATE]…" at bounding box center [848, 6] width 1427 height 1524
click at [813, 196] on button "Update" at bounding box center [807, 200] width 44 height 11
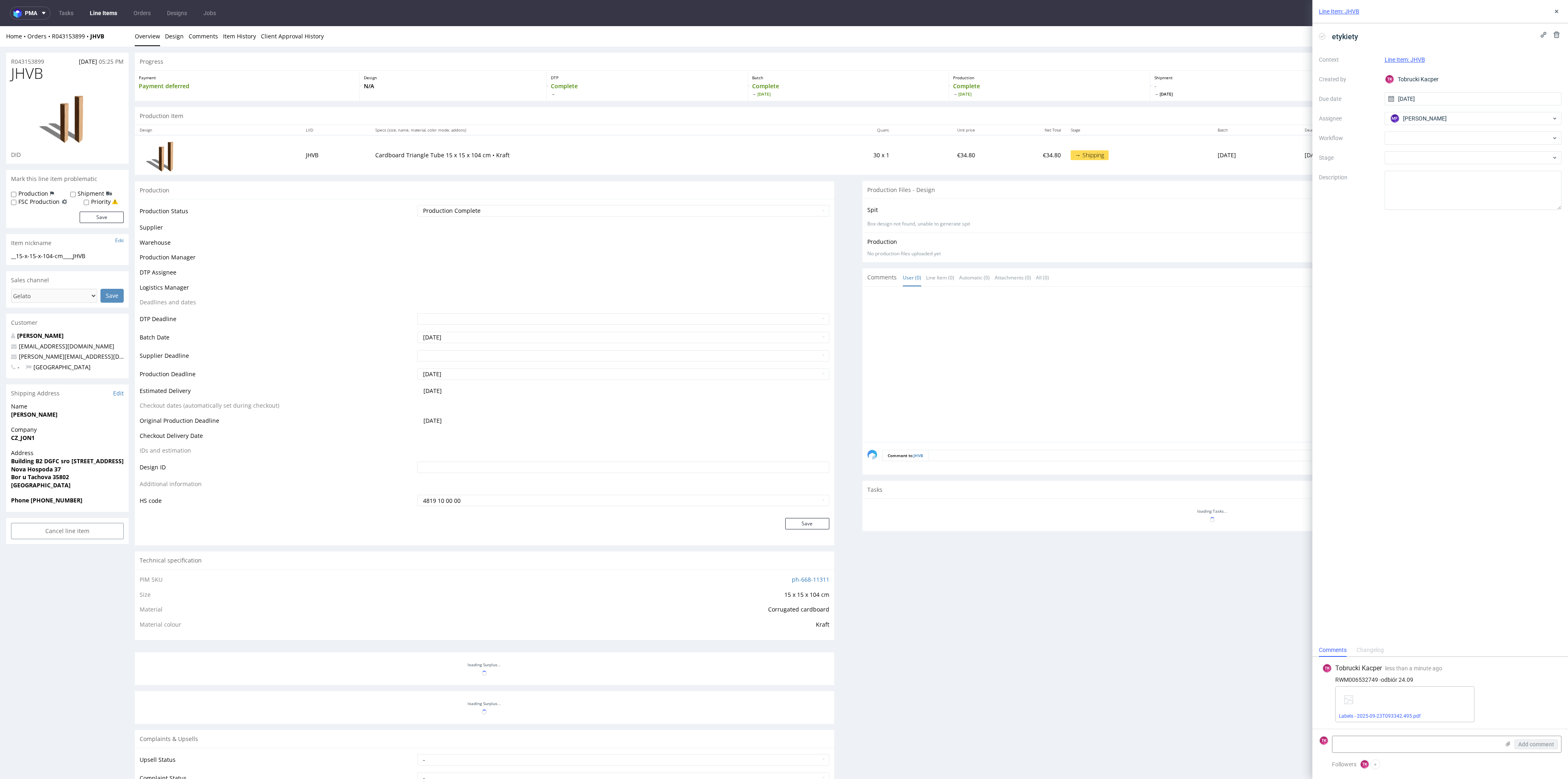
click at [94, 16] on link "Line Items" at bounding box center [103, 12] width 37 height 13
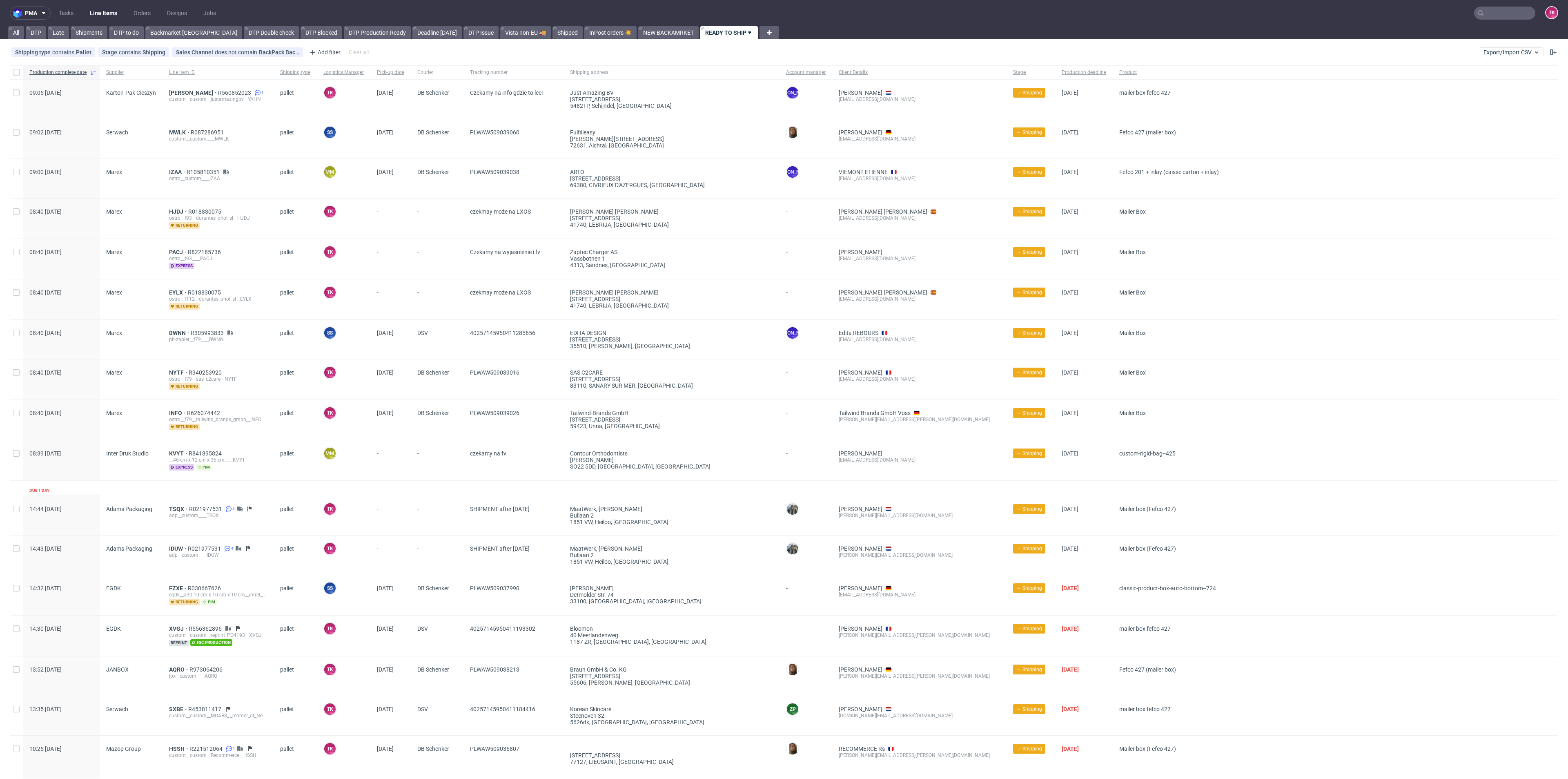
click at [118, 12] on link "Line Items" at bounding box center [103, 12] width 37 height 13
click at [1510, 17] on input "text" at bounding box center [1504, 12] width 61 height 13
click at [1510, 17] on input "text" at bounding box center [1455, 12] width 160 height 13
paste input "1Z5A15806891127687"
type input "1Z5A15806891127687"
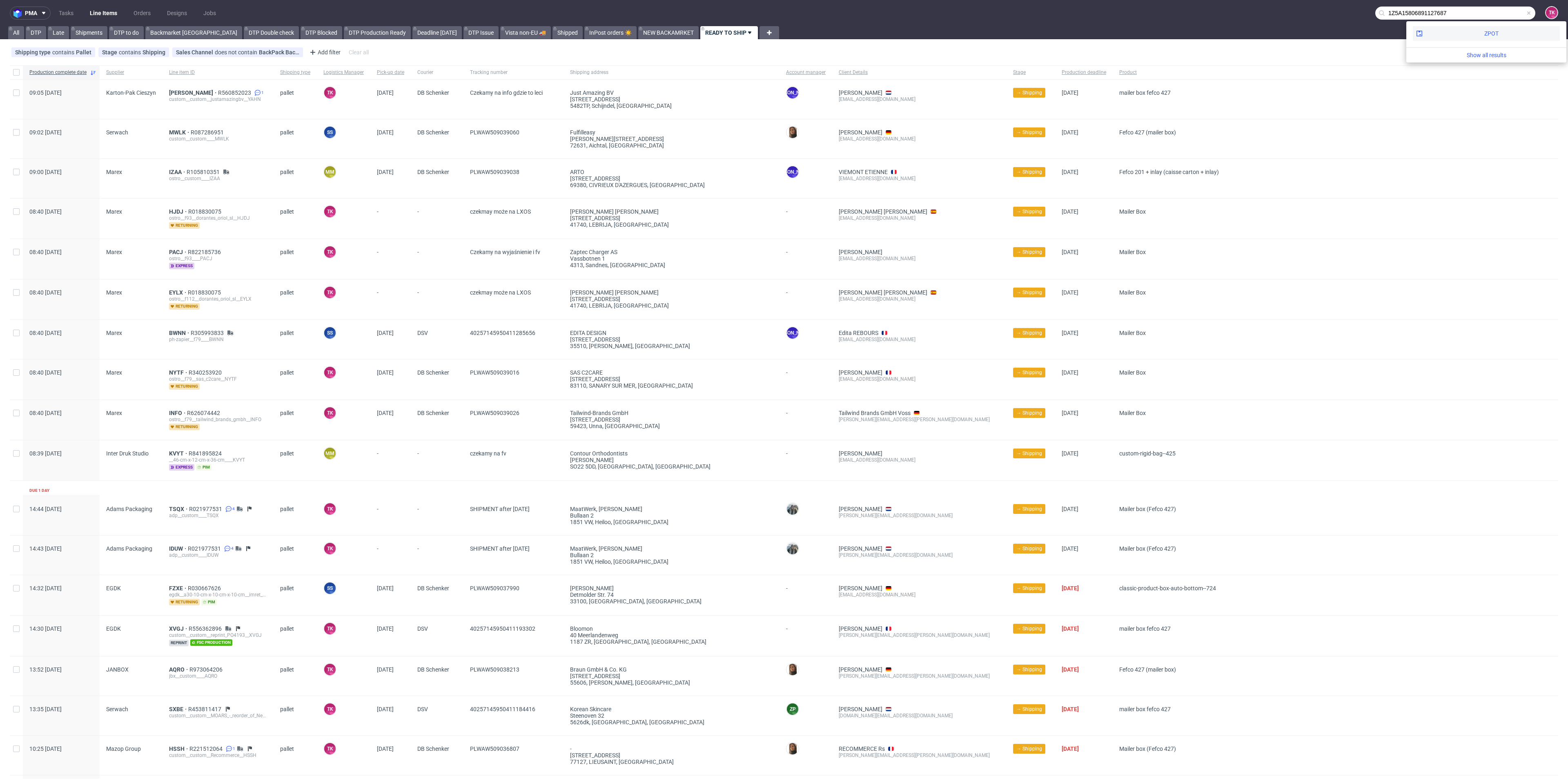
click at [1462, 34] on div "ZPOT" at bounding box center [1486, 33] width 147 height 15
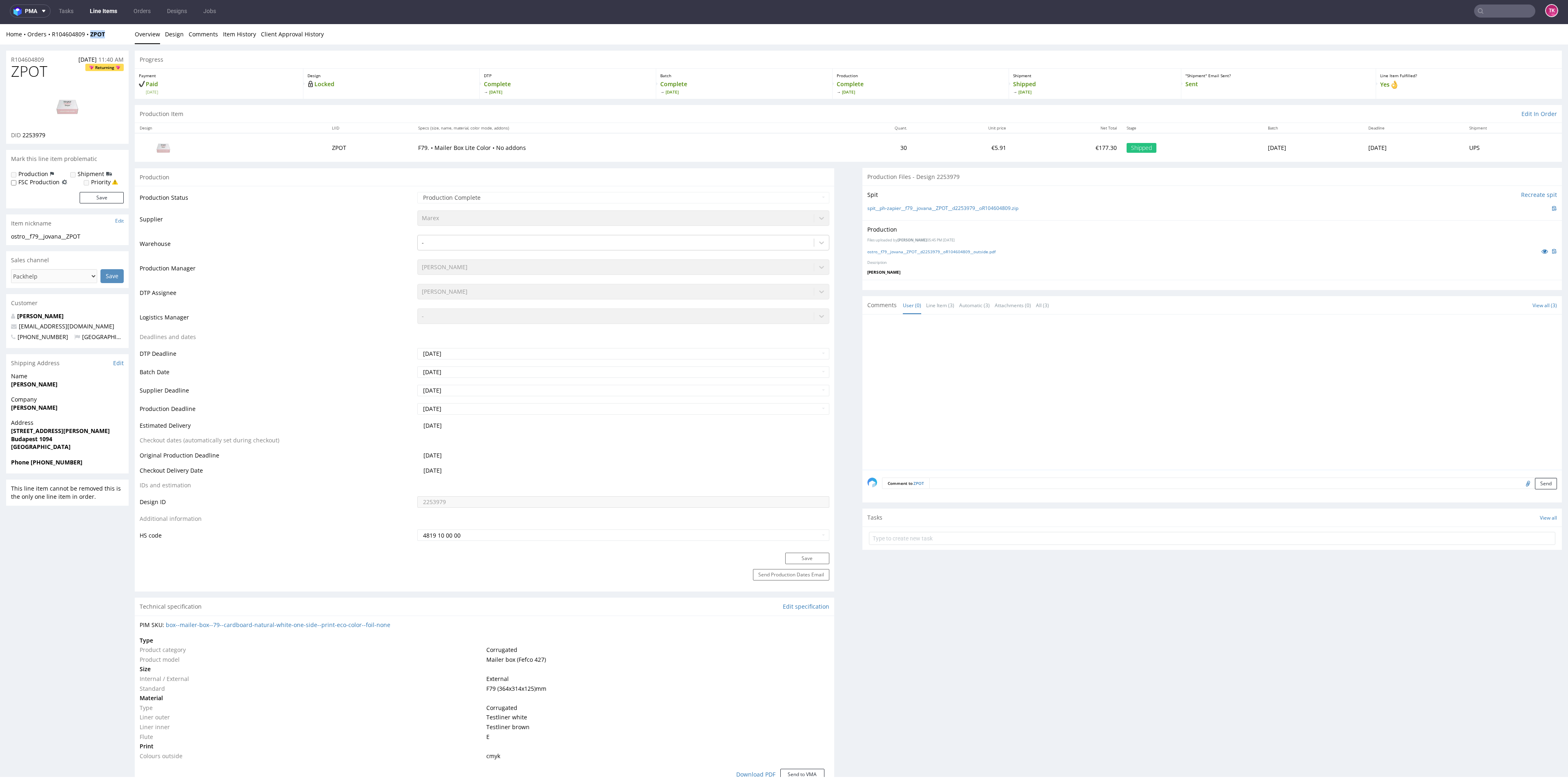
drag, startPoint x: 117, startPoint y: 33, endPoint x: 87, endPoint y: 44, distance: 32.0
click at [87, 44] on div "Home Orders R104604809 ZPOT Overview Design Comments Item History Client Approv…" at bounding box center [784, 34] width 1568 height 20
copy strong "ZPOT"
drag, startPoint x: 46, startPoint y: 40, endPoint x: 85, endPoint y: 39, distance: 39.0
click at [85, 39] on div "Home Orders R104604809 ZPOT Overview Design Comments Item History Client Approv…" at bounding box center [784, 34] width 1568 height 20
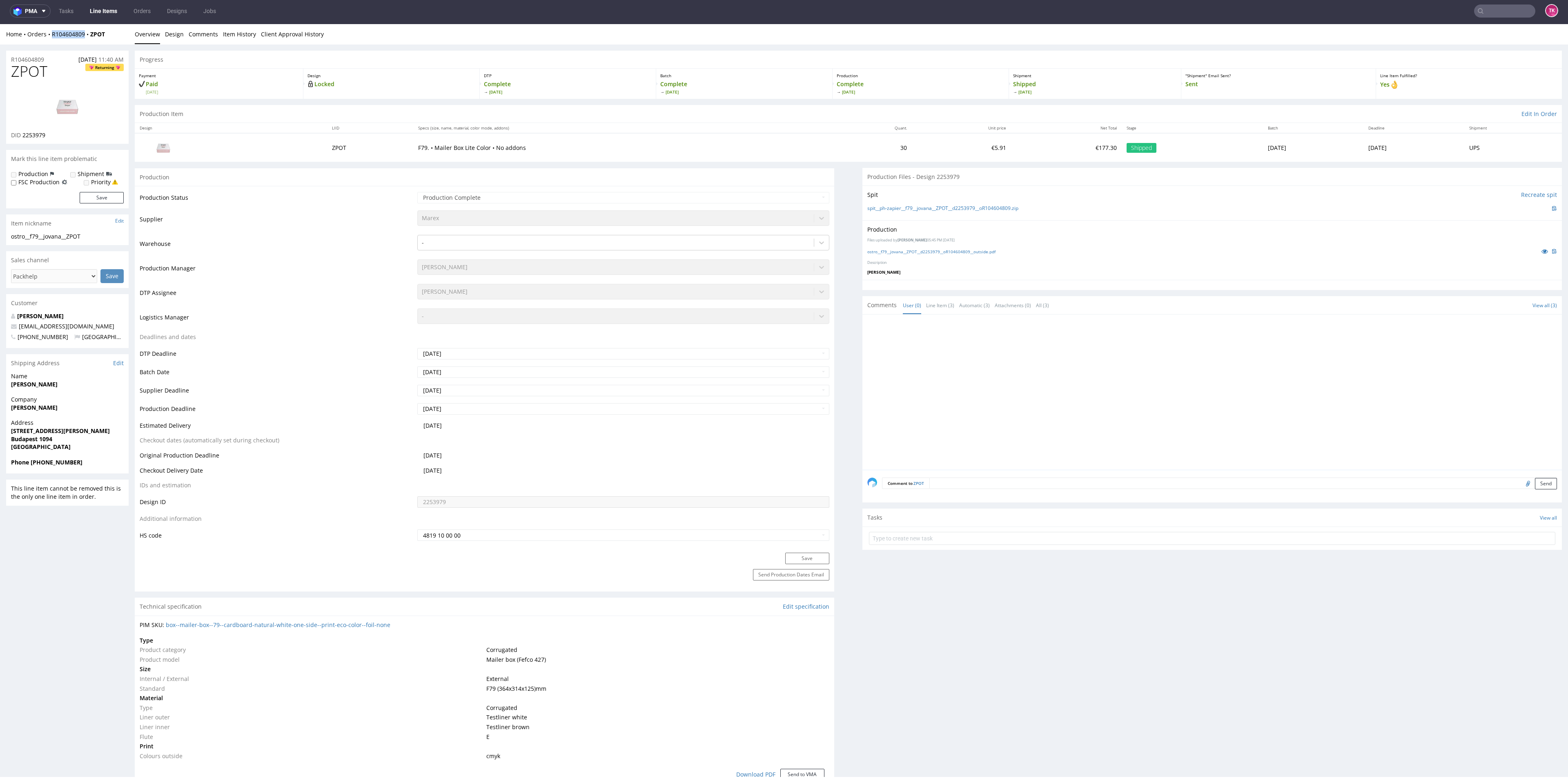
copy link "R104604809"
drag, startPoint x: 107, startPoint y: 3, endPoint x: 110, endPoint y: 10, distance: 7.6
click at [110, 10] on nav "pma Tasks Line Items Orders Designs Jobs TK" at bounding box center [784, 11] width 1568 height 26
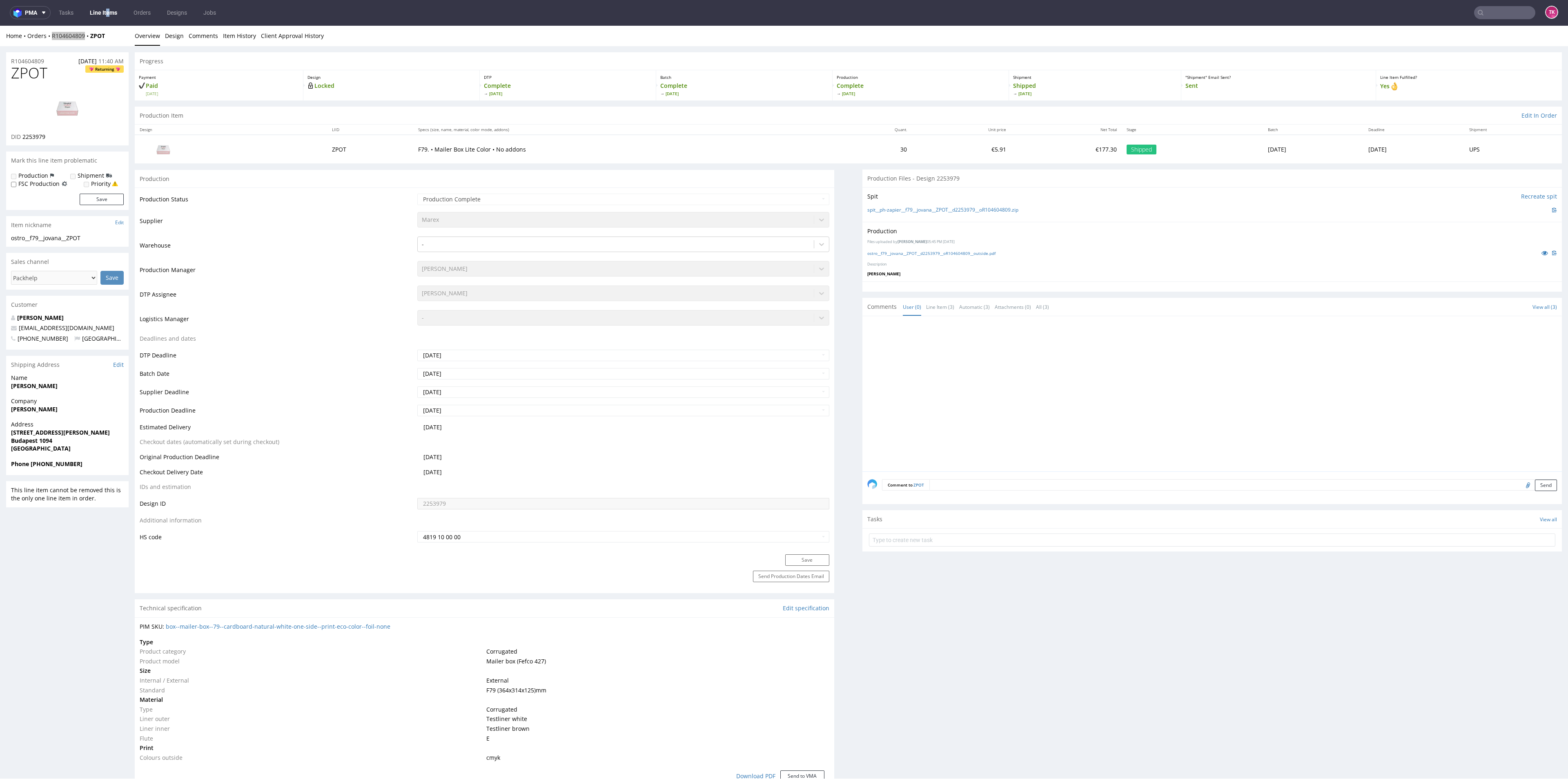
click at [110, 10] on link "Line Items" at bounding box center [103, 12] width 37 height 13
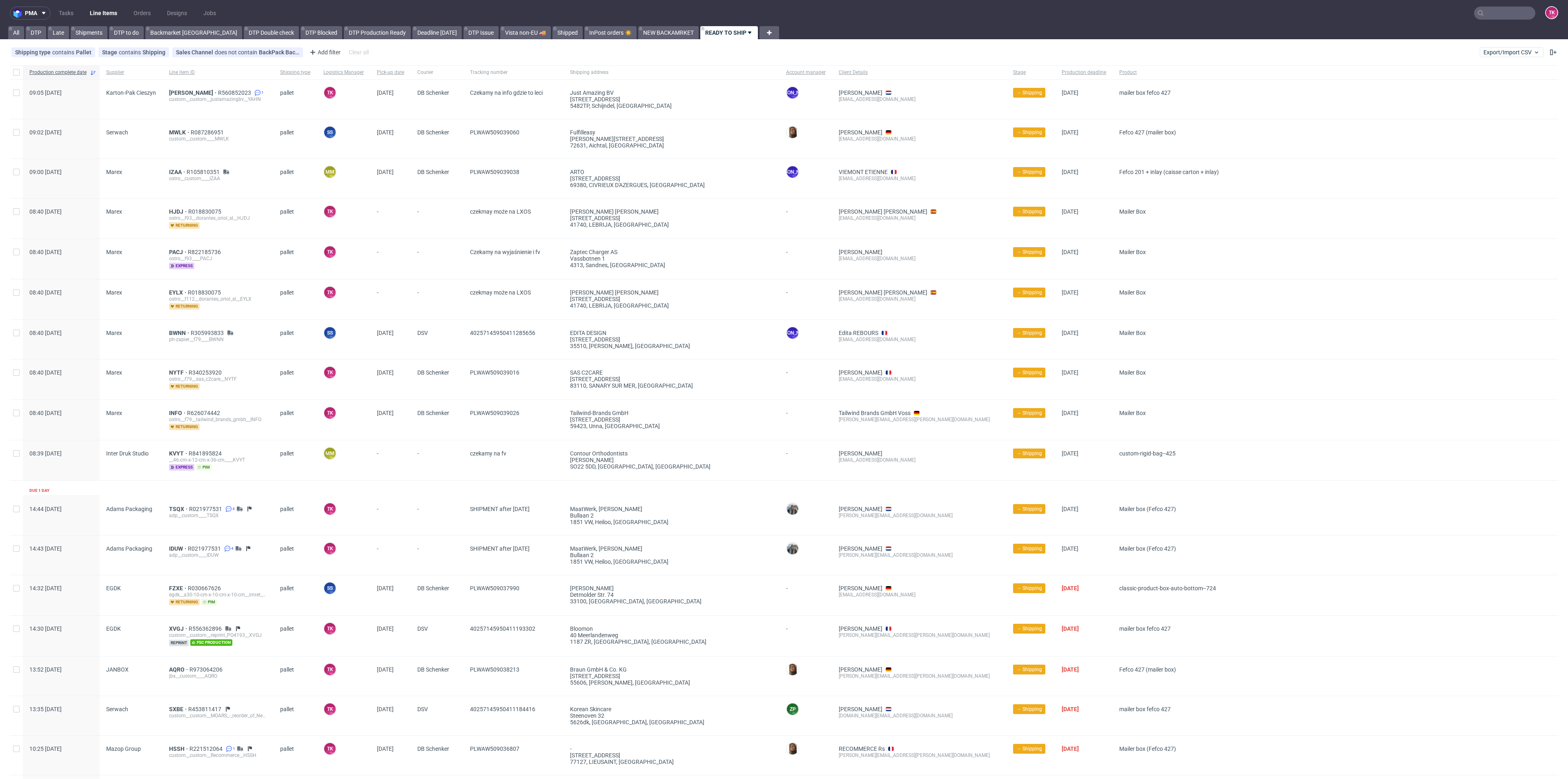
drag, startPoint x: 1513, startPoint y: 22, endPoint x: 1510, endPoint y: 17, distance: 5.8
click at [1512, 19] on nav "pma Tasks Line Items Orders Designs Jobs TK" at bounding box center [784, 13] width 1568 height 26
click at [1502, 7] on input "text" at bounding box center [1455, 12] width 160 height 13
paste input "1Z5A15806891127687"
type input "1Z5A15806891127687"
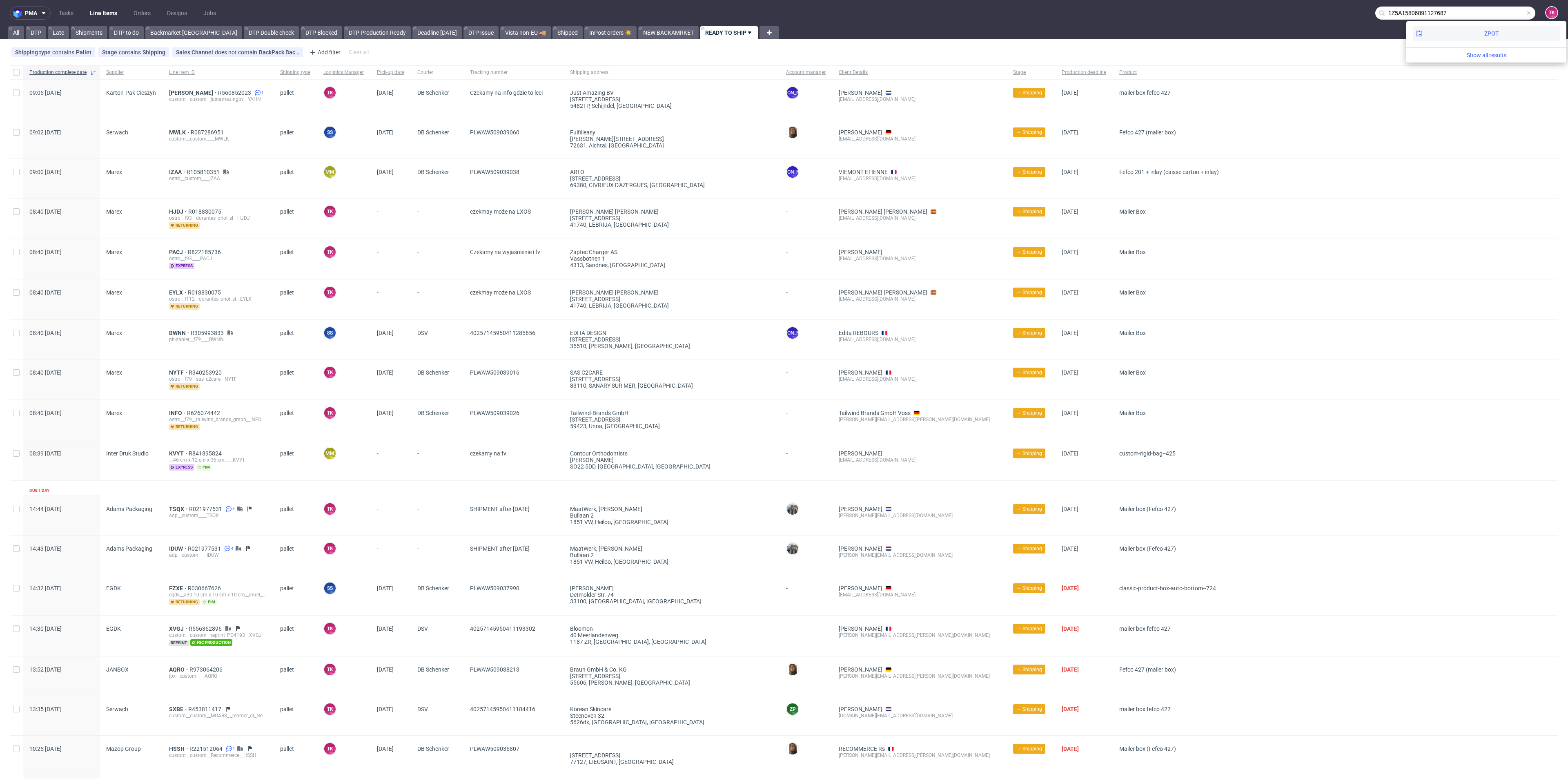
click at [1449, 36] on div "ZPOT" at bounding box center [1486, 33] width 147 height 15
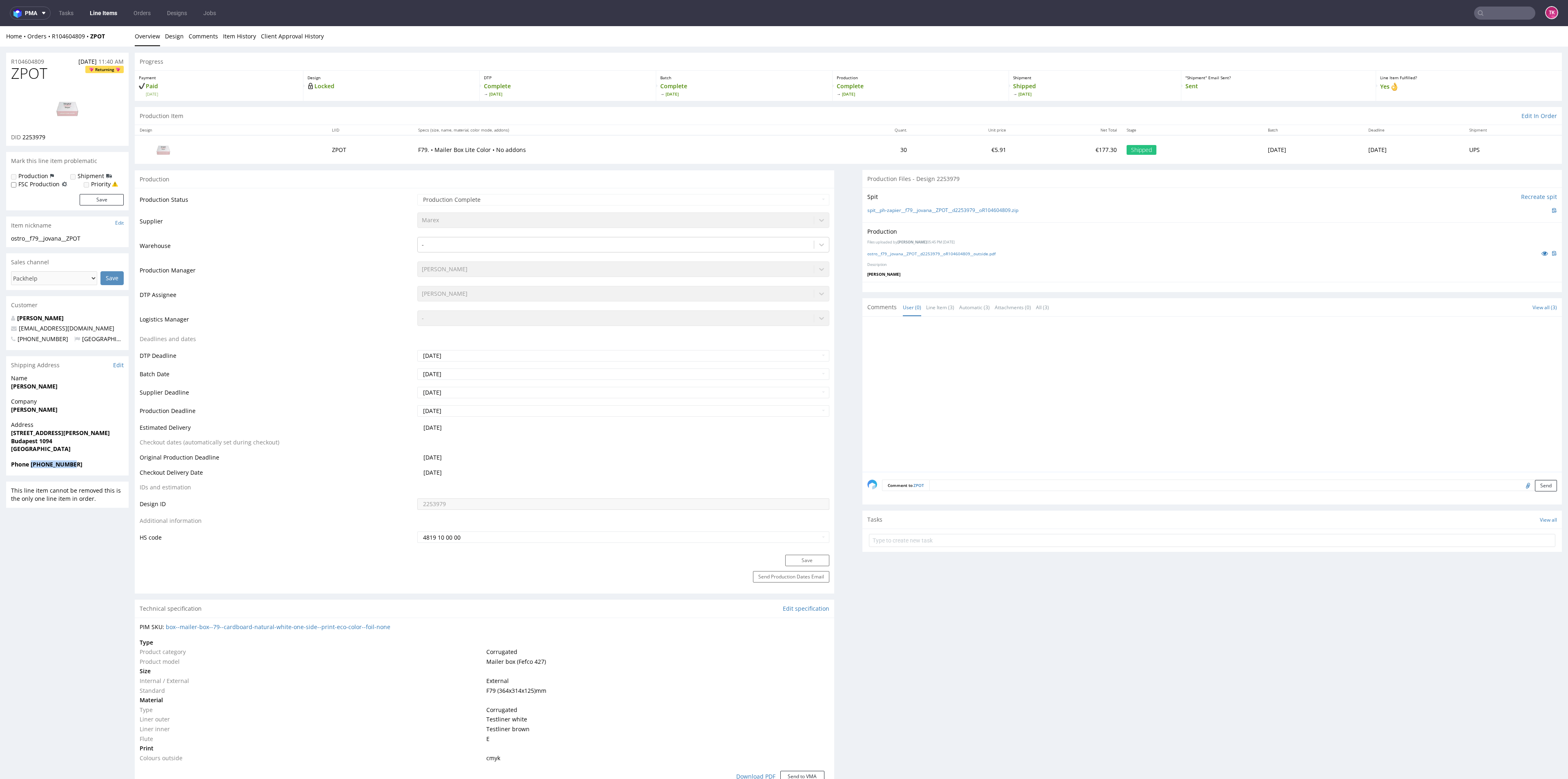
drag, startPoint x: 71, startPoint y: 469, endPoint x: 36, endPoint y: 474, distance: 35.4
click at [32, 475] on div "Phone [PHONE_NUMBER]" at bounding box center [67, 468] width 122 height 15
copy strong "36302225047"
click at [112, 19] on link "Line Items" at bounding box center [103, 12] width 37 height 13
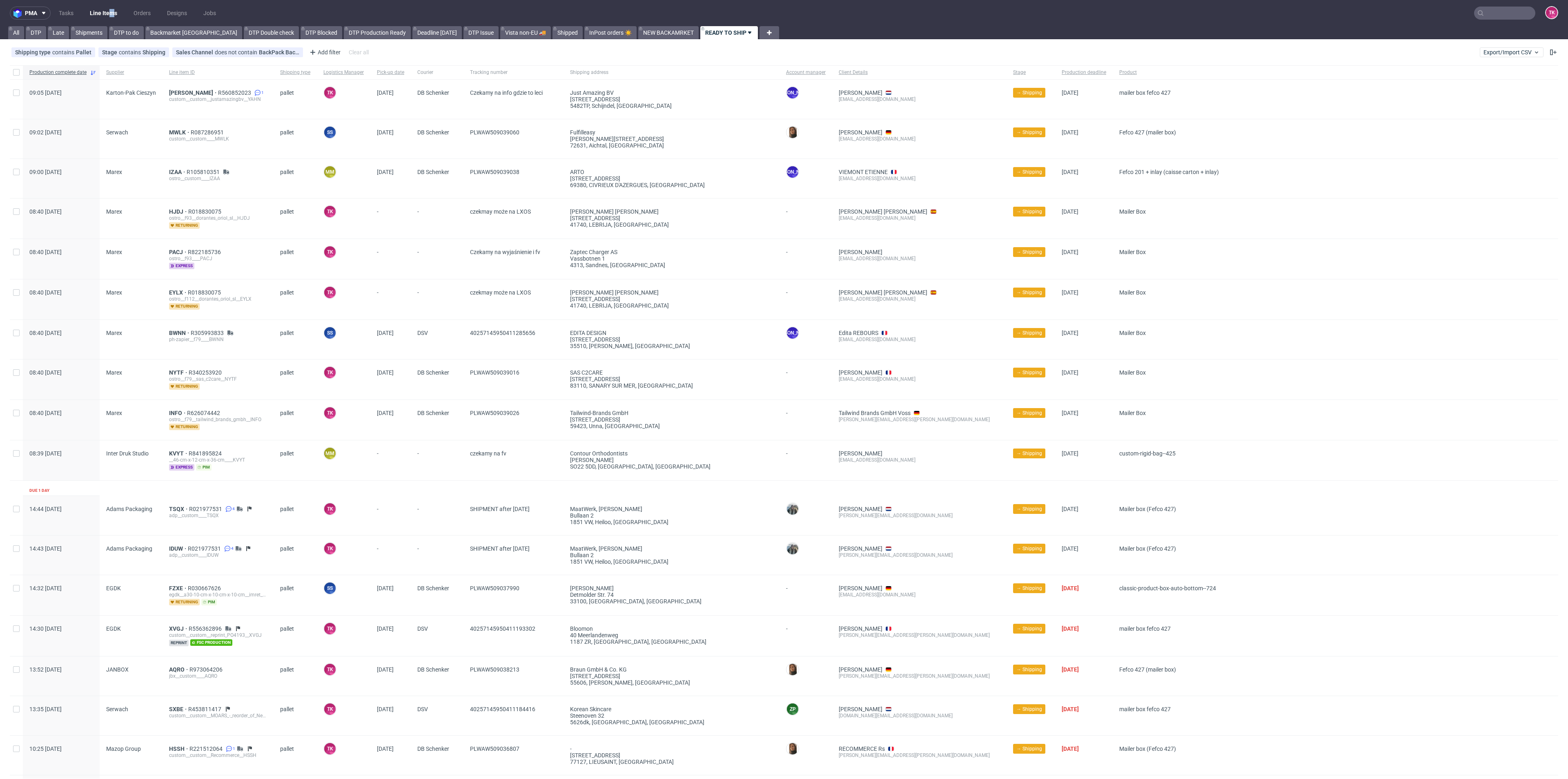
click at [113, 3] on nav "pma Tasks Line Items Orders Designs Jobs TK" at bounding box center [784, 13] width 1568 height 26
click at [110, 7] on link "Line Items" at bounding box center [103, 12] width 37 height 13
click at [101, 6] on link "Line Items" at bounding box center [103, 12] width 37 height 13
drag, startPoint x: 235, startPoint y: 187, endPoint x: 353, endPoint y: 151, distance: 123.4
click at [353, 151] on div "Production complete date Supplier Line item ID Shipping type Logistics Manager …" at bounding box center [784, 535] width 1548 height 939
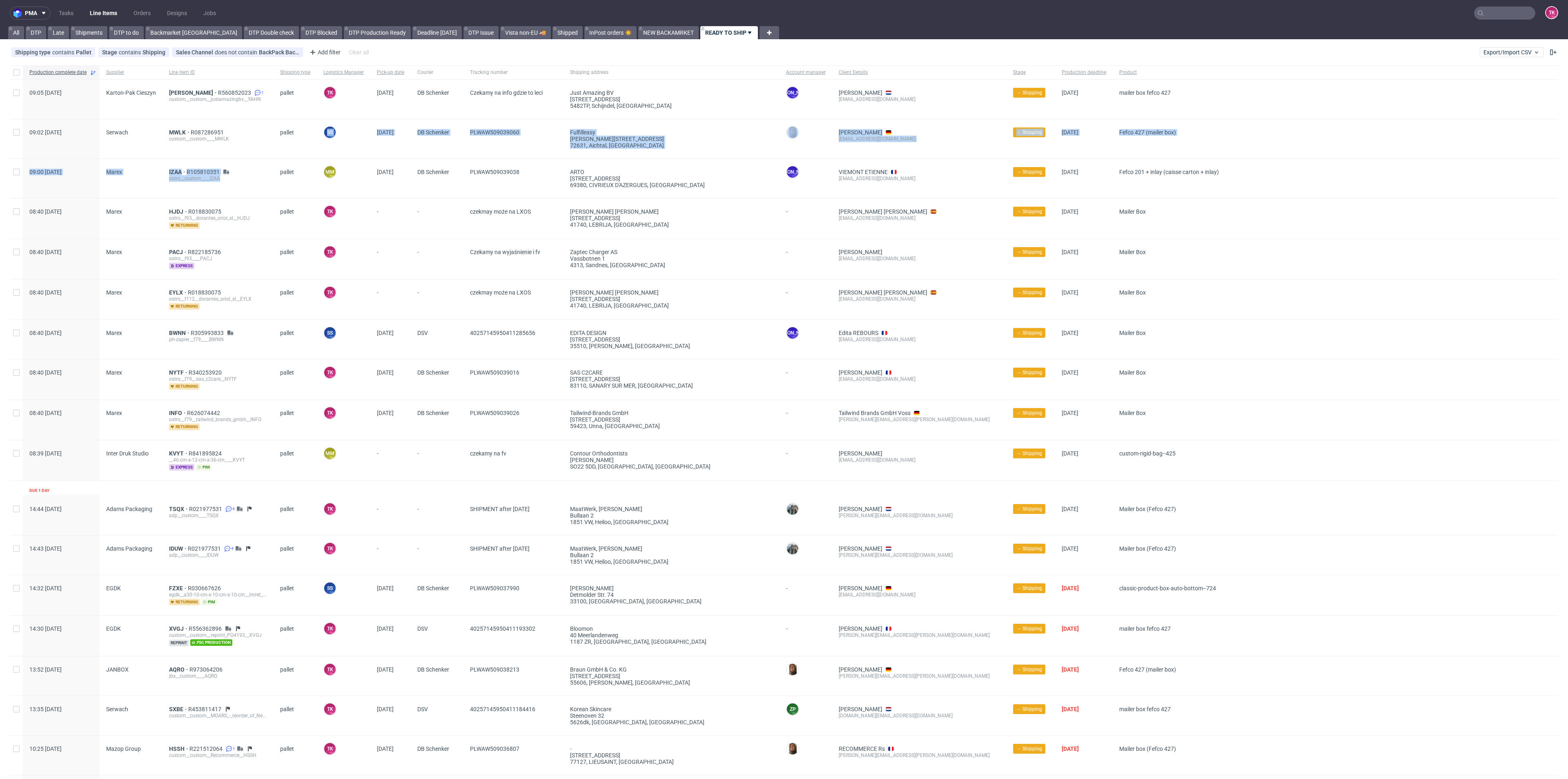
click at [95, 14] on link "Line Items" at bounding box center [103, 12] width 37 height 13
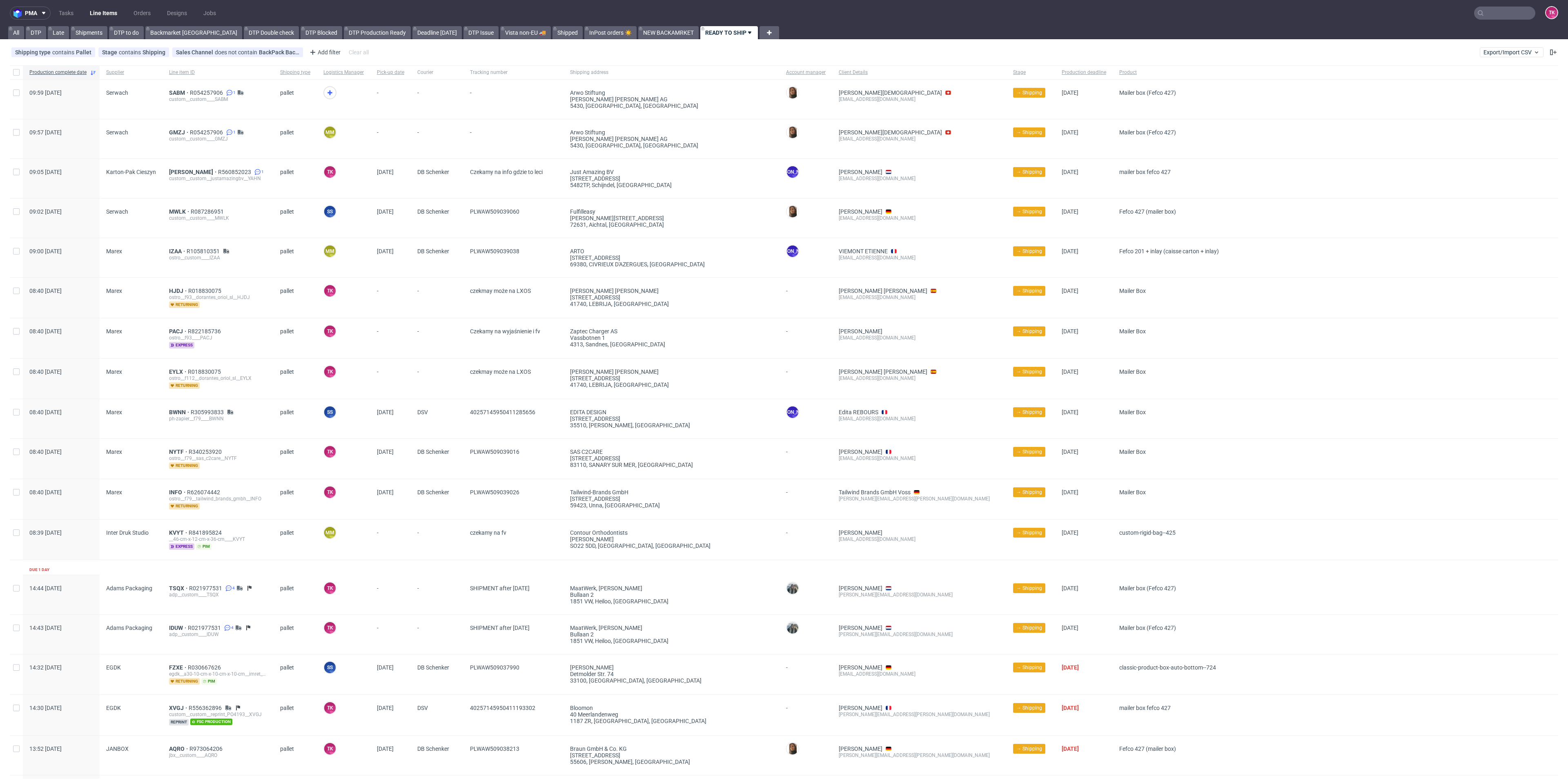
click at [116, 12] on link "Line Items" at bounding box center [103, 12] width 37 height 13
click at [103, 19] on link "Line Items" at bounding box center [103, 12] width 37 height 13
click at [173, 132] on span "GMZJ" at bounding box center [180, 132] width 21 height 6
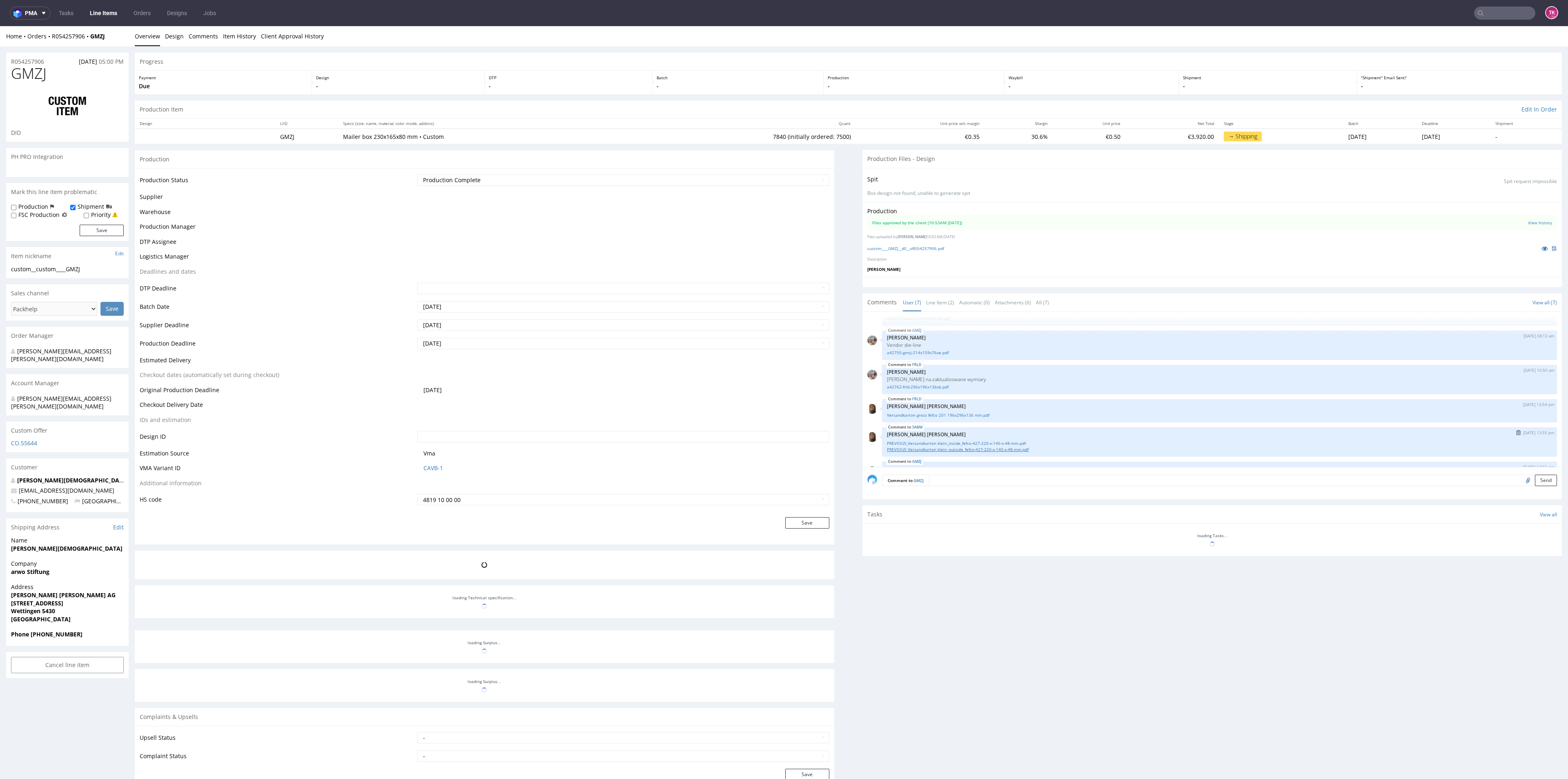
scroll to position [75, 0]
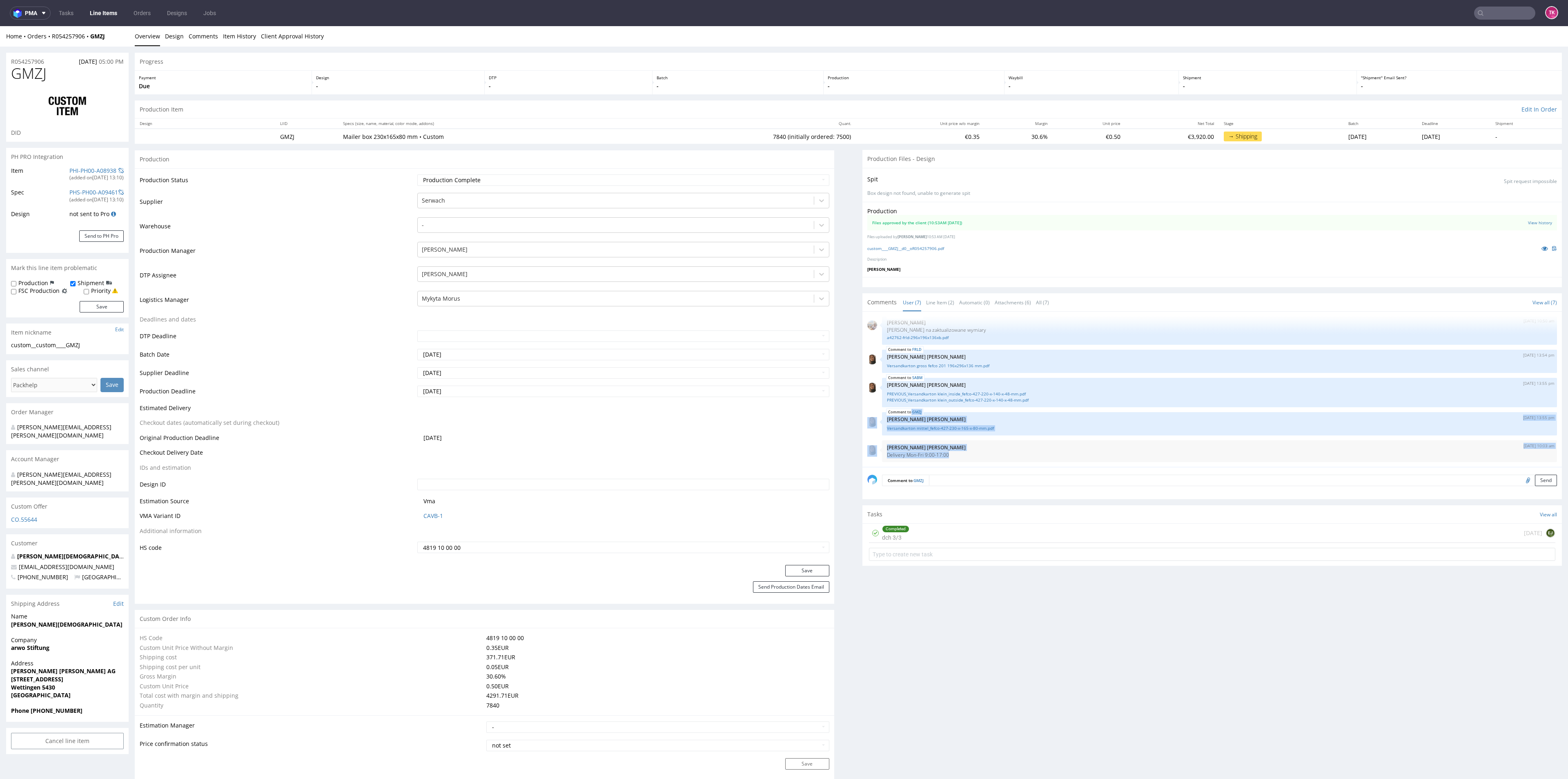
drag, startPoint x: 952, startPoint y: 453, endPoint x: 837, endPoint y: 405, distance: 124.6
click at [867, 427] on div "SABM [DATE] 08:11 am [PERSON_NAME] Vendor die-line a42957-sabm-204x144x44xe.pdf…" at bounding box center [1214, 392] width 695 height 150
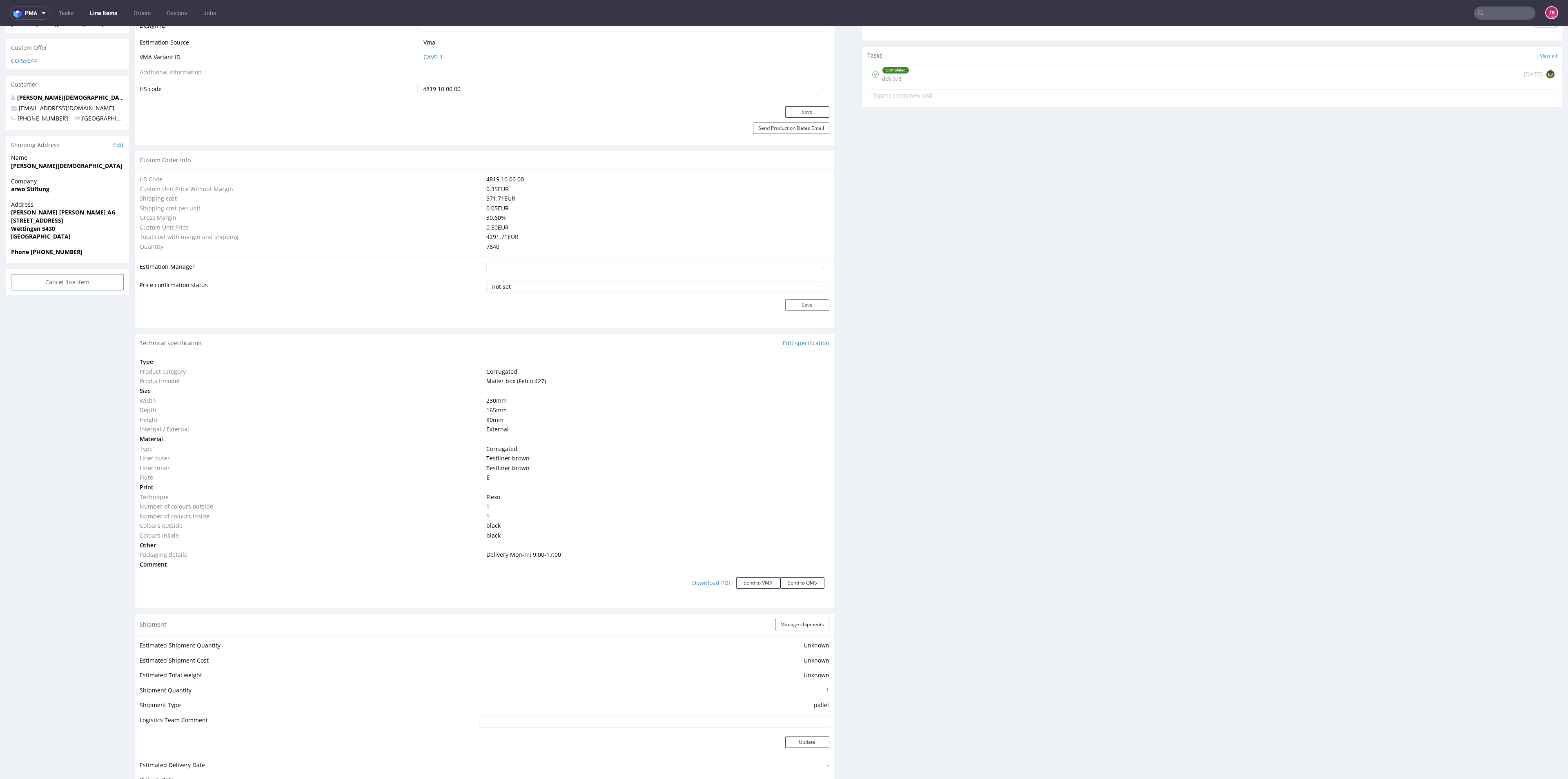
scroll to position [490, 0]
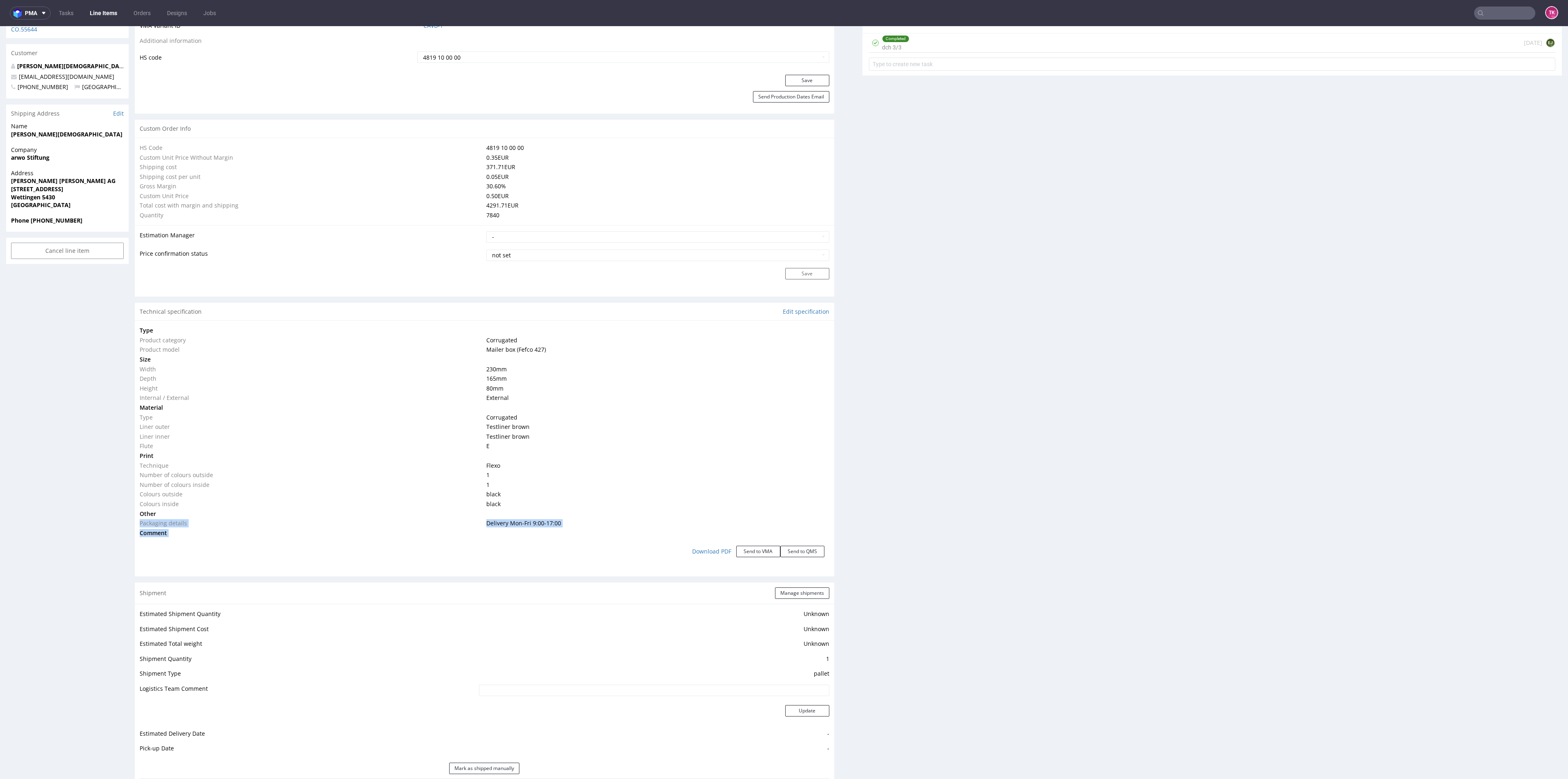
drag, startPoint x: 473, startPoint y: 518, endPoint x: 617, endPoint y: 541, distance: 145.8
click at [615, 540] on div "Type Product category Corrugated Product model Mailer box (Fefco 427) Size Widt…" at bounding box center [484, 445] width 700 height 250
click at [617, 541] on div "Download PDF Send to VMA Send to QMS" at bounding box center [484, 551] width 689 height 28
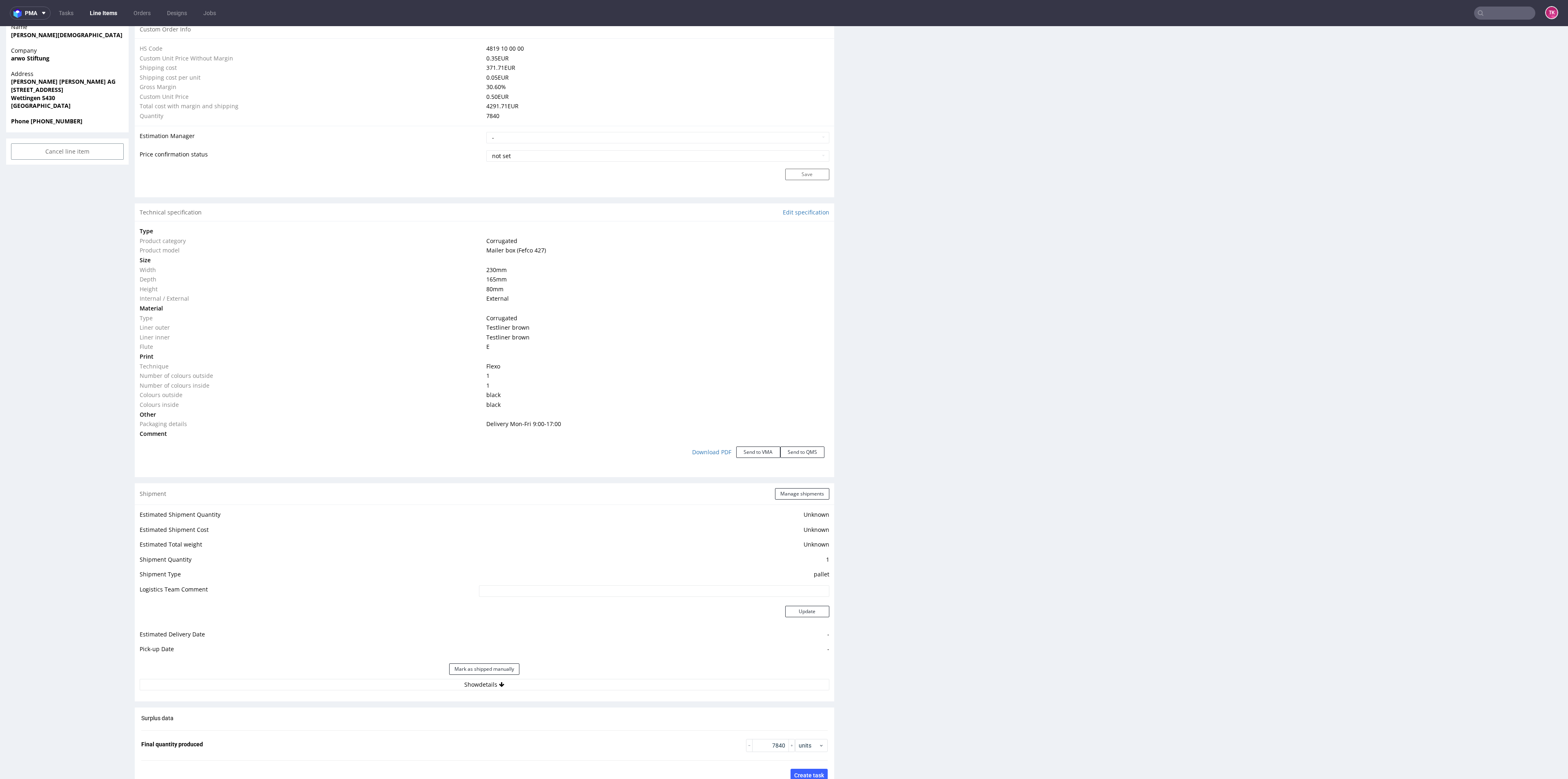
scroll to position [674, 0]
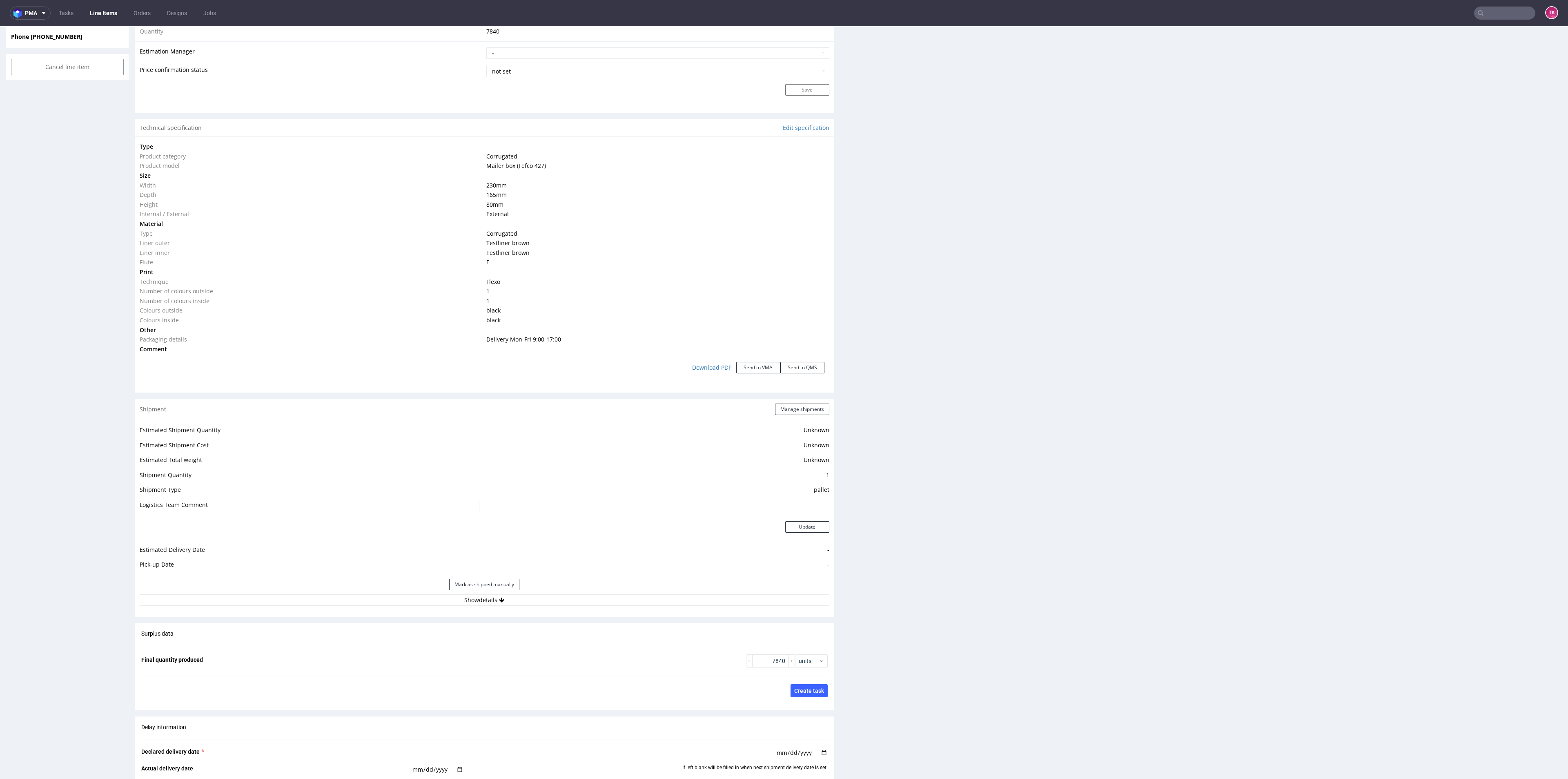
click at [108, 6] on link "Line Items" at bounding box center [103, 12] width 37 height 13
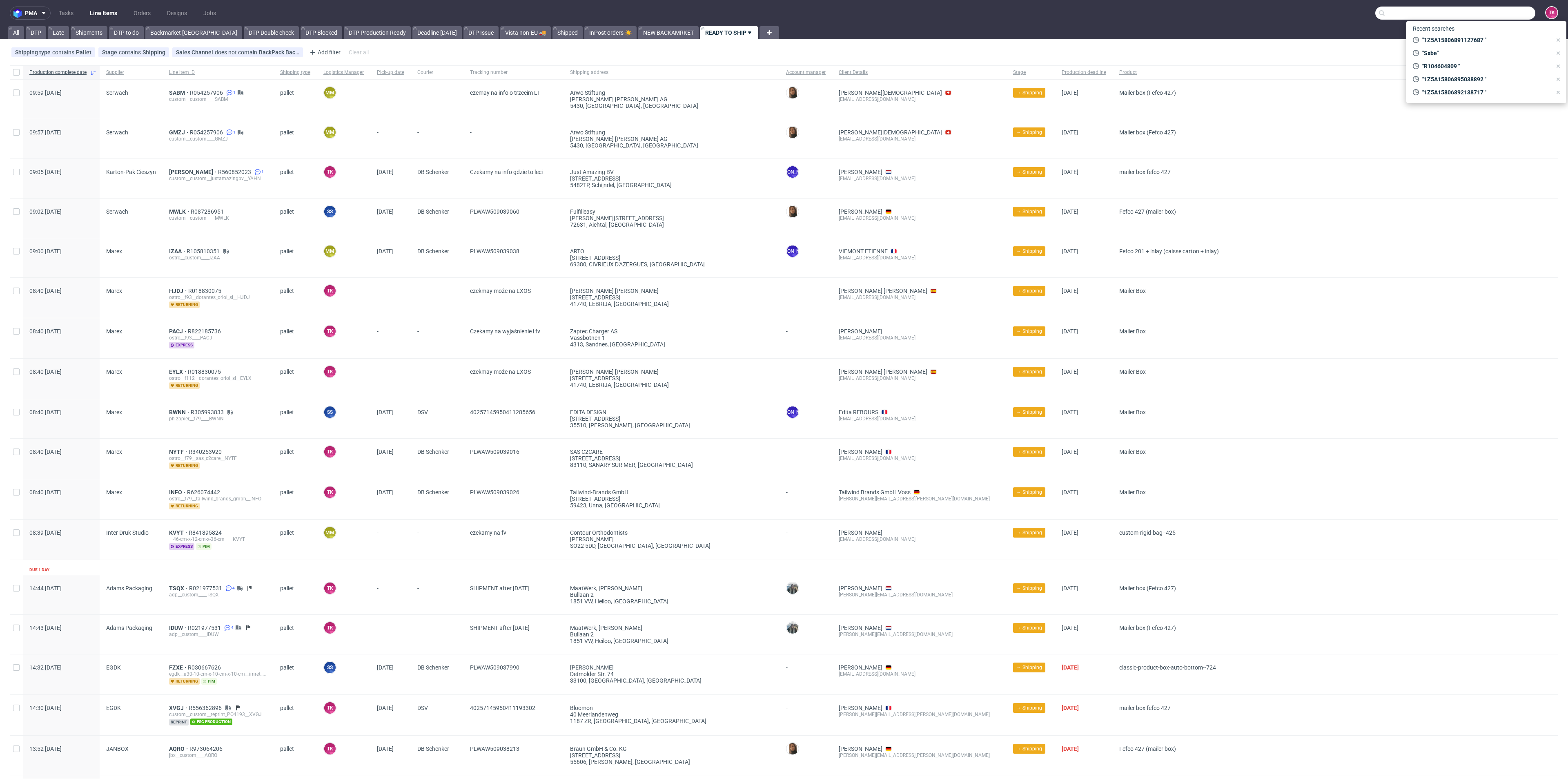
click at [1476, 10] on input "text" at bounding box center [1455, 12] width 160 height 13
paste input "40257145950411184416"
type input "4025714595041118441"
click at [1415, 27] on div "SXBE" at bounding box center [1486, 33] width 147 height 15
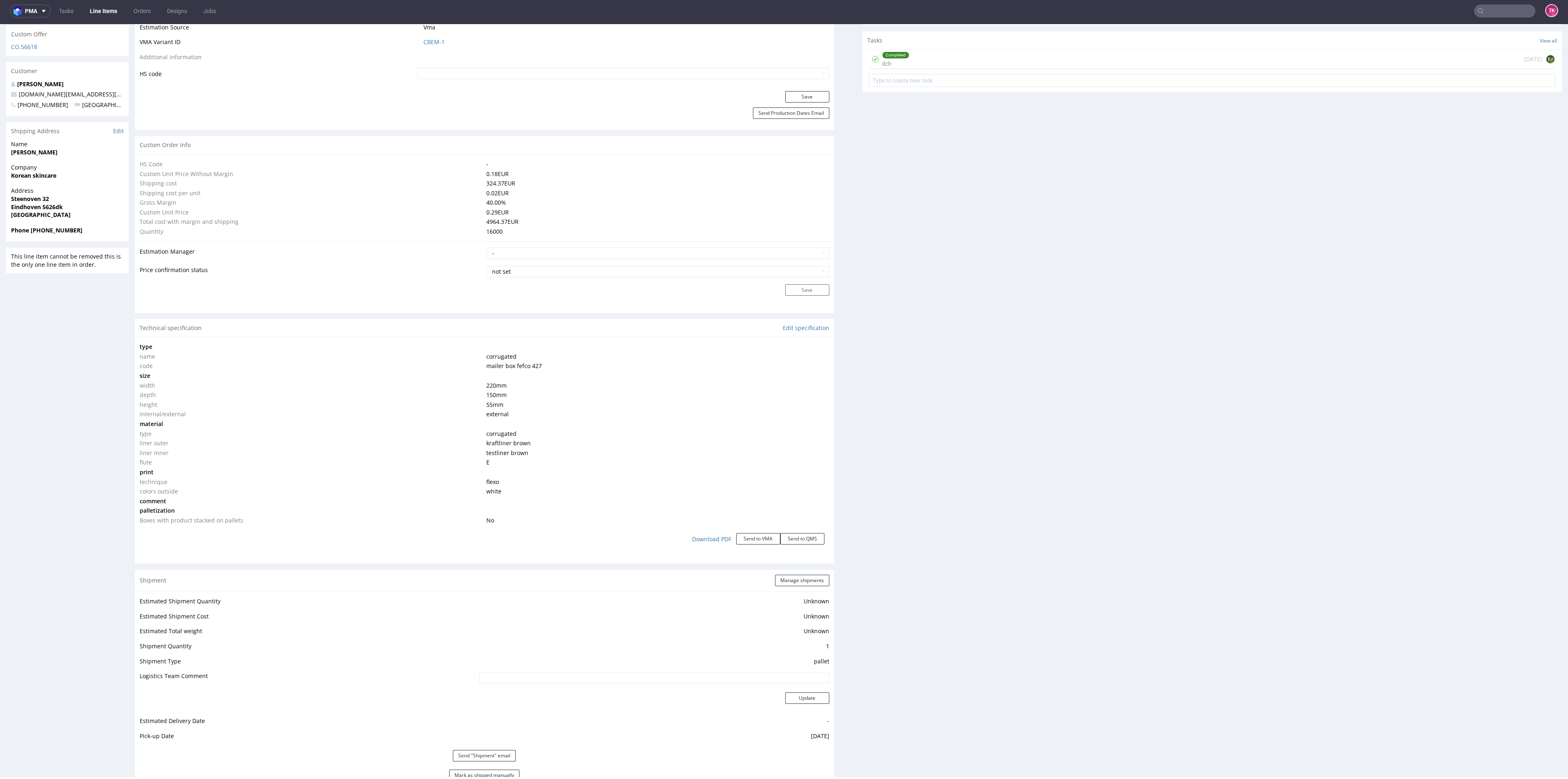
scroll to position [560, 0]
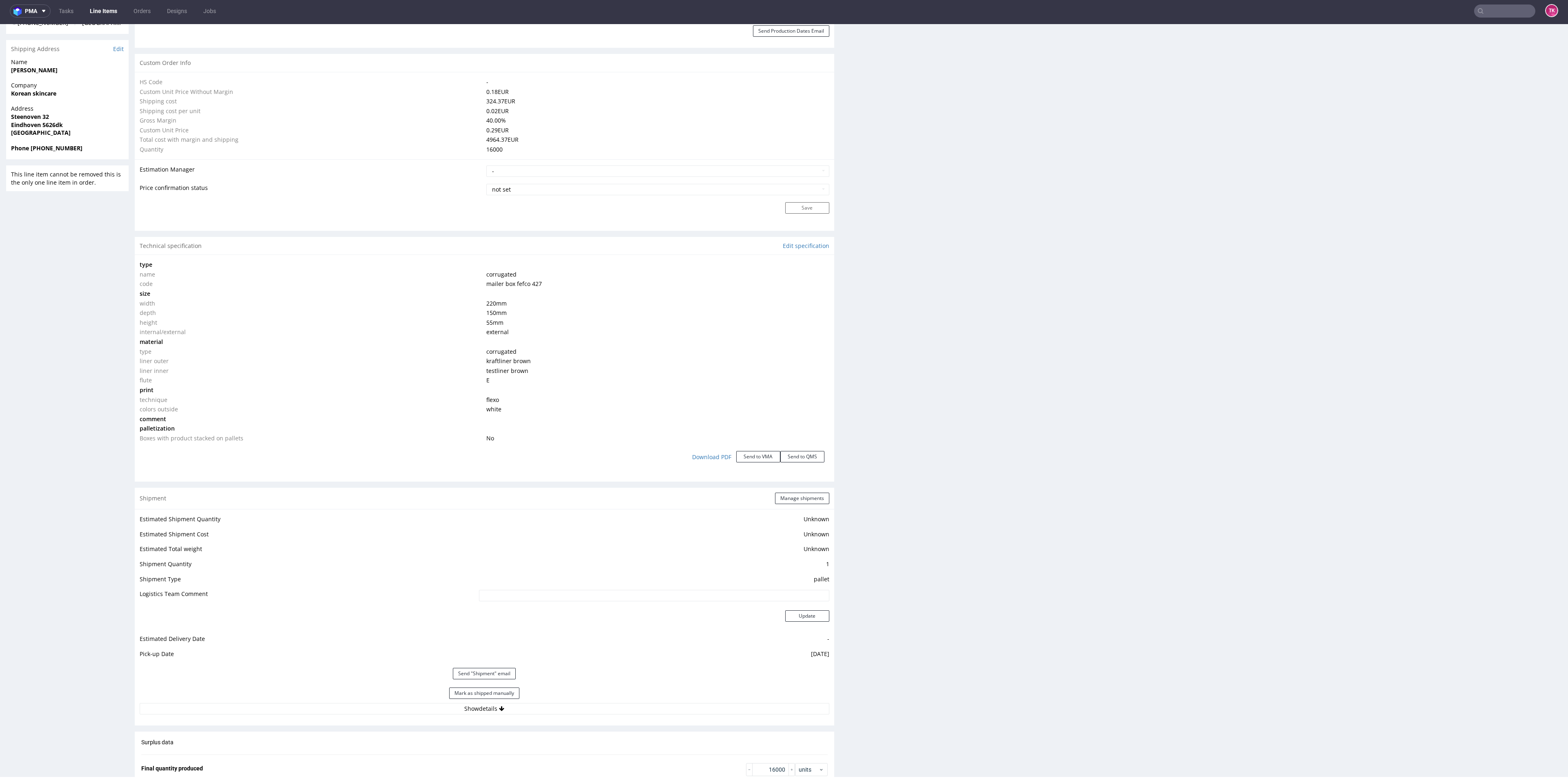
click at [542, 702] on div "Mark as shipped manually" at bounding box center [484, 693] width 689 height 19
click at [545, 707] on button "Show details" at bounding box center [484, 708] width 689 height 11
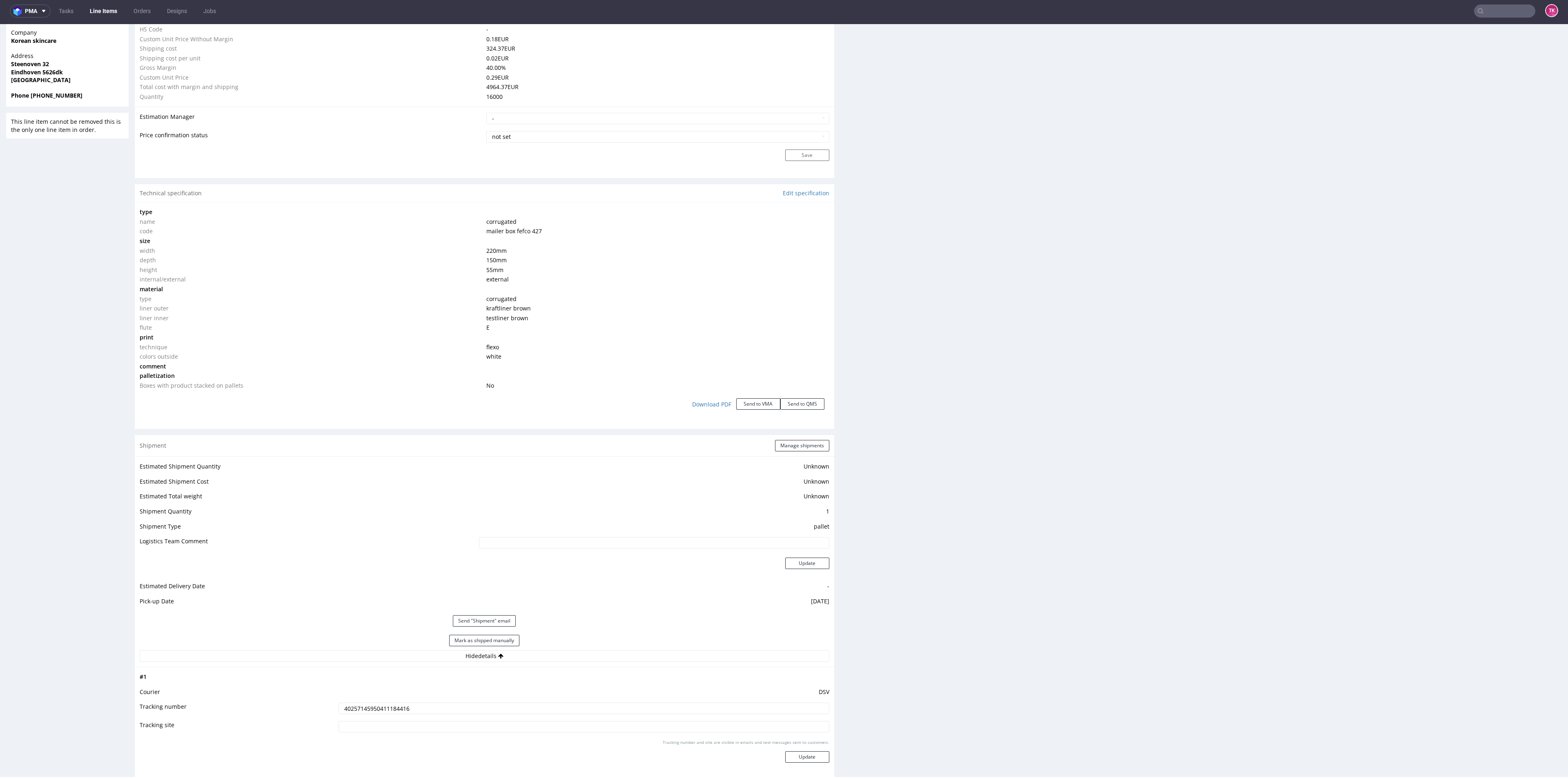
scroll to position [805, 0]
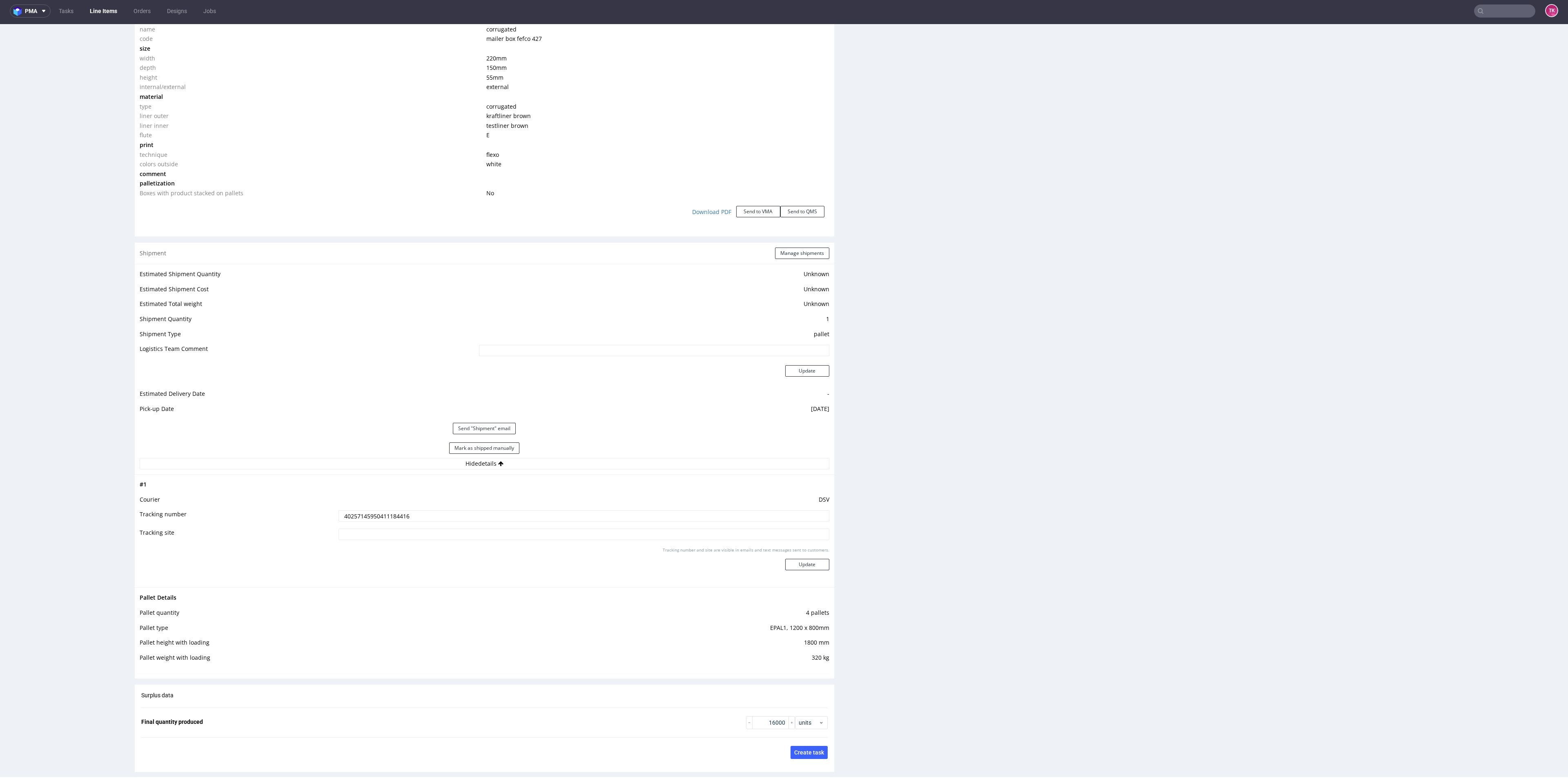
click at [1506, 3] on nav "pma Tasks Line Items Orders Designs Jobs TK" at bounding box center [784, 11] width 1568 height 26
click at [1503, 6] on input "text" at bounding box center [1455, 10] width 160 height 13
paste input "RWM006526227"
type input "RWM006526227"
click at [1484, 47] on div "MTEJ" at bounding box center [1491, 46] width 15 height 8
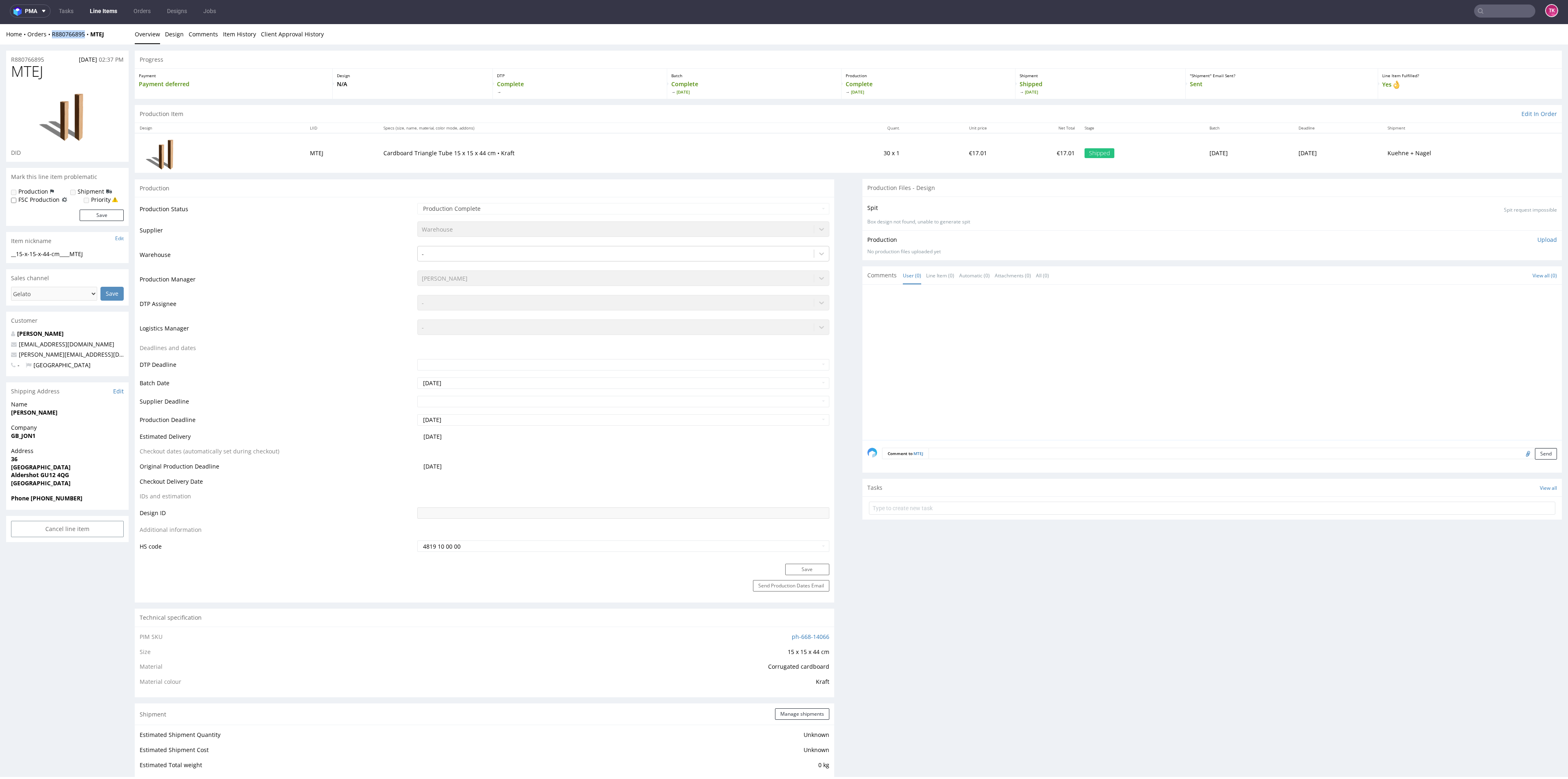
drag, startPoint x: 54, startPoint y: 40, endPoint x: 87, endPoint y: 41, distance: 33.0
click at [87, 41] on div "Home Orders R880766895 MTEJ Overview Design Comments Item History Client Approv…" at bounding box center [784, 34] width 1568 height 20
copy link "R880766895"
click at [101, 15] on link "Line Items" at bounding box center [103, 10] width 37 height 13
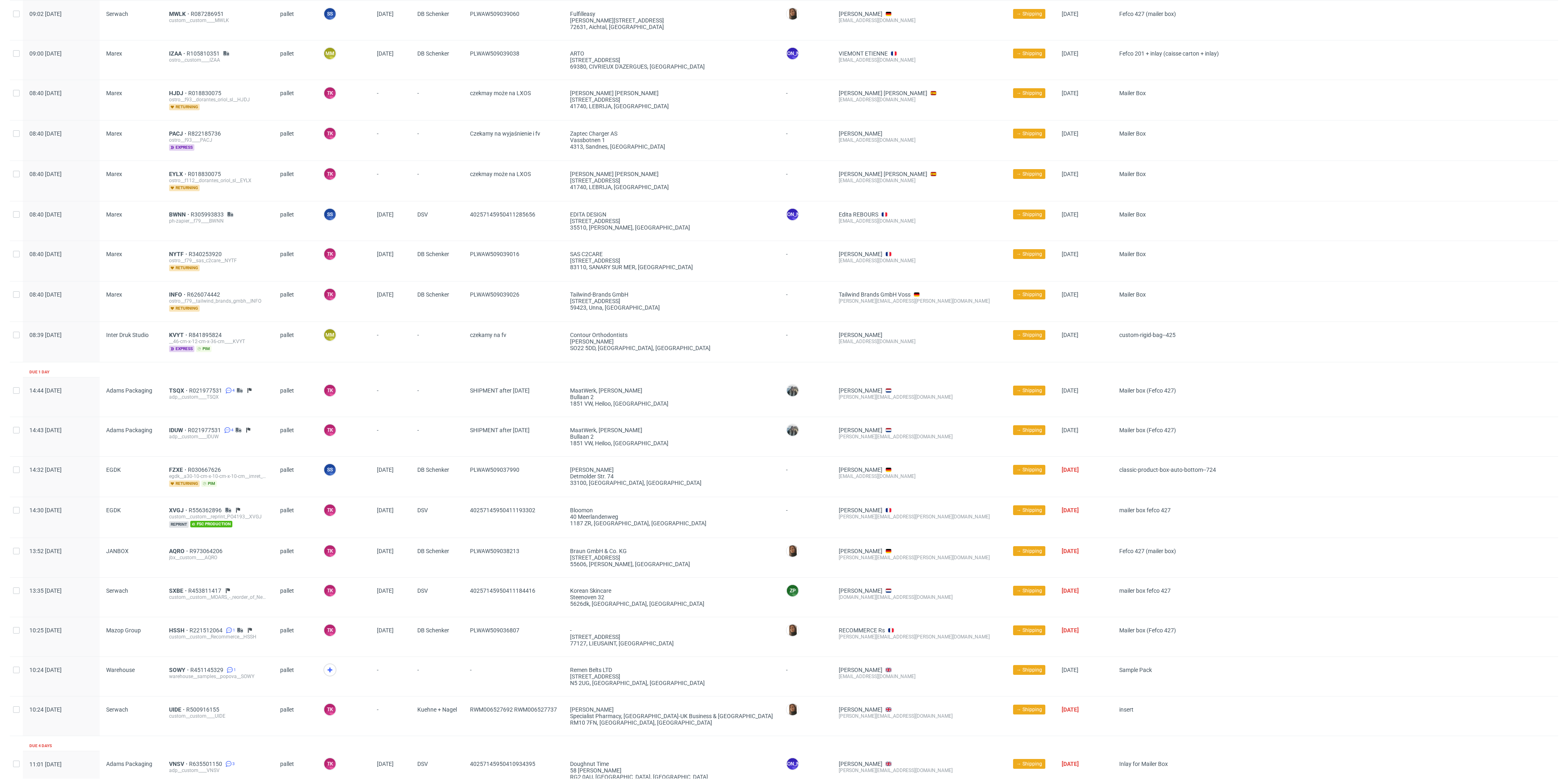
scroll to position [367, 0]
